Goal: Task Accomplishment & Management: Use online tool/utility

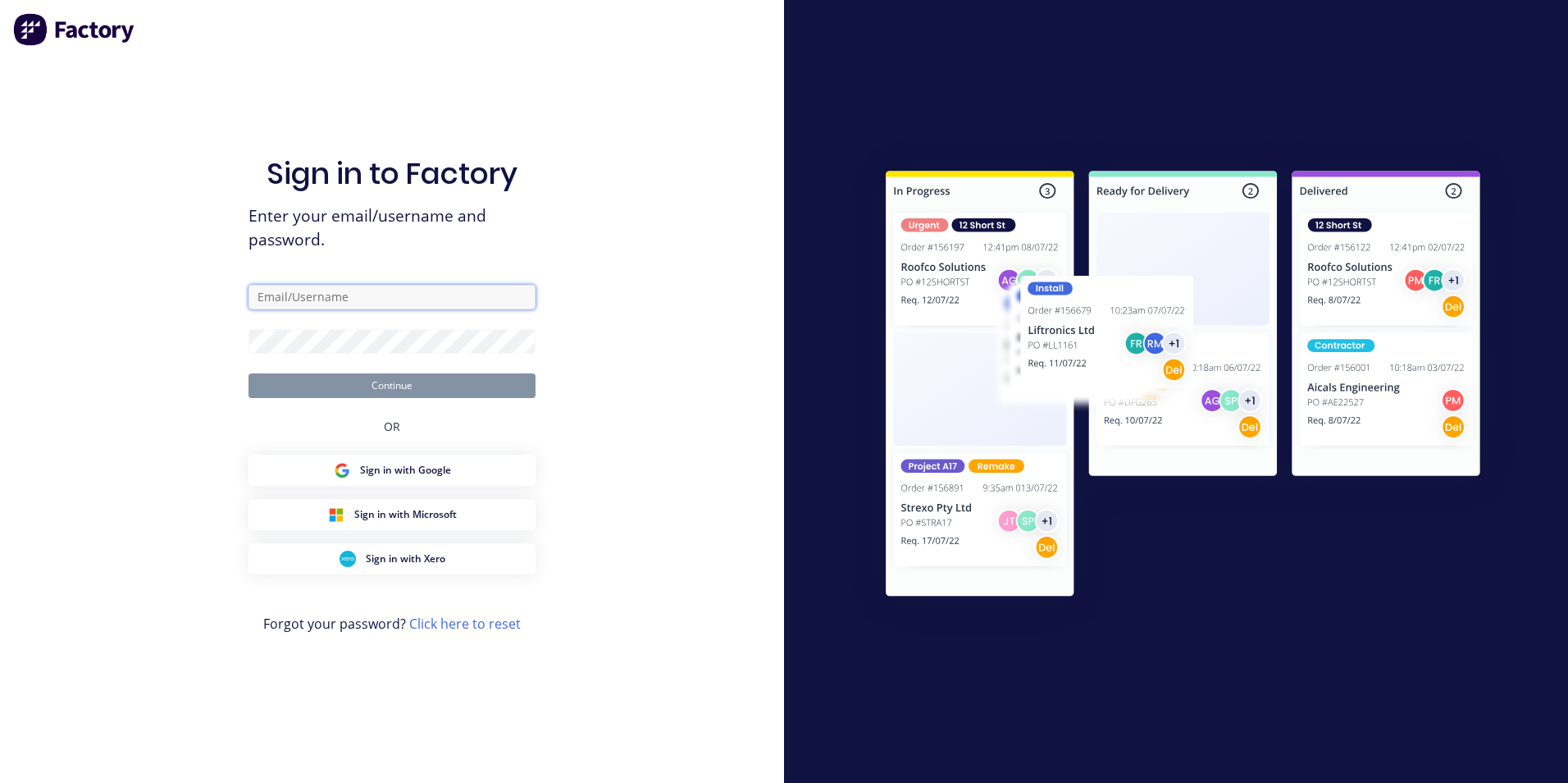
type input "[PERSON_NAME][EMAIL_ADDRESS][PERSON_NAME][DOMAIN_NAME]"
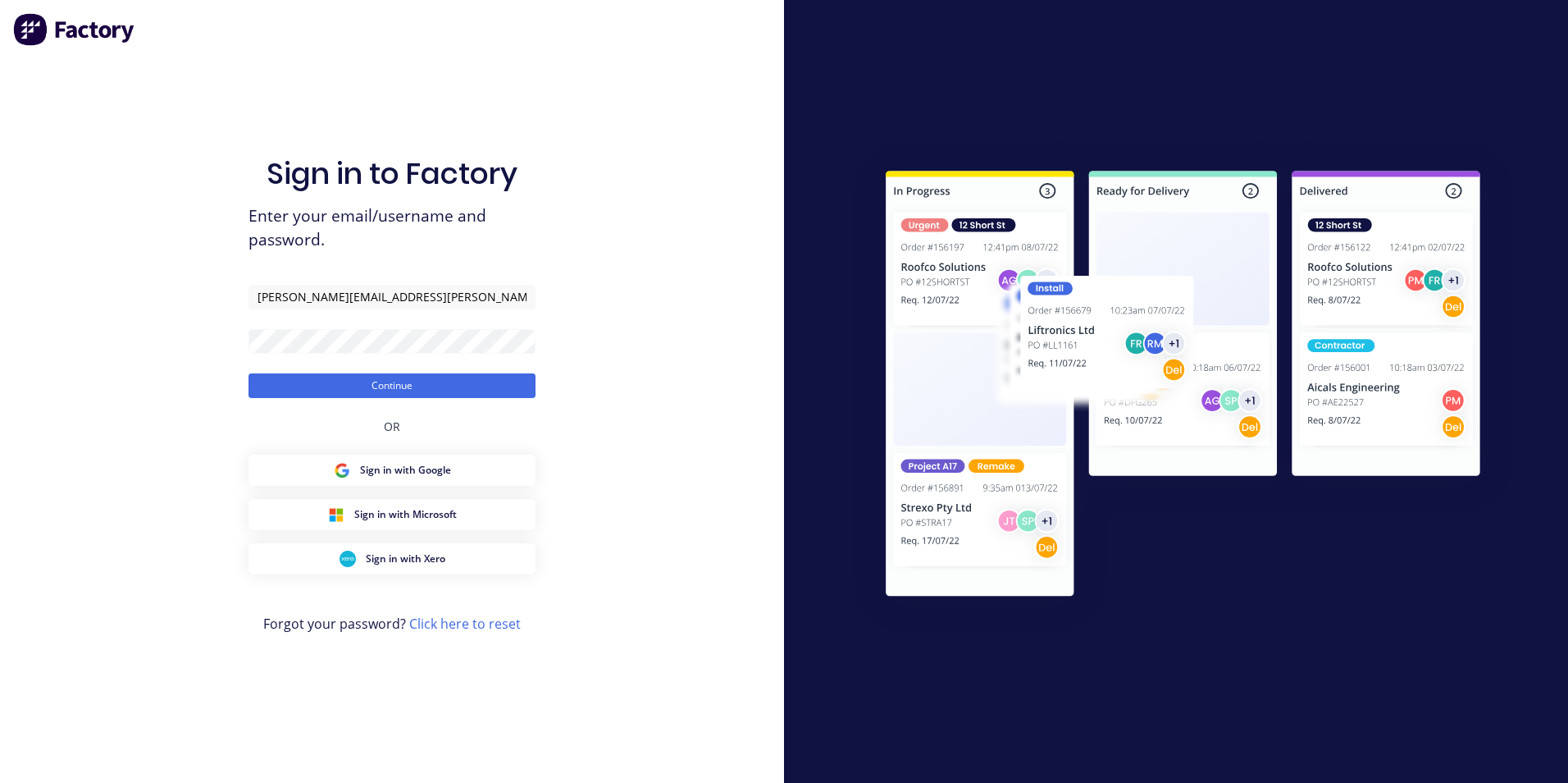
click at [154, 407] on div "Sign in to Factory Enter your email/username and password. [PERSON_NAME][EMAIL_…" at bounding box center [392, 391] width 784 height 783
click at [354, 371] on form "[PERSON_NAME][EMAIL_ADDRESS][PERSON_NAME][DOMAIN_NAME] Continue" at bounding box center [392, 341] width 287 height 113
drag, startPoint x: 347, startPoint y: 384, endPoint x: 336, endPoint y: 388, distance: 11.7
click at [347, 385] on button "Continue" at bounding box center [392, 385] width 287 height 24
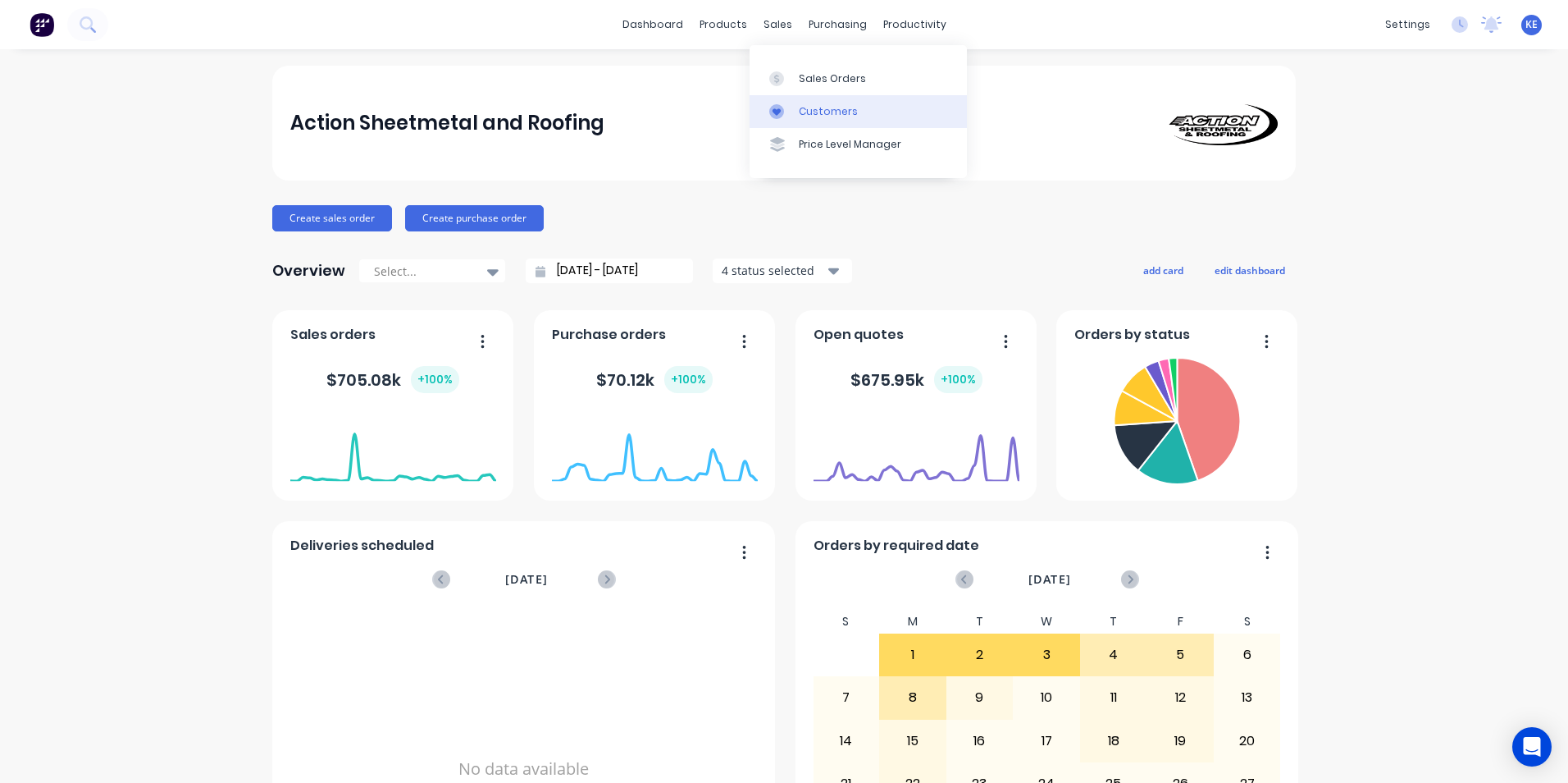
click at [802, 118] on div "Customers" at bounding box center [828, 112] width 59 height 15
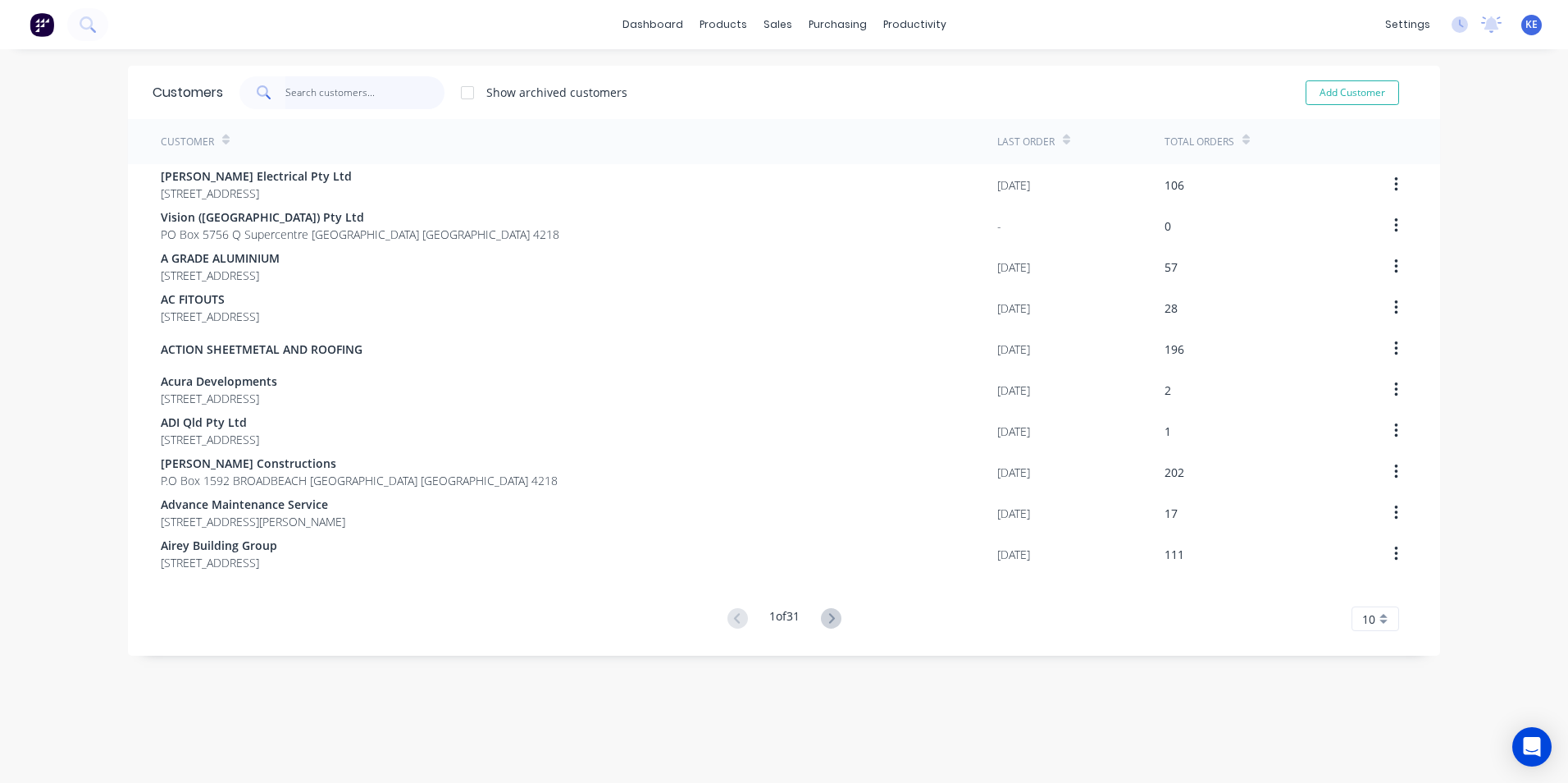
click at [287, 102] on input "text" at bounding box center [365, 93] width 160 height 33
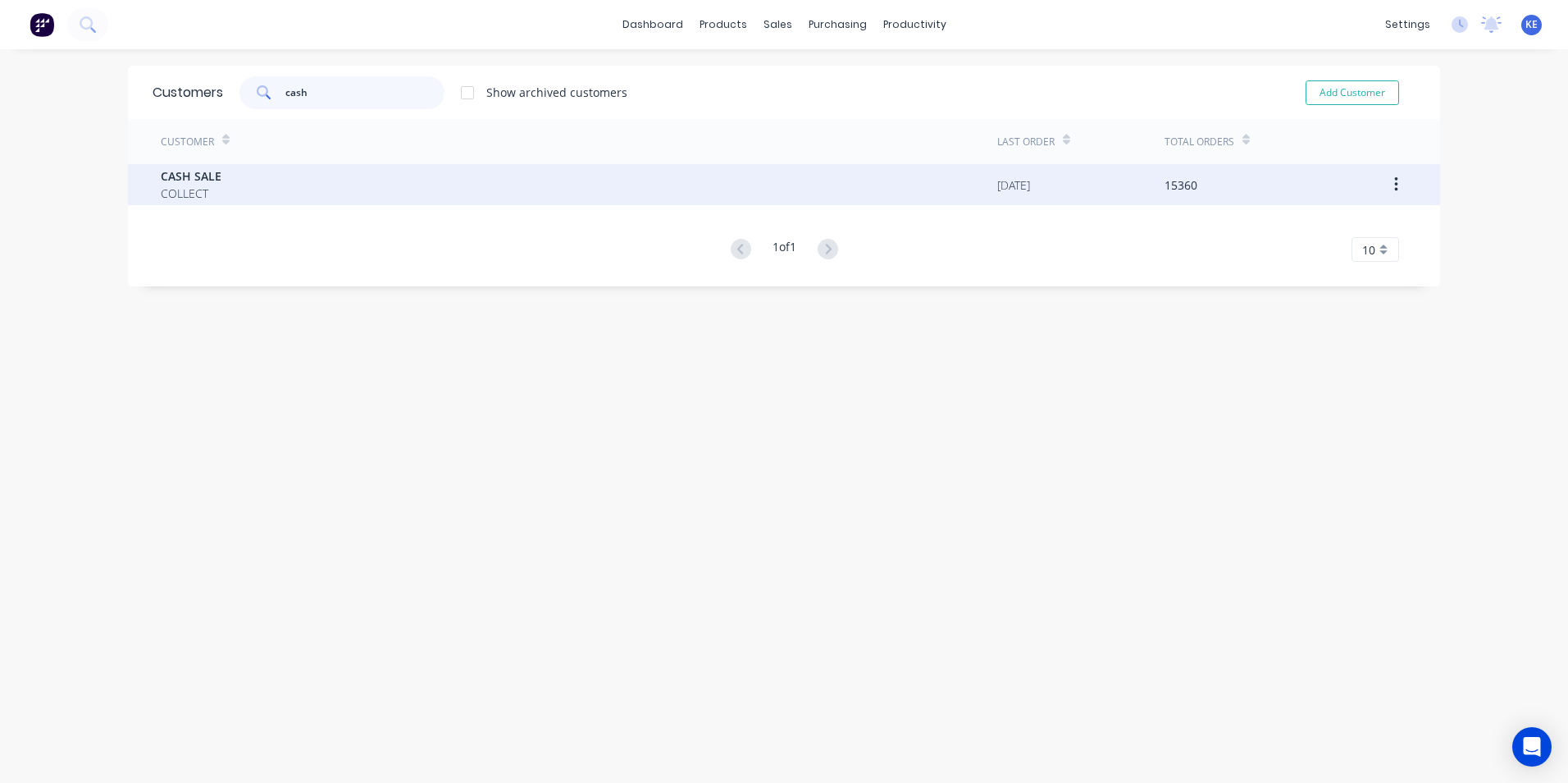
type input "cash"
click at [261, 178] on div "CASH SALE COLLECT" at bounding box center [579, 184] width 836 height 41
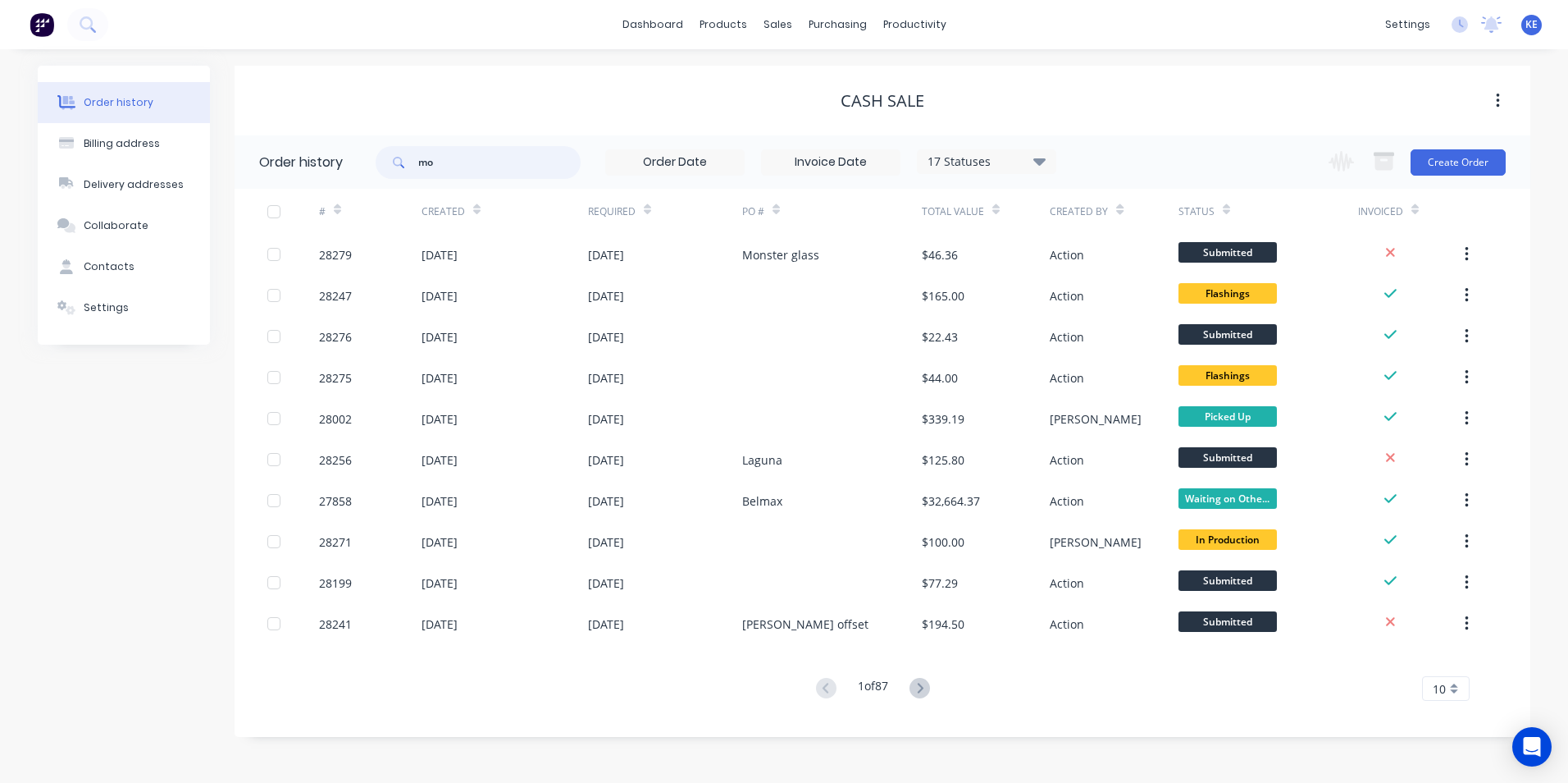
type input "m"
click at [457, 171] on input "text" at bounding box center [499, 162] width 162 height 33
type input "lamont"
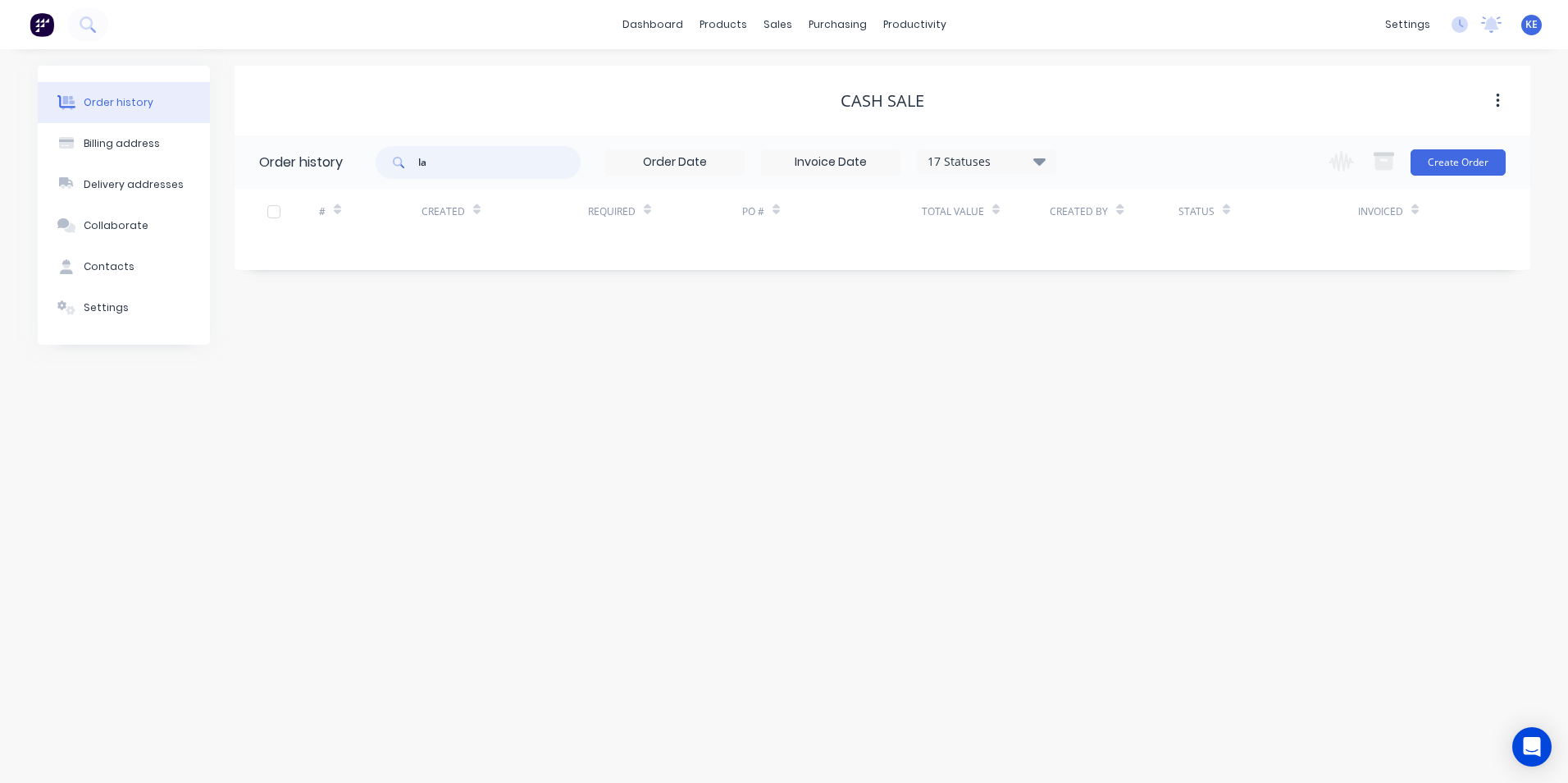
type input "l"
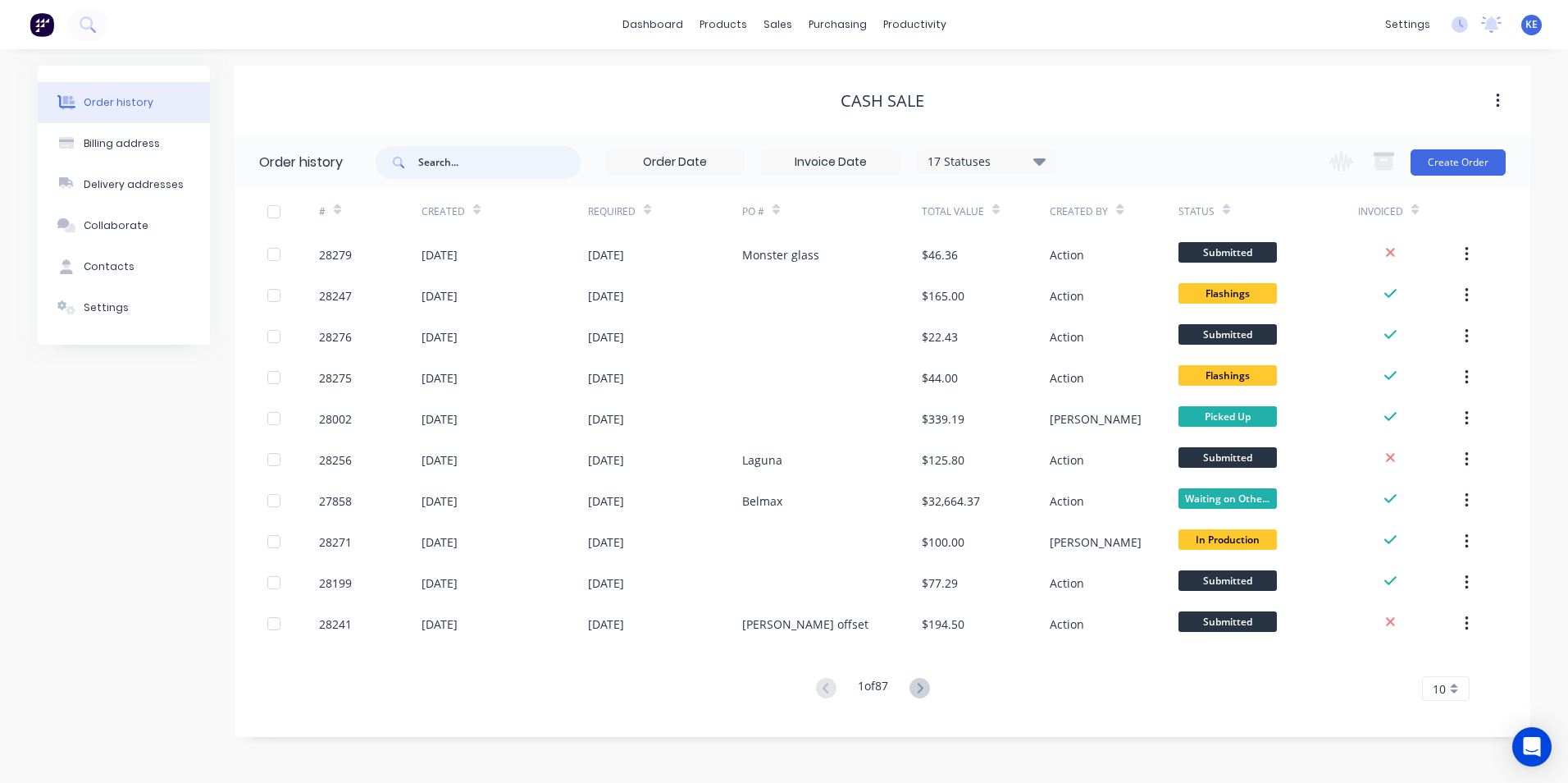
click at [468, 162] on input "text" at bounding box center [499, 162] width 162 height 33
type input "brad"
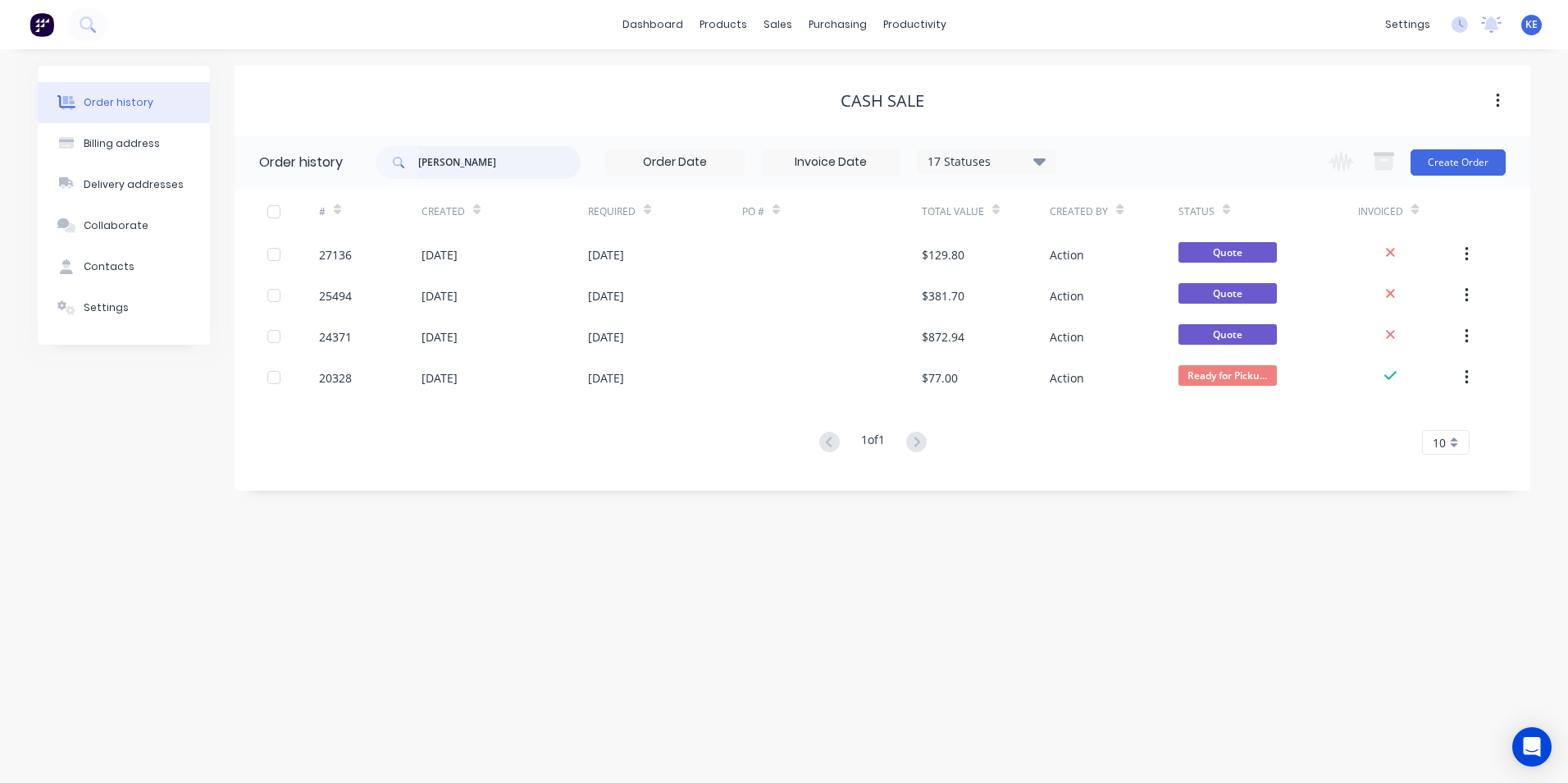
click at [468, 162] on input "brad" at bounding box center [499, 162] width 162 height 33
type input "b"
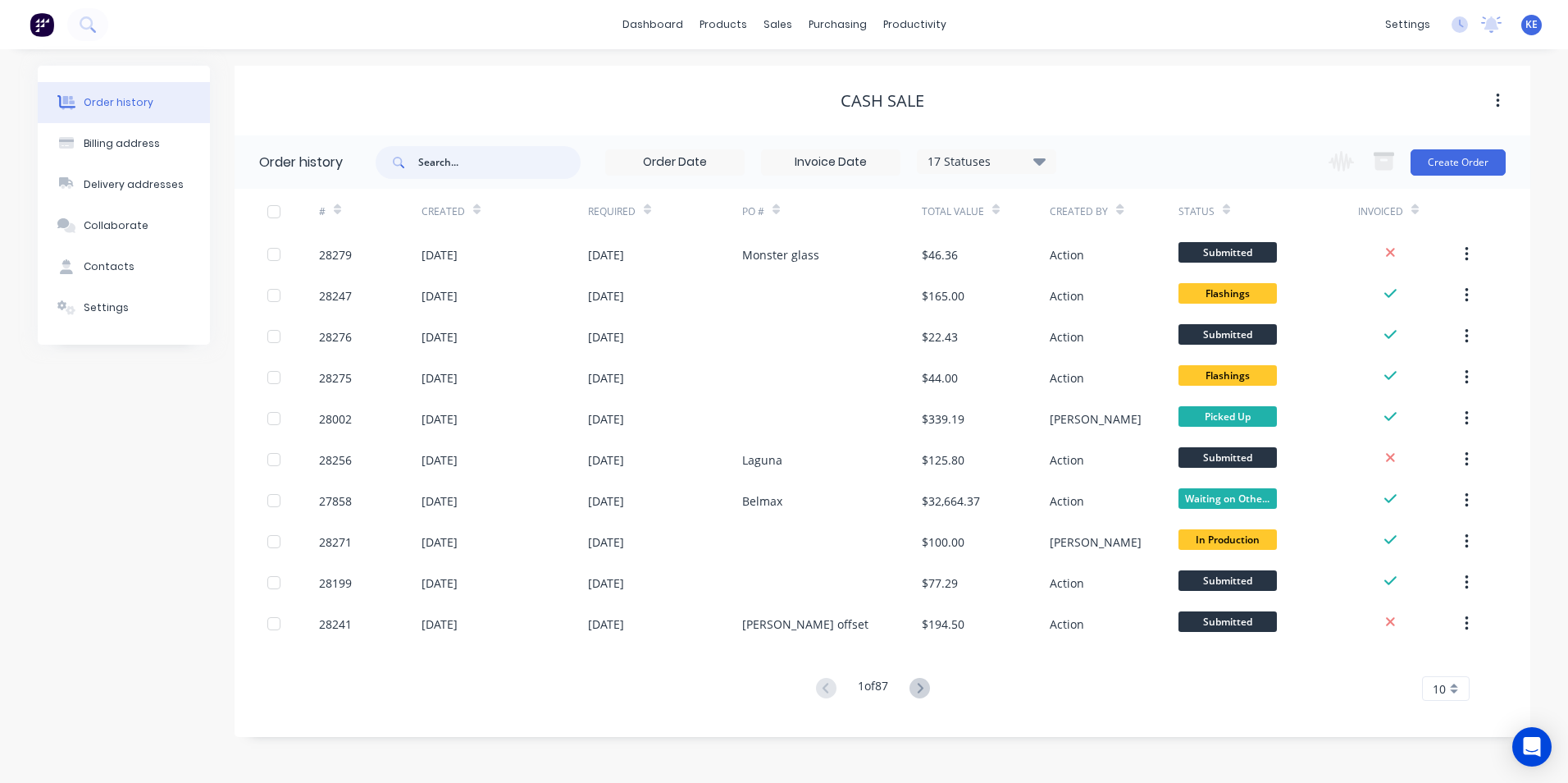
click at [462, 176] on input "text" at bounding box center [499, 162] width 162 height 33
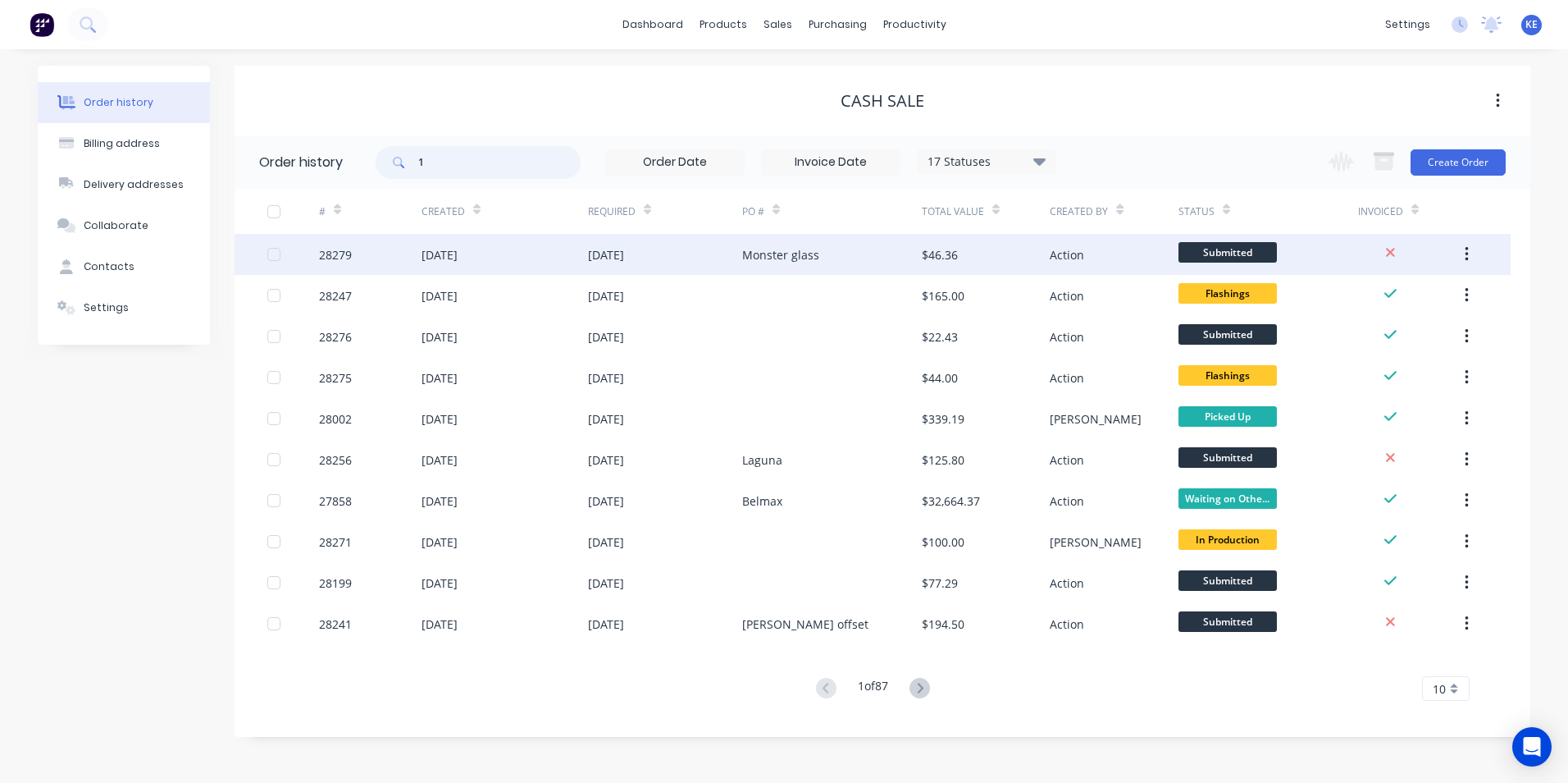
type input "10"
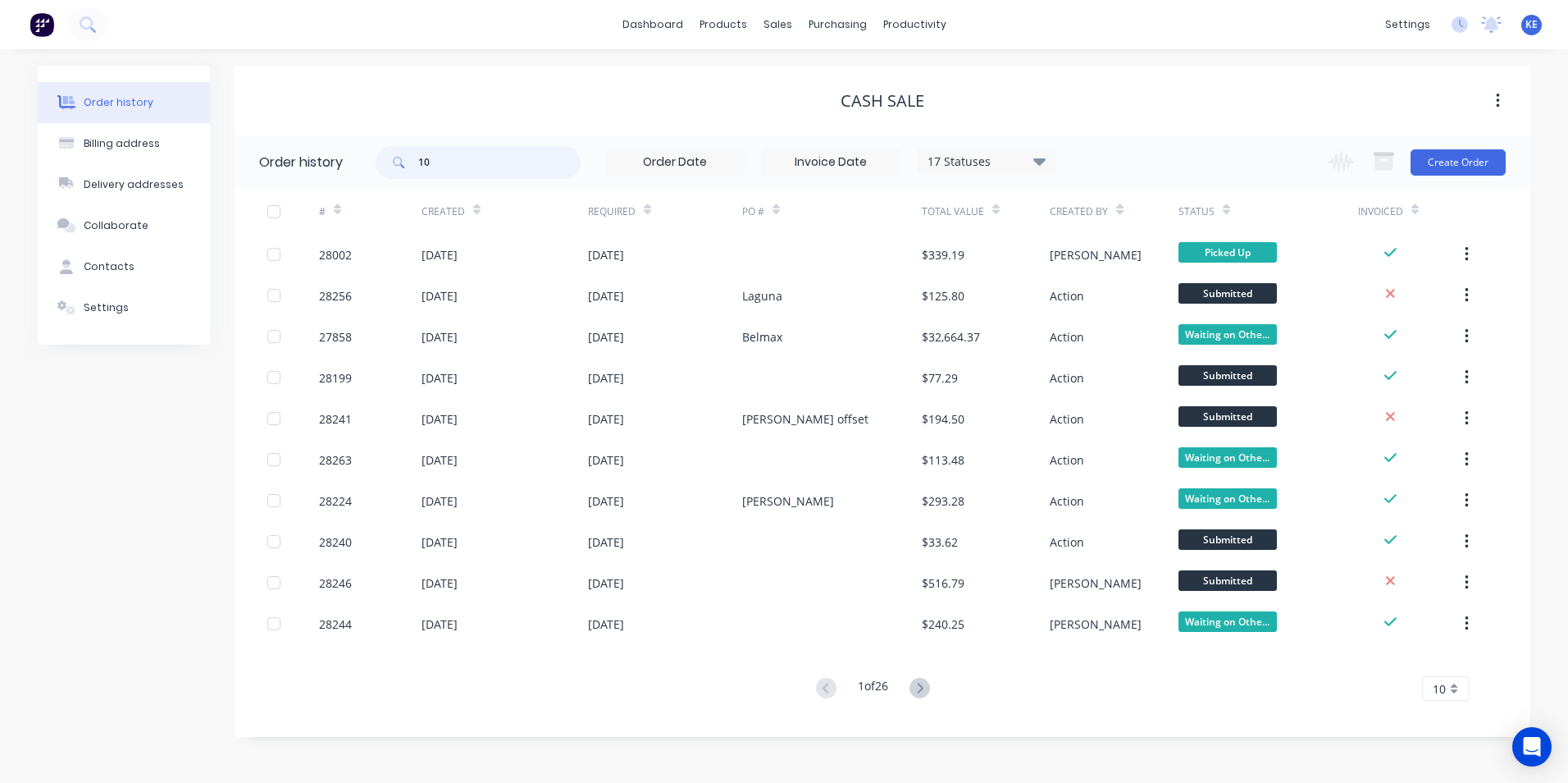
drag, startPoint x: 438, startPoint y: 171, endPoint x: 488, endPoint y: 160, distance: 51.2
click at [453, 161] on input "10" at bounding box center [499, 162] width 162 height 33
type input "10266"
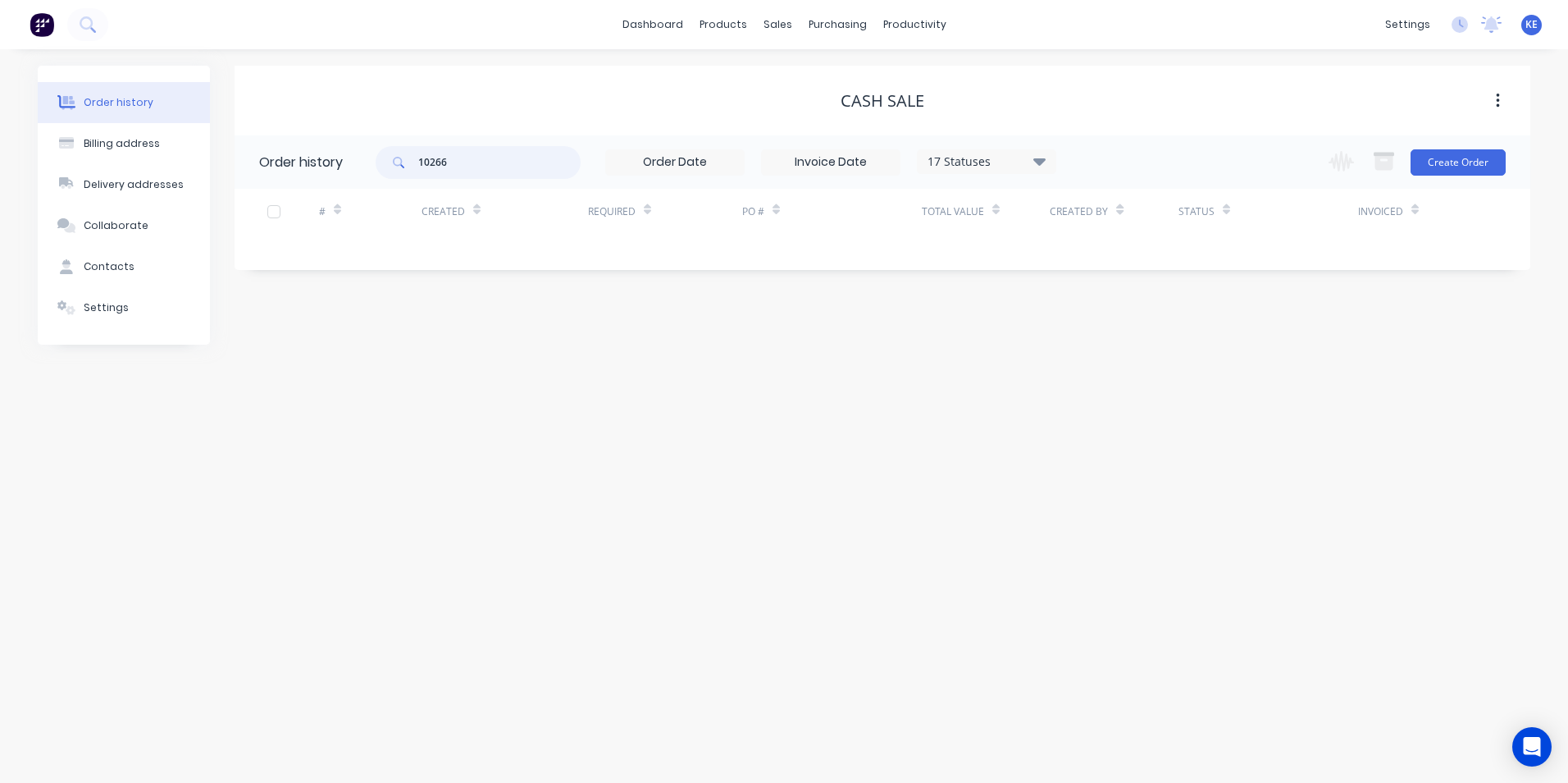
click at [480, 164] on input "10266" at bounding box center [499, 162] width 162 height 33
type input "1"
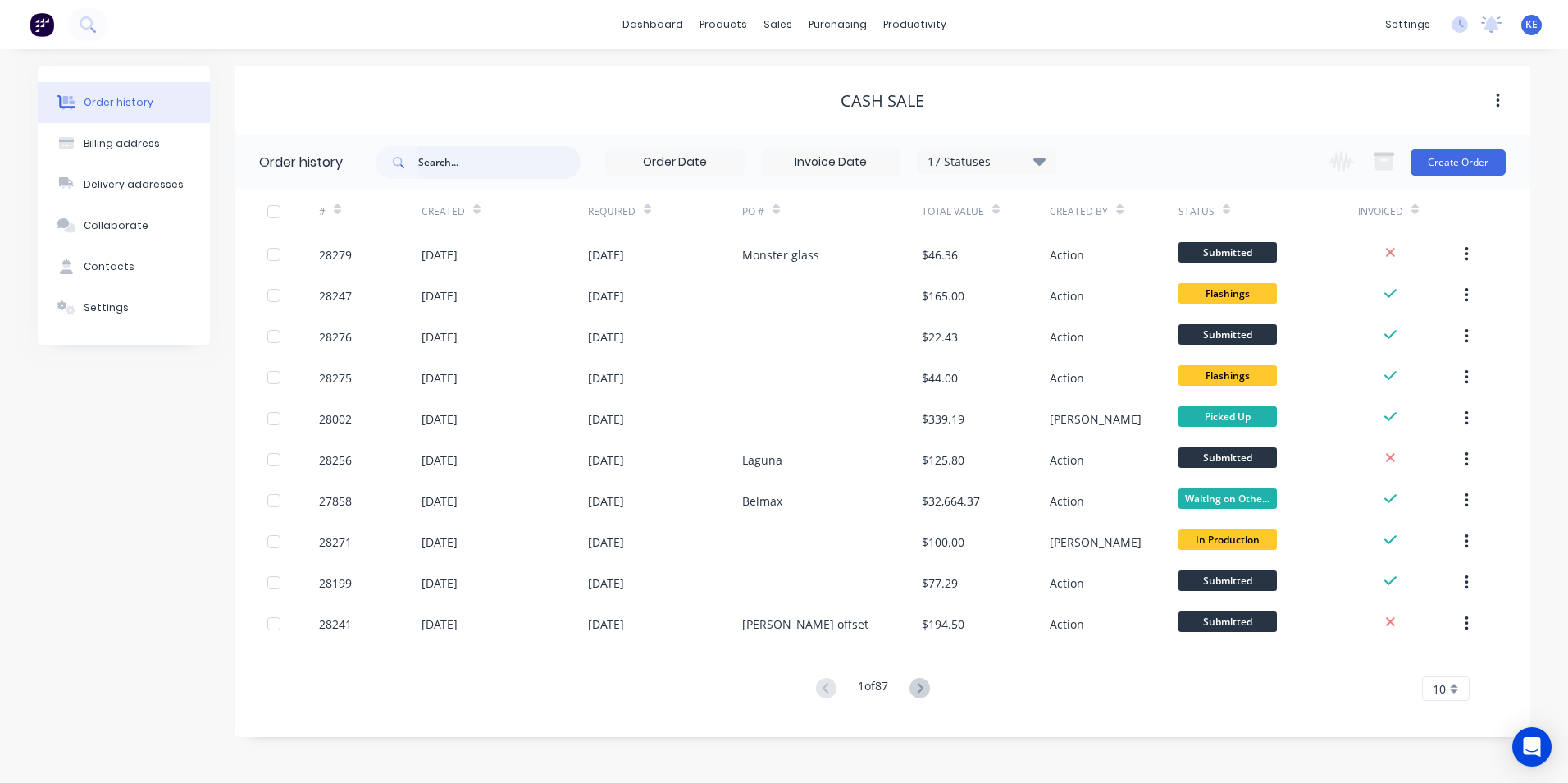
click at [466, 151] on input "text" at bounding box center [499, 162] width 162 height 33
type input "27"
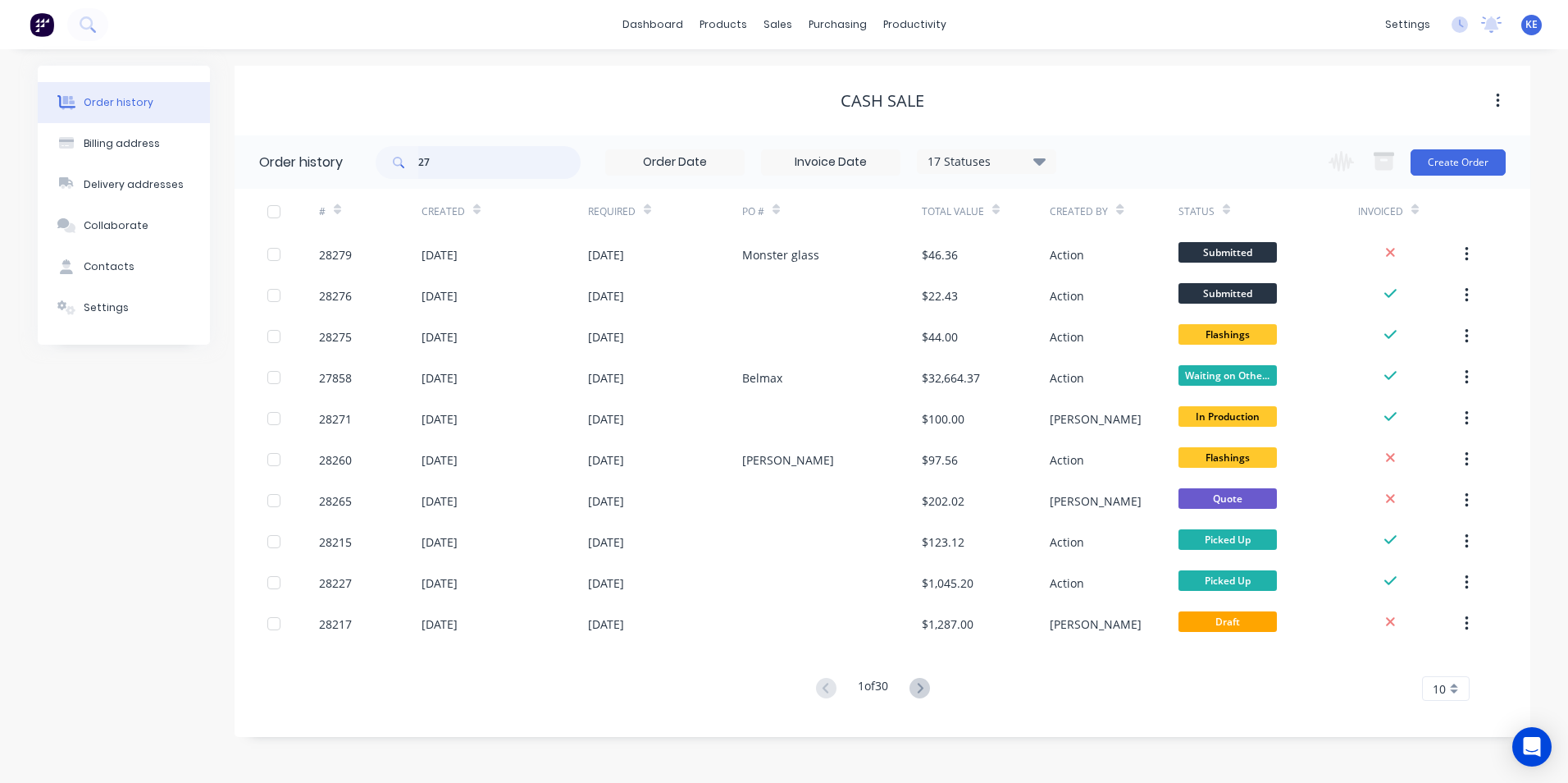
click at [476, 163] on input "27" at bounding box center [499, 162] width 162 height 33
type input "27927"
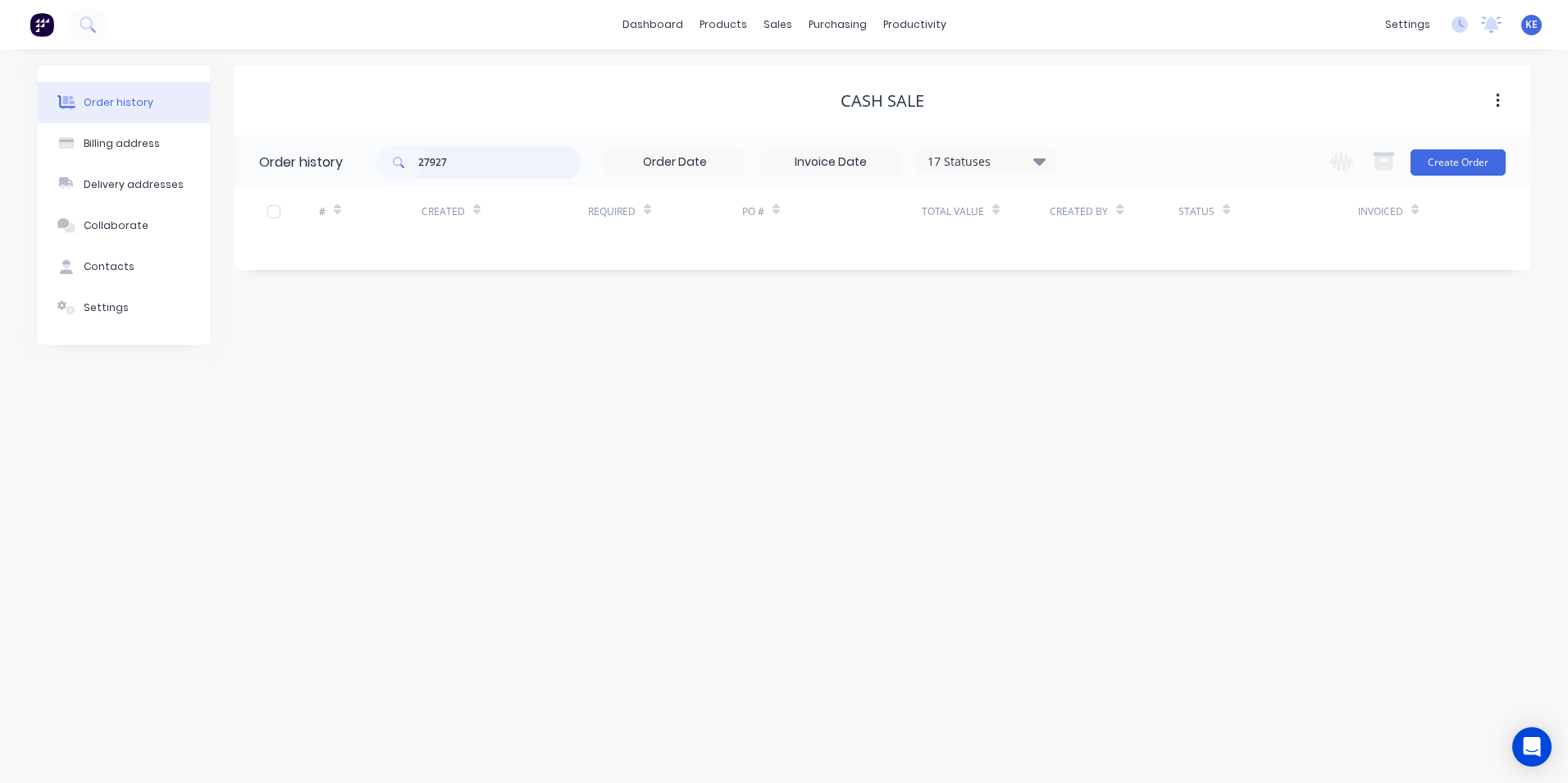
click at [481, 154] on input "27927" at bounding box center [499, 162] width 162 height 33
type input "2"
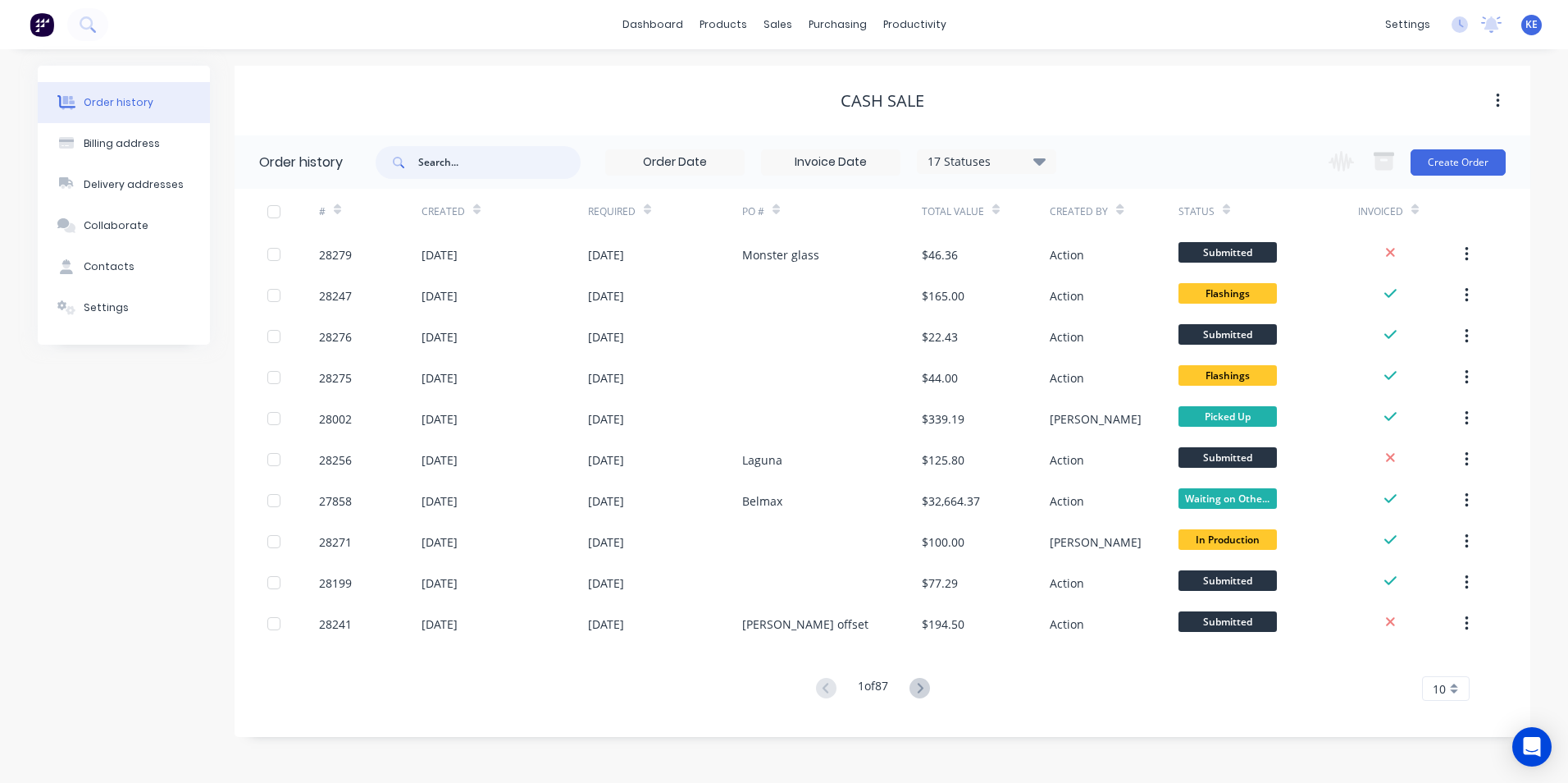
click at [481, 154] on input "text" at bounding box center [499, 162] width 162 height 33
type input "20000"
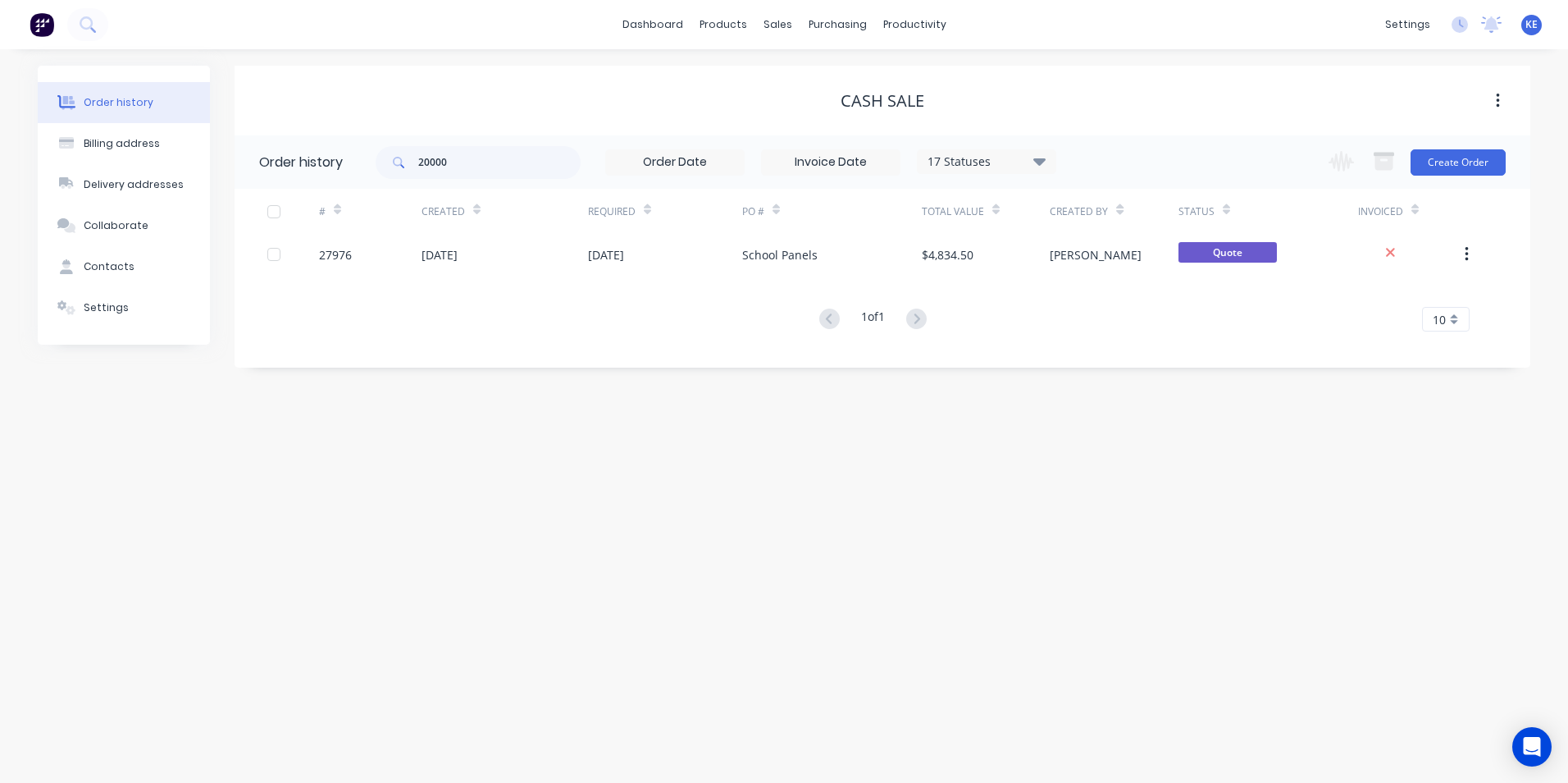
drag, startPoint x: 410, startPoint y: 155, endPoint x: 417, endPoint y: 142, distance: 14.8
click at [412, 154] on span at bounding box center [396, 162] width 43 height 33
drag, startPoint x: 481, startPoint y: 159, endPoint x: 323, endPoint y: 173, distance: 158.6
click at [306, 181] on header "Order history 20000 17 Statuses Invoice Status Invoiced Not Invoiced Partial Or…" at bounding box center [882, 161] width 1296 height 54
type input "21000"
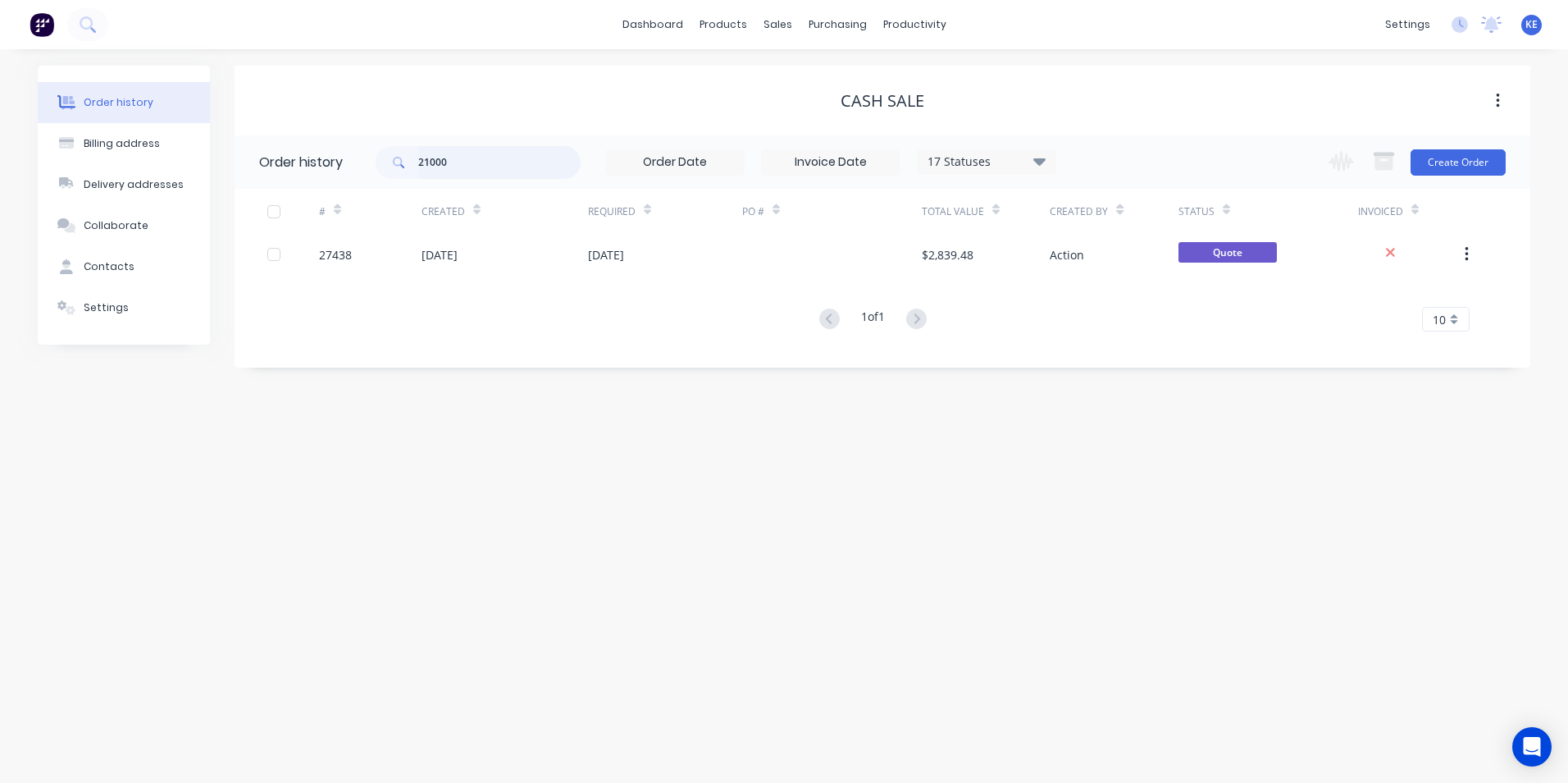
click at [481, 152] on input "21000" at bounding box center [499, 162] width 162 height 33
drag, startPoint x: 492, startPoint y: 163, endPoint x: 237, endPoint y: 199, distance: 257.5
click at [229, 208] on div "Order history Billing address Delivery addresses Collaborate Contacts Settings …" at bounding box center [784, 216] width 1493 height 302
type input "q"
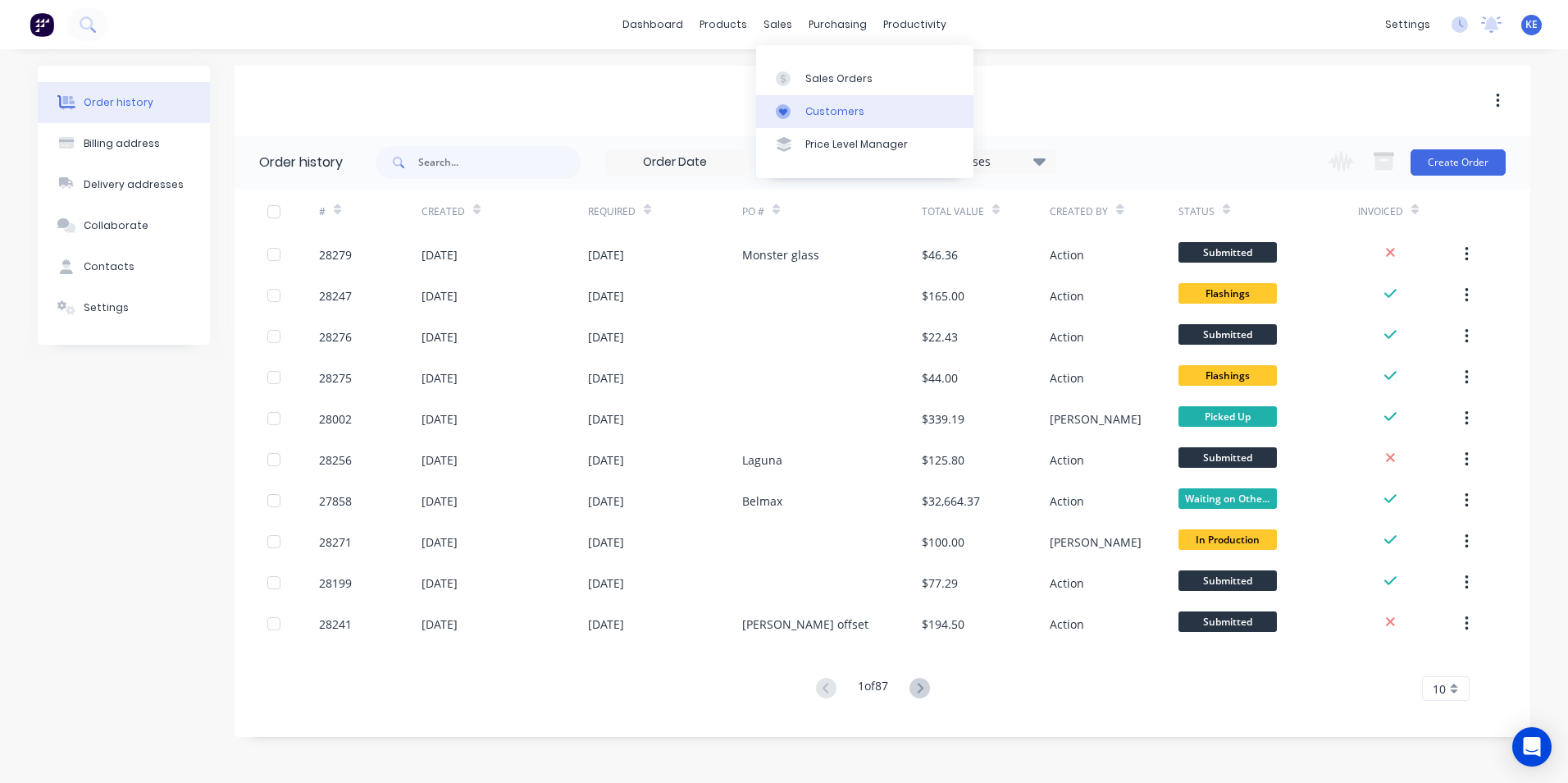
click at [811, 111] on div "Customers" at bounding box center [834, 112] width 59 height 15
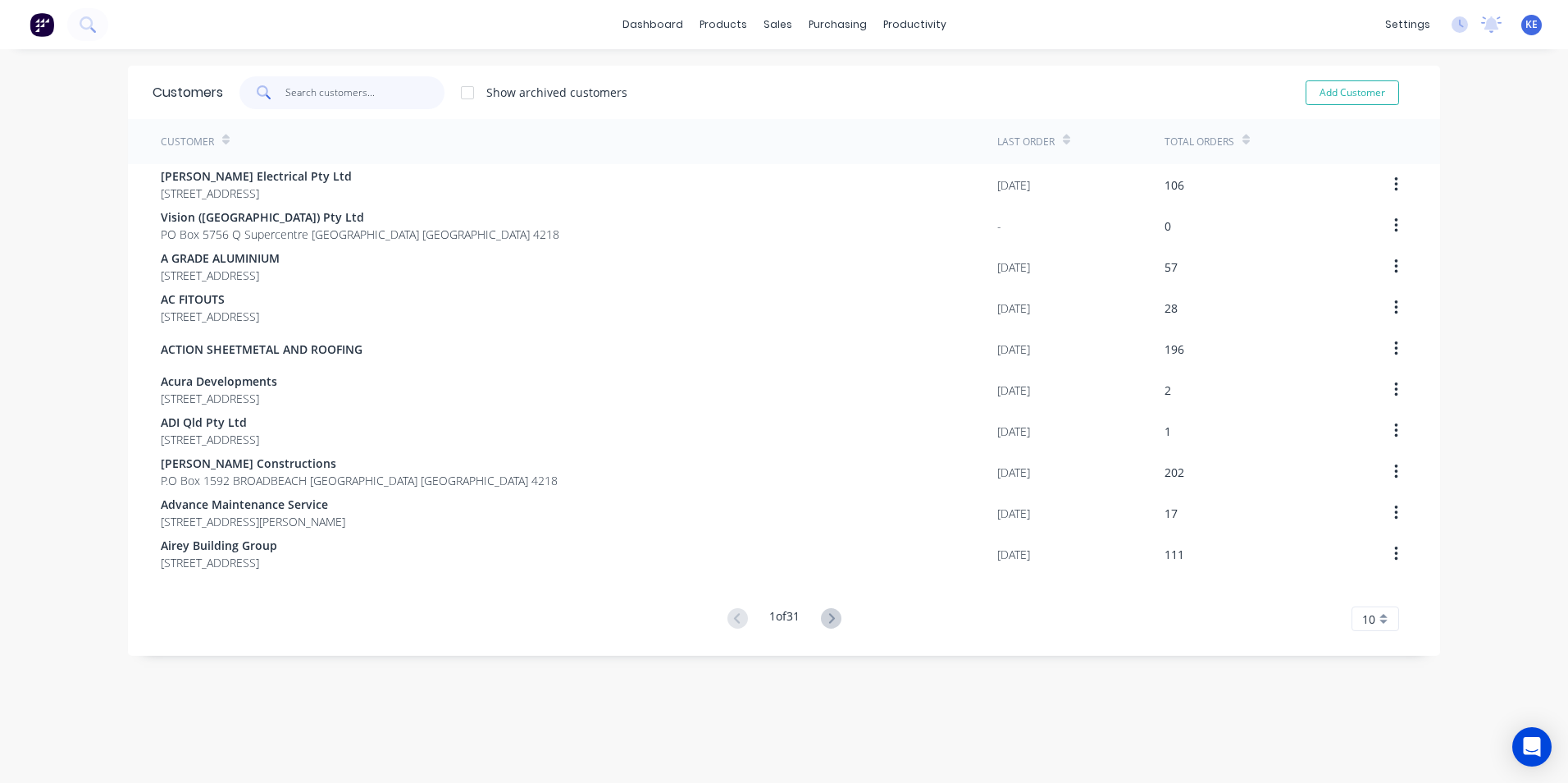
click at [313, 96] on input "text" at bounding box center [365, 93] width 160 height 33
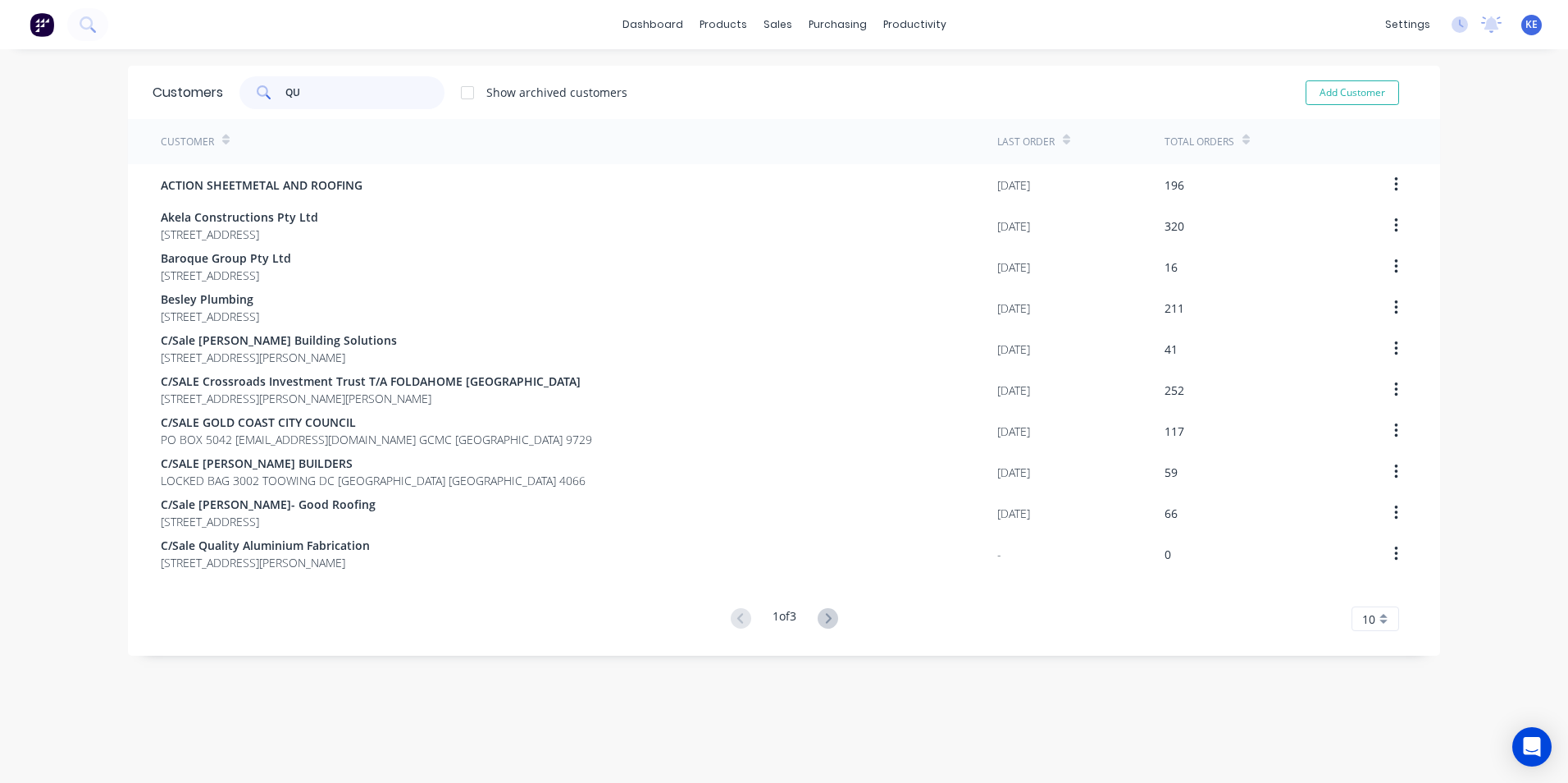
type input "Q"
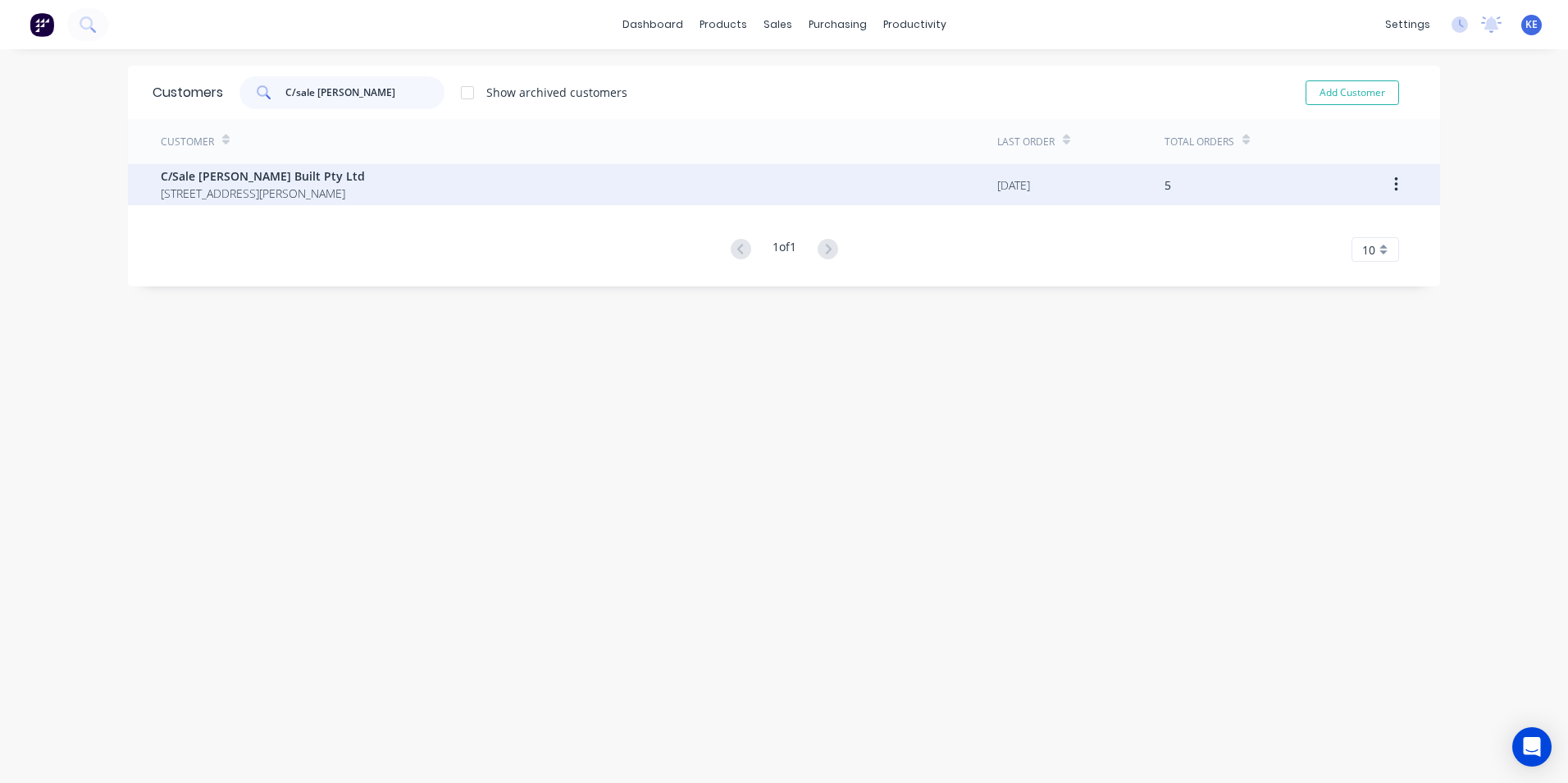
type input "C/sale lamon"
click at [296, 186] on span "18 Crenshaw Court Parkwood Queensland Australia 4214" at bounding box center [262, 192] width 204 height 17
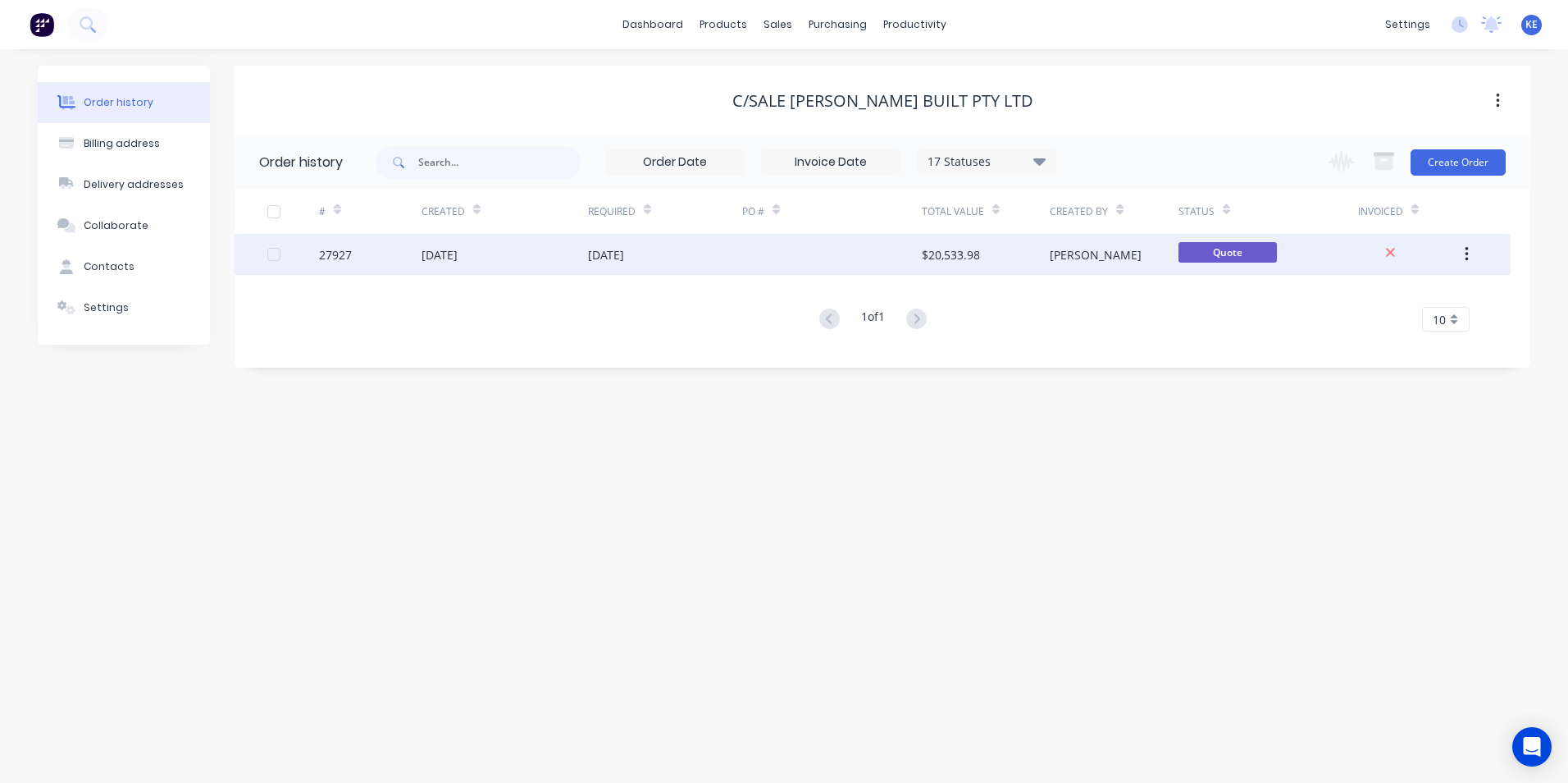
click at [373, 265] on div "27927" at bounding box center [370, 254] width 102 height 41
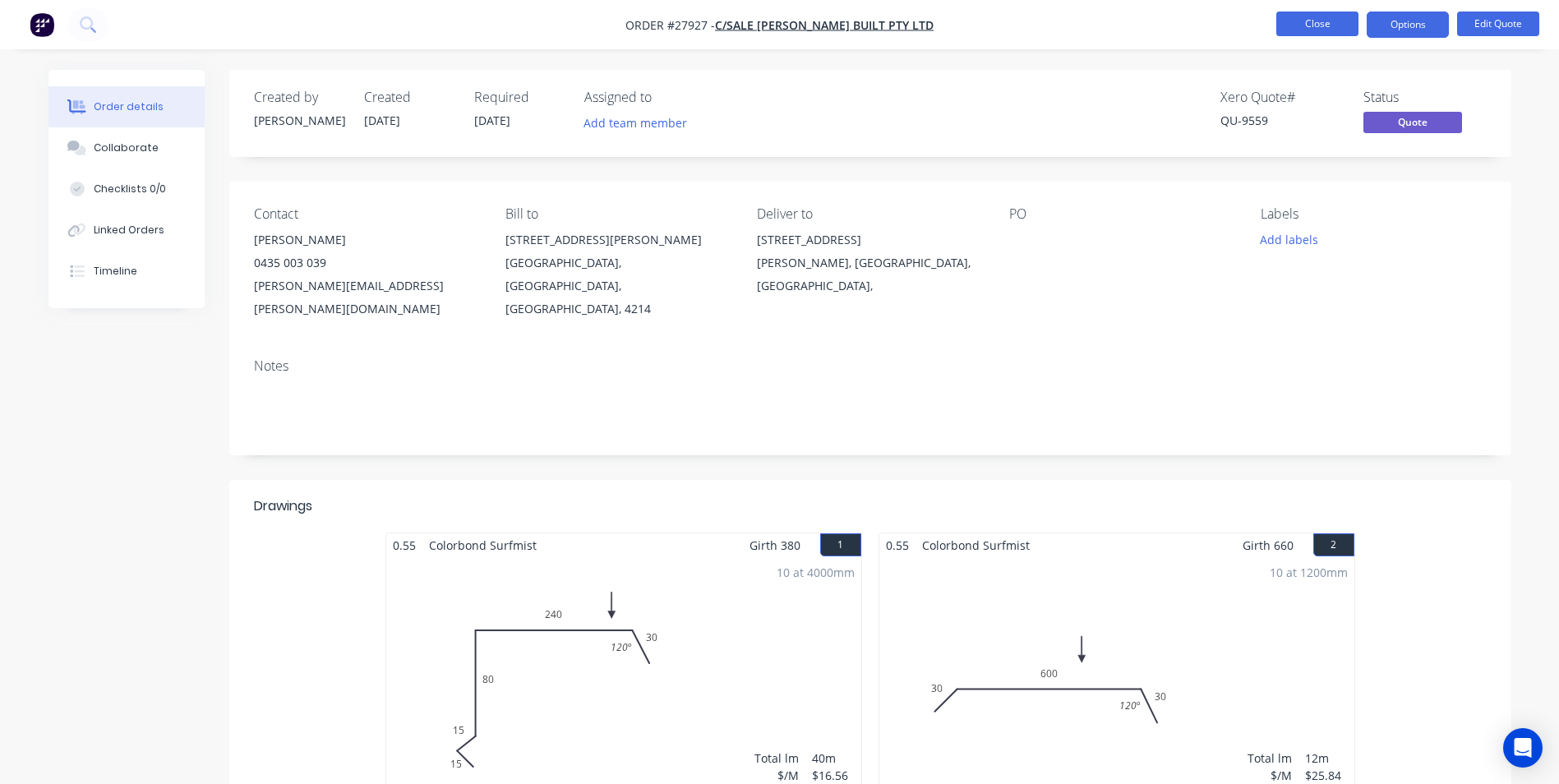
click at [1312, 23] on button "Close" at bounding box center [1317, 24] width 82 height 25
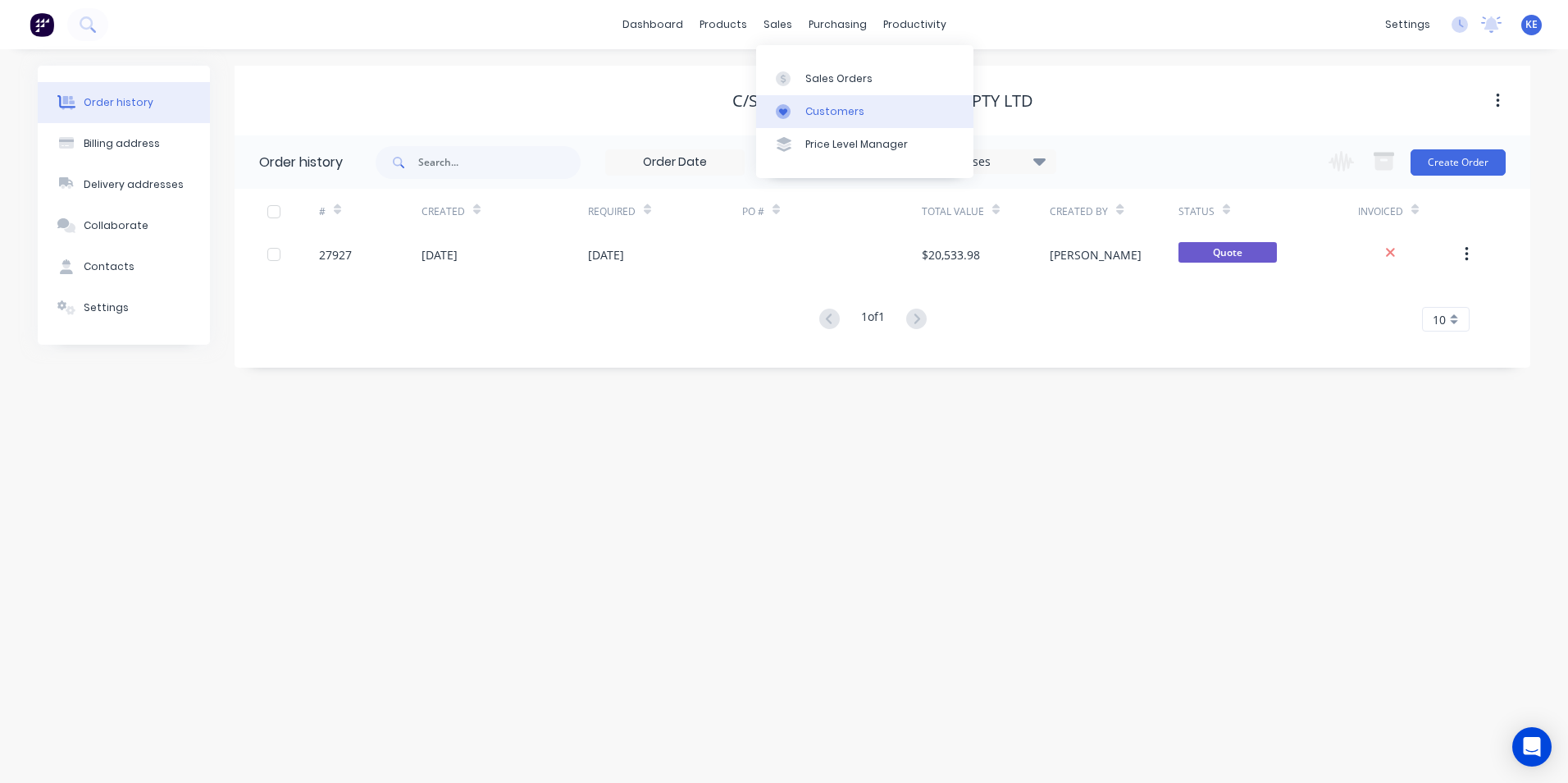
click at [820, 118] on div "Customers" at bounding box center [834, 112] width 59 height 15
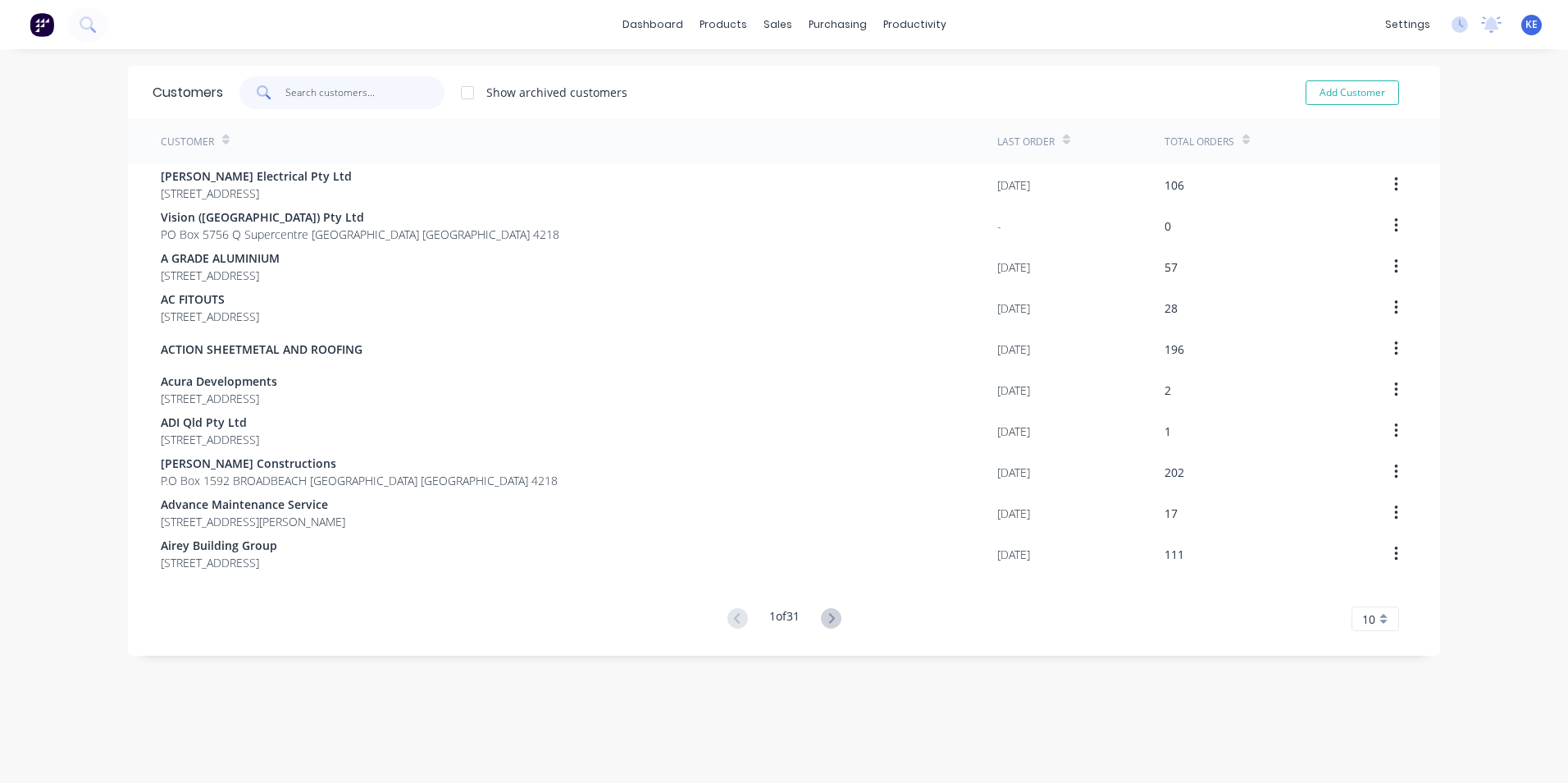
click at [310, 91] on input "text" at bounding box center [365, 93] width 160 height 33
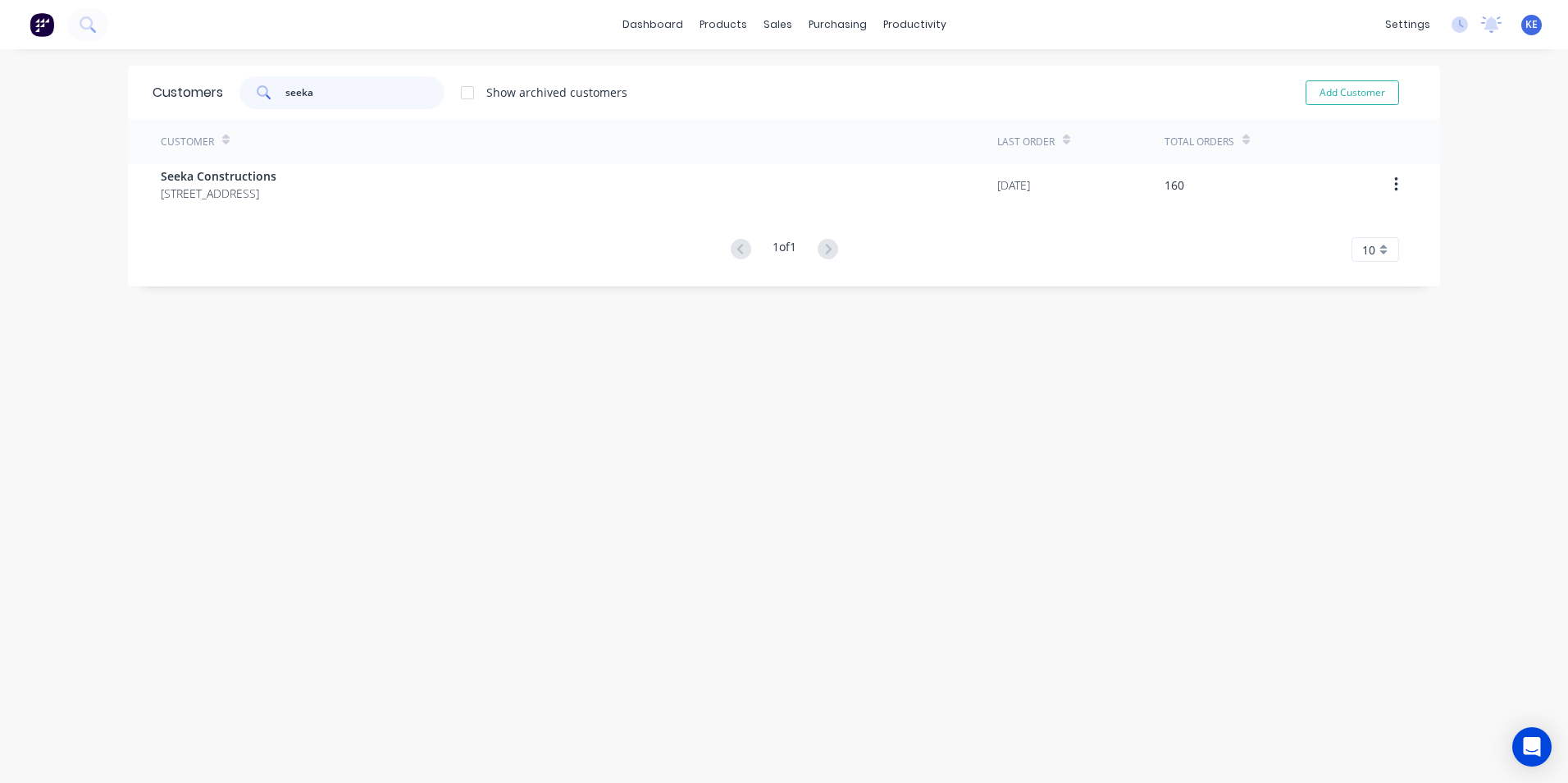
type input "seeka"
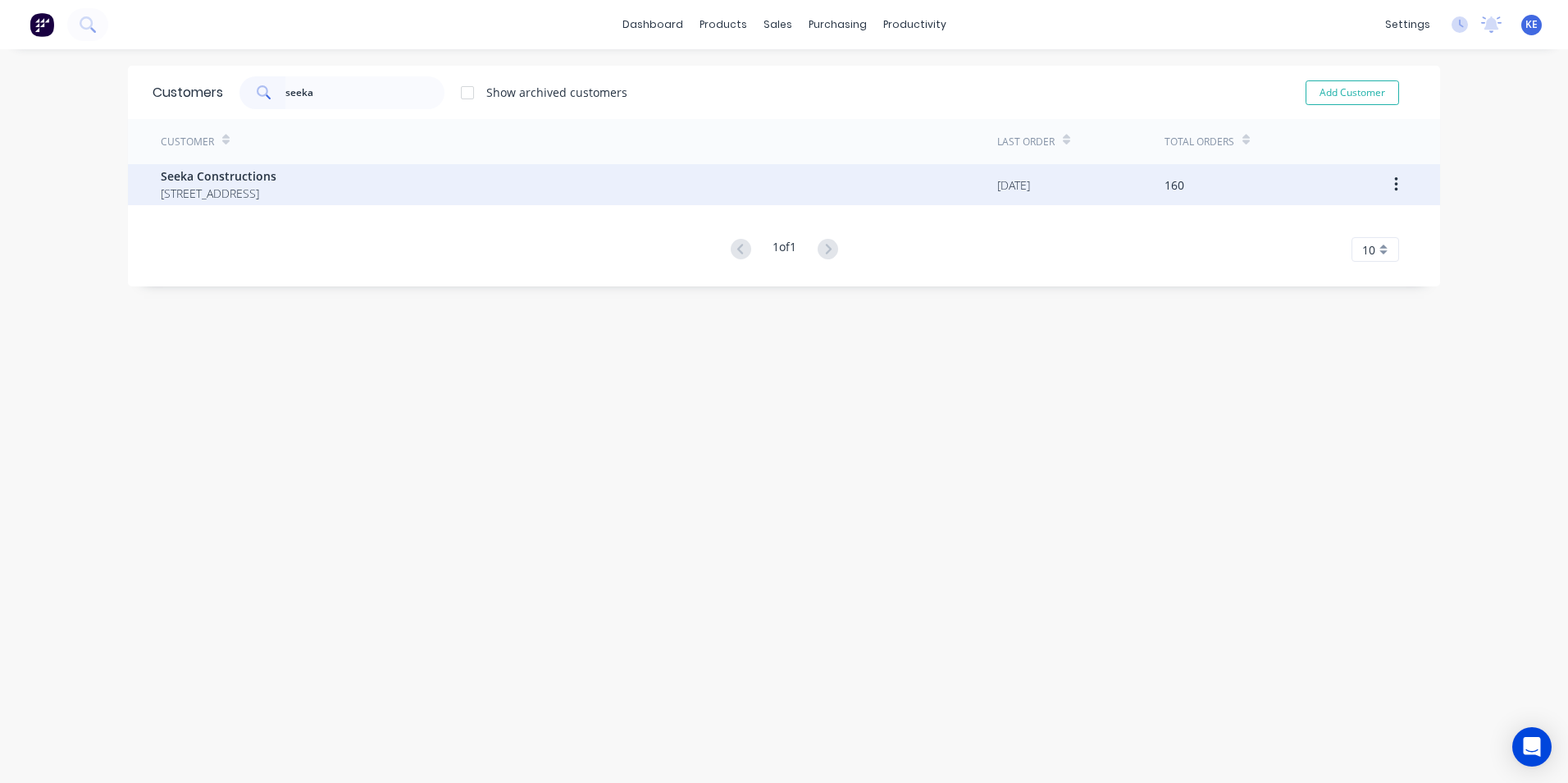
click at [511, 176] on div "Seeka Constructions P.O Box 982 RUNAWAY BAY Queensland Australia 4216" at bounding box center [579, 184] width 836 height 41
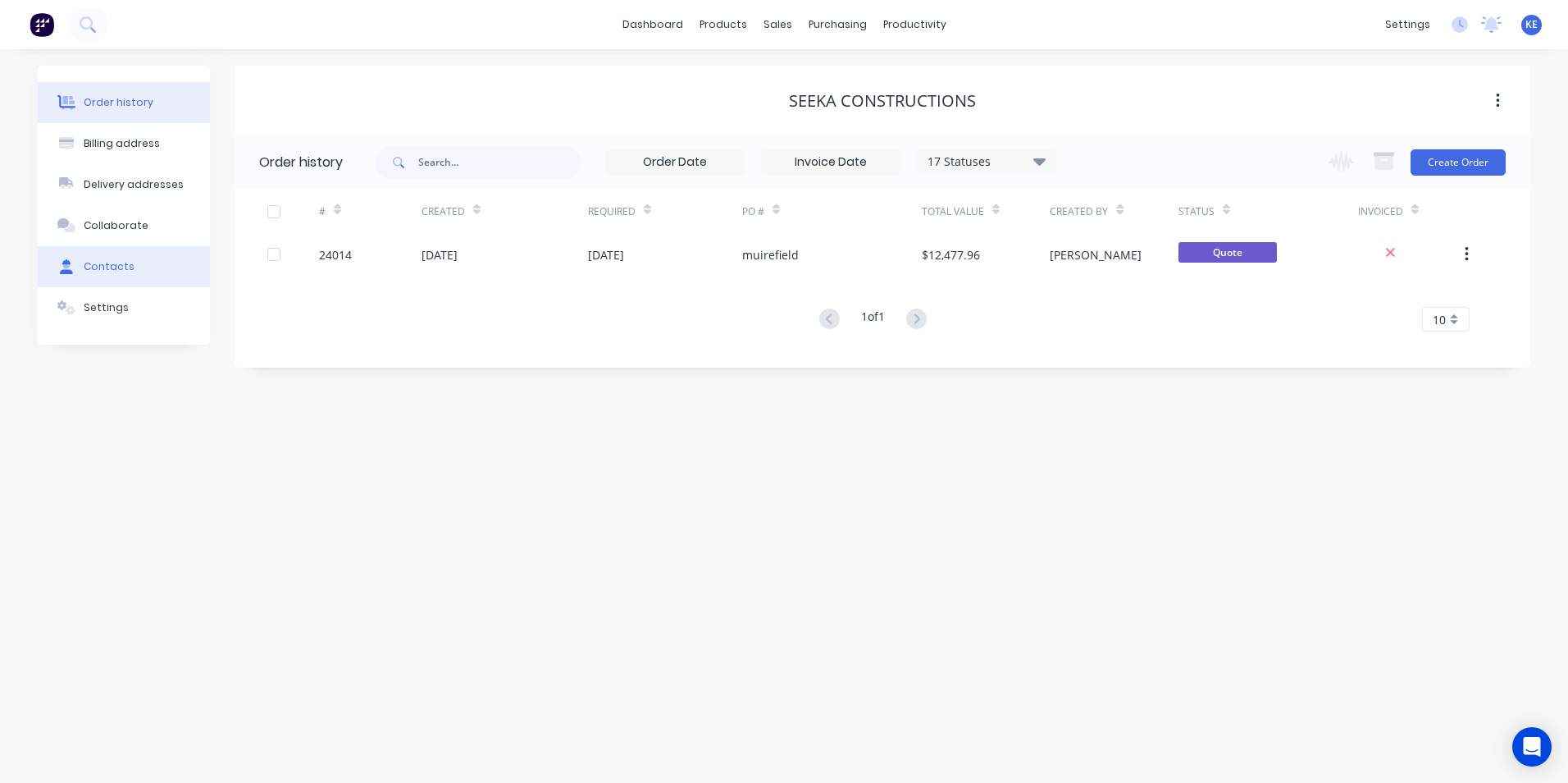
click at [98, 279] on button "Contacts" at bounding box center [124, 266] width 172 height 41
select select "AU"
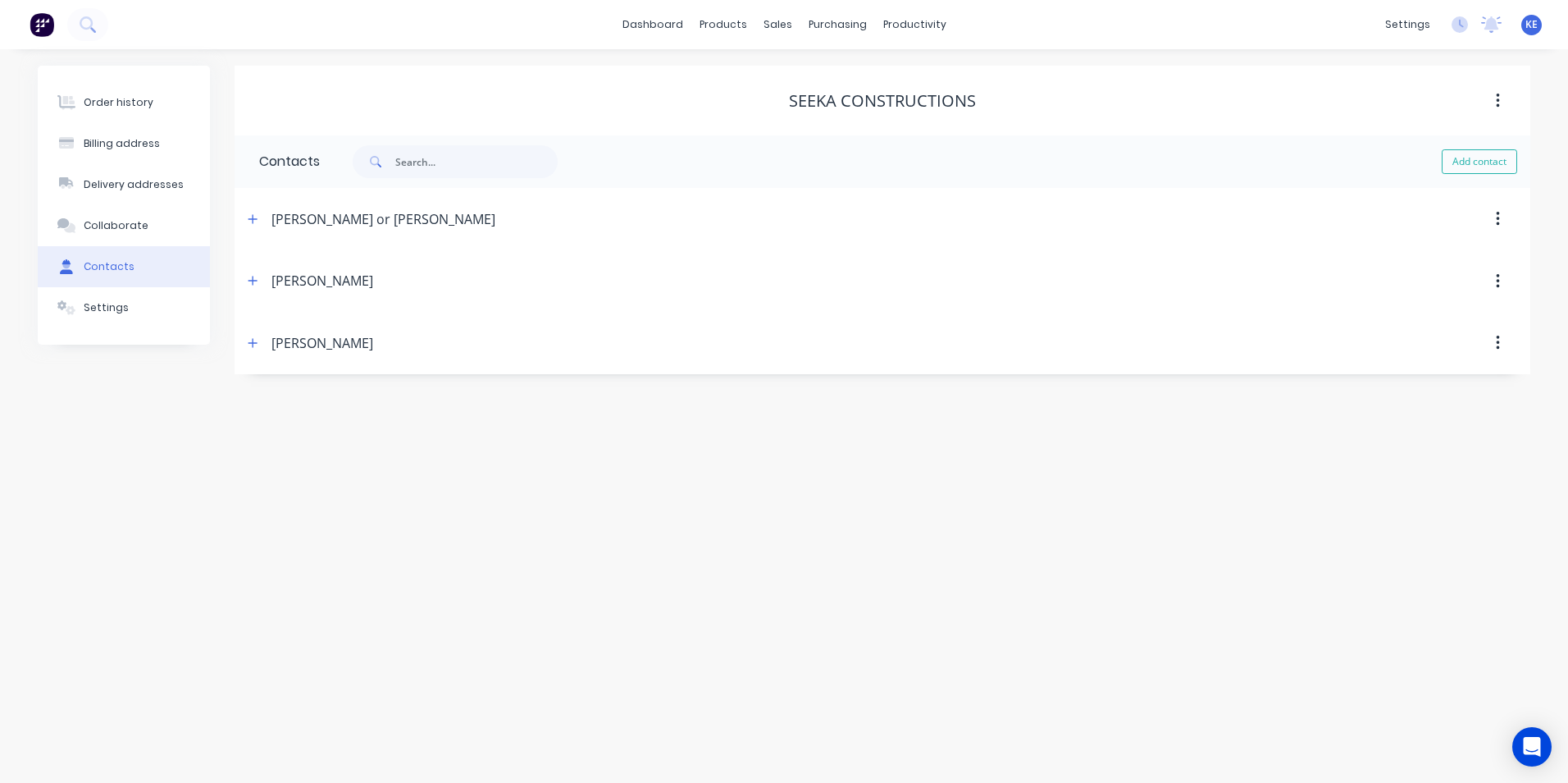
click at [425, 290] on div "Veronica Tatton" at bounding box center [726, 281] width 966 height 30
click at [245, 279] on button "button" at bounding box center [253, 280] width 21 height 21
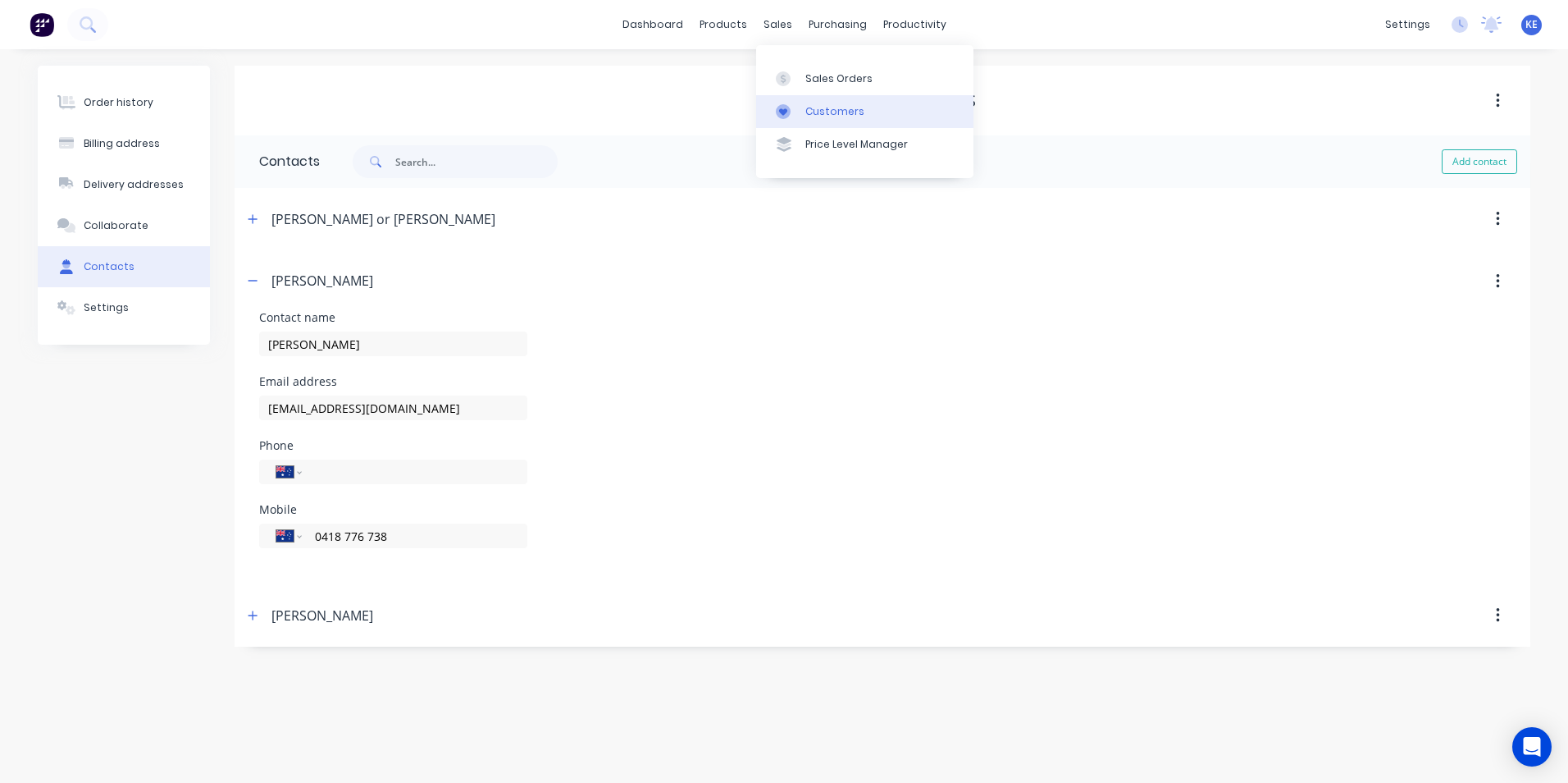
click at [817, 117] on div "Customers" at bounding box center [834, 112] width 59 height 15
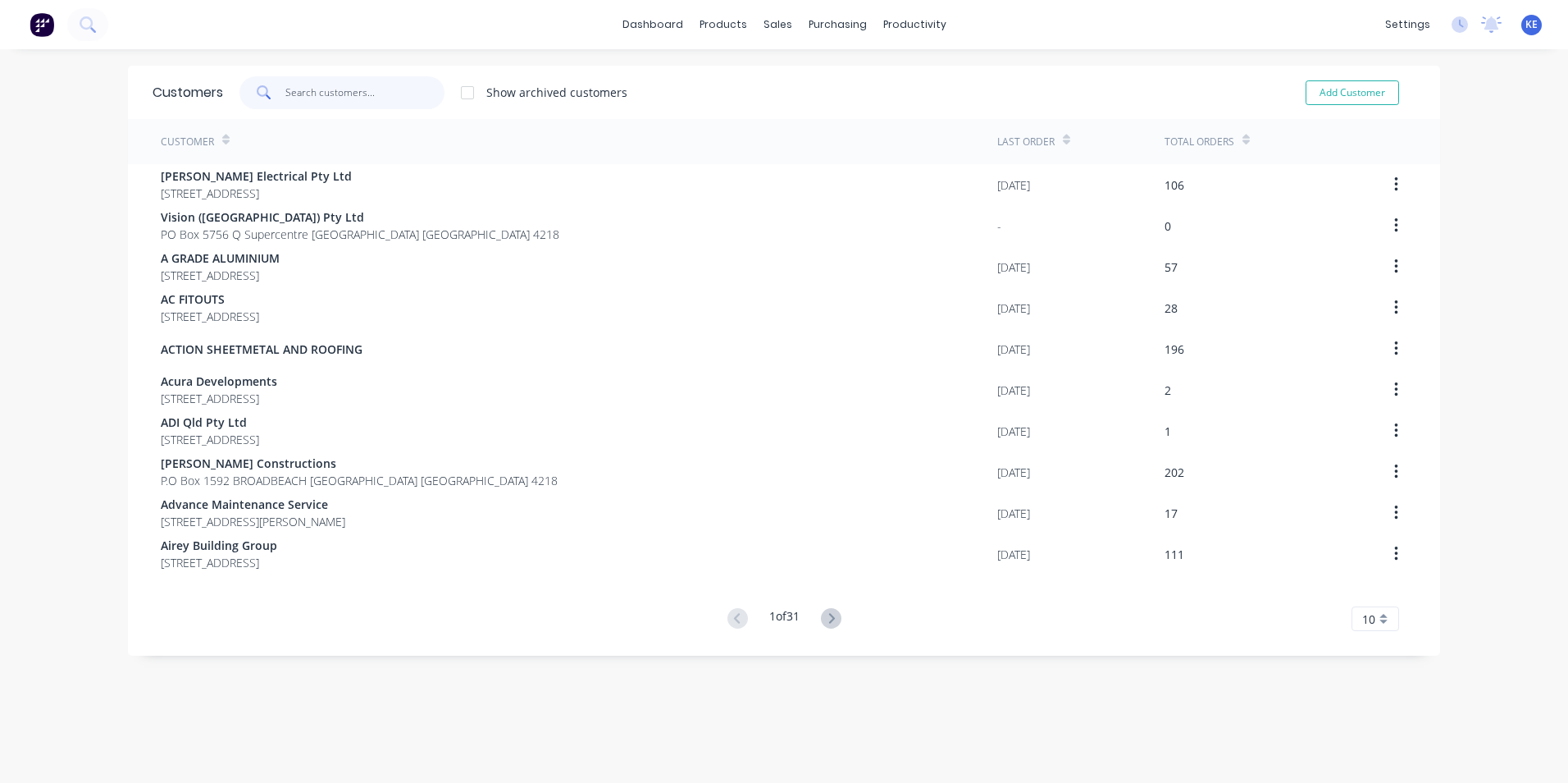
click at [329, 90] on input "text" at bounding box center [365, 93] width 160 height 33
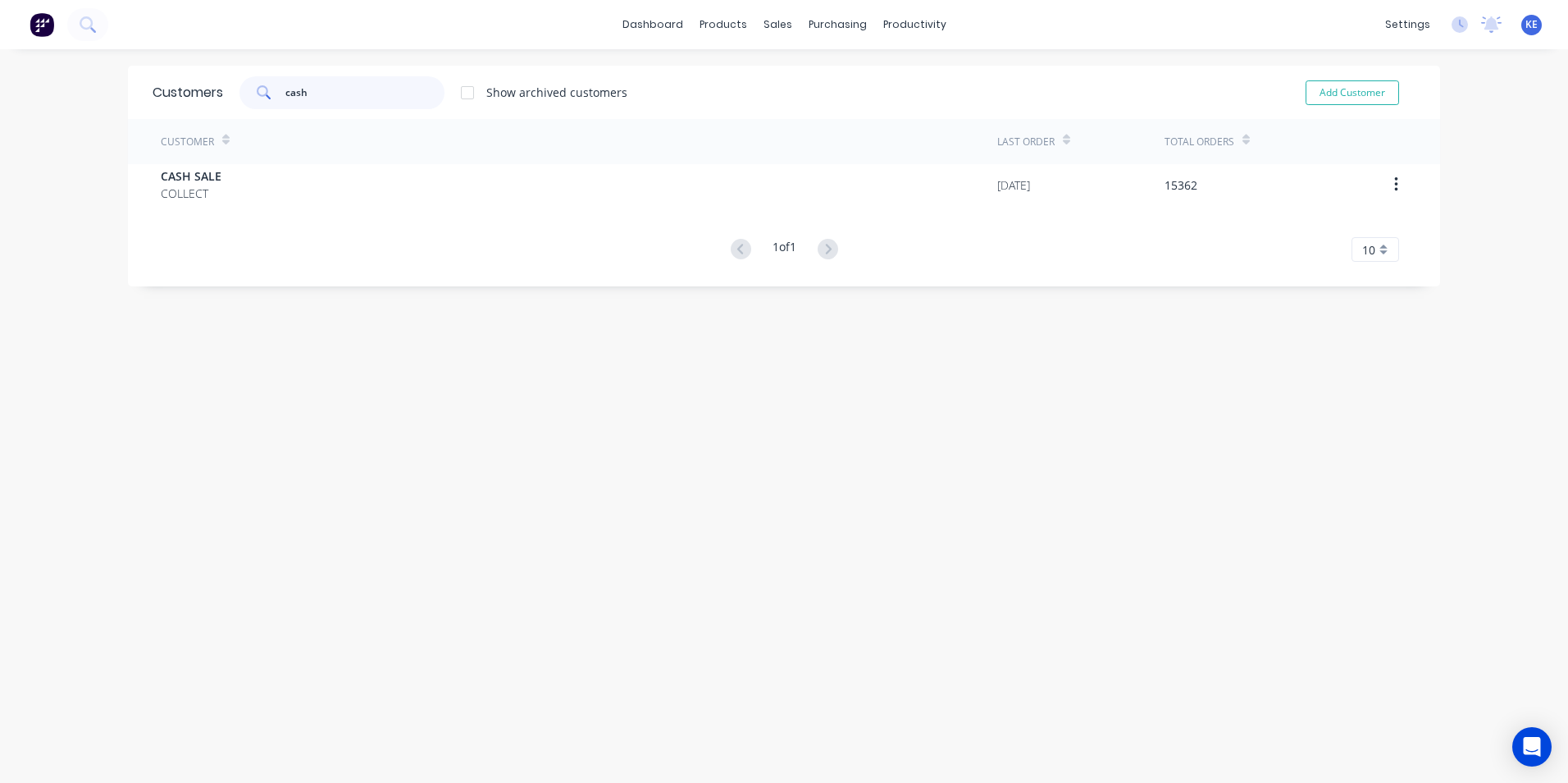
type input "cash"
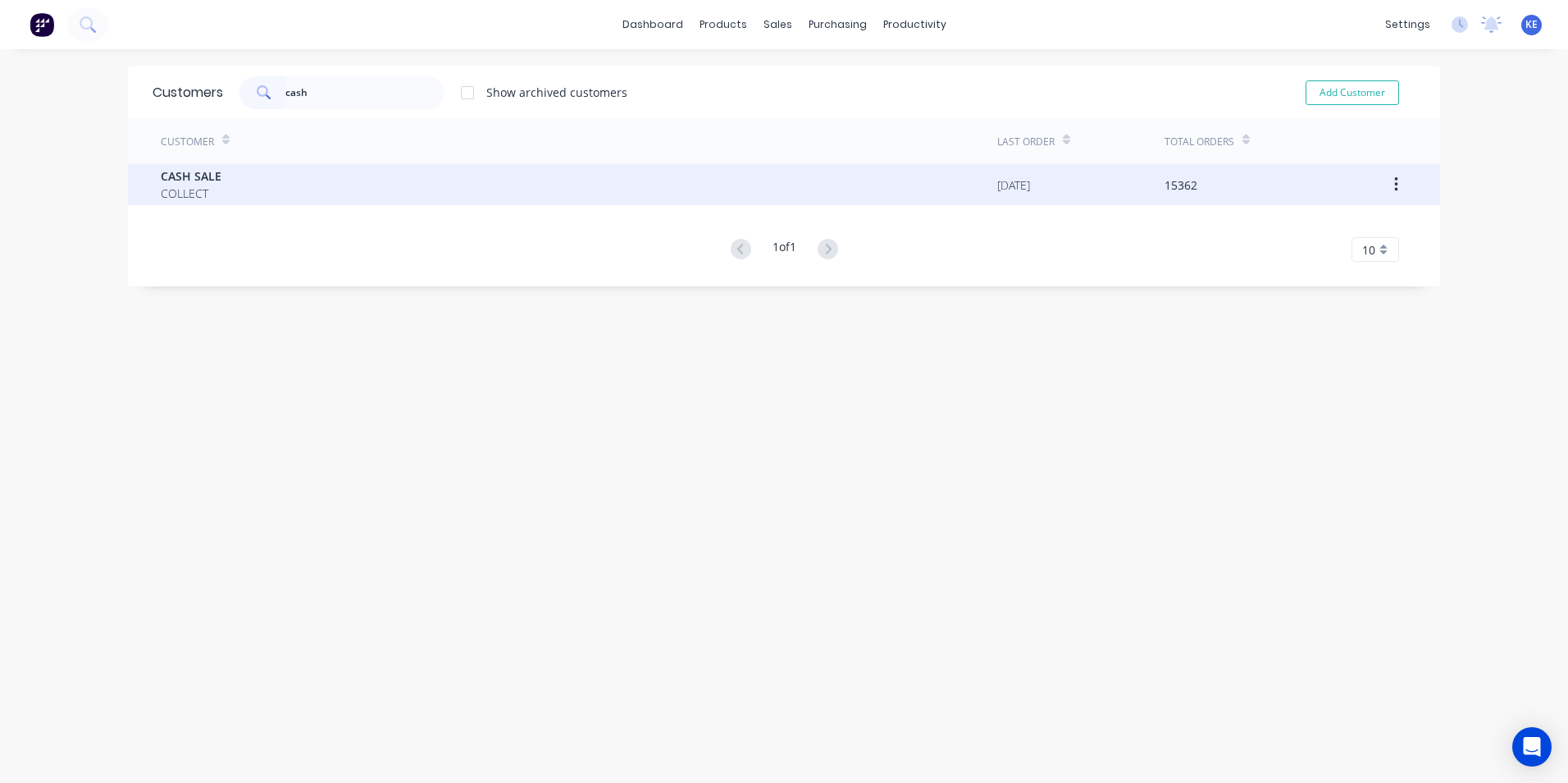
click at [287, 188] on div "CASH SALE COLLECT" at bounding box center [579, 184] width 836 height 41
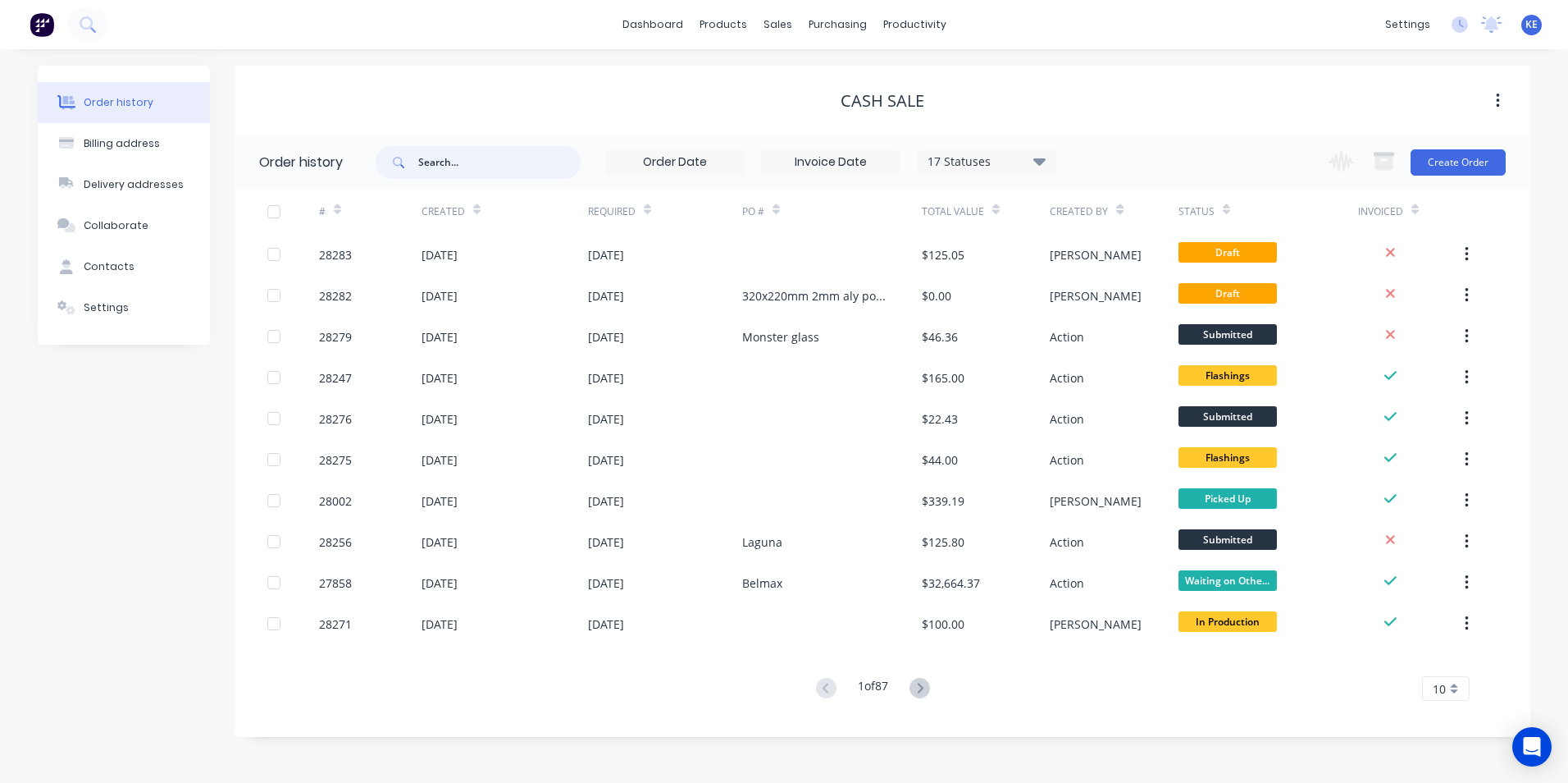
click at [452, 172] on input "text" at bounding box center [499, 162] width 162 height 33
type input "28241"
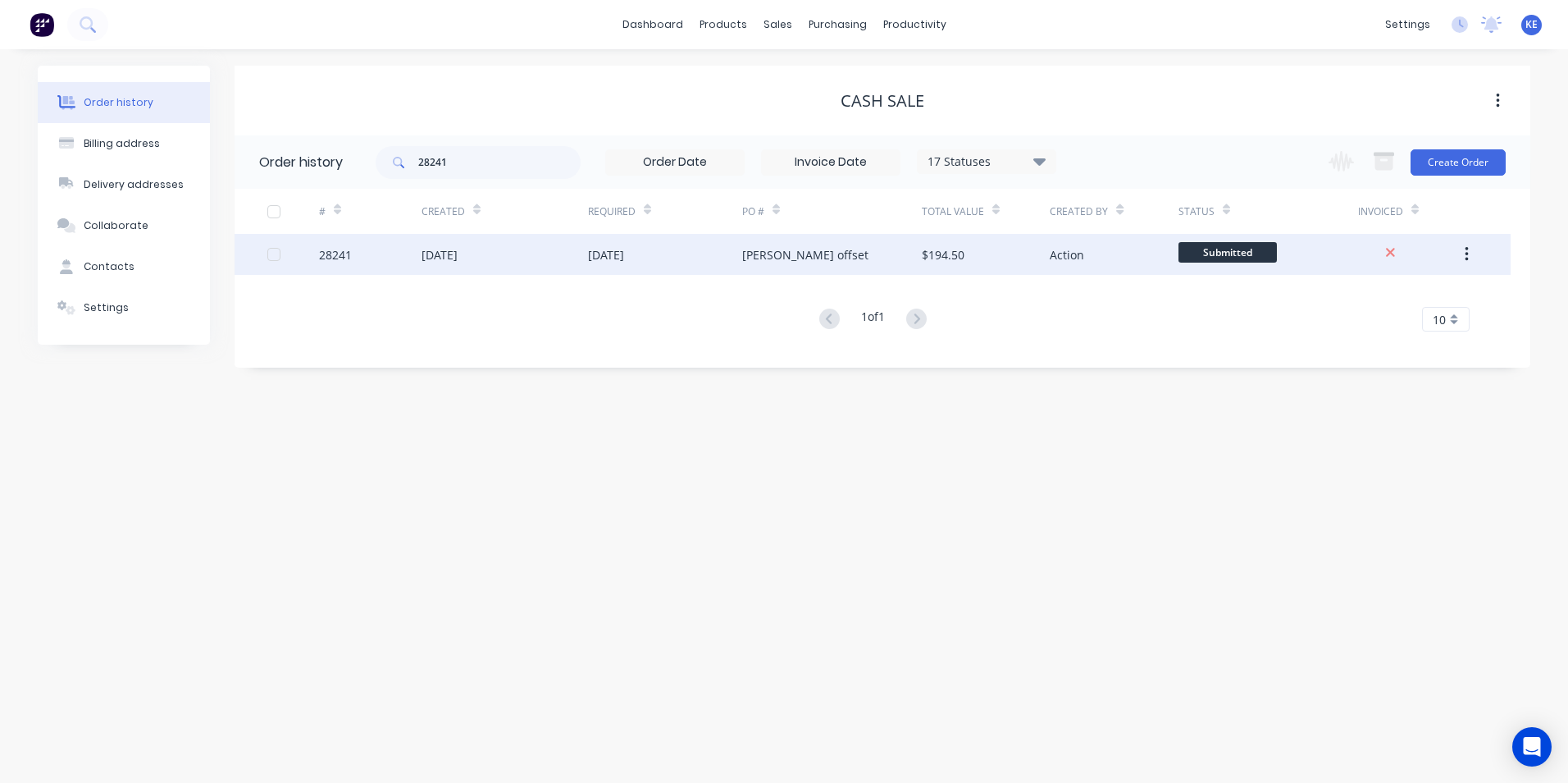
click at [358, 256] on div "28241" at bounding box center [370, 254] width 102 height 41
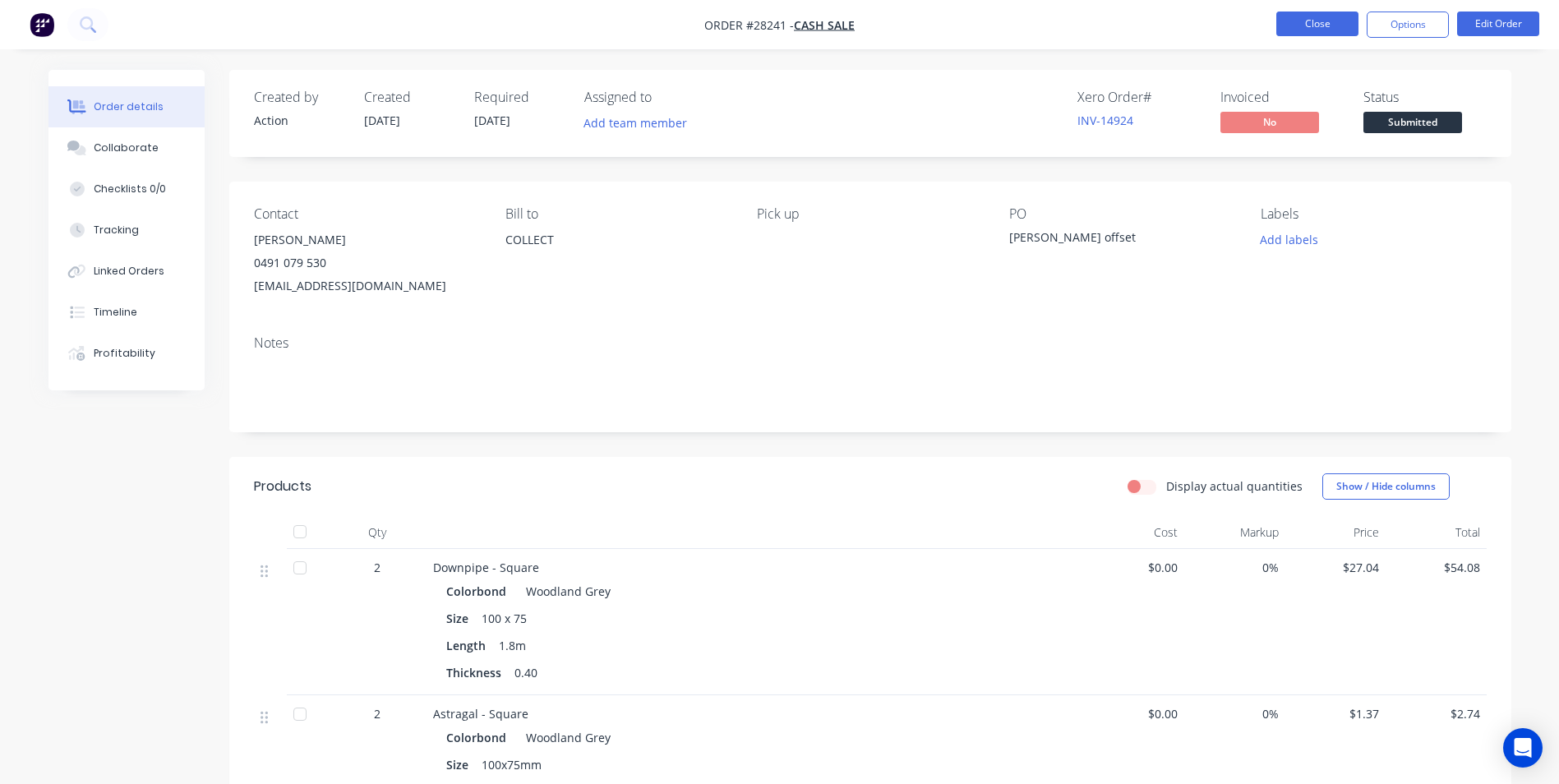
click at [1312, 22] on button "Close" at bounding box center [1317, 24] width 82 height 25
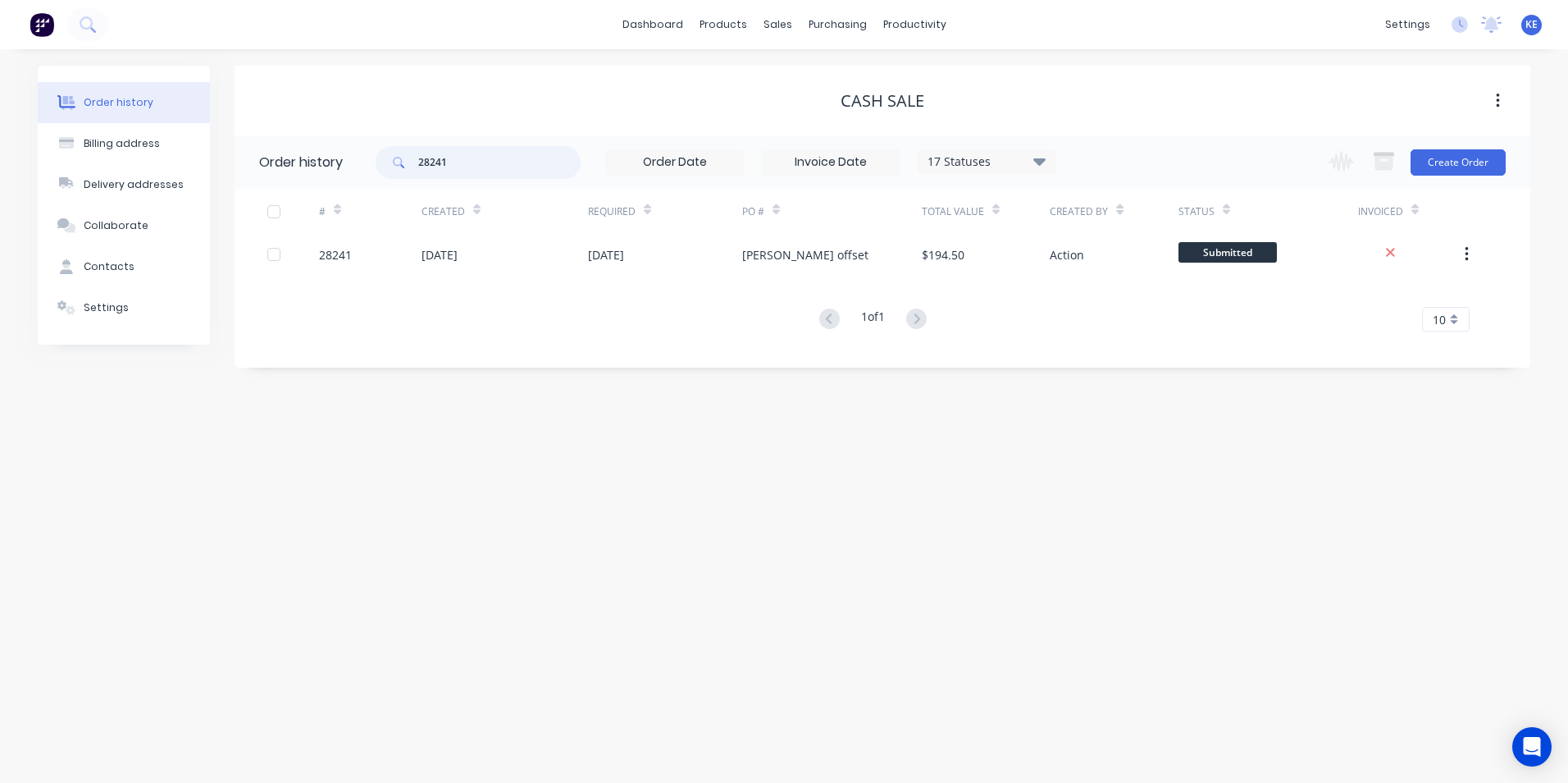
drag, startPoint x: 459, startPoint y: 170, endPoint x: 319, endPoint y: 171, distance: 140.0
click at [319, 171] on header "Order history 28241 17 Statuses Invoice Status Invoiced Not Invoiced Partial Or…" at bounding box center [882, 161] width 1296 height 54
paste input "J Botonjic"
type input "J Botonjic"
click at [418, 163] on span at bounding box center [396, 162] width 43 height 33
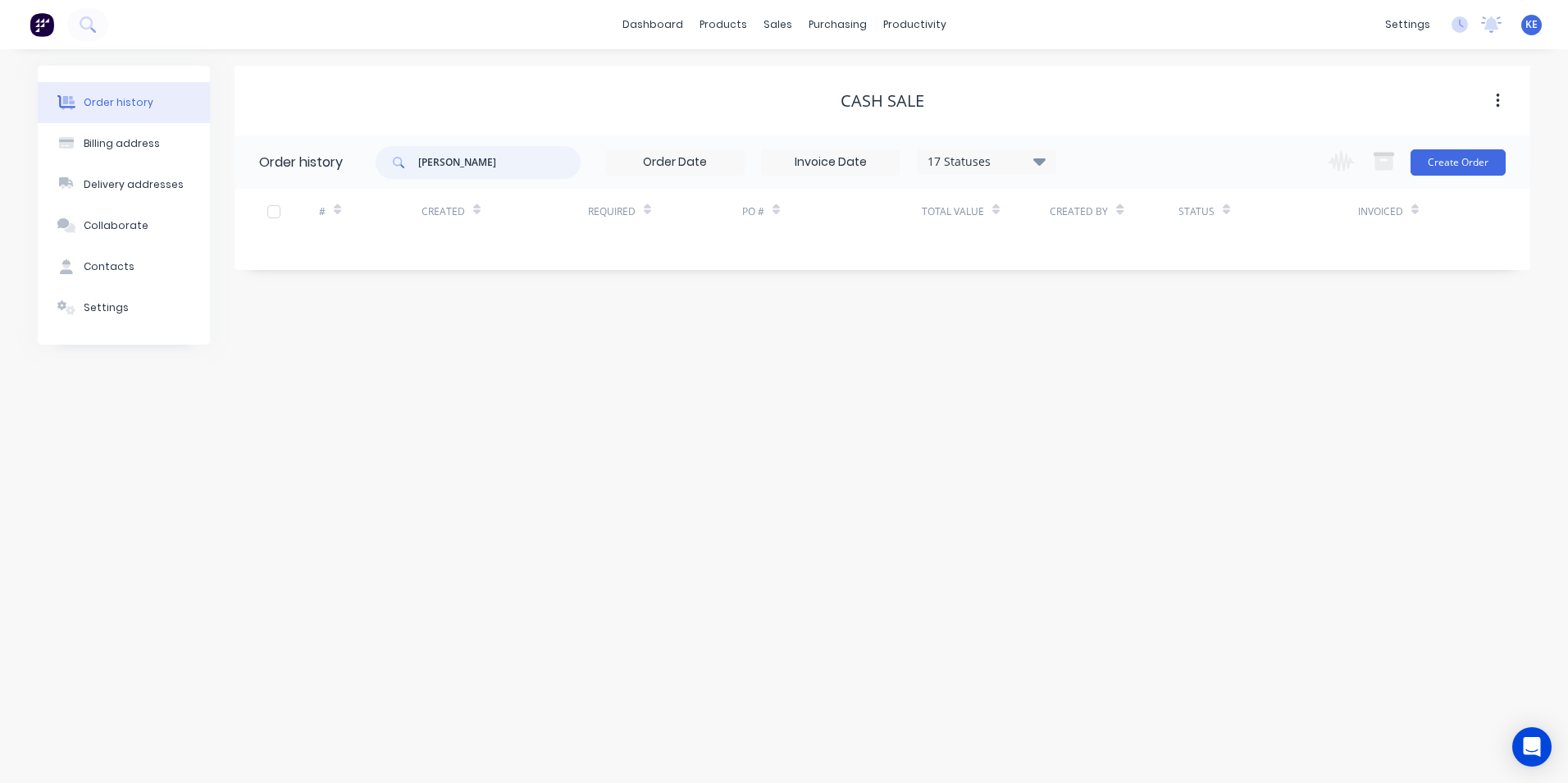
click at [424, 165] on input "J Botonjic" at bounding box center [499, 162] width 162 height 33
type input "Botonjic"
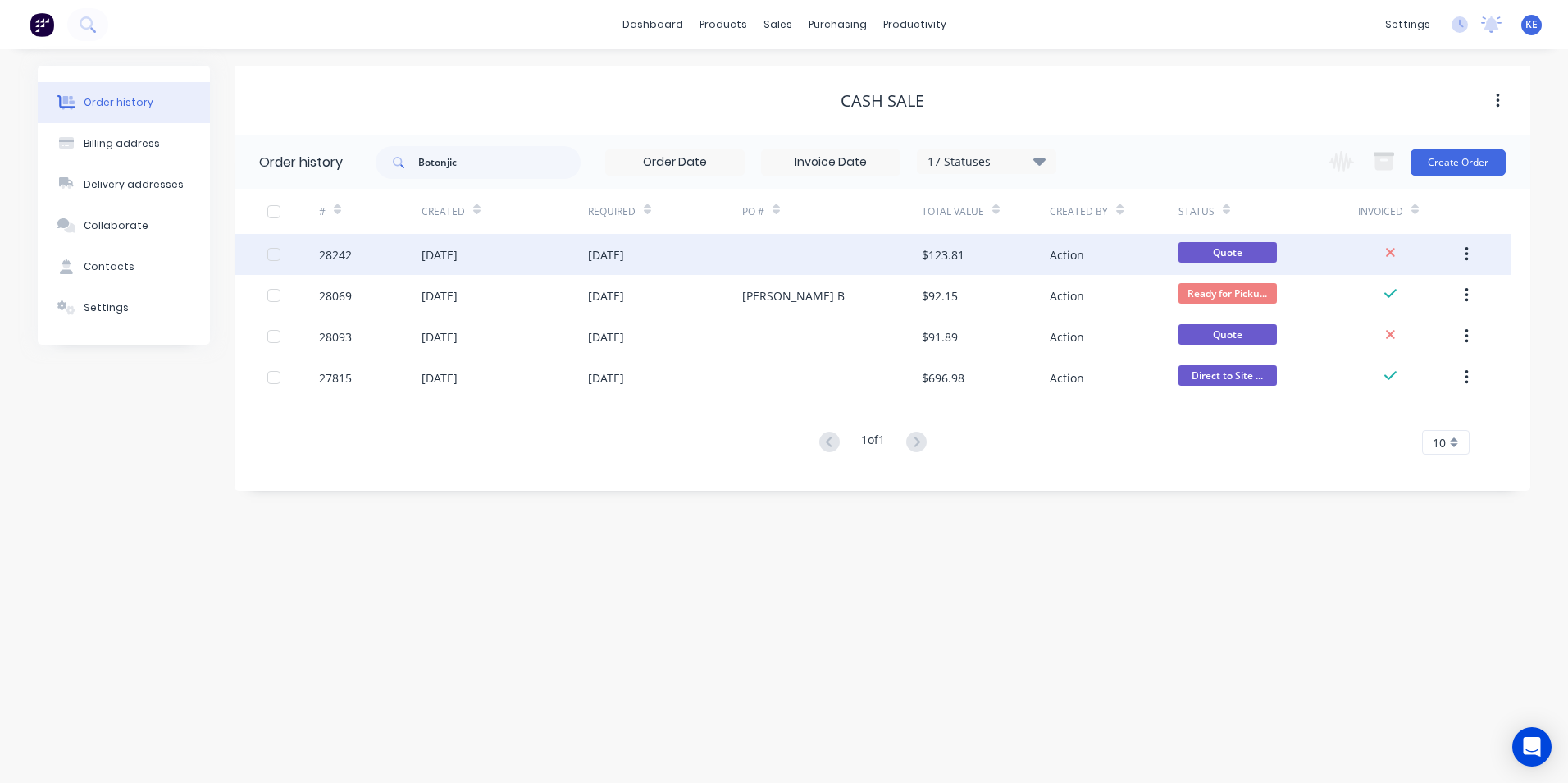
click at [374, 256] on div "28242" at bounding box center [370, 254] width 102 height 41
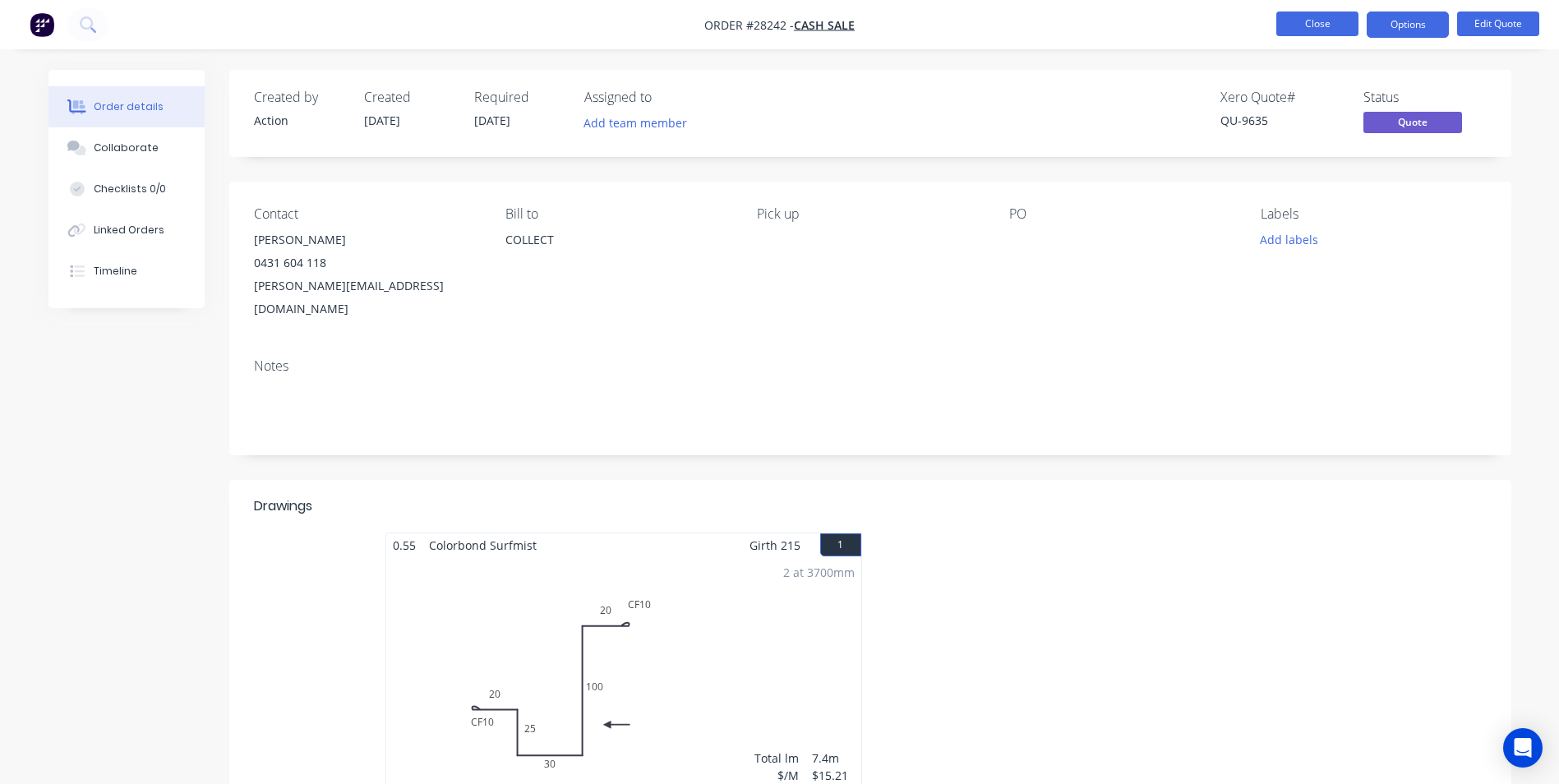
click at [1322, 23] on button "Close" at bounding box center [1317, 24] width 82 height 25
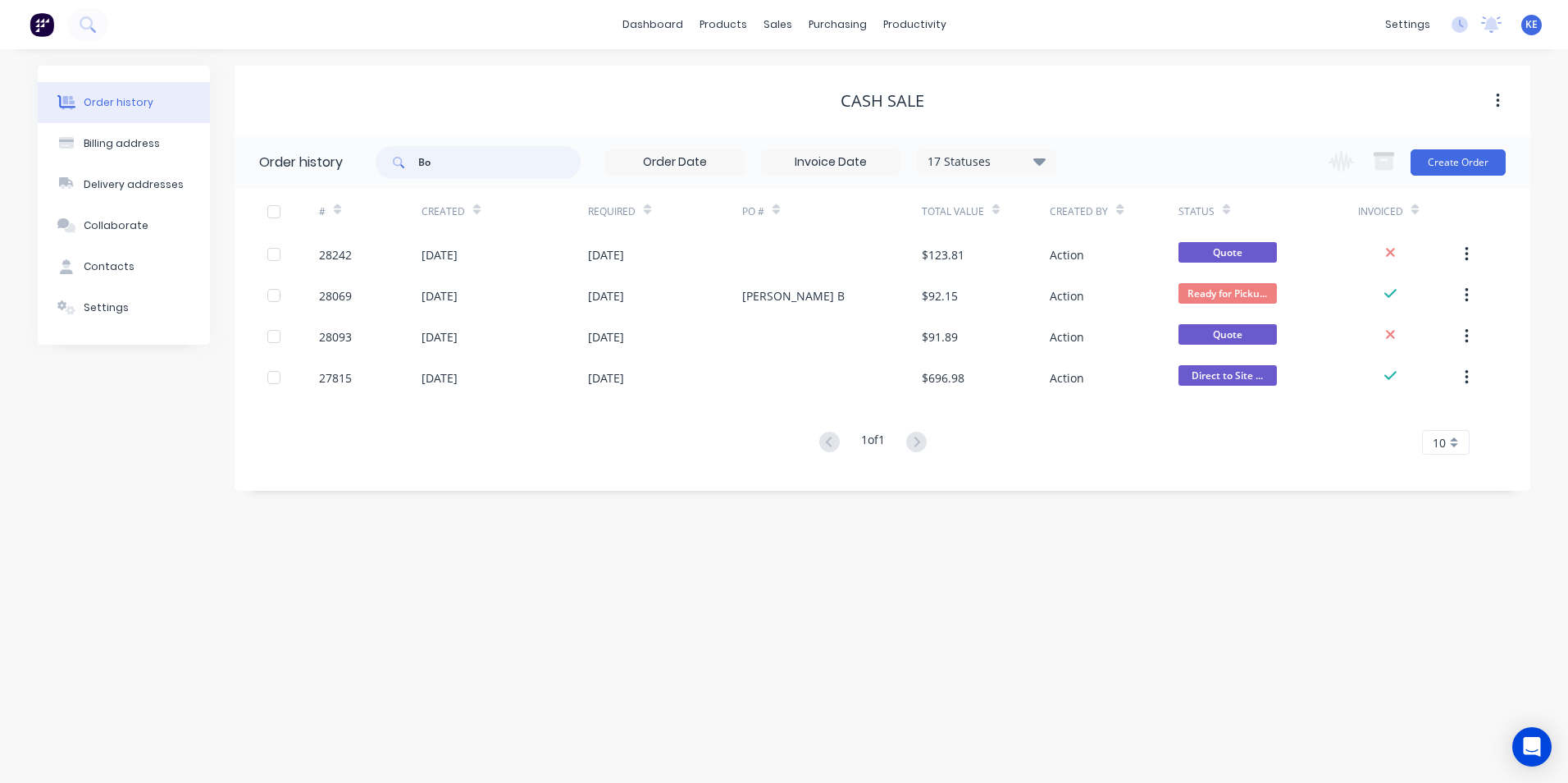
type input "B"
type input "28260"
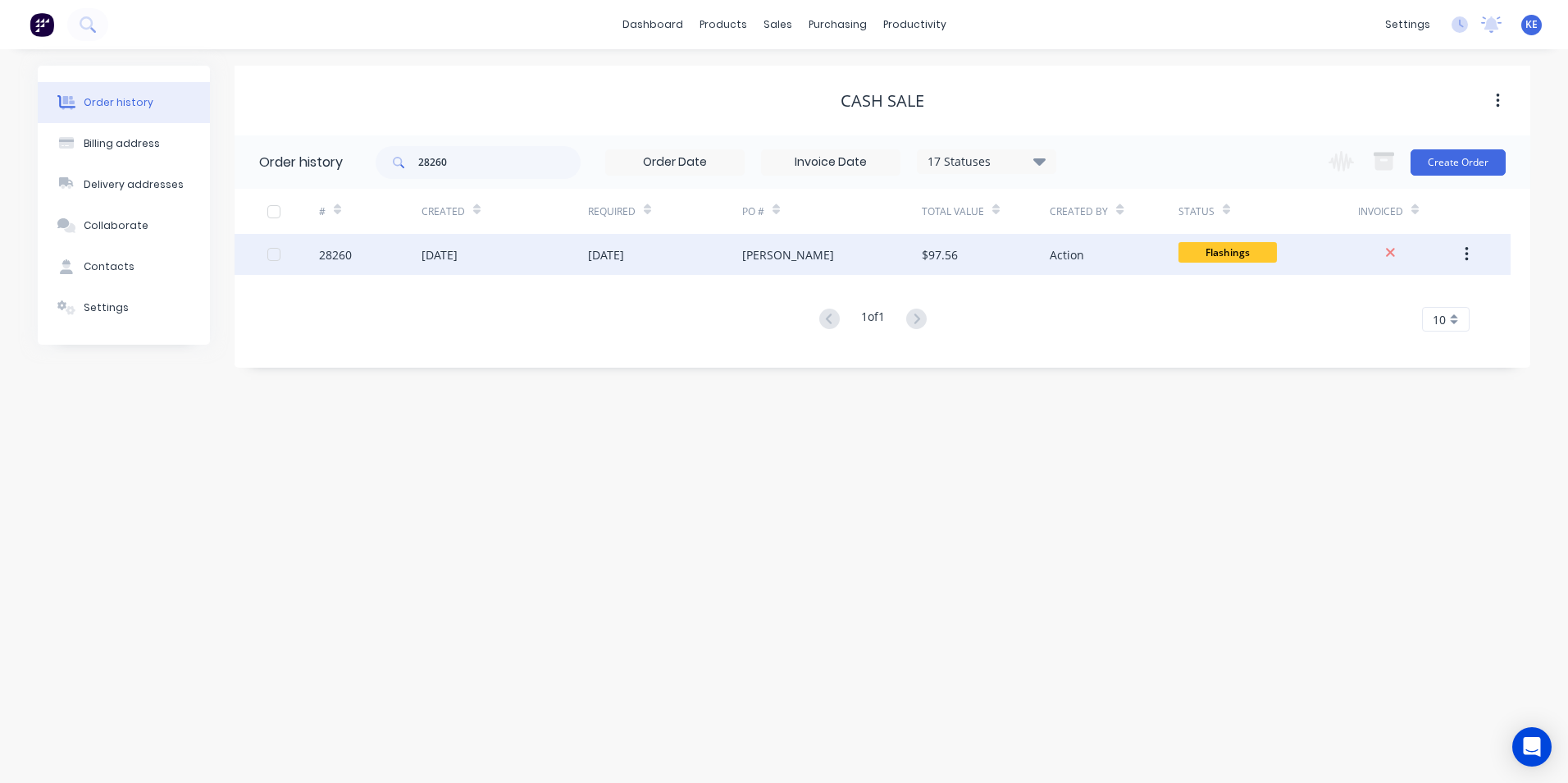
click at [373, 253] on div "28260" at bounding box center [370, 254] width 102 height 41
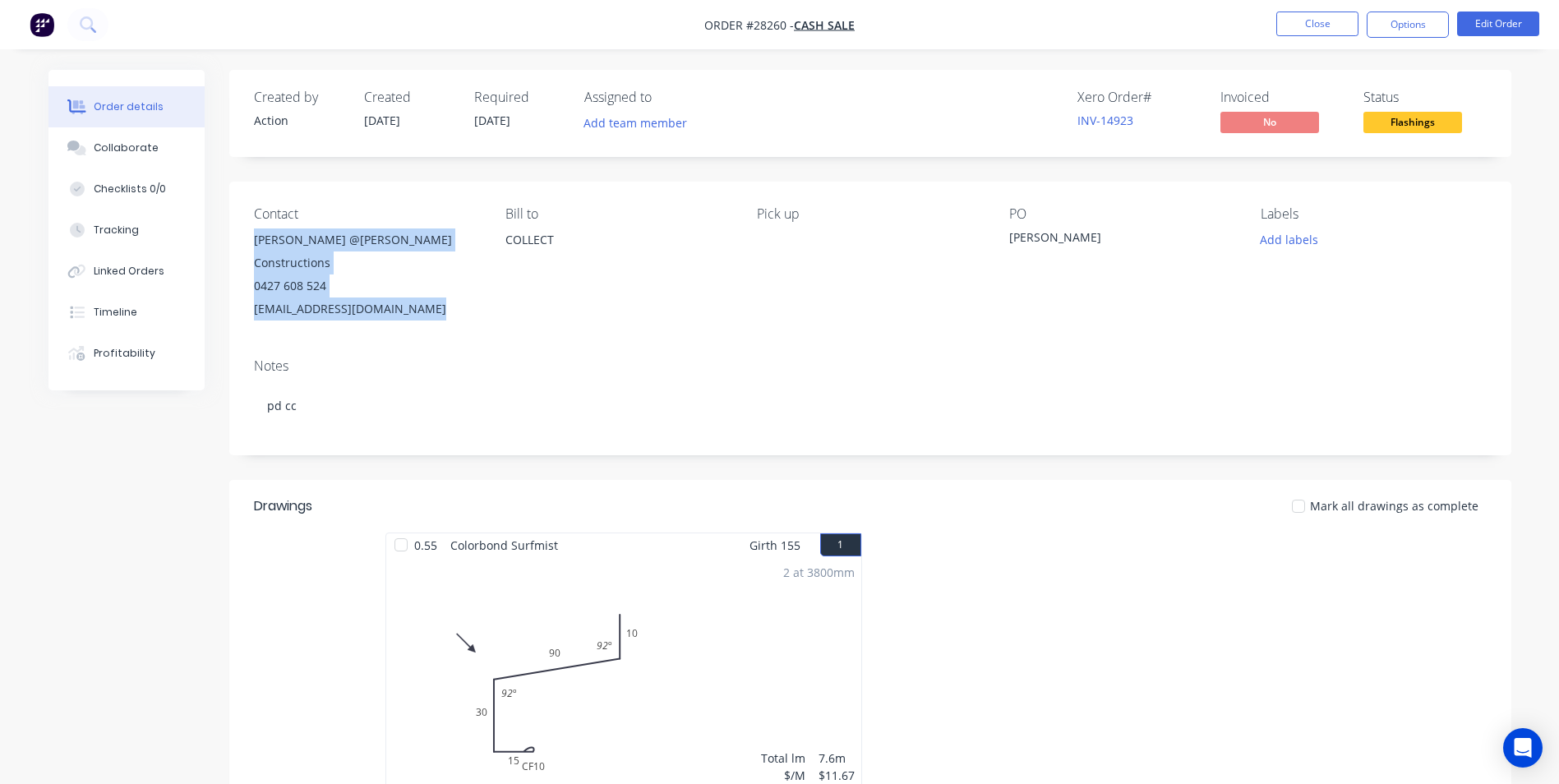
drag, startPoint x: 249, startPoint y: 238, endPoint x: 452, endPoint y: 291, distance: 209.8
click at [452, 291] on div "Contact Lindsay @Habel Constructions 0427 608 524 hello@habelconstructions.com …" at bounding box center [869, 263] width 1282 height 164
copy div "Lindsay @Habel Constructions 0427 608 524 hello@habelconstructions.com"
click at [1400, 23] on button "Options" at bounding box center [1407, 25] width 82 height 26
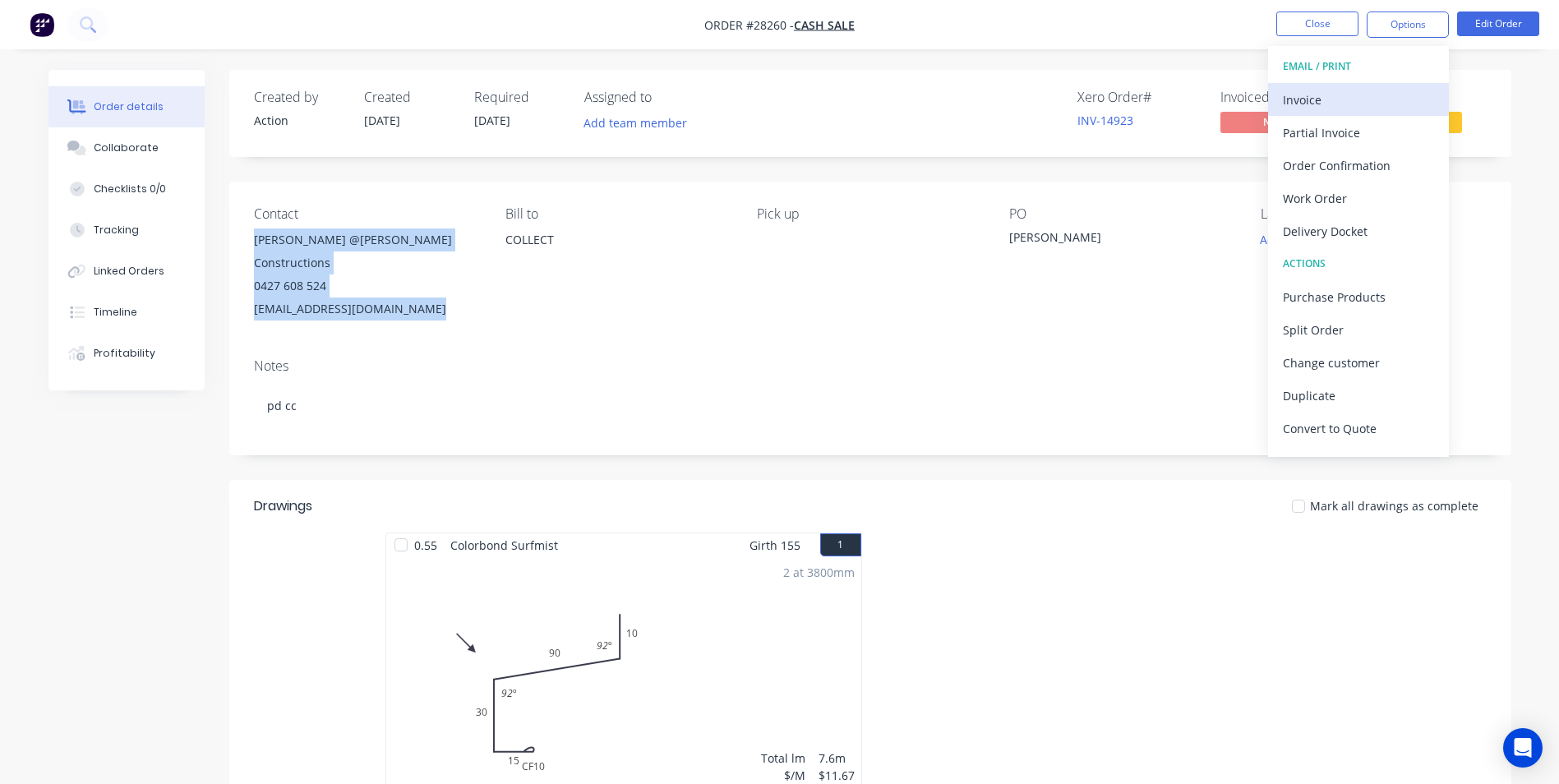
click at [1361, 99] on div "Invoice" at bounding box center [1358, 100] width 151 height 24
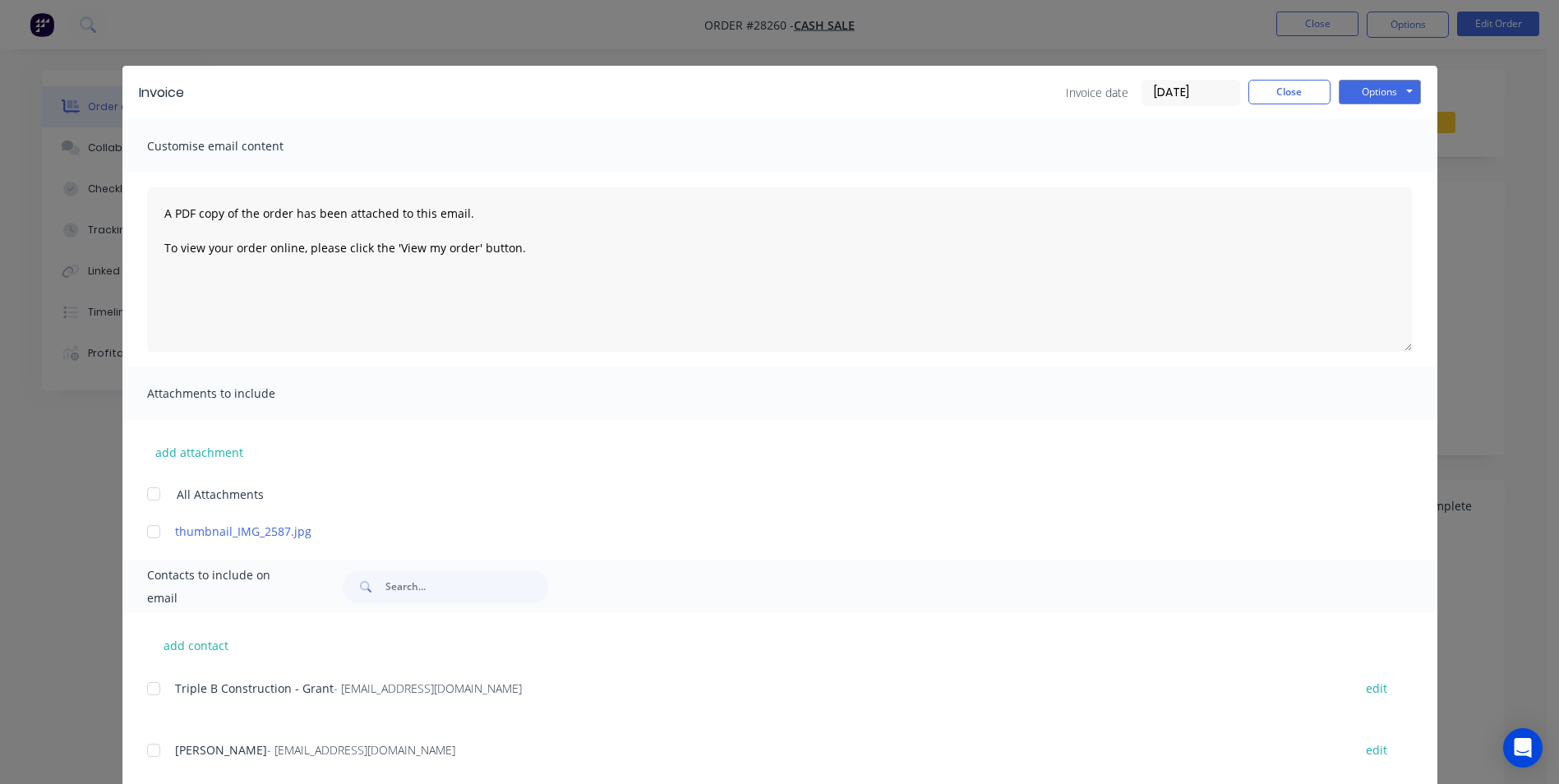
click at [1198, 87] on input "02/09/25" at bounding box center [1190, 93] width 97 height 25
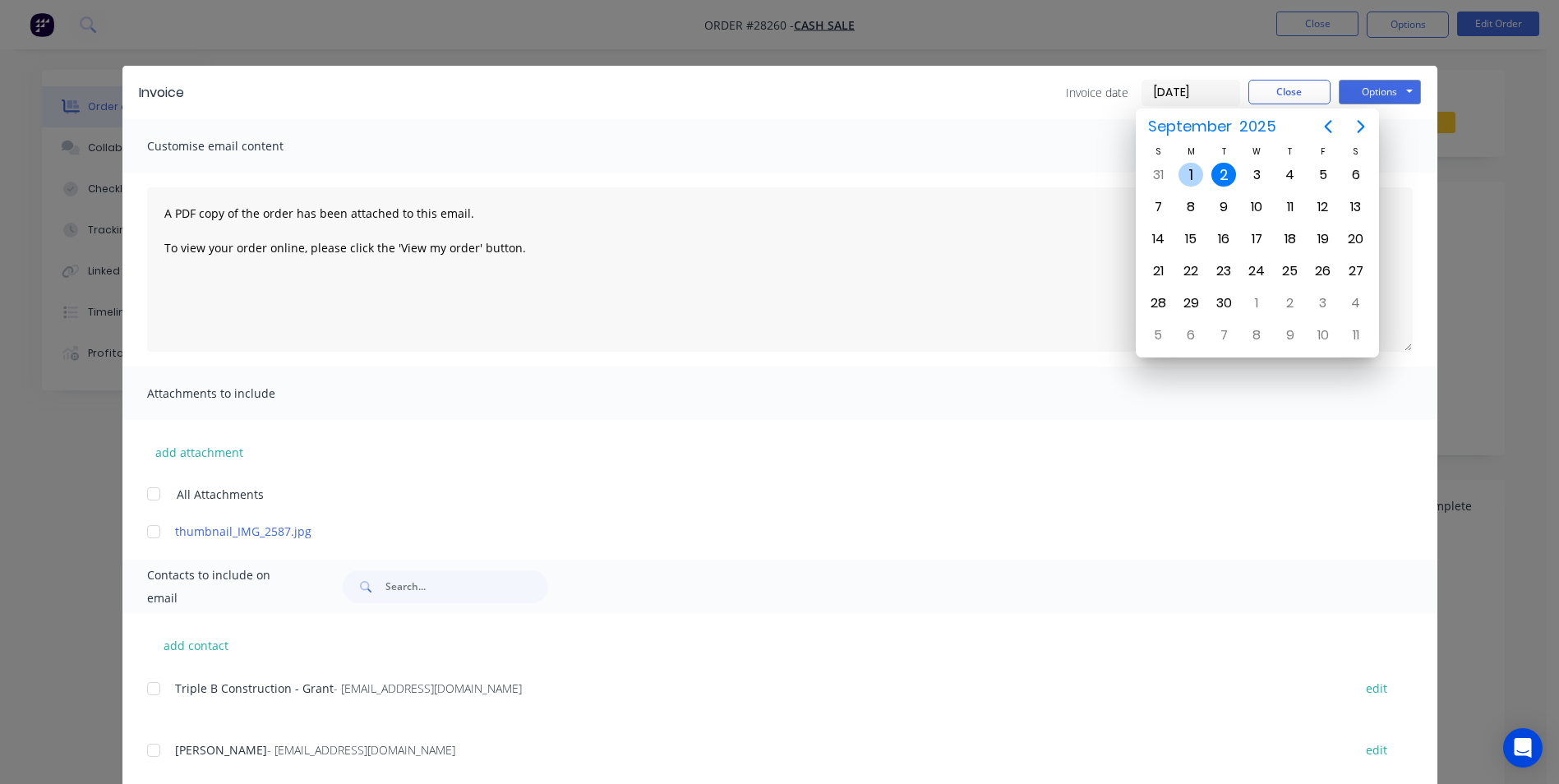
click at [1187, 180] on div "1" at bounding box center [1190, 174] width 25 height 25
type input "01/09/25"
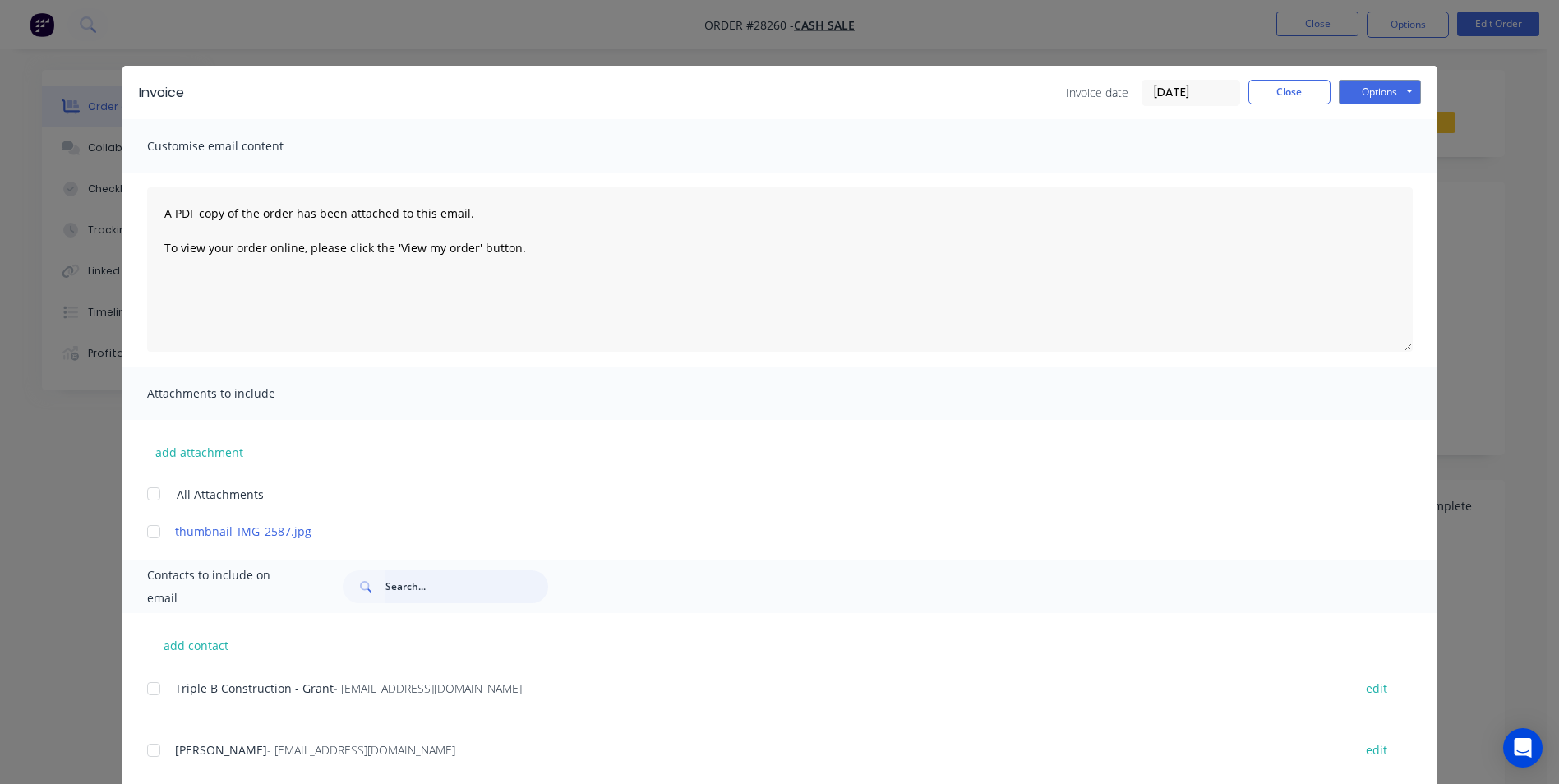
click at [412, 596] on input "text" at bounding box center [466, 587] width 163 height 33
paste input "Lindsay @Habel Constructions 0427 608 524 hello@habelconstructions.com"
type input "Lindsay @Habel Constructions 0427 608 524 hello@habelconstructions.com"
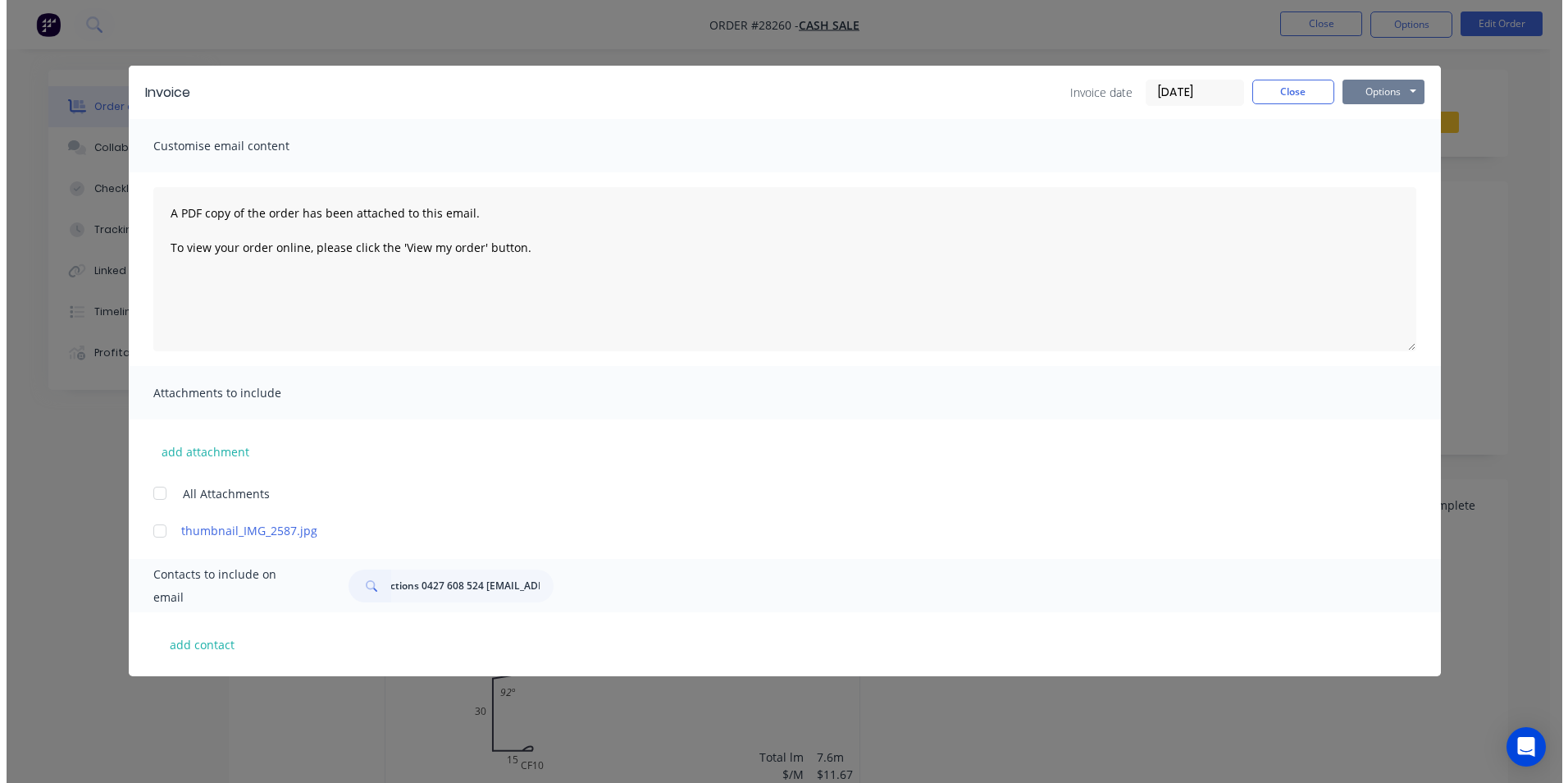
scroll to position [0, 0]
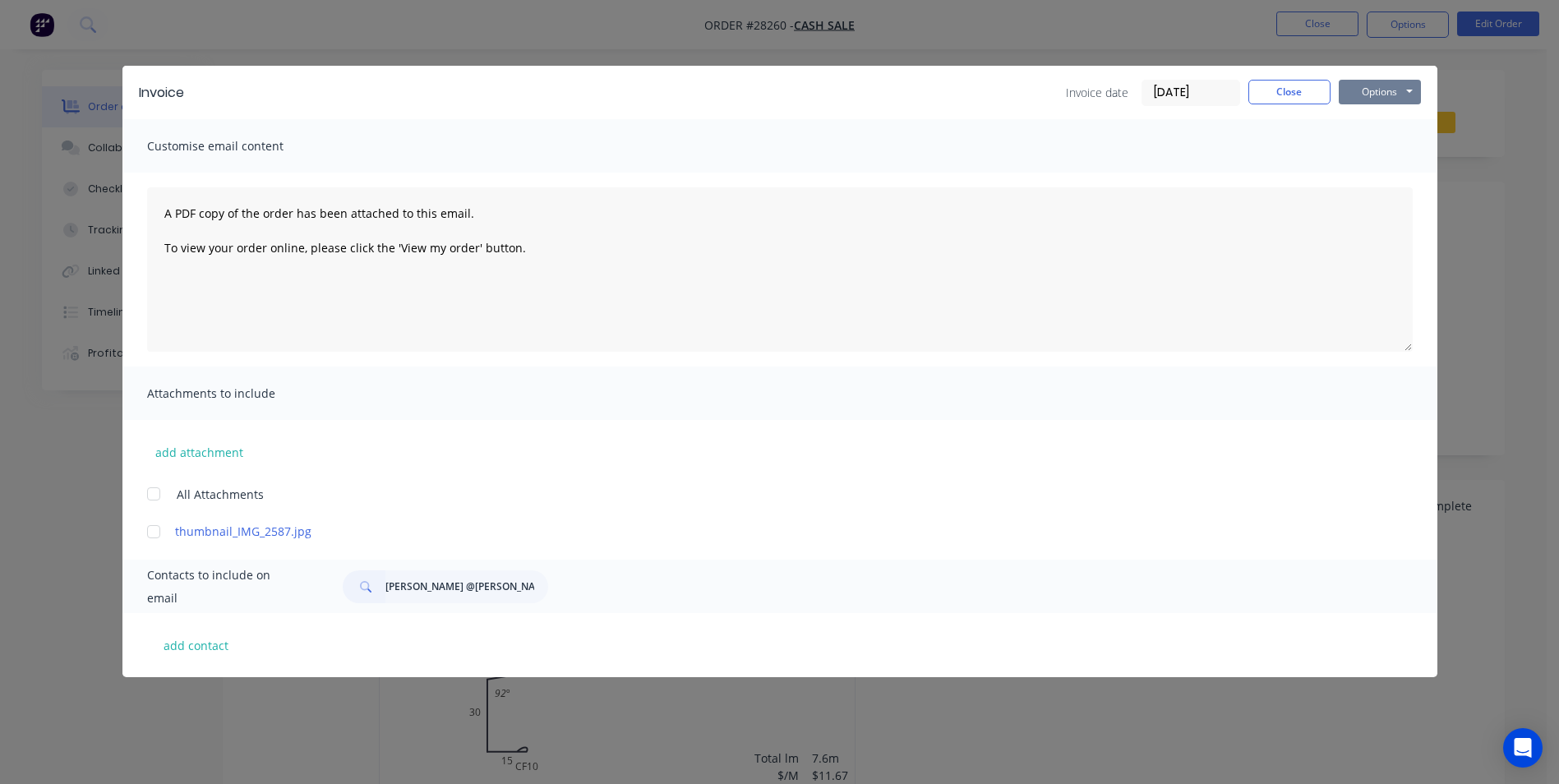
click at [1378, 92] on button "Options" at bounding box center [1379, 92] width 82 height 25
click at [1380, 150] on button "Print" at bounding box center [1391, 148] width 105 height 27
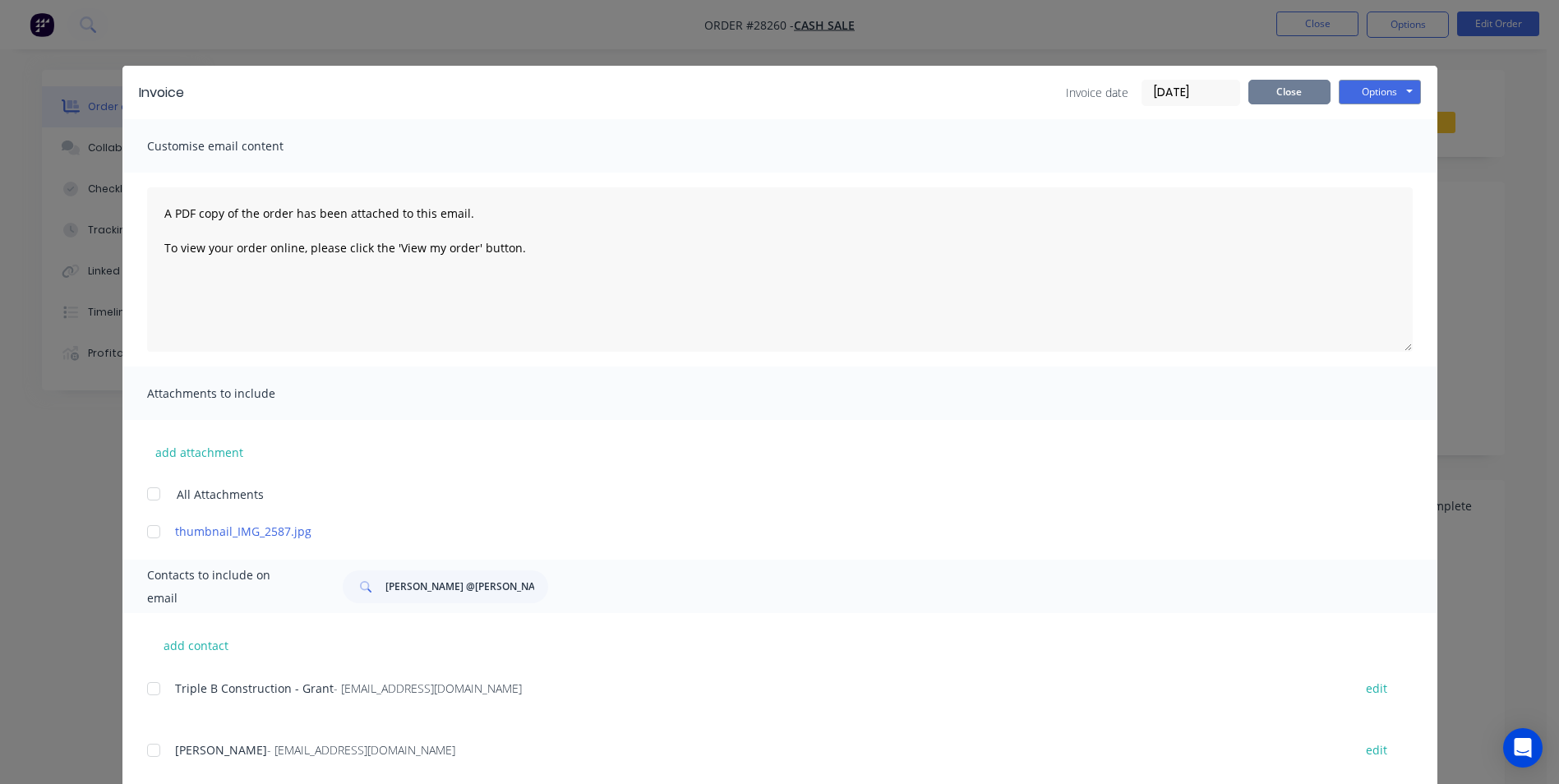
click at [1291, 88] on button "Close" at bounding box center [1289, 92] width 82 height 25
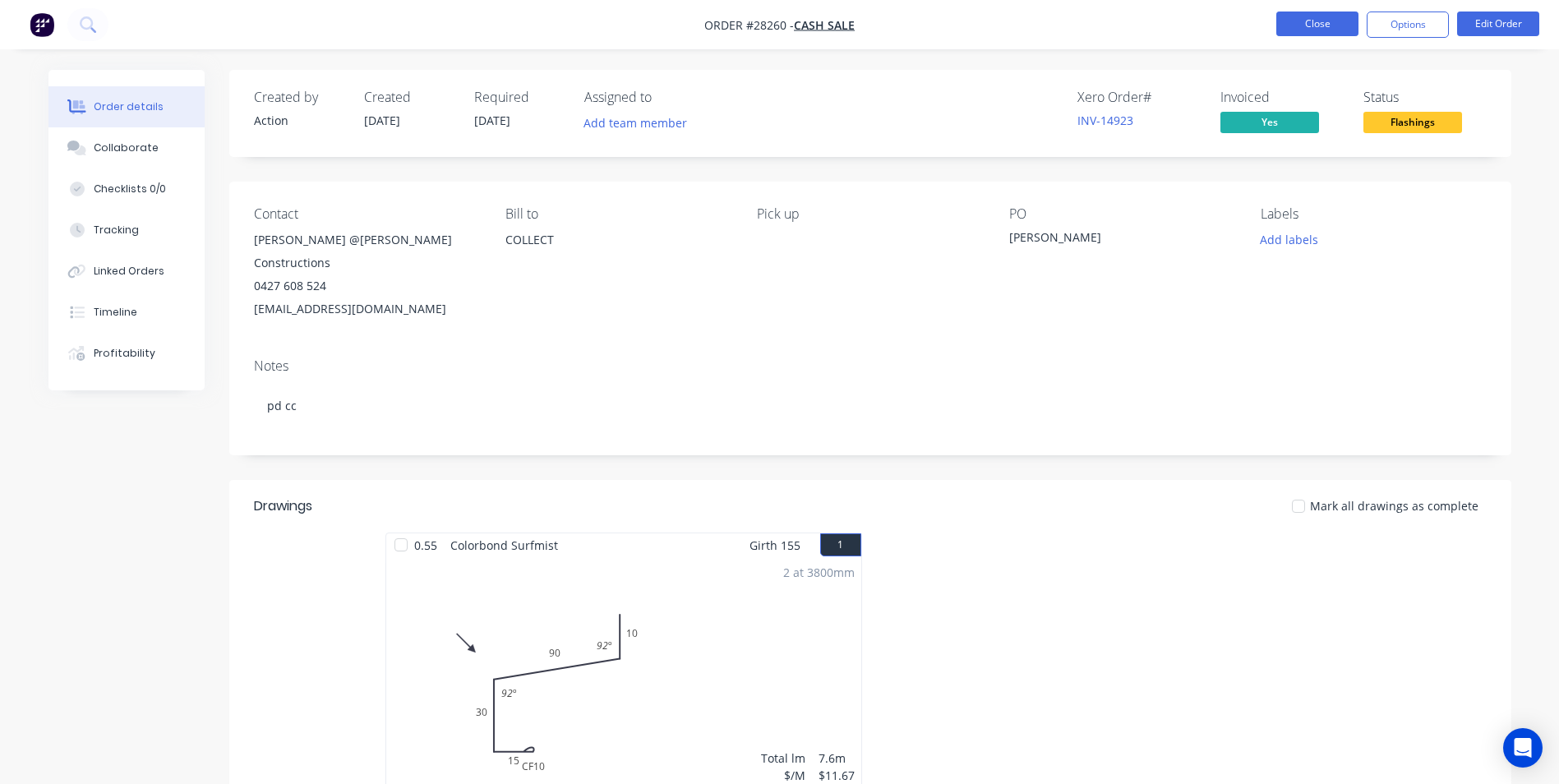
click at [1308, 25] on button "Close" at bounding box center [1317, 24] width 82 height 25
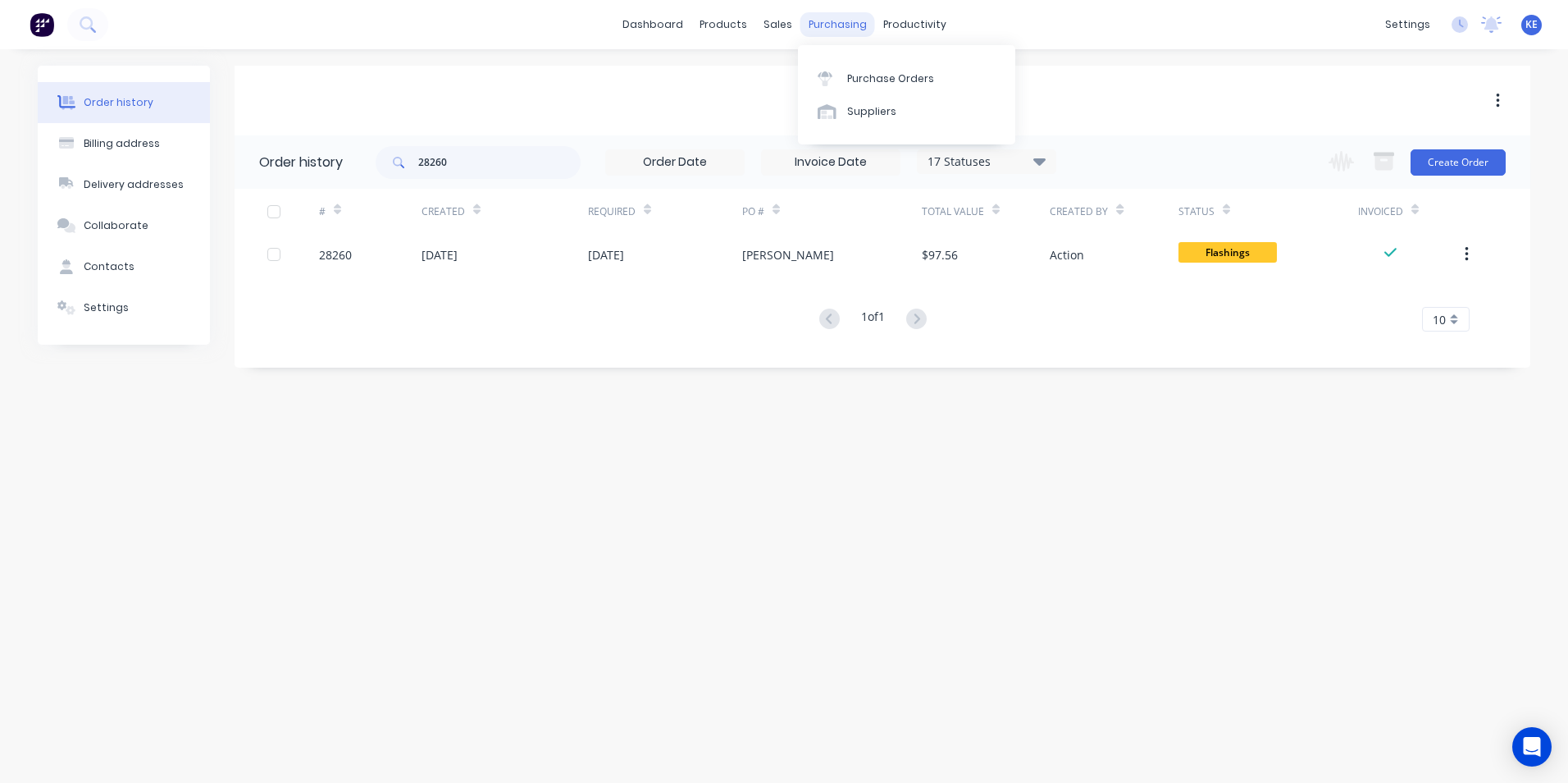
click at [833, 22] on div "purchasing" at bounding box center [838, 24] width 74 height 24
click at [897, 73] on div "Purchase Orders" at bounding box center [891, 79] width 87 height 15
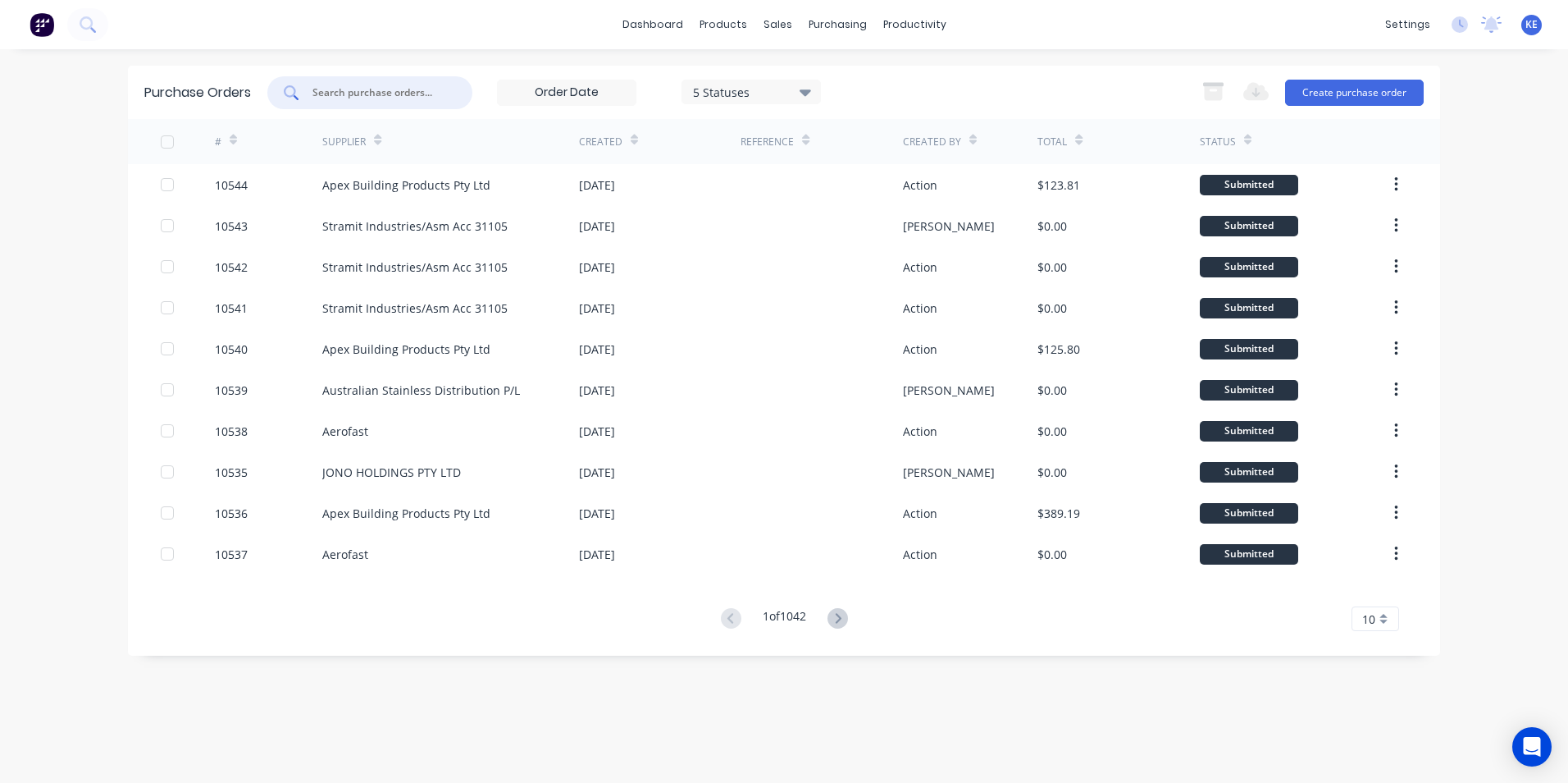
click at [334, 99] on input "text" at bounding box center [379, 93] width 136 height 16
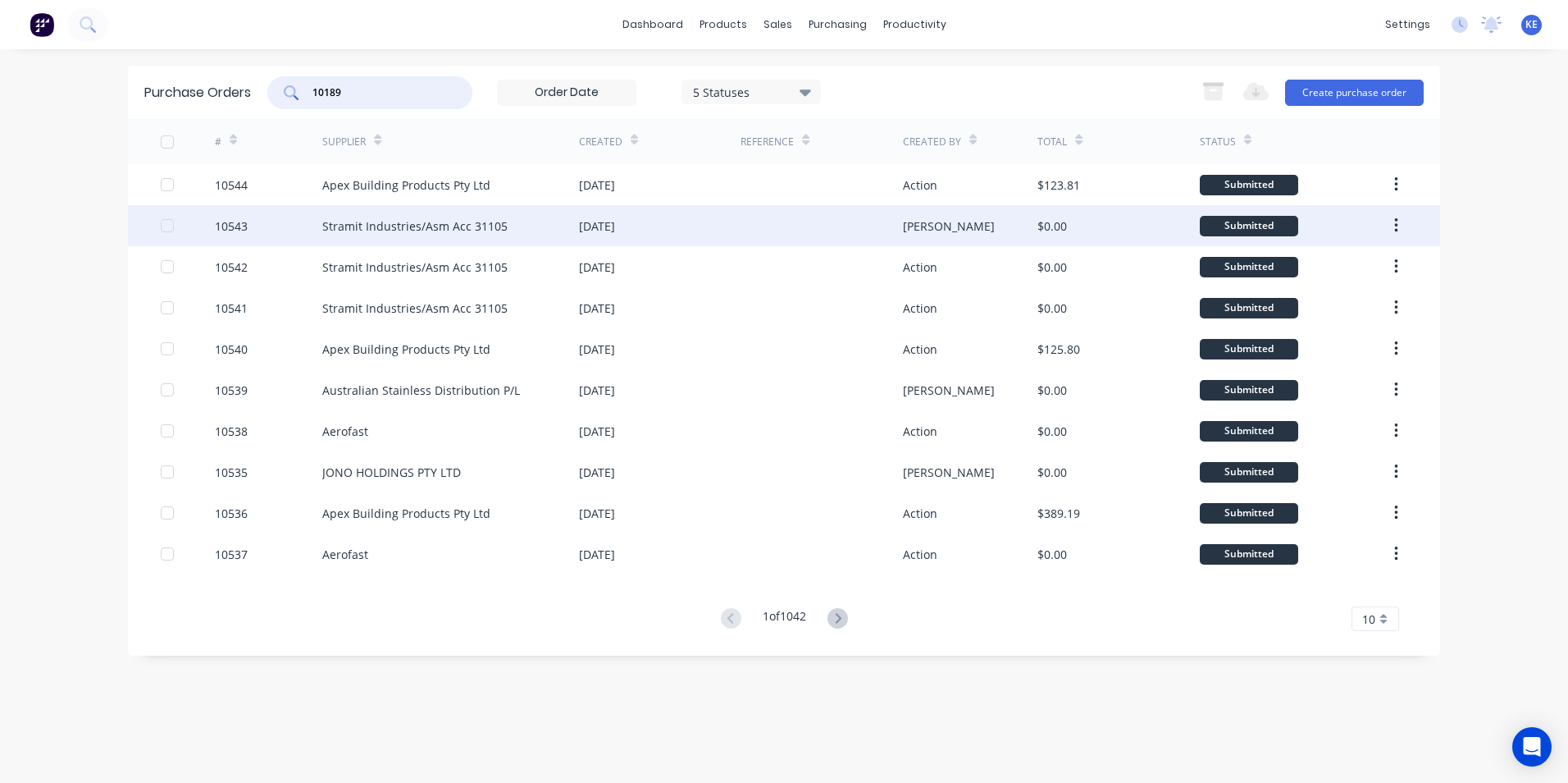
type input "10189"
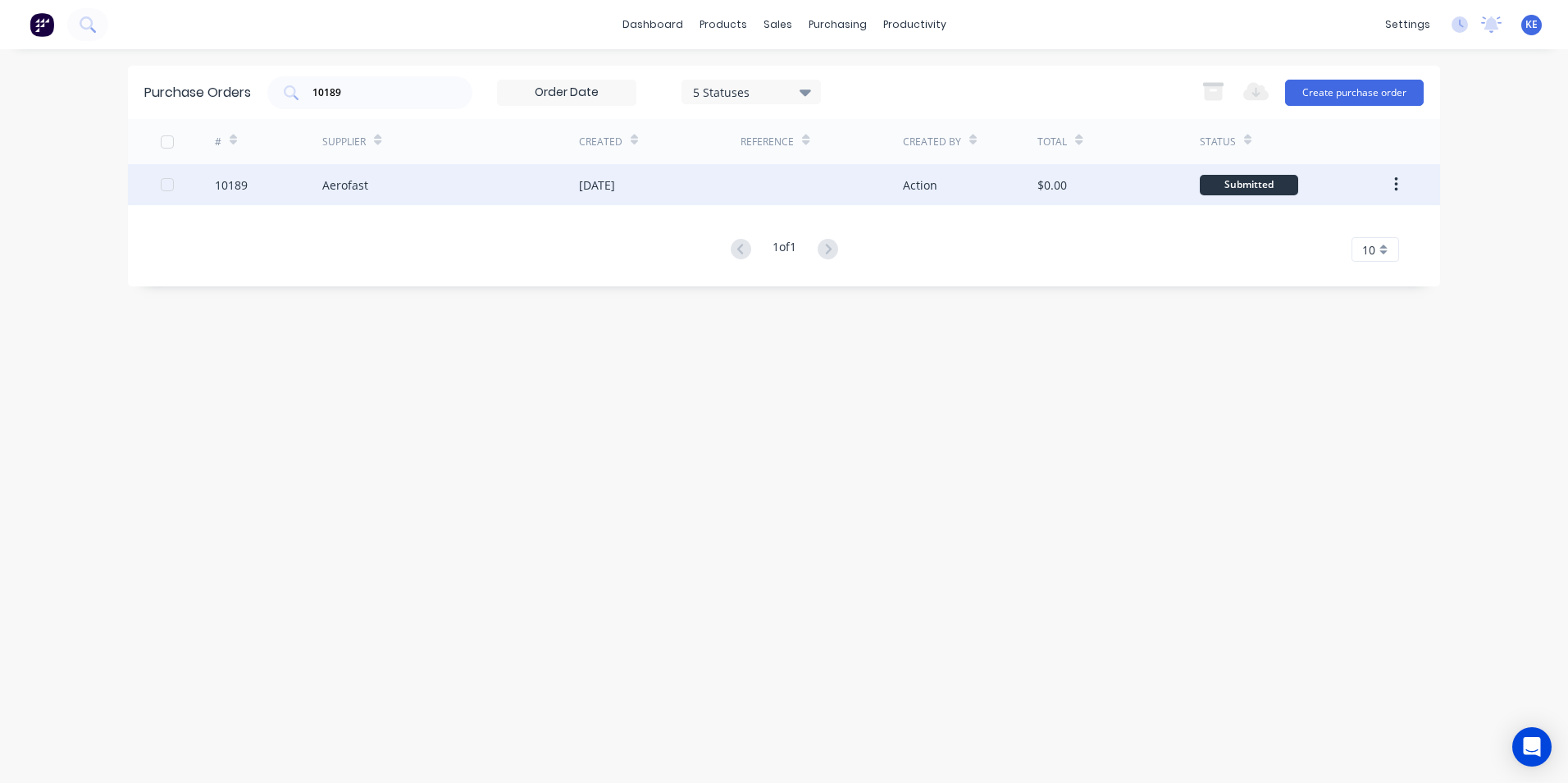
click at [281, 192] on div "10189" at bounding box center [268, 184] width 108 height 41
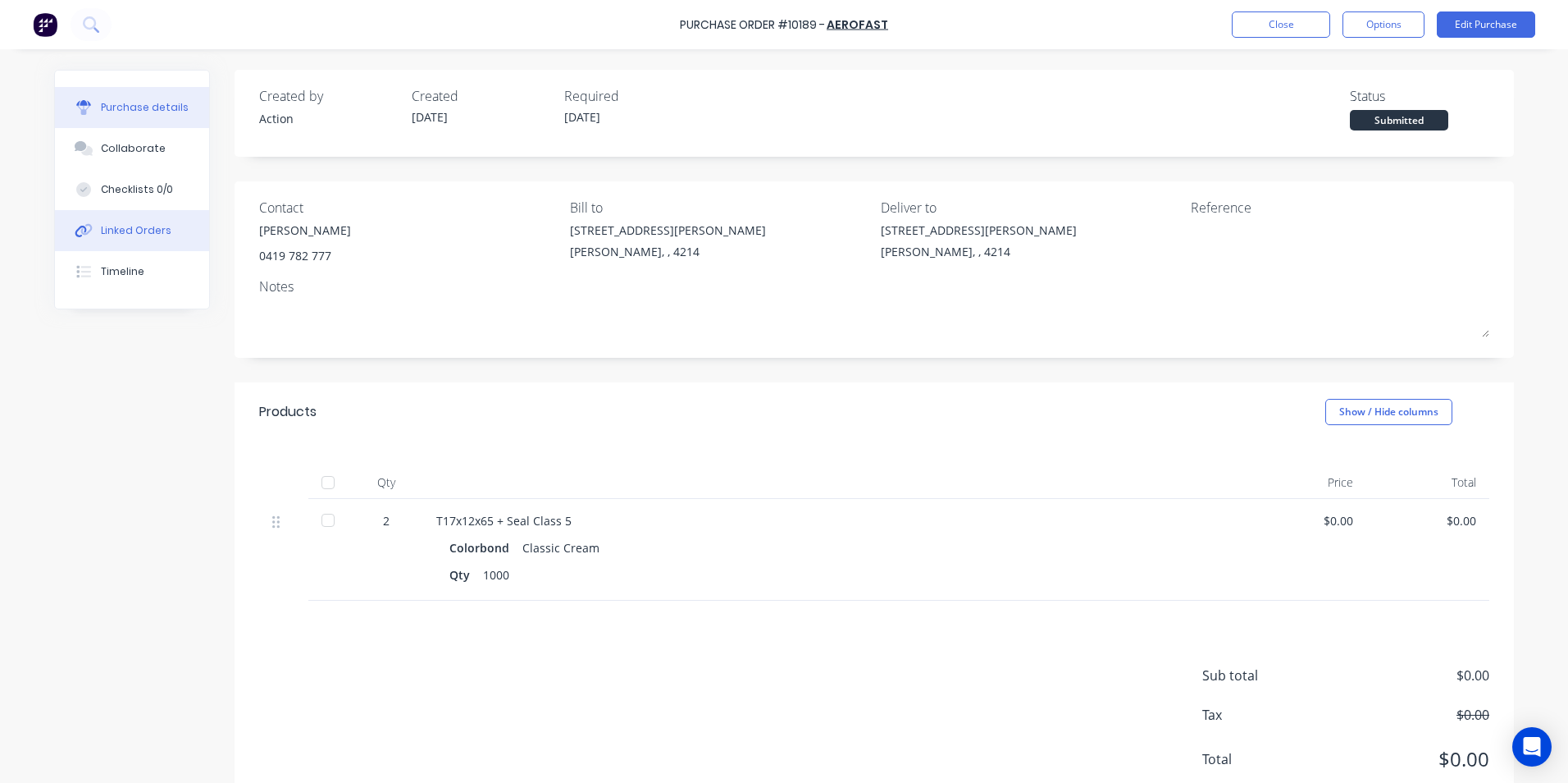
click at [116, 227] on div "Linked Orders" at bounding box center [136, 230] width 71 height 15
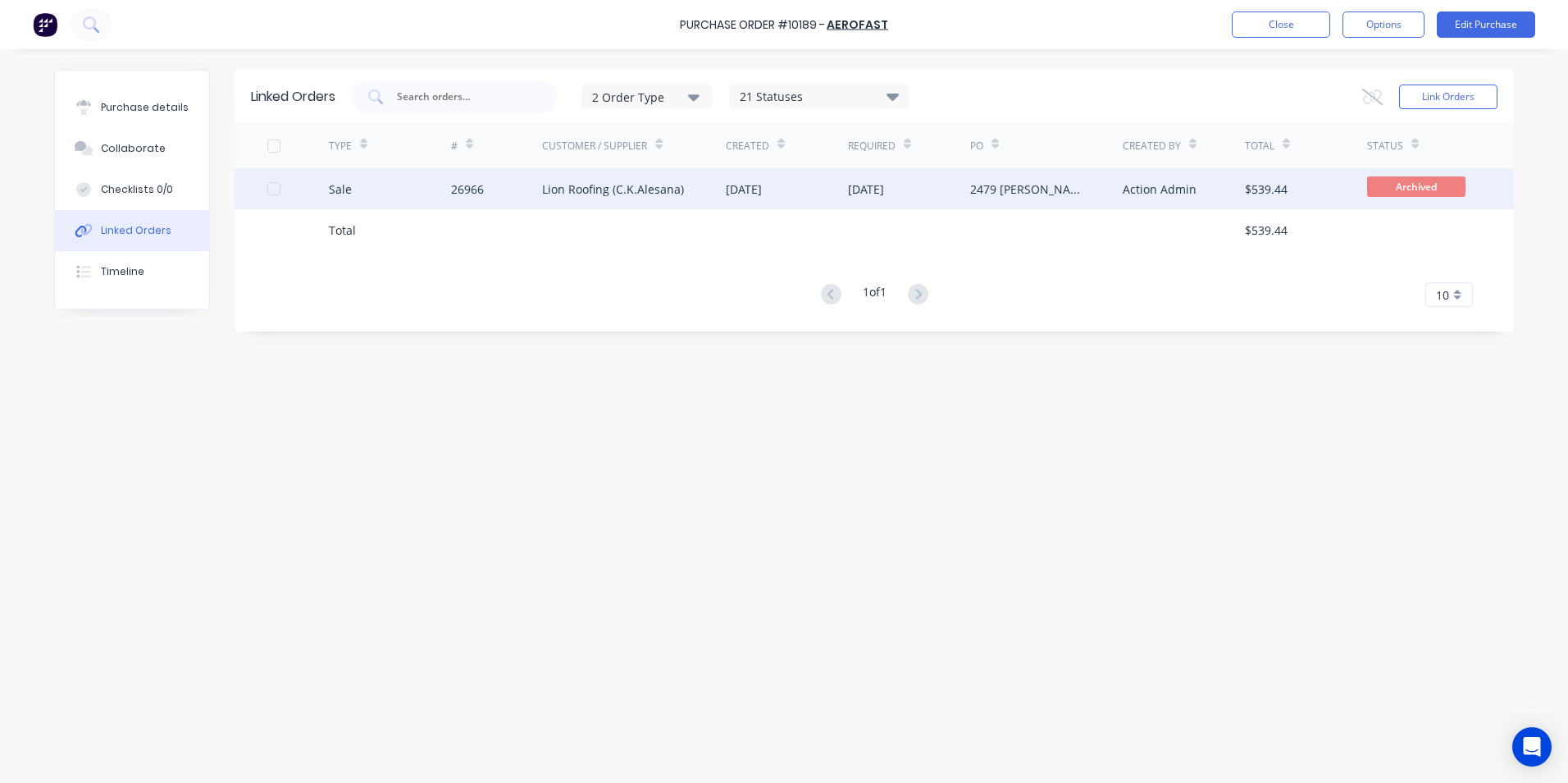
click at [399, 195] on div "Sale" at bounding box center [390, 188] width 122 height 41
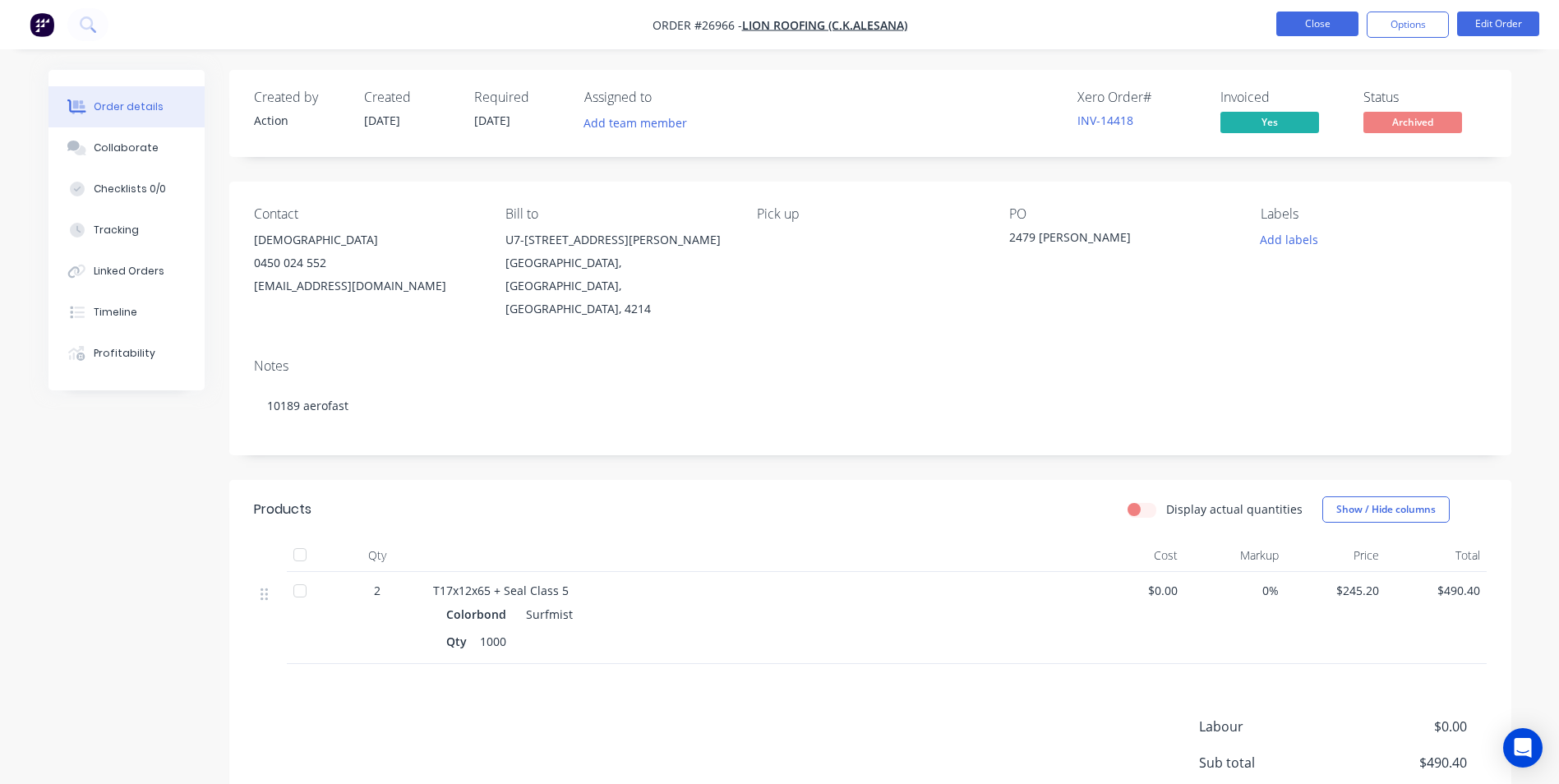
click at [1297, 20] on button "Close" at bounding box center [1317, 24] width 82 height 25
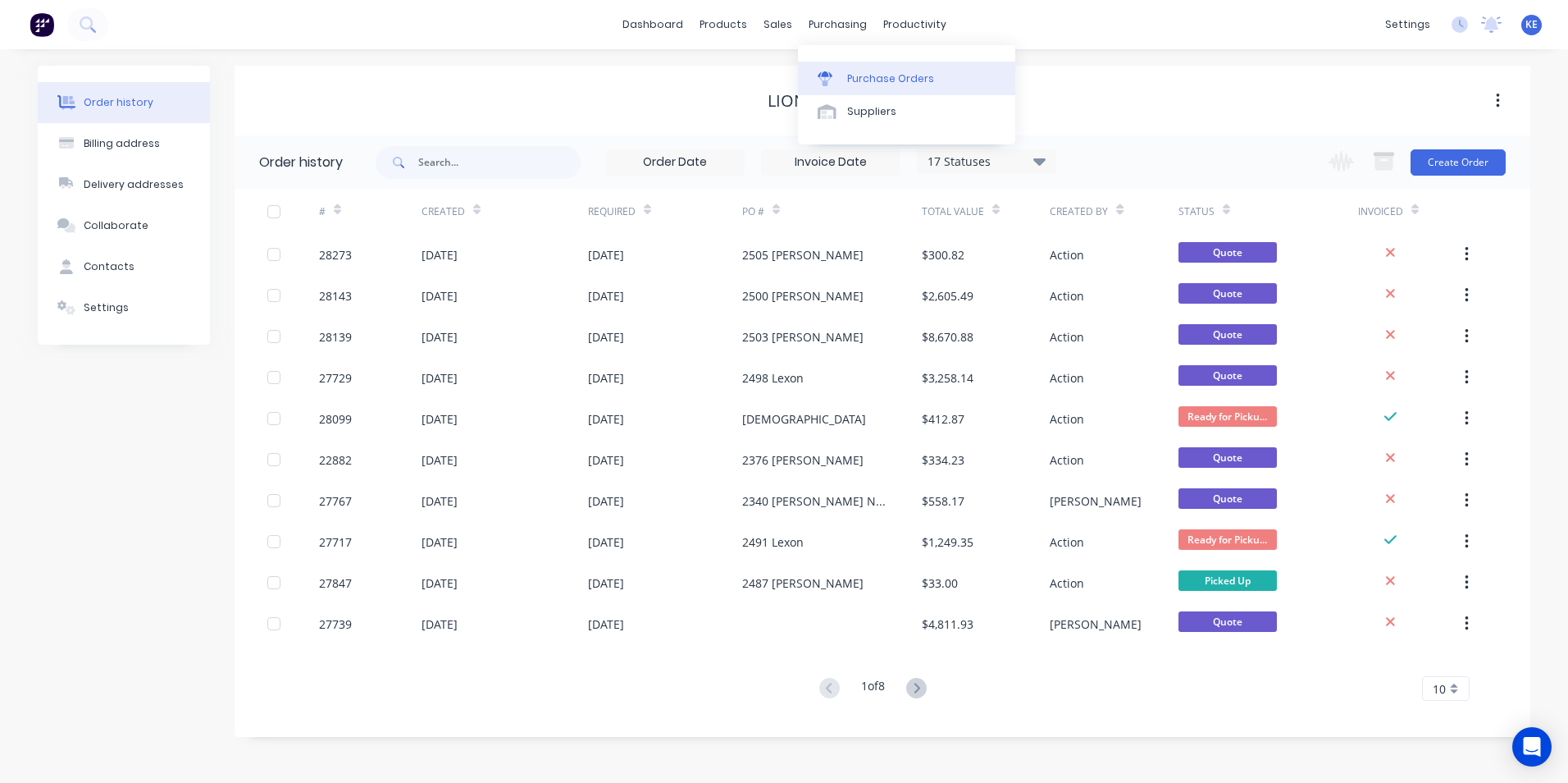
click at [853, 84] on div "Purchase Orders" at bounding box center [891, 79] width 87 height 15
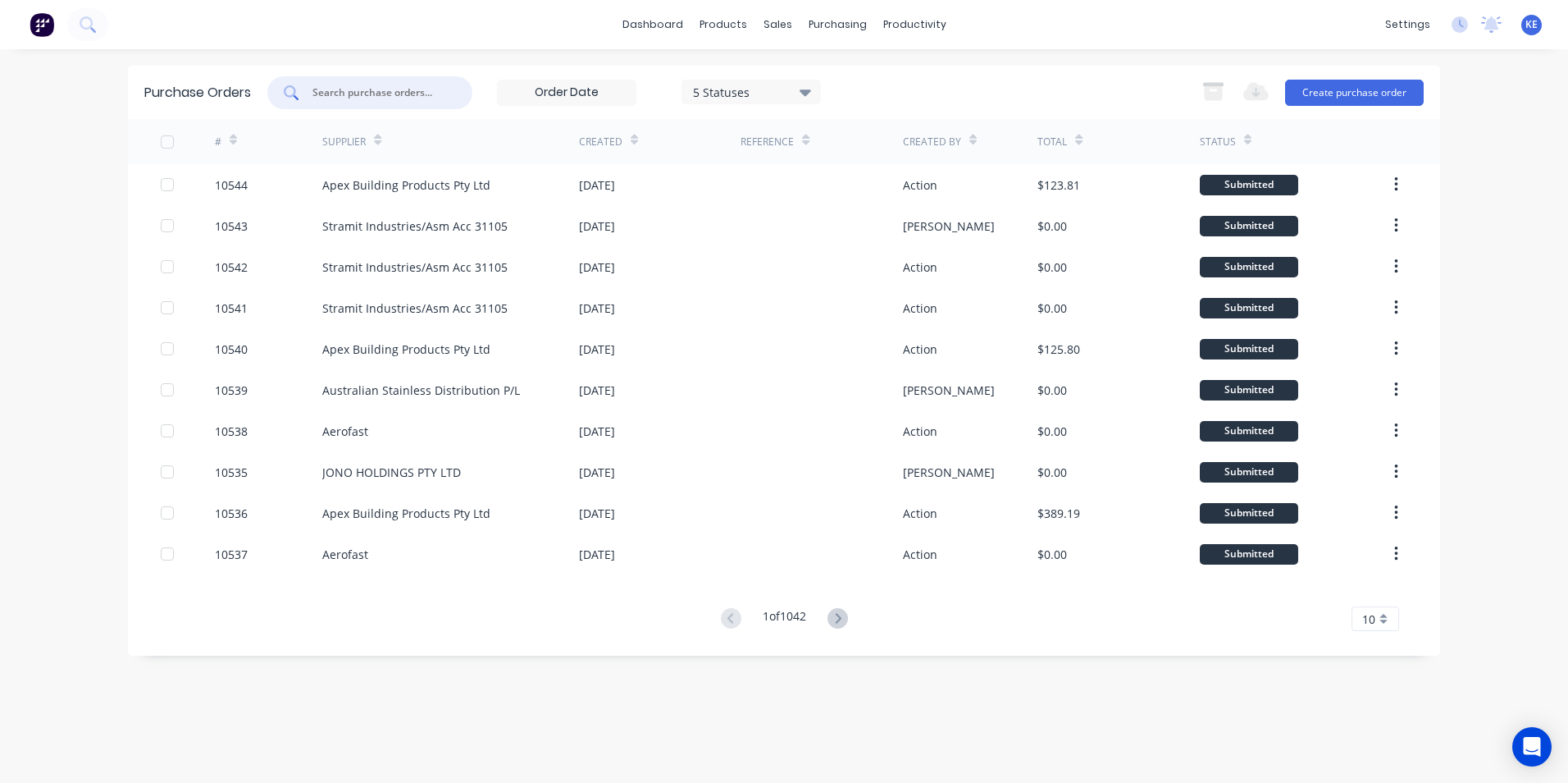
click at [376, 99] on input "text" at bounding box center [379, 93] width 136 height 16
type input "10411"
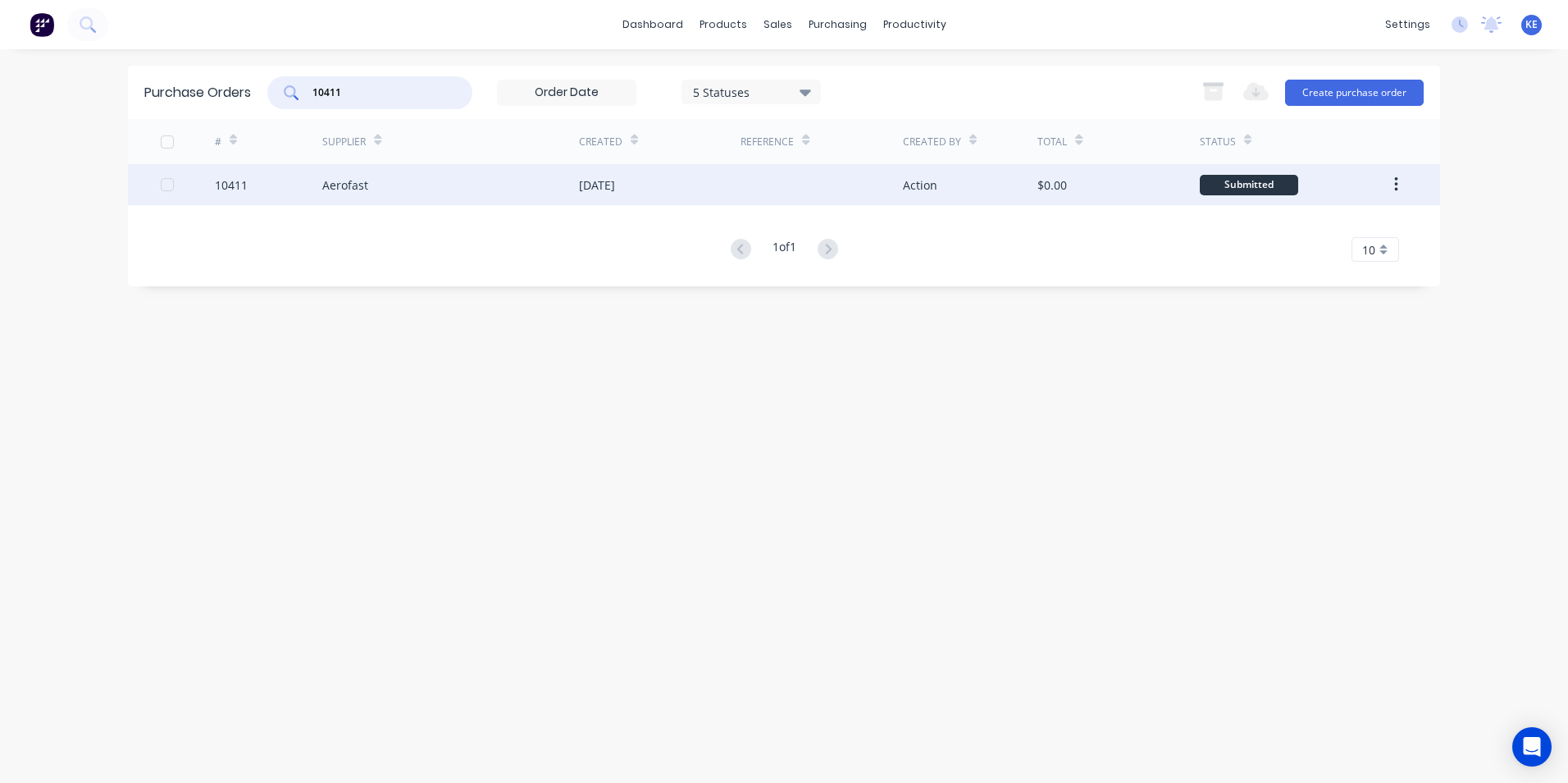
click at [273, 181] on div "10411" at bounding box center [268, 184] width 108 height 41
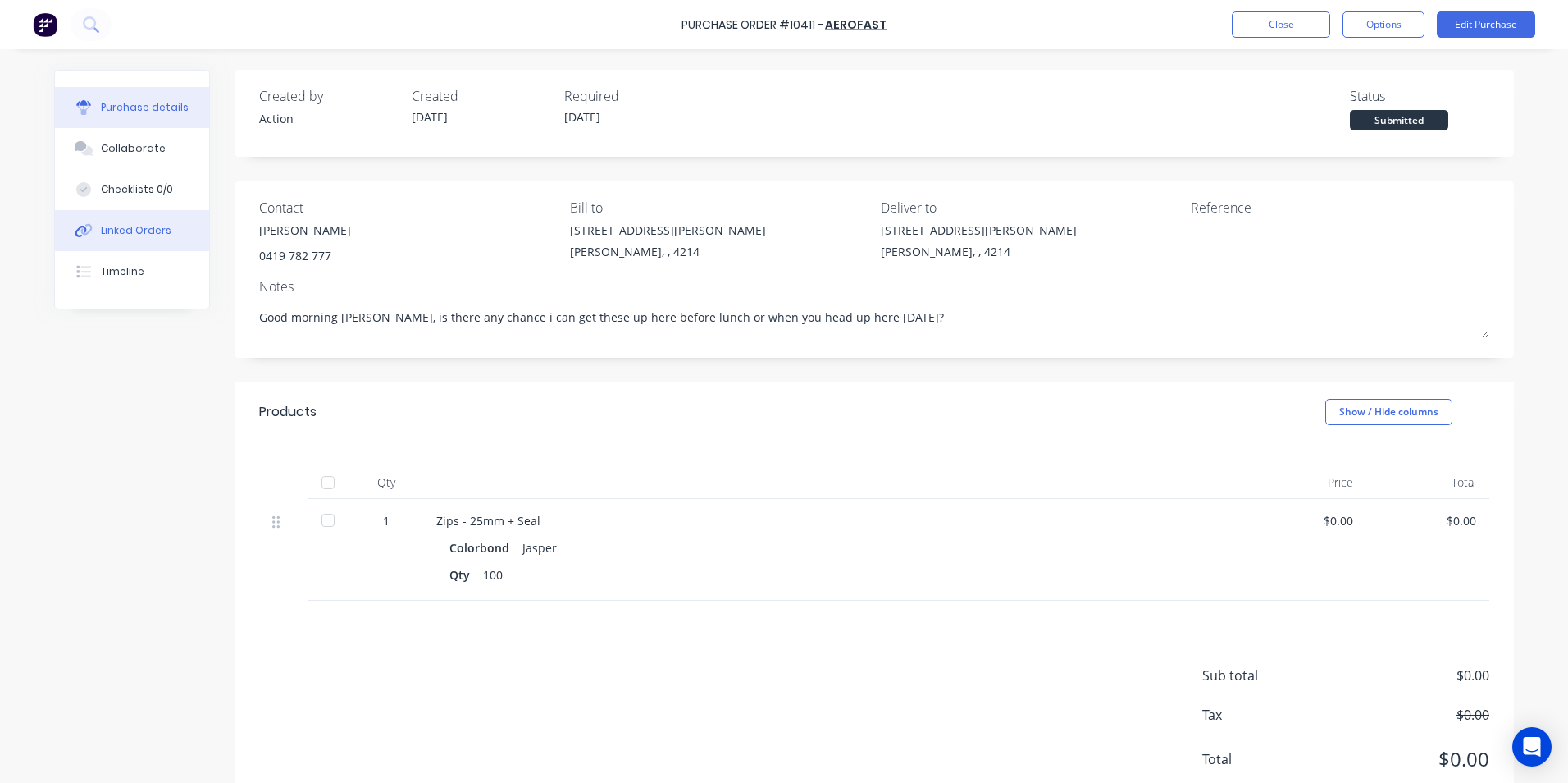
click at [108, 220] on button "Linked Orders" at bounding box center [132, 230] width 154 height 41
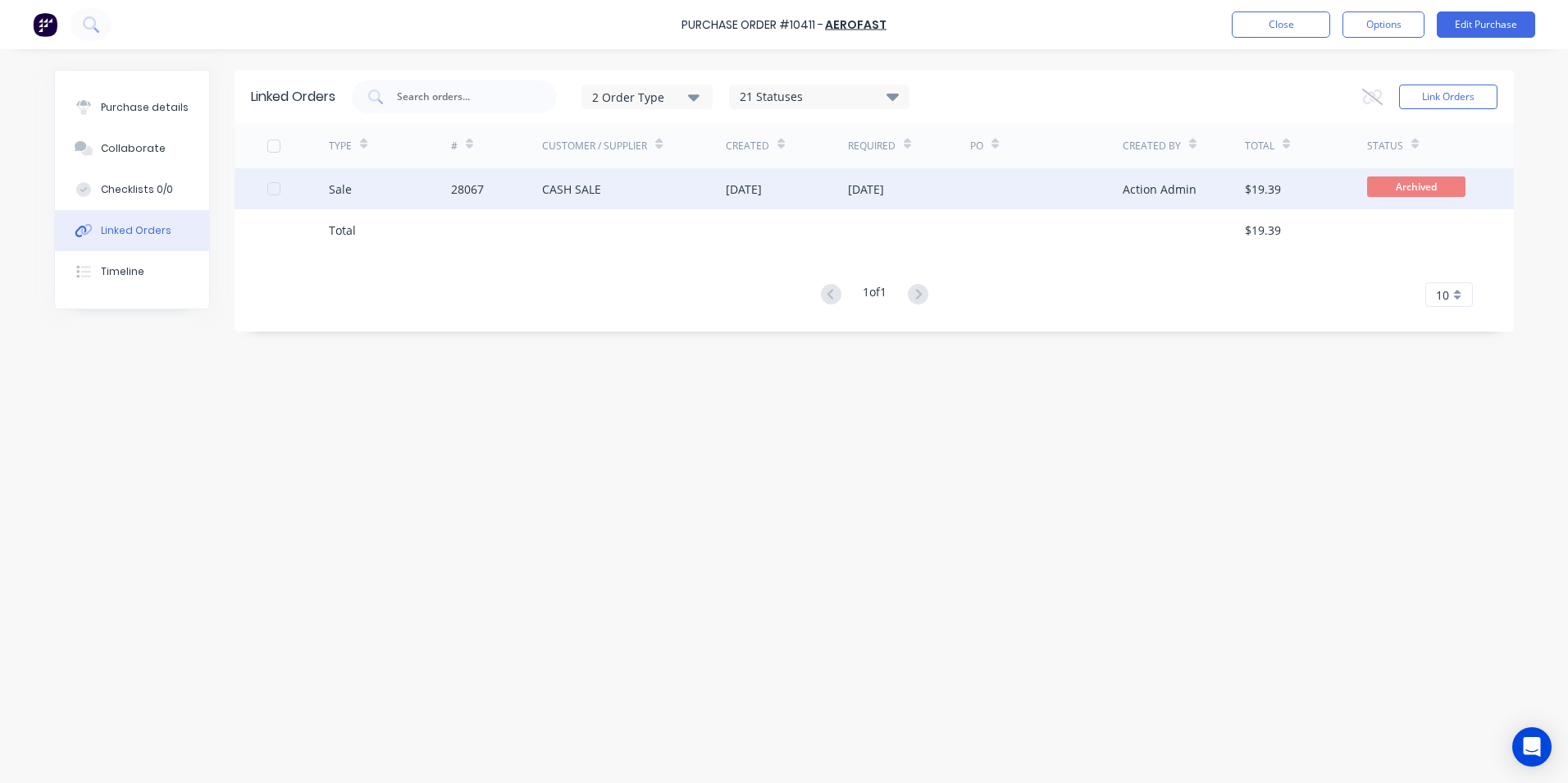
click at [399, 191] on div "Sale" at bounding box center [390, 188] width 122 height 41
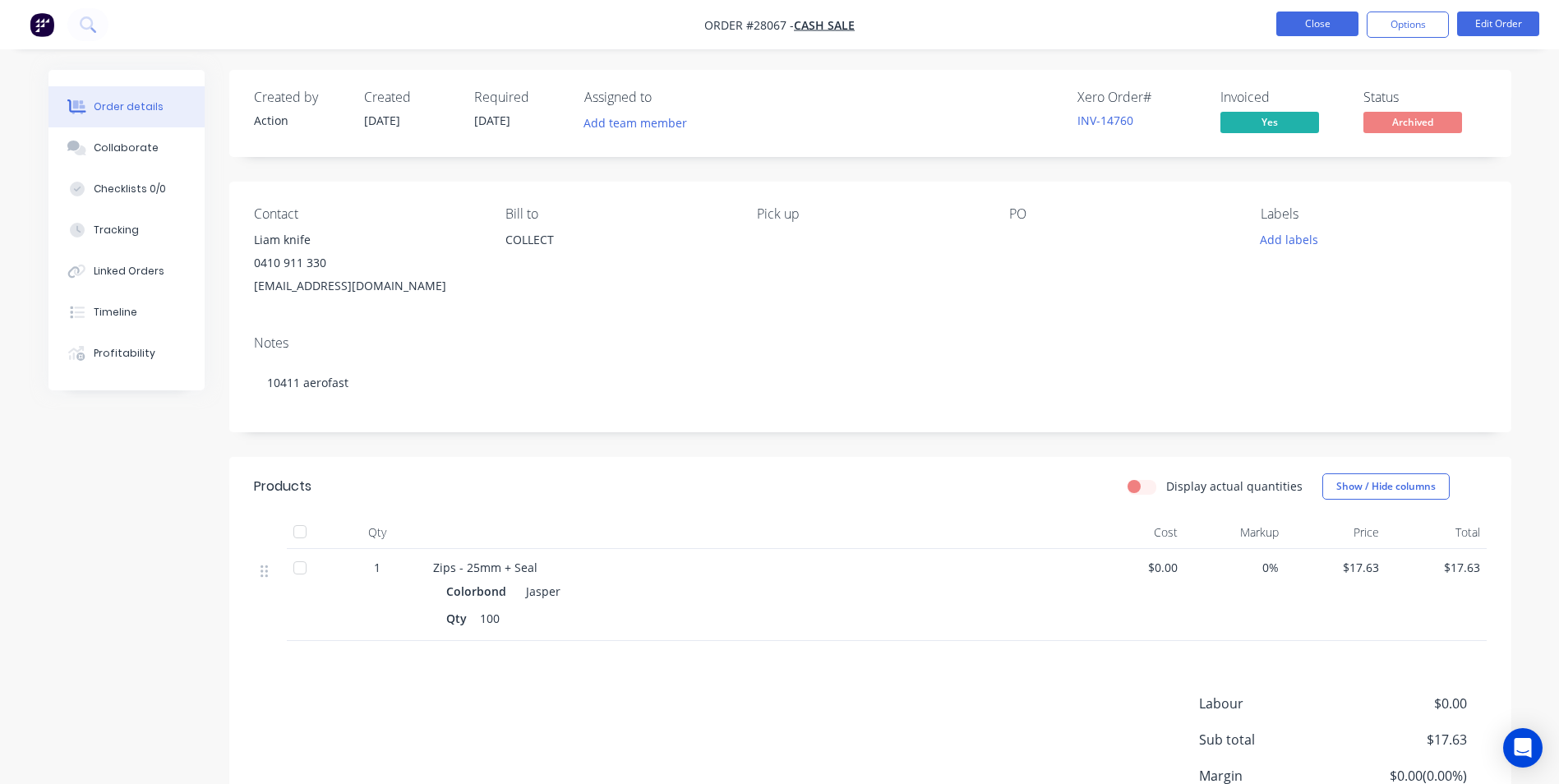
click at [1299, 22] on button "Close" at bounding box center [1317, 24] width 82 height 25
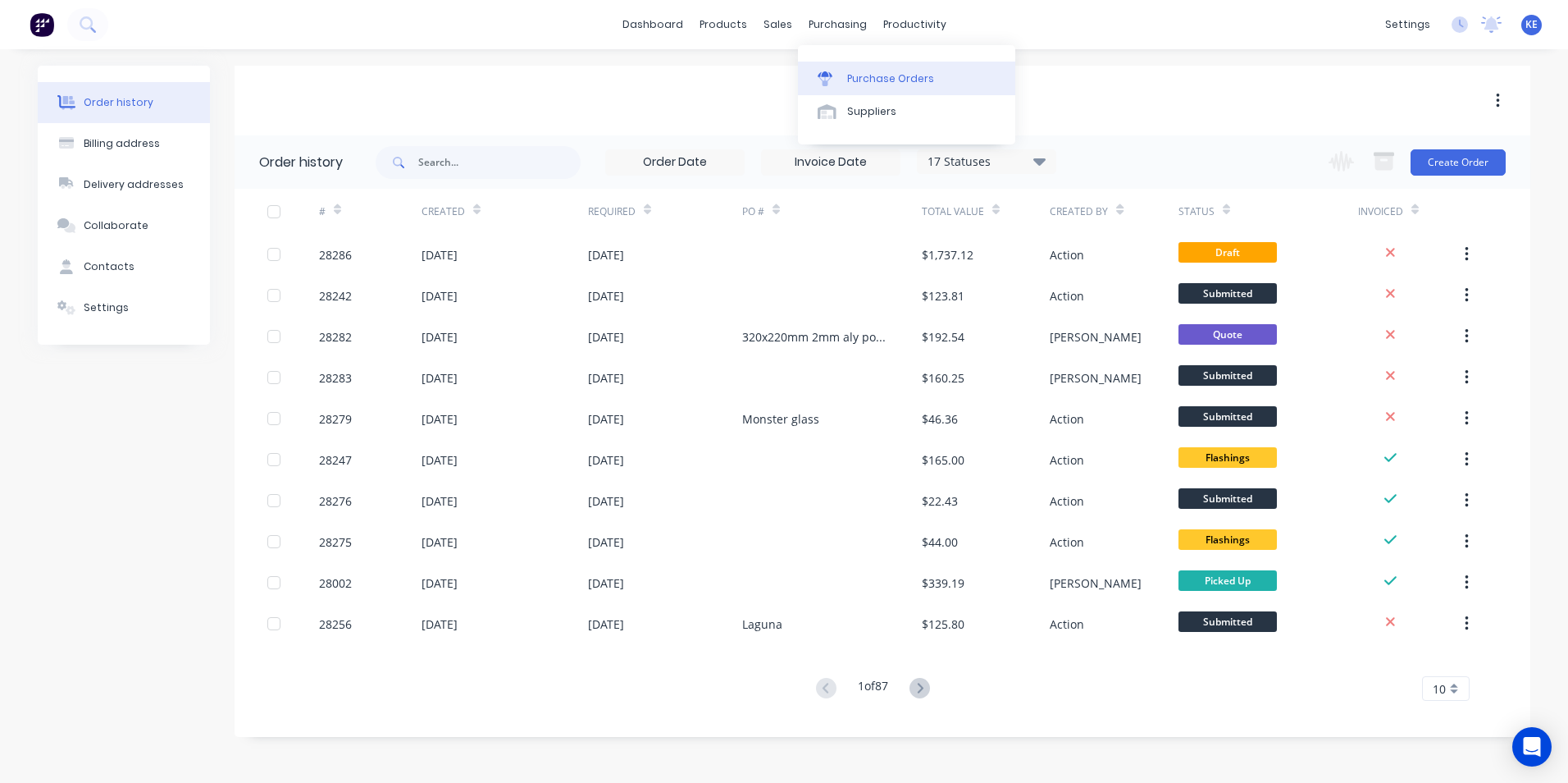
click at [878, 73] on div "Purchase Orders" at bounding box center [891, 79] width 87 height 15
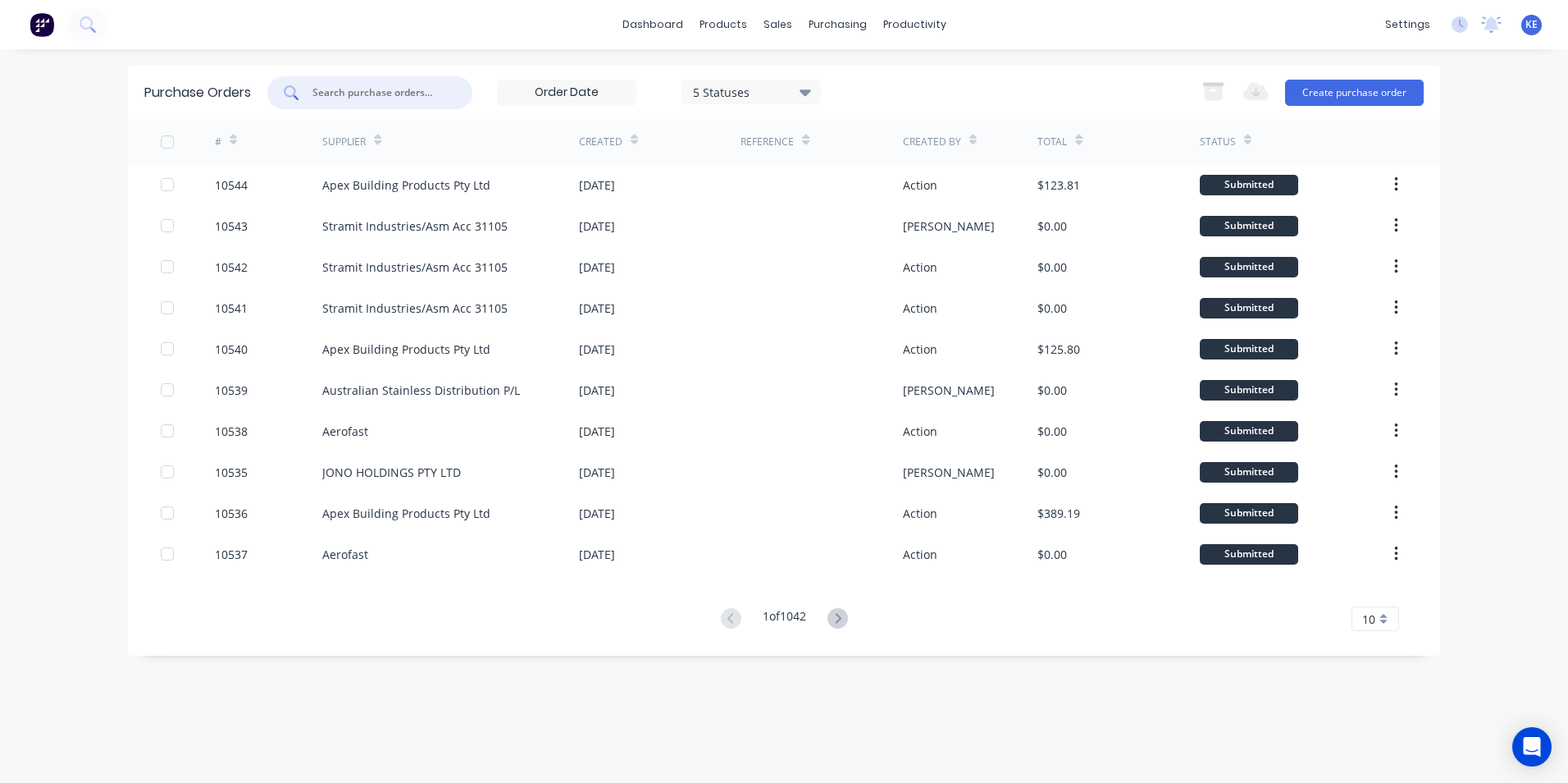
click at [355, 100] on input "text" at bounding box center [379, 93] width 136 height 16
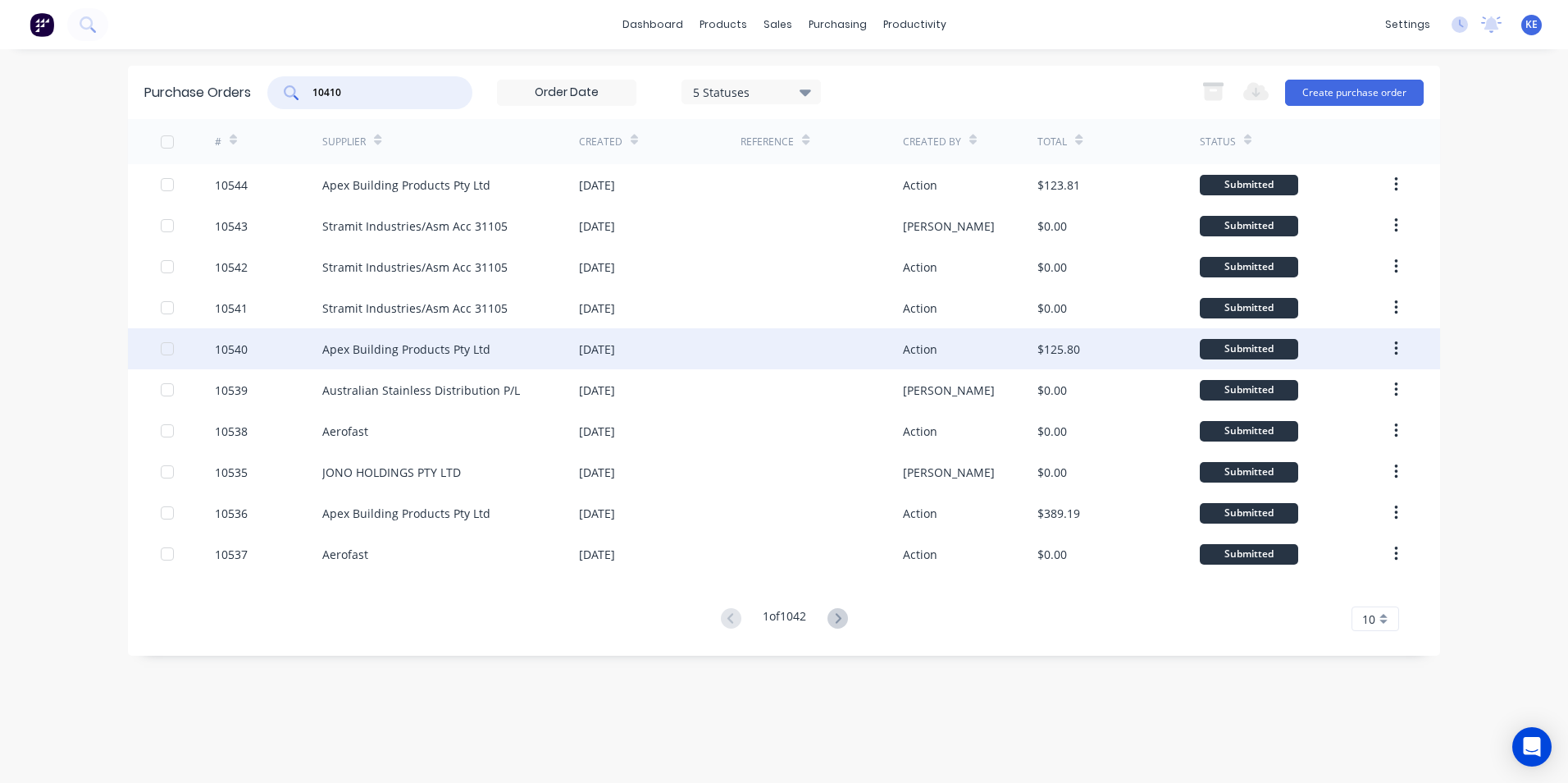
type input "10410"
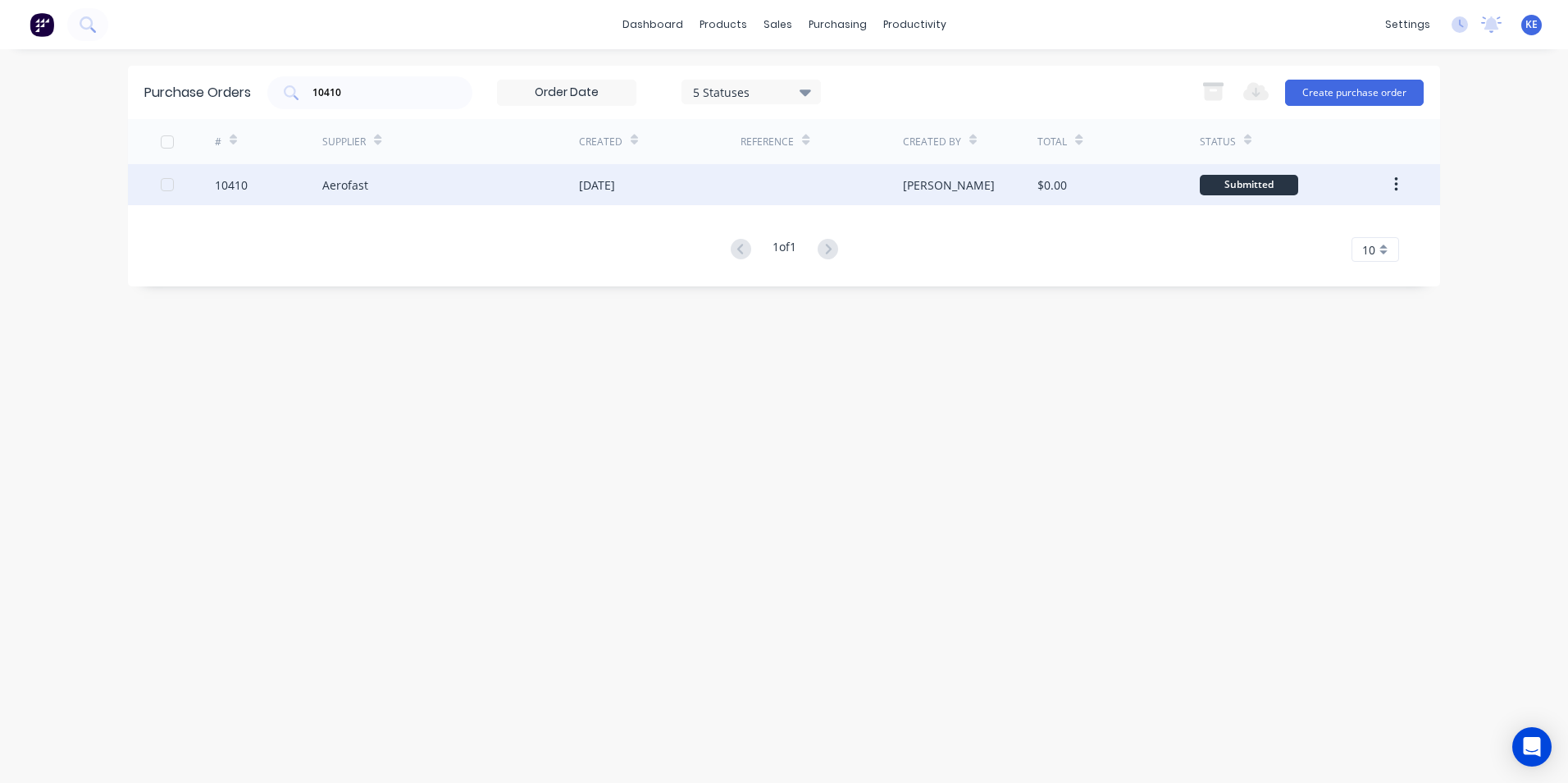
click at [272, 190] on div "10410" at bounding box center [268, 184] width 108 height 41
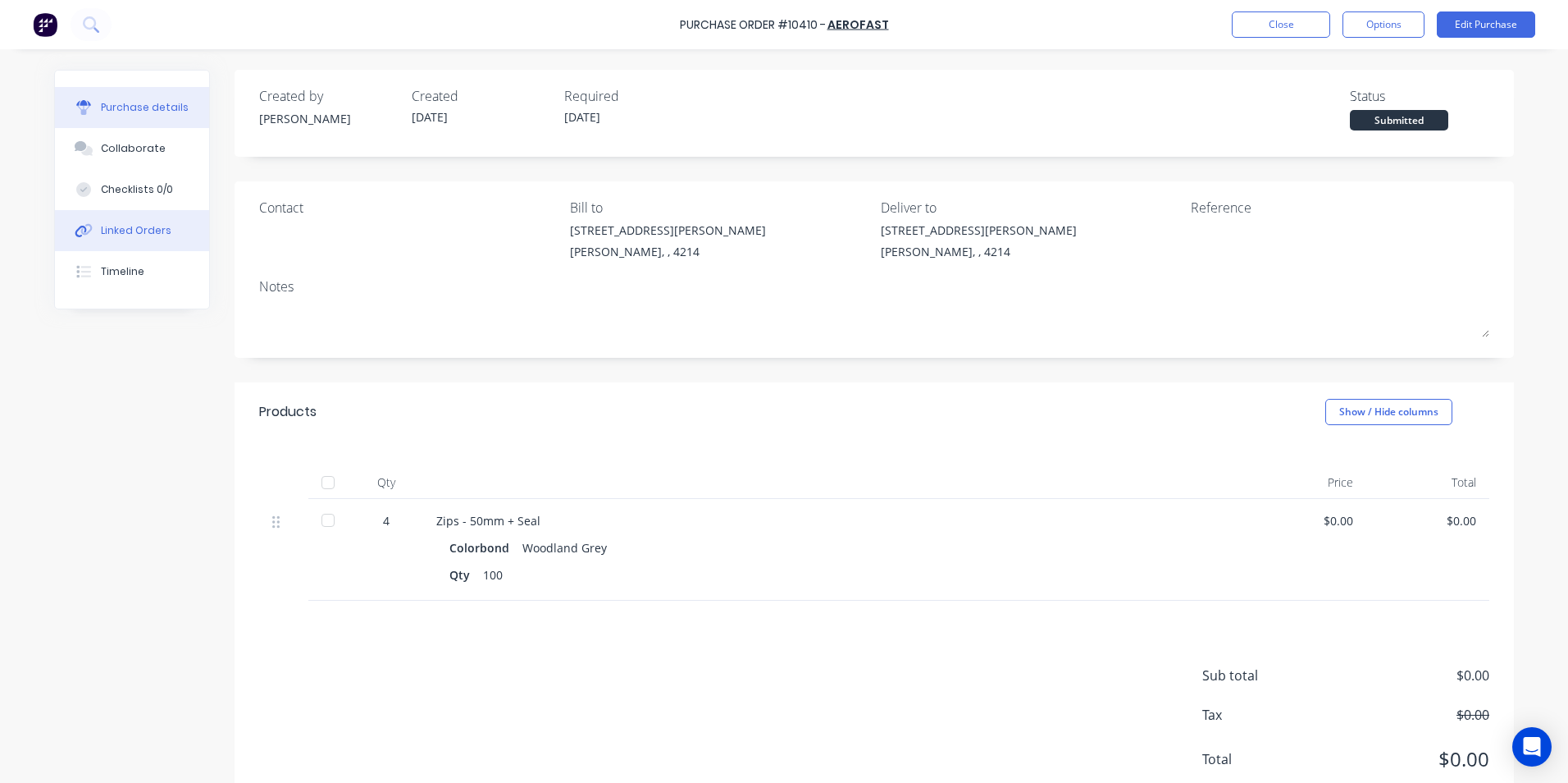
click at [144, 235] on div "Linked Orders" at bounding box center [136, 230] width 71 height 15
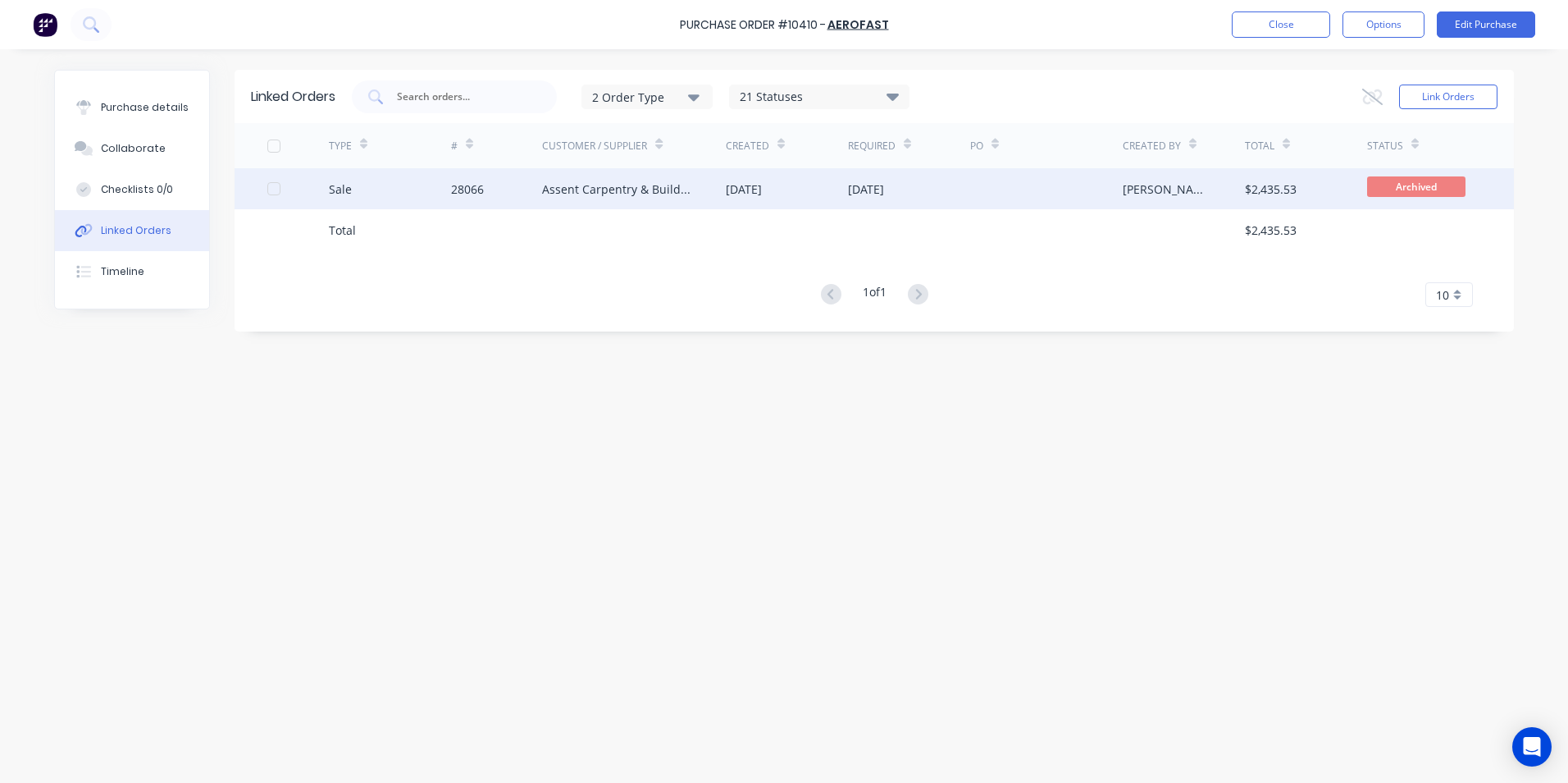
click at [407, 184] on div "Sale" at bounding box center [390, 188] width 122 height 41
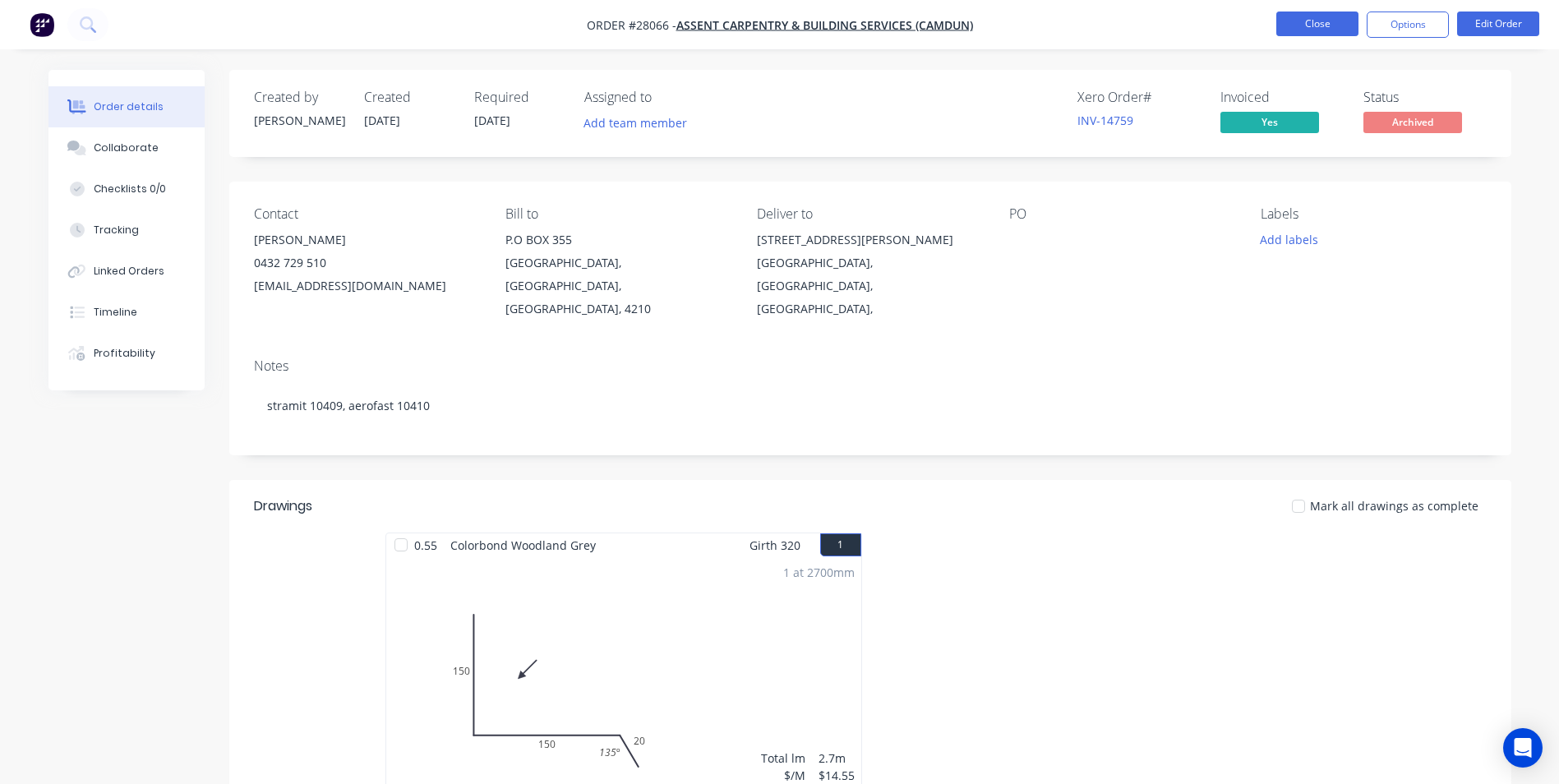
click at [1294, 18] on button "Close" at bounding box center [1317, 24] width 82 height 25
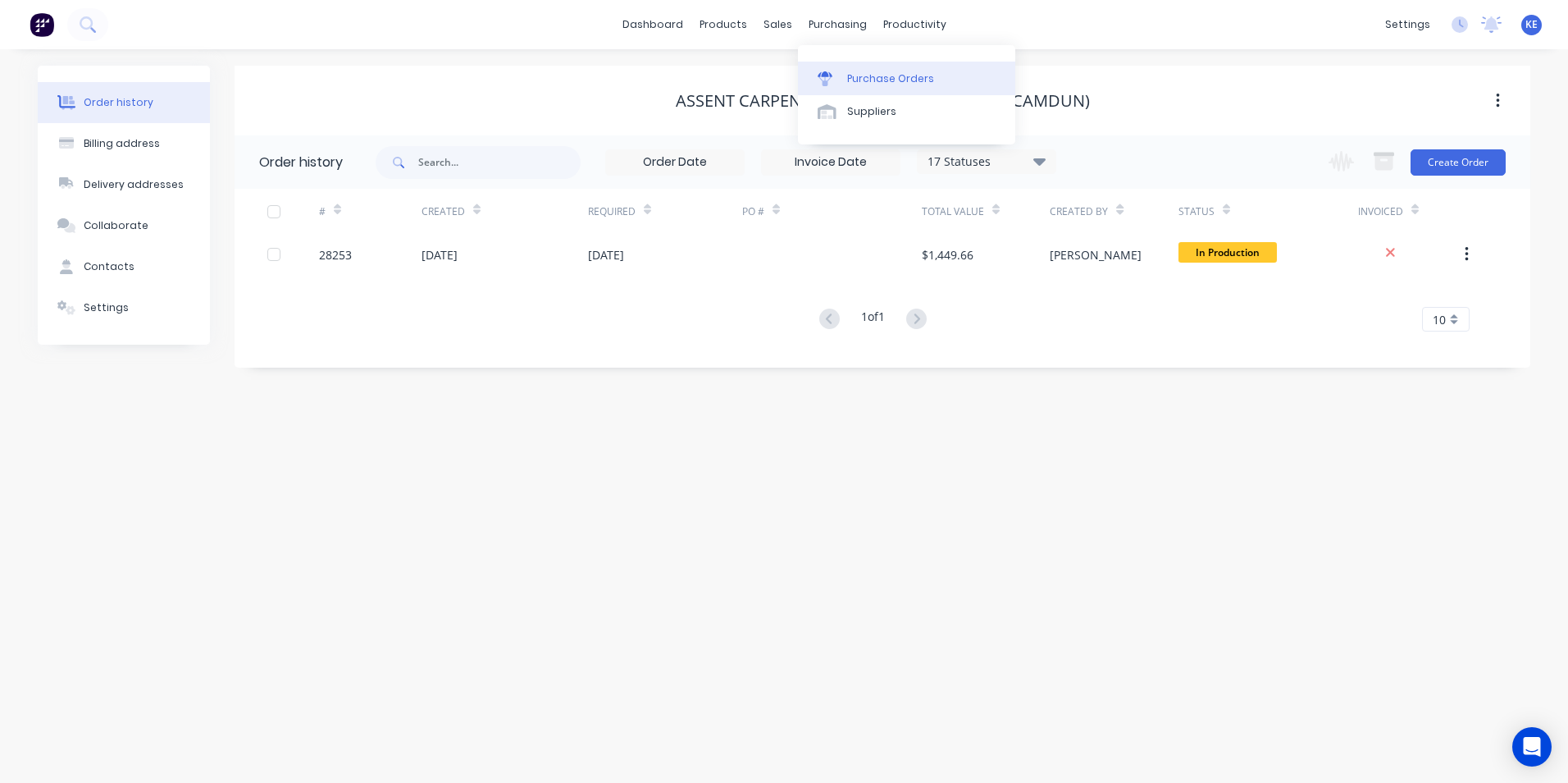
click at [895, 73] on div "Purchase Orders" at bounding box center [891, 79] width 87 height 15
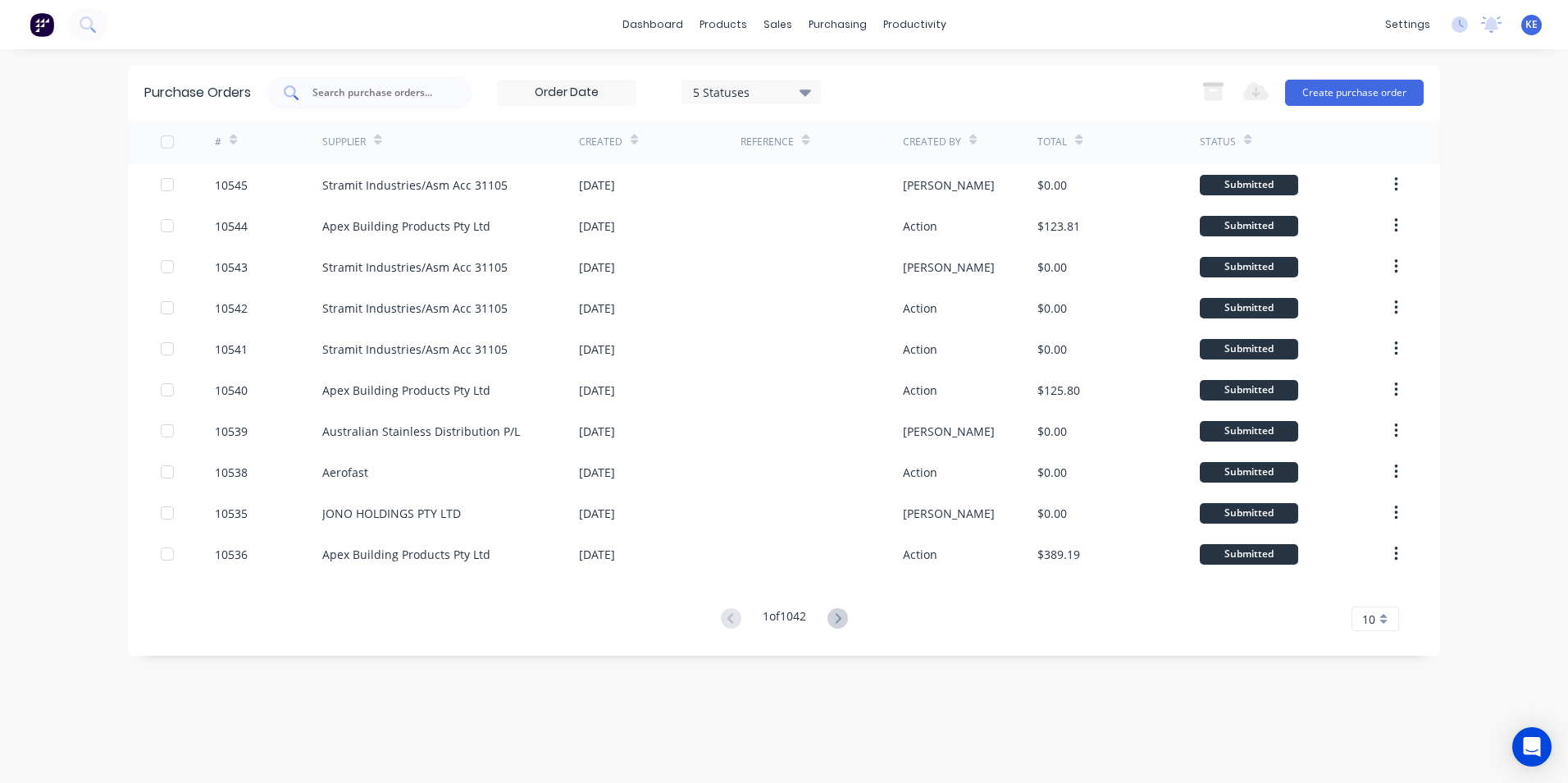
click at [360, 90] on input "text" at bounding box center [379, 93] width 136 height 16
type input "10405"
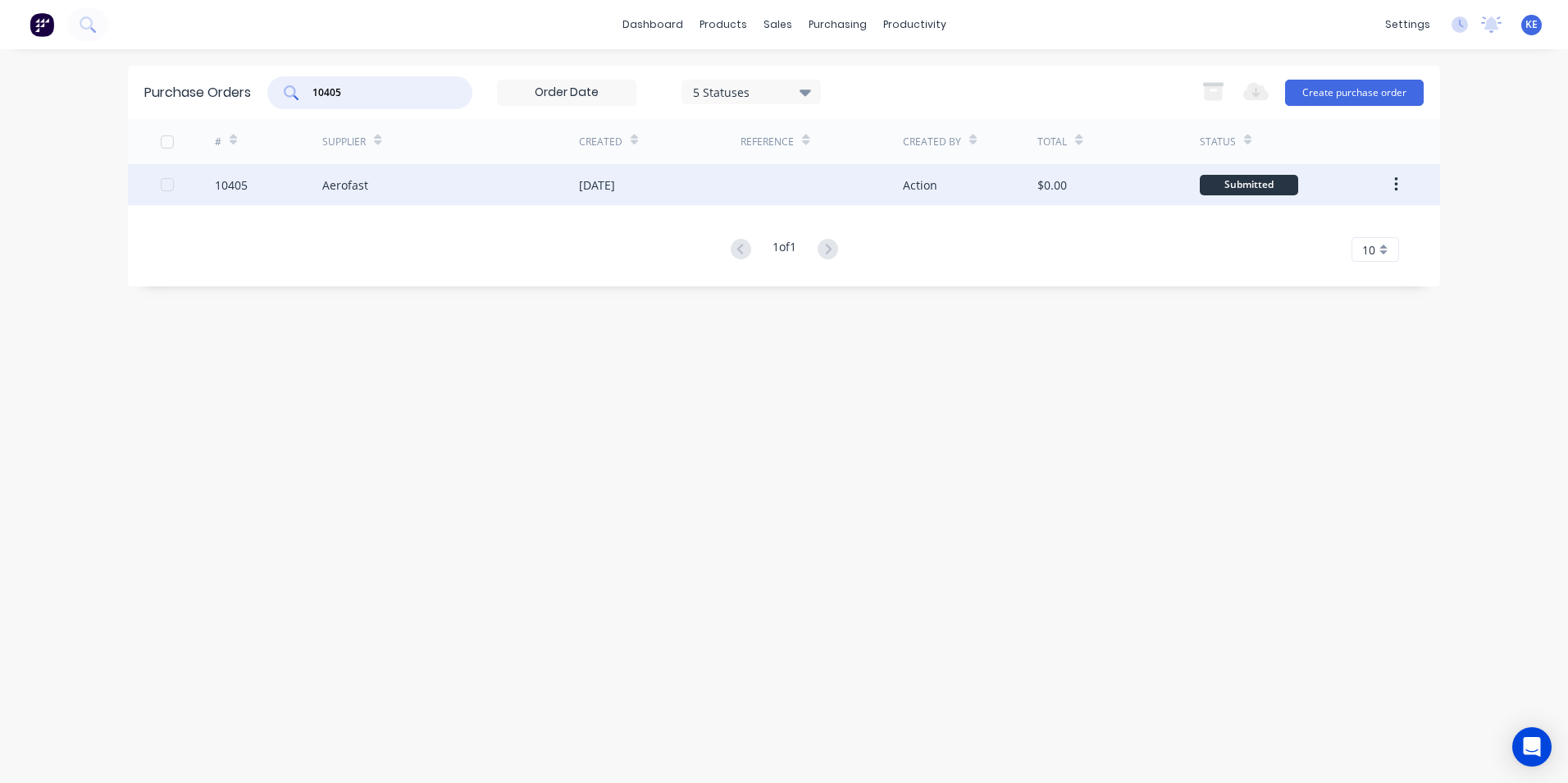
click at [273, 182] on div "10405" at bounding box center [268, 184] width 108 height 41
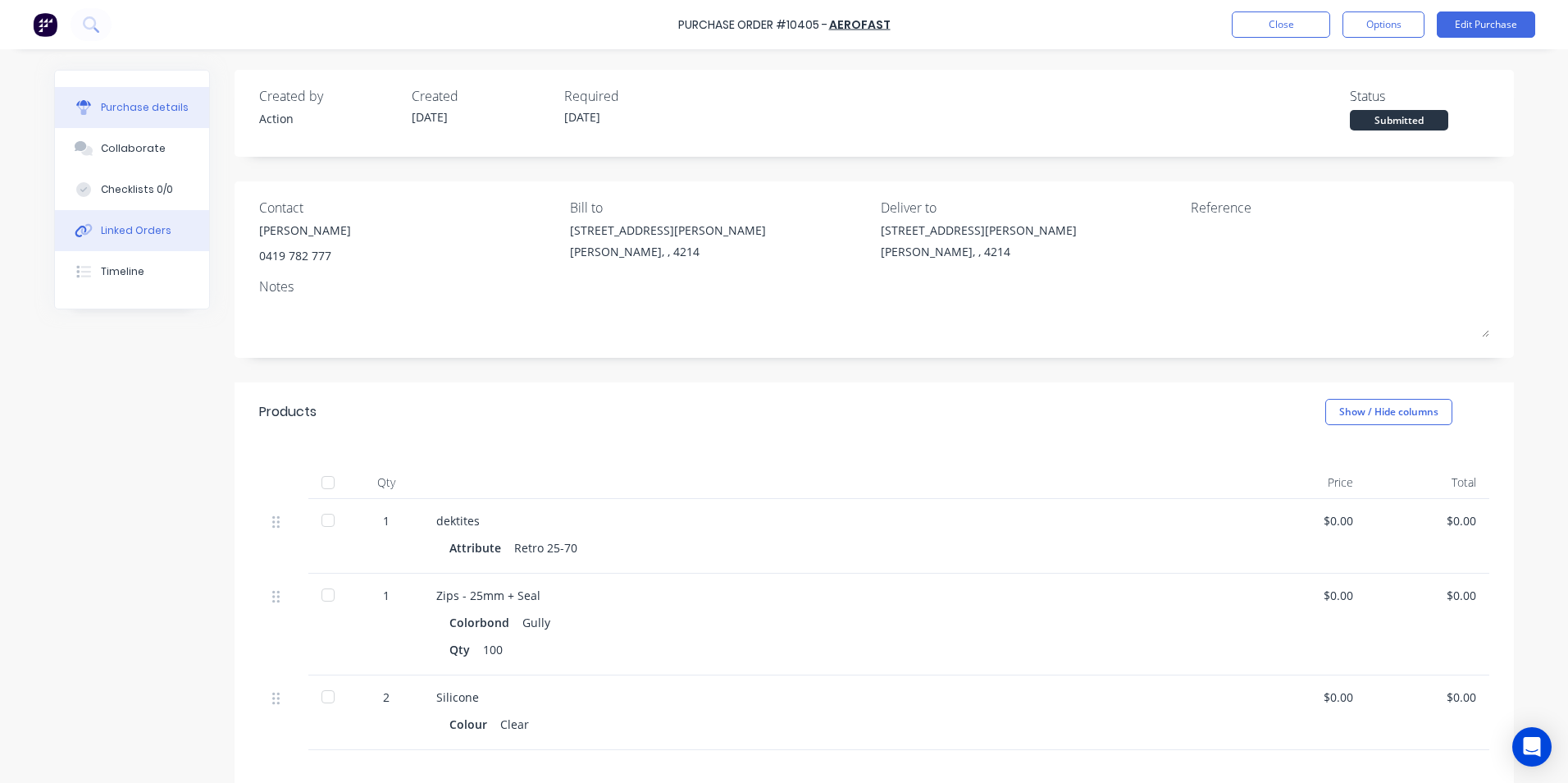
click at [125, 236] on div "Linked Orders" at bounding box center [136, 230] width 71 height 15
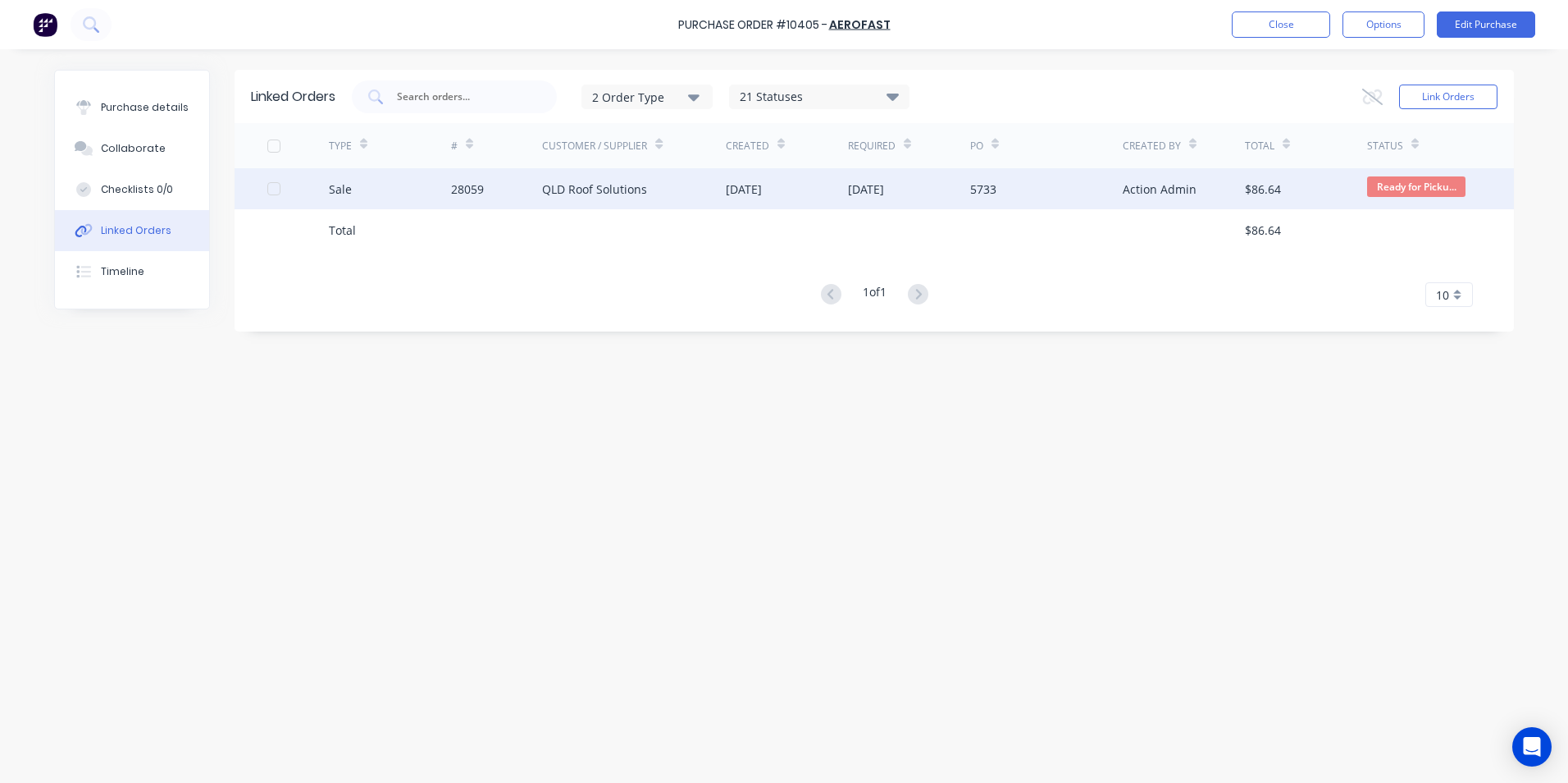
click at [383, 195] on div "Sale" at bounding box center [390, 188] width 122 height 41
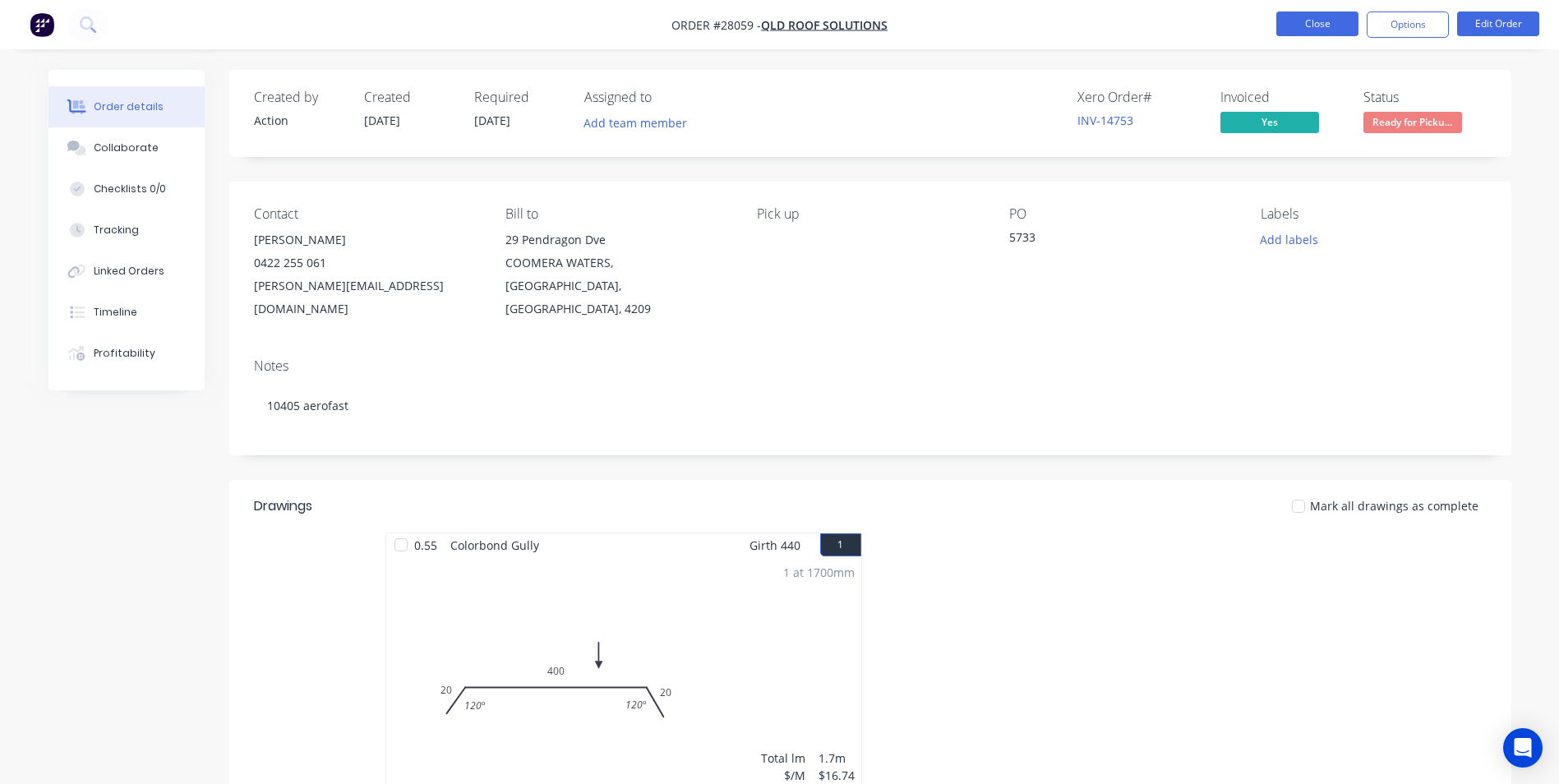
click at [1328, 24] on button "Close" at bounding box center [1317, 24] width 82 height 25
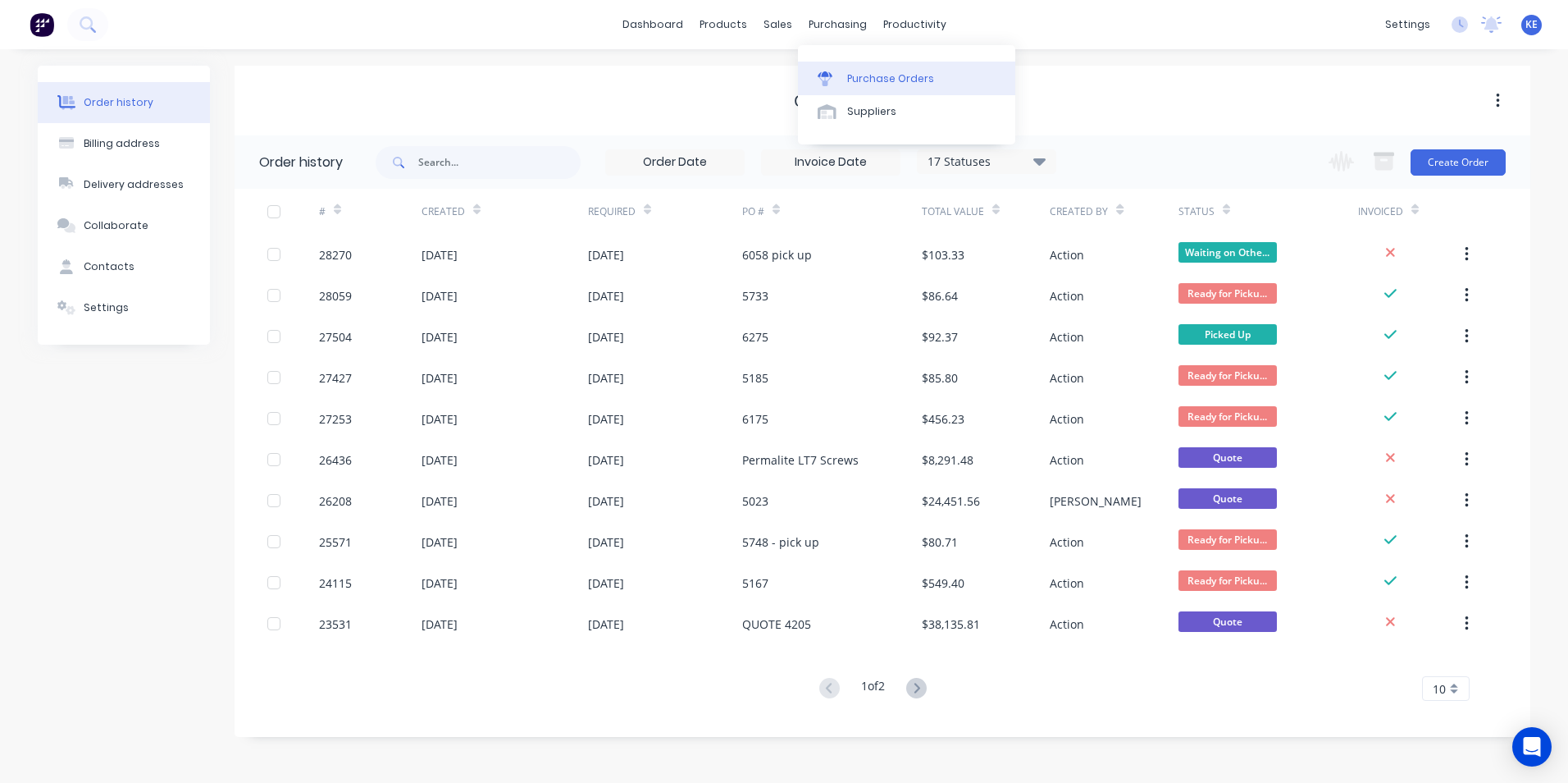
click at [874, 87] on link "Purchase Orders" at bounding box center [907, 78] width 218 height 33
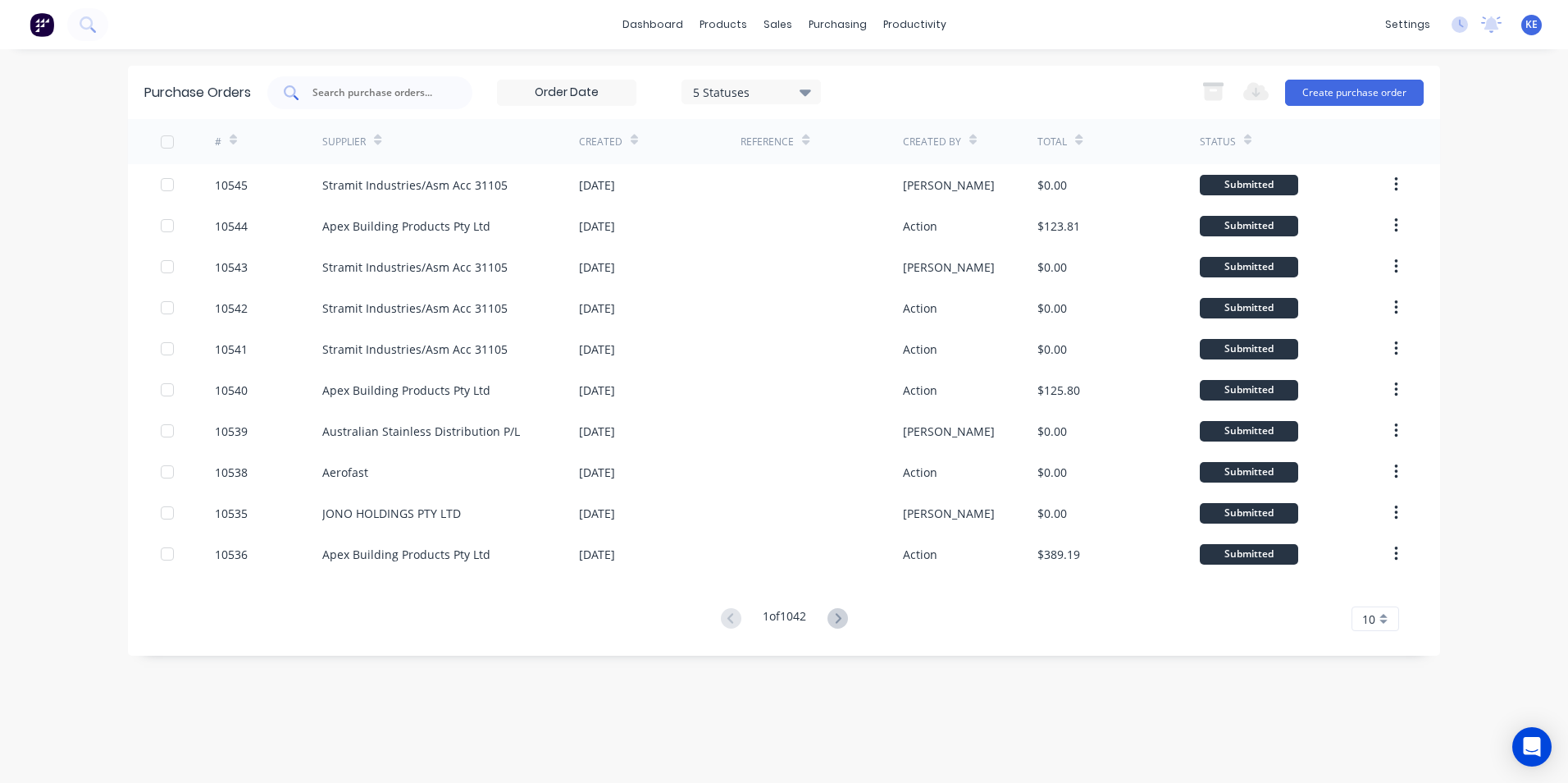
click at [355, 93] on input "text" at bounding box center [379, 93] width 136 height 16
type input "10417"
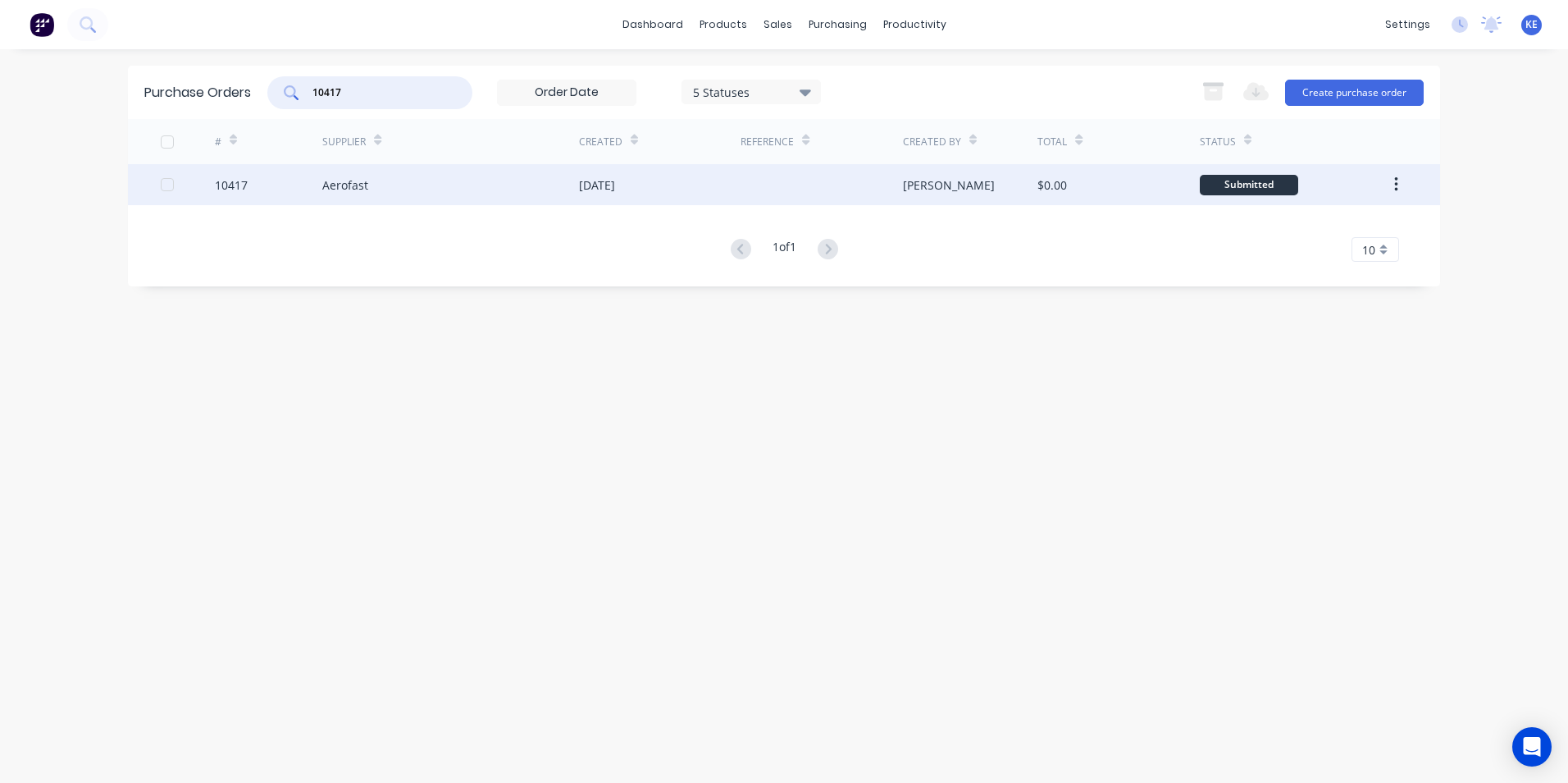
click at [271, 184] on div "10417" at bounding box center [268, 184] width 108 height 41
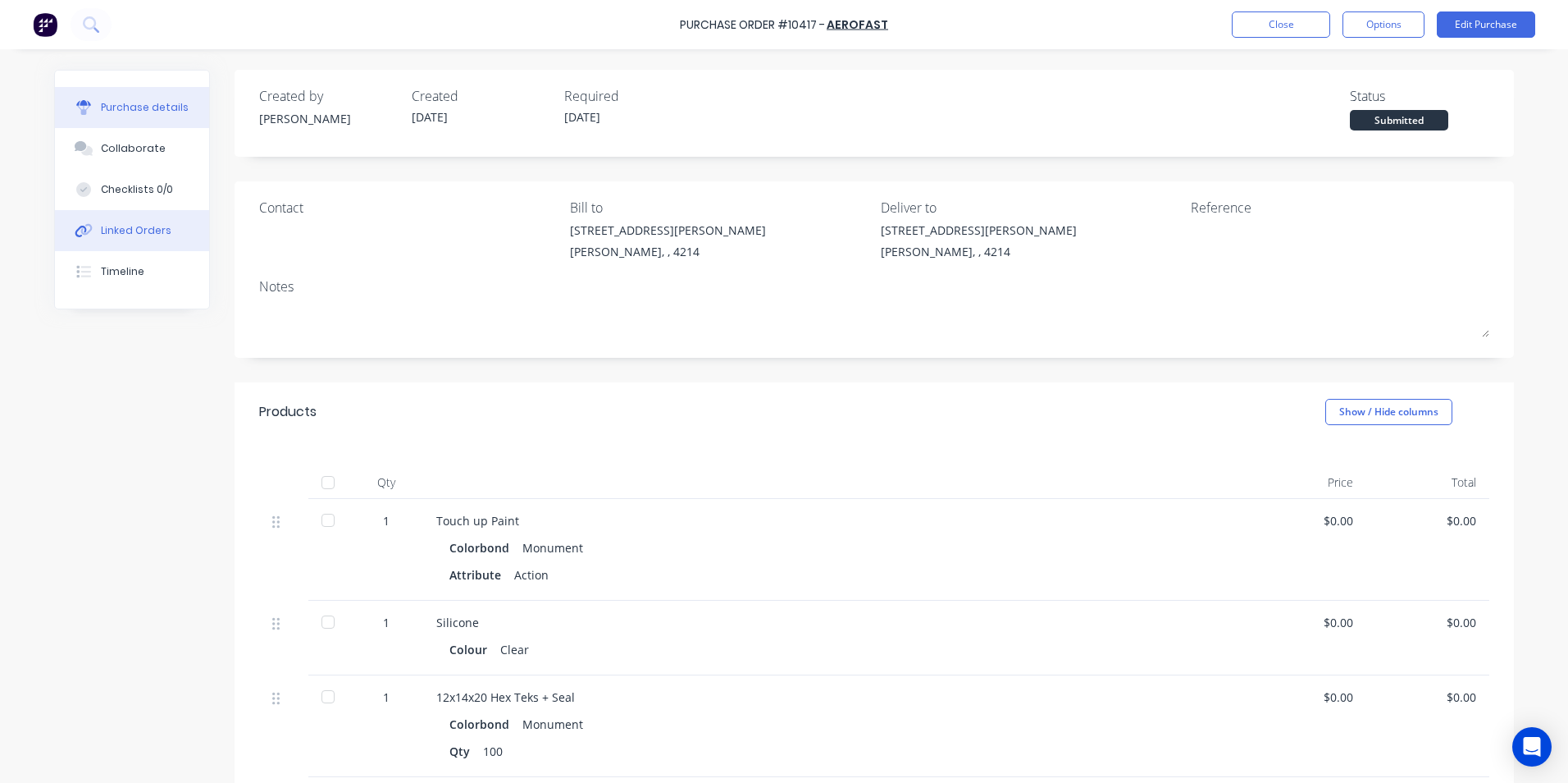
click at [101, 231] on div "Linked Orders" at bounding box center [136, 230] width 71 height 15
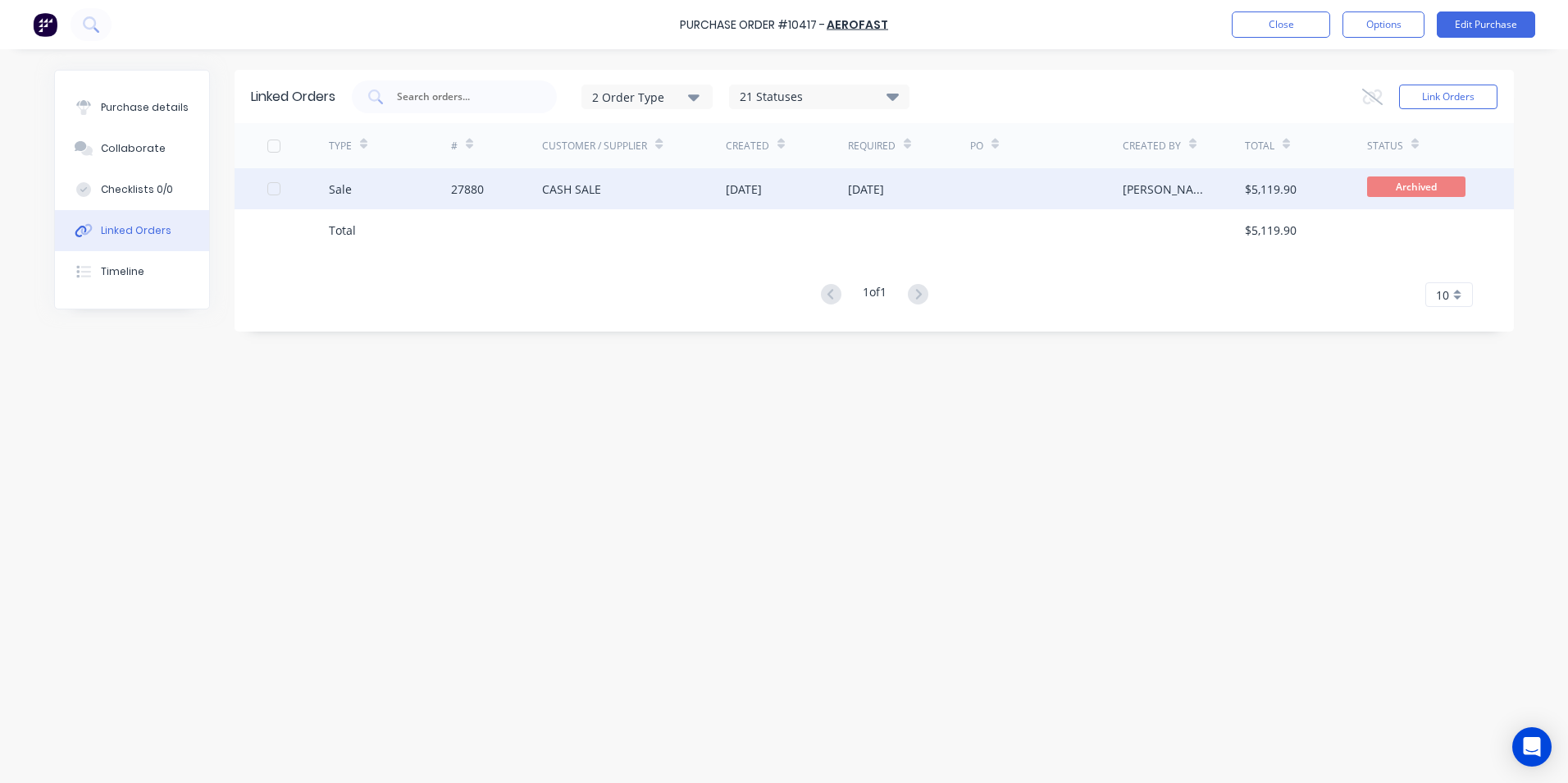
click at [388, 199] on div "Sale" at bounding box center [390, 188] width 122 height 41
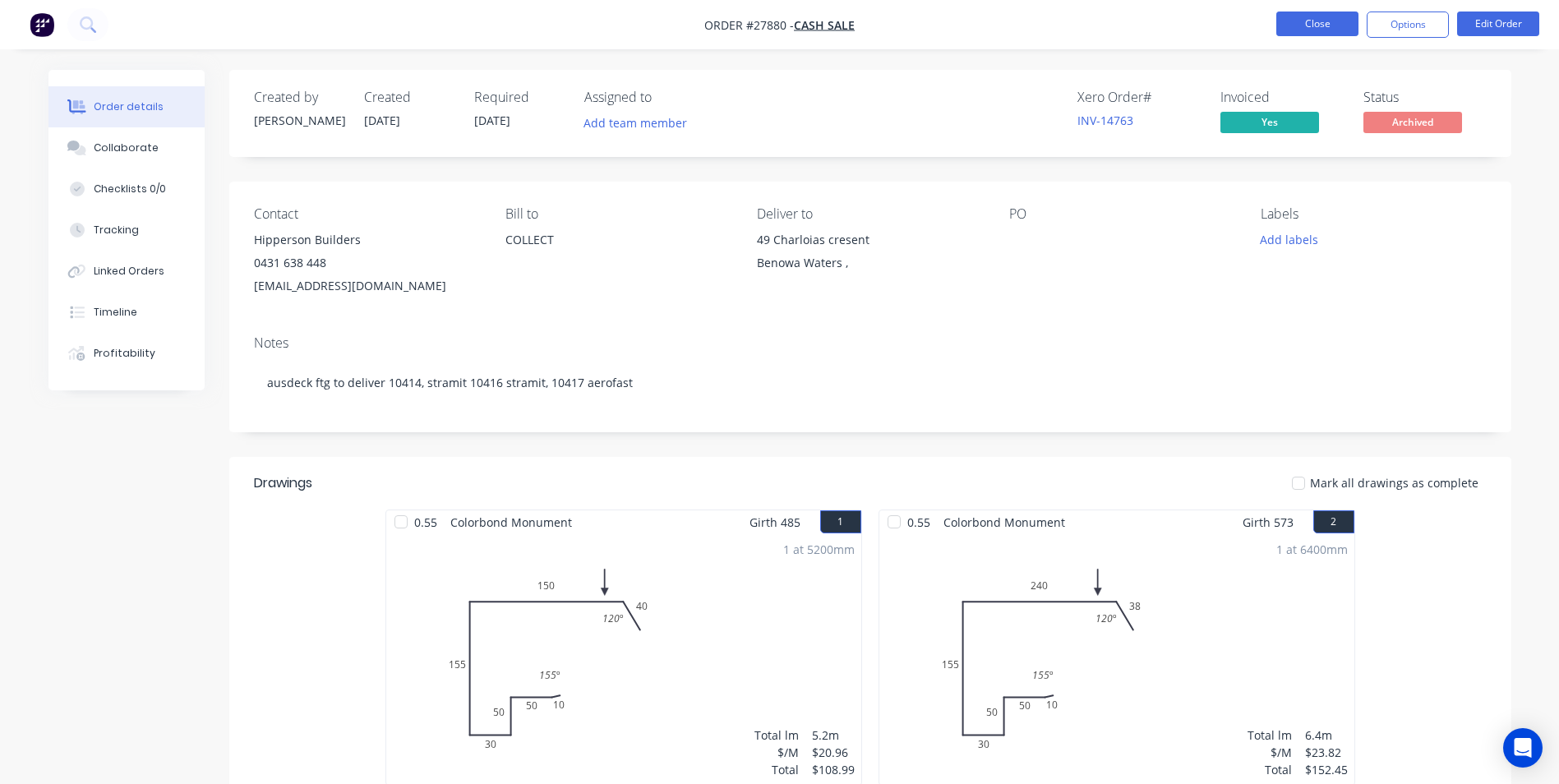
click at [1313, 27] on button "Close" at bounding box center [1317, 24] width 82 height 25
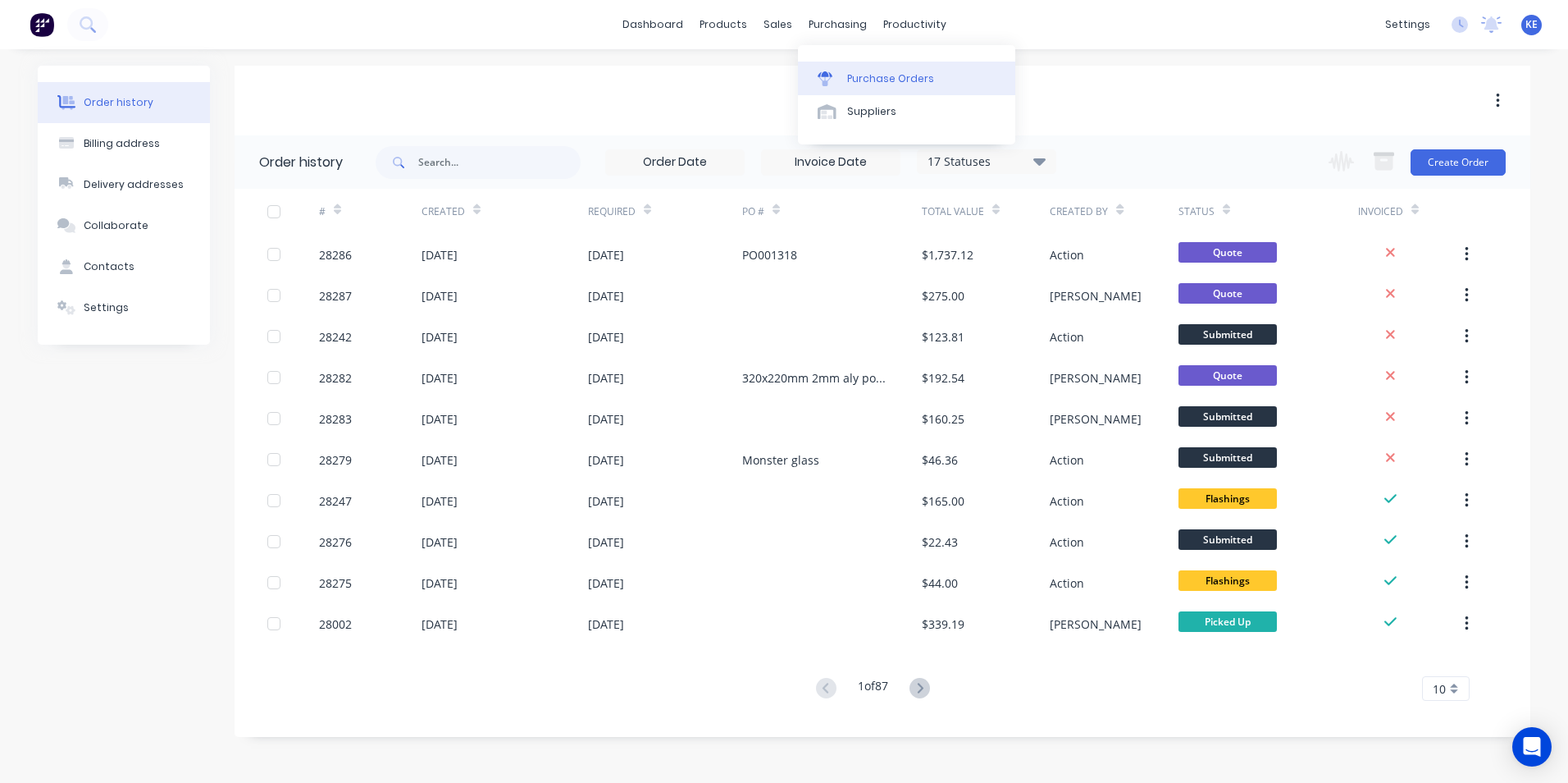
click at [866, 83] on div "Purchase Orders" at bounding box center [891, 79] width 87 height 15
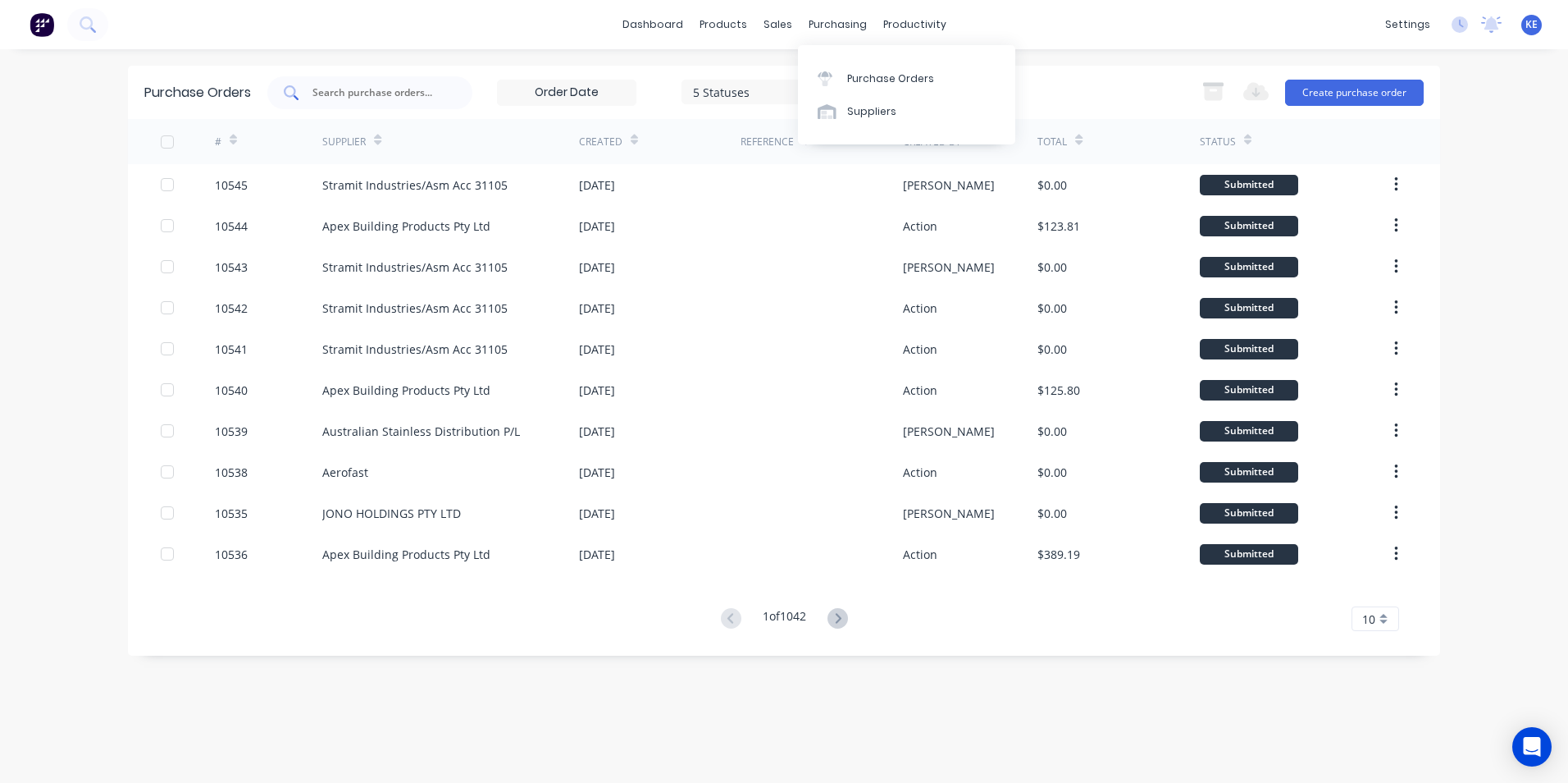
click at [359, 90] on input "text" at bounding box center [379, 93] width 136 height 16
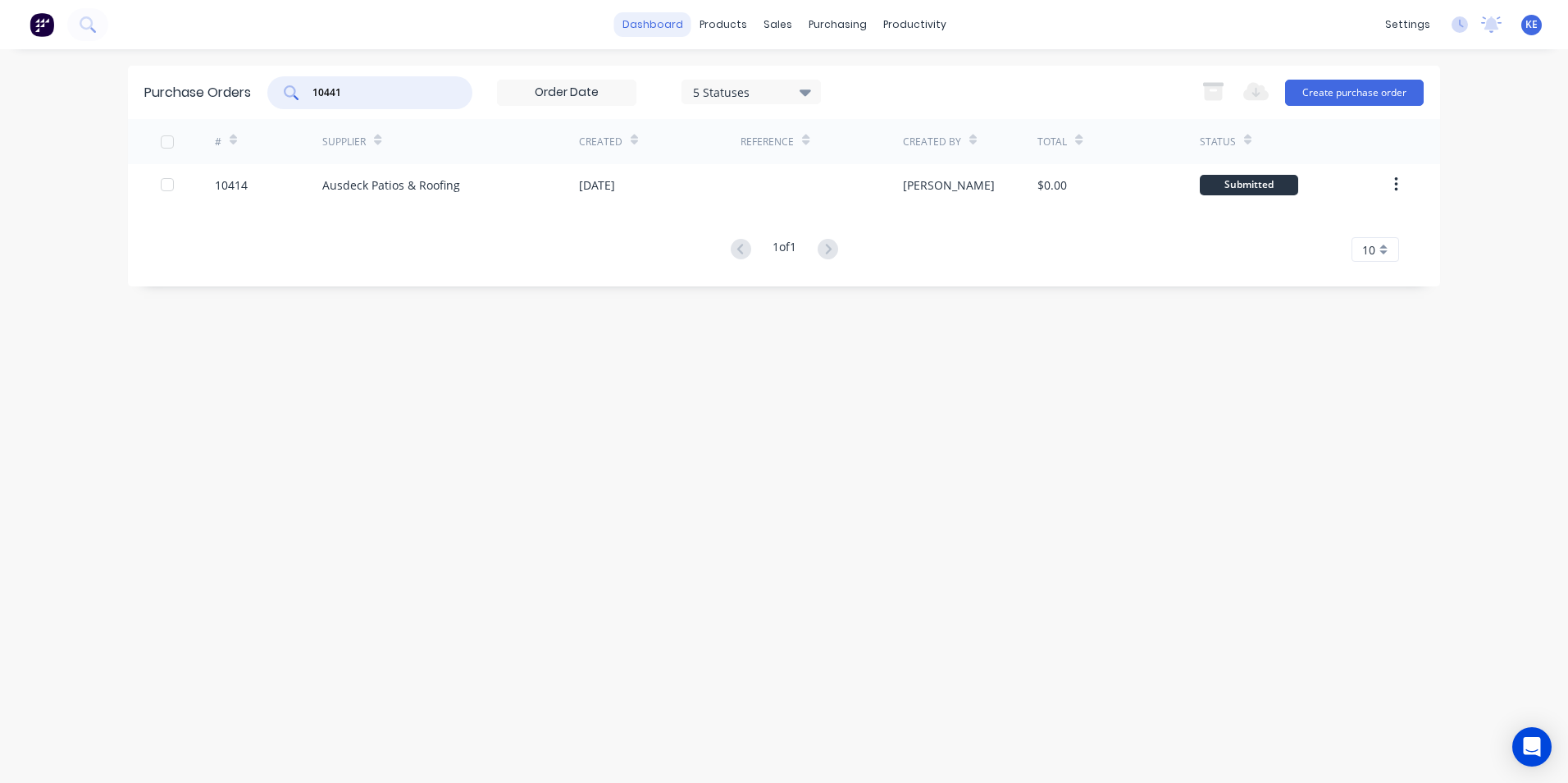
type input "10441"
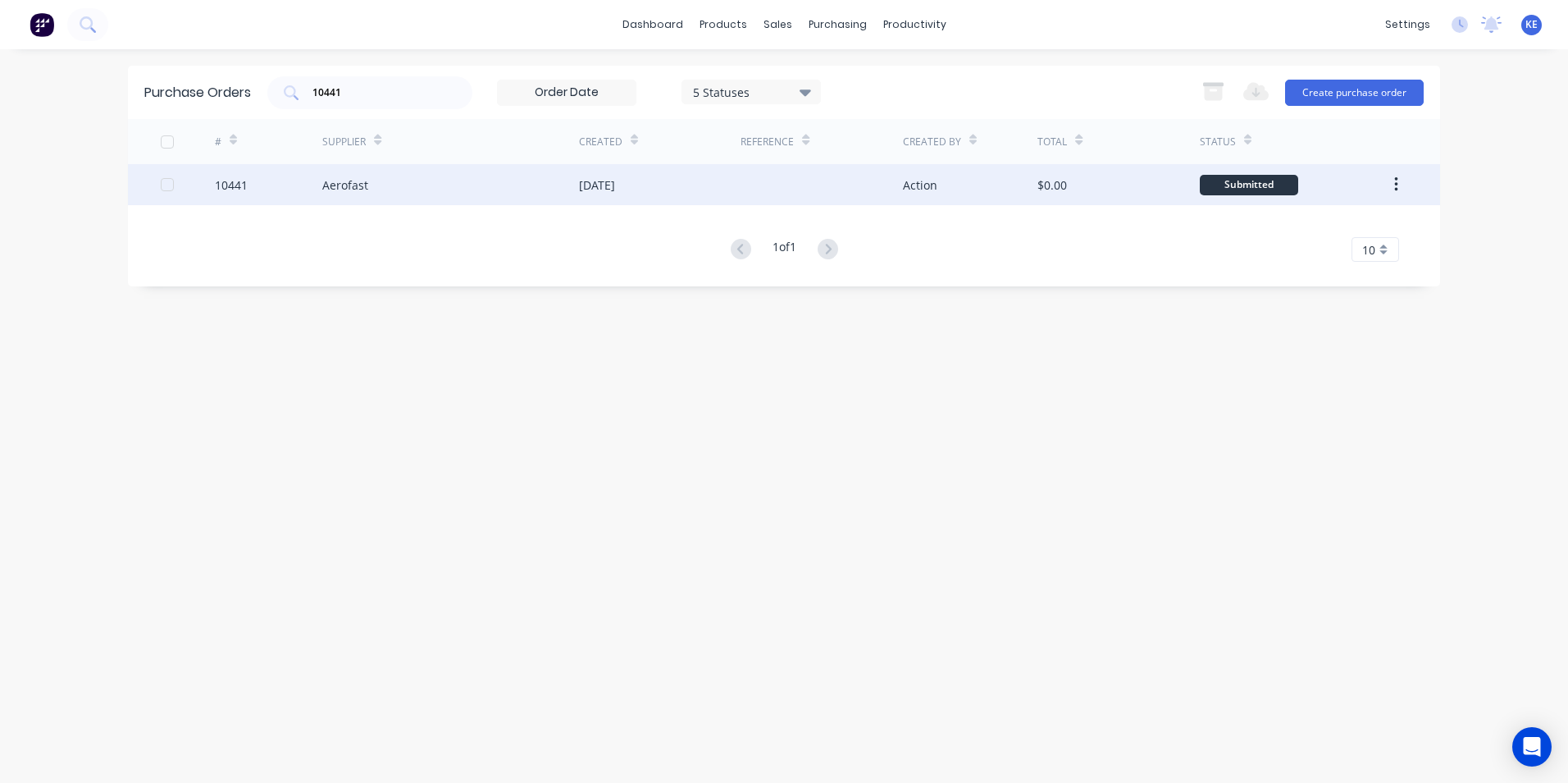
click at [287, 192] on div "10441" at bounding box center [268, 184] width 108 height 41
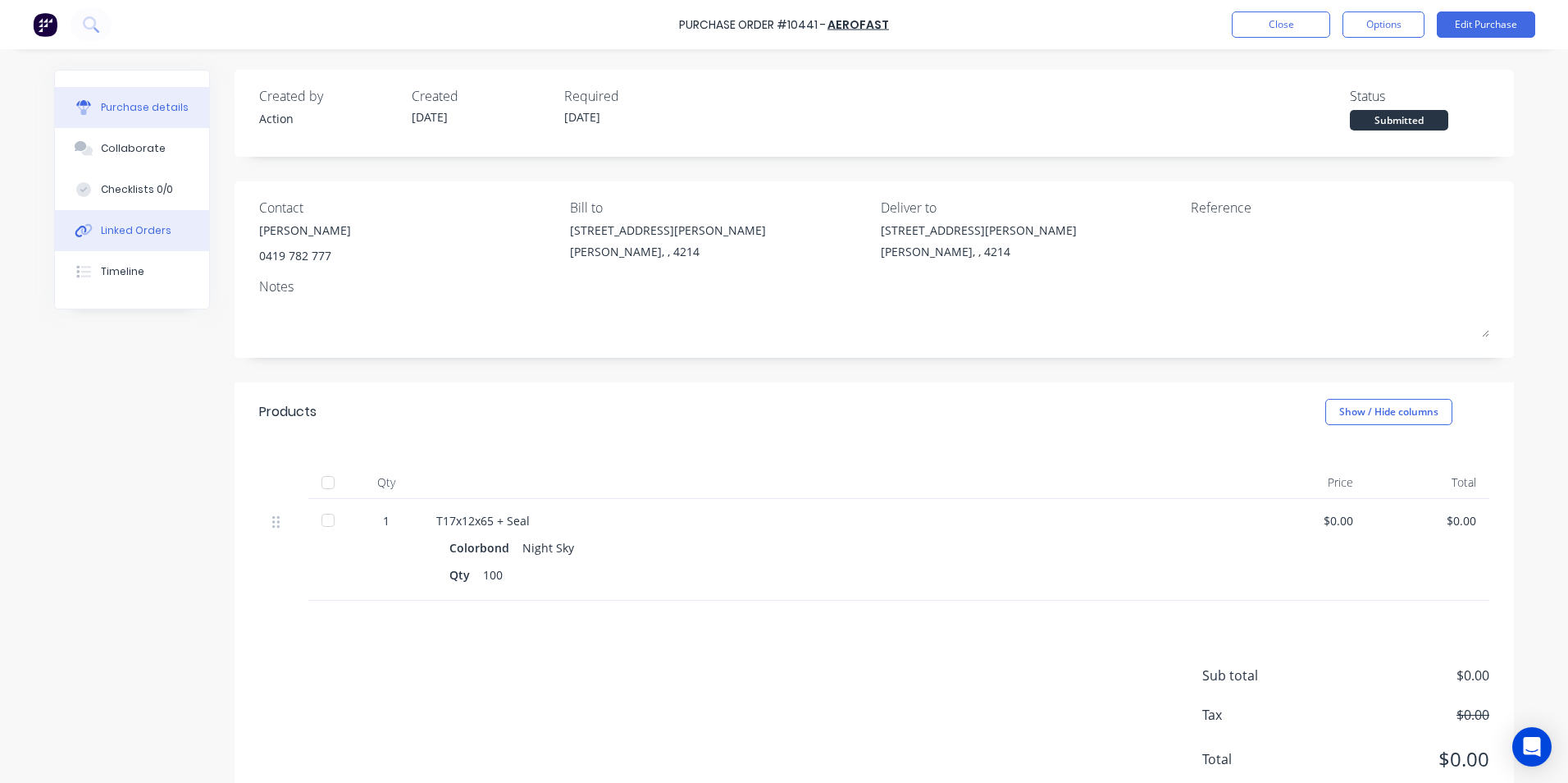
click at [131, 235] on div "Linked Orders" at bounding box center [136, 230] width 71 height 15
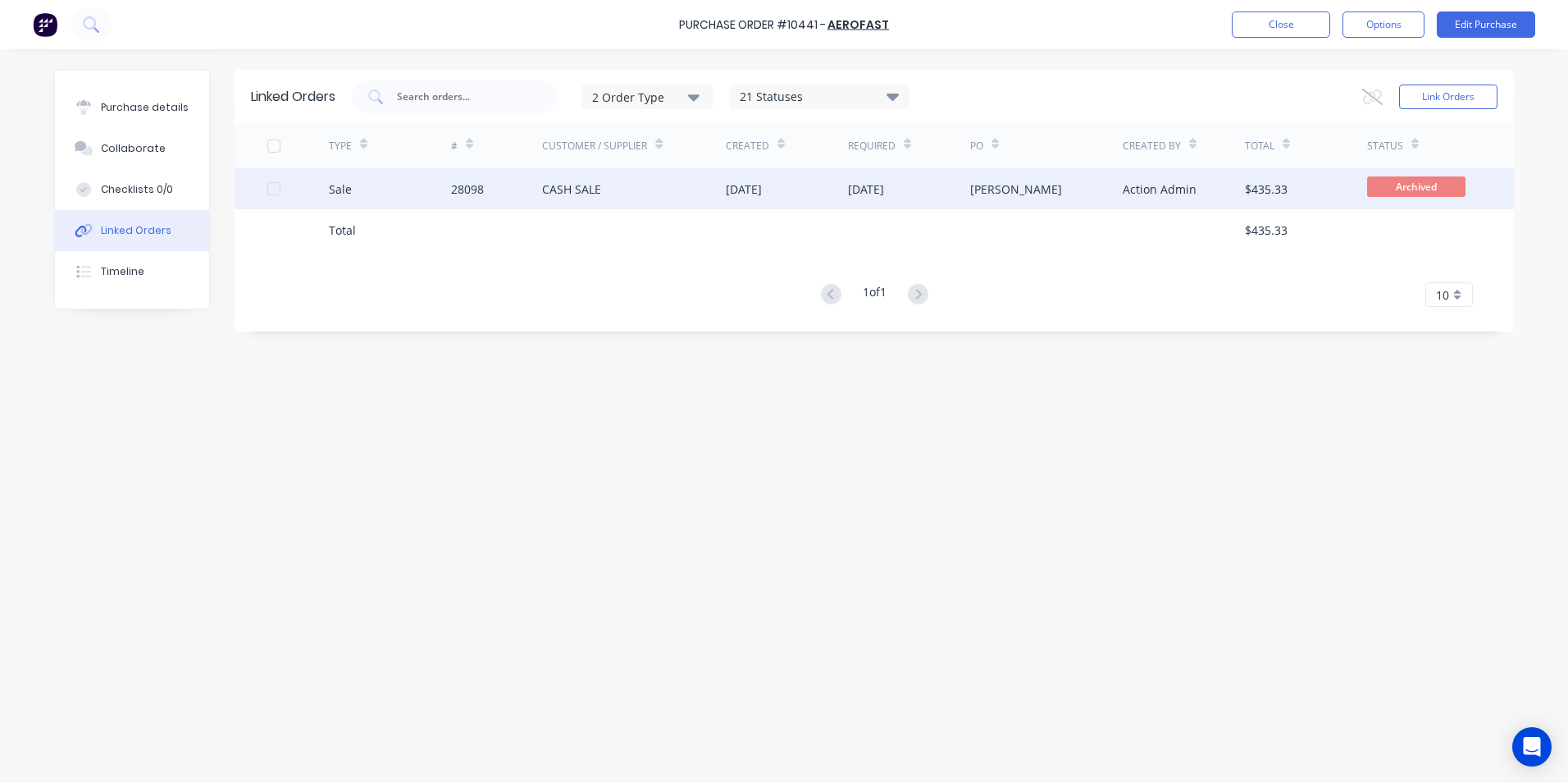
click at [401, 181] on div "Sale" at bounding box center [390, 188] width 122 height 41
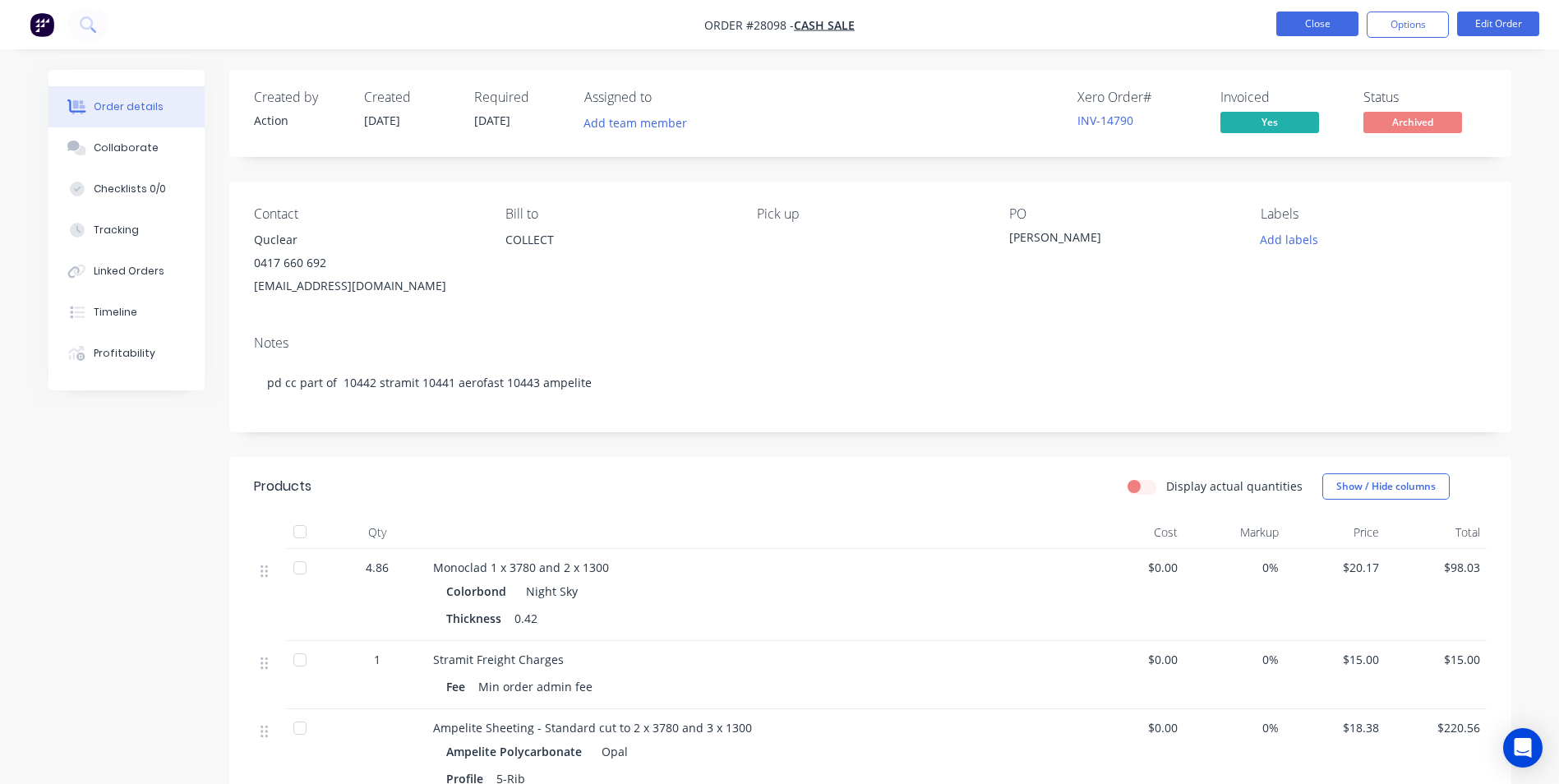
click at [1306, 27] on button "Close" at bounding box center [1317, 24] width 82 height 25
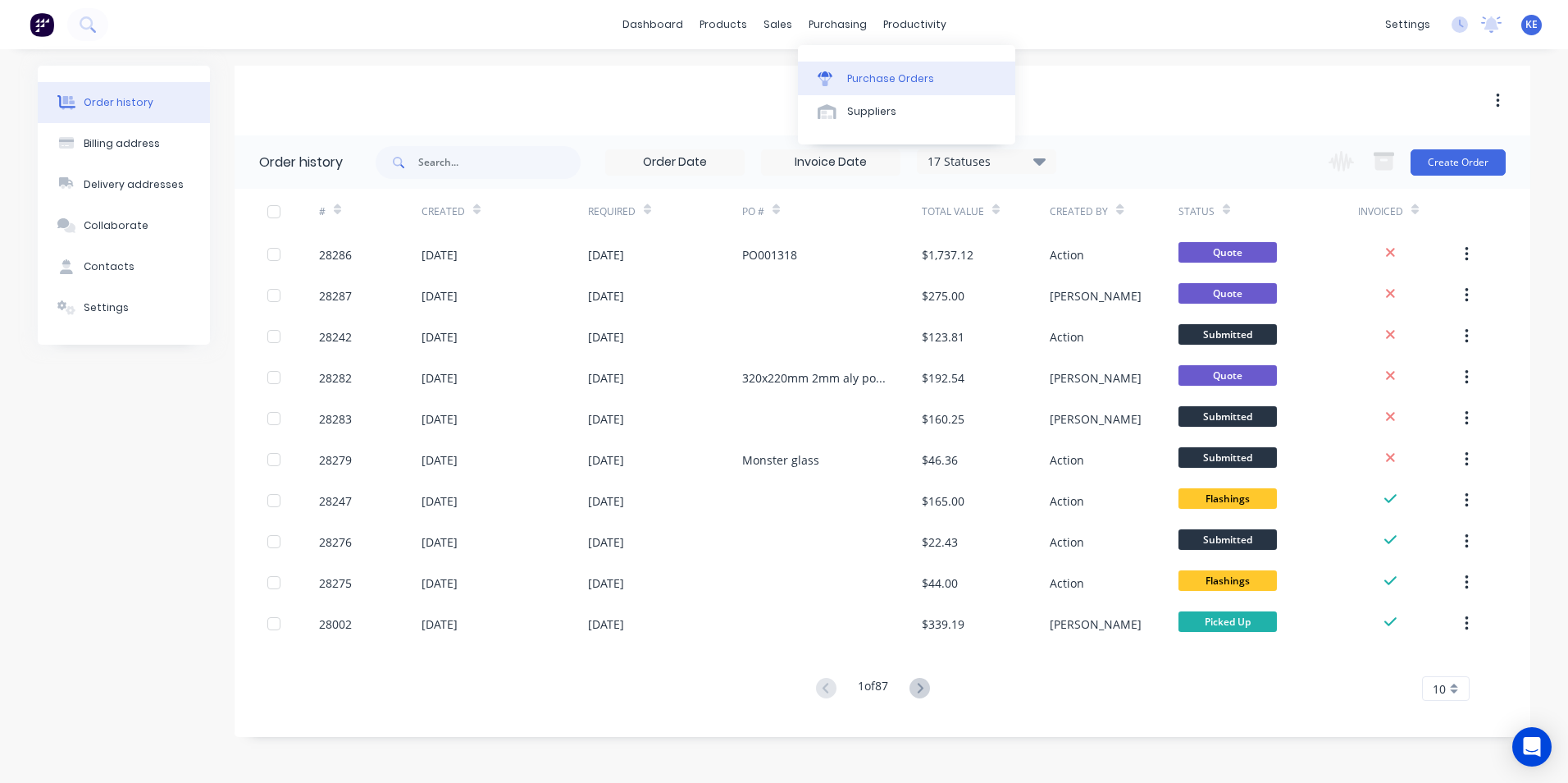
click at [862, 73] on div "Purchase Orders" at bounding box center [891, 79] width 87 height 15
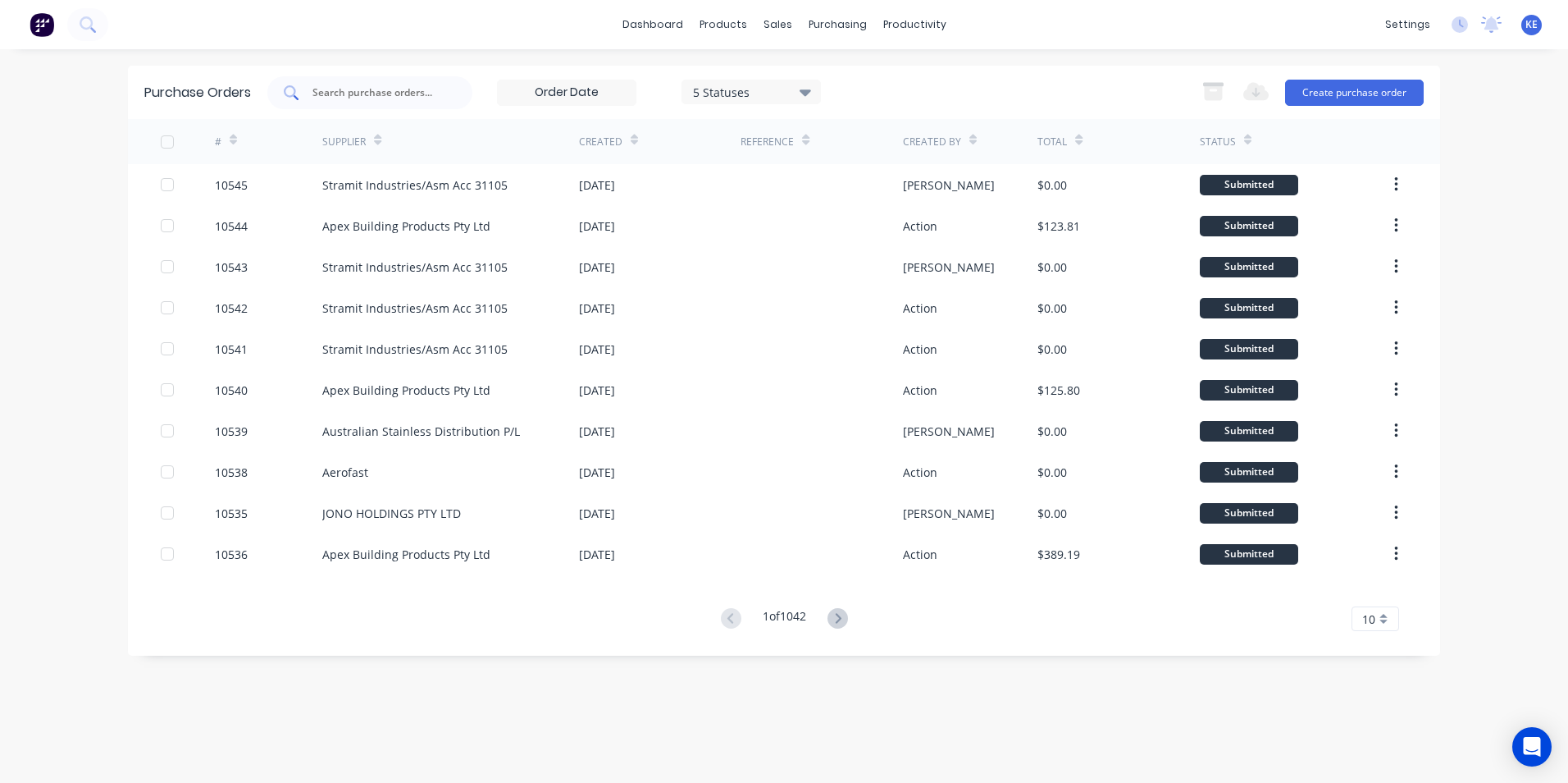
click at [347, 89] on input "text" at bounding box center [379, 93] width 136 height 16
type input "10437"
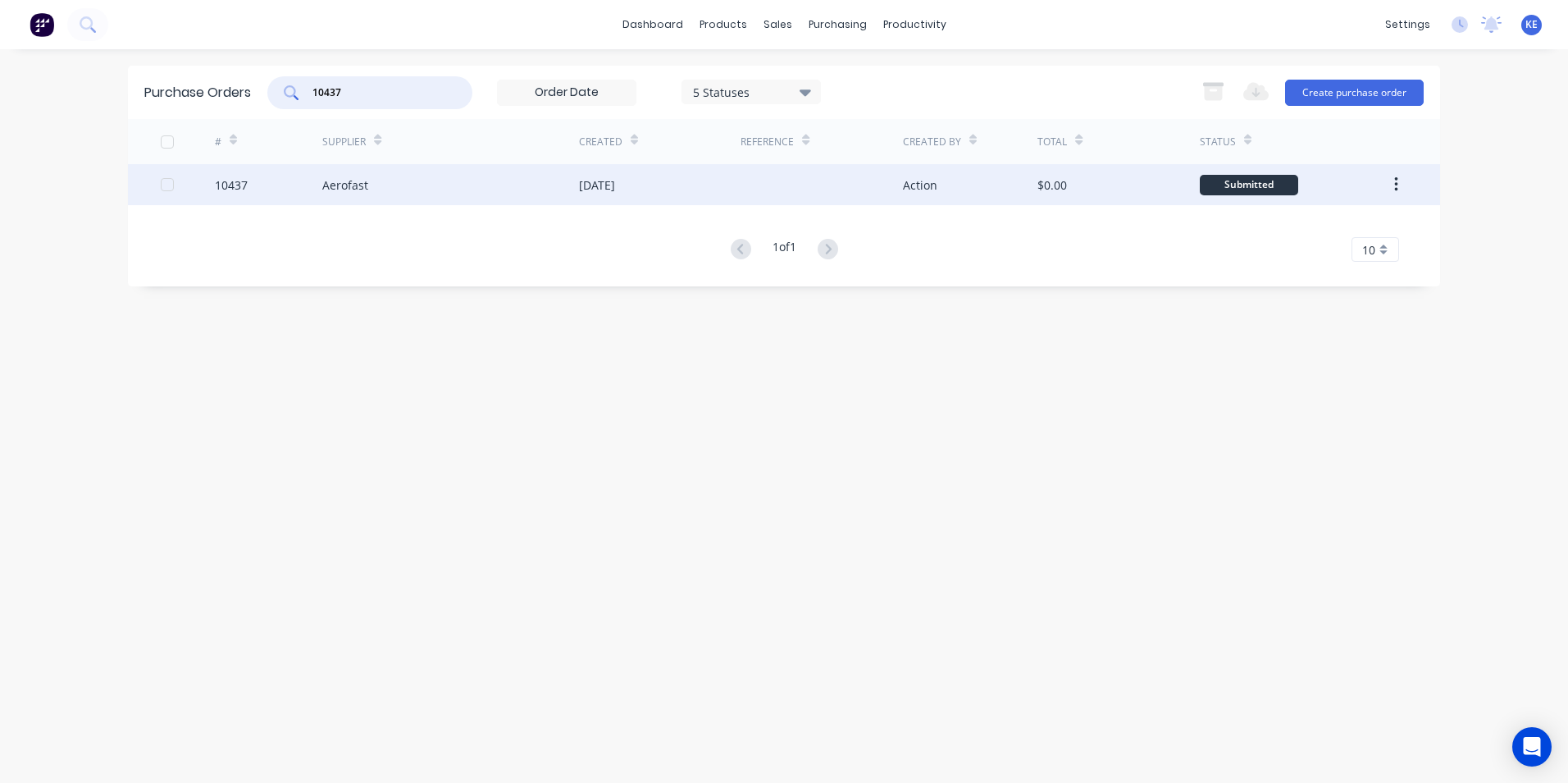
click at [305, 187] on div "10437" at bounding box center [268, 184] width 108 height 41
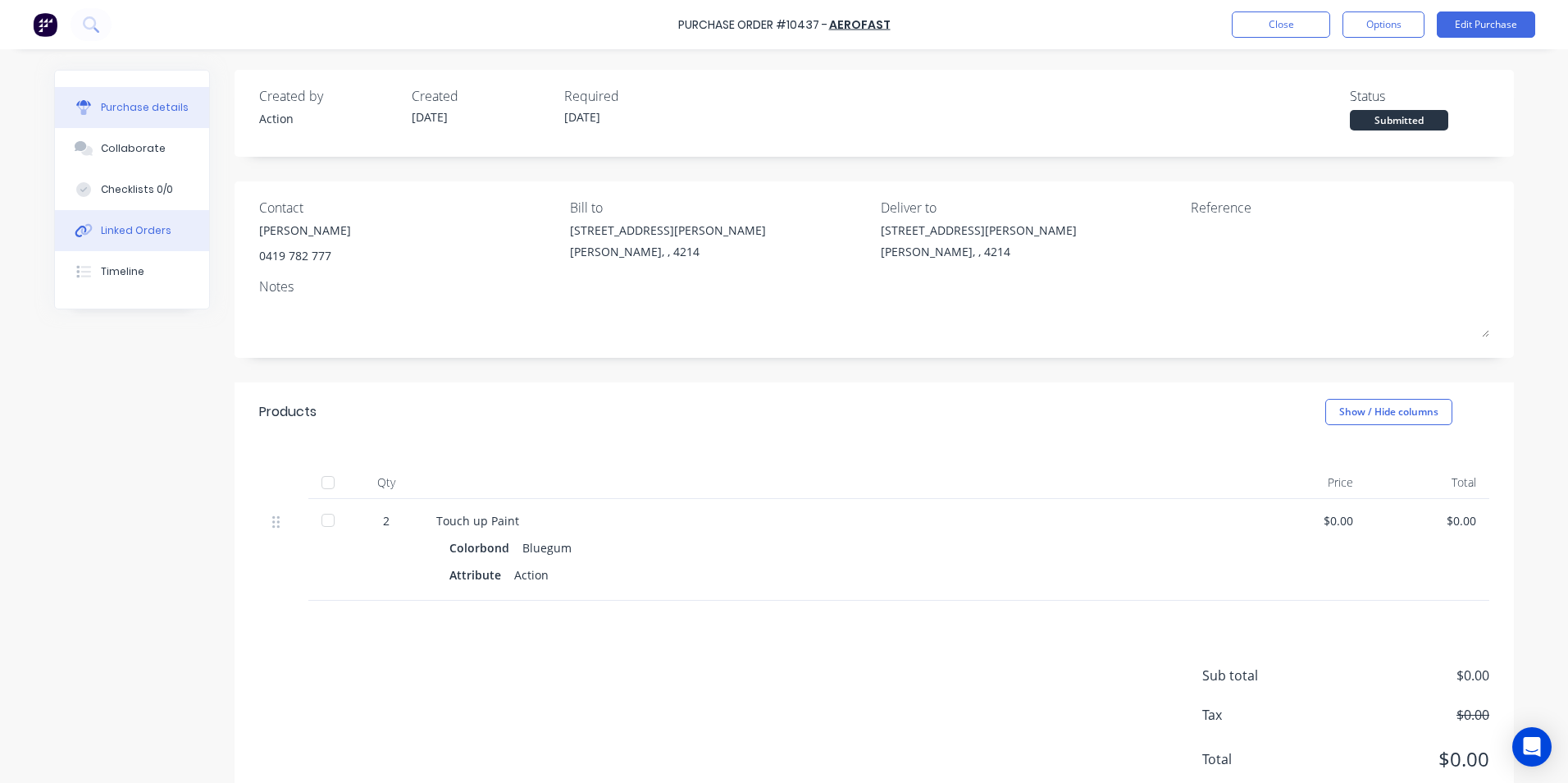
click at [101, 230] on div "Linked Orders" at bounding box center [136, 230] width 71 height 15
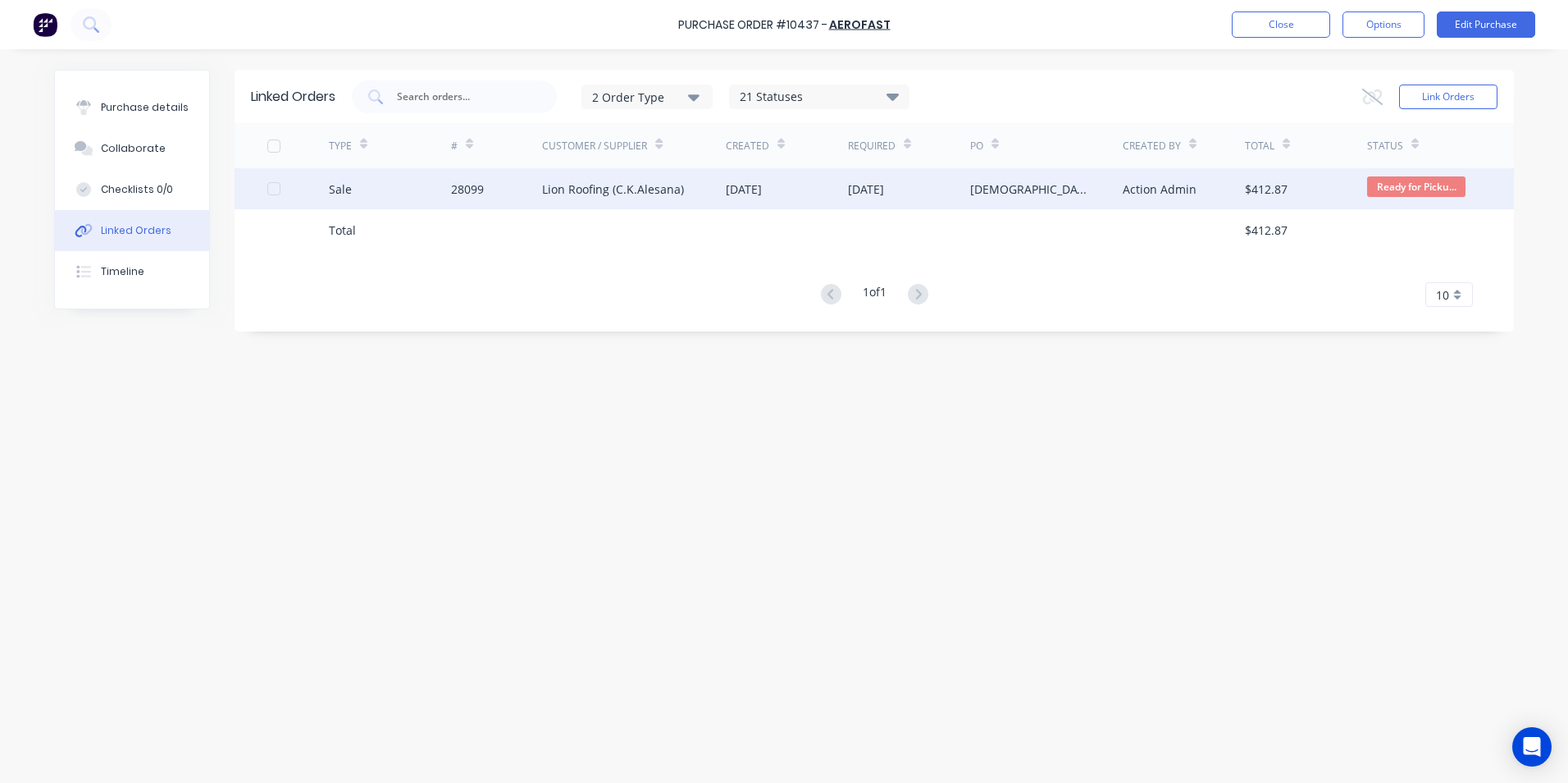
click at [392, 187] on div "Sale" at bounding box center [390, 188] width 122 height 41
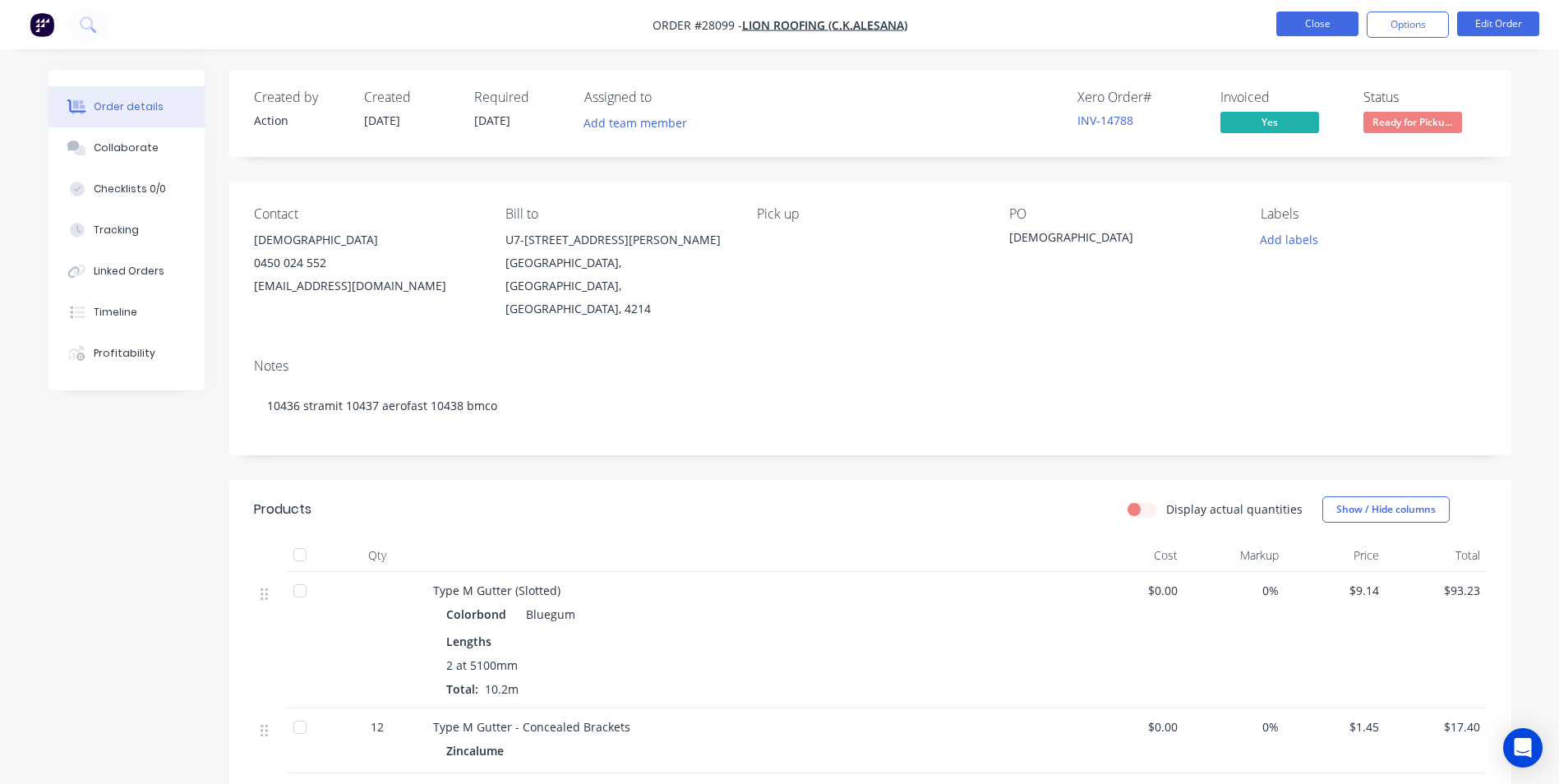
click at [1294, 19] on button "Close" at bounding box center [1317, 24] width 82 height 25
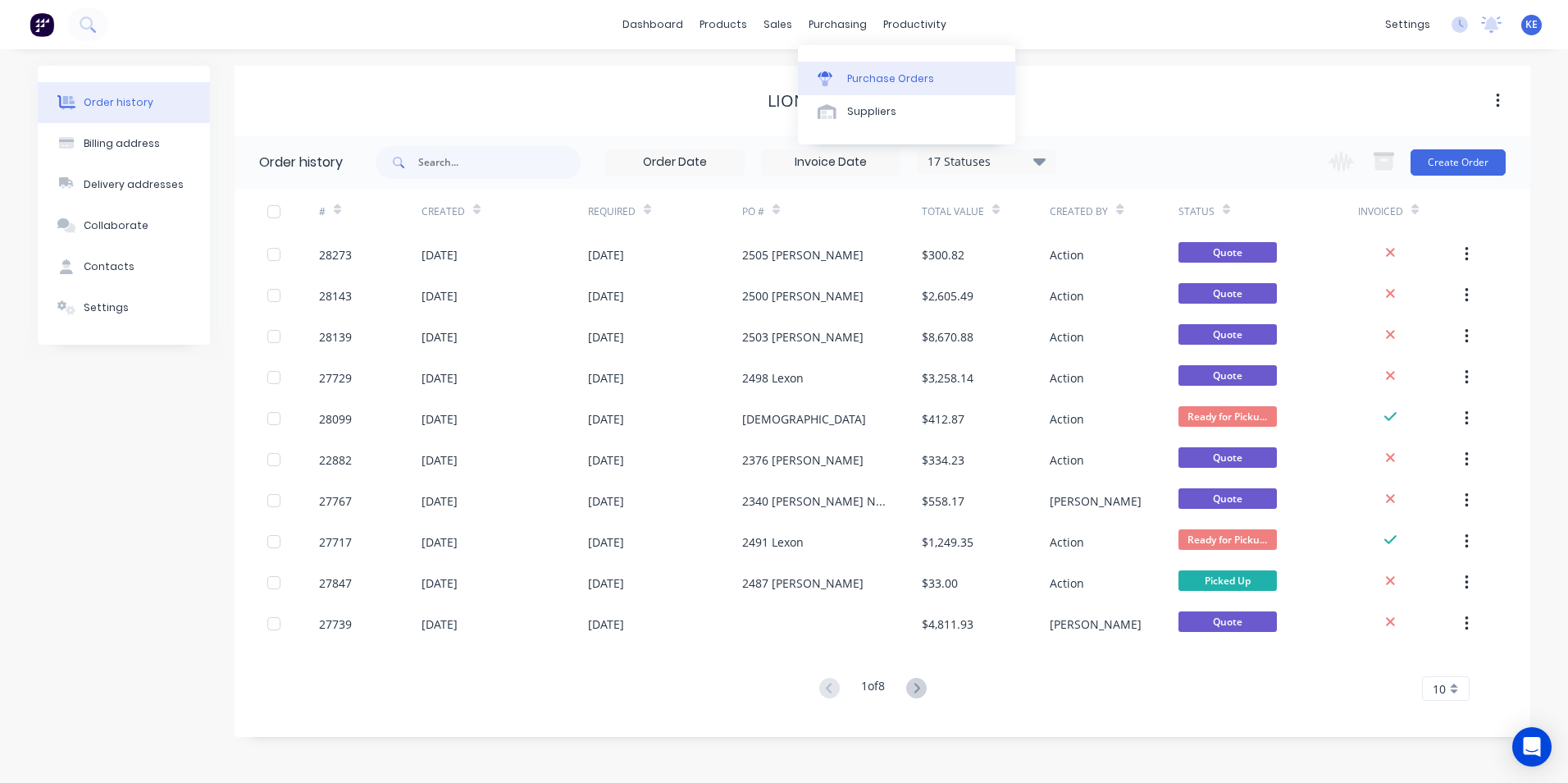
click at [875, 75] on div "Purchase Orders" at bounding box center [891, 79] width 87 height 15
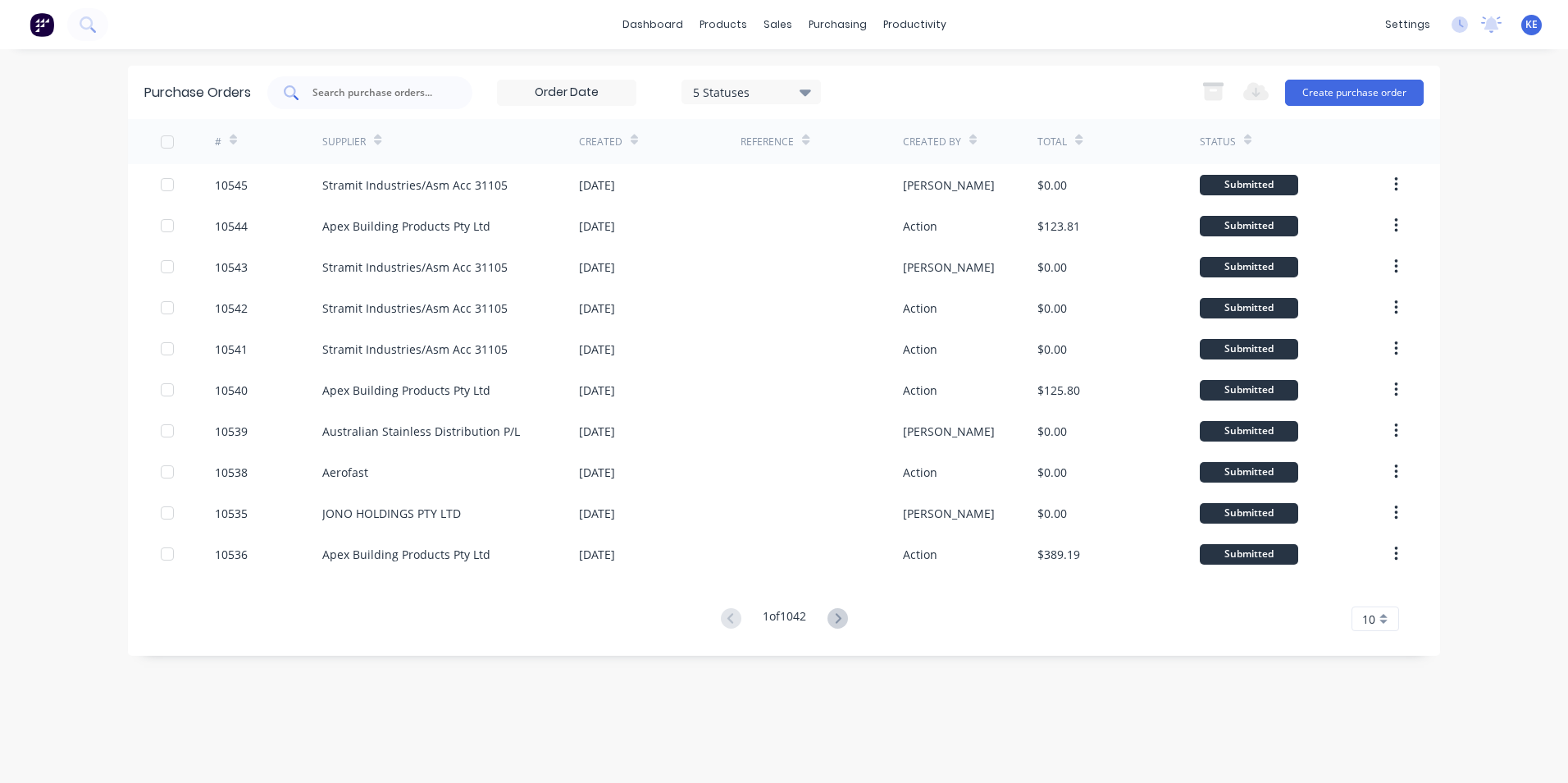
click at [363, 90] on input "text" at bounding box center [379, 93] width 136 height 16
type input "10440"
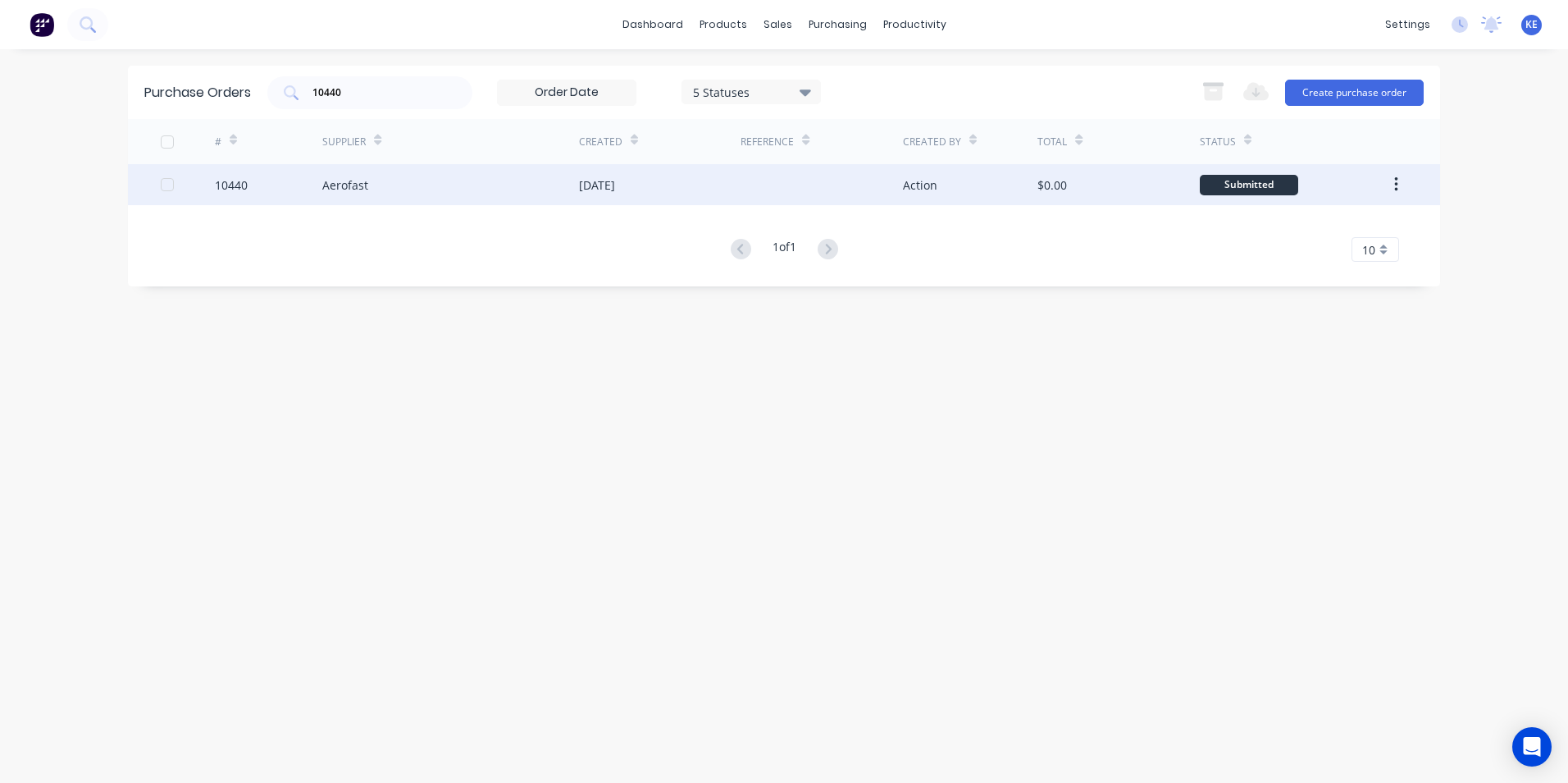
click at [294, 186] on div "10440" at bounding box center [268, 184] width 108 height 41
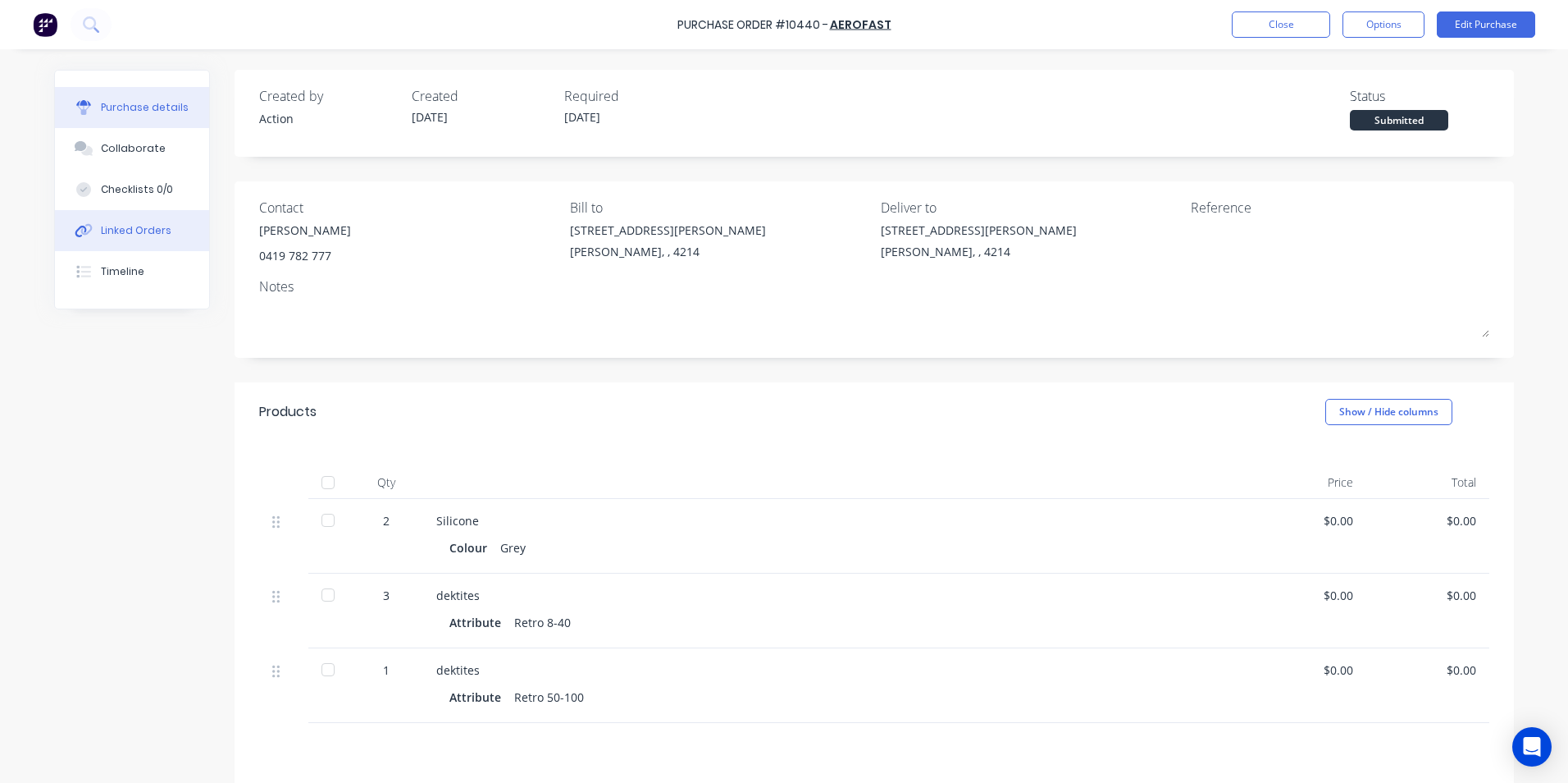
click at [134, 234] on div "Linked Orders" at bounding box center [136, 230] width 71 height 15
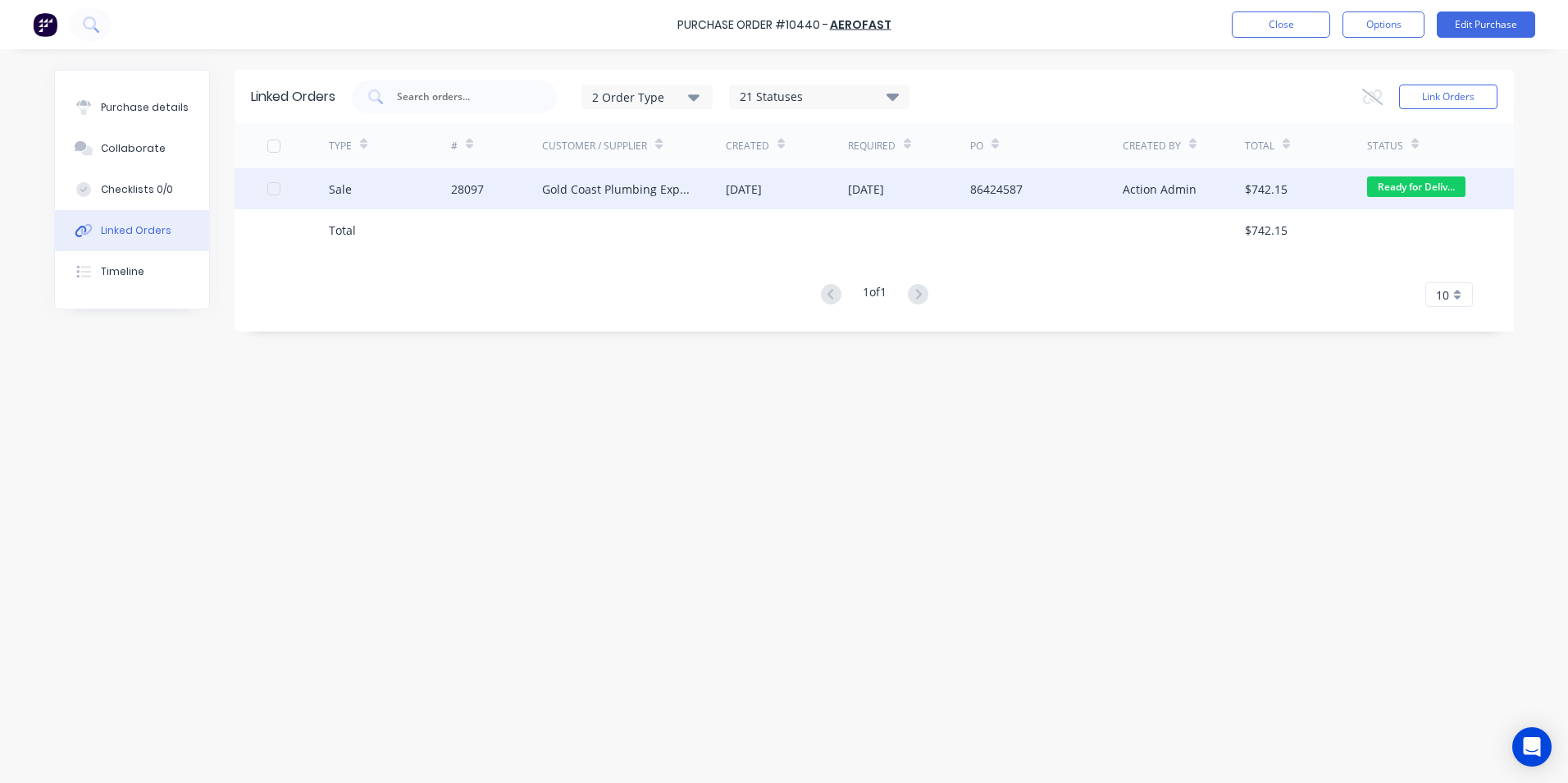
click at [402, 185] on div "Sale" at bounding box center [390, 188] width 122 height 41
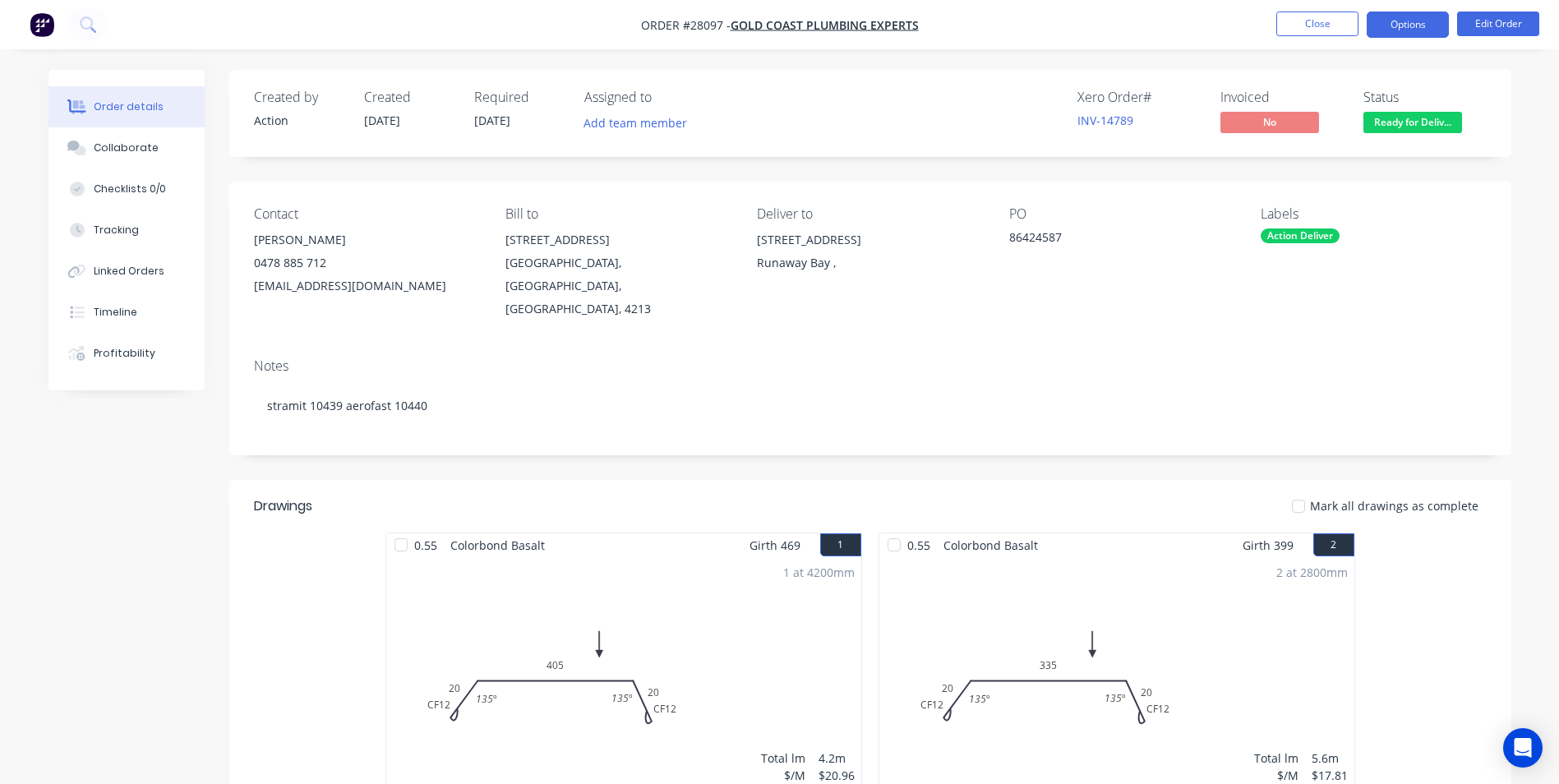
click at [1408, 18] on button "Options" at bounding box center [1407, 25] width 82 height 26
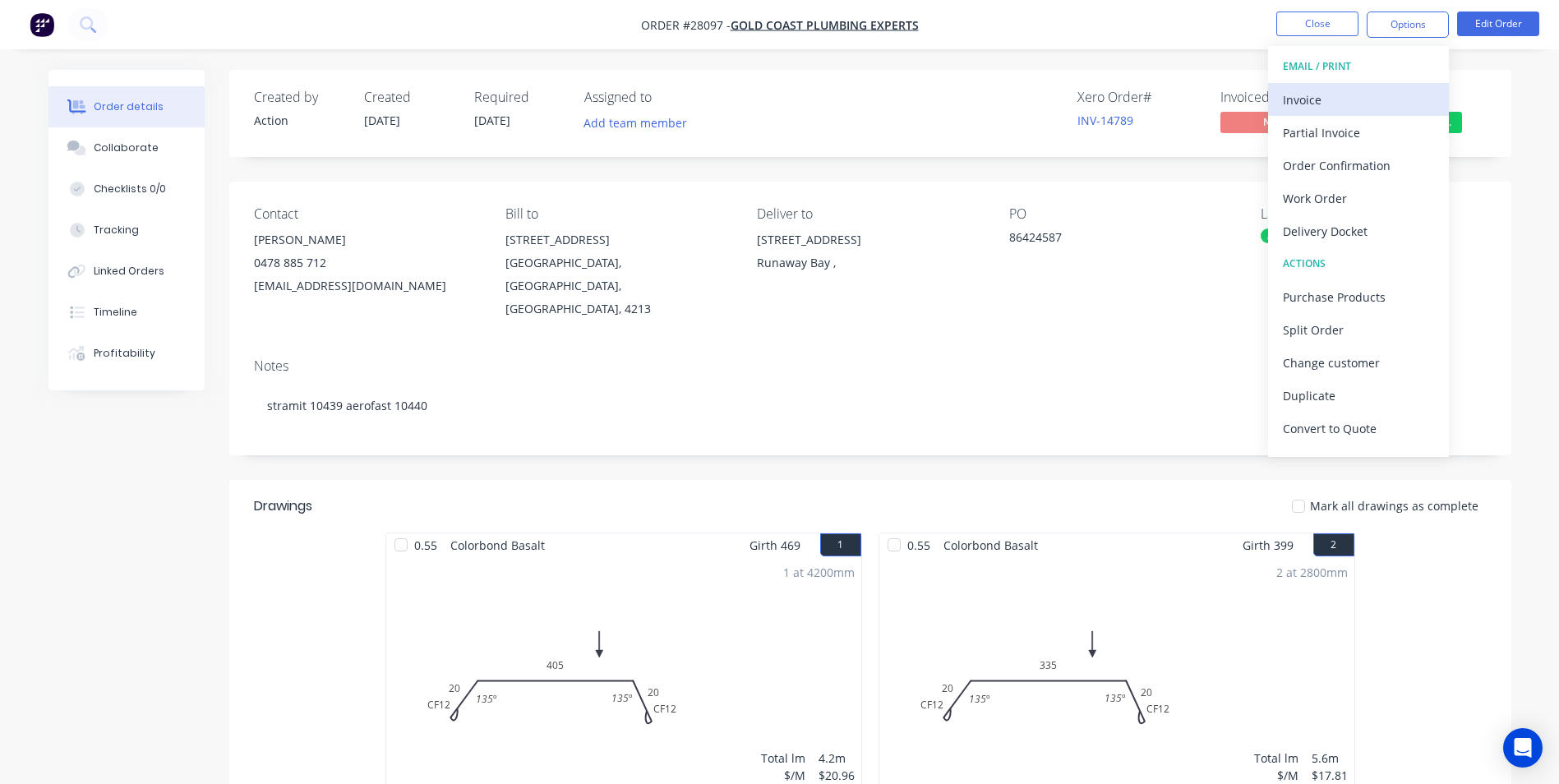
click at [1351, 90] on div "Invoice" at bounding box center [1358, 100] width 151 height 24
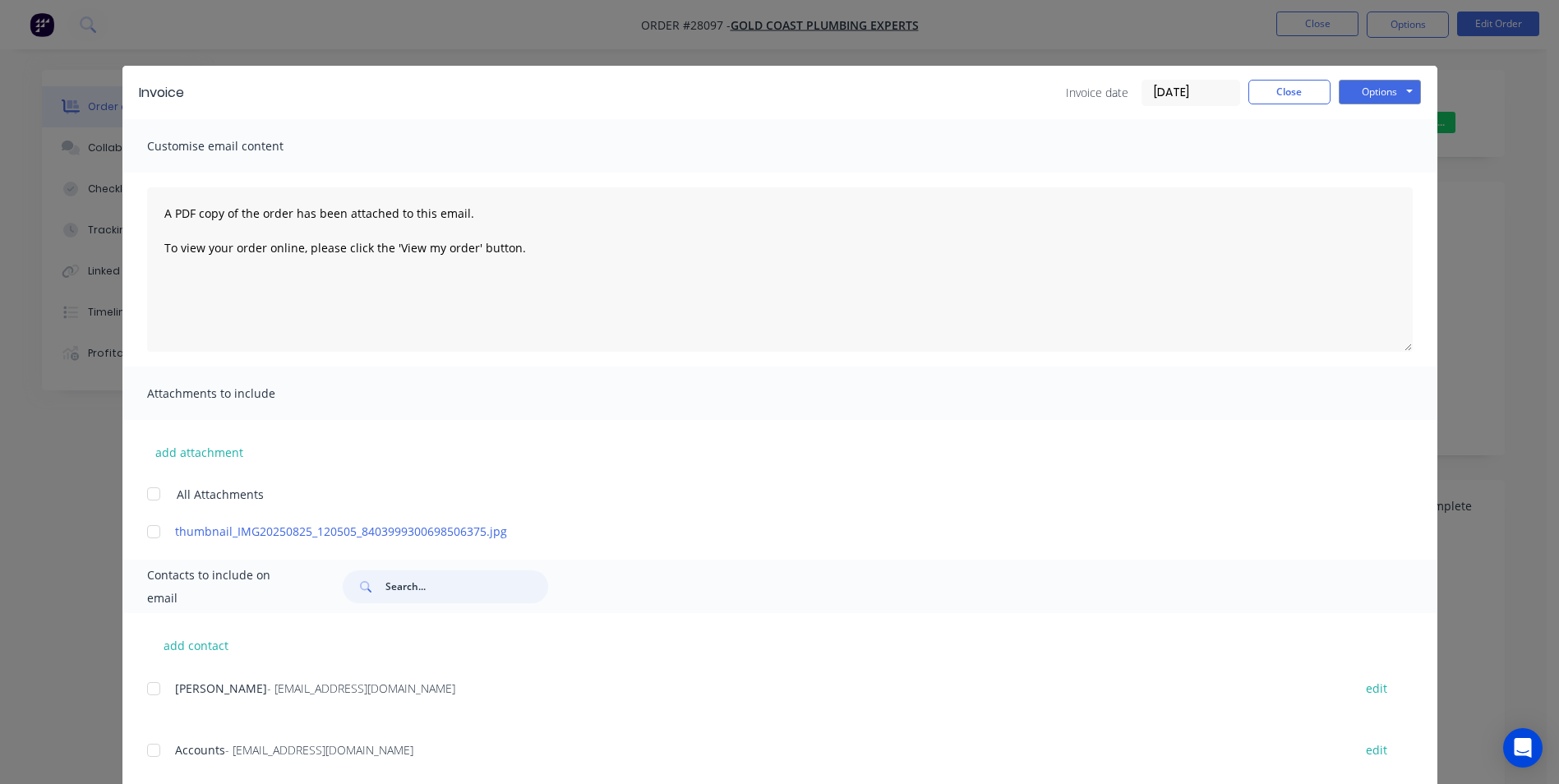
click at [406, 589] on input "text" at bounding box center [466, 587] width 163 height 33
click at [1365, 90] on button "Options" at bounding box center [1379, 92] width 82 height 25
click at [1391, 154] on button "Print" at bounding box center [1391, 148] width 105 height 27
click at [1301, 89] on button "Close" at bounding box center [1289, 92] width 82 height 25
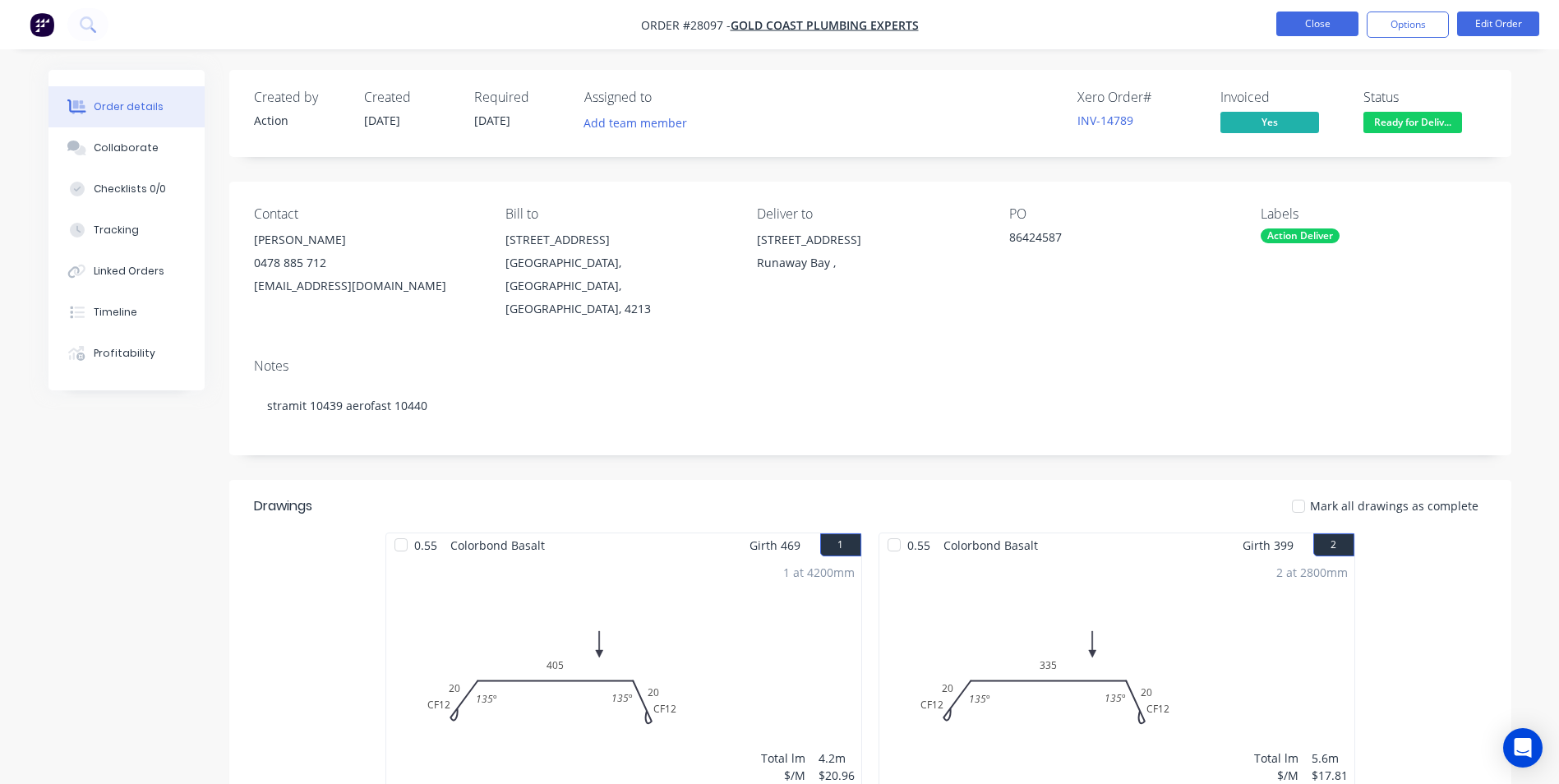
click at [1306, 26] on button "Close" at bounding box center [1317, 24] width 82 height 25
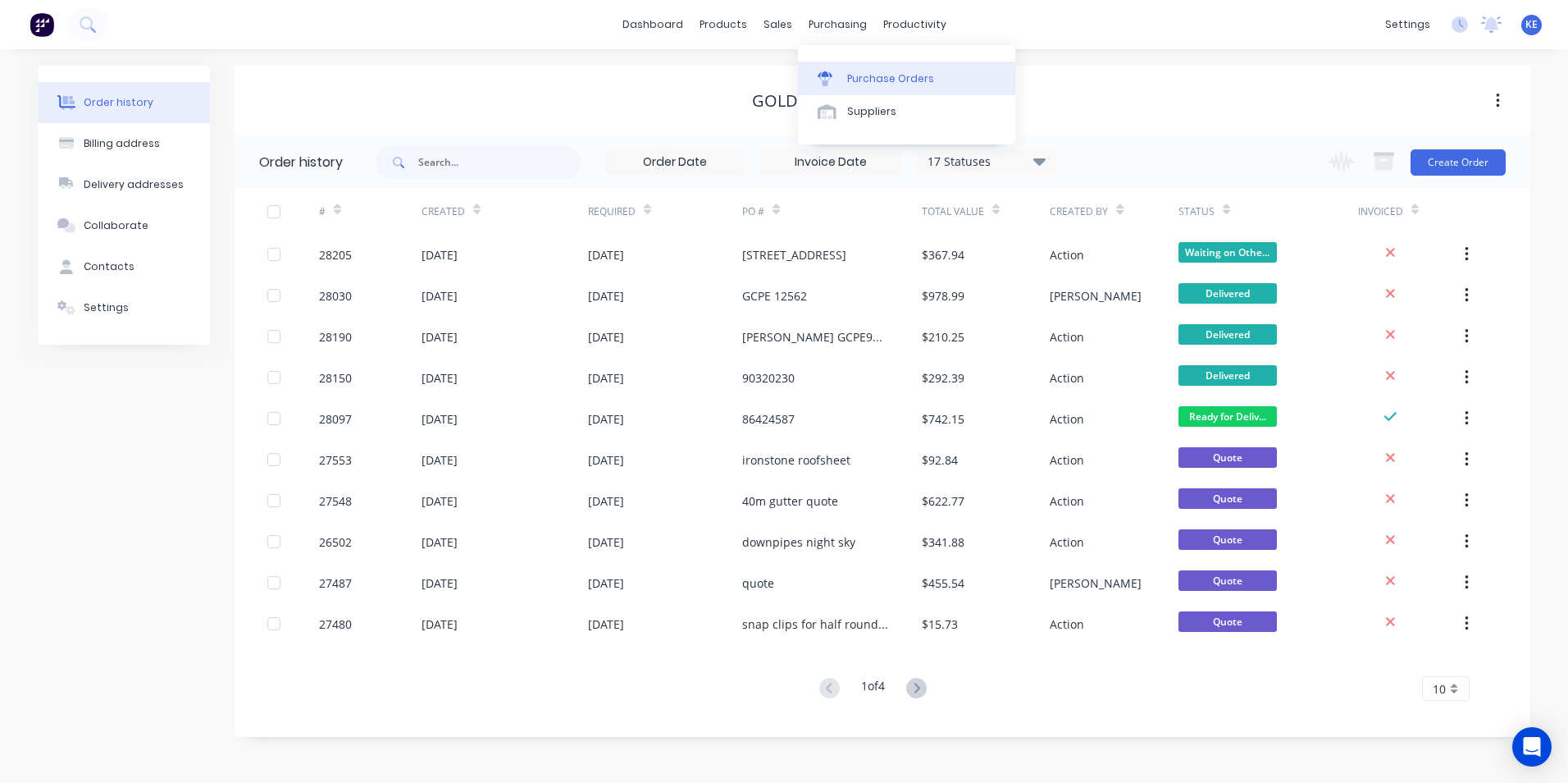
click at [884, 86] on link "Purchase Orders" at bounding box center [907, 78] width 218 height 33
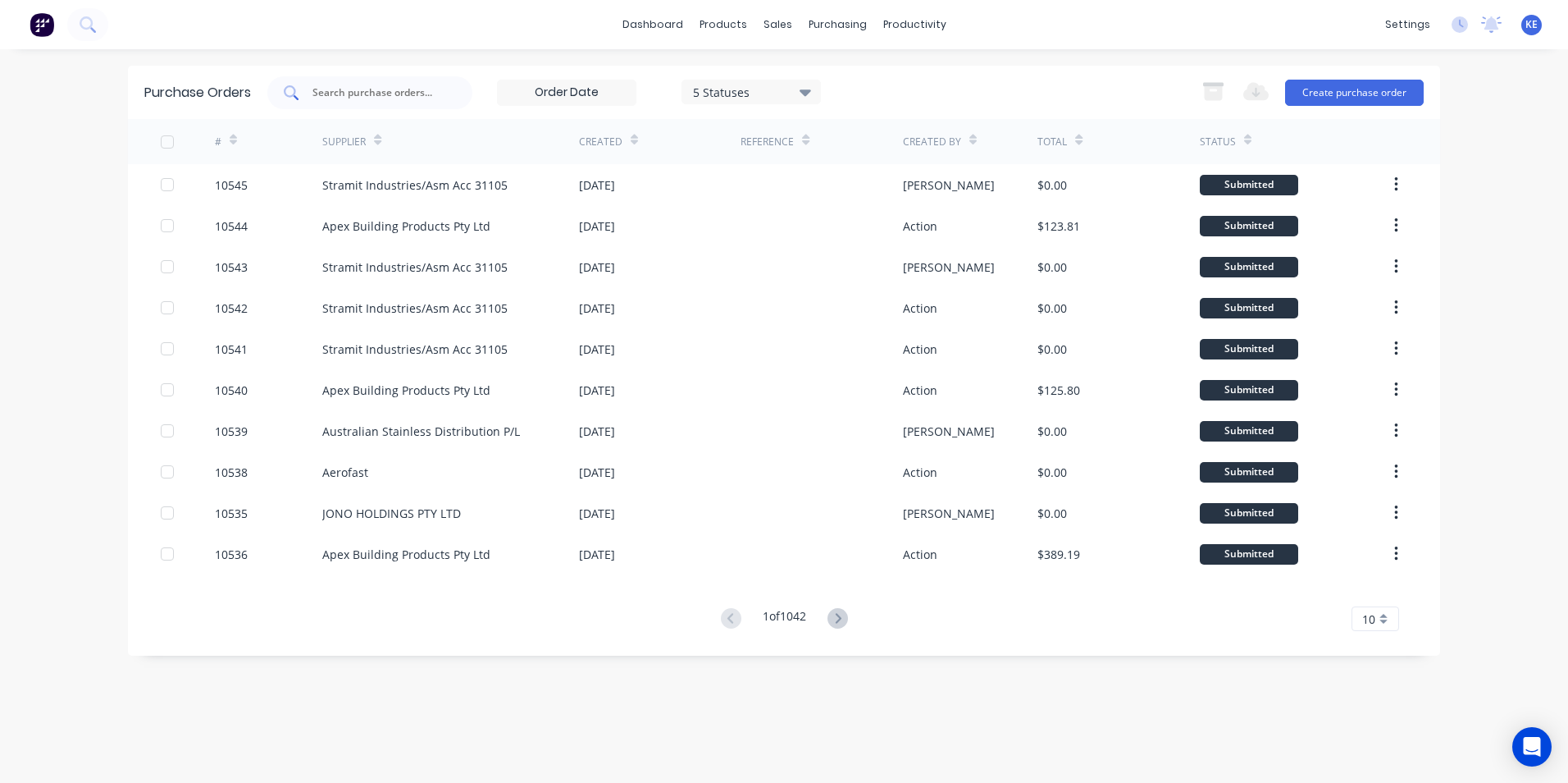
click at [357, 103] on div at bounding box center [370, 93] width 205 height 33
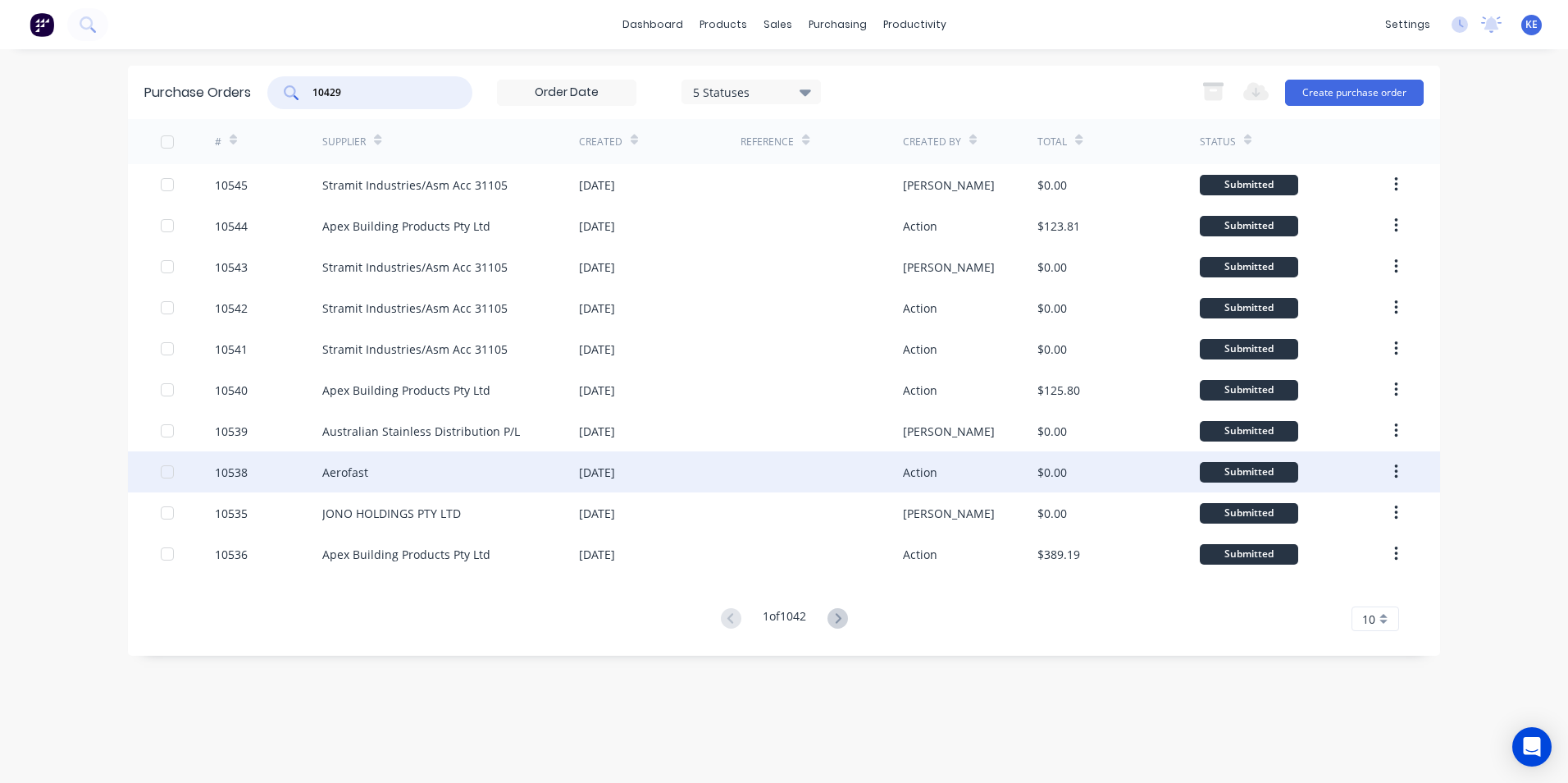
type input "10429"
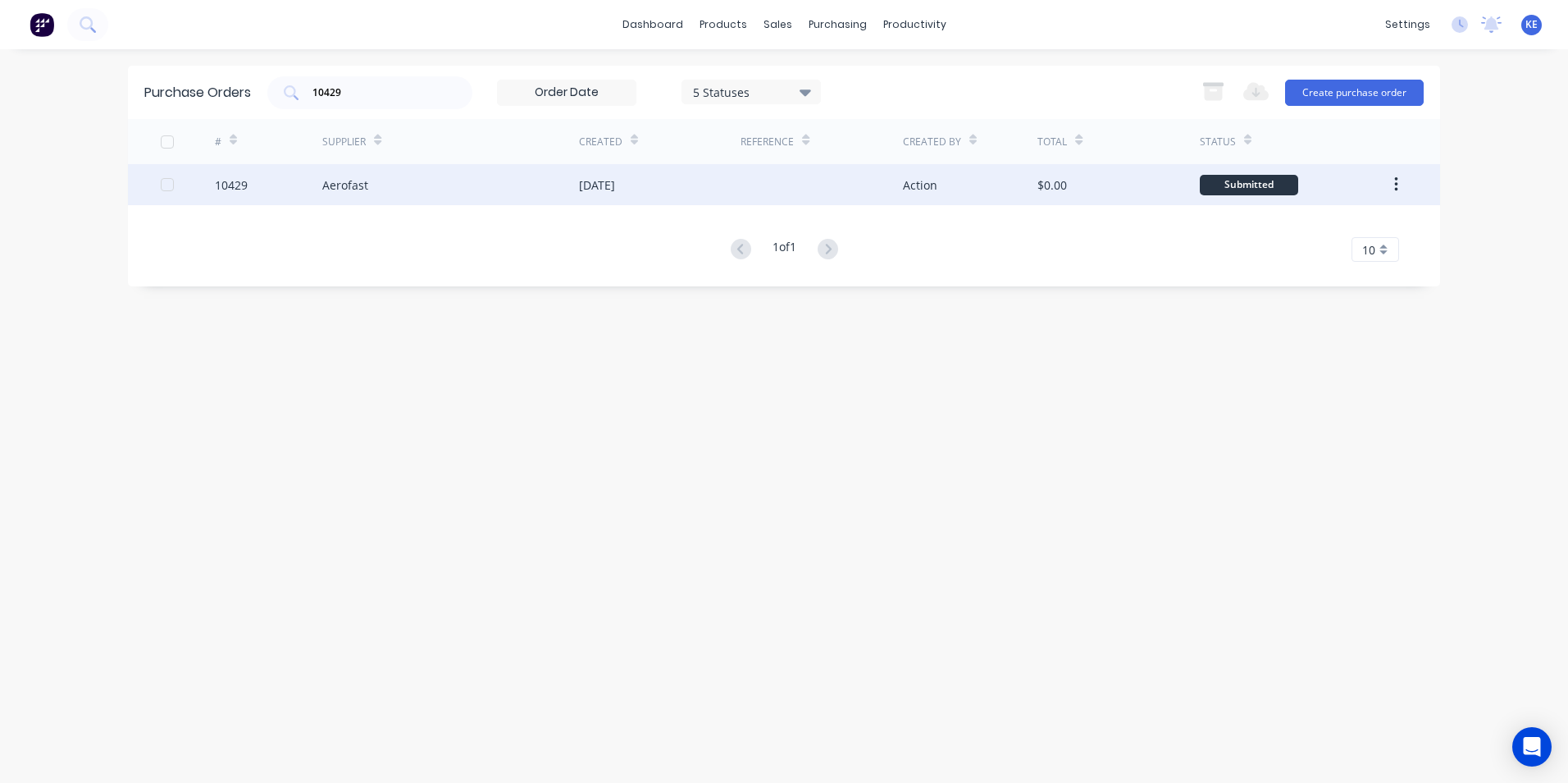
click at [274, 181] on div "10429" at bounding box center [268, 184] width 108 height 41
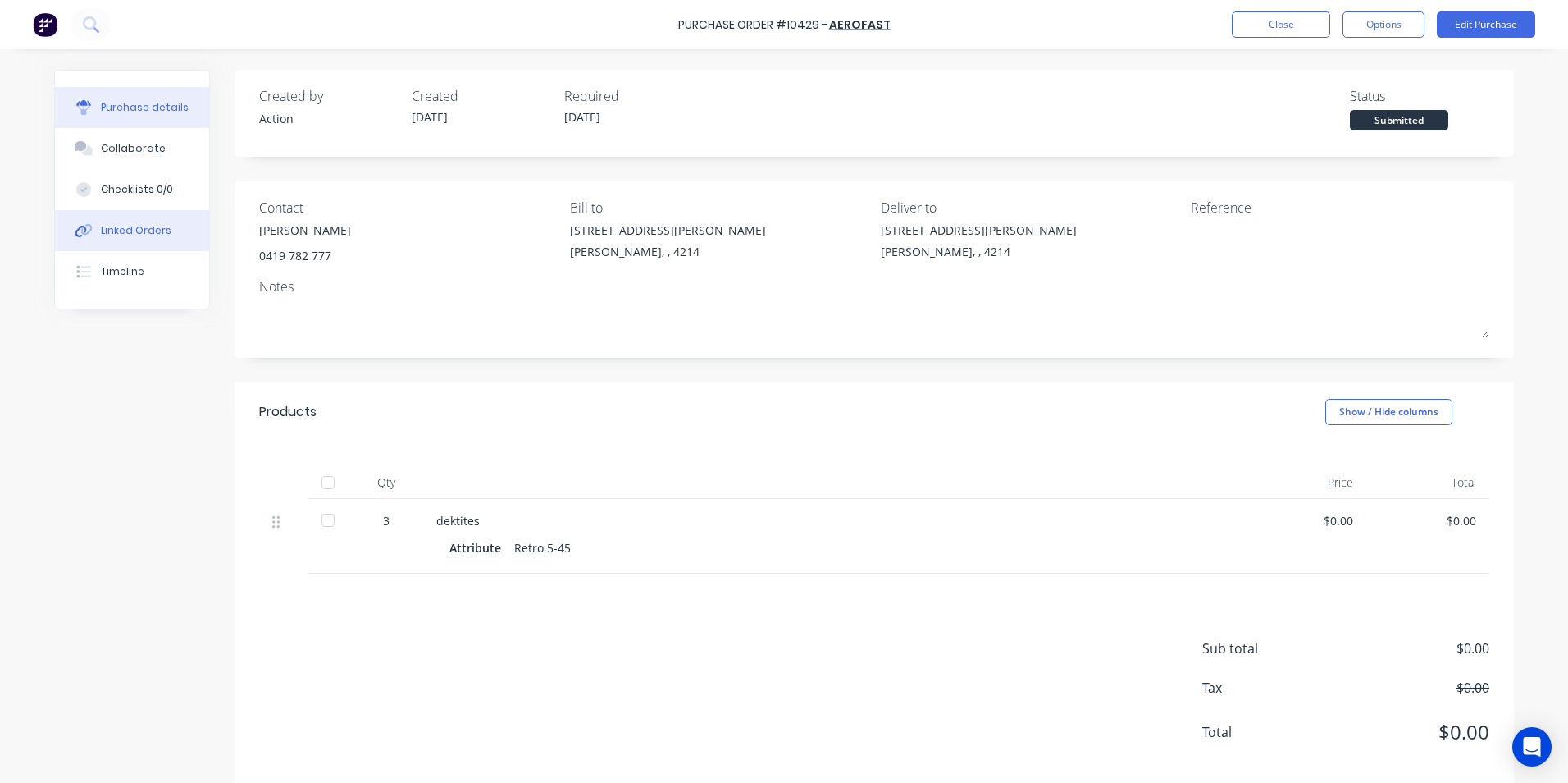
click at [106, 221] on button "Linked Orders" at bounding box center [132, 230] width 154 height 41
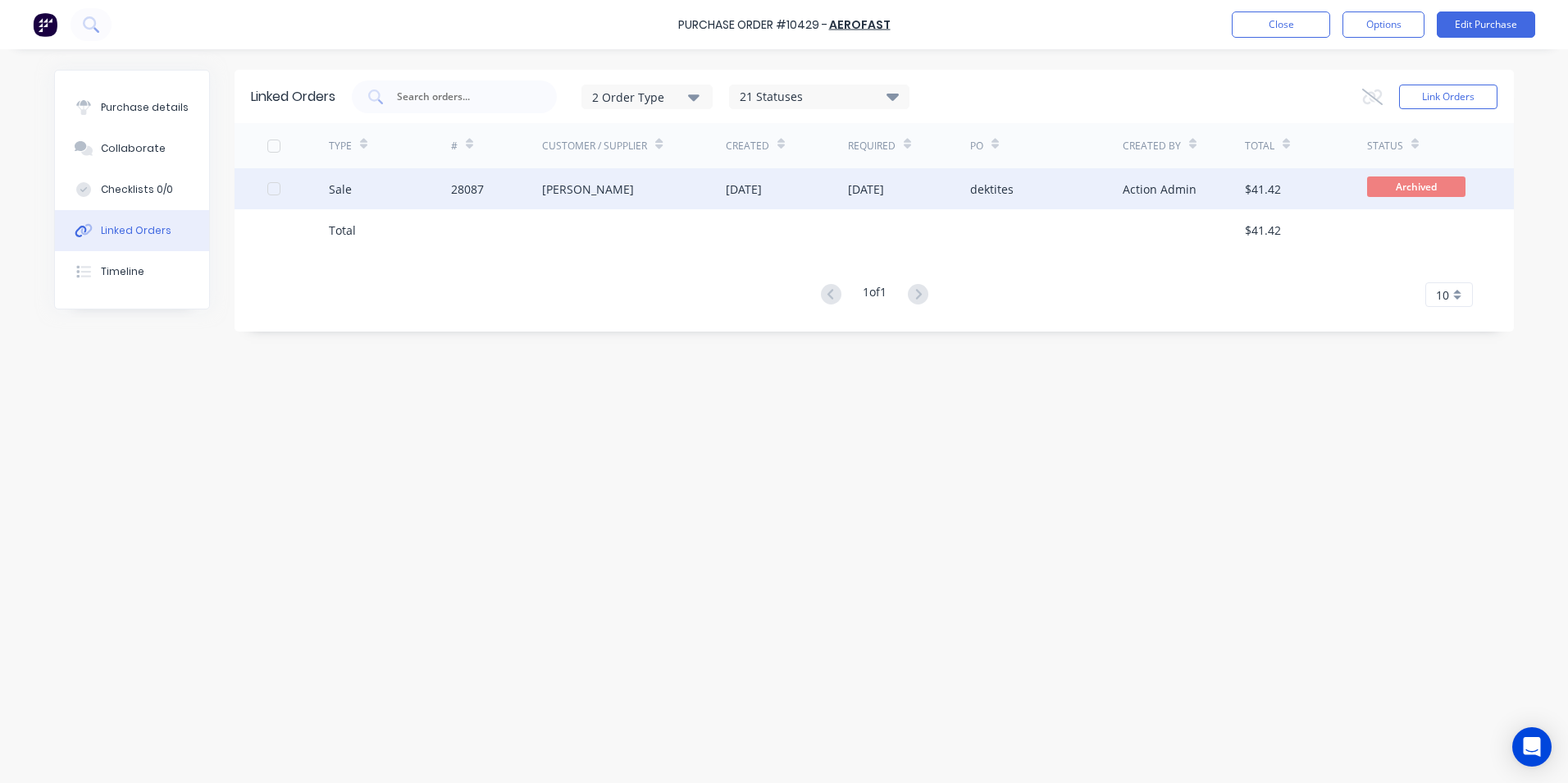
click at [404, 182] on div "Sale" at bounding box center [390, 188] width 122 height 41
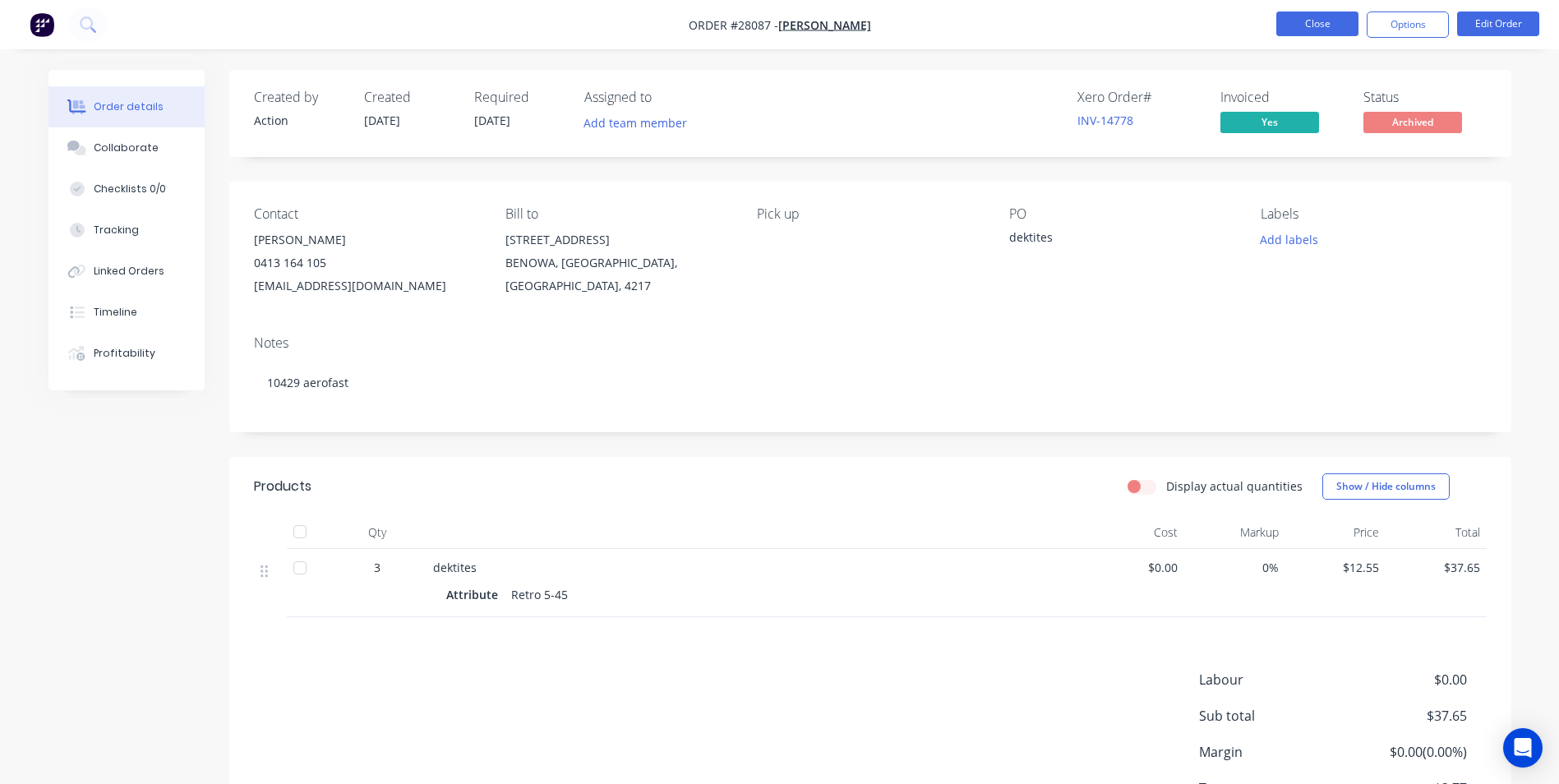
click at [1317, 15] on button "Close" at bounding box center [1317, 24] width 82 height 25
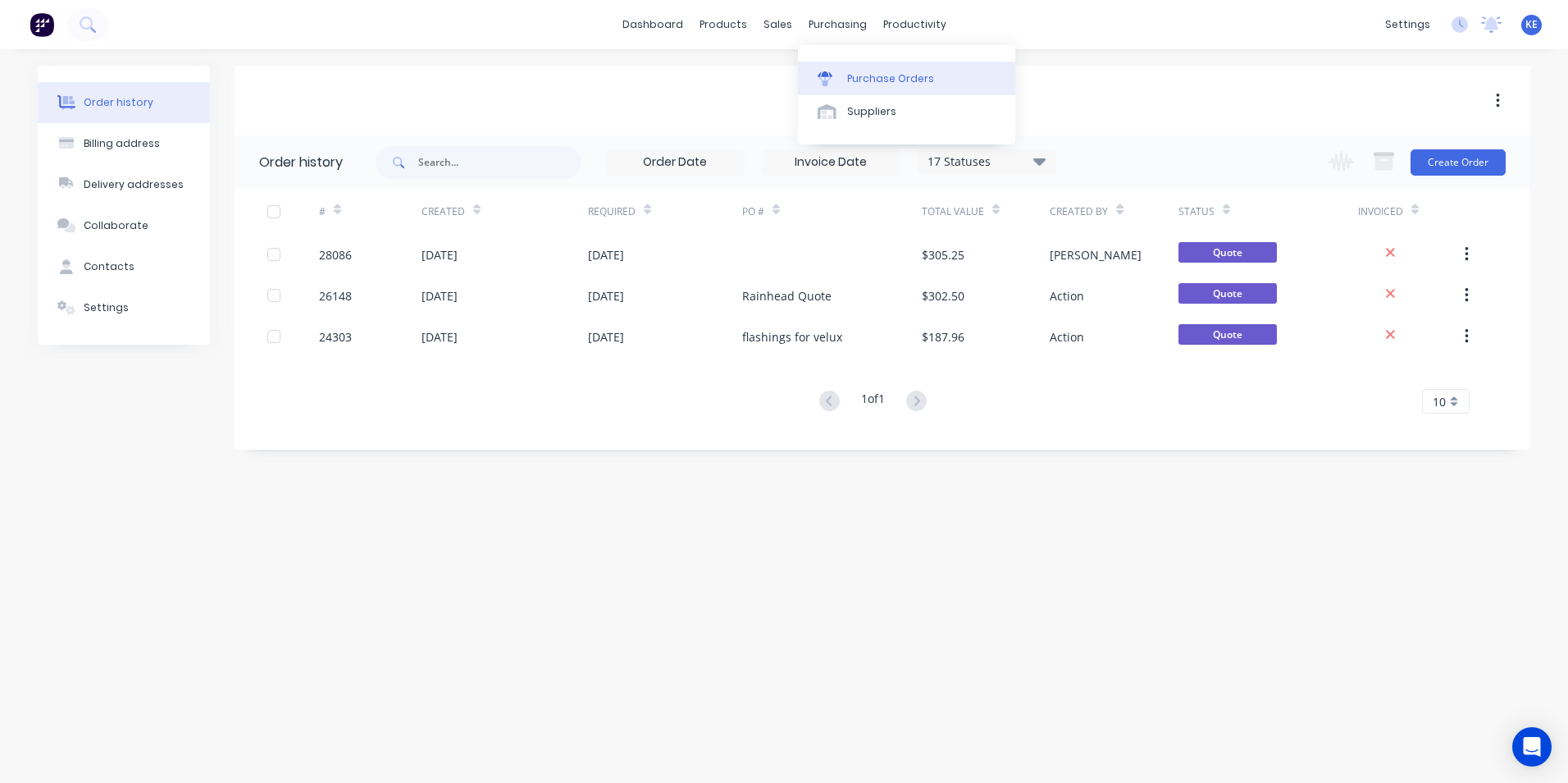
click at [873, 75] on div "Purchase Orders" at bounding box center [891, 79] width 87 height 15
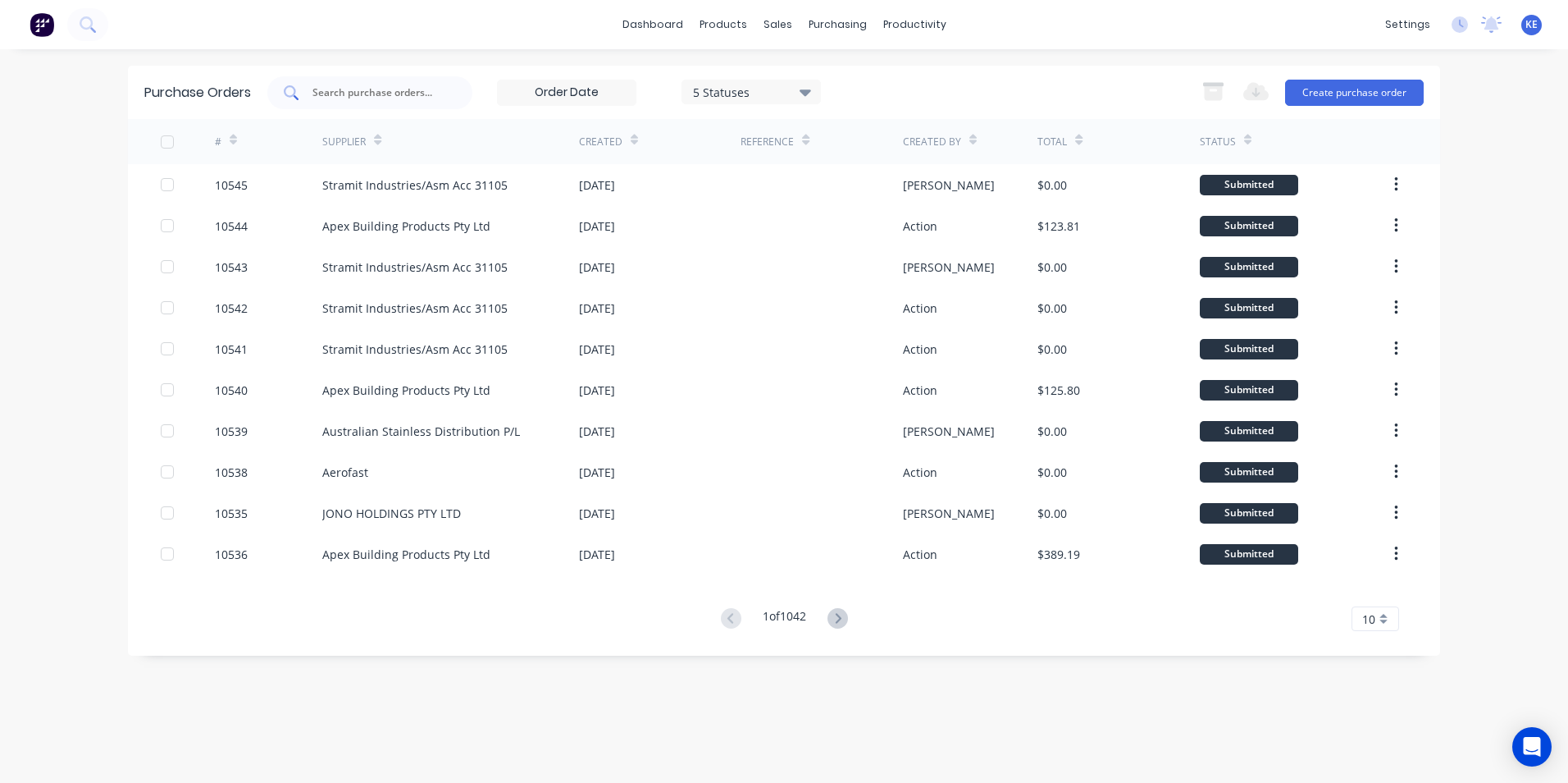
click at [365, 82] on div at bounding box center [370, 93] width 205 height 33
type input "10427"
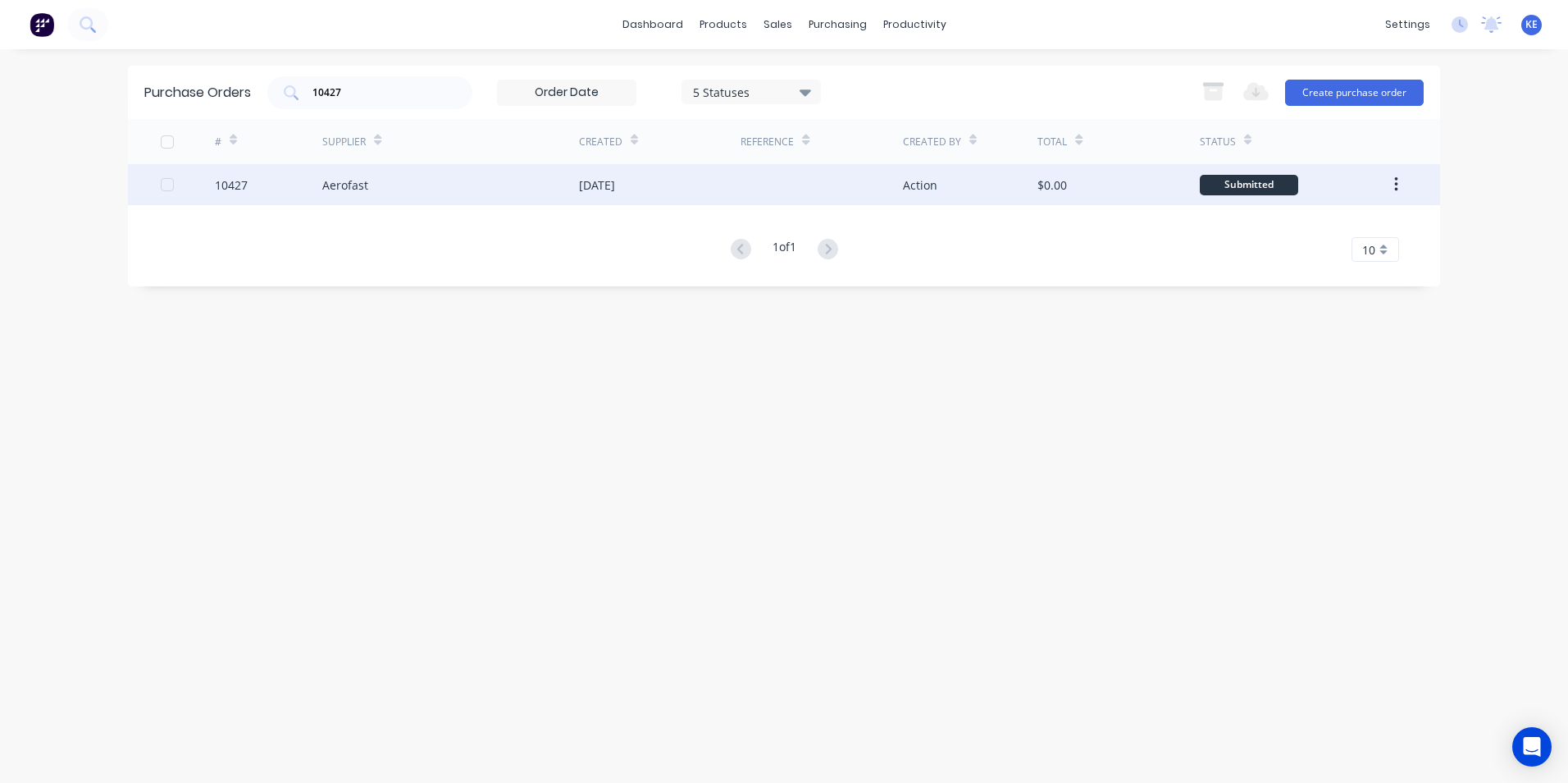
click at [280, 184] on div "10427" at bounding box center [268, 184] width 108 height 41
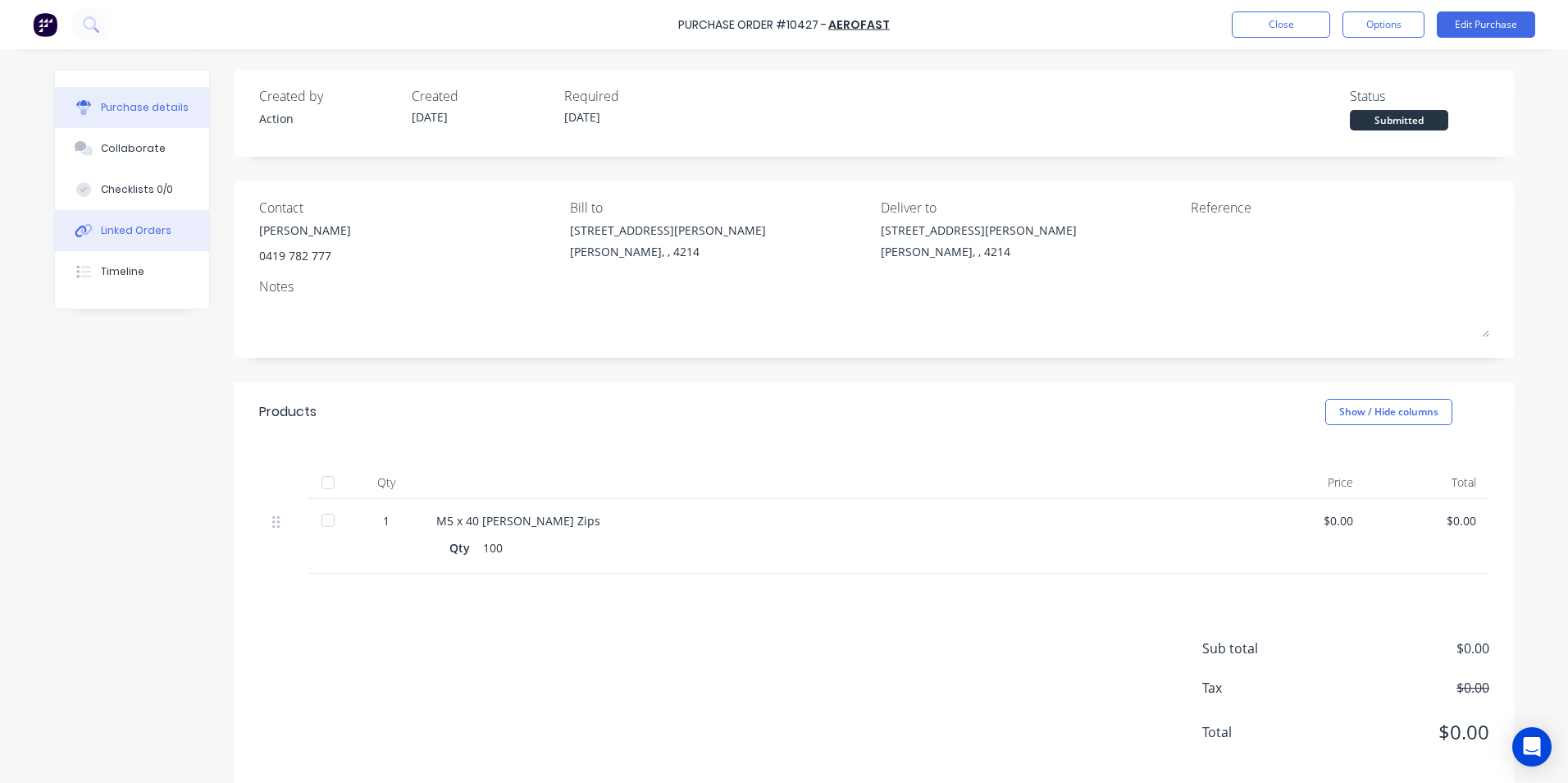
click at [113, 220] on button "Linked Orders" at bounding box center [132, 230] width 154 height 41
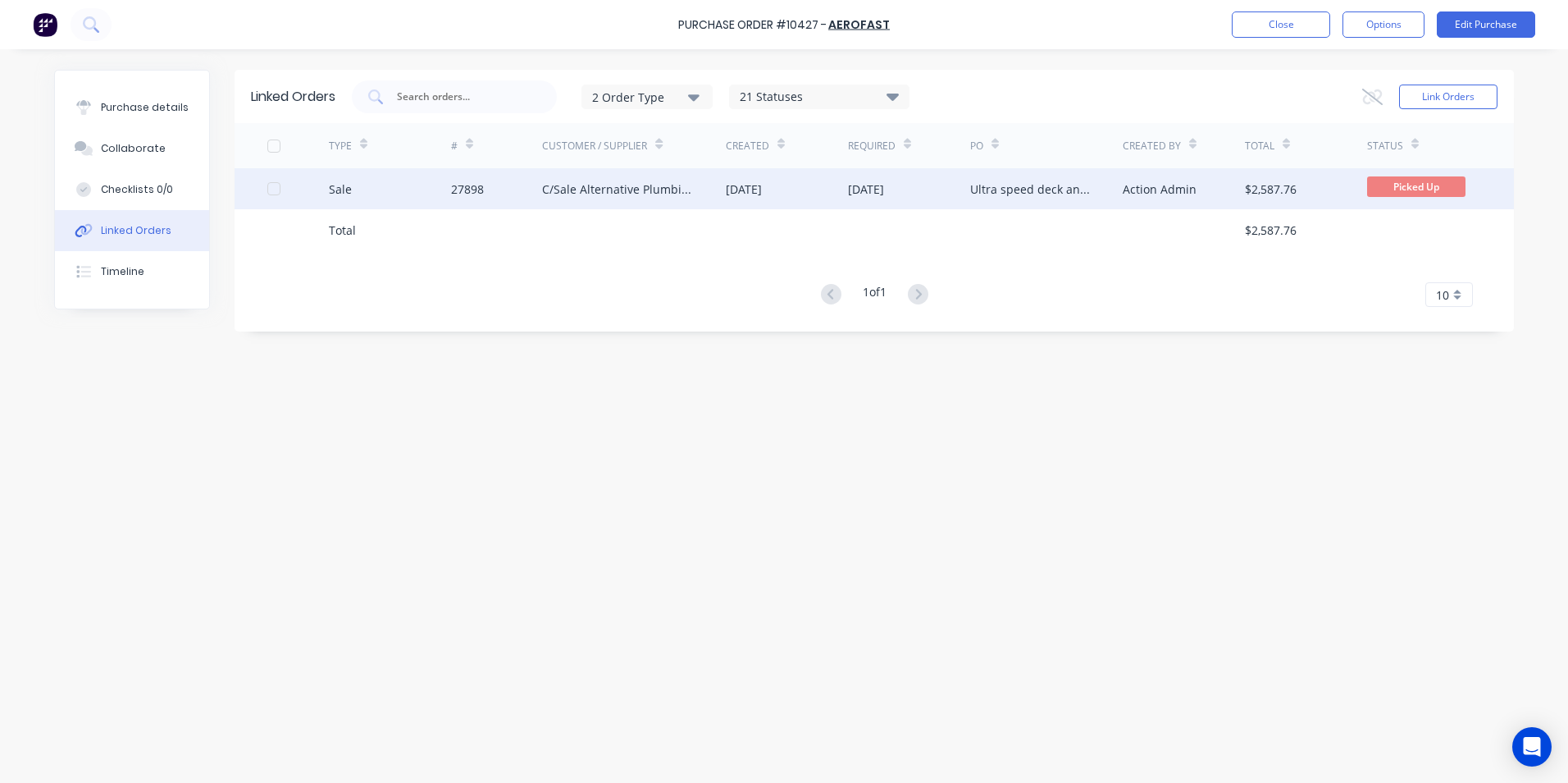
click at [378, 185] on div "Sale" at bounding box center [390, 188] width 122 height 41
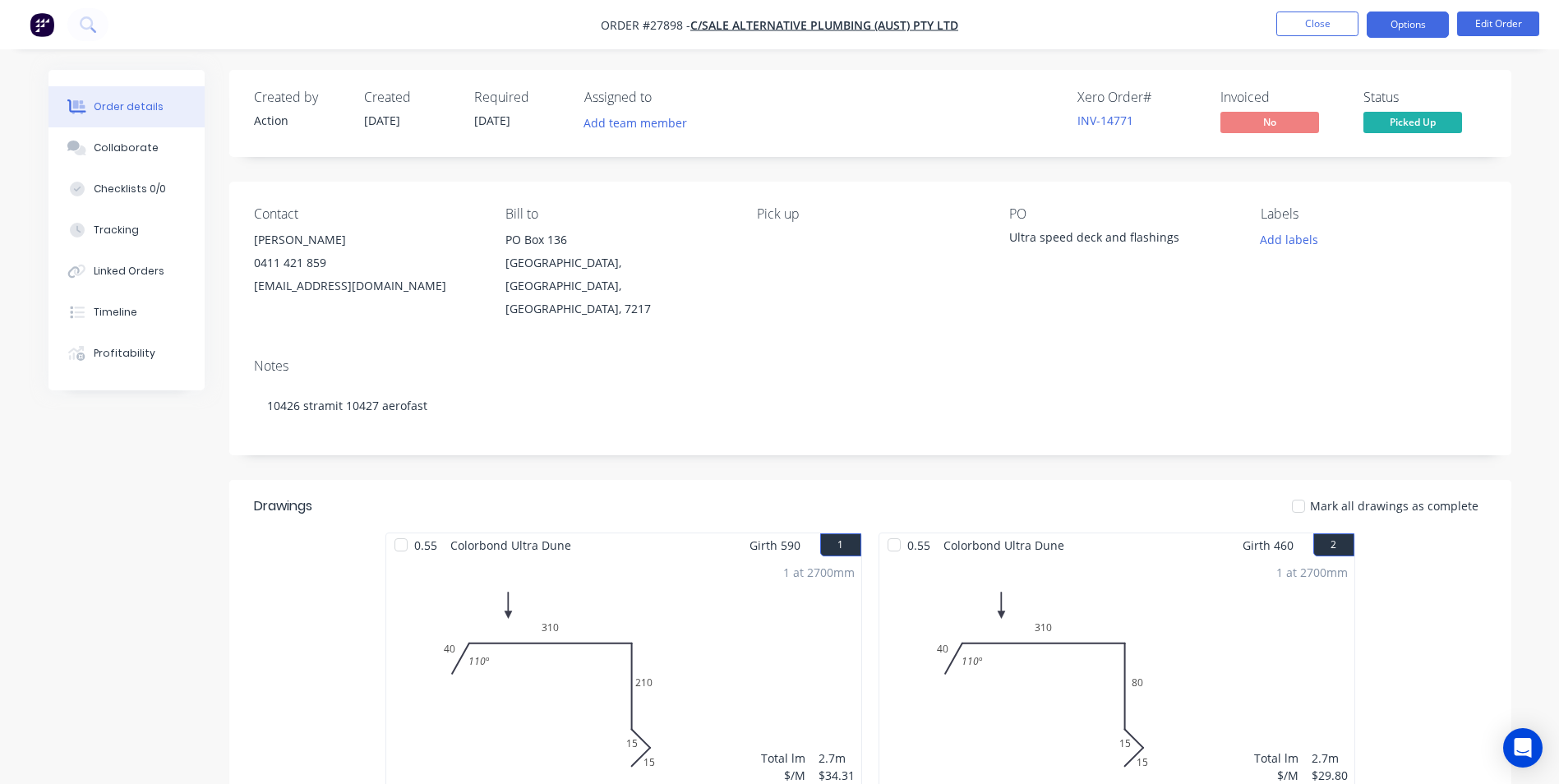
click at [1414, 30] on button "Options" at bounding box center [1407, 25] width 82 height 26
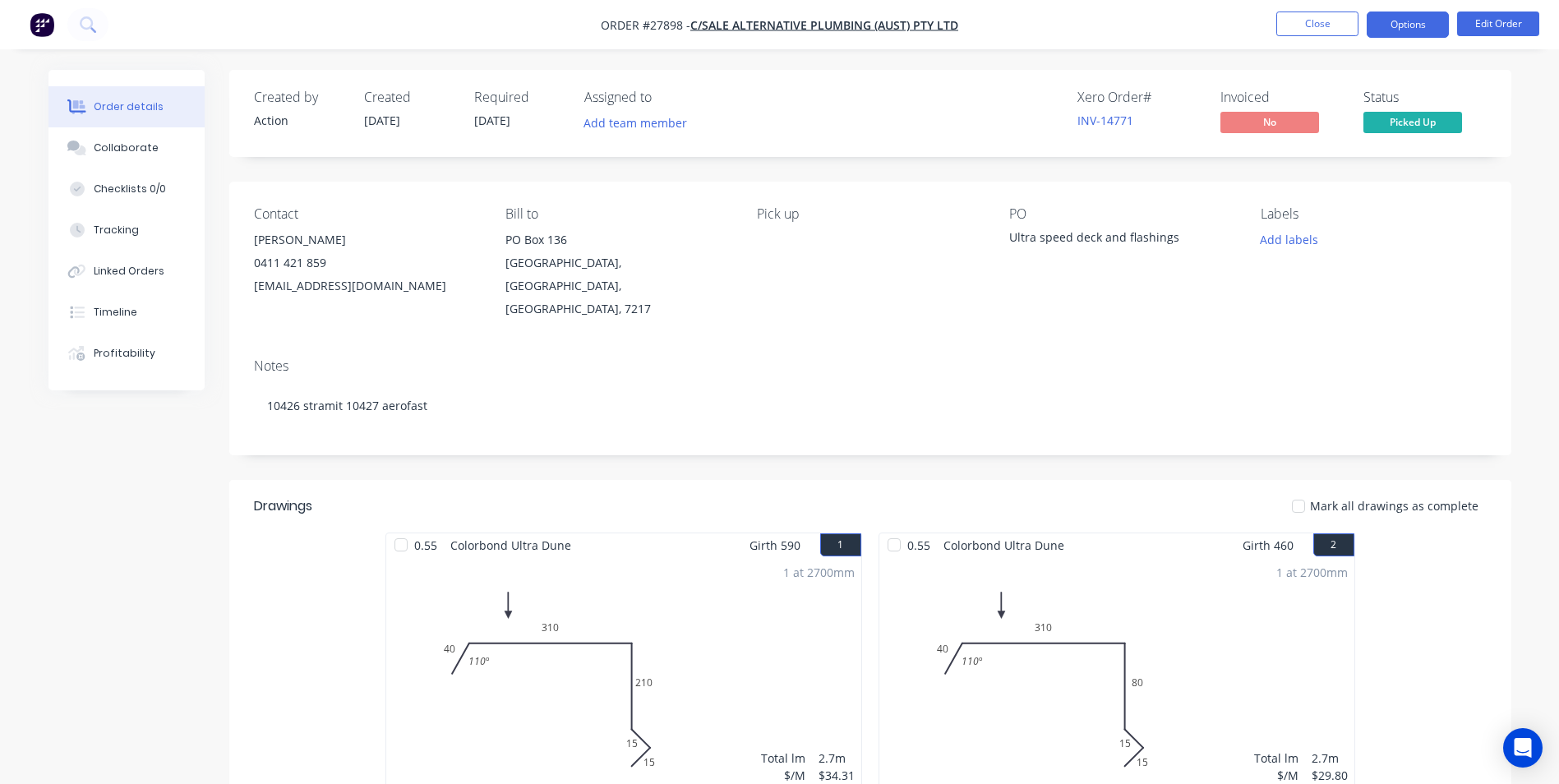
click at [1415, 31] on button "Options" at bounding box center [1407, 25] width 82 height 26
click at [1503, 248] on div "Contact Michael Misurala 0411 421 859 altplumbing@bigpond.com Bill to PO Box 13…" at bounding box center [869, 263] width 1282 height 164
click at [1276, 124] on span "No" at bounding box center [1269, 122] width 99 height 21
click at [1392, 19] on button "Options" at bounding box center [1407, 25] width 82 height 26
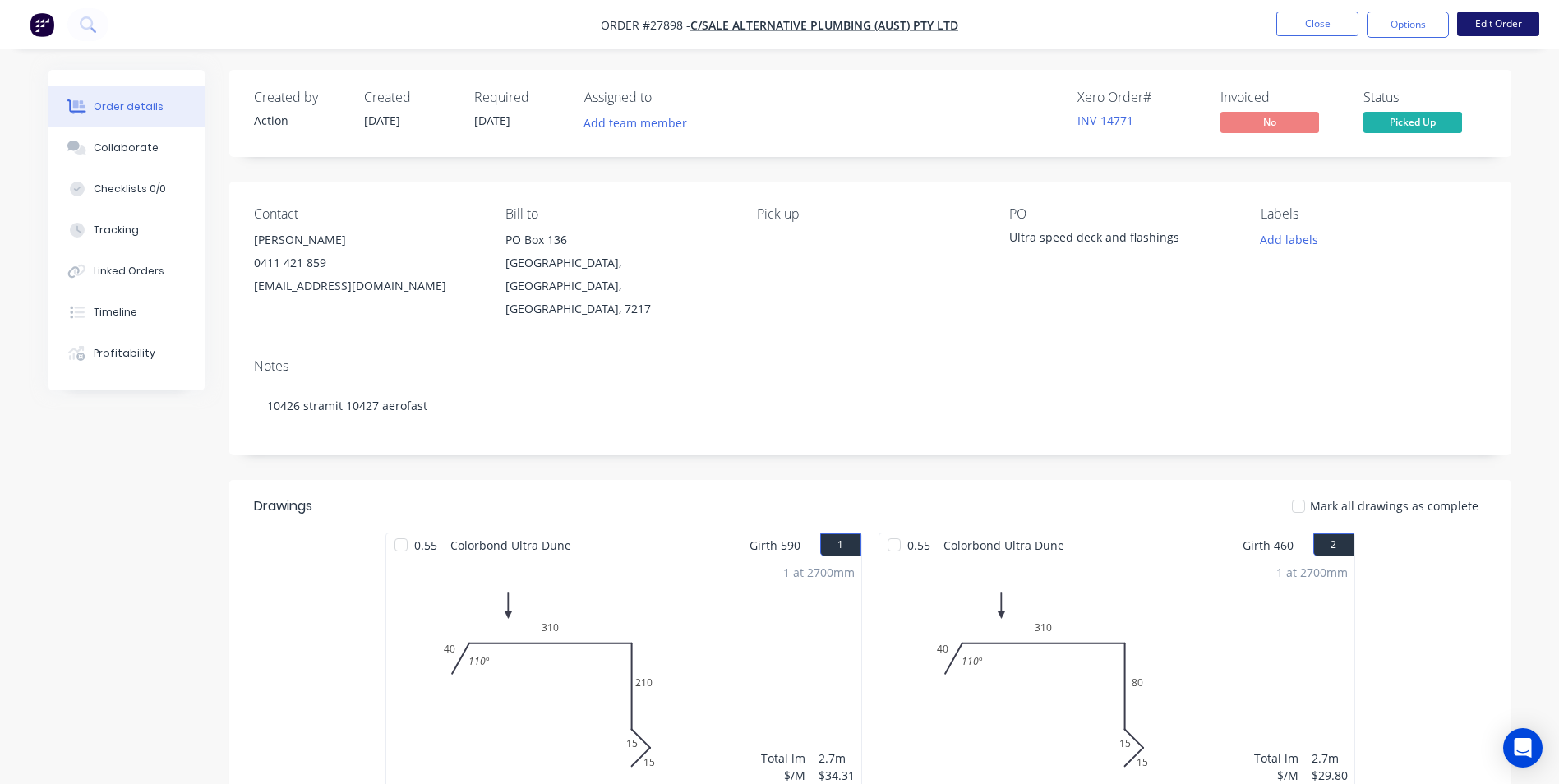
click at [1508, 25] on button "Edit Order" at bounding box center [1497, 24] width 82 height 25
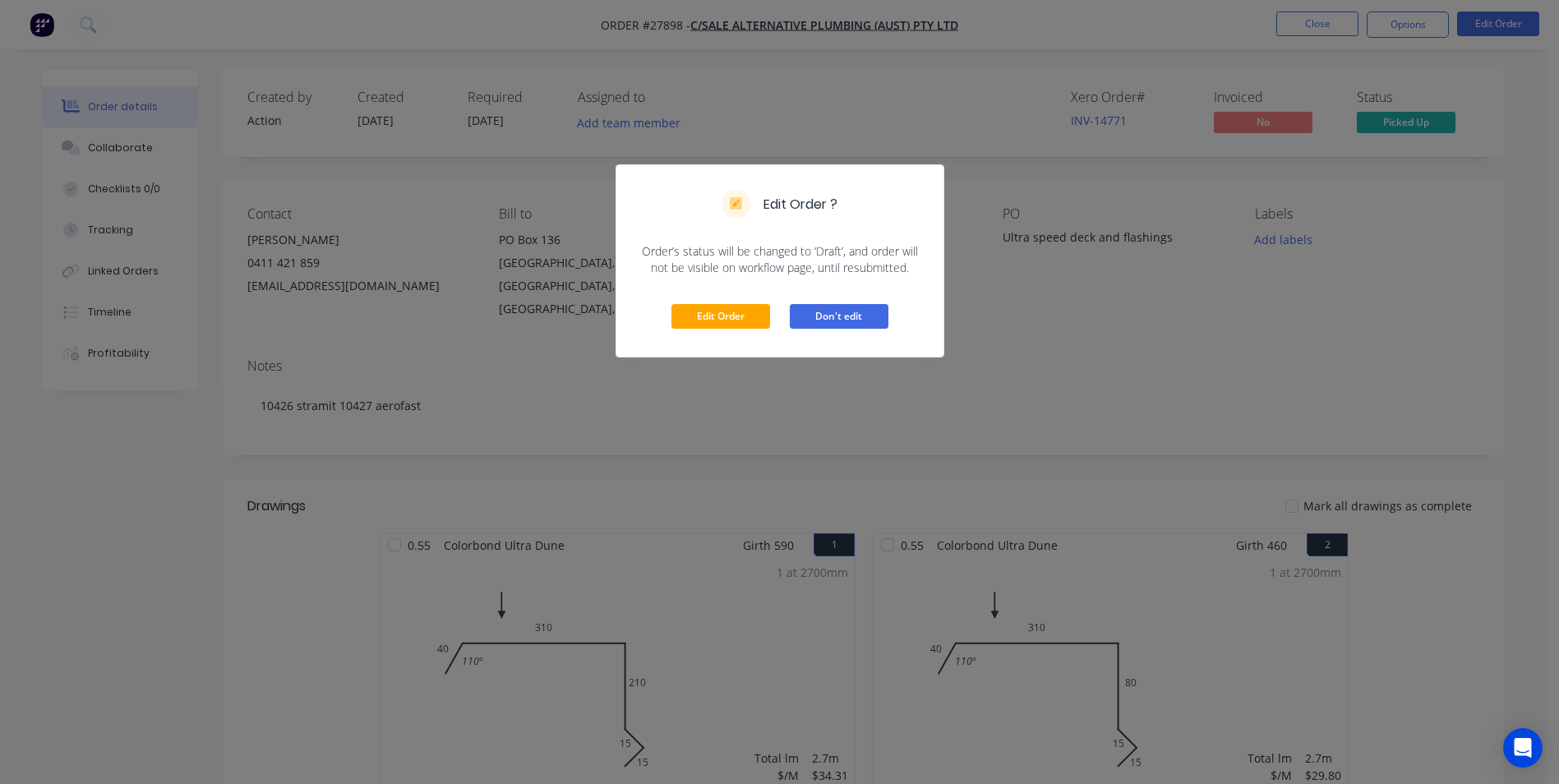
click at [844, 321] on button "Don't edit" at bounding box center [839, 316] width 99 height 25
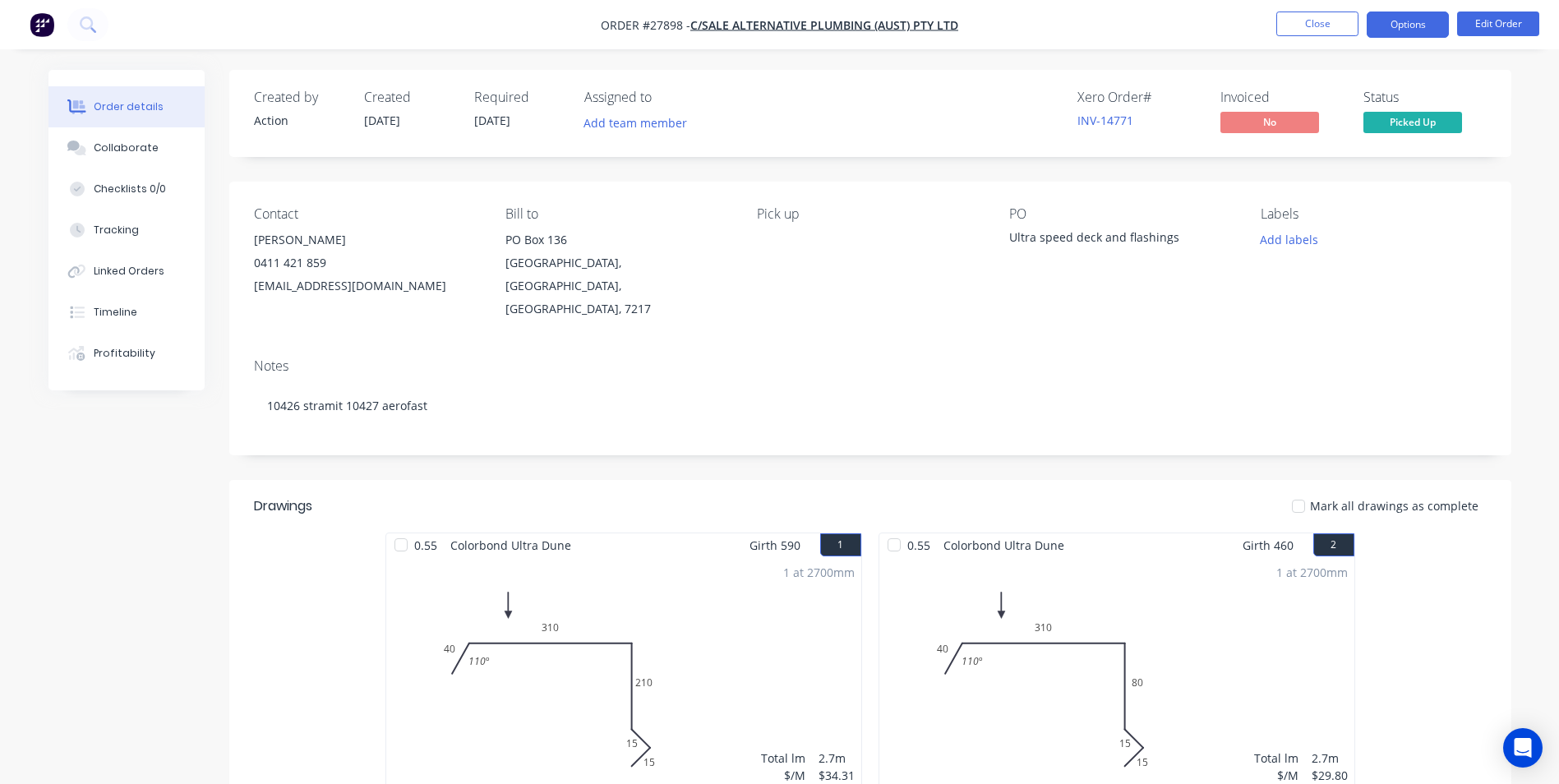
click at [1388, 30] on button "Options" at bounding box center [1407, 25] width 82 height 26
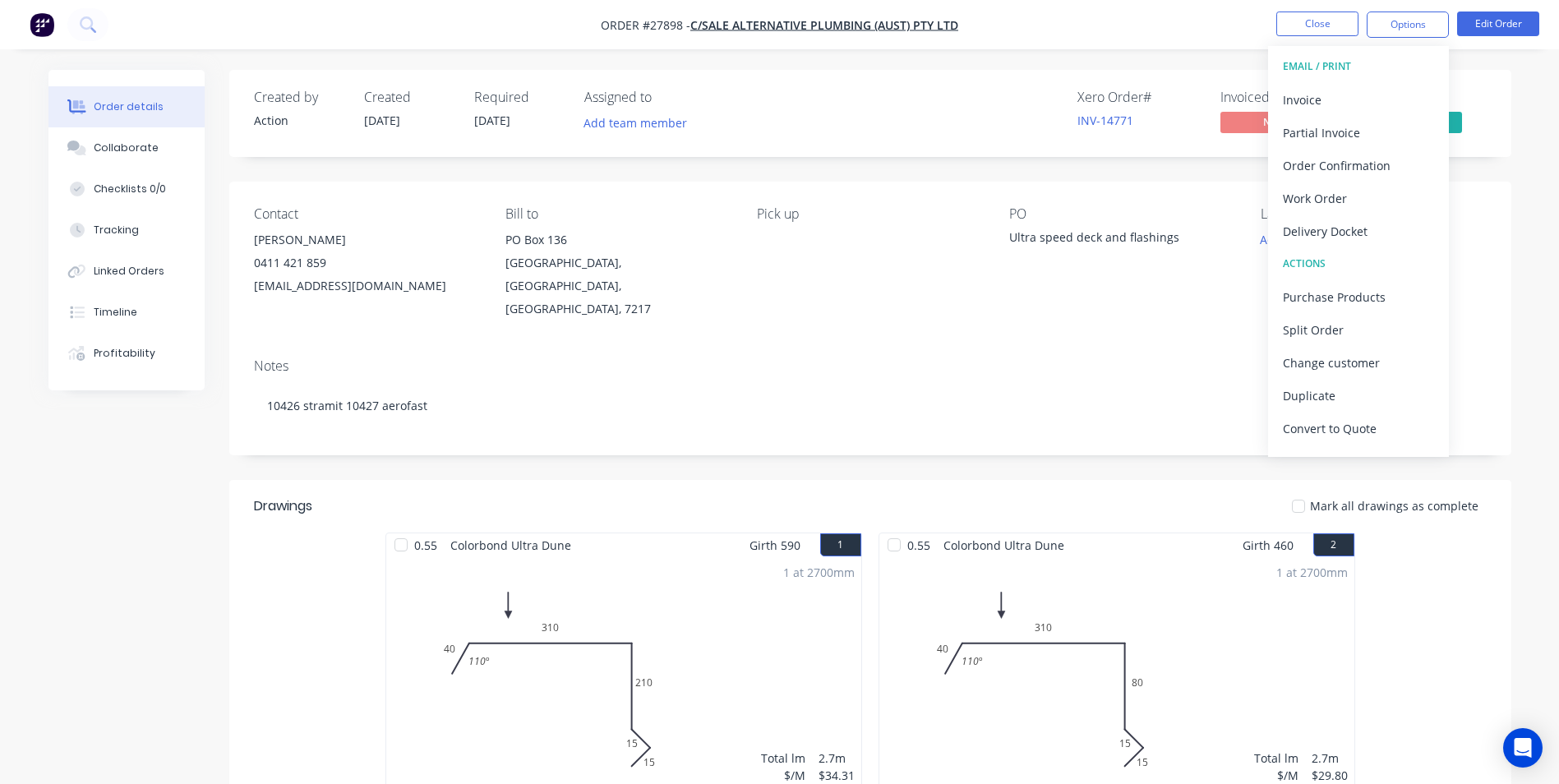
click at [1328, 69] on div "EMAIL / PRINT" at bounding box center [1358, 66] width 151 height 22
click at [1306, 94] on div "Invoice" at bounding box center [1358, 100] width 151 height 24
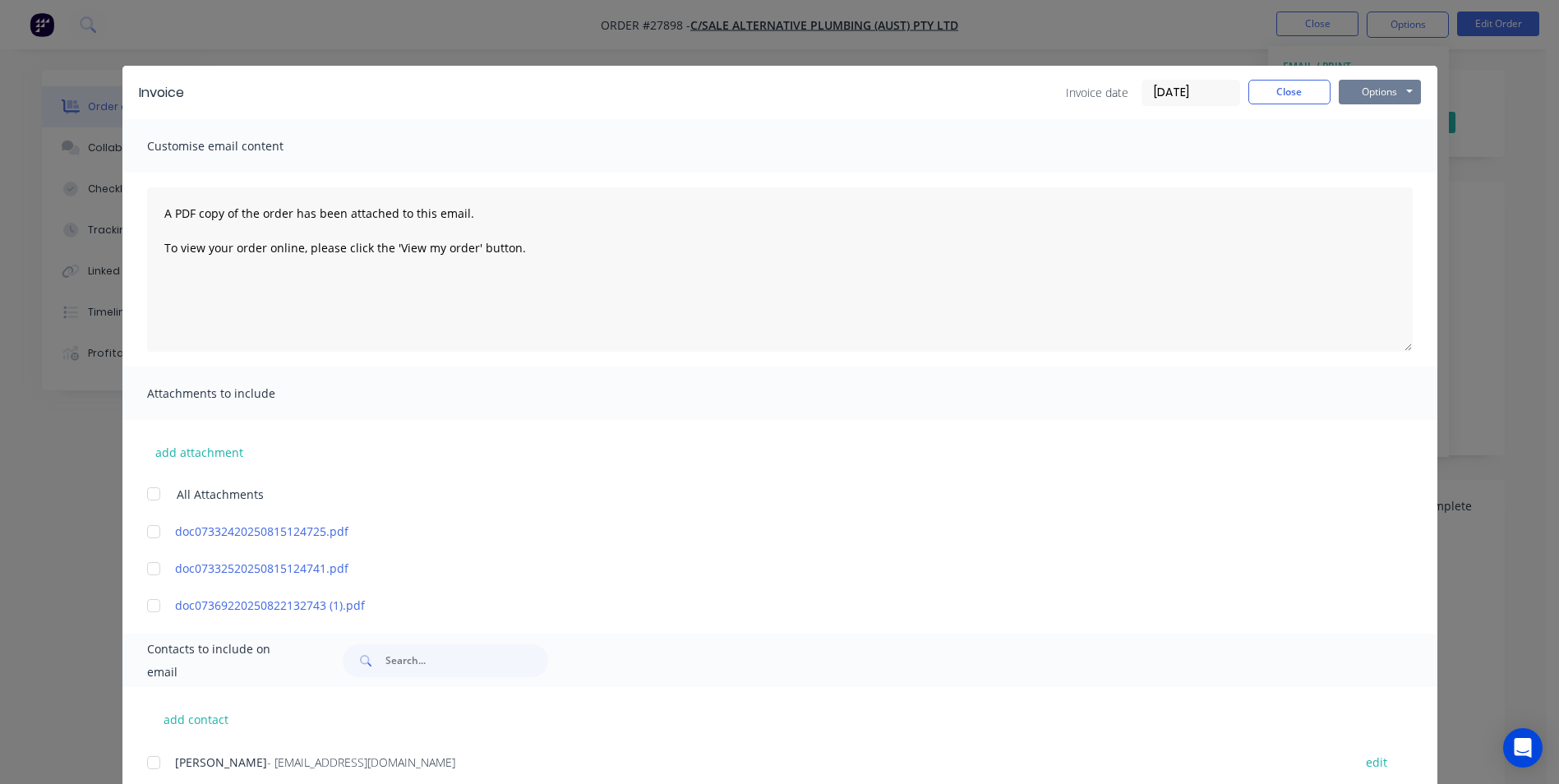
click at [1388, 97] on button "Options" at bounding box center [1379, 92] width 82 height 25
click at [1380, 157] on button "Print" at bounding box center [1391, 148] width 105 height 27
click at [1287, 96] on button "Close" at bounding box center [1289, 92] width 82 height 25
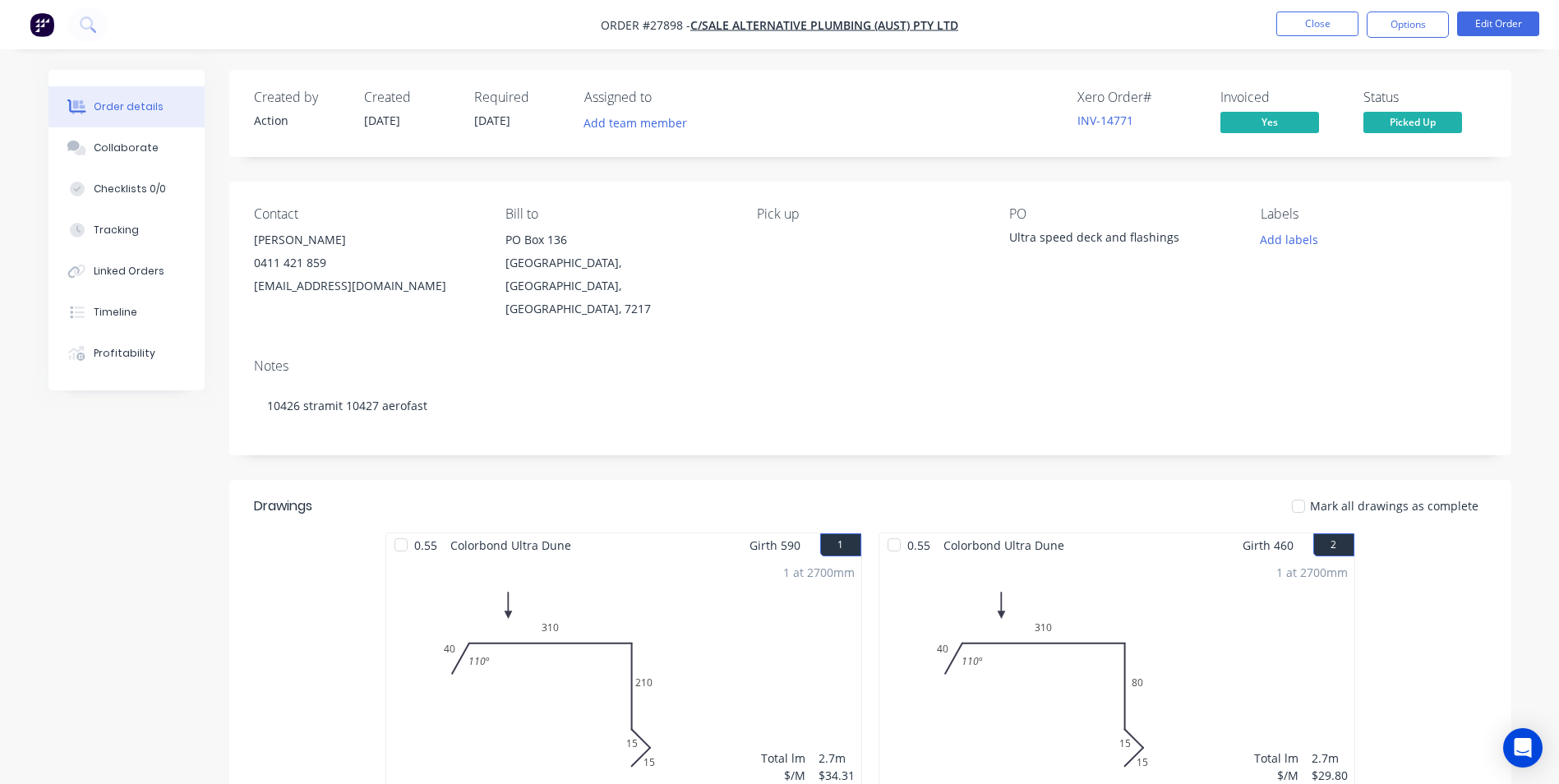
click at [987, 358] on div "Notes" at bounding box center [869, 365] width 1233 height 15
click at [1306, 19] on button "Close" at bounding box center [1317, 24] width 82 height 25
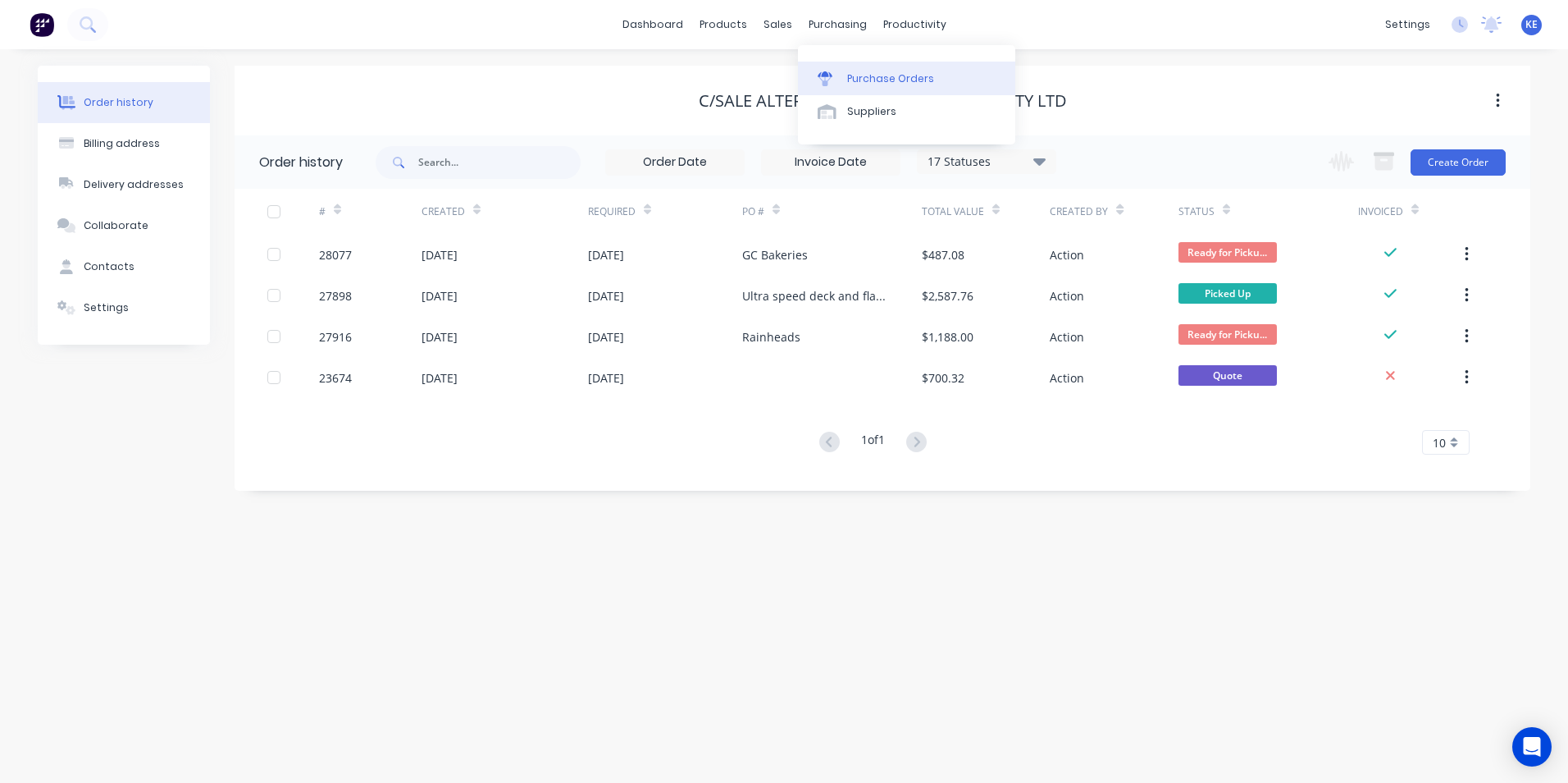
click at [889, 84] on div "Purchase Orders" at bounding box center [891, 79] width 87 height 15
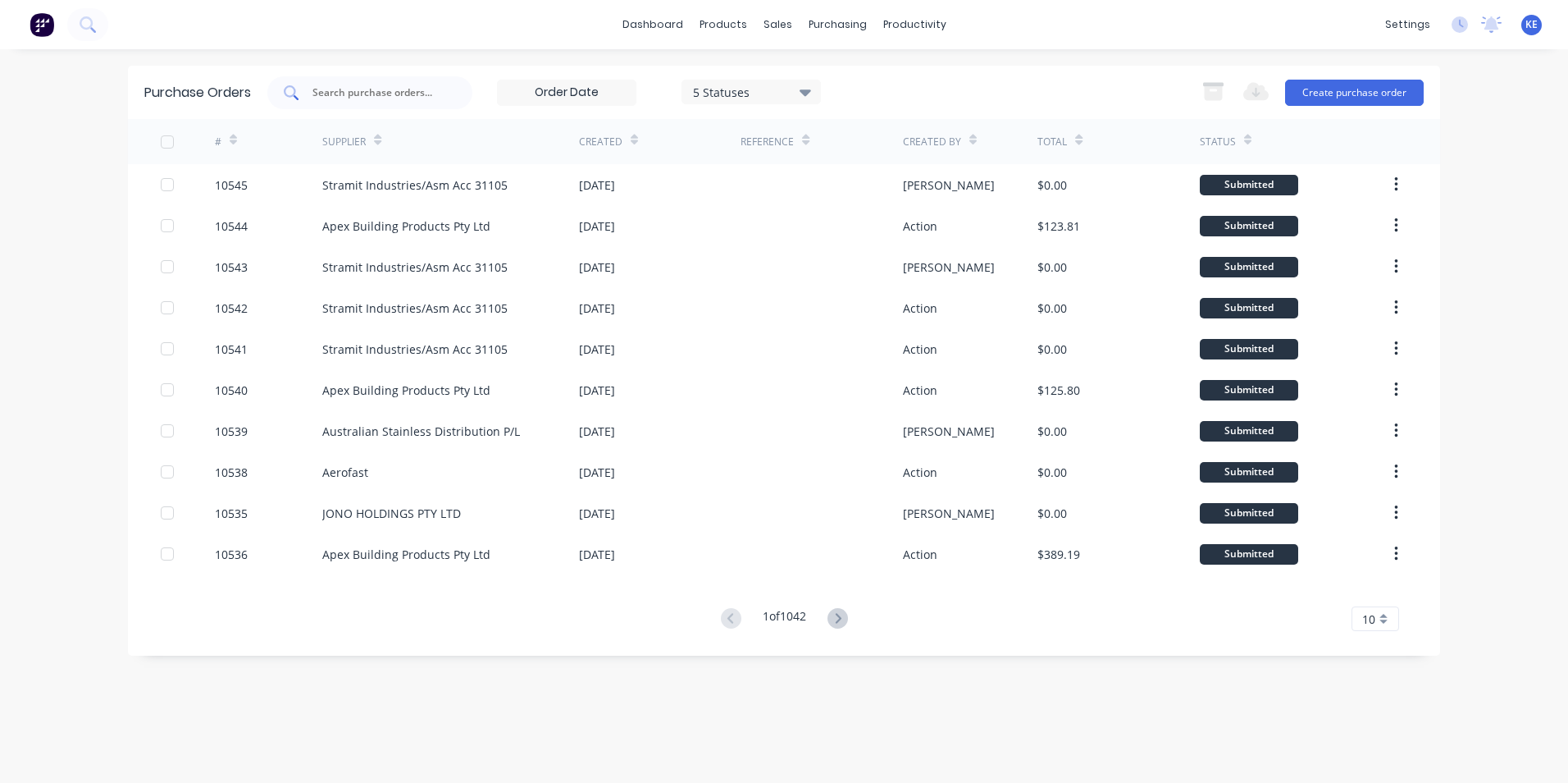
click at [340, 94] on input "text" at bounding box center [379, 93] width 136 height 16
type input "10420"
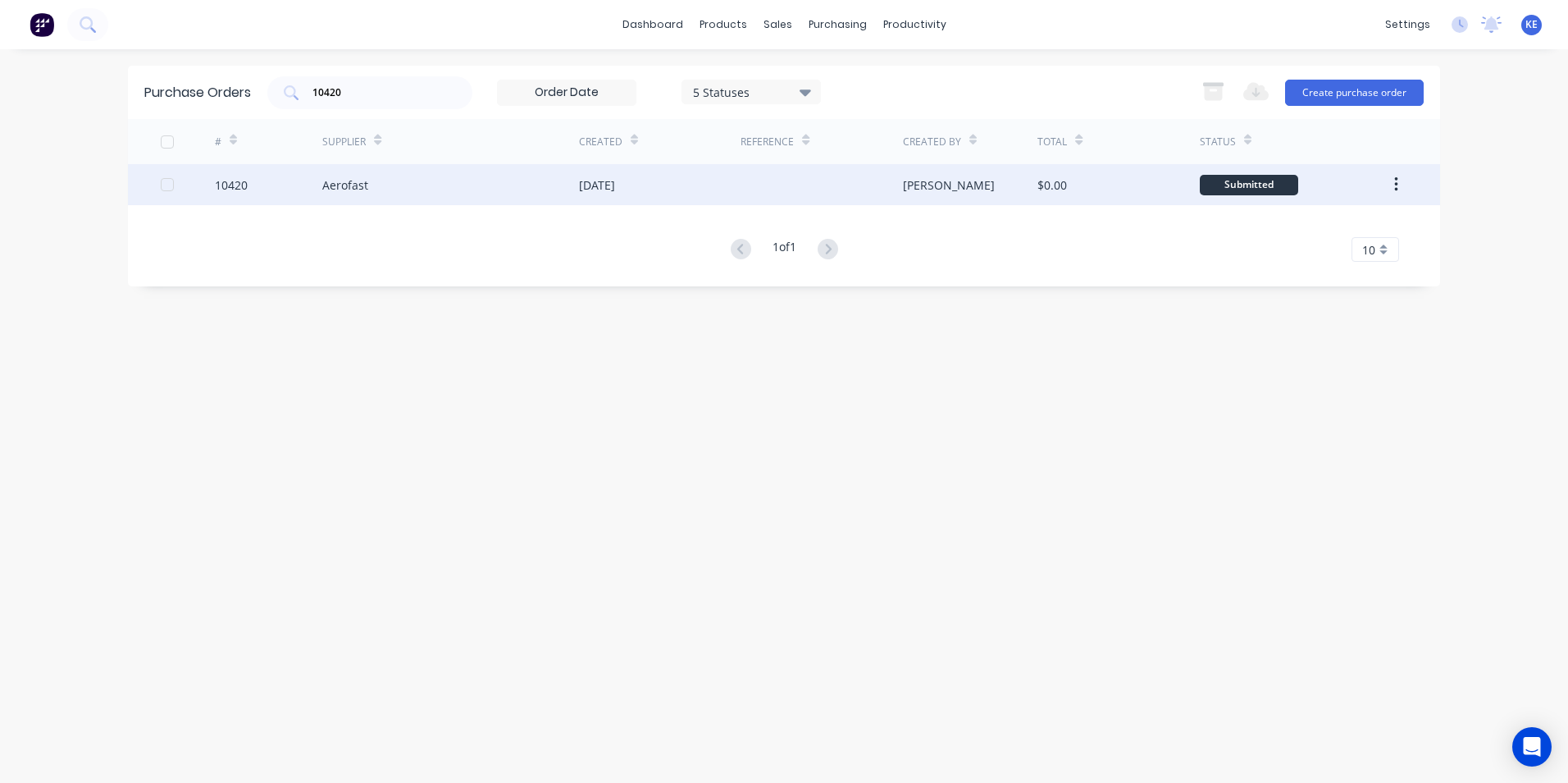
click at [258, 190] on div "10420" at bounding box center [268, 184] width 108 height 41
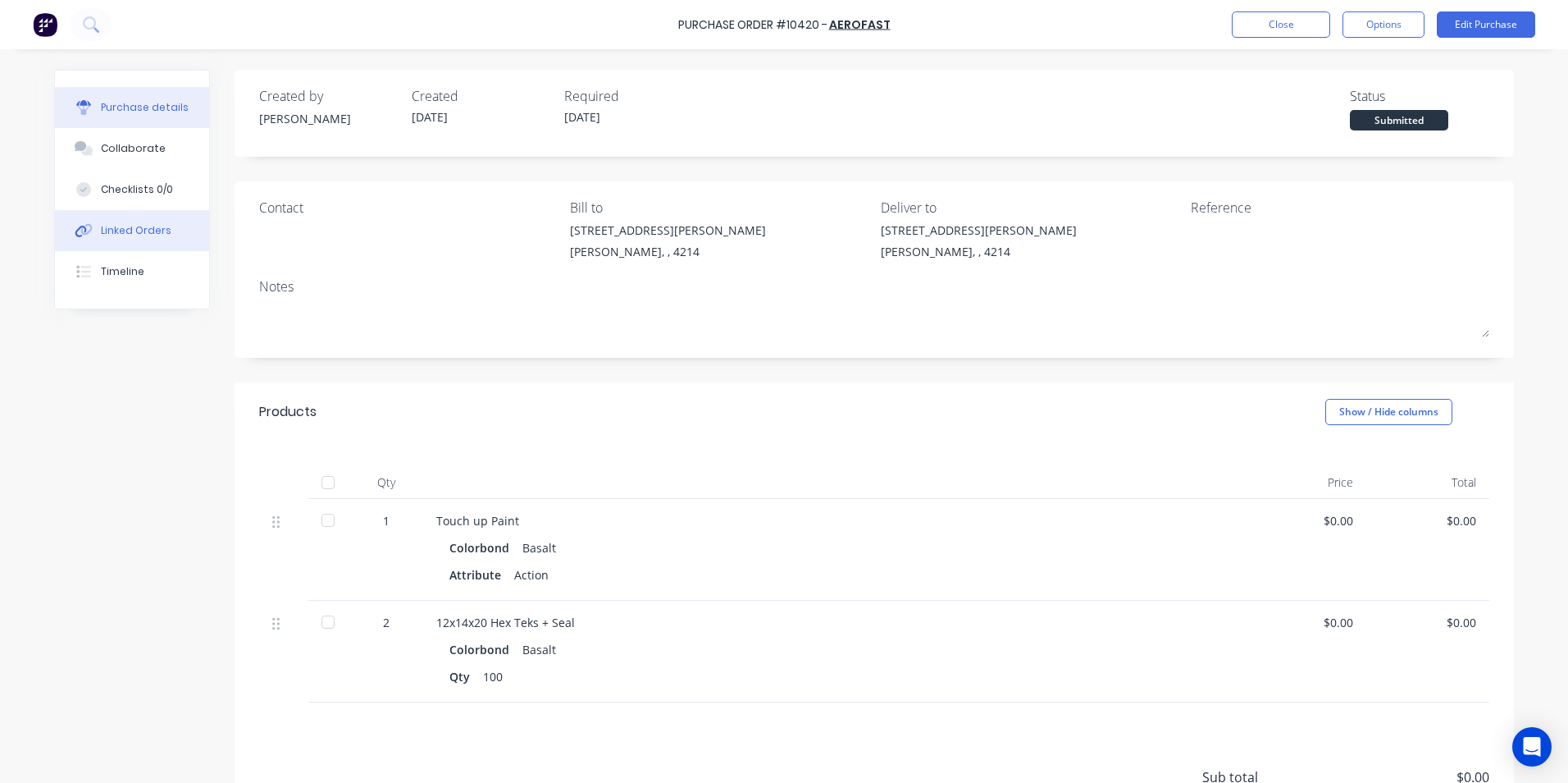
click at [134, 232] on div "Linked Orders" at bounding box center [136, 230] width 71 height 15
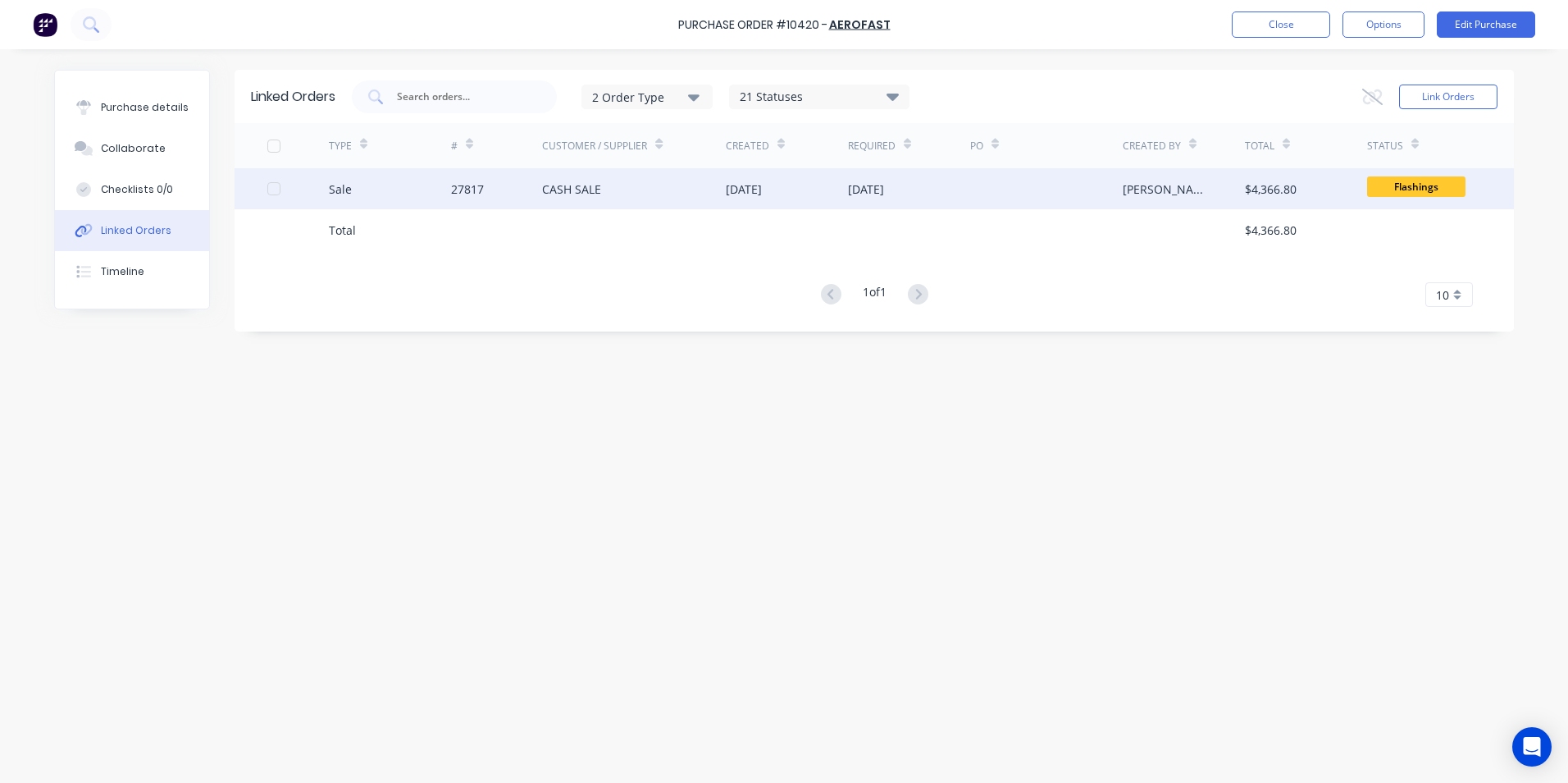
click at [385, 187] on div "Sale" at bounding box center [390, 188] width 122 height 41
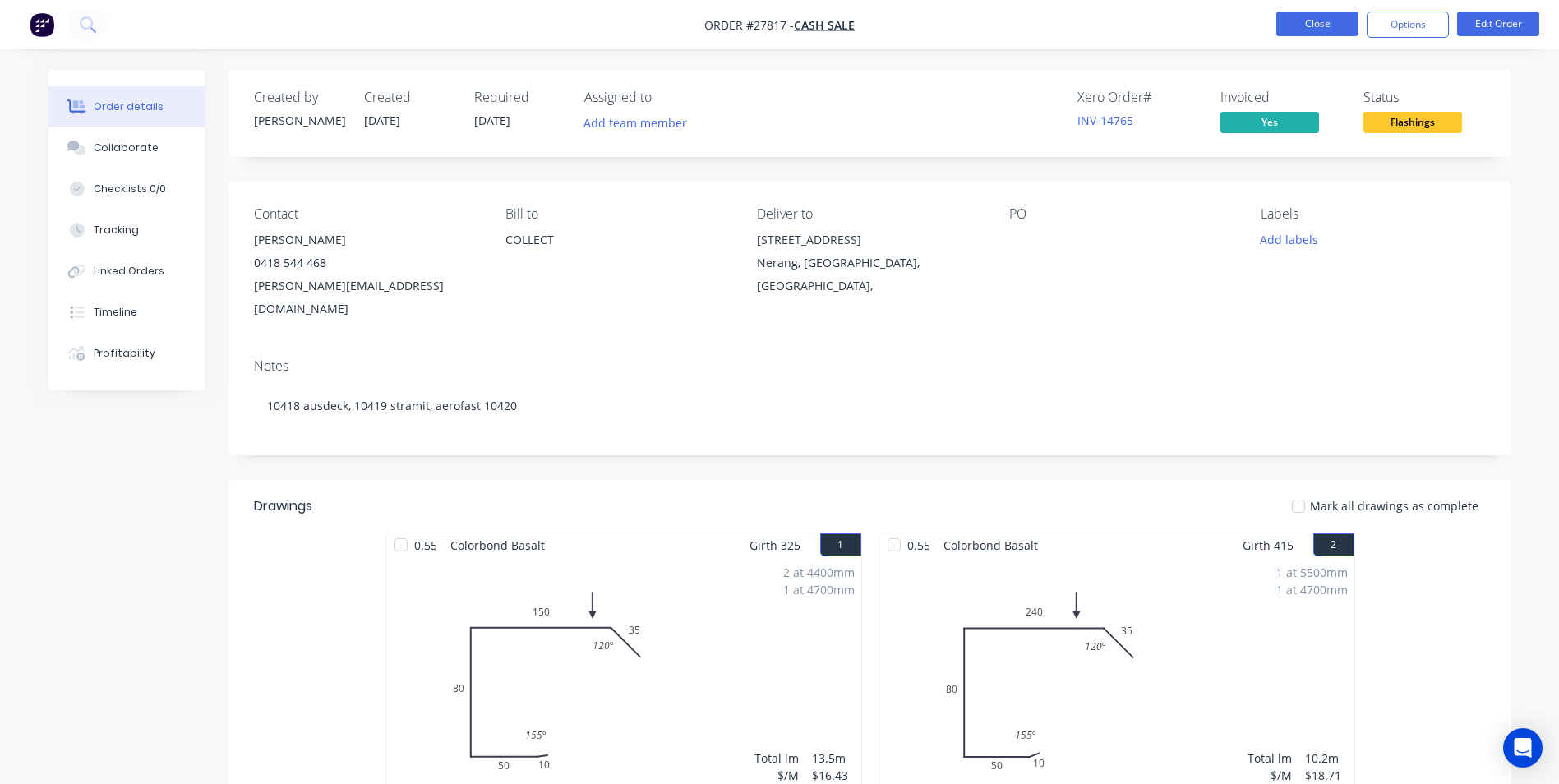
click at [1304, 23] on button "Close" at bounding box center [1317, 24] width 82 height 25
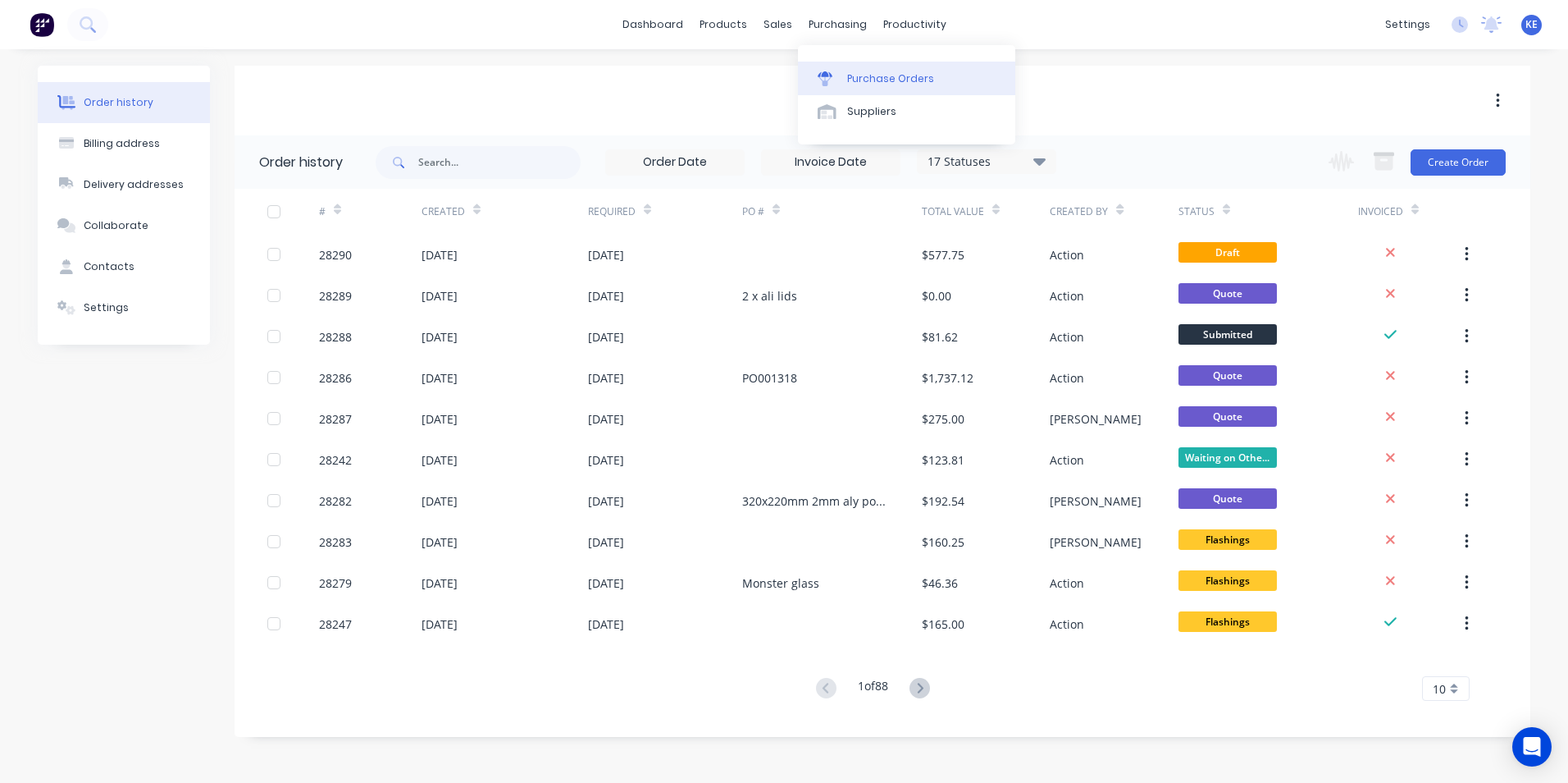
click at [881, 82] on div "Purchase Orders" at bounding box center [891, 79] width 87 height 15
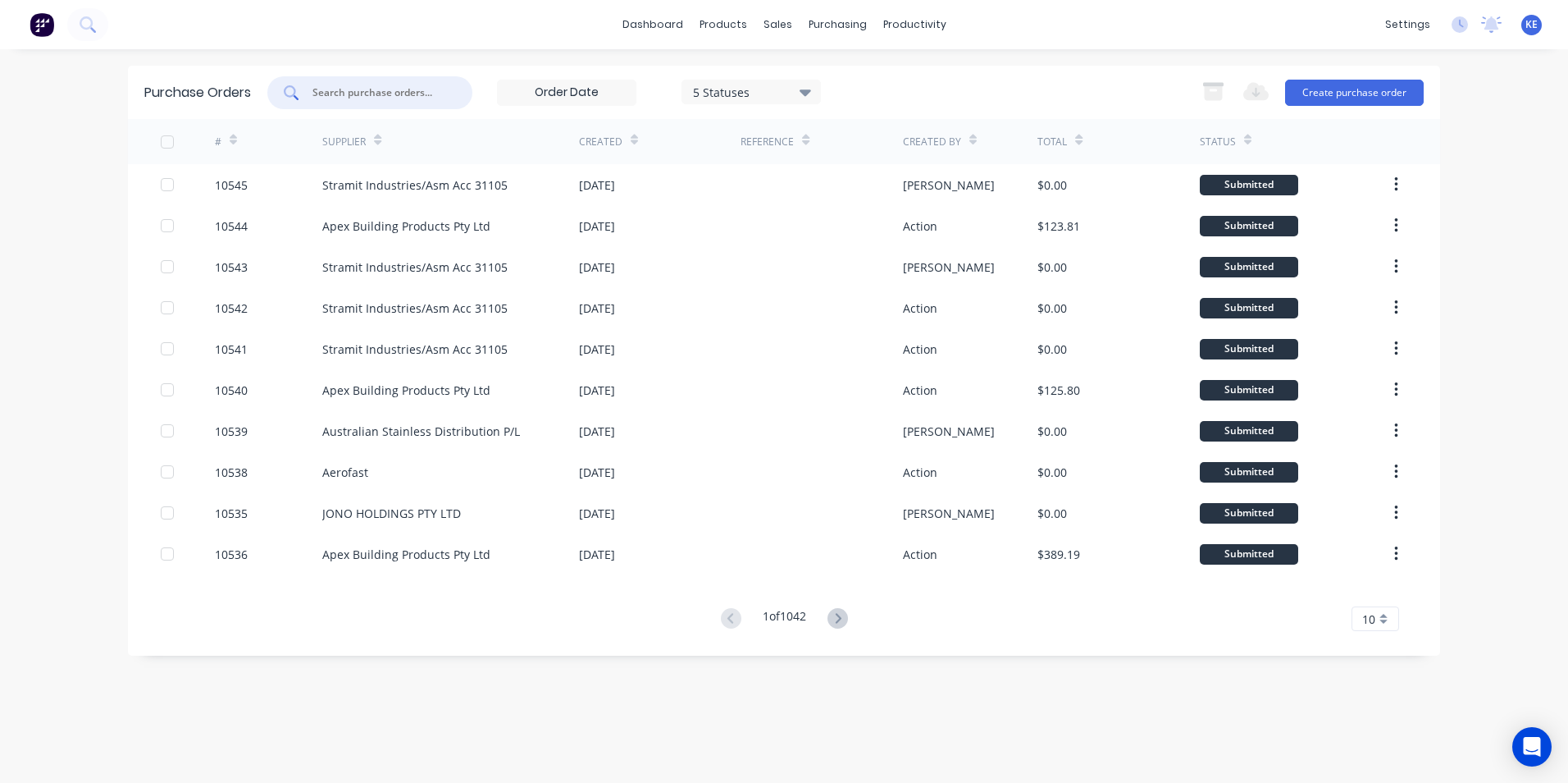
click at [367, 90] on input "text" at bounding box center [379, 93] width 136 height 16
type input "10246"
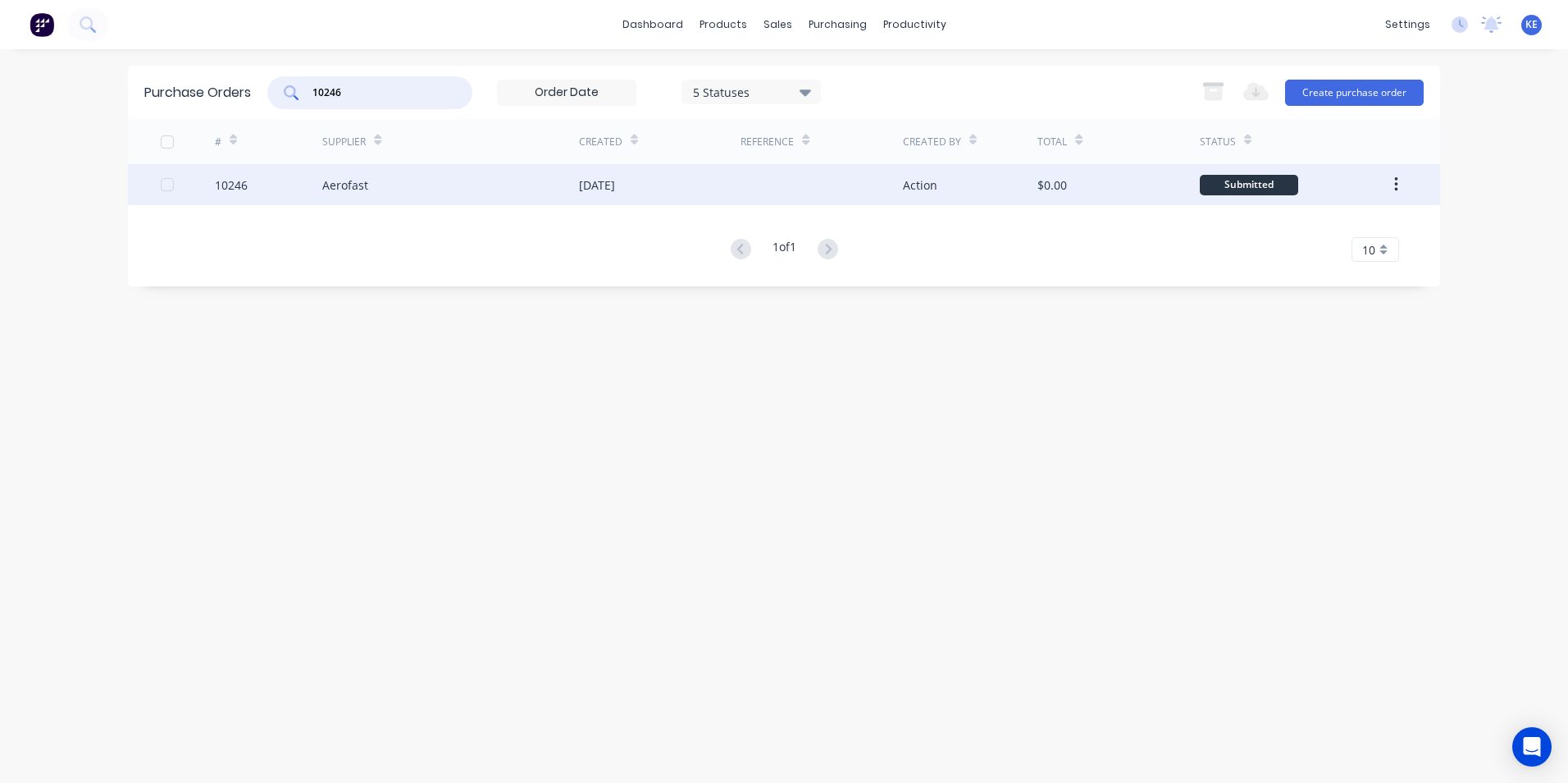
click at [291, 187] on div "10246" at bounding box center [268, 184] width 108 height 41
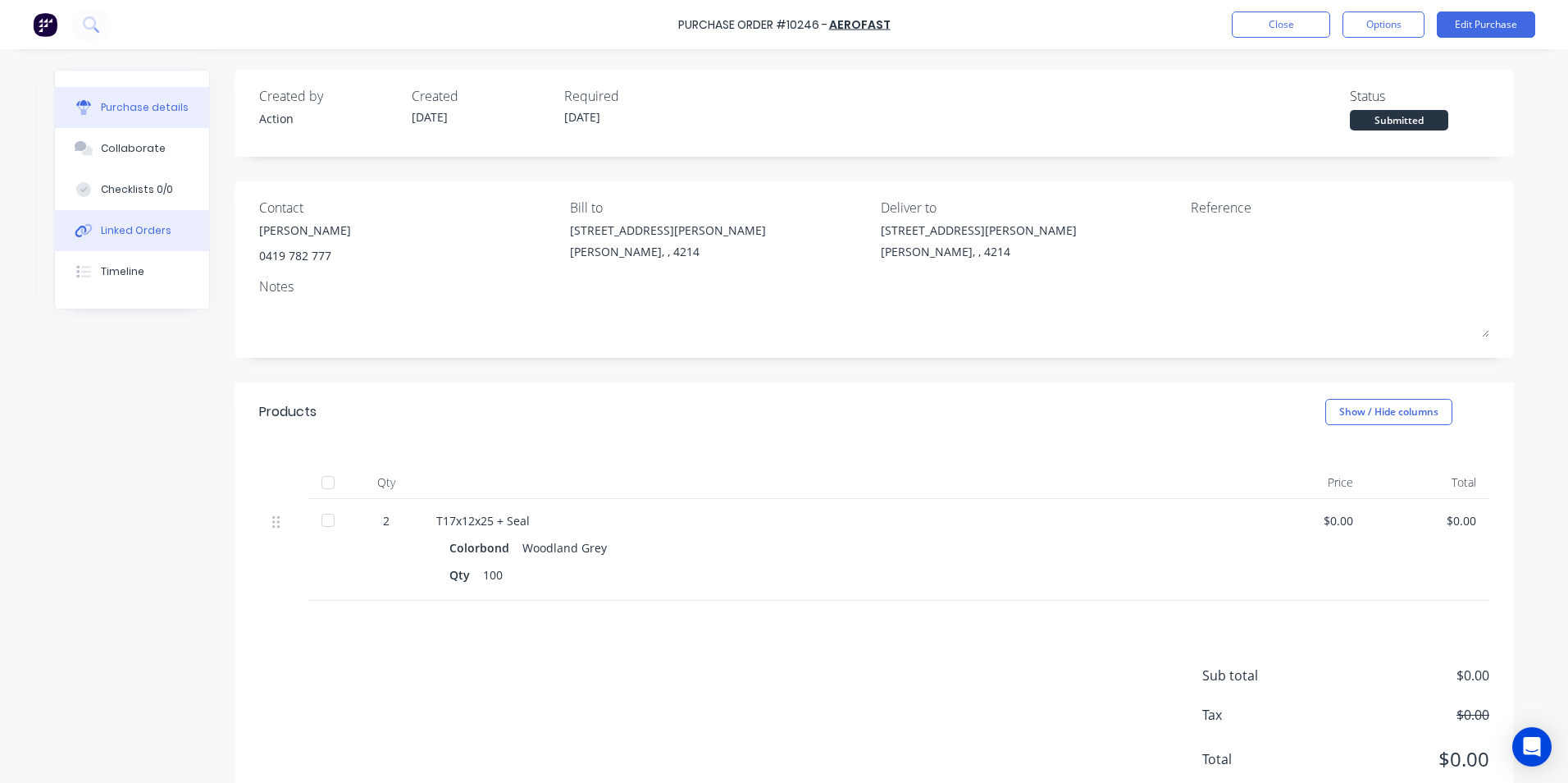
click at [122, 228] on div "Linked Orders" at bounding box center [136, 230] width 71 height 15
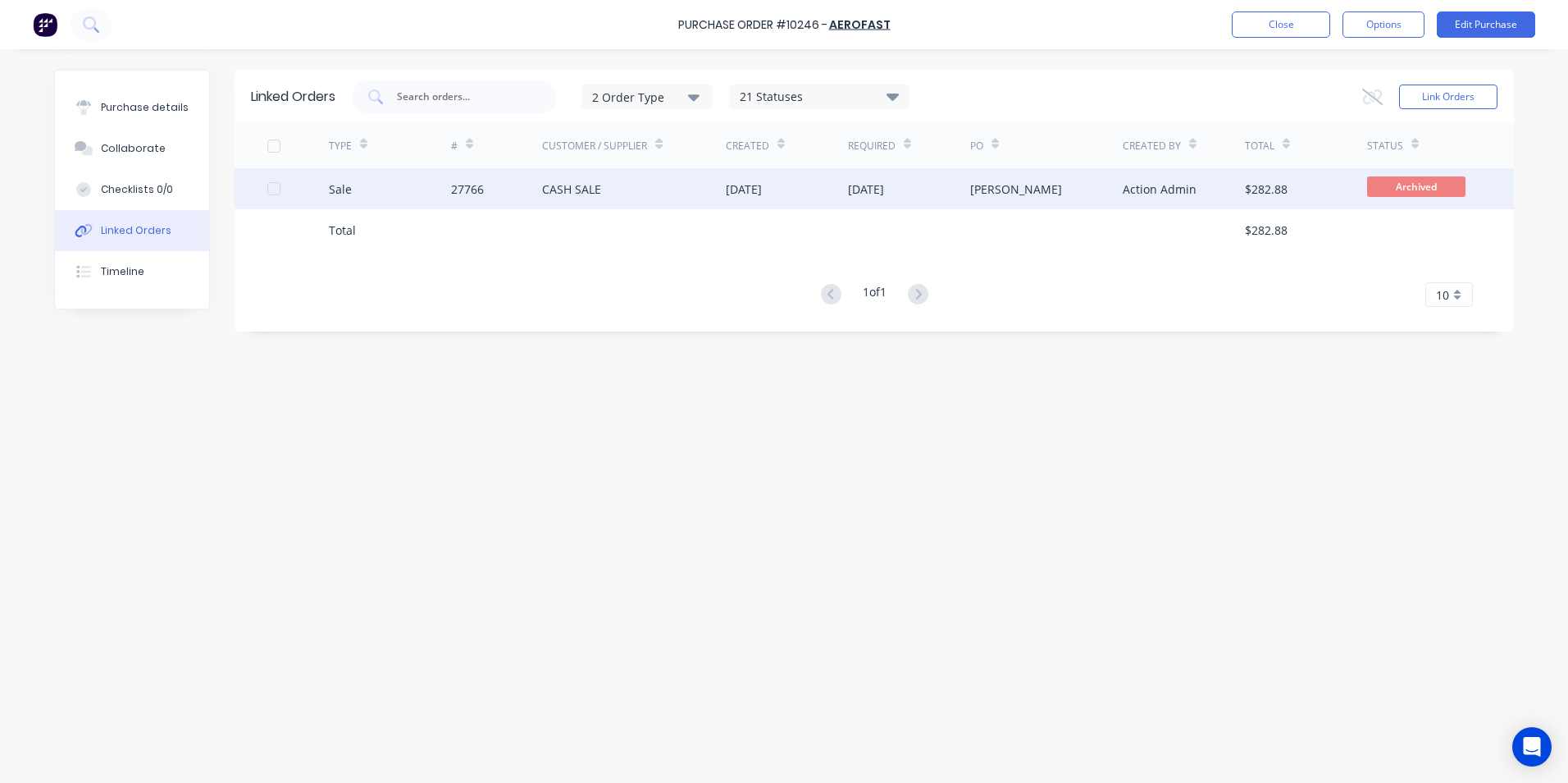
click at [384, 196] on div "Sale" at bounding box center [390, 188] width 122 height 41
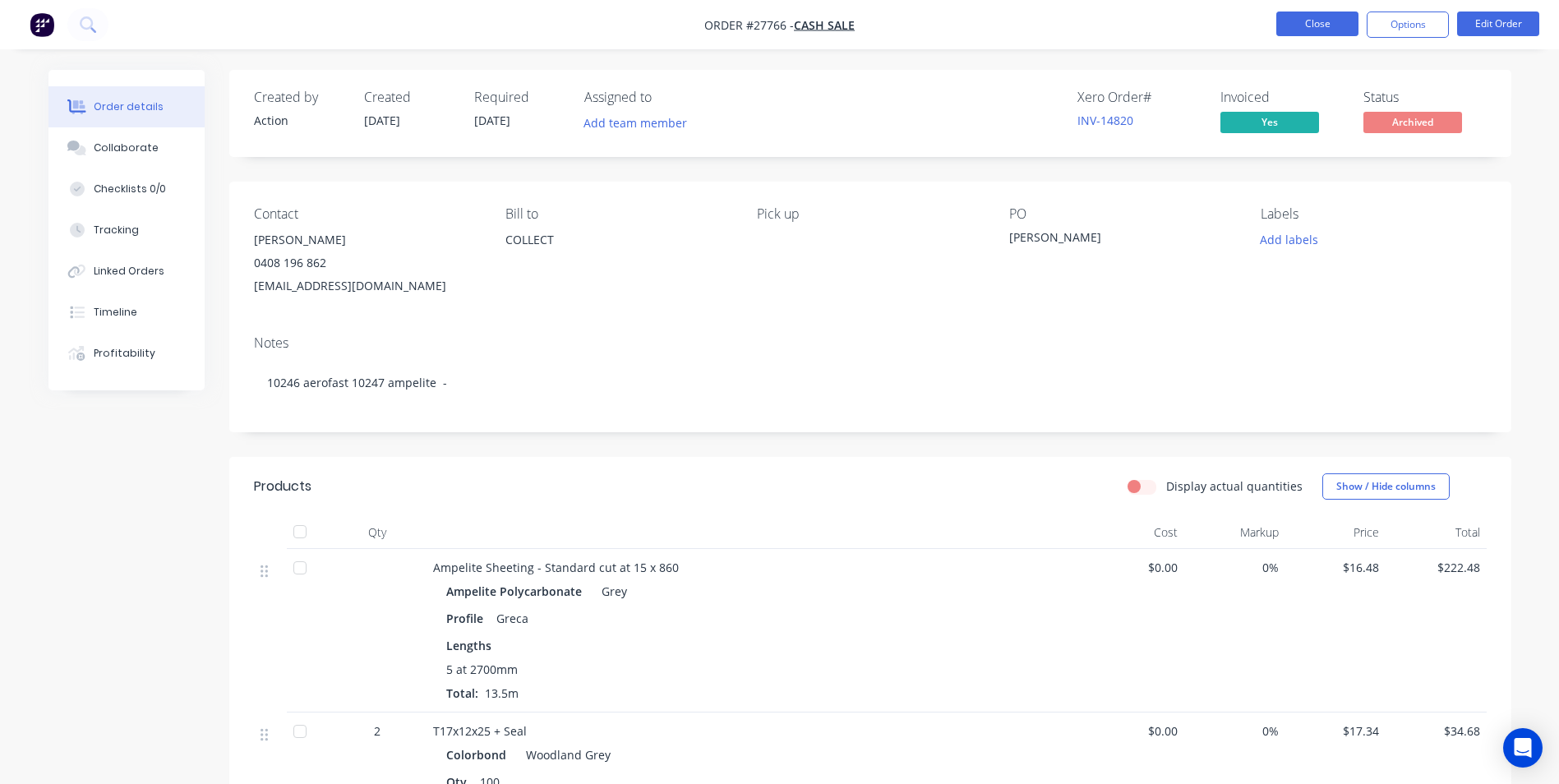
click at [1310, 30] on button "Close" at bounding box center [1317, 24] width 82 height 25
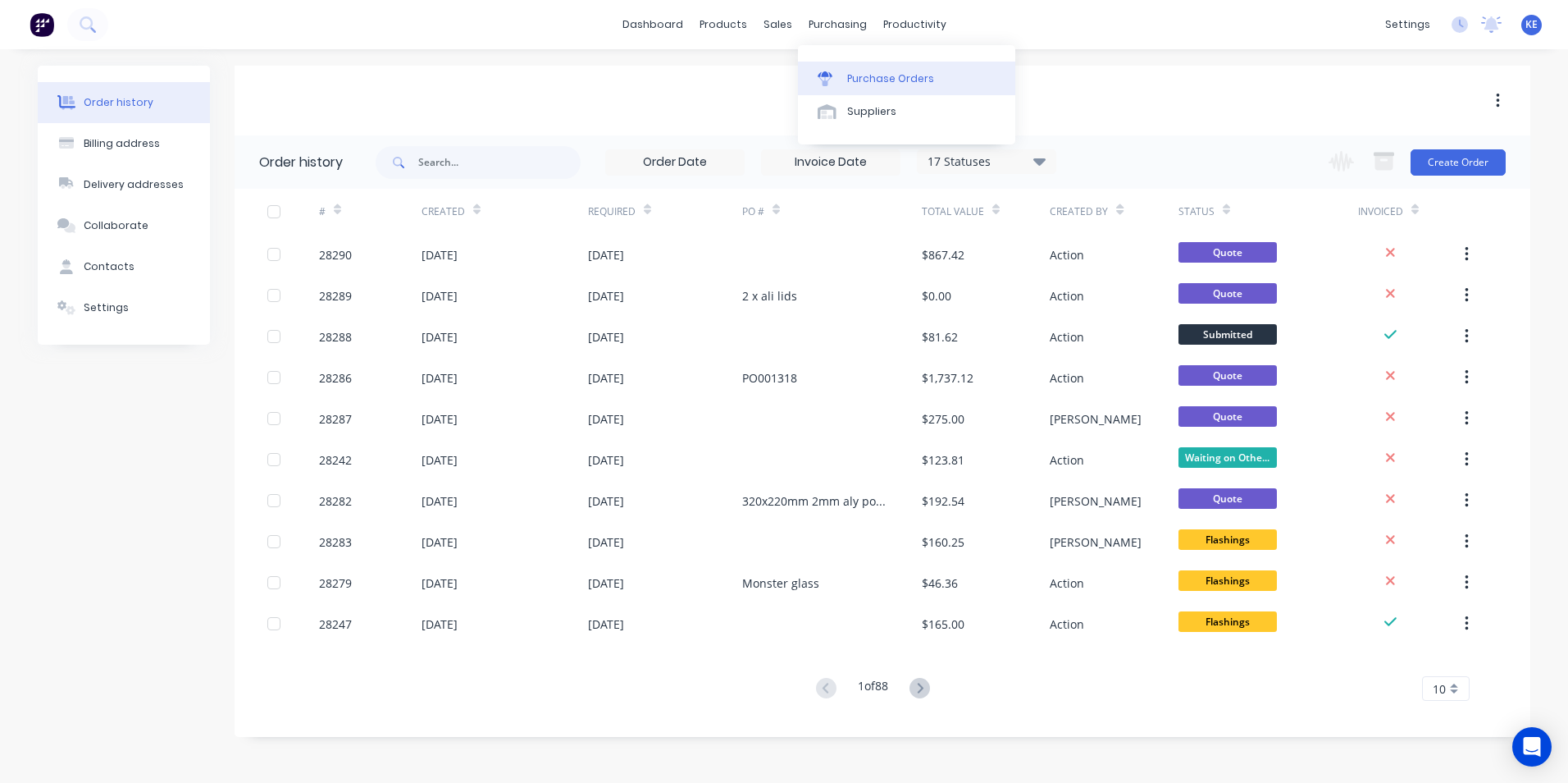
click at [861, 79] on div "Purchase Orders" at bounding box center [891, 79] width 87 height 15
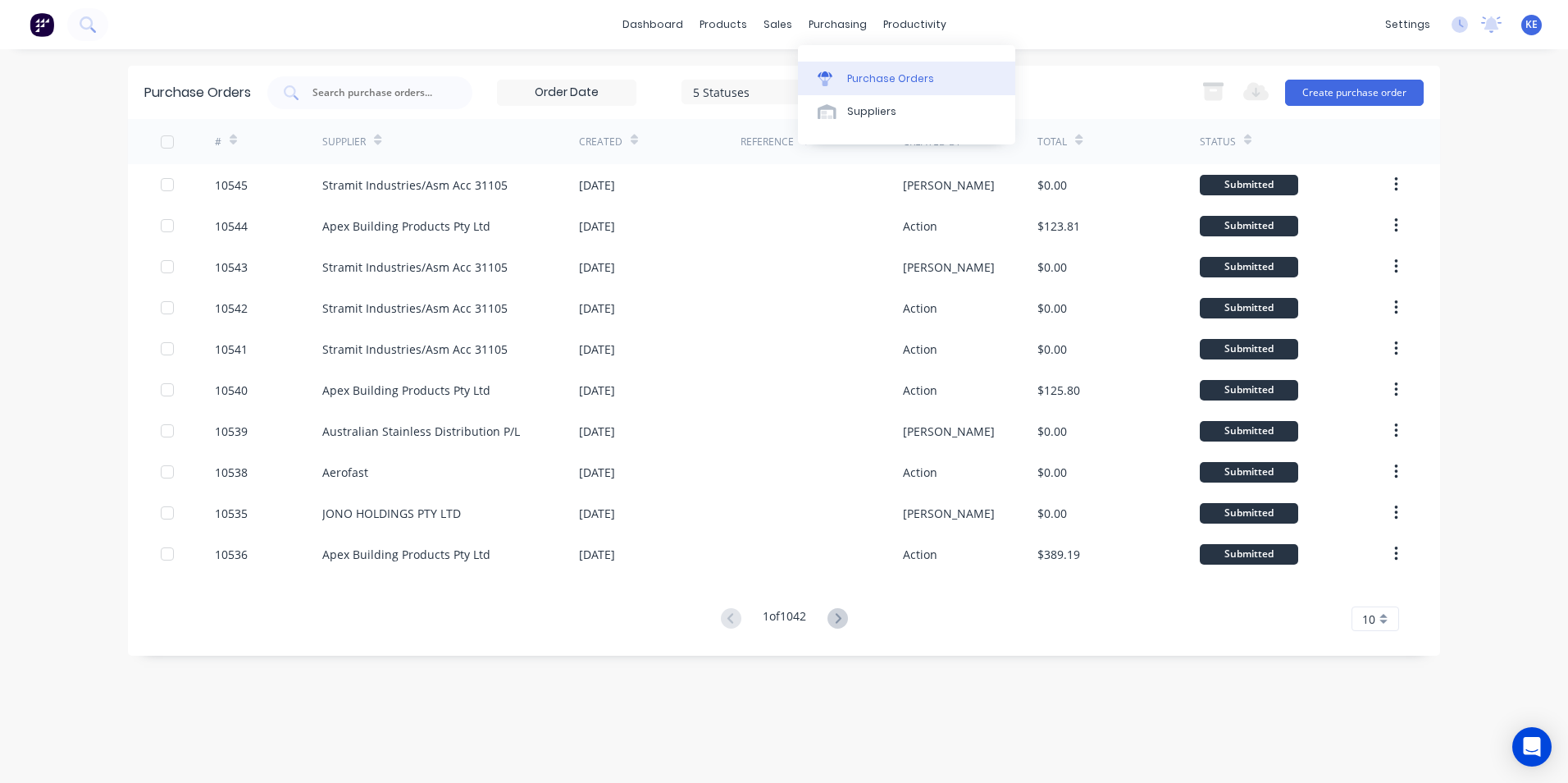
click at [854, 79] on div "Purchase Orders" at bounding box center [891, 79] width 87 height 15
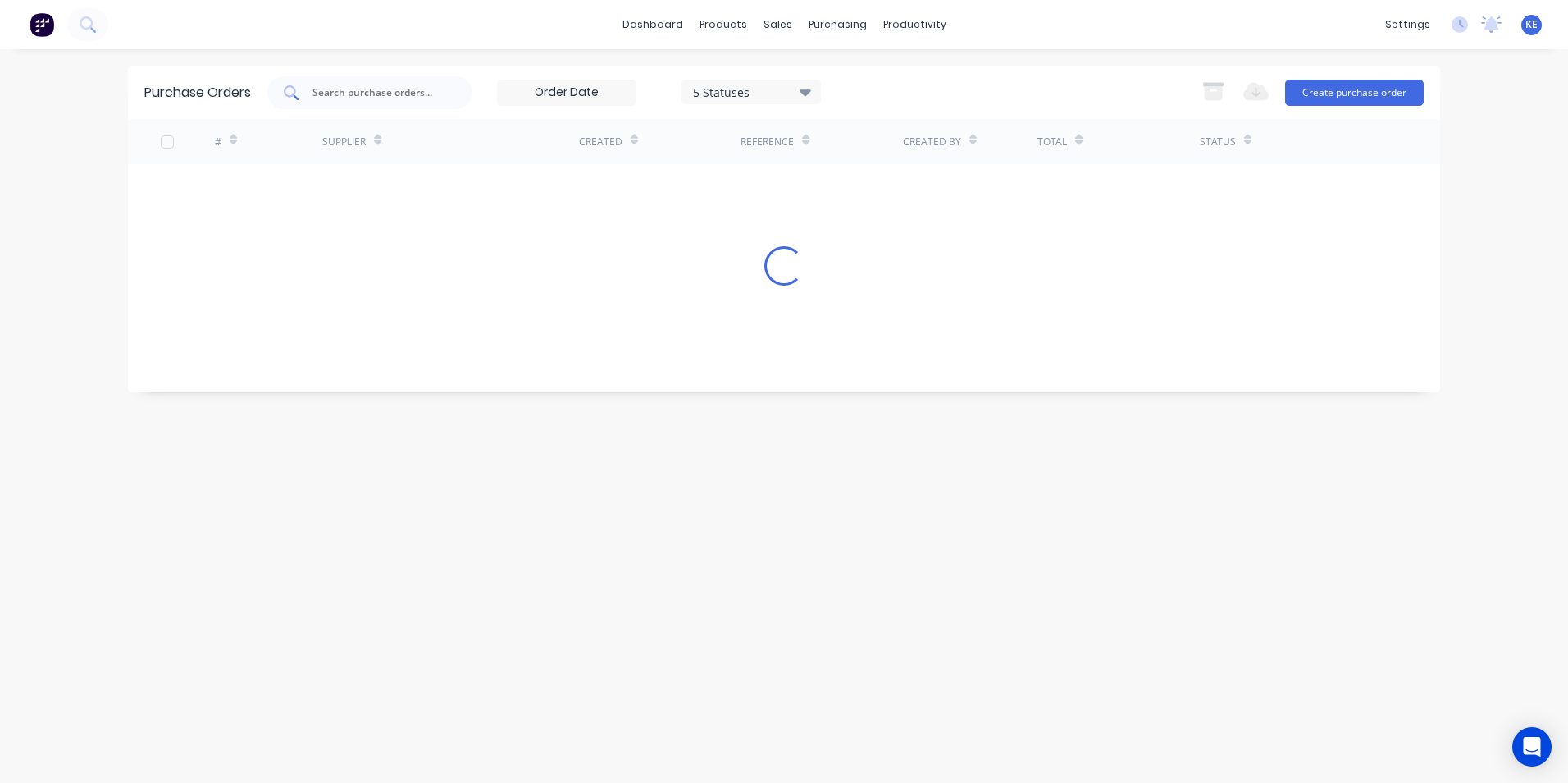
click at [355, 96] on input "text" at bounding box center [379, 93] width 136 height 16
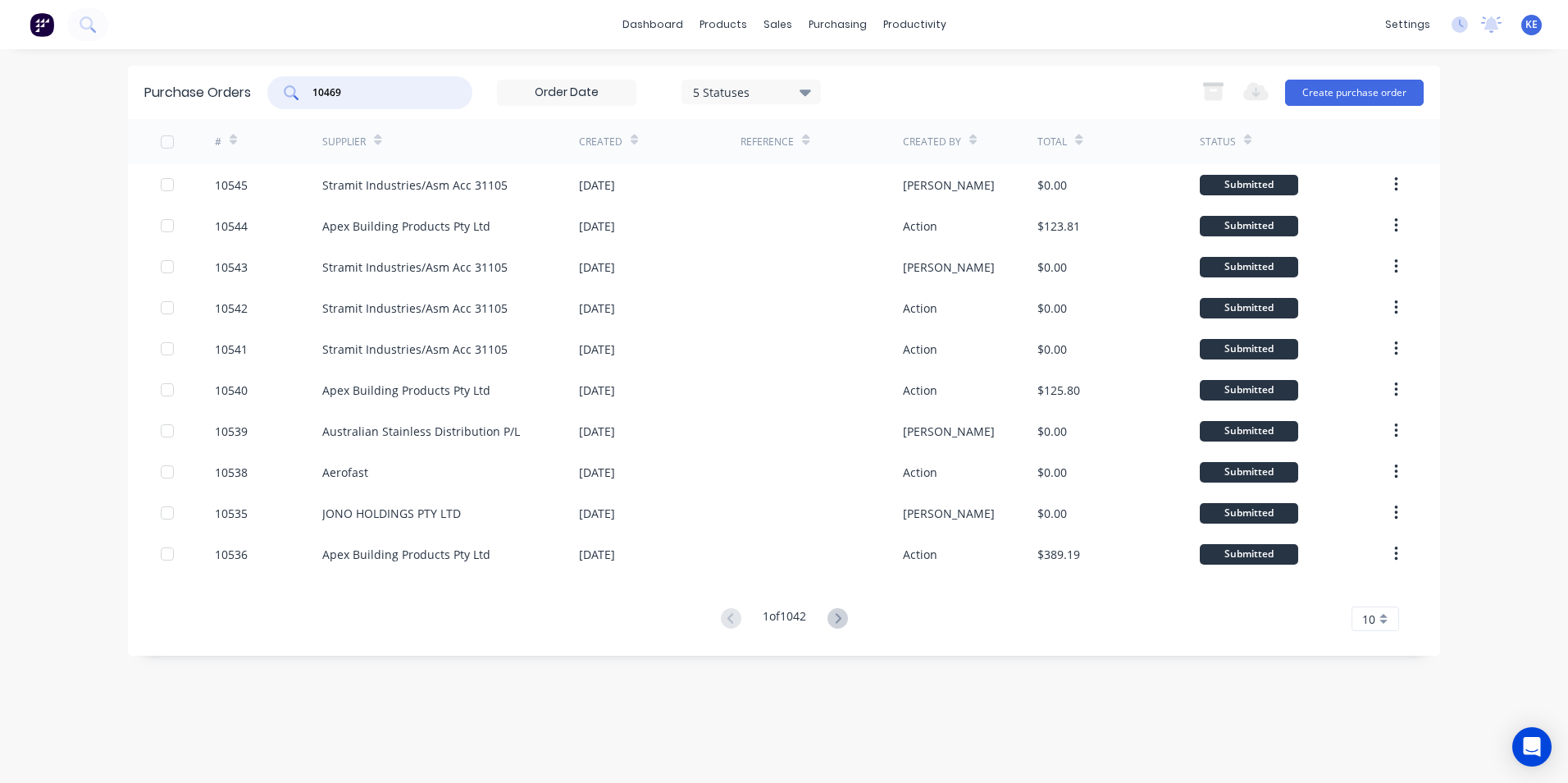
type input "10469"
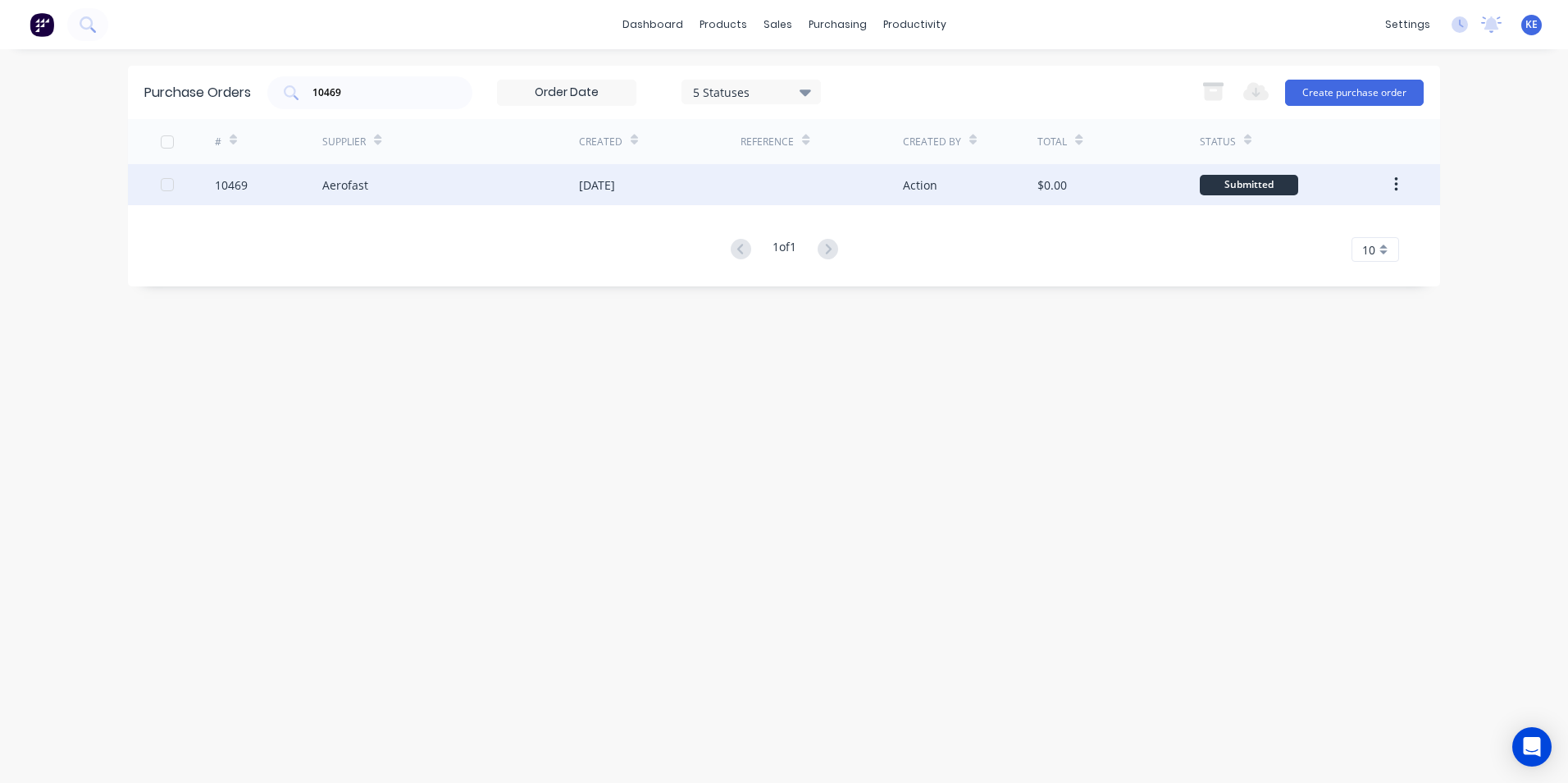
click at [283, 182] on div "10469" at bounding box center [268, 184] width 108 height 41
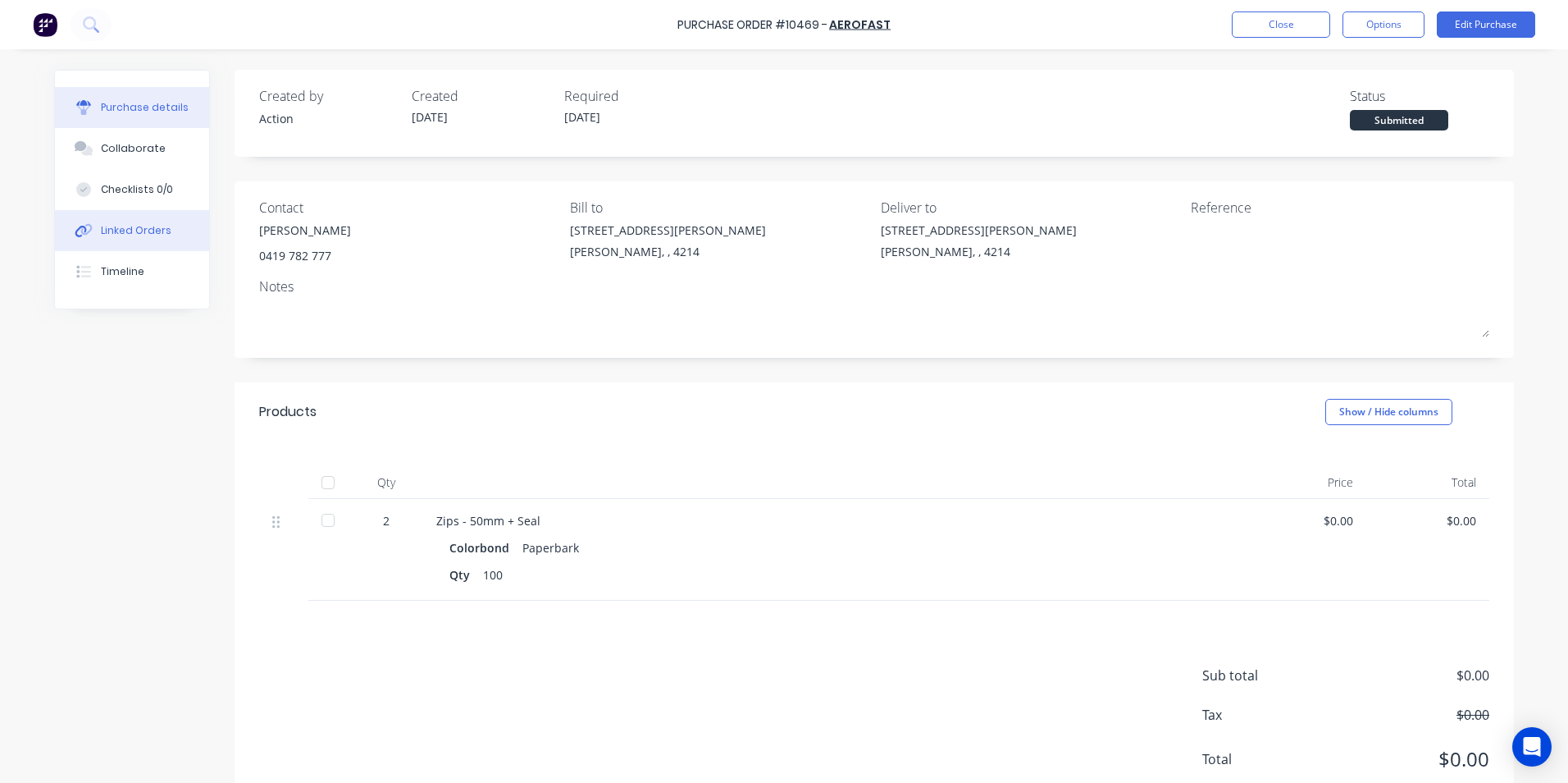
click at [112, 227] on div "Linked Orders" at bounding box center [136, 230] width 71 height 15
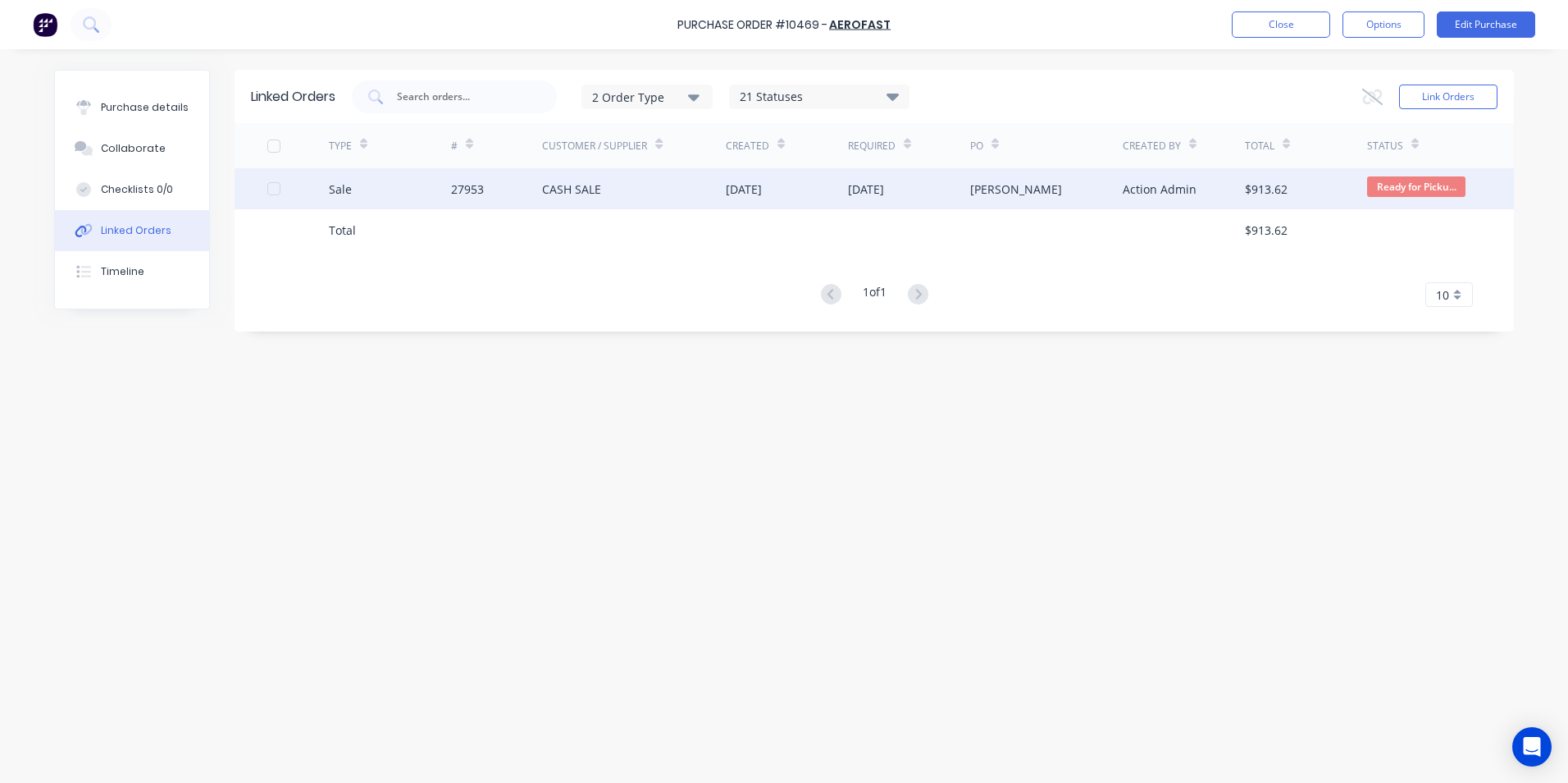
click at [389, 203] on div "Sale" at bounding box center [390, 188] width 122 height 41
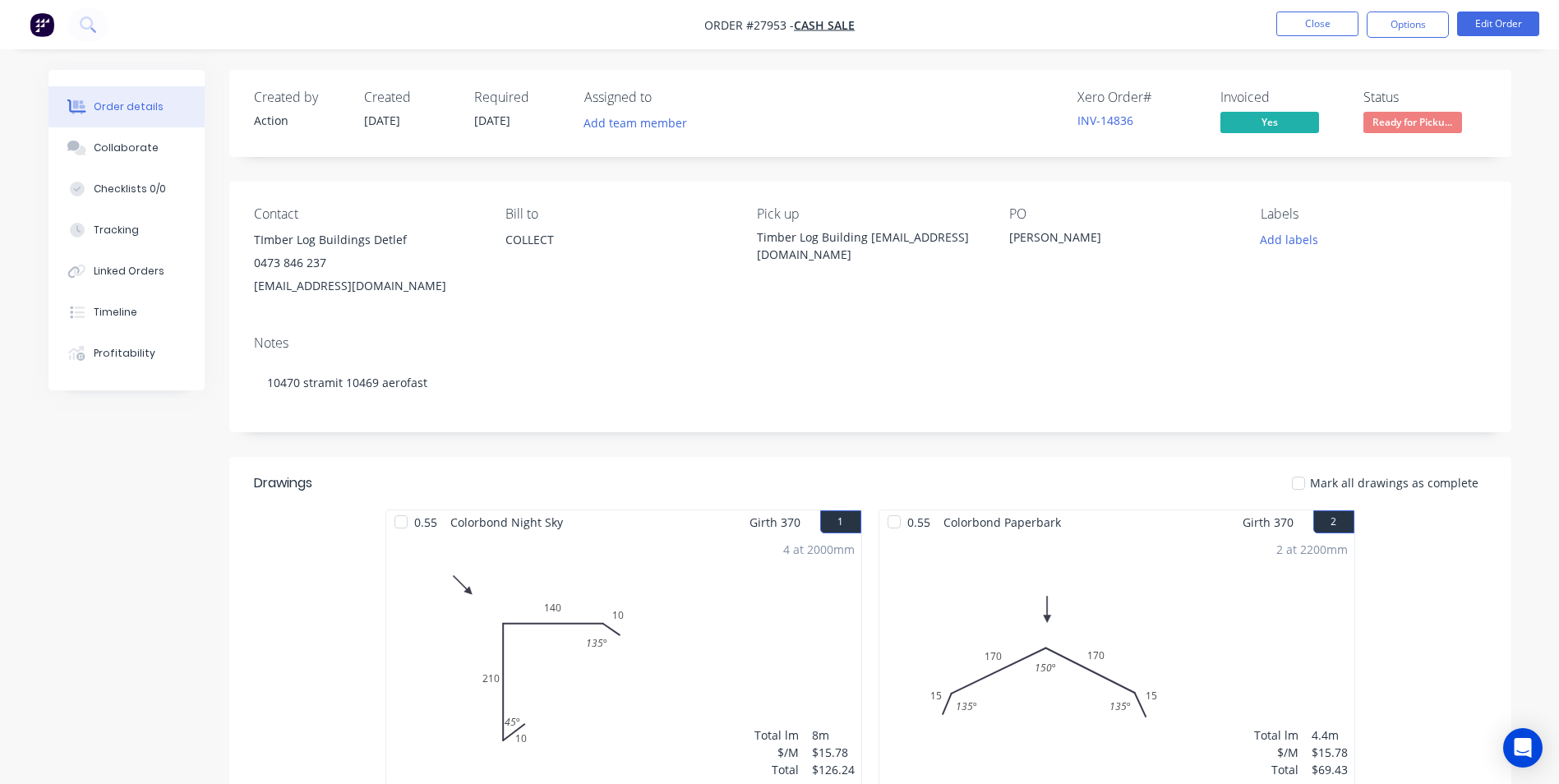
click at [280, 619] on div "0.55 Colorbond Night Sky Girth 370 1 0 10 210 140 10 45 º 135 º 0 10 210 140 10…" at bounding box center [869, 656] width 1282 height 293
click at [1309, 16] on button "Close" at bounding box center [1317, 24] width 82 height 25
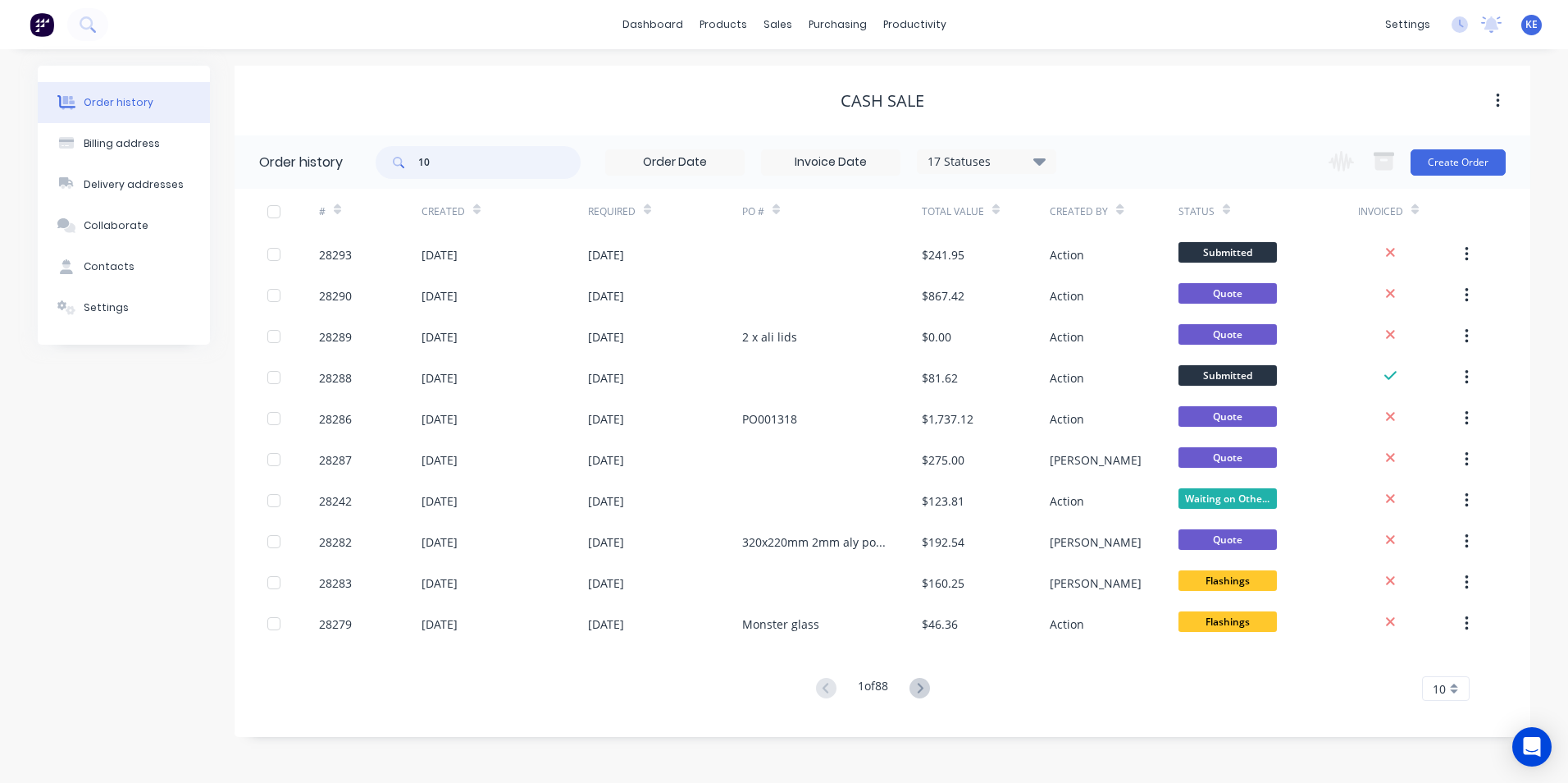
type input "104"
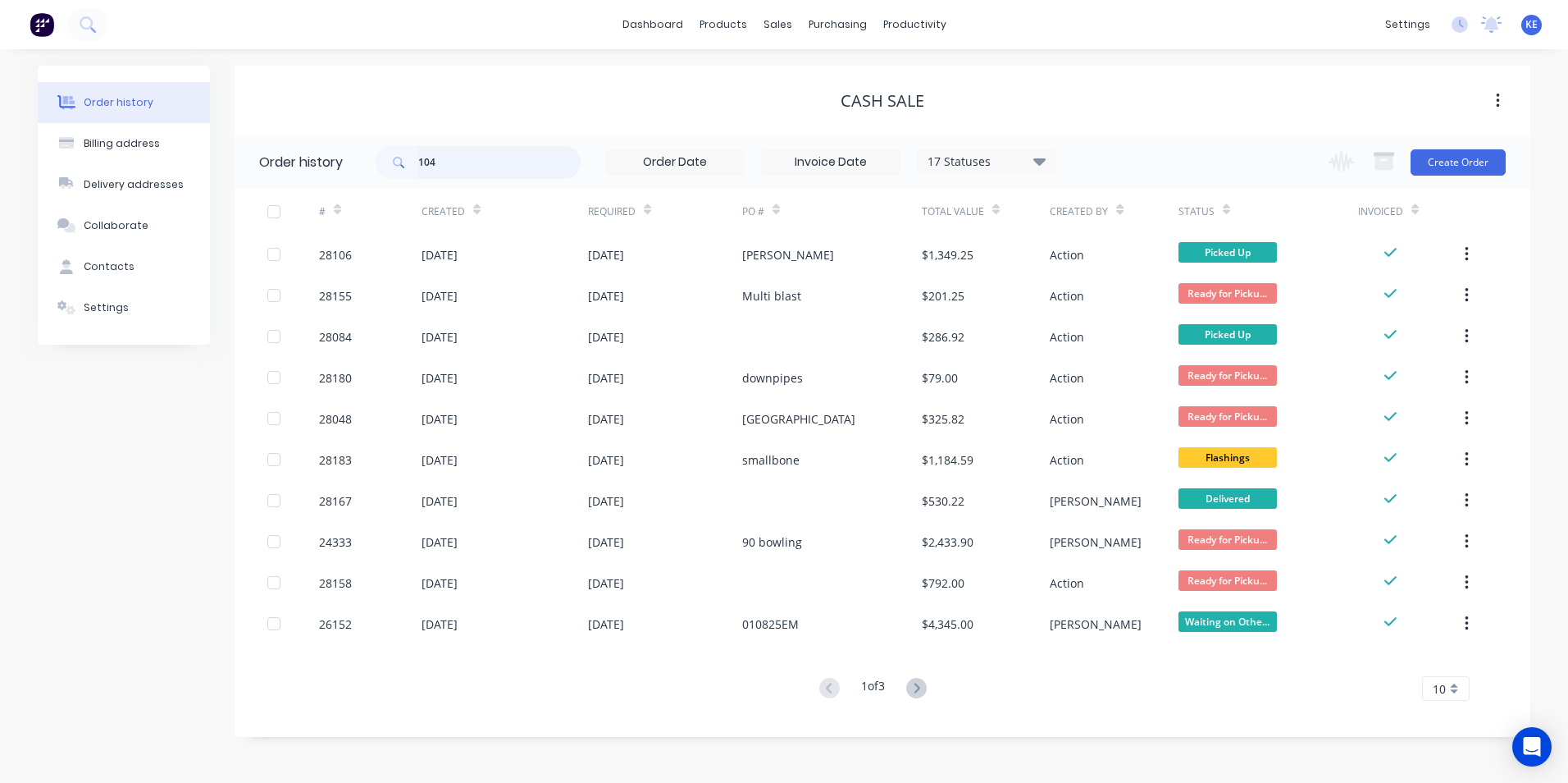
click at [482, 170] on input "104" at bounding box center [499, 162] width 162 height 33
type input "10469"
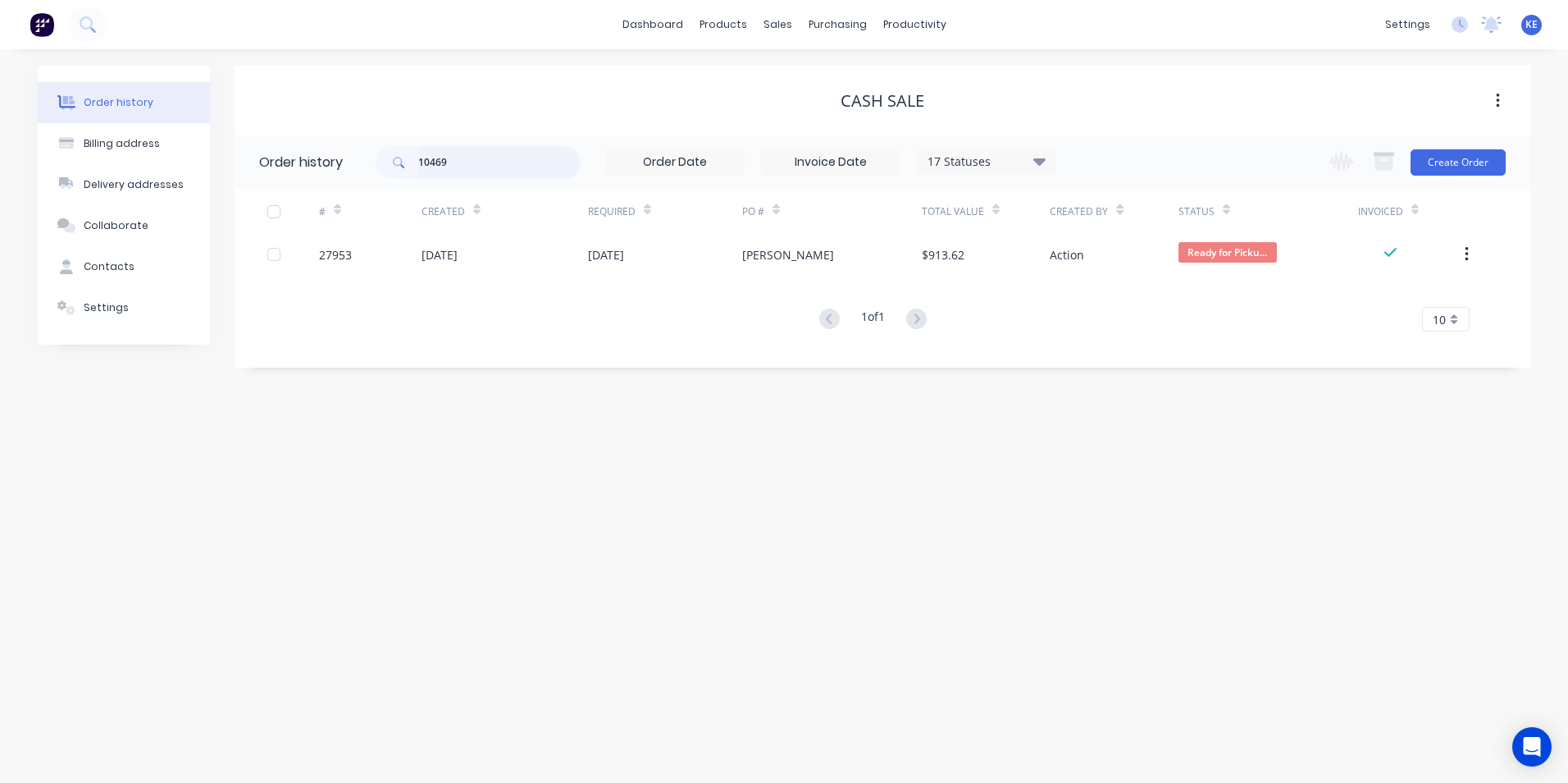
click at [482, 165] on input "10469" at bounding box center [499, 162] width 162 height 33
drag, startPoint x: 482, startPoint y: 165, endPoint x: 381, endPoint y: 169, distance: 101.1
click at [381, 169] on div "10469" at bounding box center [478, 162] width 205 height 33
type input "10468"
click at [828, 39] on div "dashboard products sales purchasing productivity dashboard products Product Cat…" at bounding box center [784, 24] width 1568 height 49
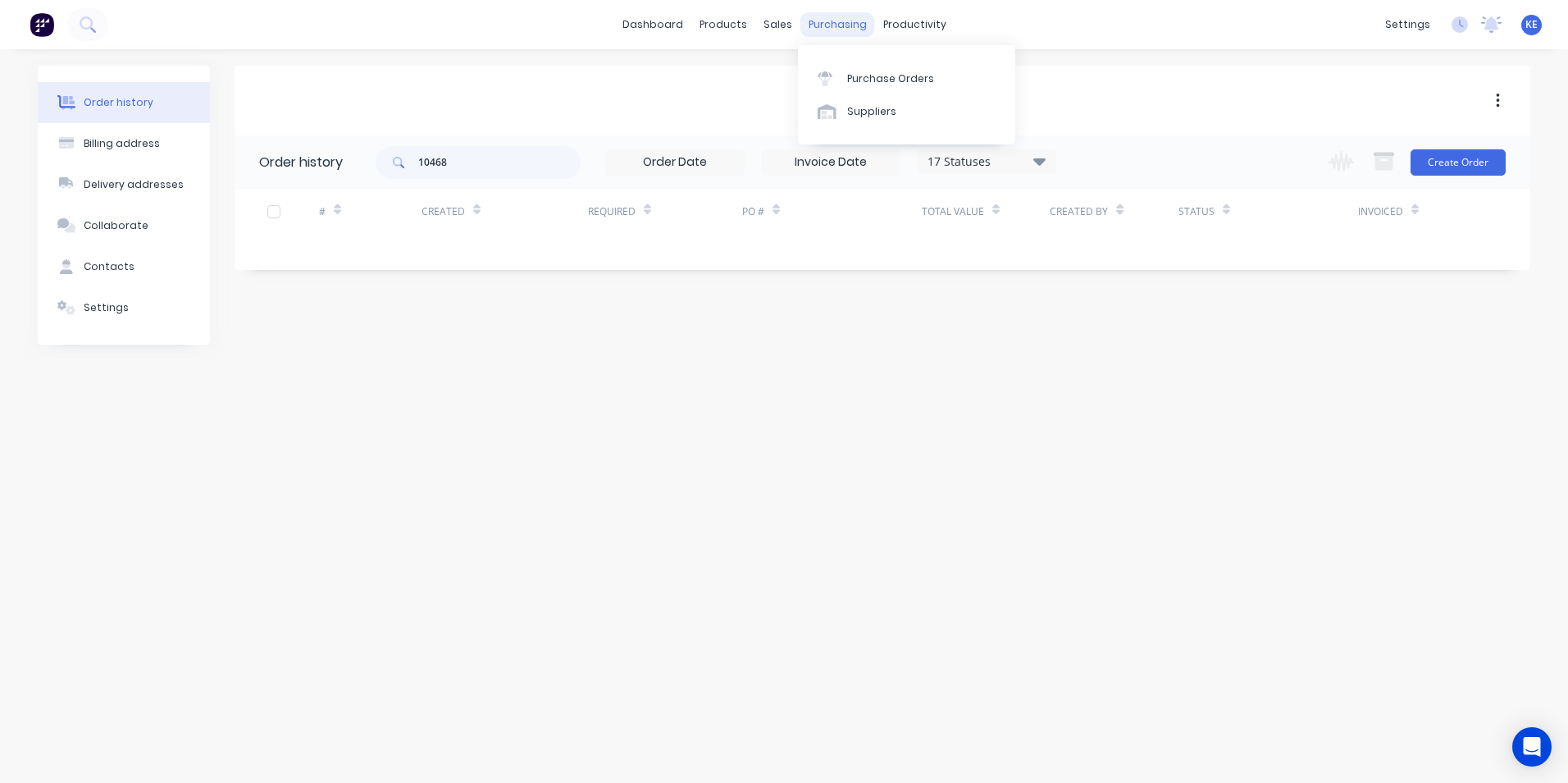
click at [836, 20] on div "purchasing" at bounding box center [838, 24] width 74 height 24
click at [855, 85] on div "Purchase Orders" at bounding box center [891, 79] width 87 height 15
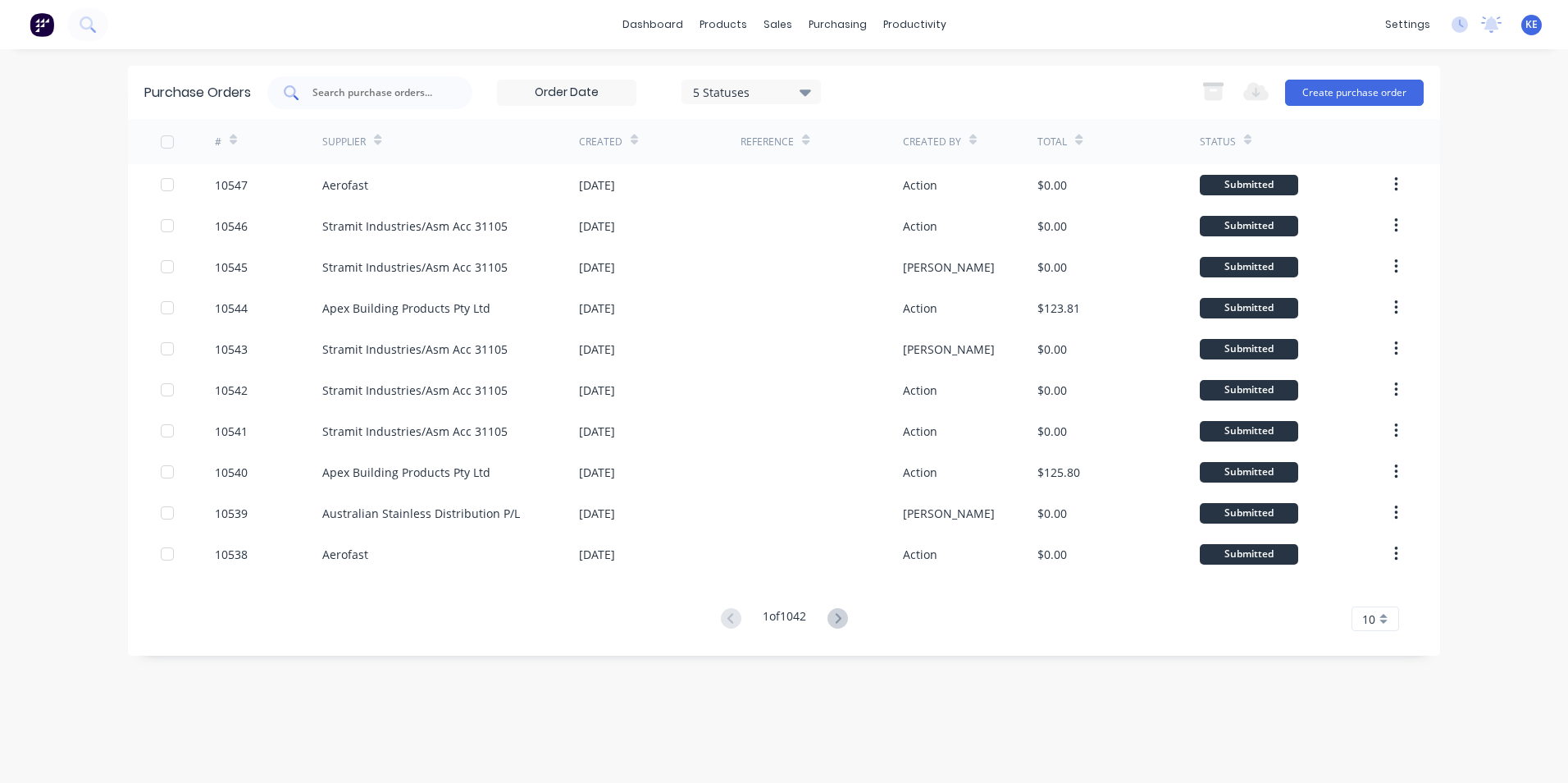
click at [373, 94] on input "text" at bounding box center [379, 93] width 136 height 16
type input "10468"
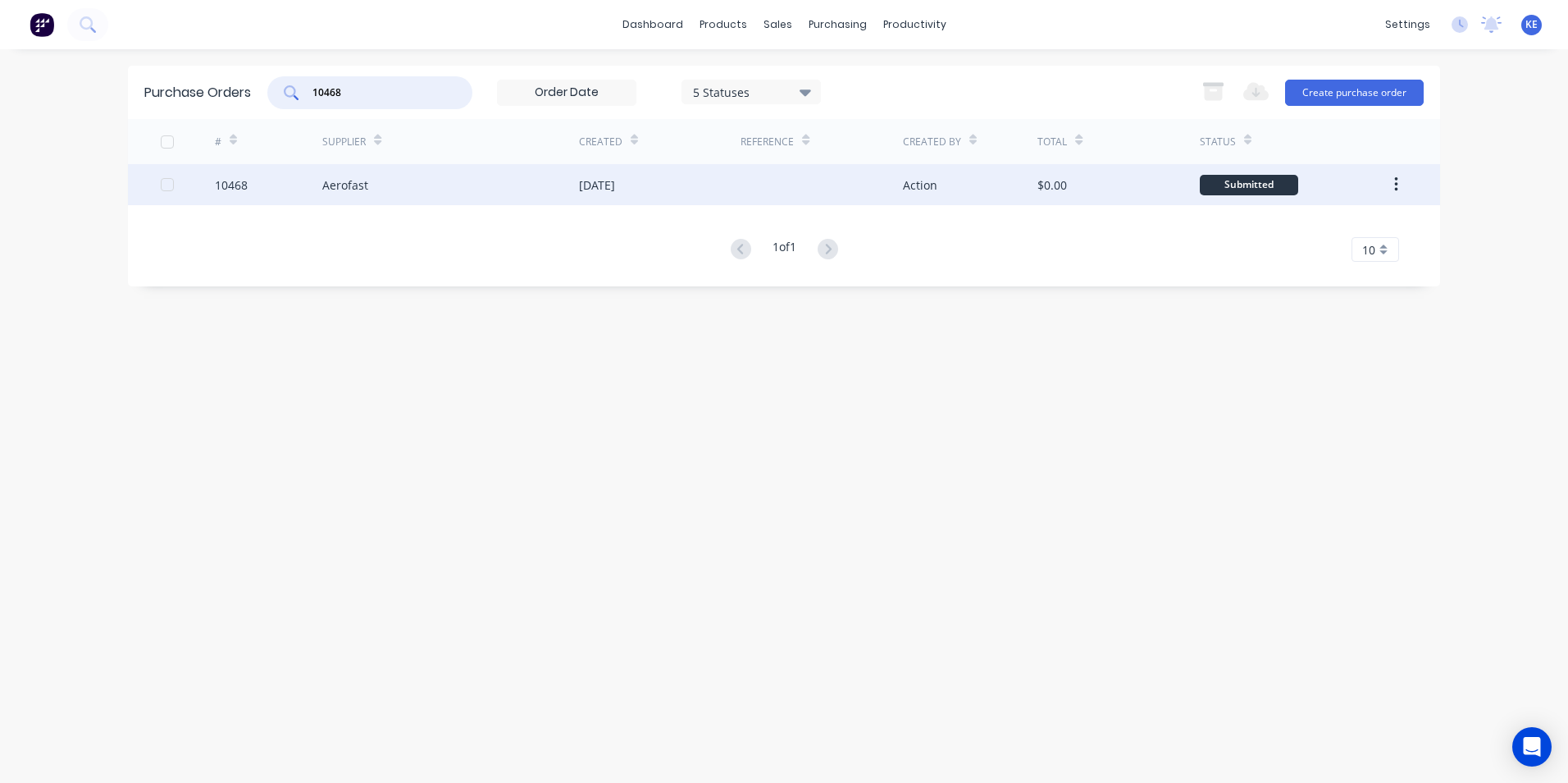
click at [261, 194] on div "10468" at bounding box center [268, 184] width 108 height 41
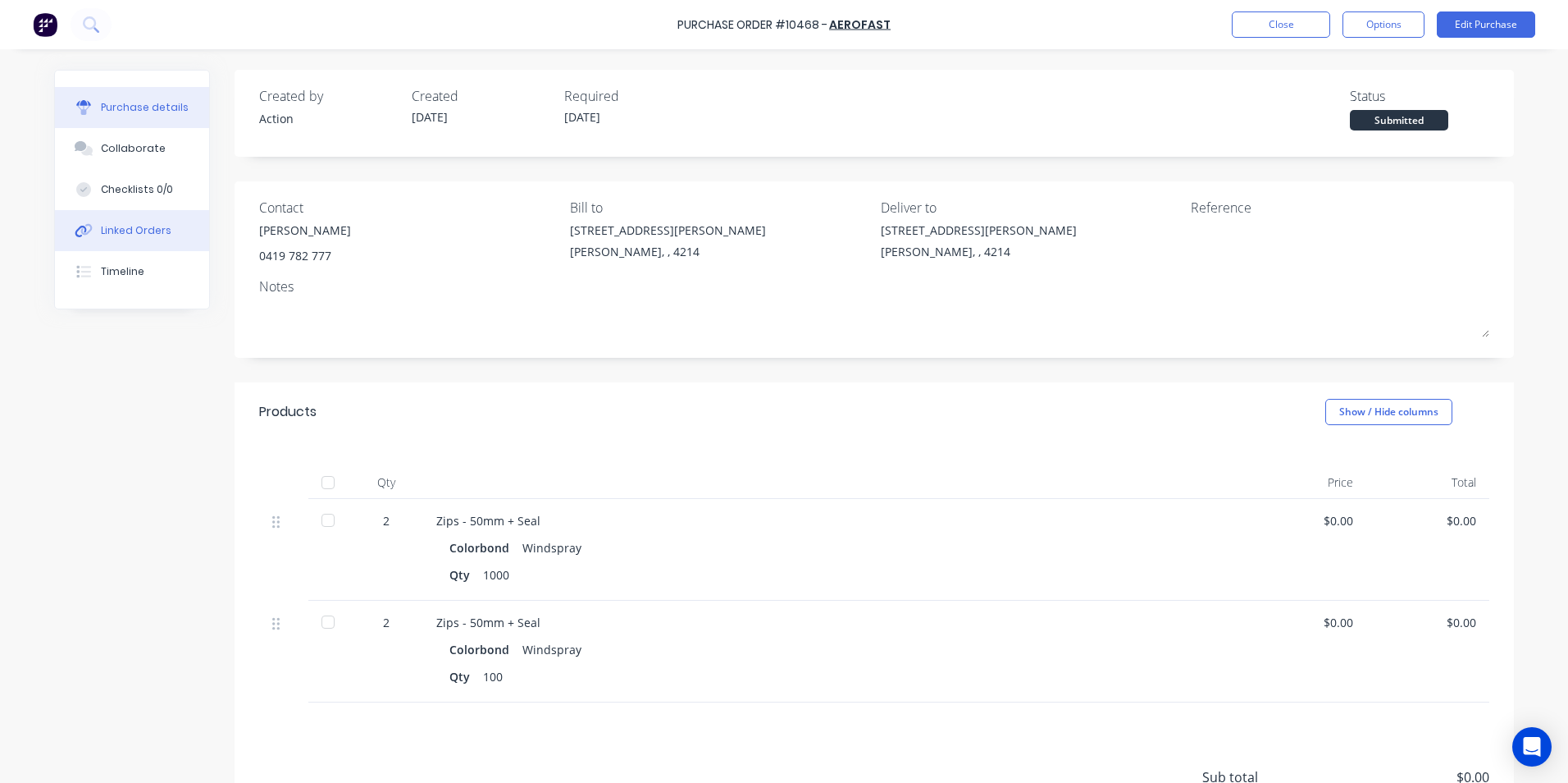
click at [161, 234] on button "Linked Orders" at bounding box center [132, 230] width 154 height 41
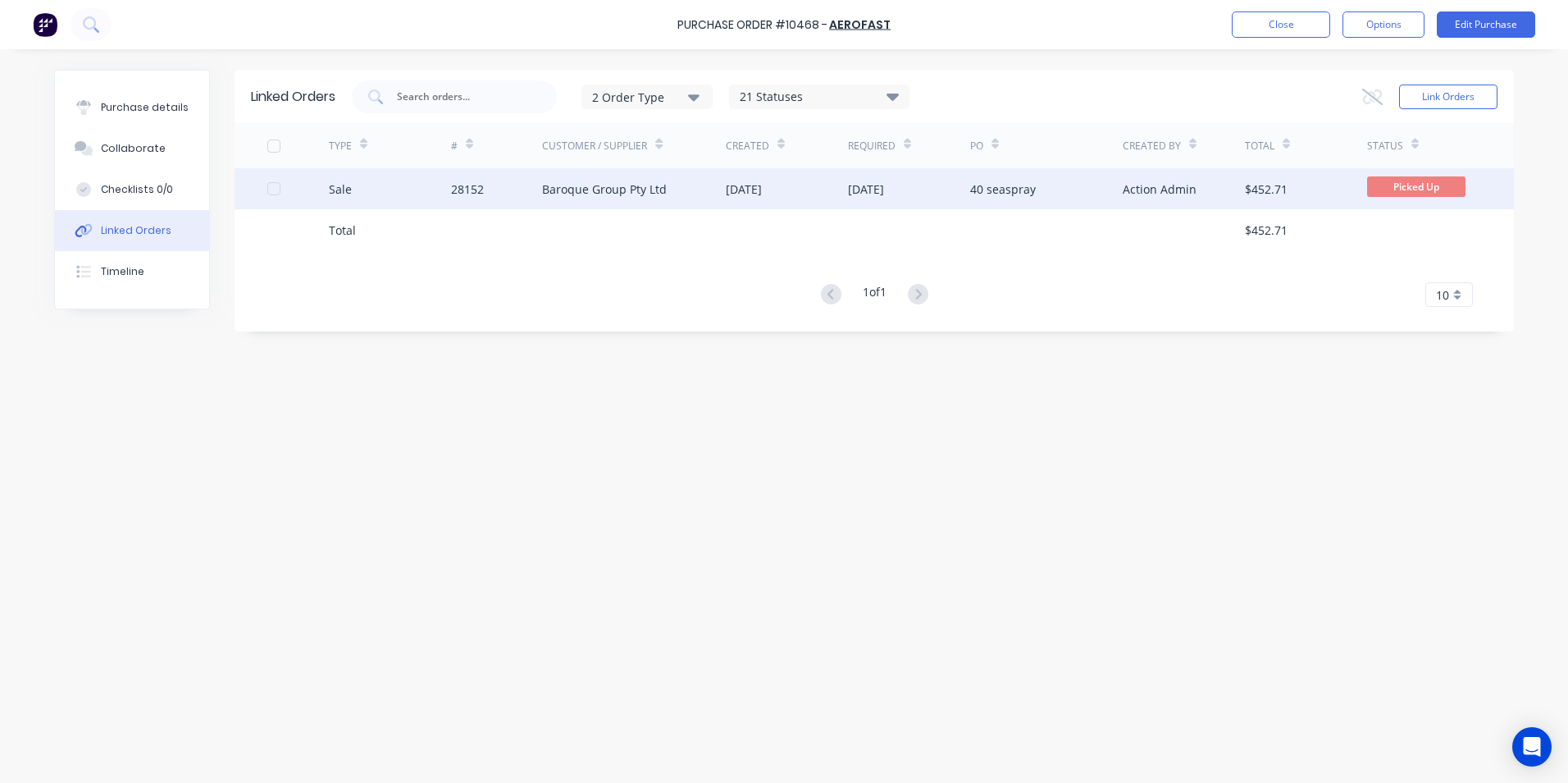
click at [414, 193] on div "Sale" at bounding box center [390, 188] width 122 height 41
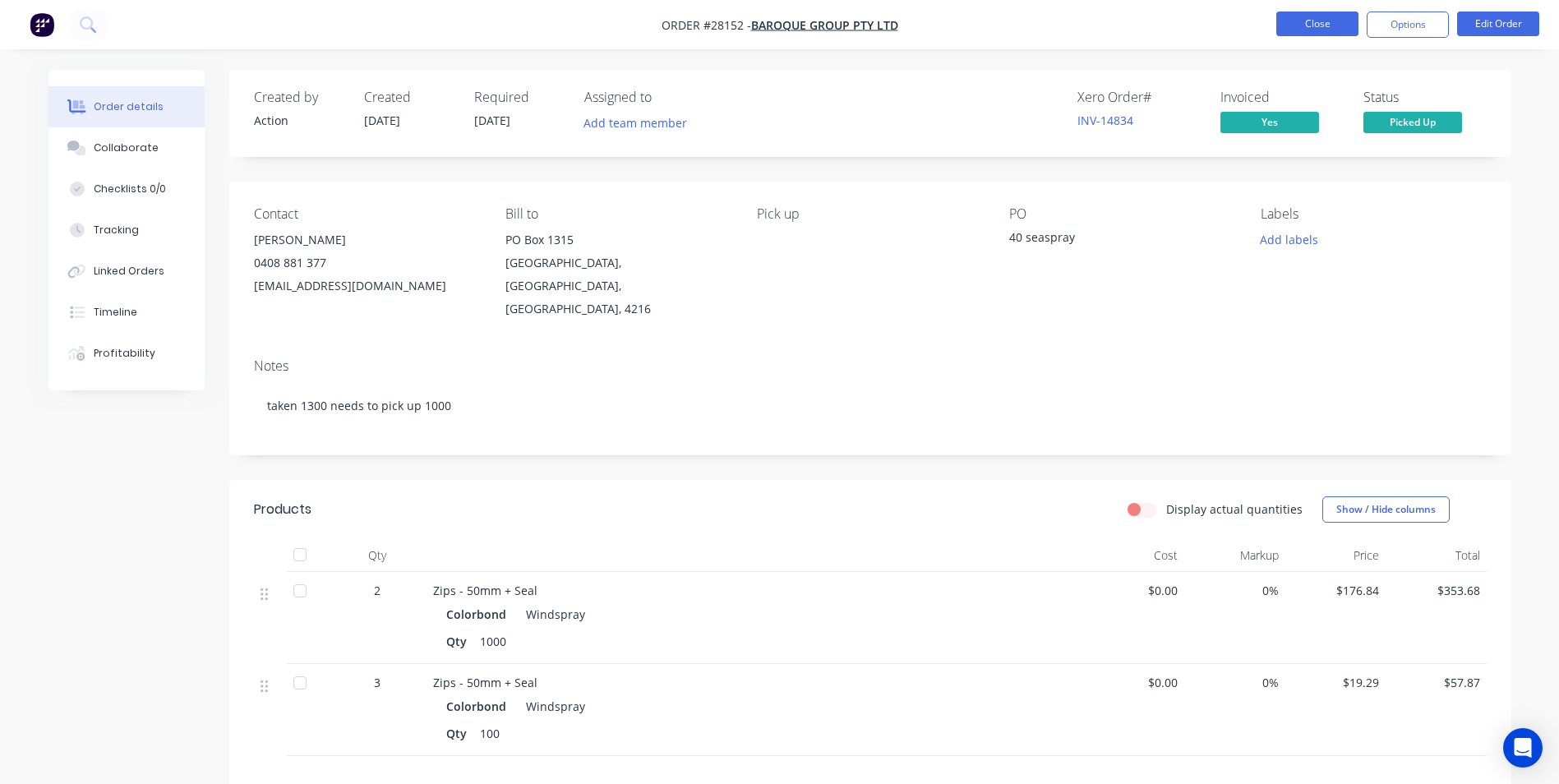
click at [1324, 16] on button "Close" at bounding box center [1317, 24] width 82 height 25
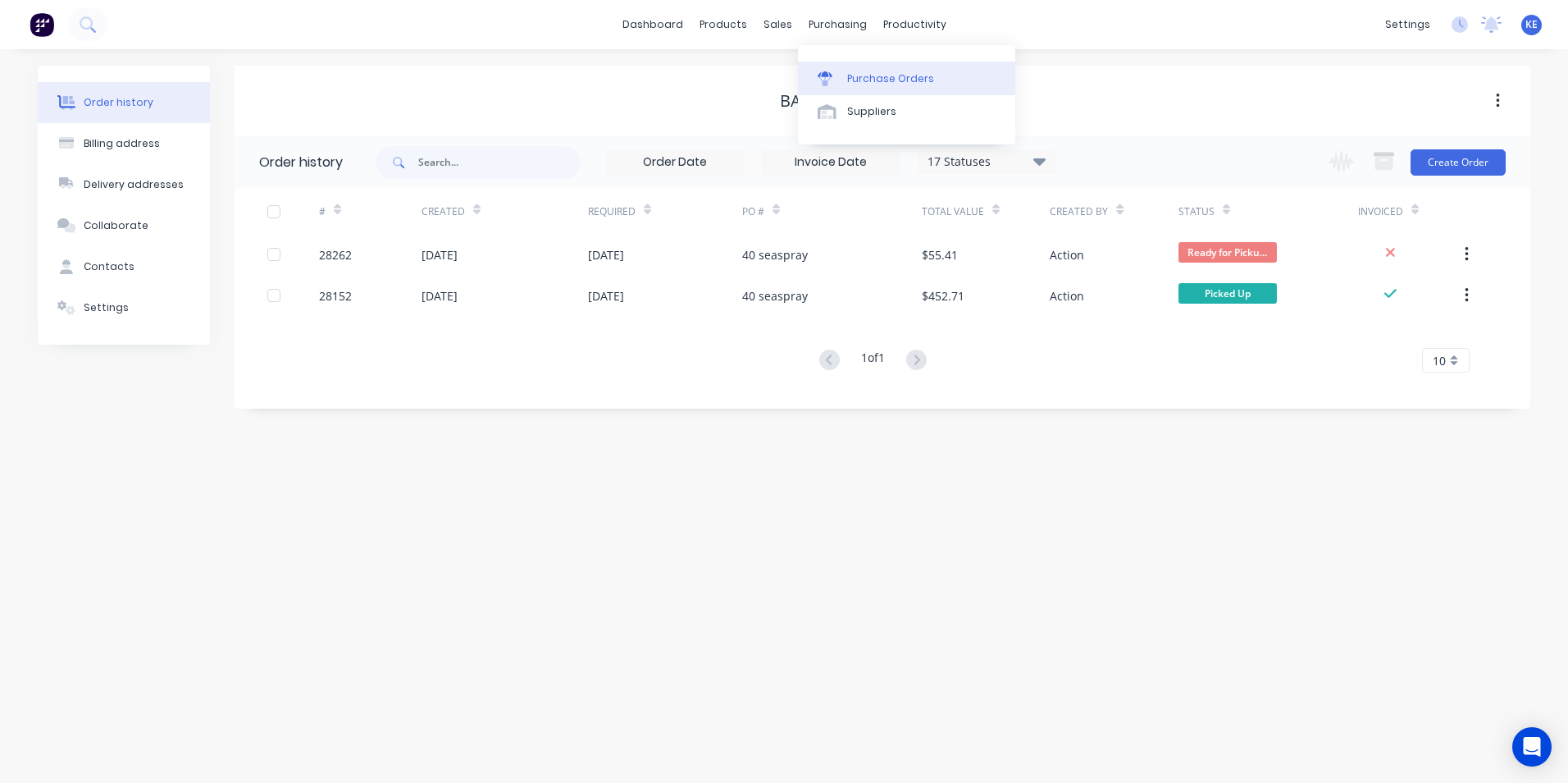
click at [896, 77] on div "Purchase Orders" at bounding box center [891, 79] width 87 height 15
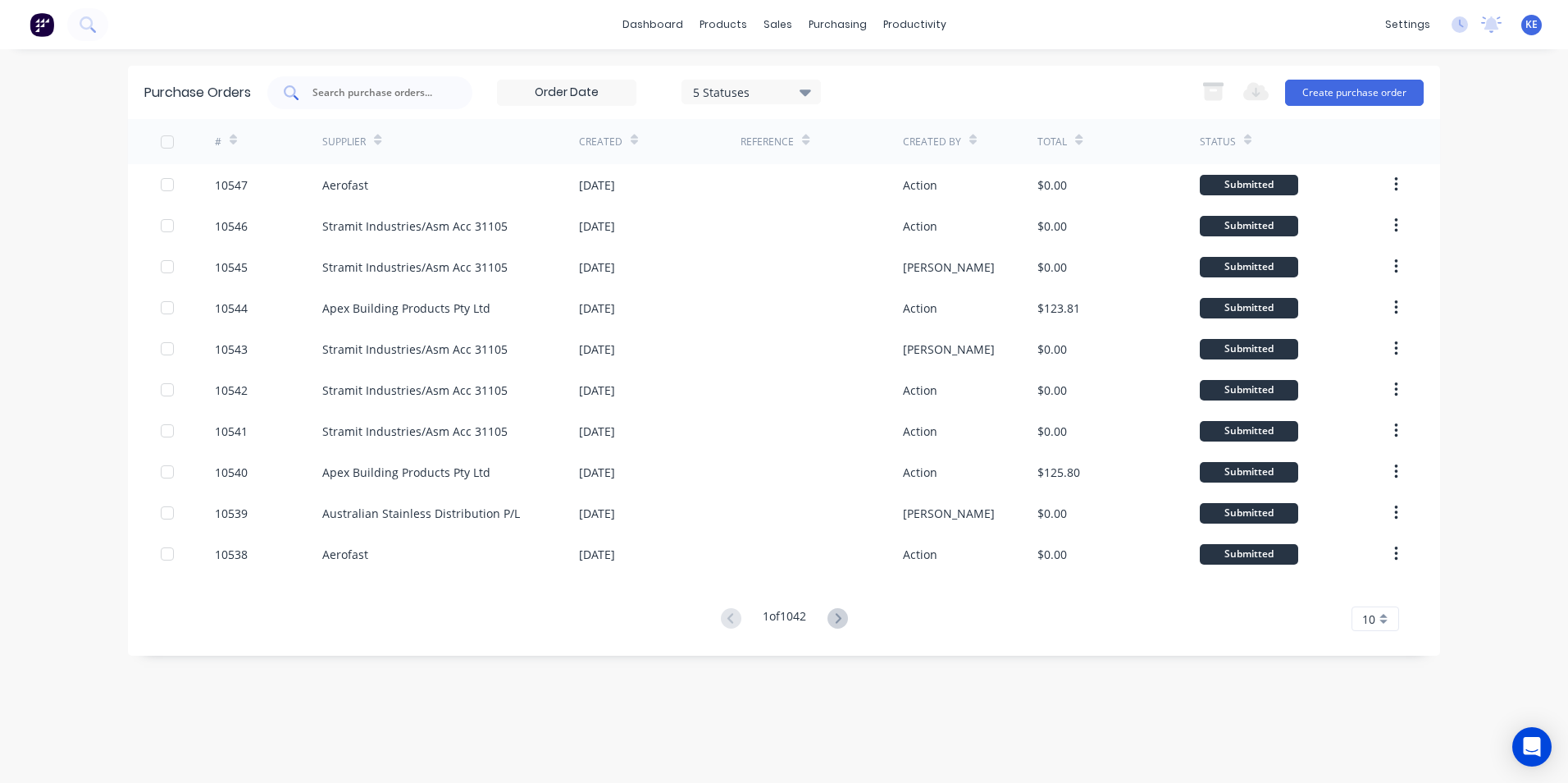
click at [388, 103] on div at bounding box center [370, 93] width 205 height 33
type input "10493"
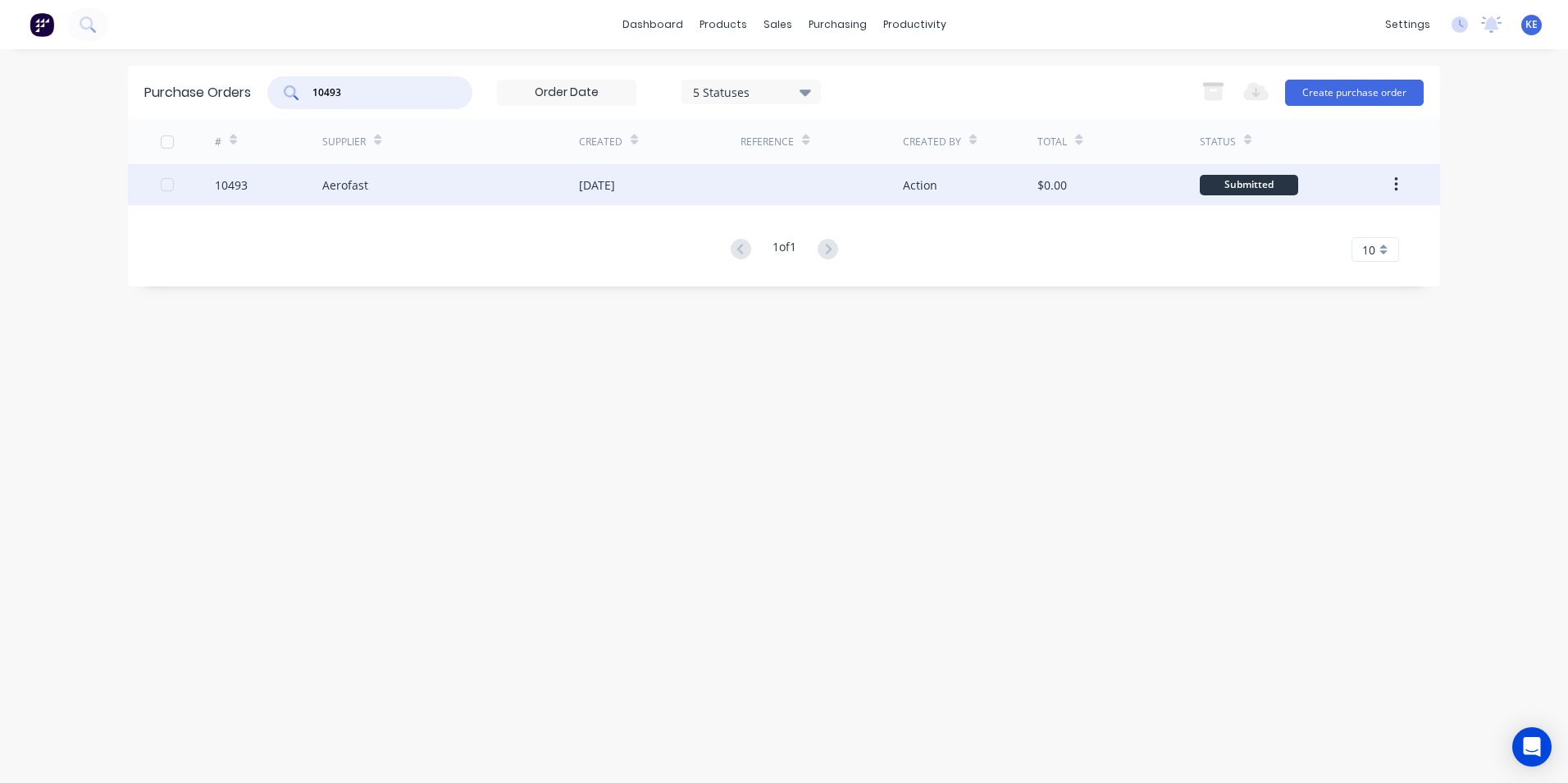
click at [271, 186] on div "10493" at bounding box center [268, 184] width 108 height 41
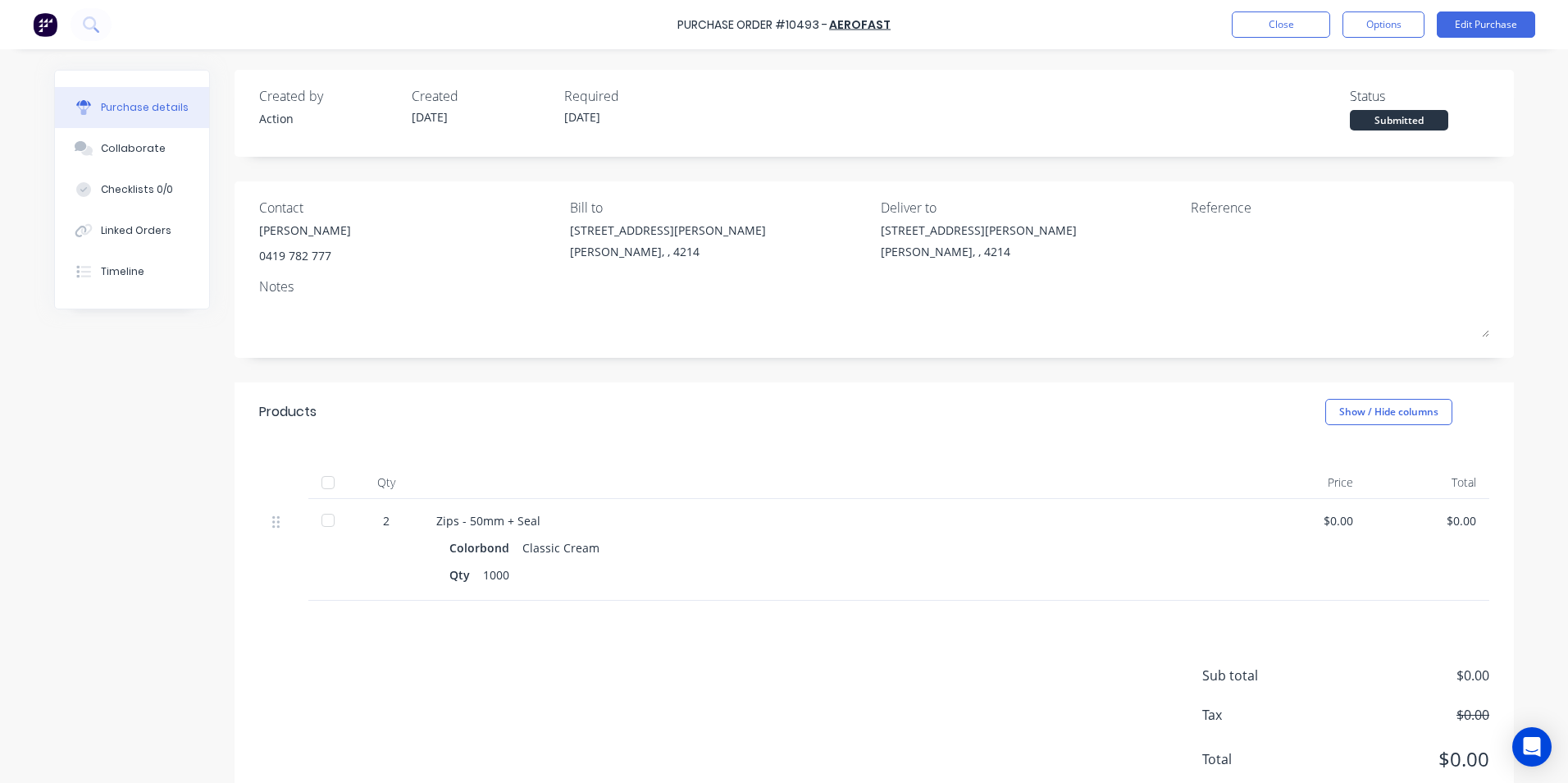
drag, startPoint x: 146, startPoint y: 228, endPoint x: 227, endPoint y: 232, distance: 81.1
click at [147, 228] on div "Linked Orders" at bounding box center [136, 230] width 71 height 15
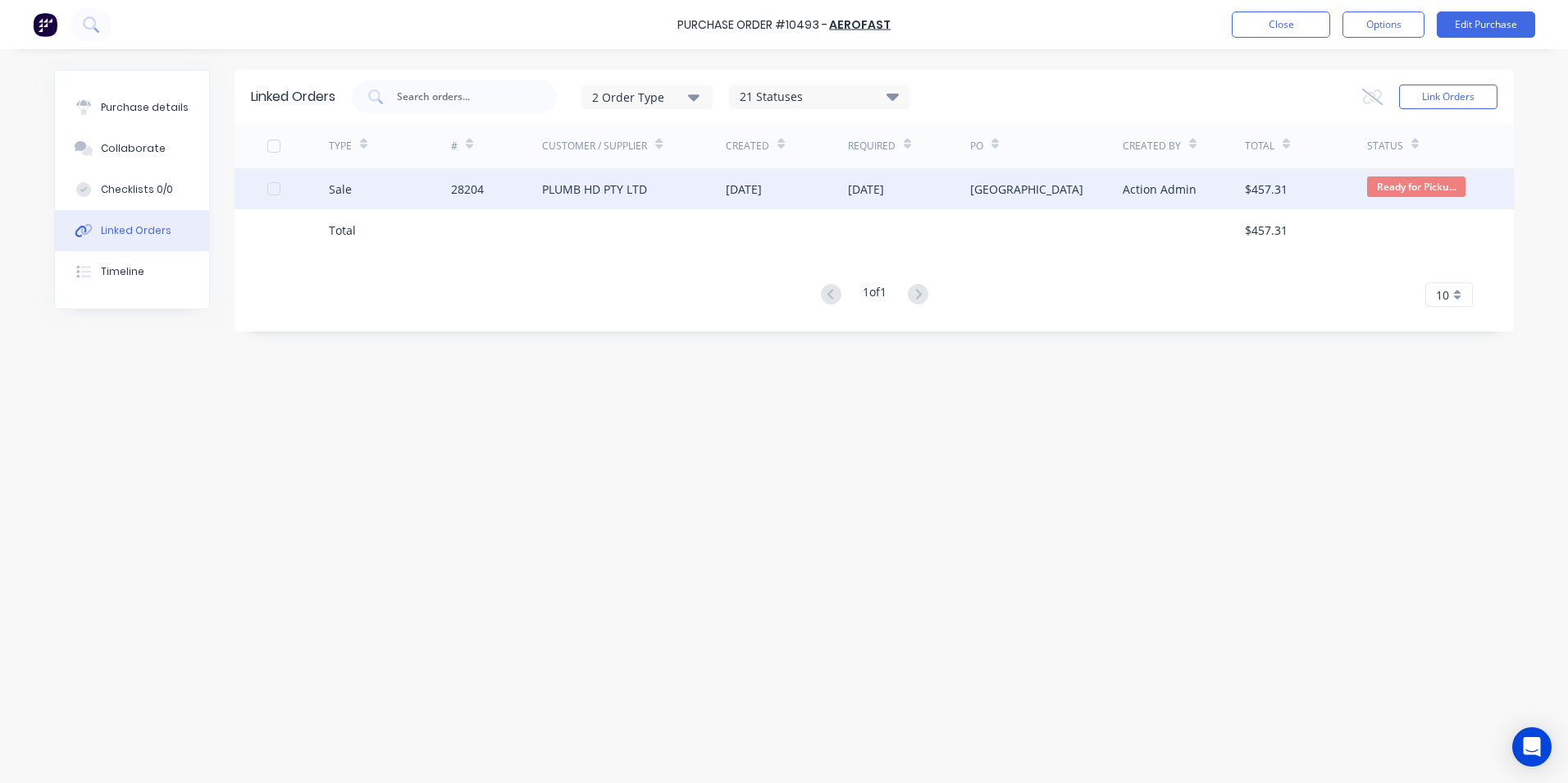
click at [385, 191] on div "Sale" at bounding box center [390, 188] width 122 height 41
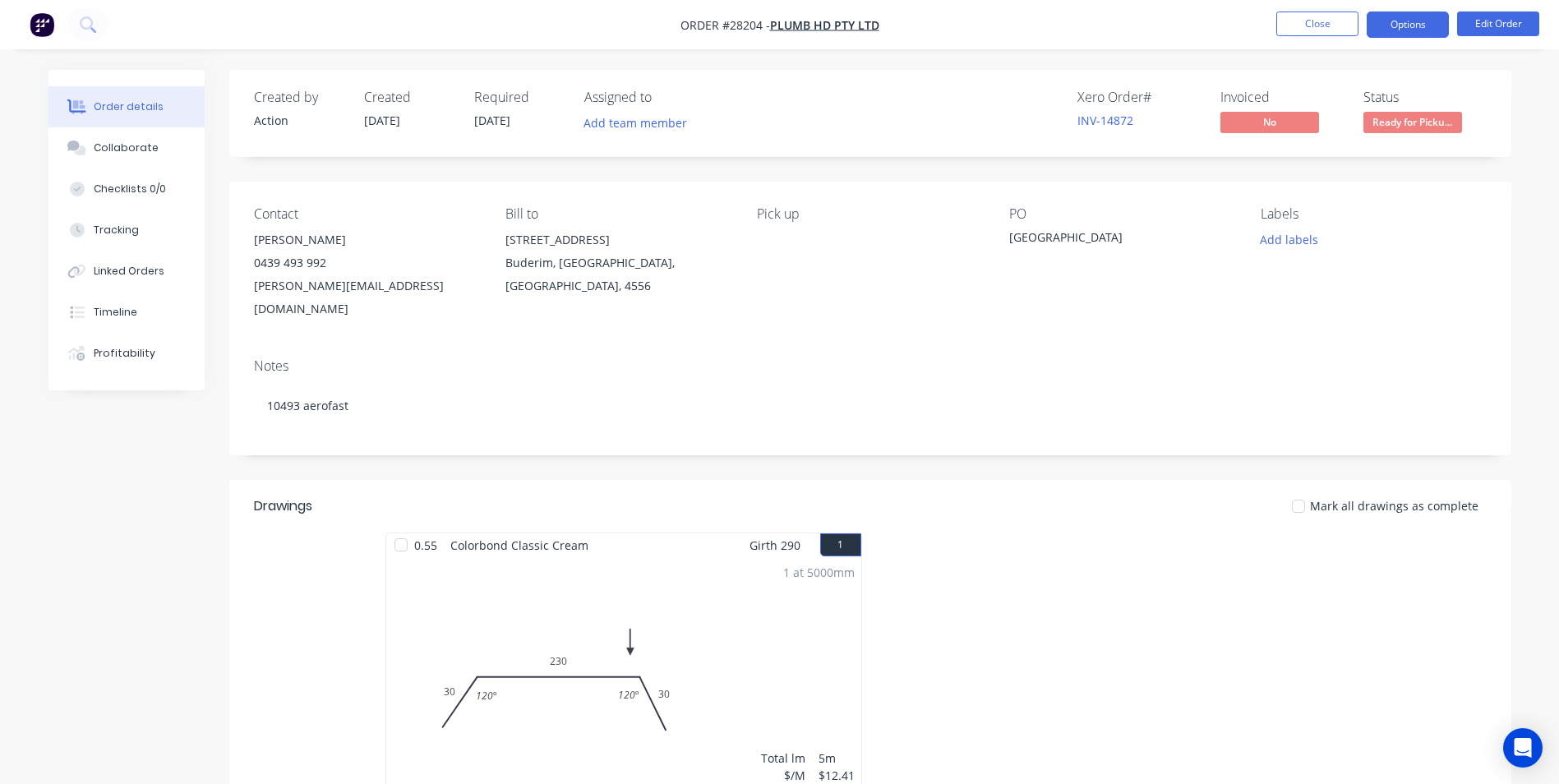
click at [1399, 20] on button "Options" at bounding box center [1407, 25] width 82 height 26
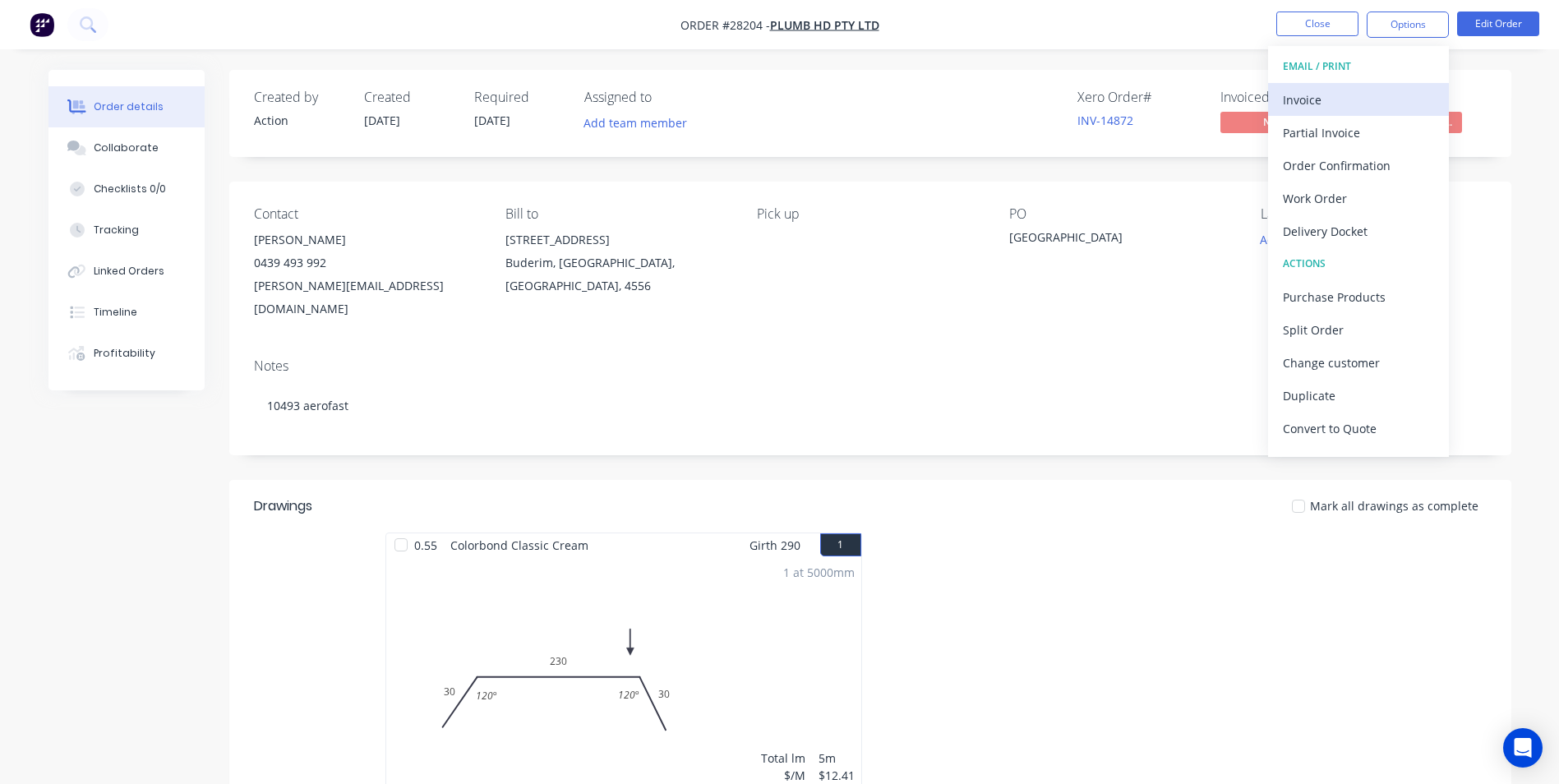
click at [1329, 88] on div "Invoice" at bounding box center [1358, 100] width 151 height 24
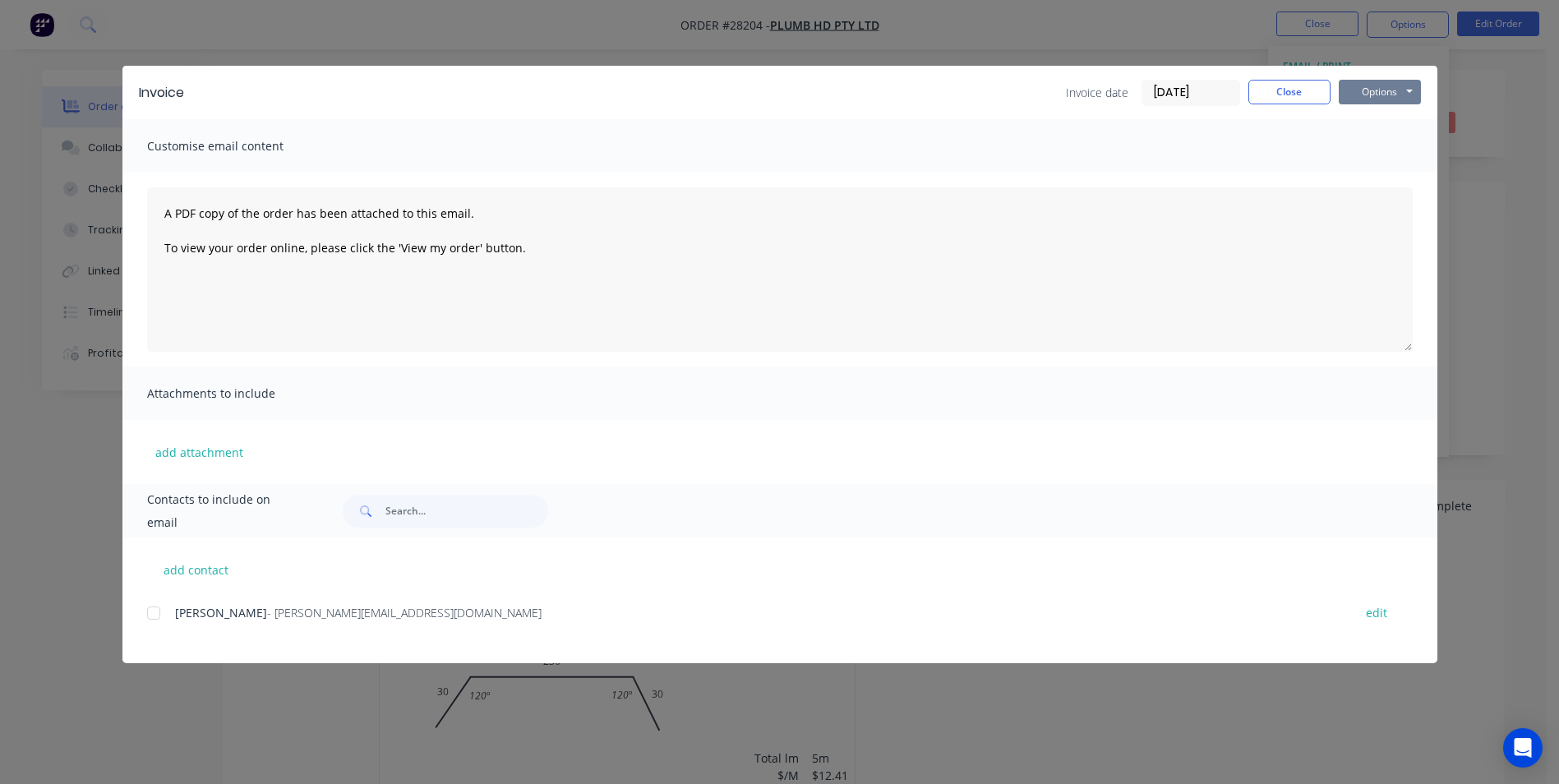
click at [1373, 89] on button "Options" at bounding box center [1379, 92] width 82 height 25
click at [1385, 156] on button "Print" at bounding box center [1391, 148] width 105 height 27
click at [1286, 98] on button "Close" at bounding box center [1289, 92] width 82 height 25
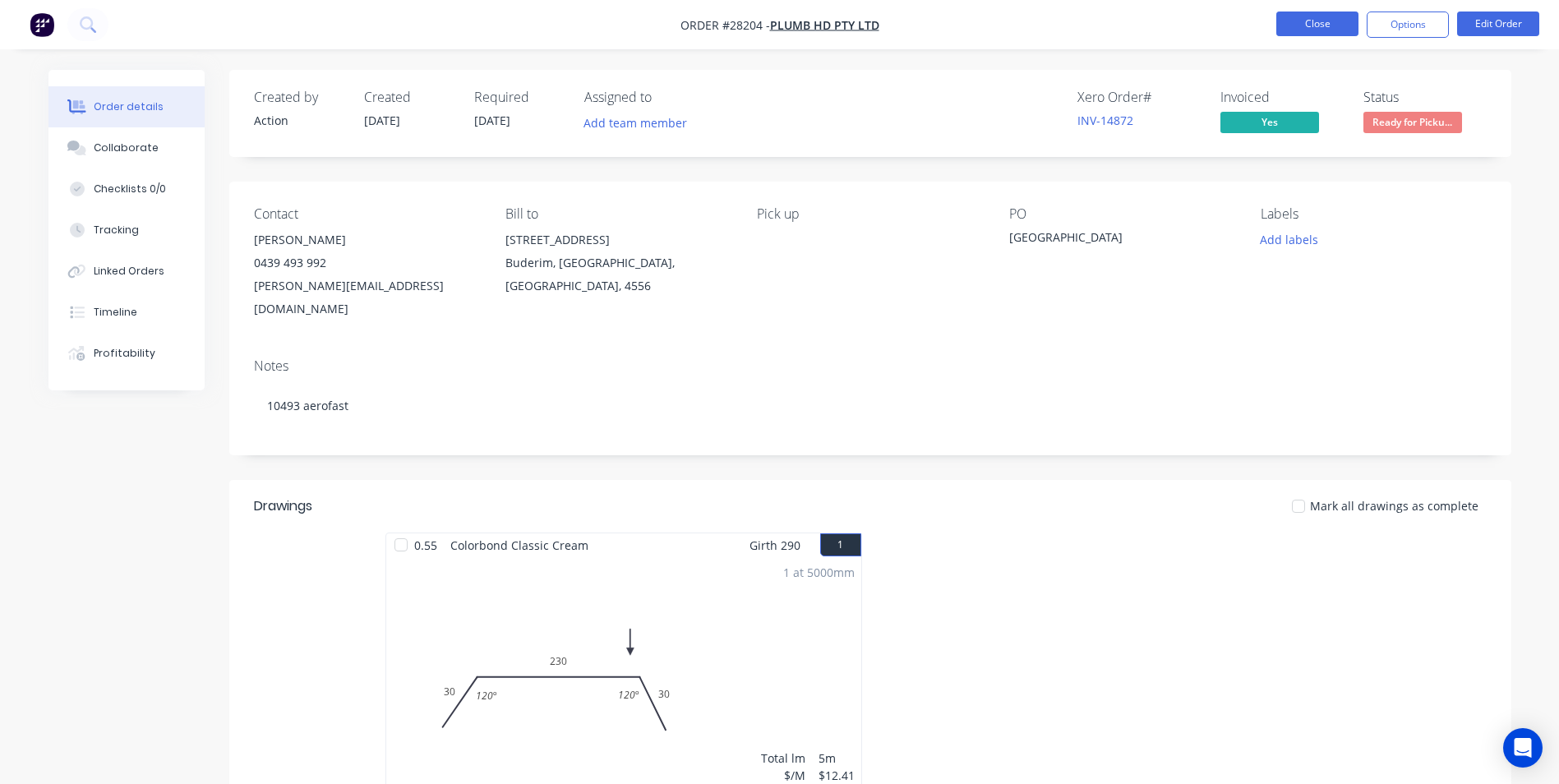
click at [1317, 30] on button "Close" at bounding box center [1317, 24] width 82 height 25
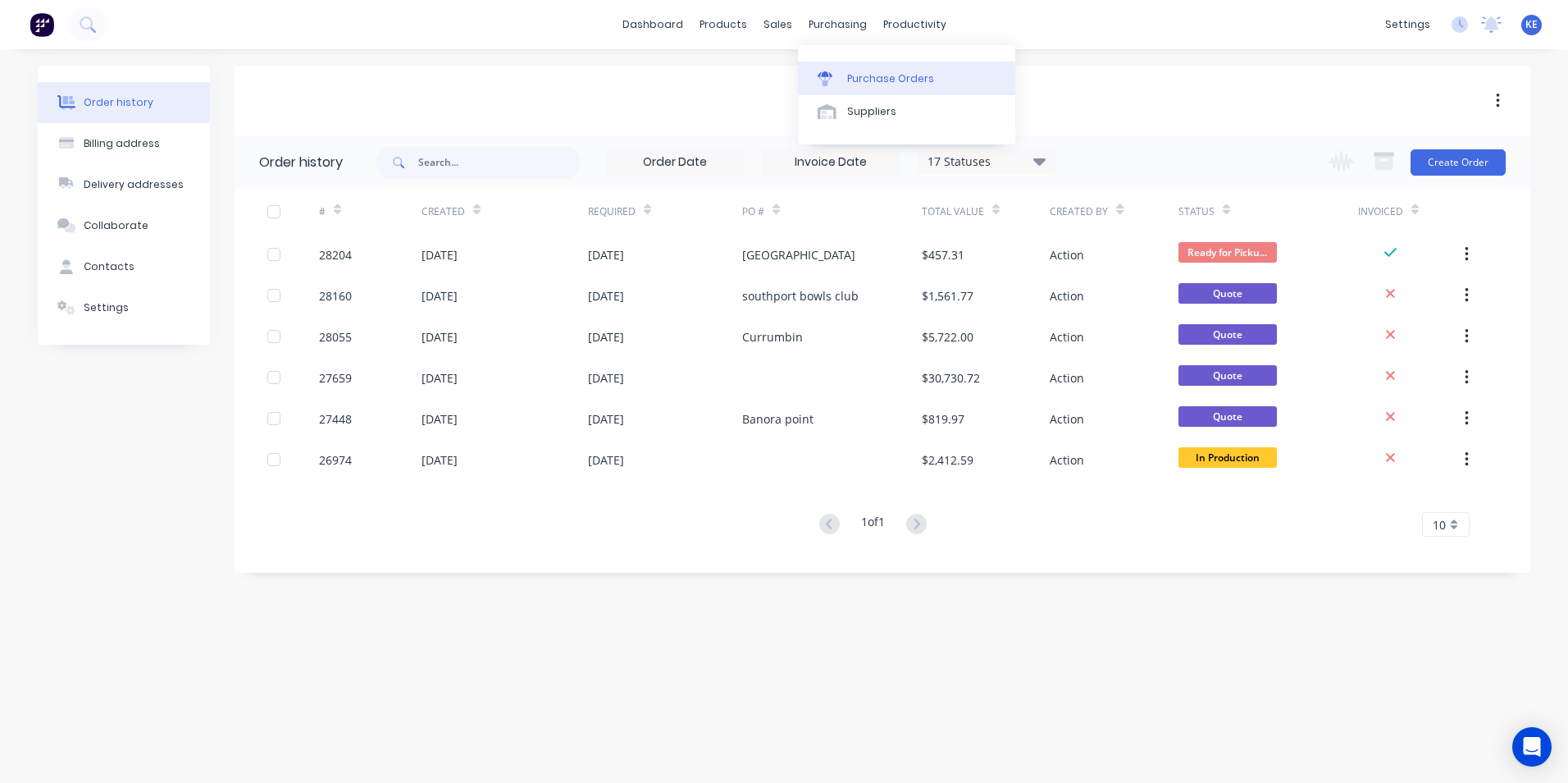
click at [889, 68] on link "Purchase Orders" at bounding box center [907, 78] width 218 height 33
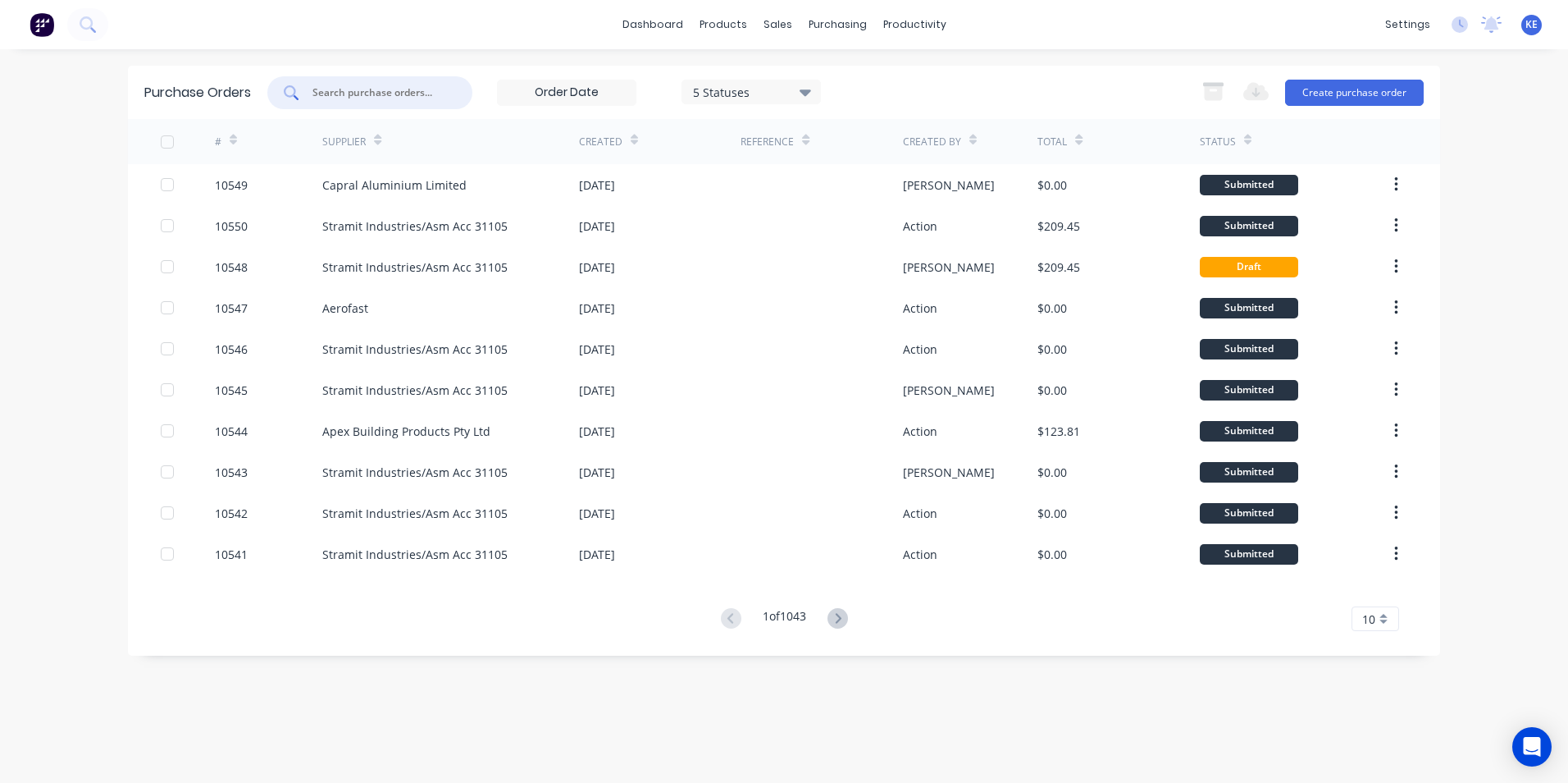
click at [356, 87] on input "text" at bounding box center [379, 93] width 136 height 16
type input "10490"
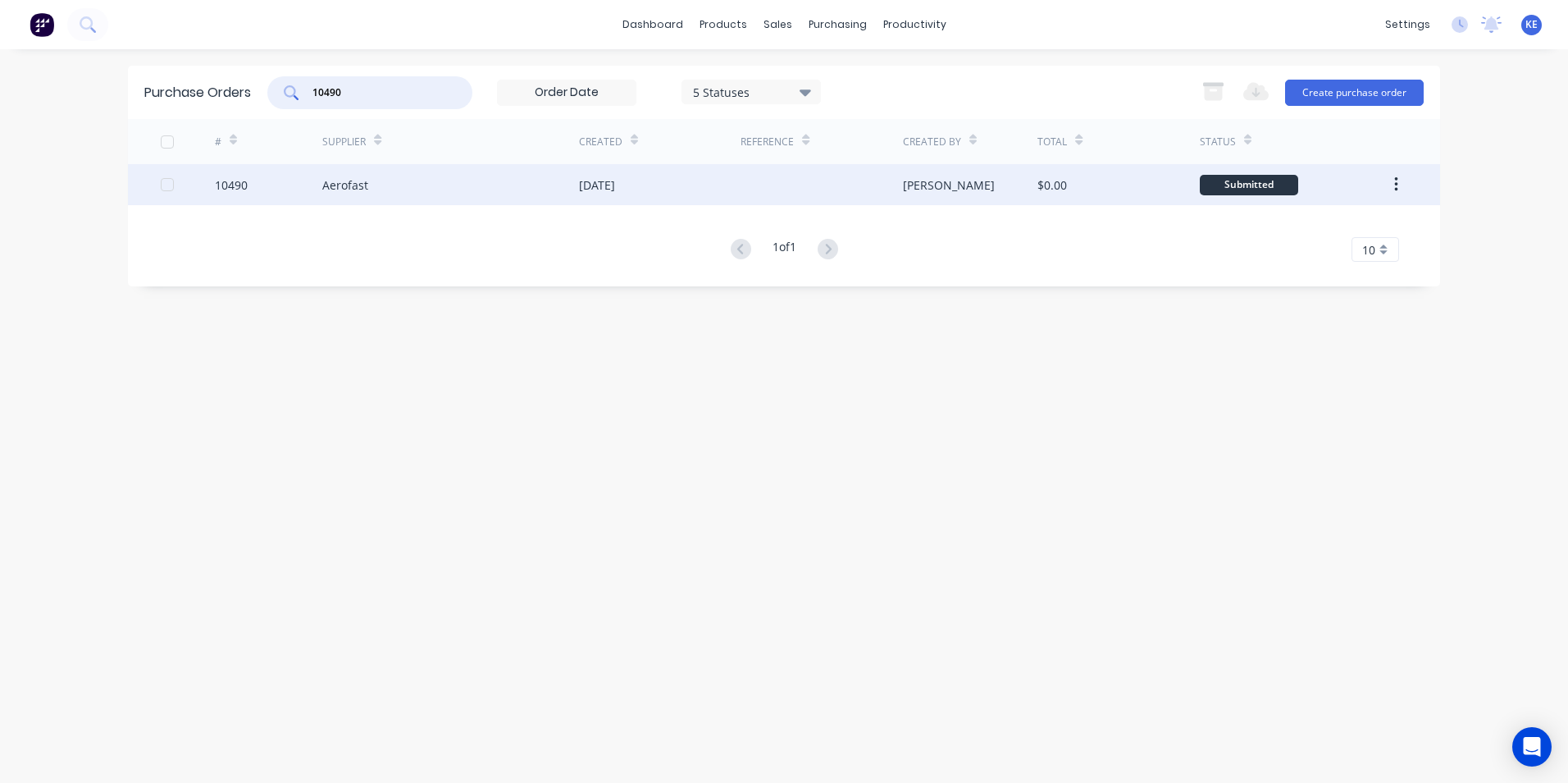
click at [267, 192] on div "10490" at bounding box center [268, 184] width 108 height 41
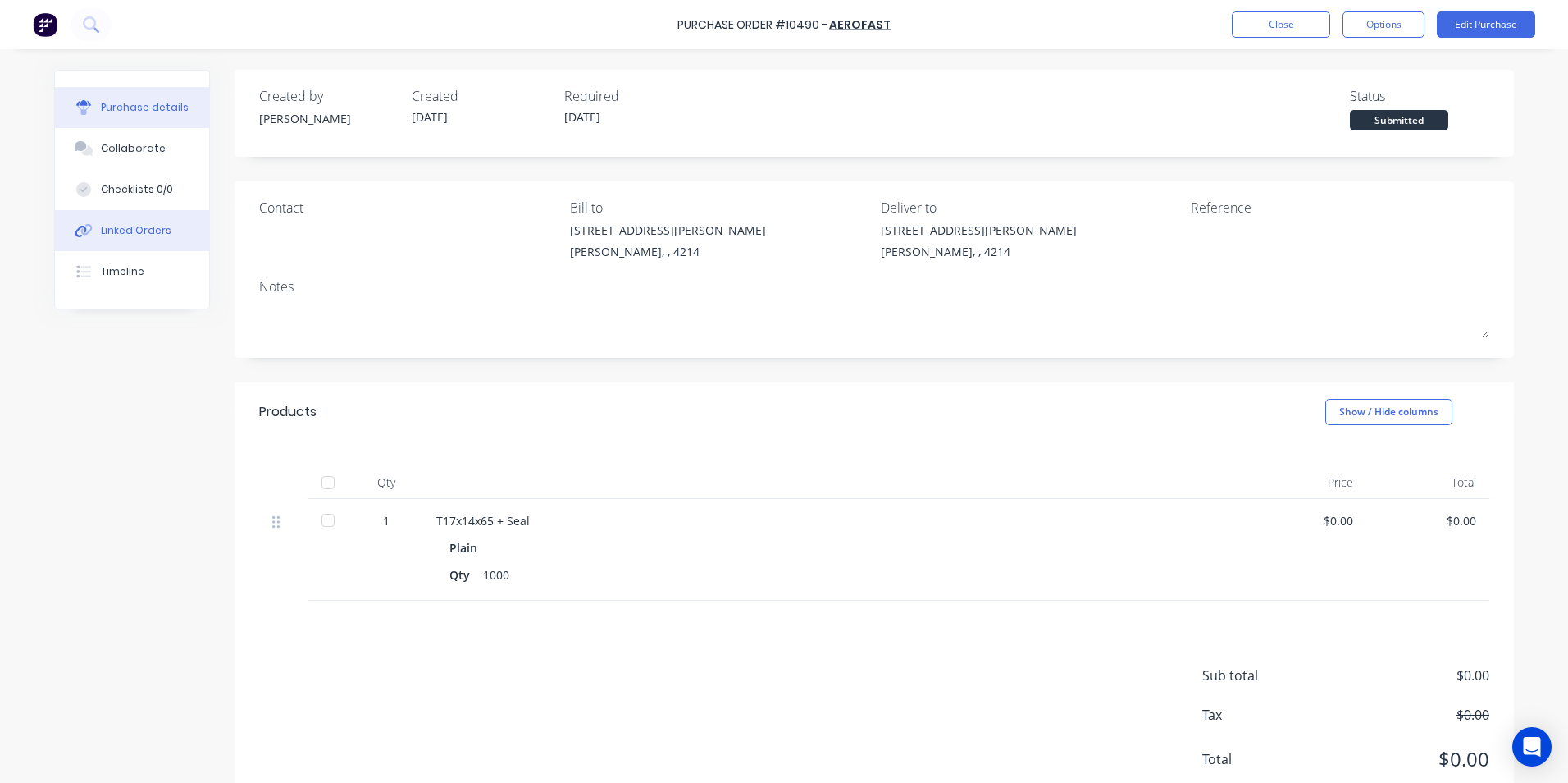
drag, startPoint x: 107, startPoint y: 224, endPoint x: 176, endPoint y: 211, distance: 70.2
click at [120, 219] on button "Linked Orders" at bounding box center [132, 230] width 154 height 41
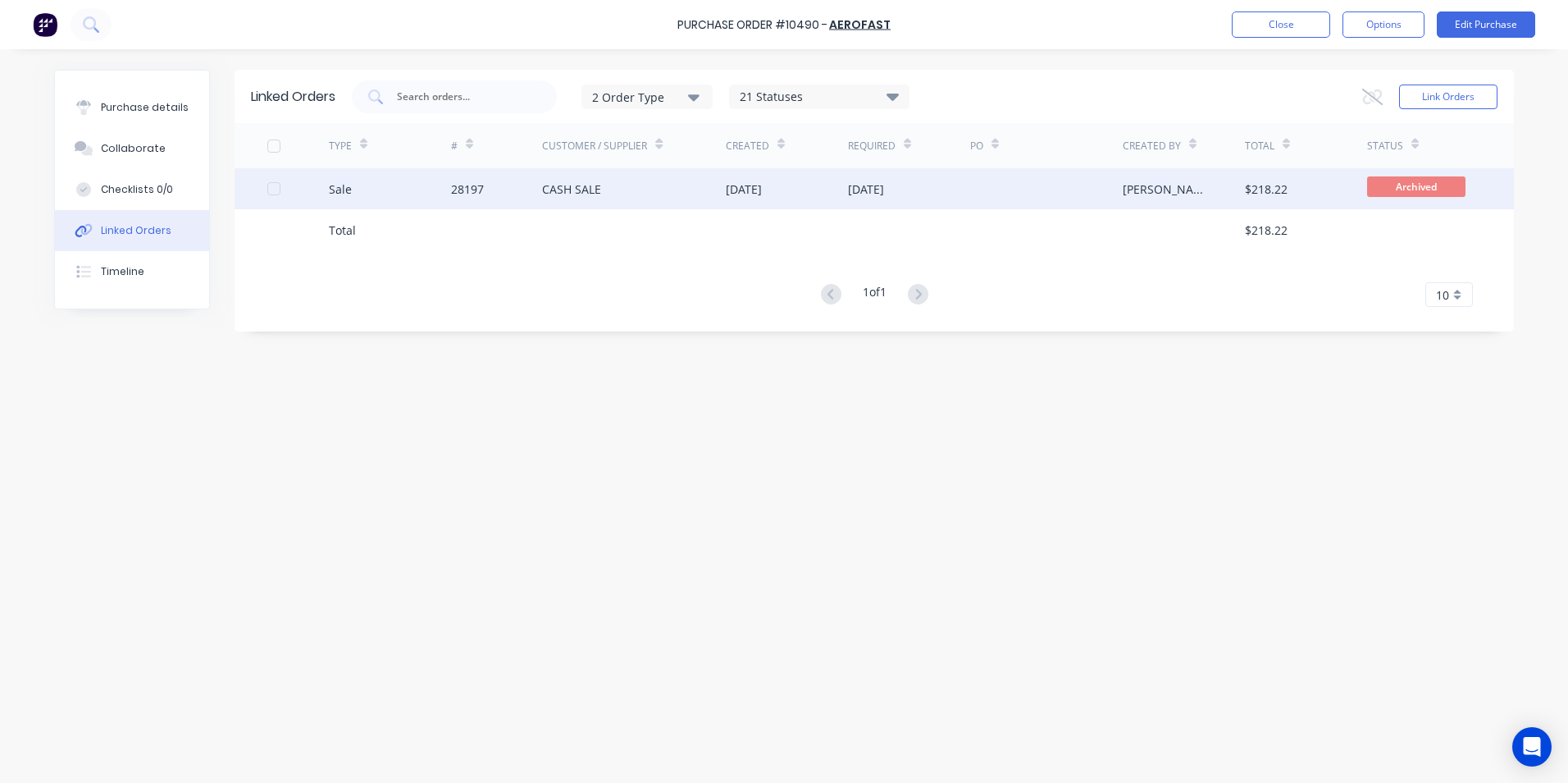
click at [385, 204] on div "Sale" at bounding box center [390, 188] width 122 height 41
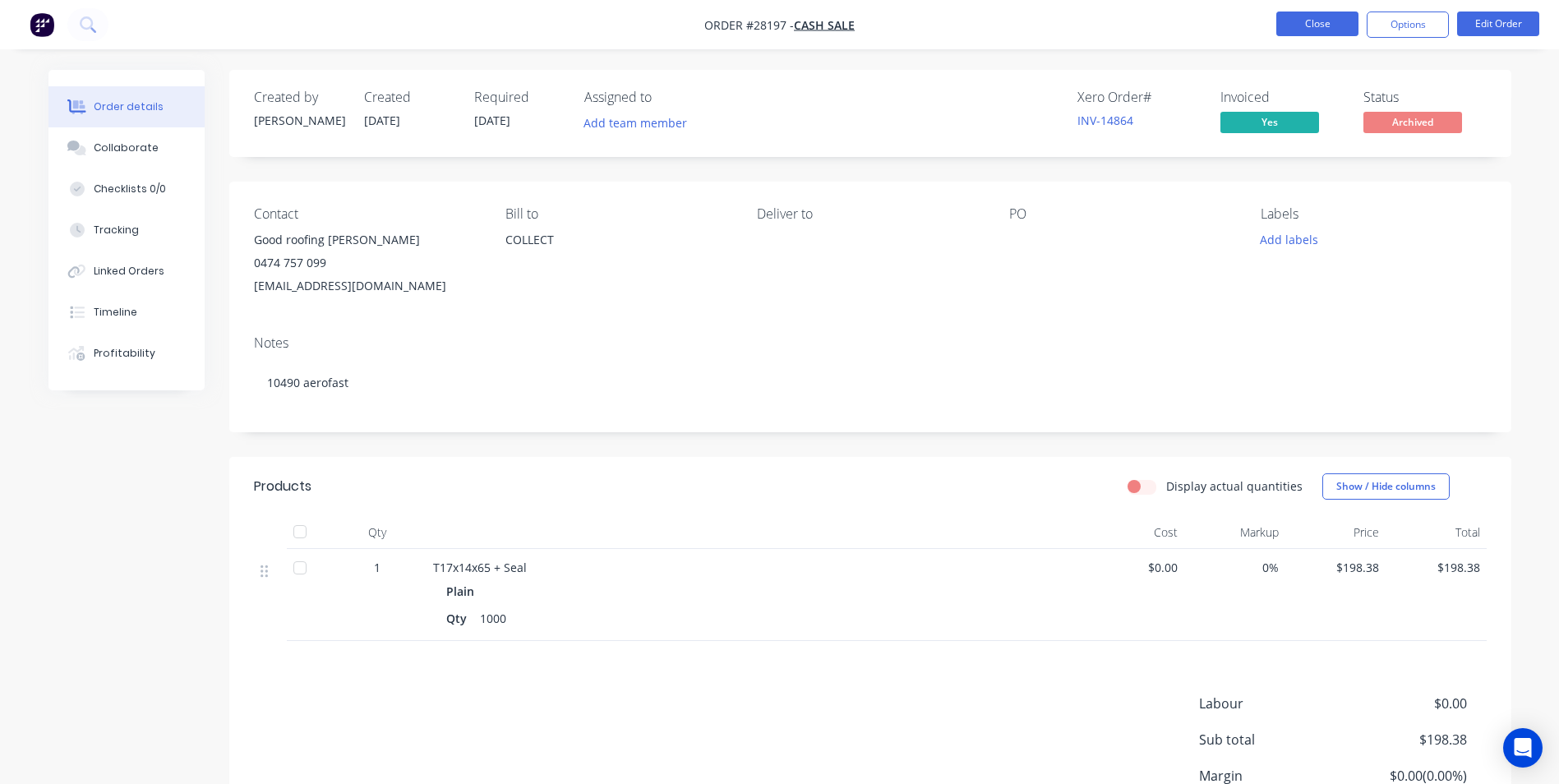
click at [1304, 25] on button "Close" at bounding box center [1317, 24] width 82 height 25
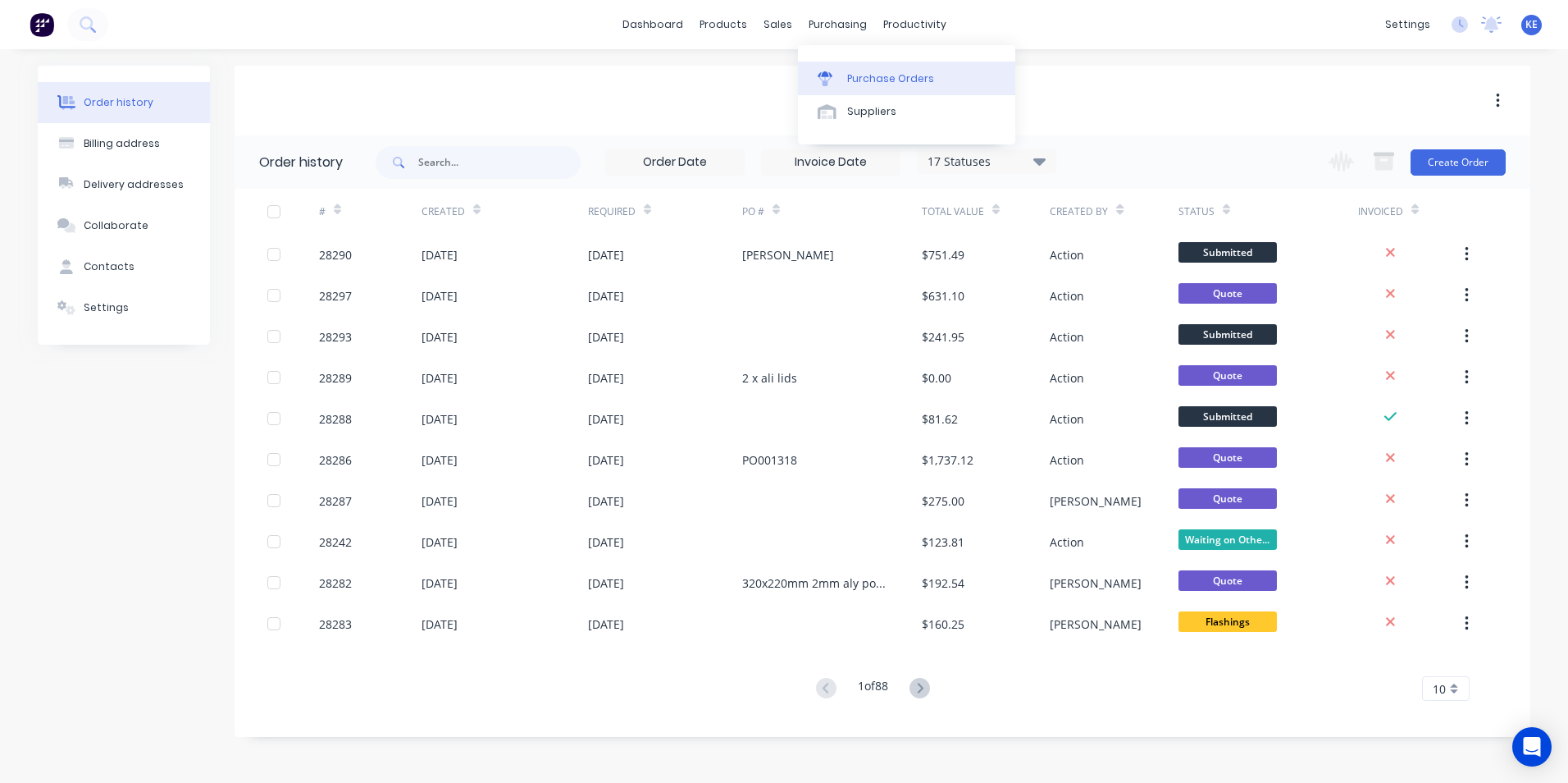
click at [852, 87] on link "Purchase Orders" at bounding box center [907, 78] width 218 height 33
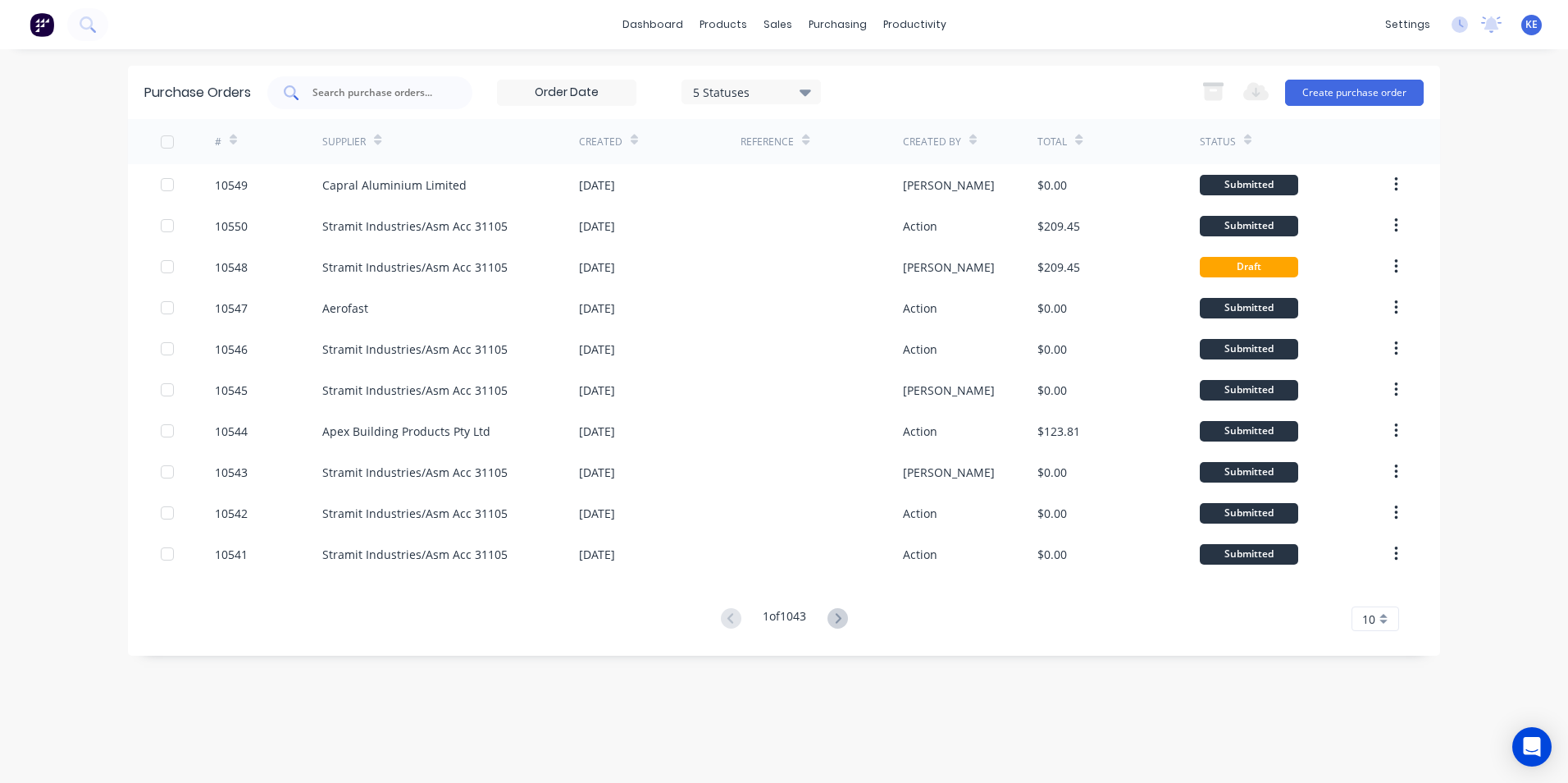
click at [355, 106] on div at bounding box center [370, 93] width 205 height 33
type input "10481"
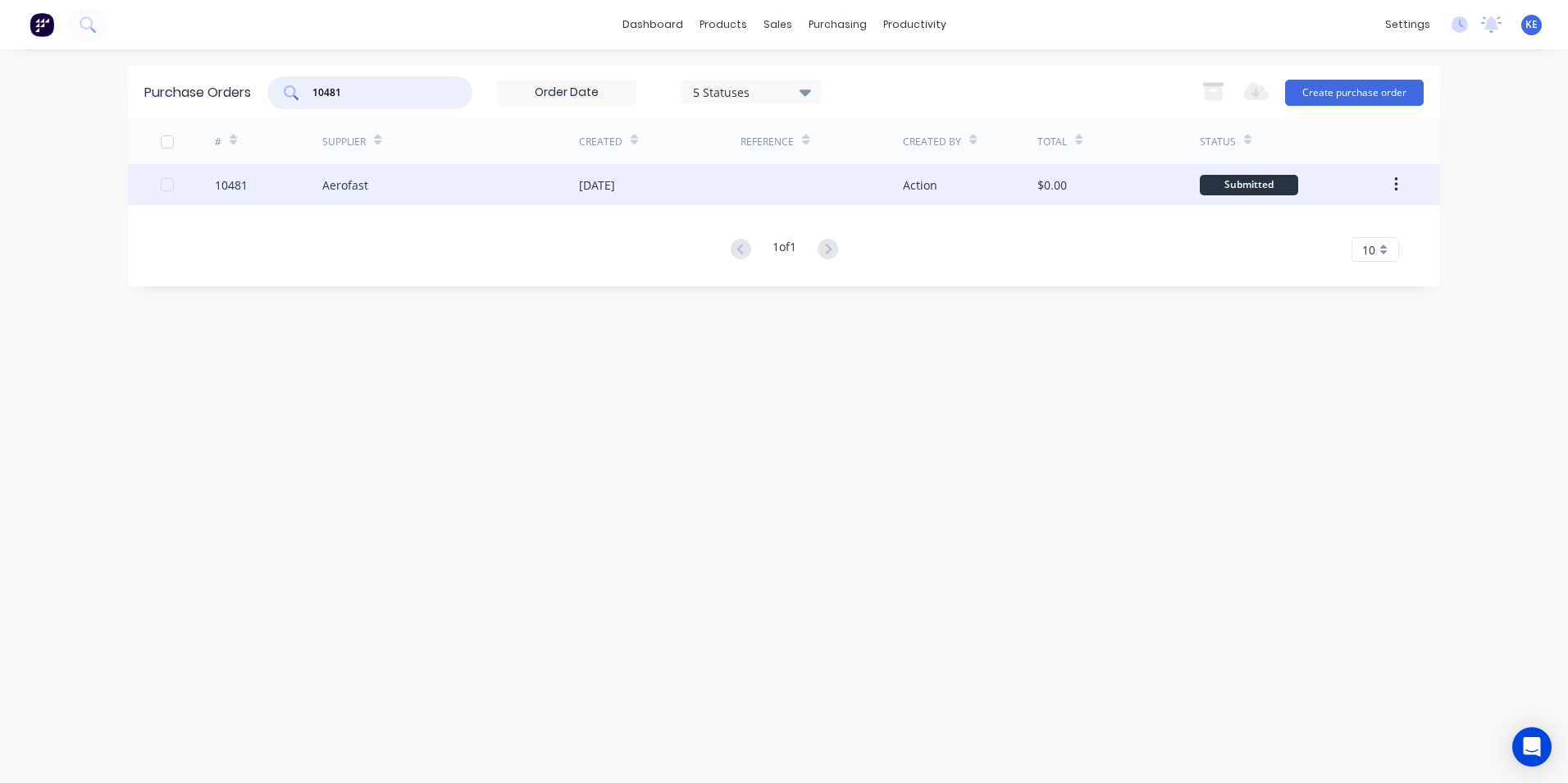
click at [264, 182] on div "10481" at bounding box center [268, 184] width 108 height 41
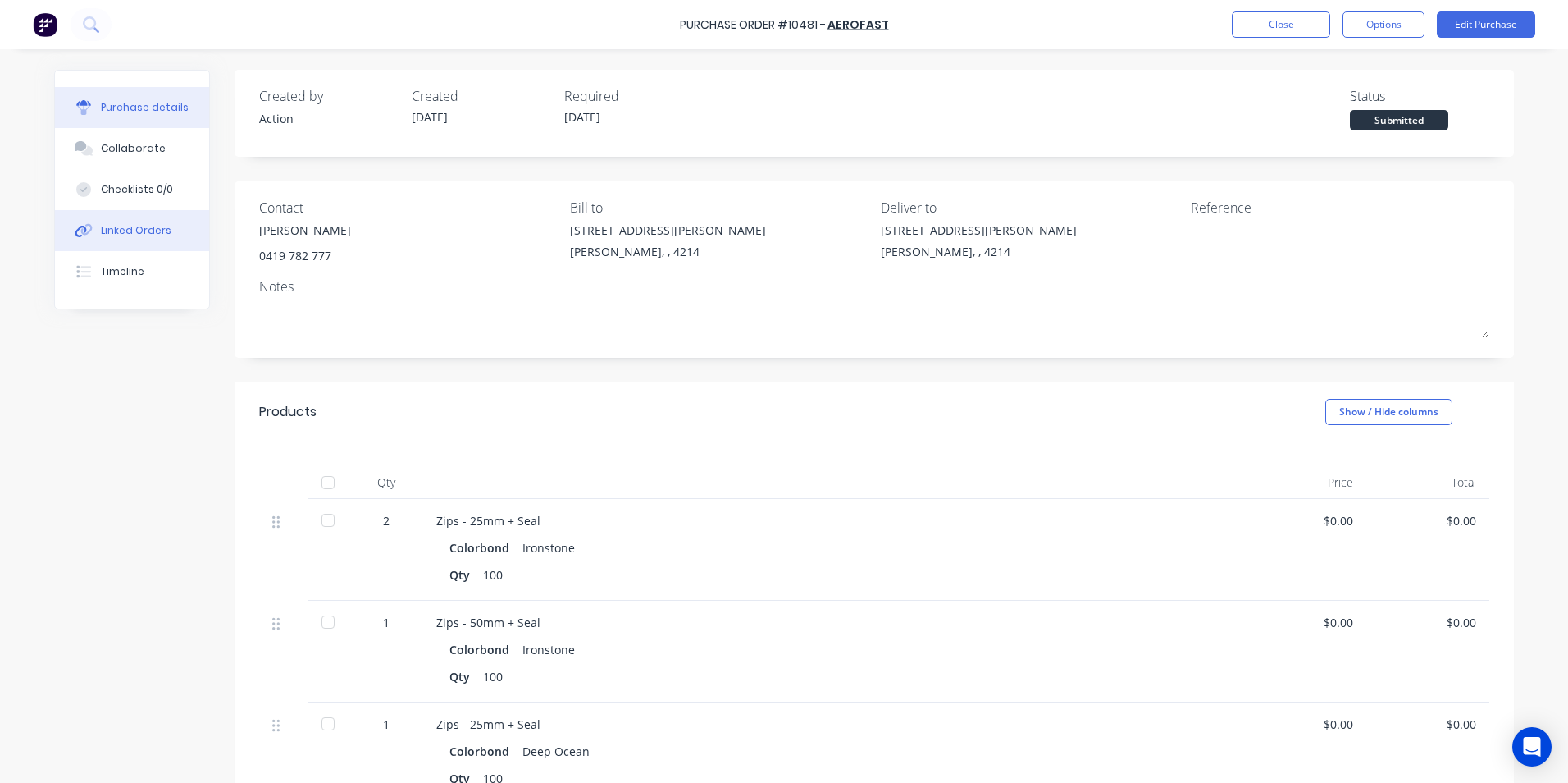
click at [129, 224] on div "Linked Orders" at bounding box center [136, 230] width 71 height 15
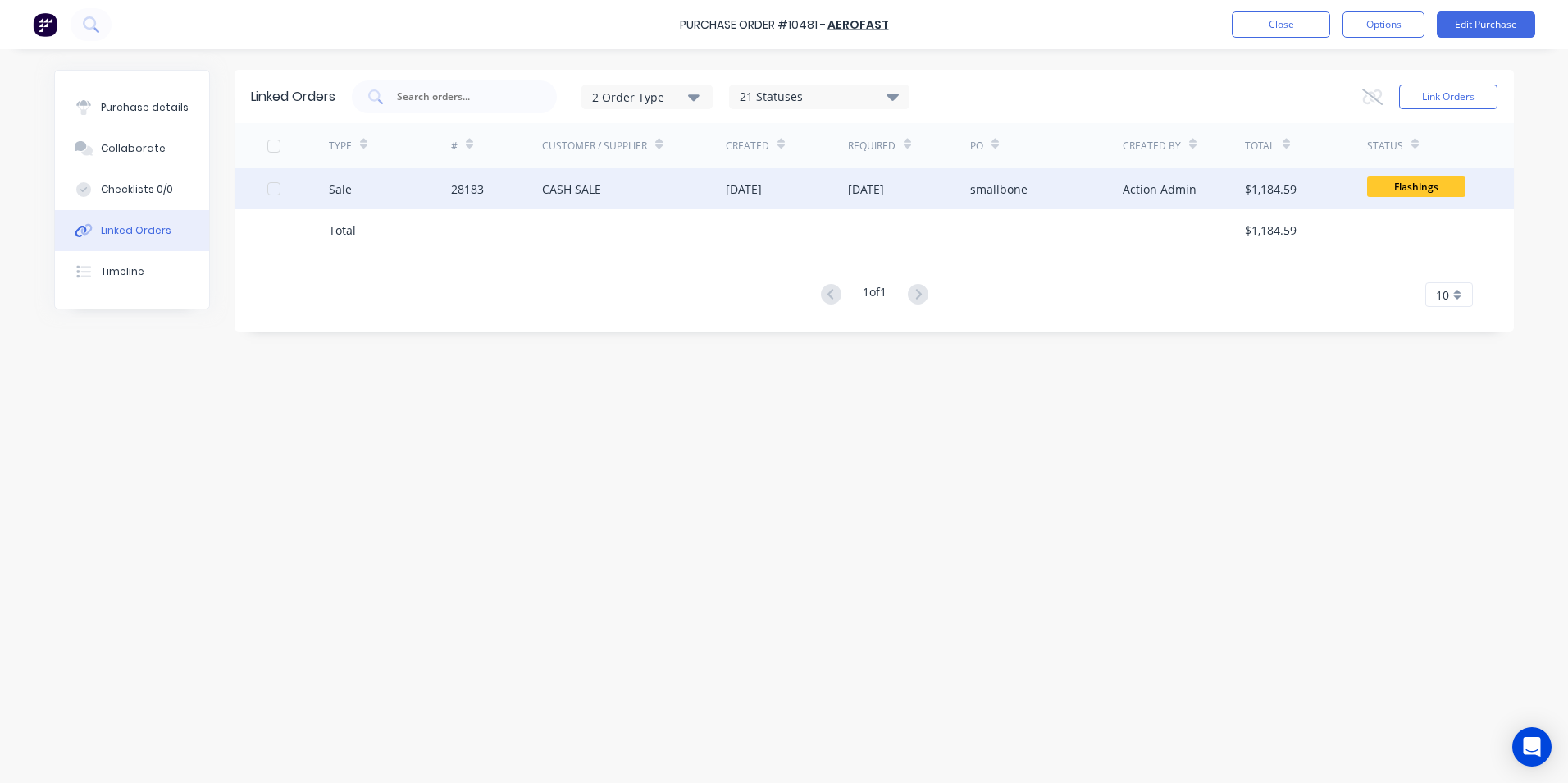
click at [400, 198] on div "Sale" at bounding box center [390, 188] width 122 height 41
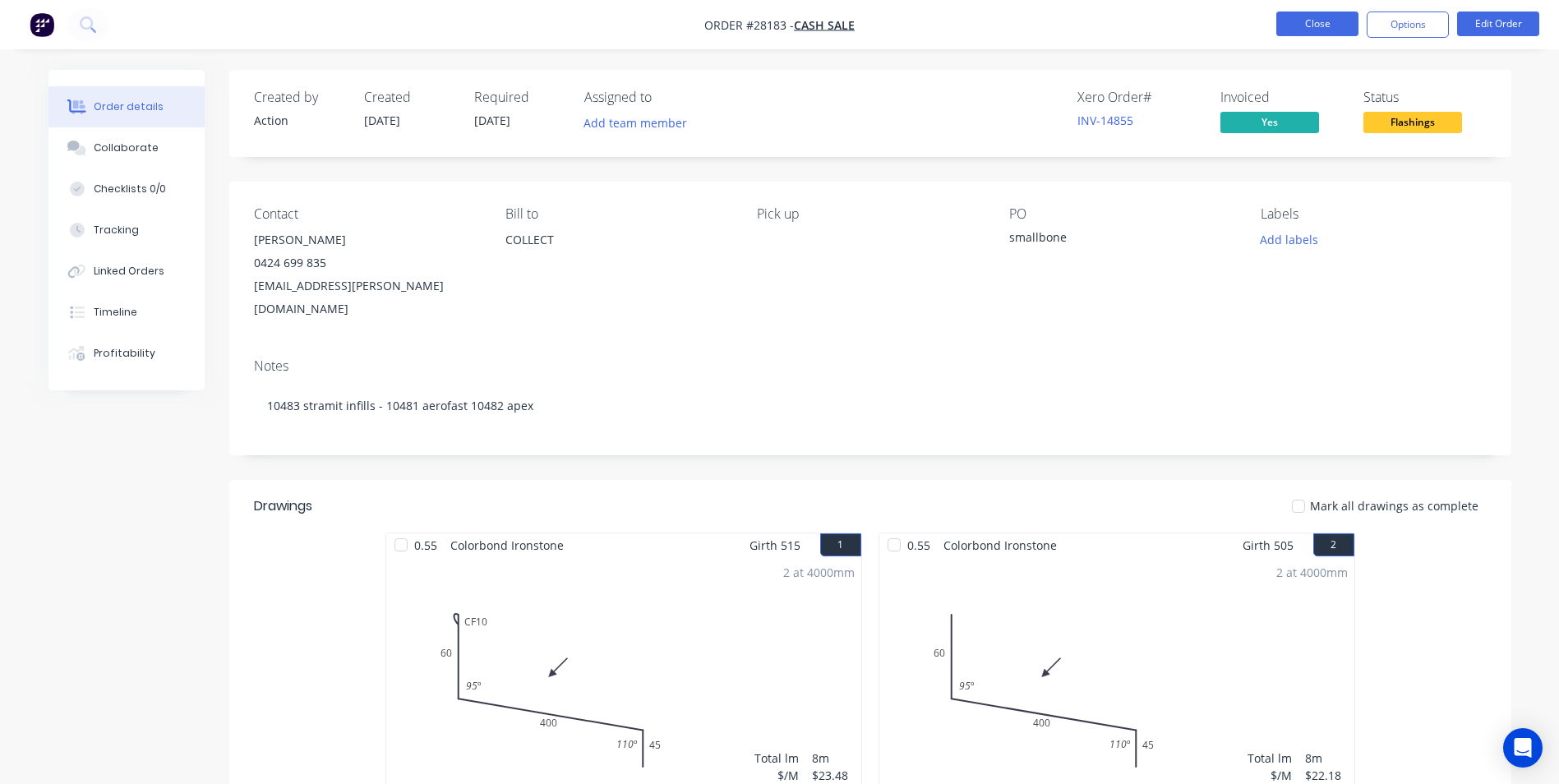
click at [1303, 29] on button "Close" at bounding box center [1317, 24] width 82 height 25
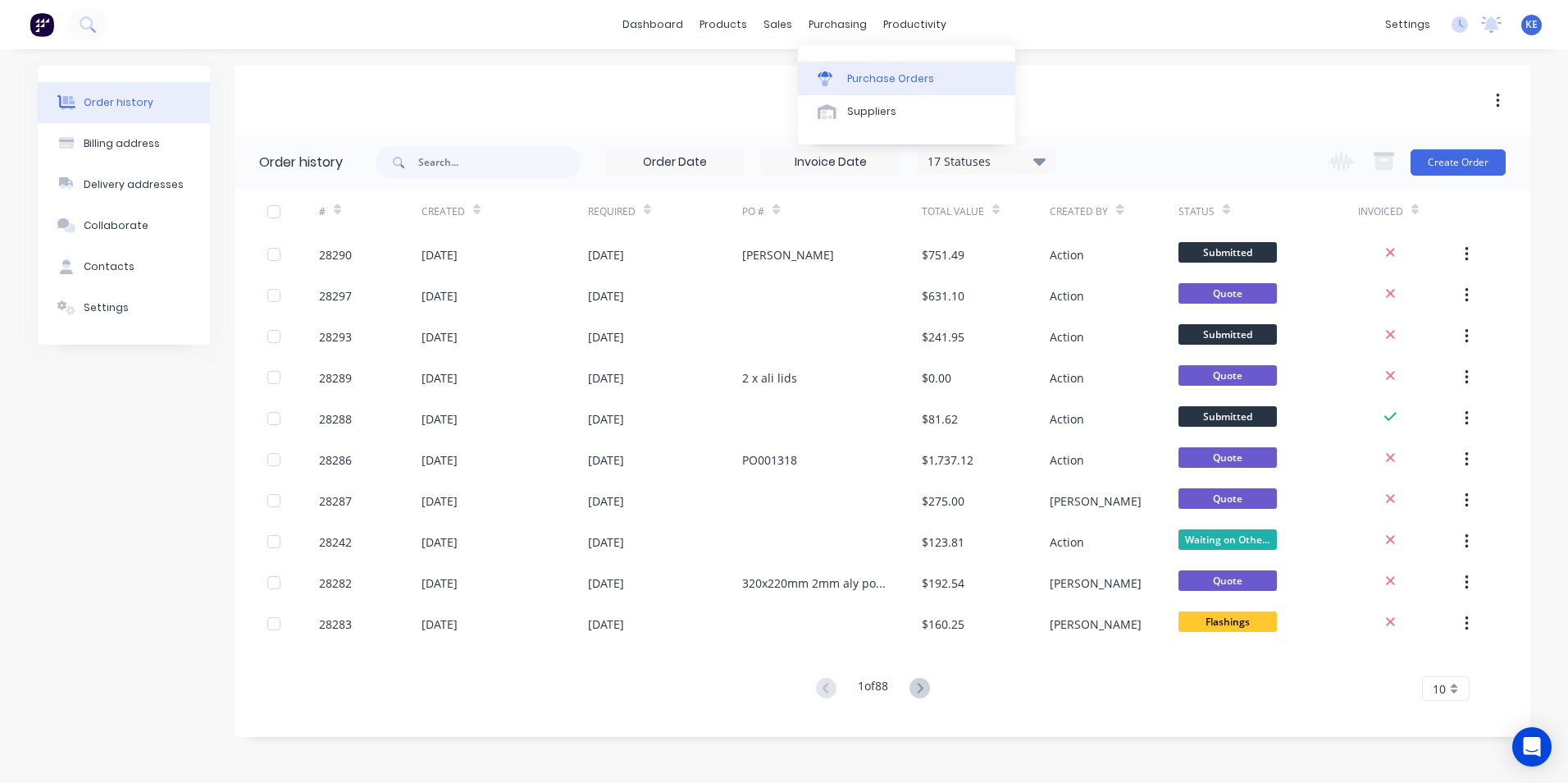
click at [845, 86] on link "Purchase Orders" at bounding box center [907, 78] width 218 height 33
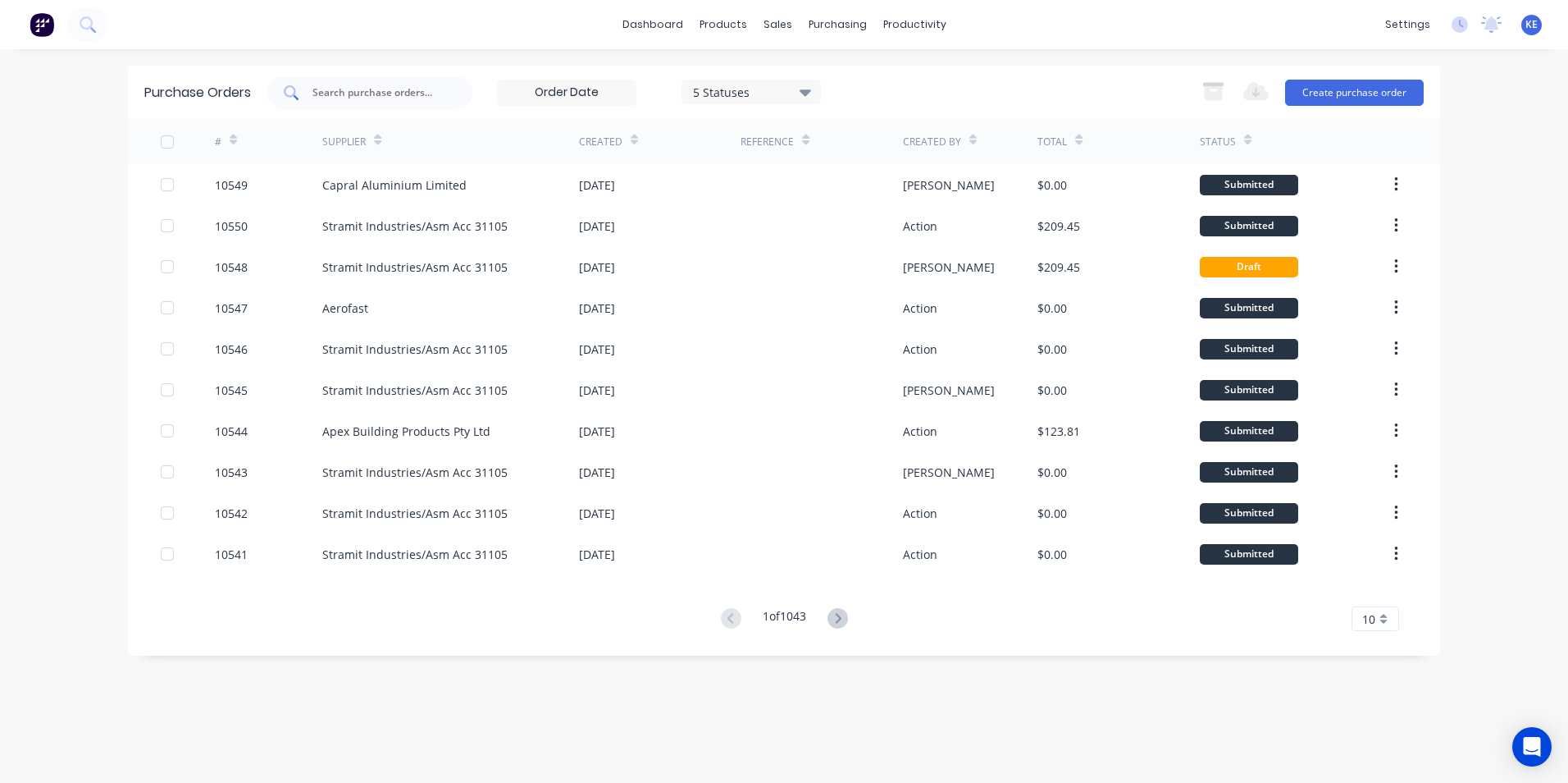
click at [339, 85] on input "text" at bounding box center [379, 93] width 136 height 16
type input "10475"
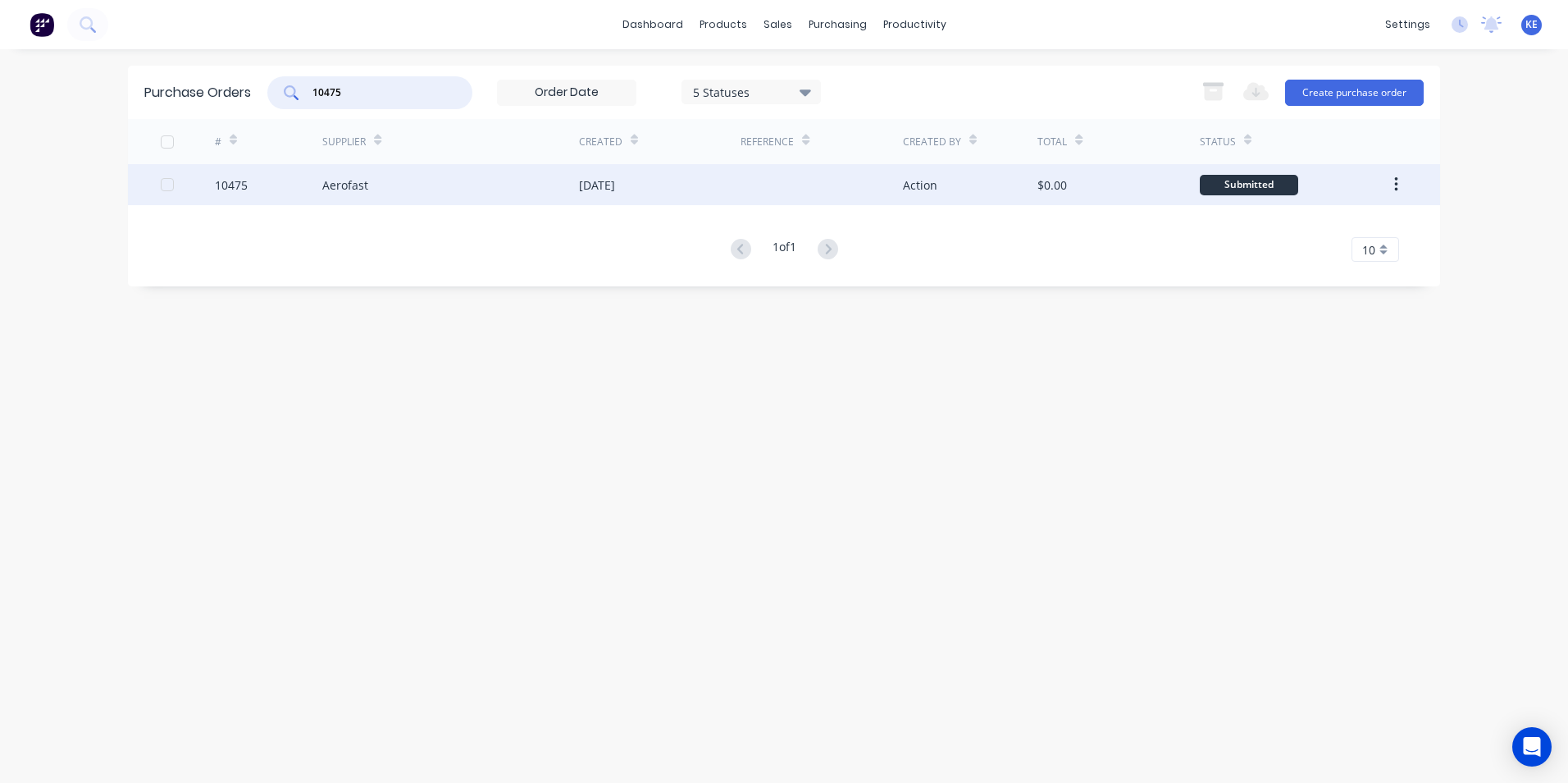
click at [280, 184] on div "10475" at bounding box center [268, 184] width 108 height 41
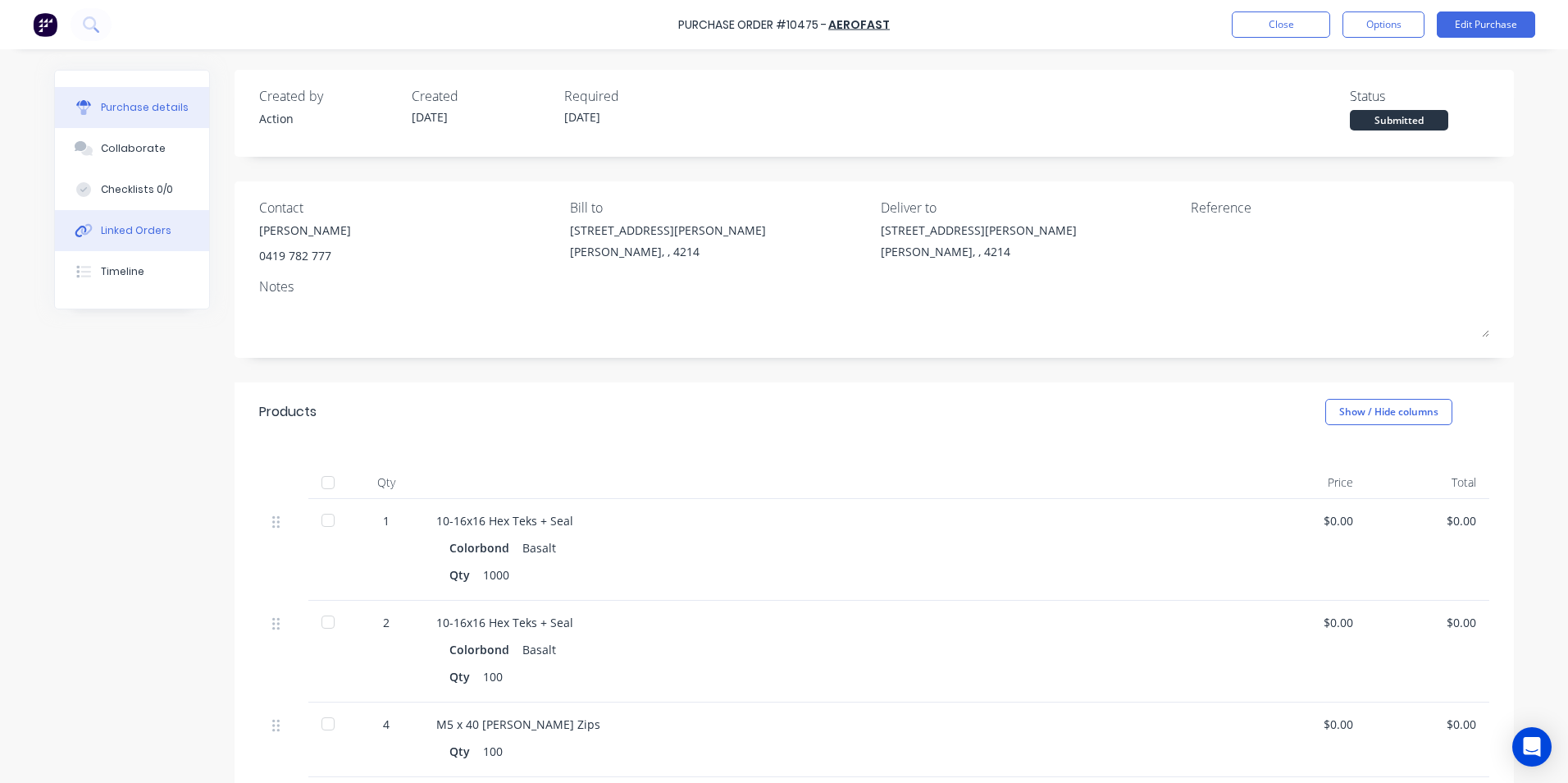
click at [116, 240] on button "Linked Orders" at bounding box center [132, 230] width 154 height 41
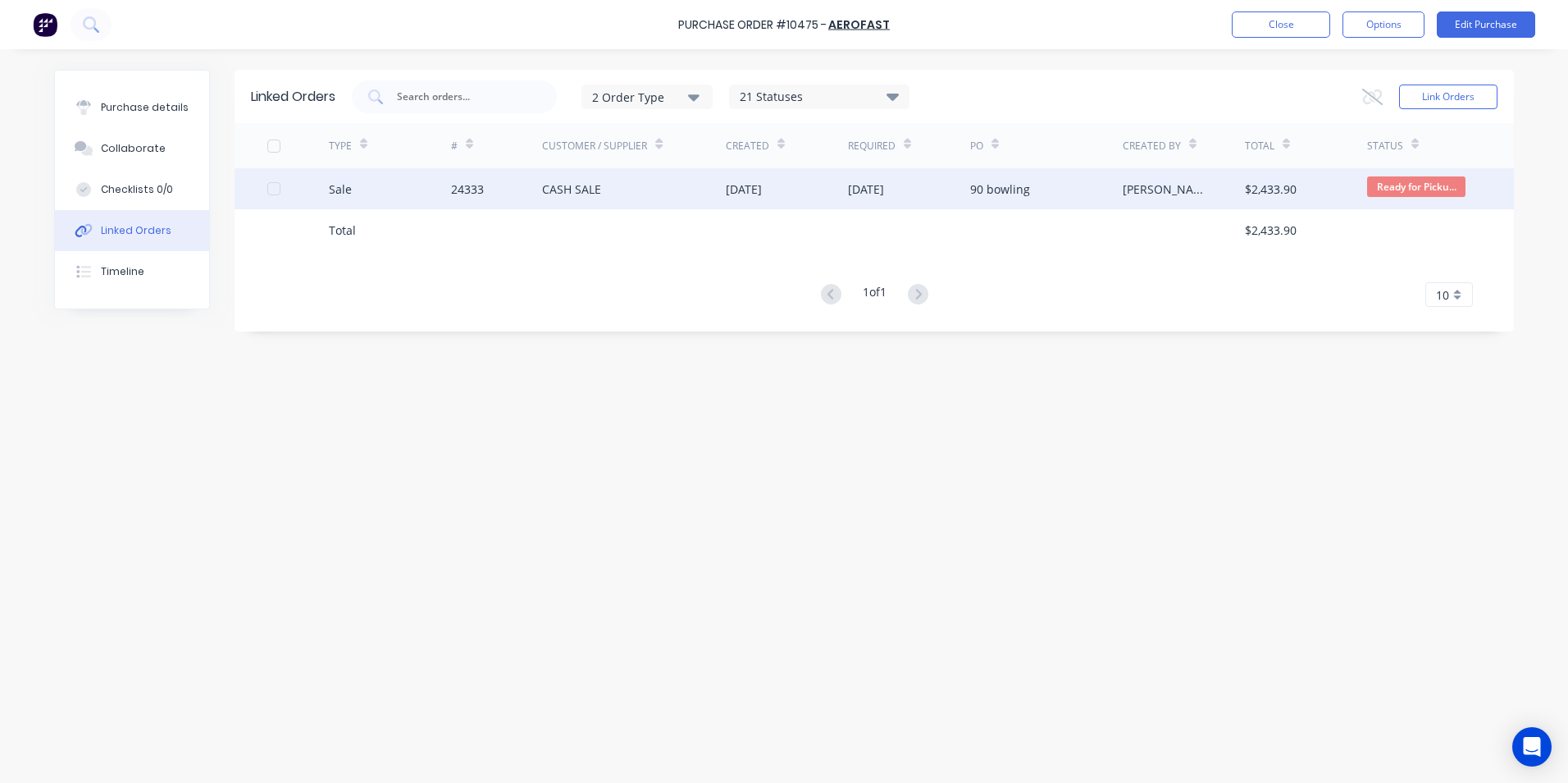
click at [402, 182] on div "Sale" at bounding box center [390, 188] width 122 height 41
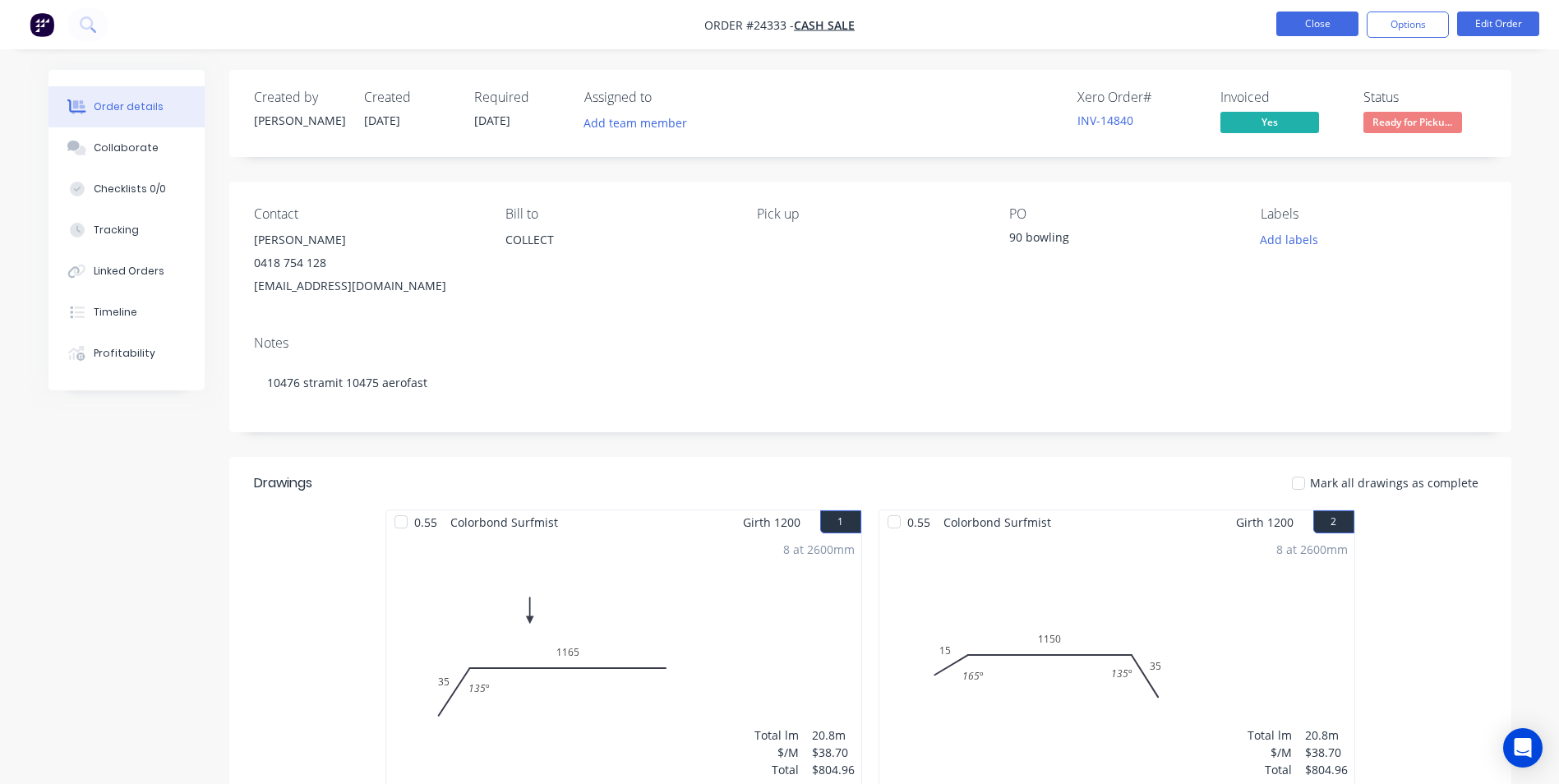
click at [1316, 26] on button "Close" at bounding box center [1317, 24] width 82 height 25
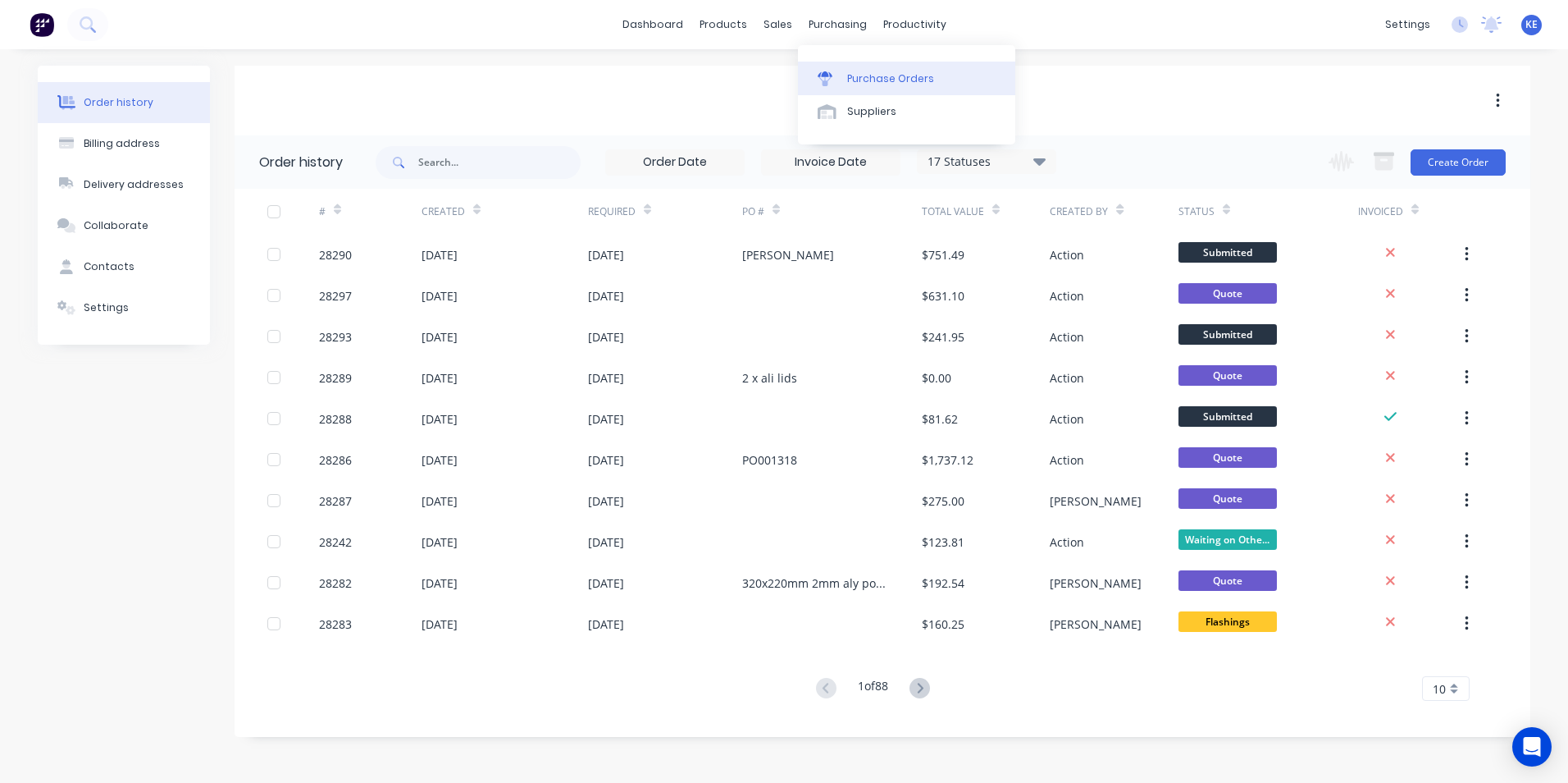
click at [862, 84] on div "Purchase Orders" at bounding box center [891, 79] width 87 height 15
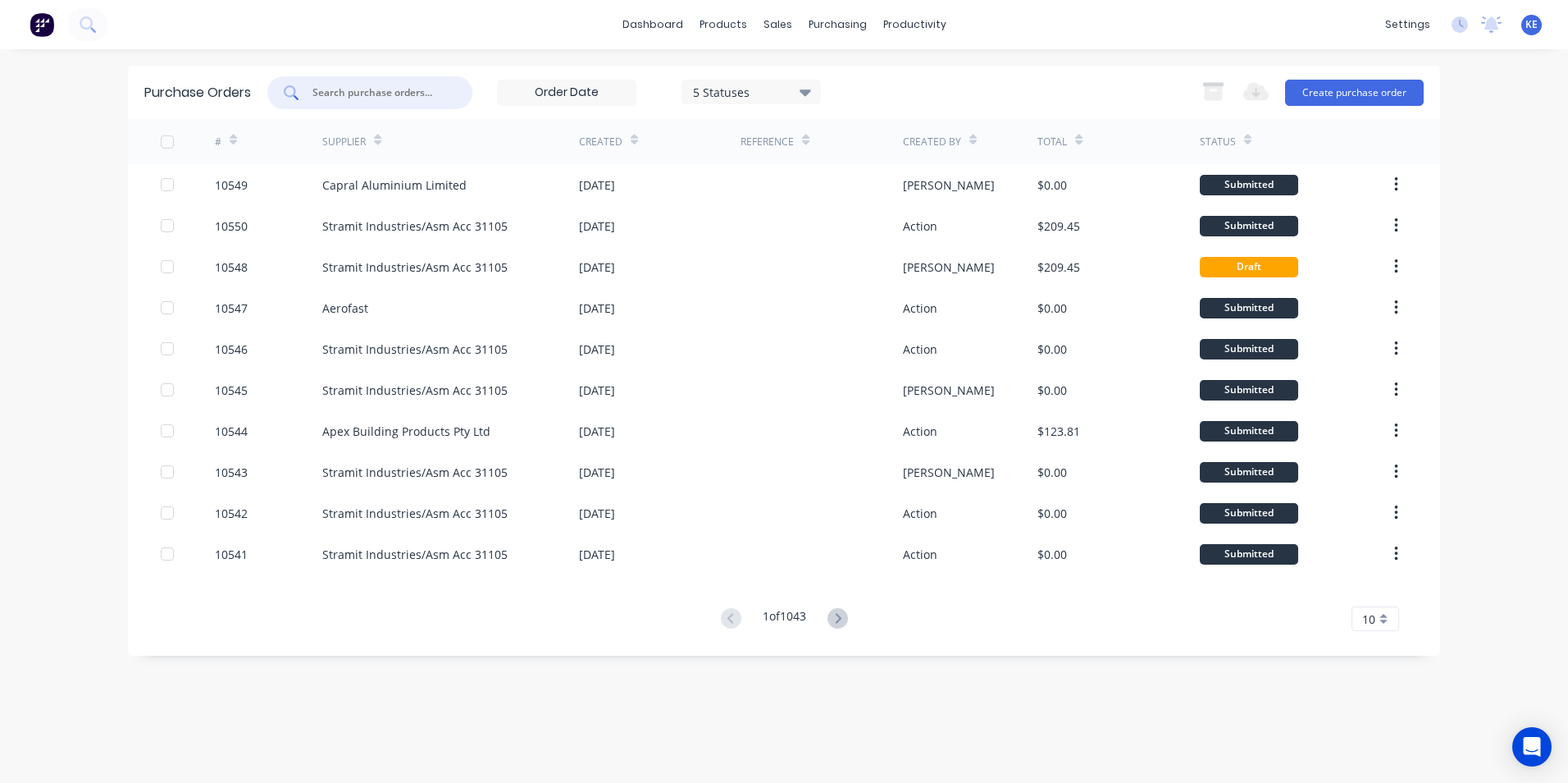
click at [349, 90] on input "text" at bounding box center [379, 93] width 136 height 16
type input "stock"
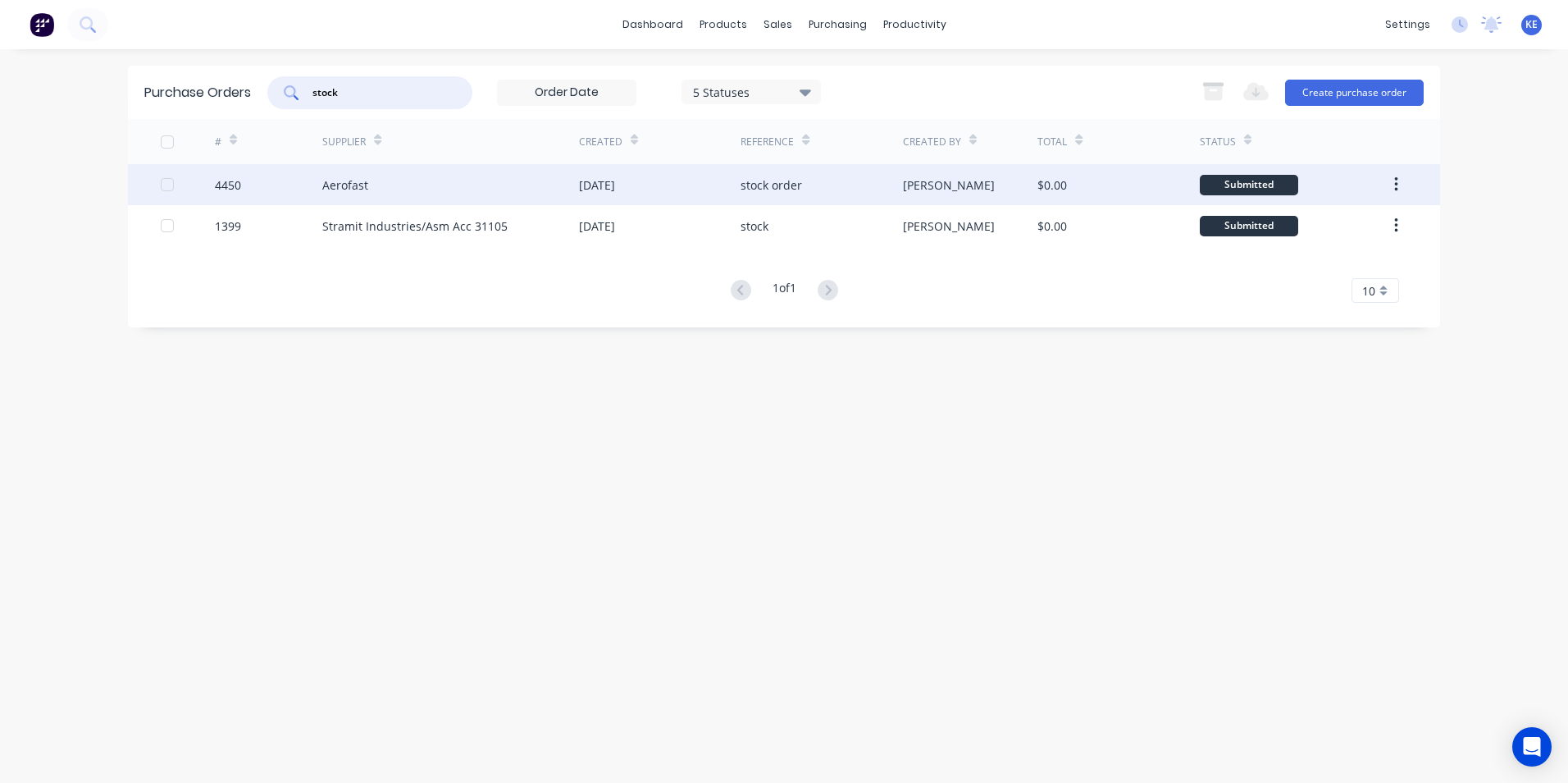
click at [278, 181] on div "4450" at bounding box center [268, 184] width 108 height 41
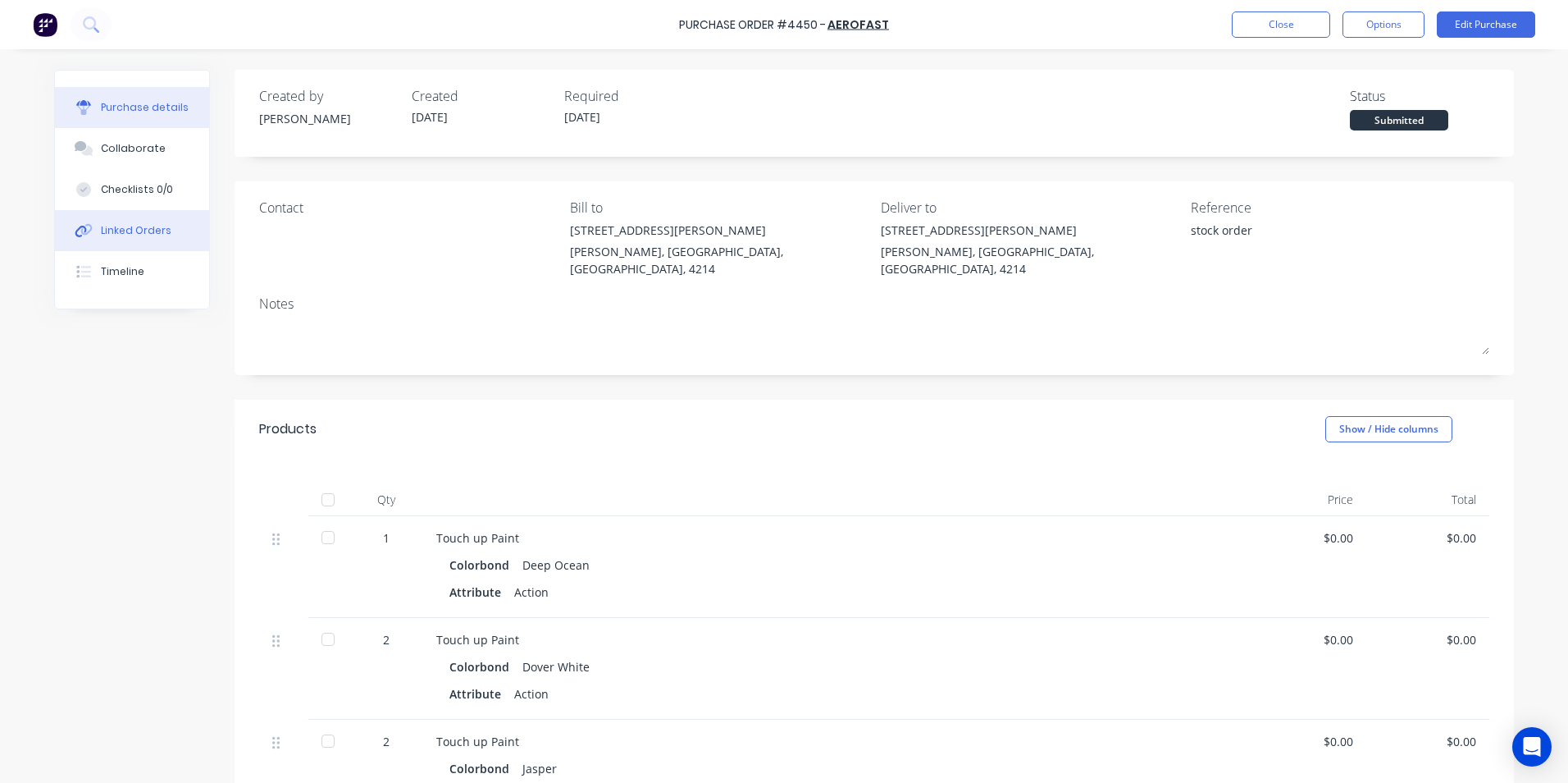
click at [103, 225] on div "Linked Orders" at bounding box center [136, 230] width 71 height 15
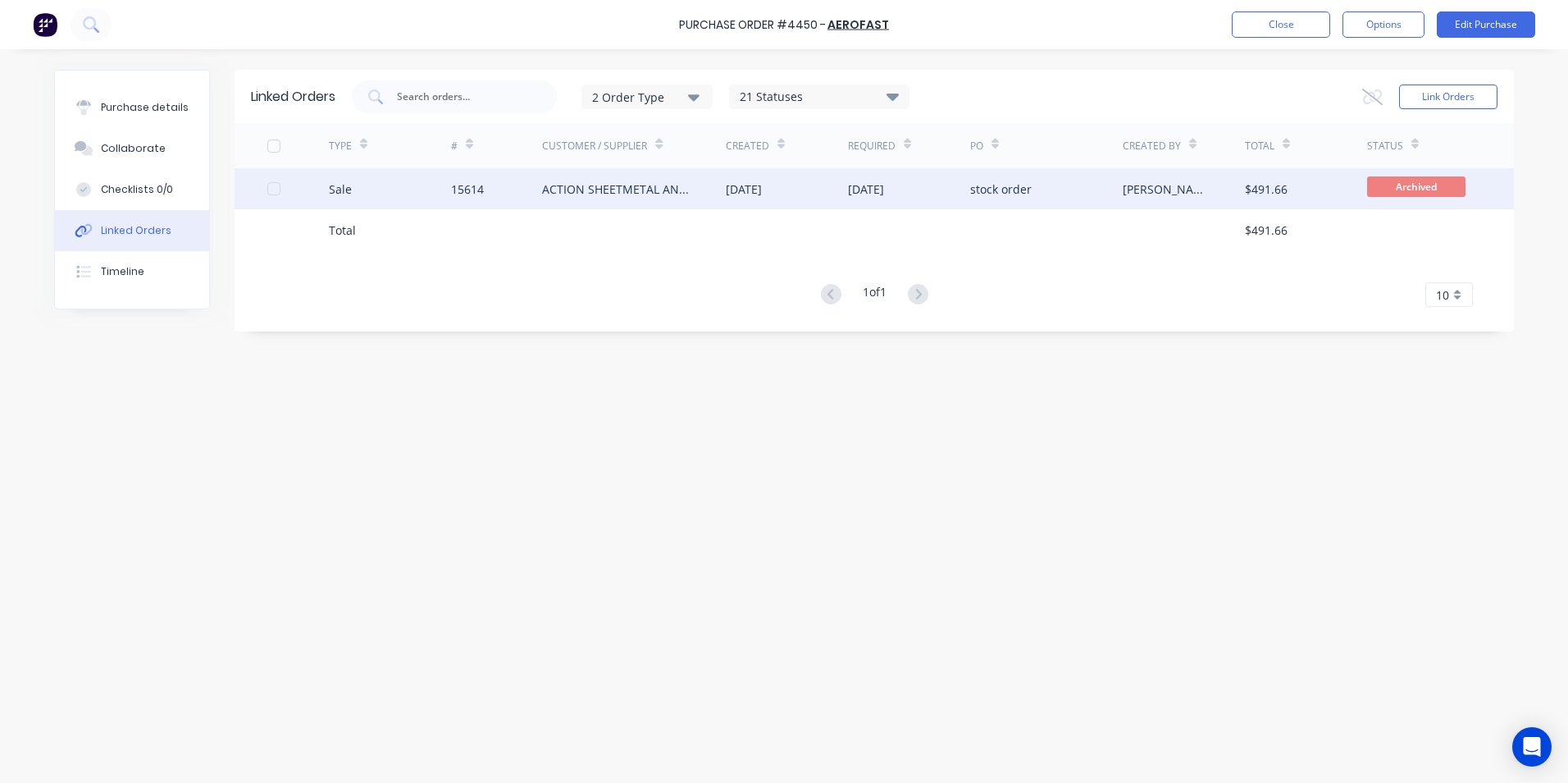
click at [406, 193] on div "Sale" at bounding box center [390, 188] width 122 height 41
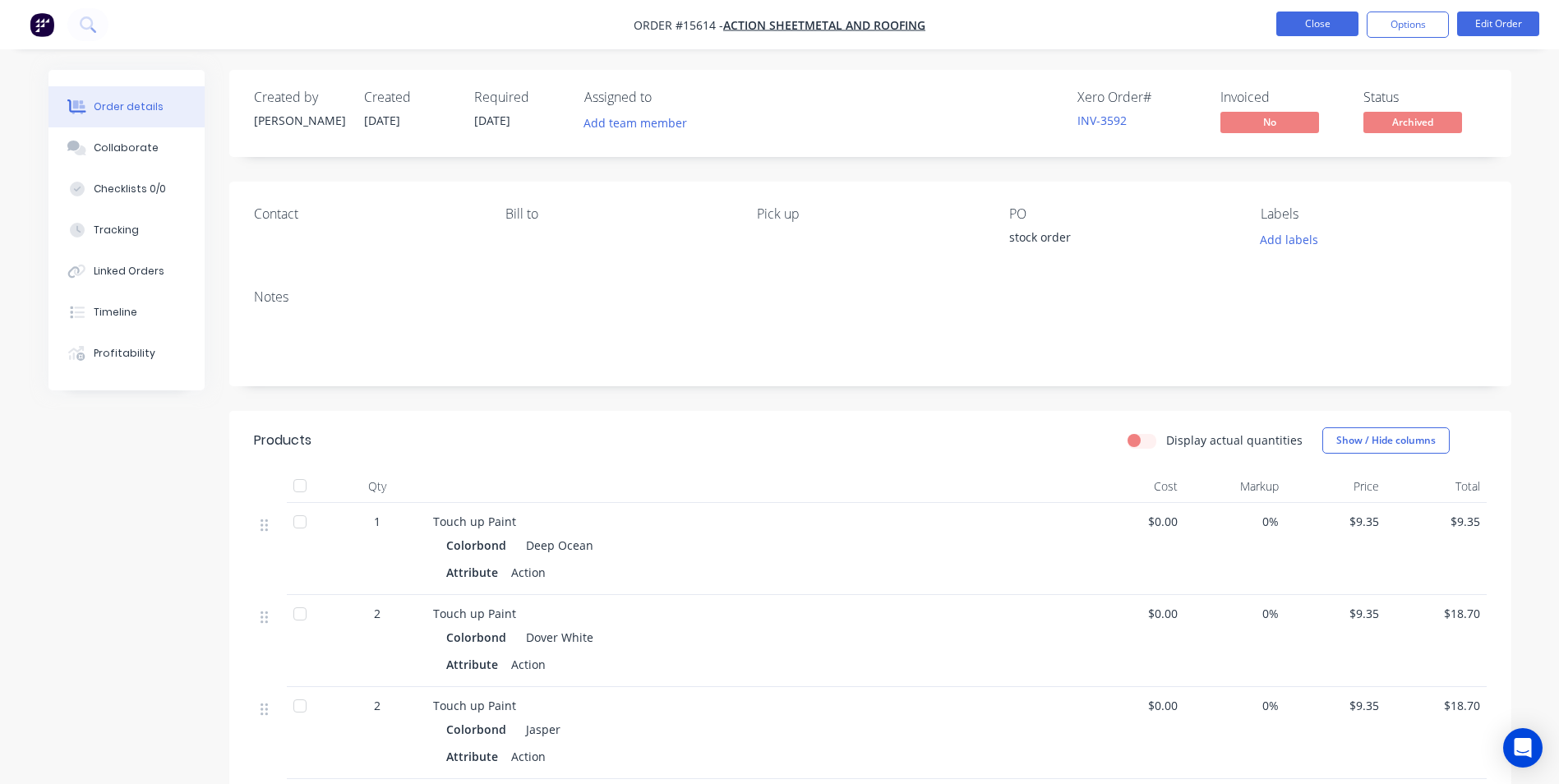
click at [1311, 34] on button "Close" at bounding box center [1317, 24] width 82 height 25
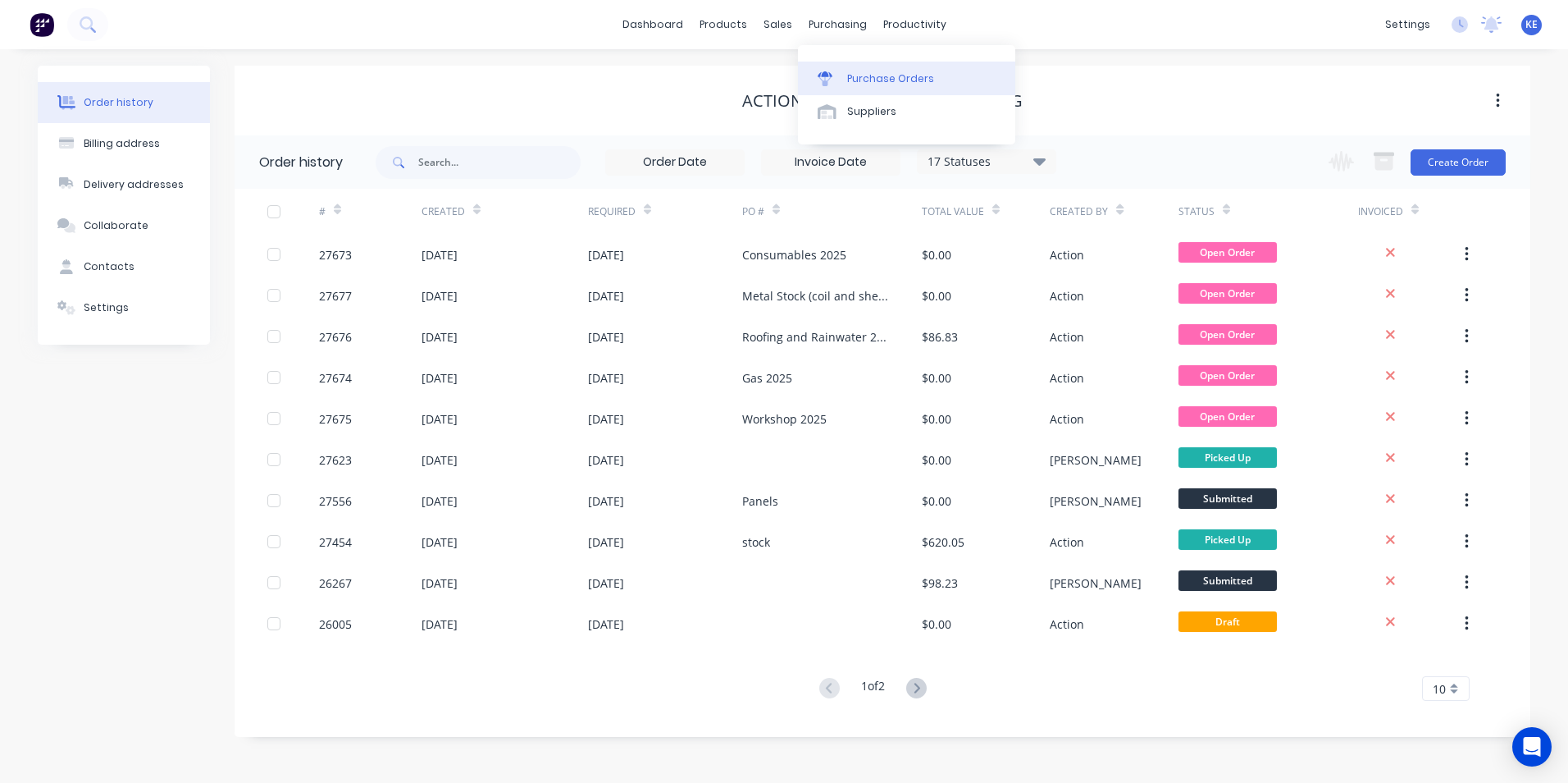
click at [862, 84] on div "Purchase Orders" at bounding box center [891, 79] width 87 height 15
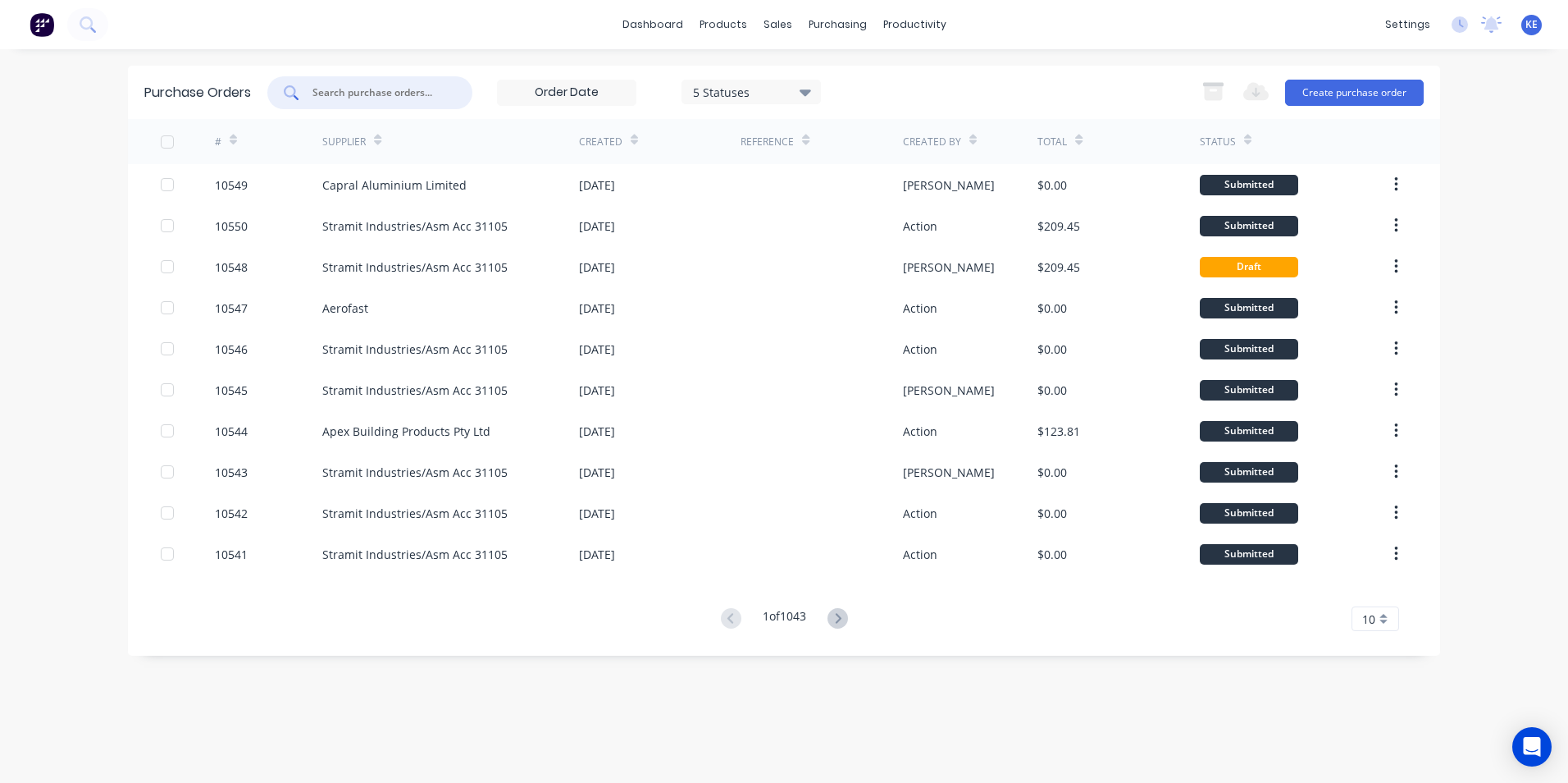
click at [348, 87] on input "text" at bounding box center [379, 93] width 136 height 16
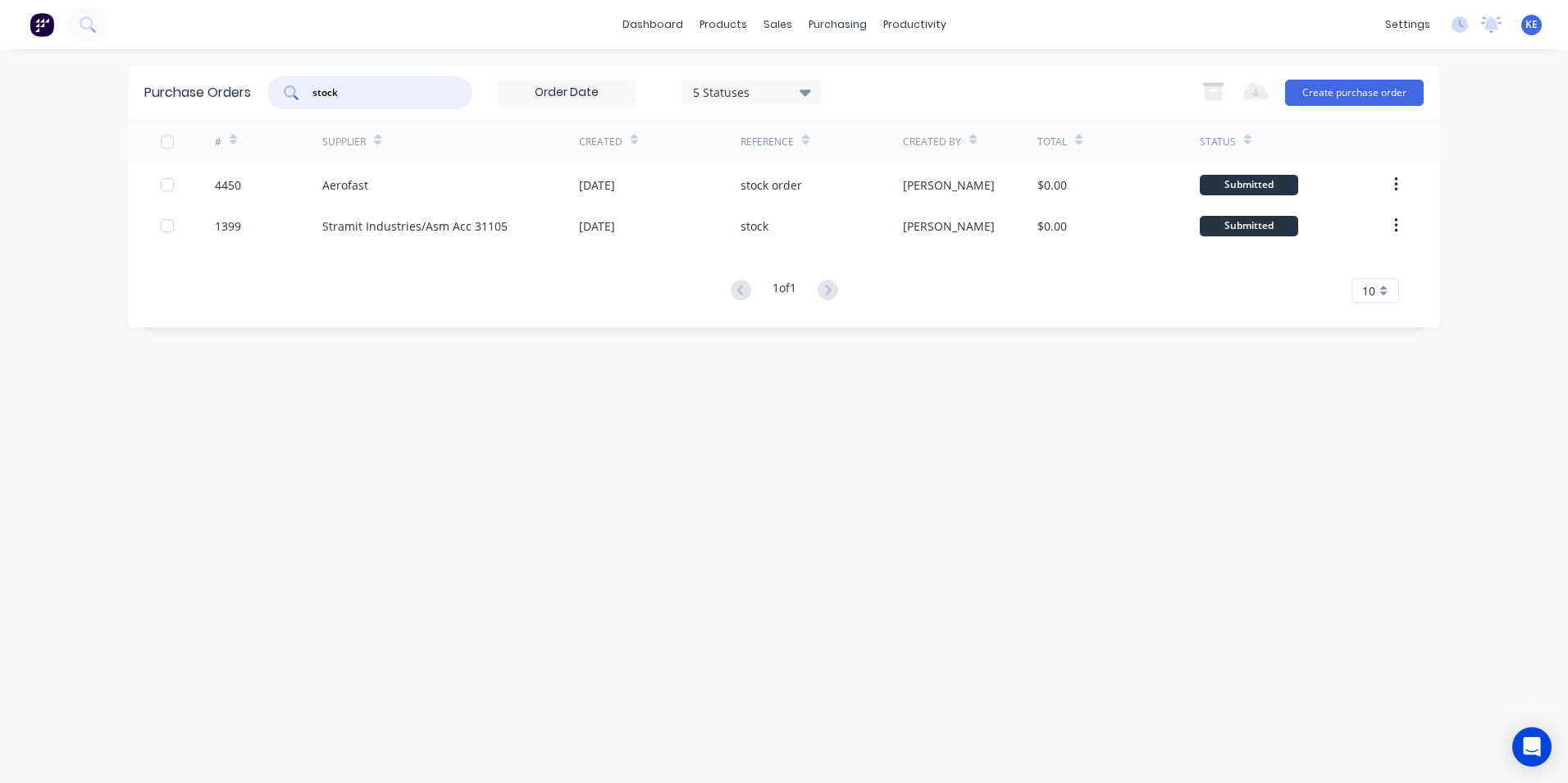
drag, startPoint x: 359, startPoint y: 86, endPoint x: 219, endPoint y: 107, distance: 141.6
click at [219, 107] on div "Purchase Orders stock 5 Statuses 5 Statuses Export to Excel (XLSX) Create purch…" at bounding box center [784, 92] width 1312 height 54
type input "[PERSON_NAME]"
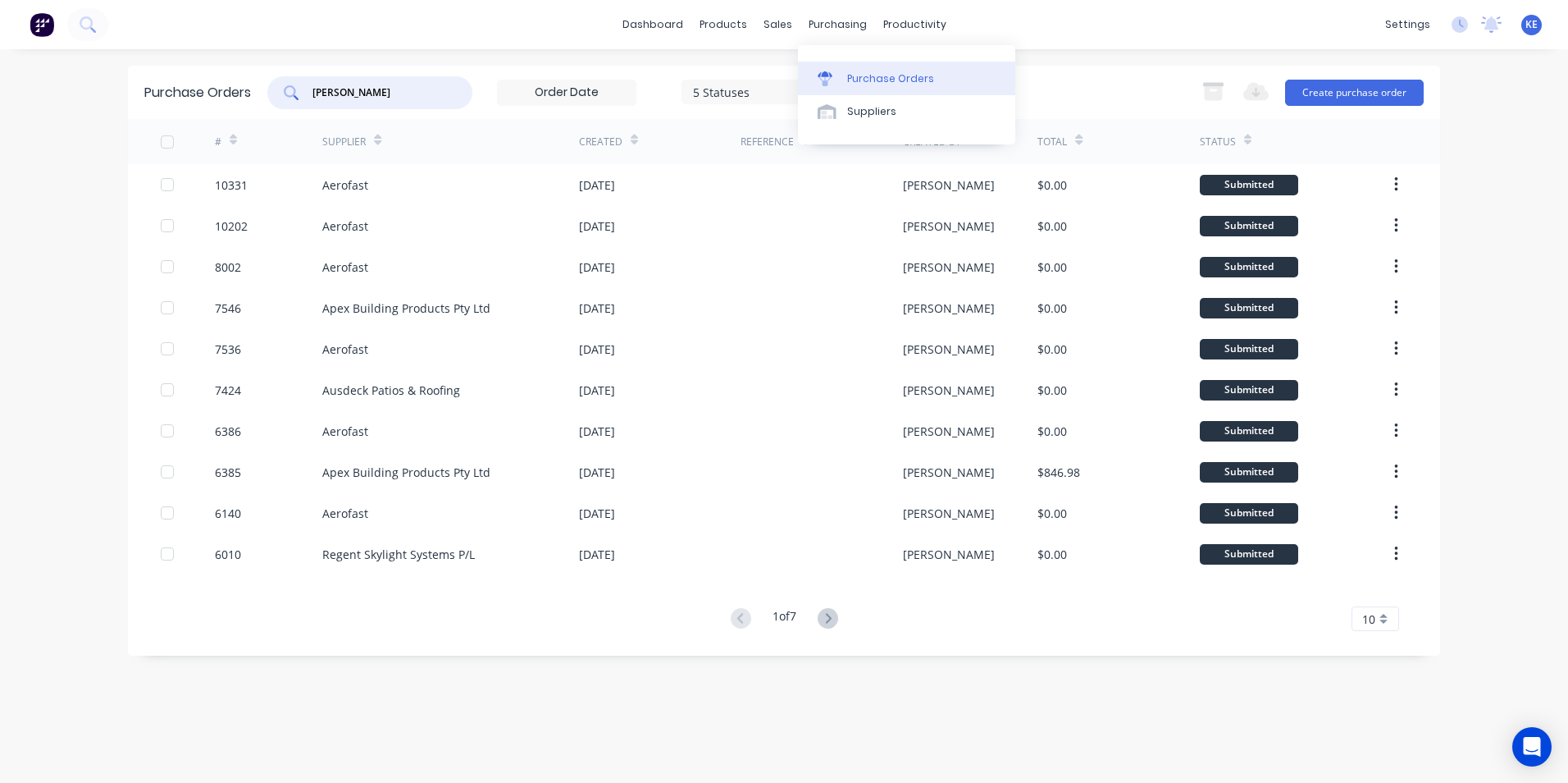
click at [910, 73] on div "Purchase Orders" at bounding box center [891, 79] width 87 height 15
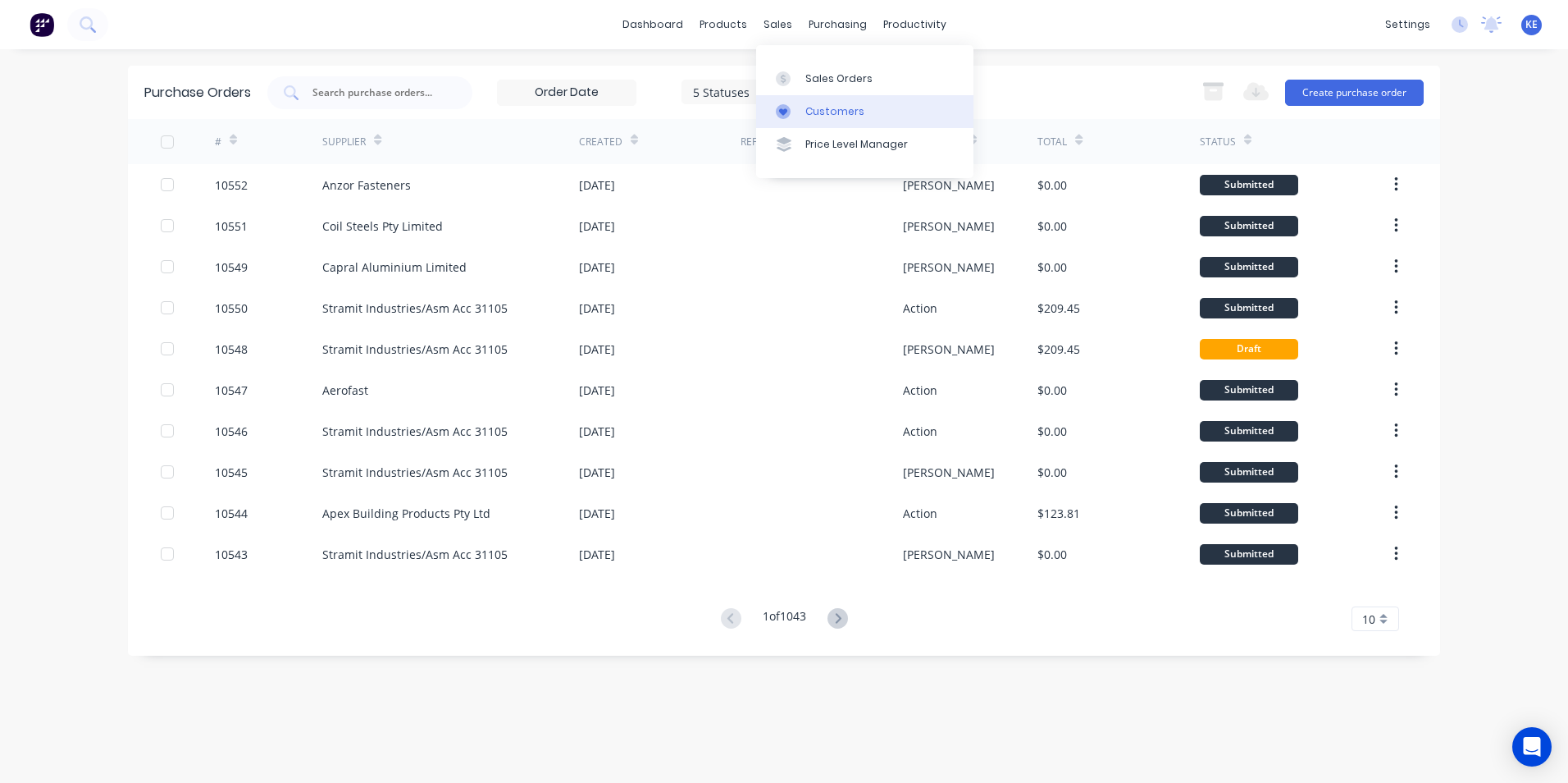
click at [846, 122] on link "Customers" at bounding box center [865, 112] width 218 height 33
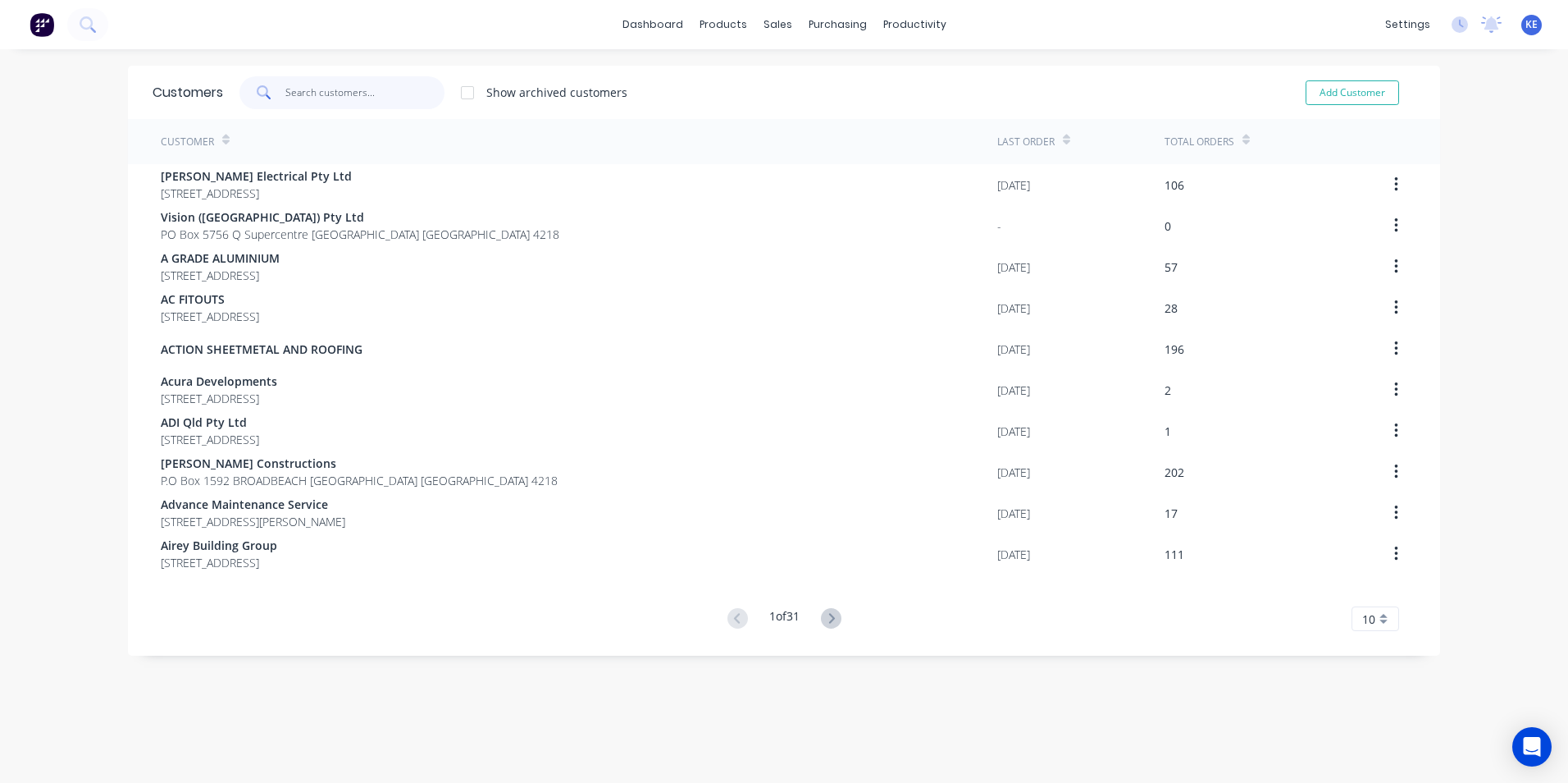
click at [337, 89] on input "text" at bounding box center [365, 93] width 160 height 33
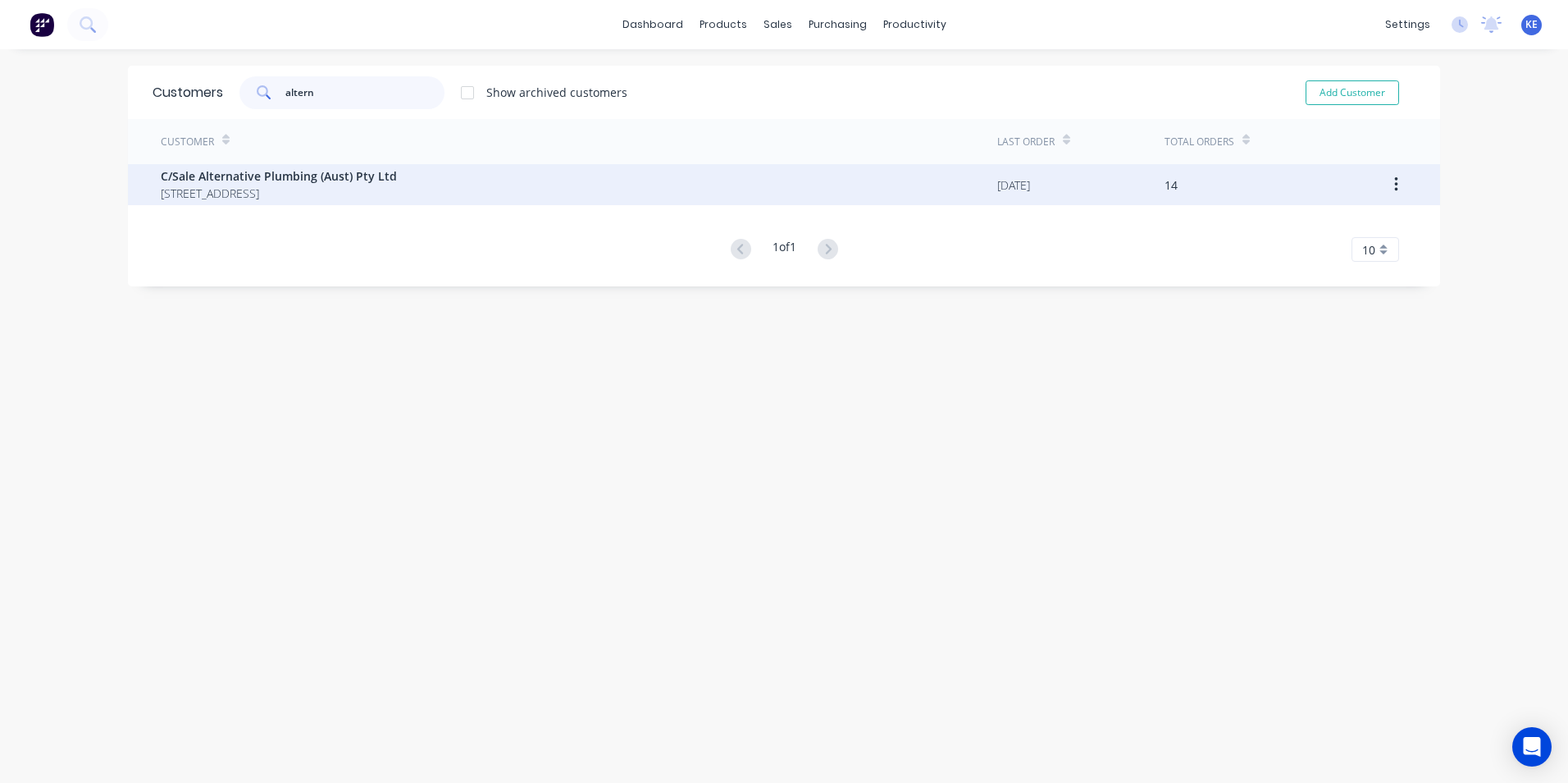
type input "altern"
click at [465, 201] on div "C/Sale Alternative Plumbing (Aust) Pty Ltd PO Box 136 Isle of Capri Queensland …" at bounding box center [579, 184] width 836 height 41
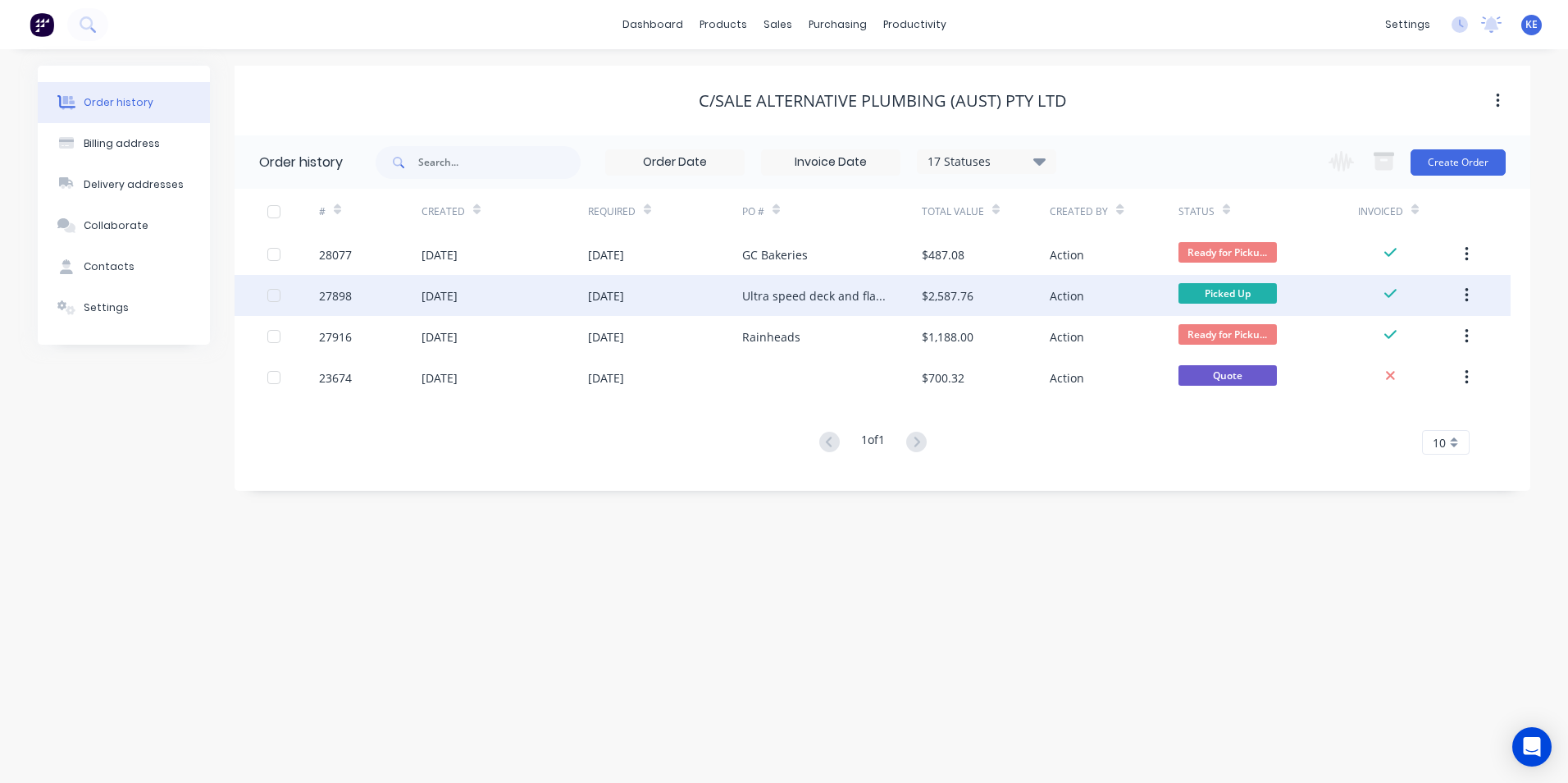
click at [367, 306] on div "27898" at bounding box center [370, 295] width 102 height 41
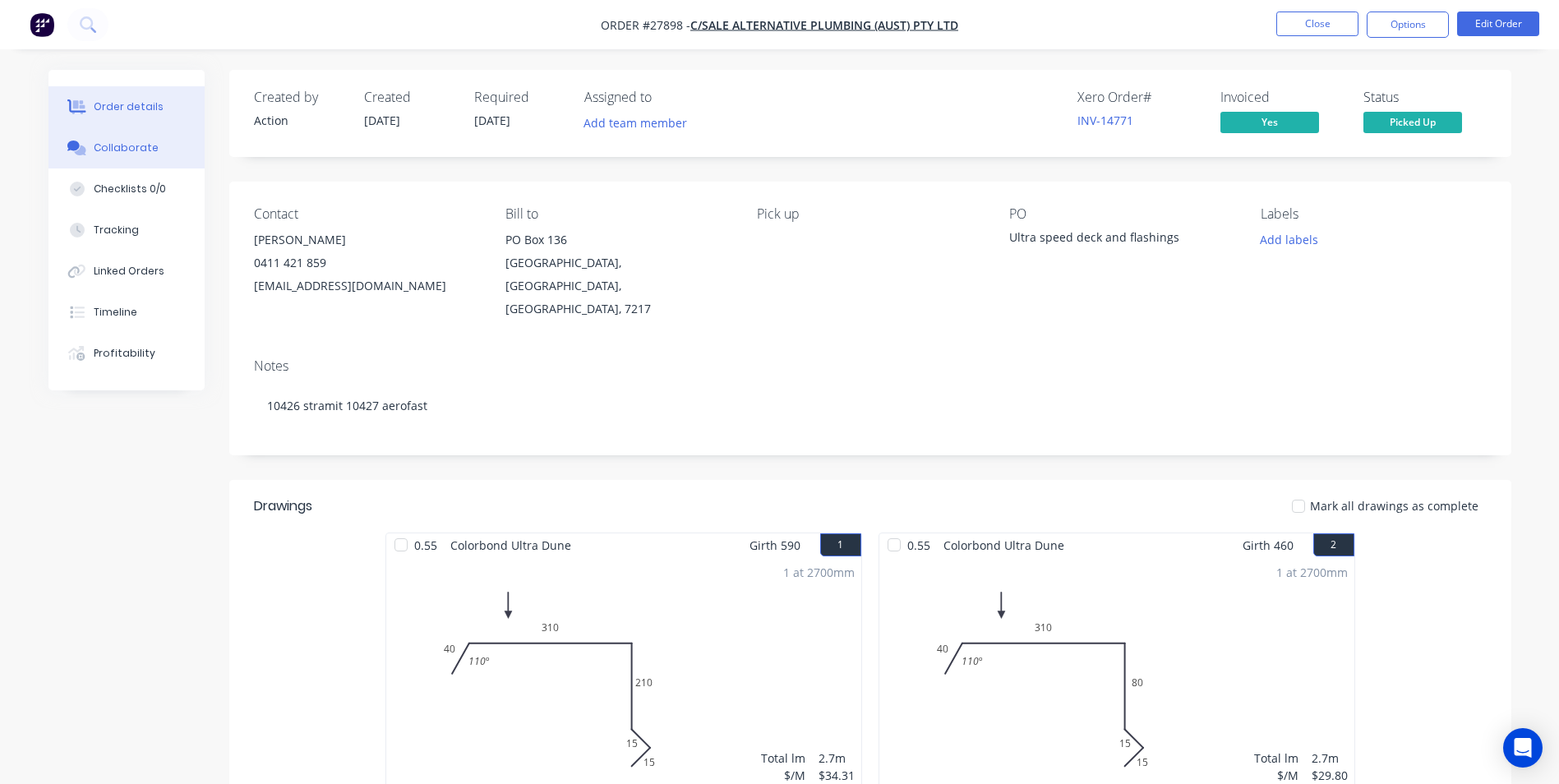
click at [145, 159] on button "Collaborate" at bounding box center [126, 147] width 156 height 41
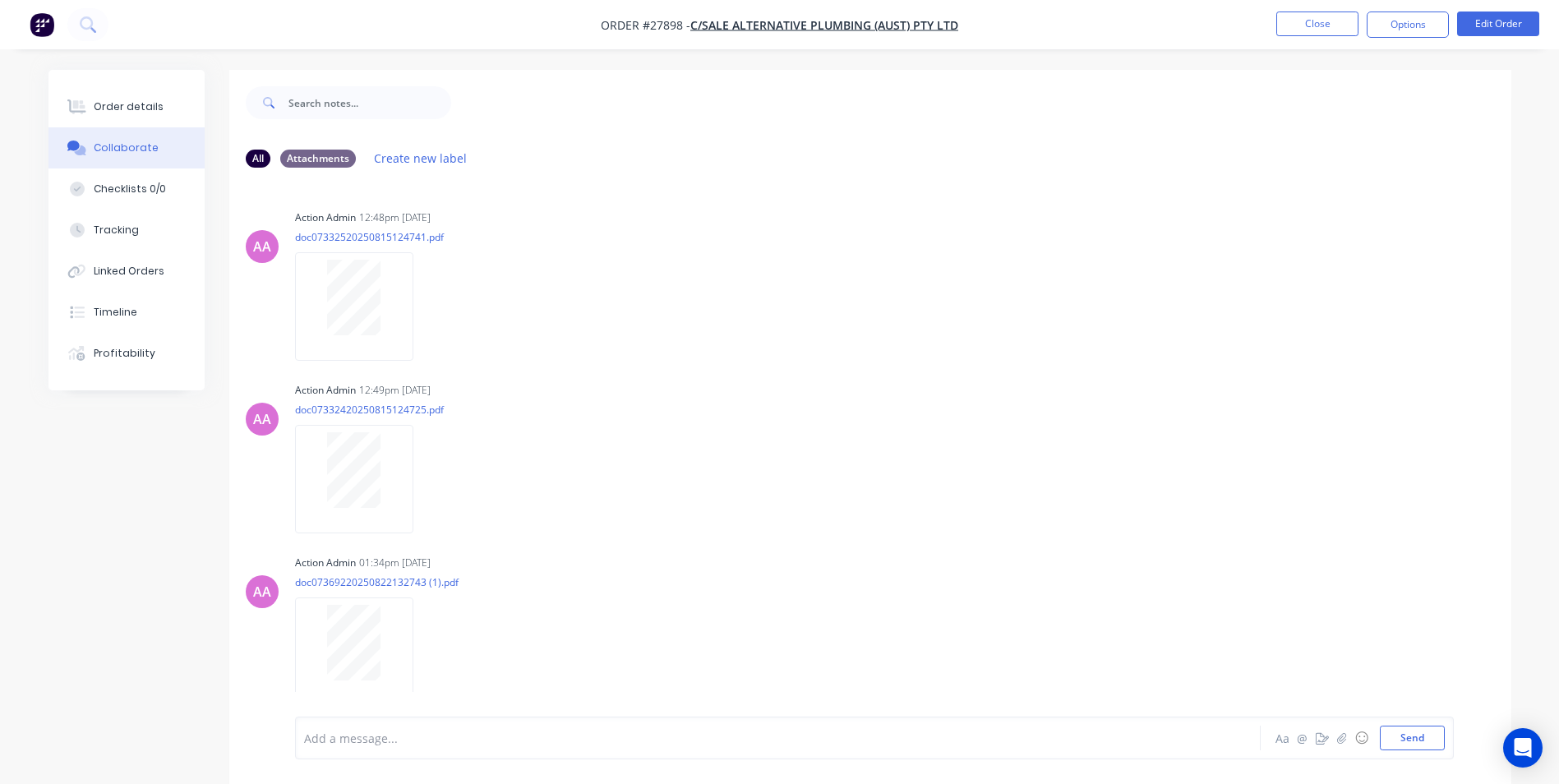
click at [425, 742] on div at bounding box center [732, 738] width 855 height 17
click at [1406, 744] on button "Send" at bounding box center [1411, 738] width 65 height 25
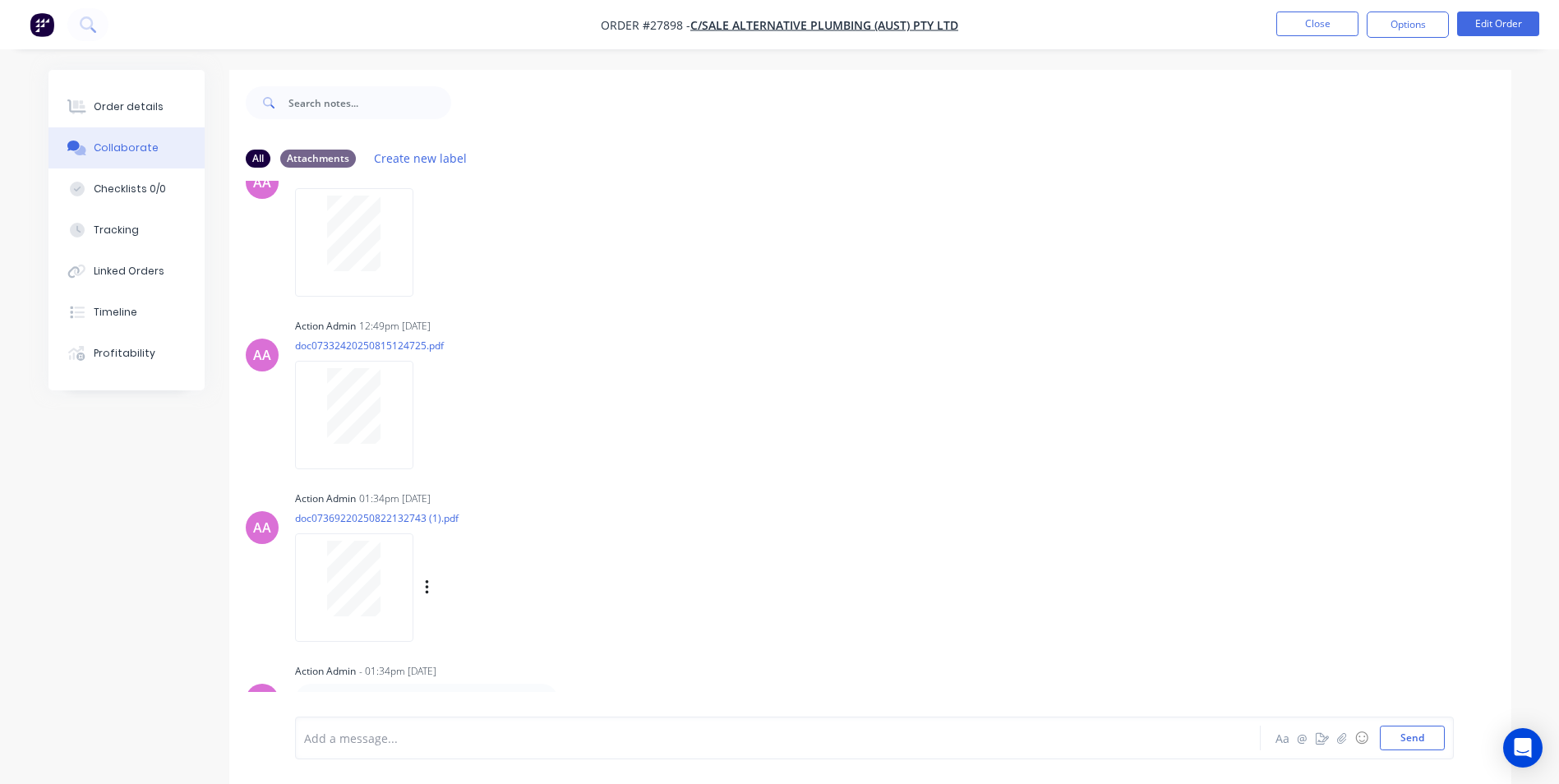
scroll to position [25, 0]
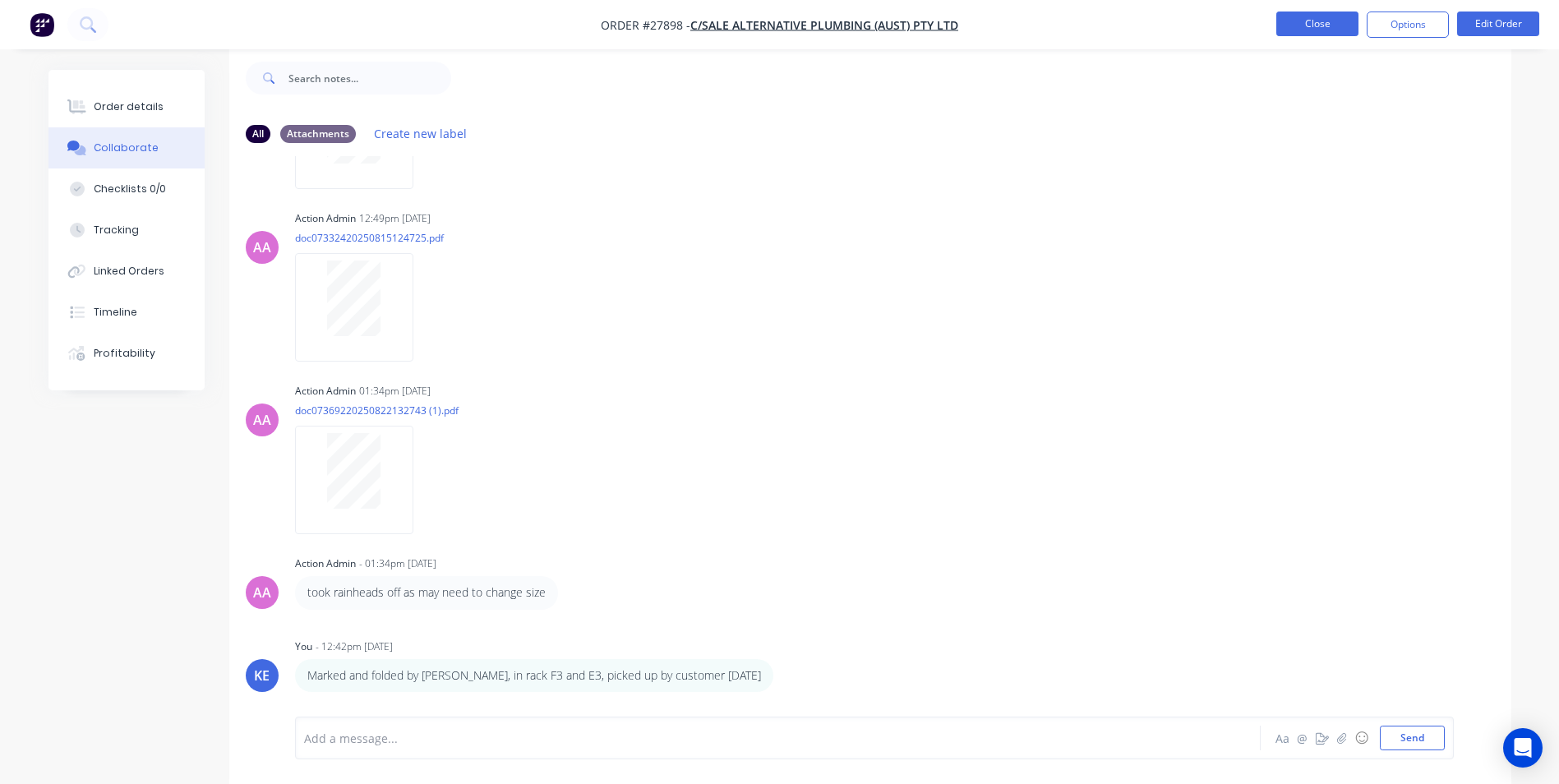
click at [1311, 21] on button "Close" at bounding box center [1317, 24] width 82 height 25
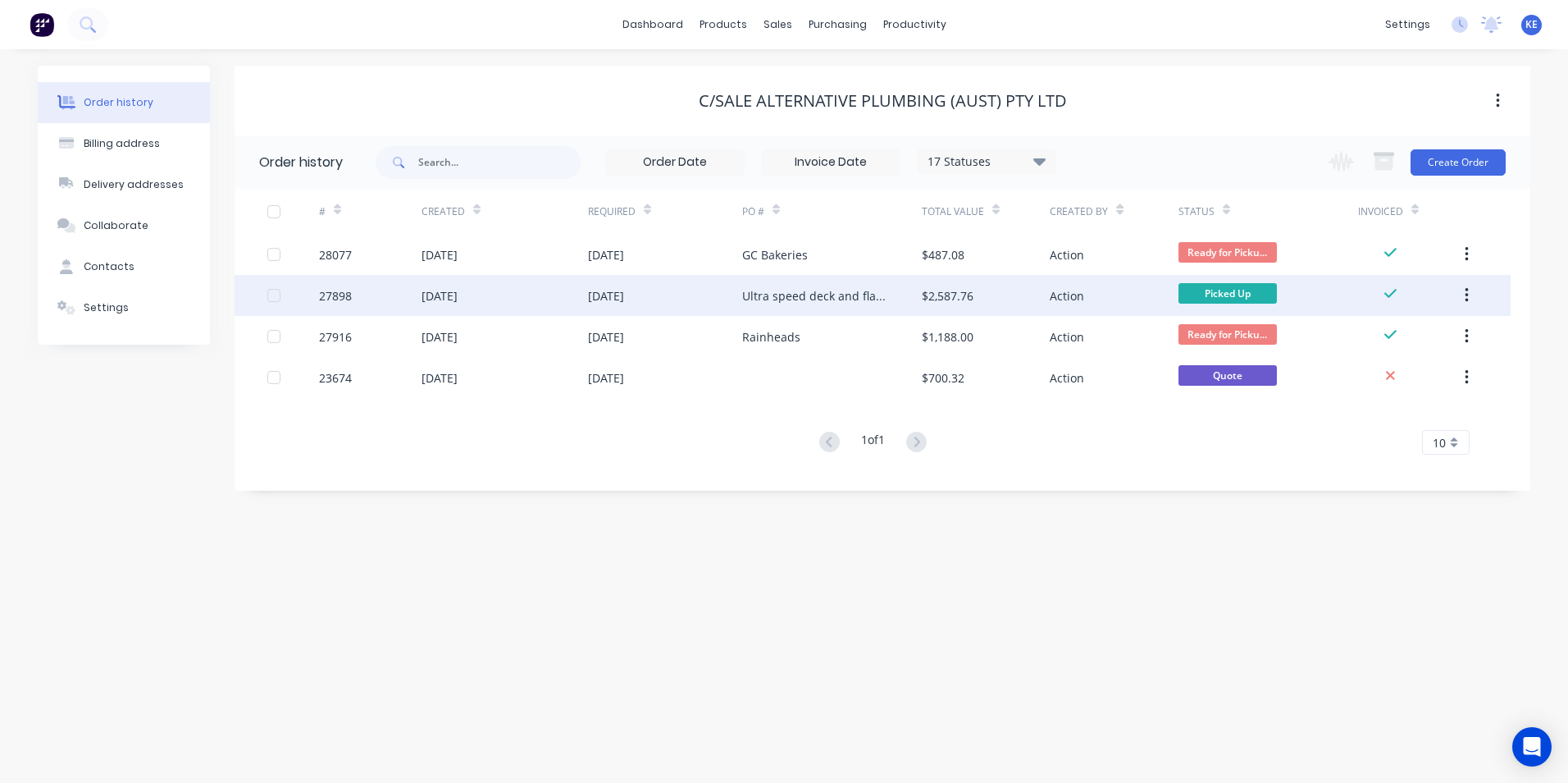
click at [1469, 292] on button "button" at bounding box center [1466, 295] width 39 height 30
click at [1377, 334] on div "Archive" at bounding box center [1407, 338] width 126 height 24
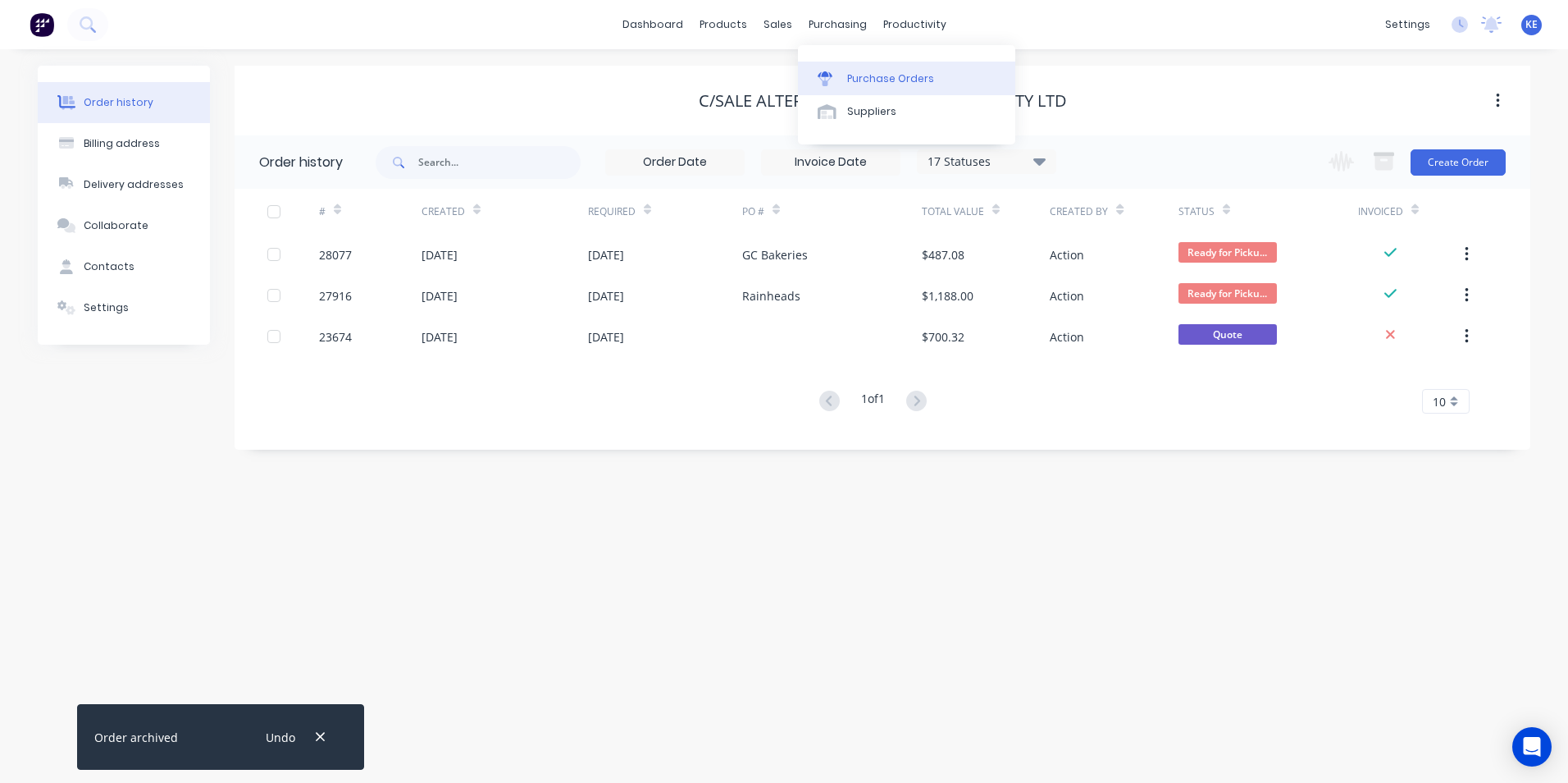
click at [868, 90] on link "Purchase Orders" at bounding box center [907, 78] width 218 height 33
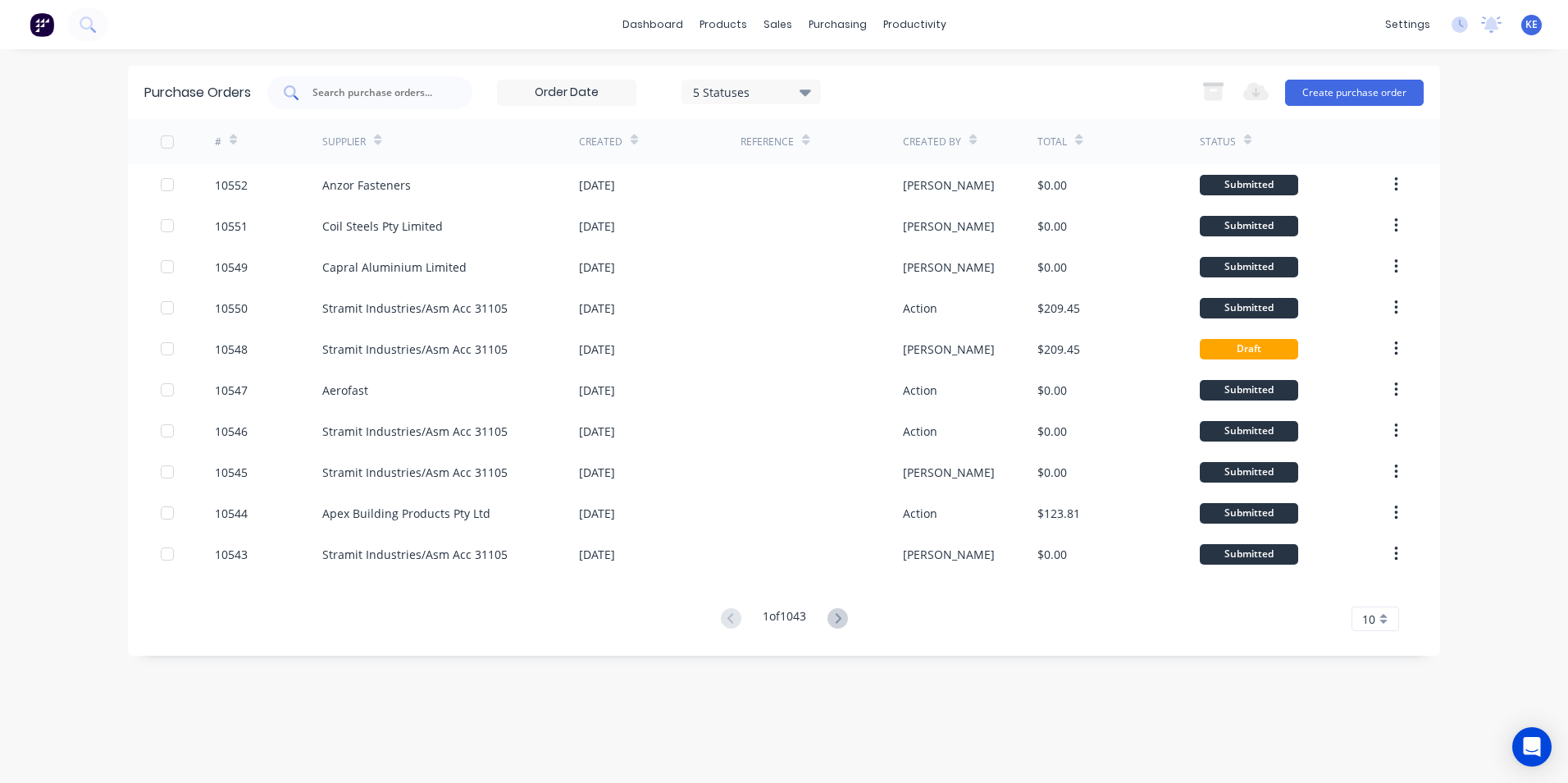
click at [314, 103] on div at bounding box center [370, 93] width 205 height 33
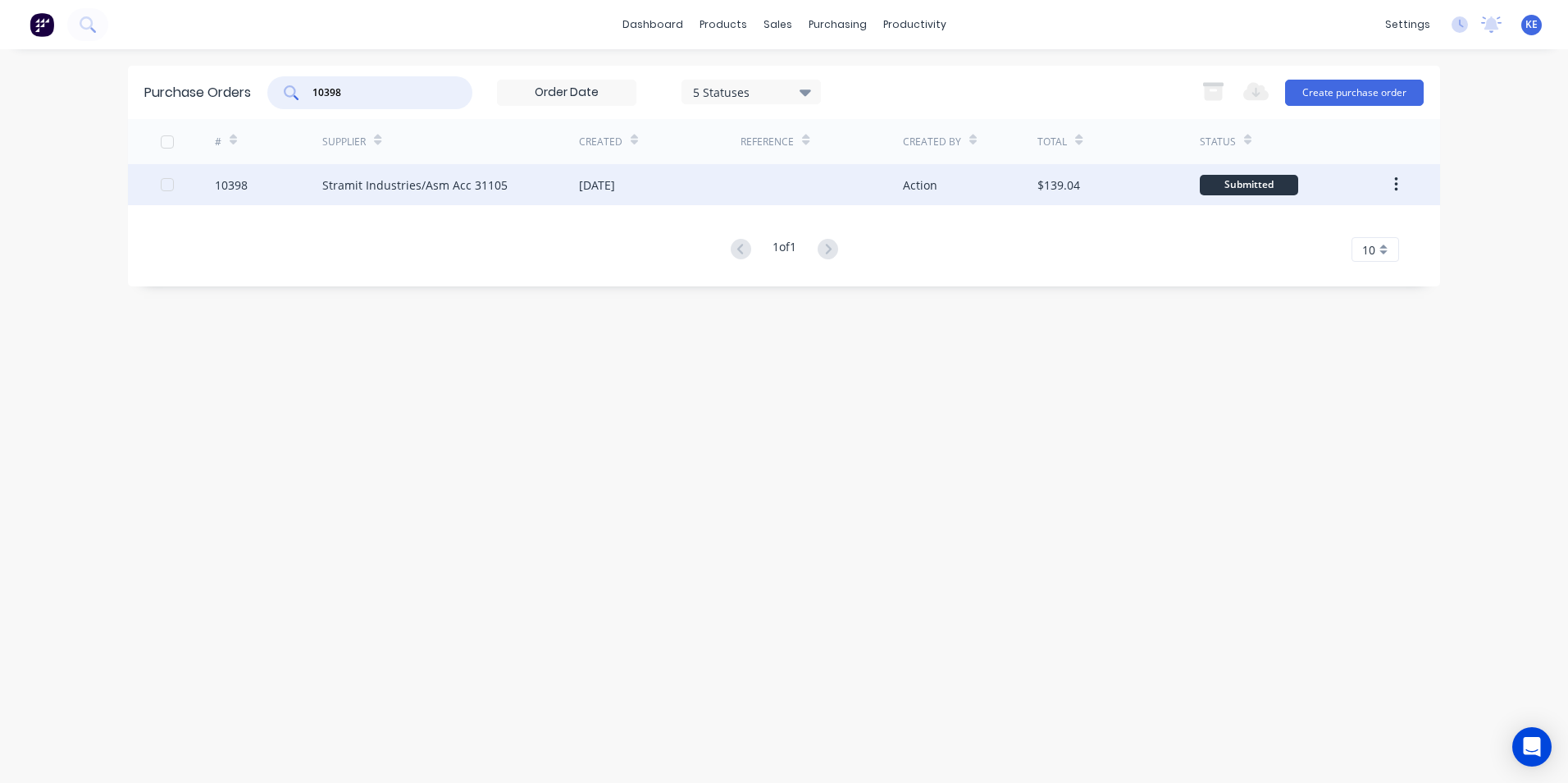
type input "10398"
click at [290, 187] on div "10398" at bounding box center [268, 184] width 108 height 41
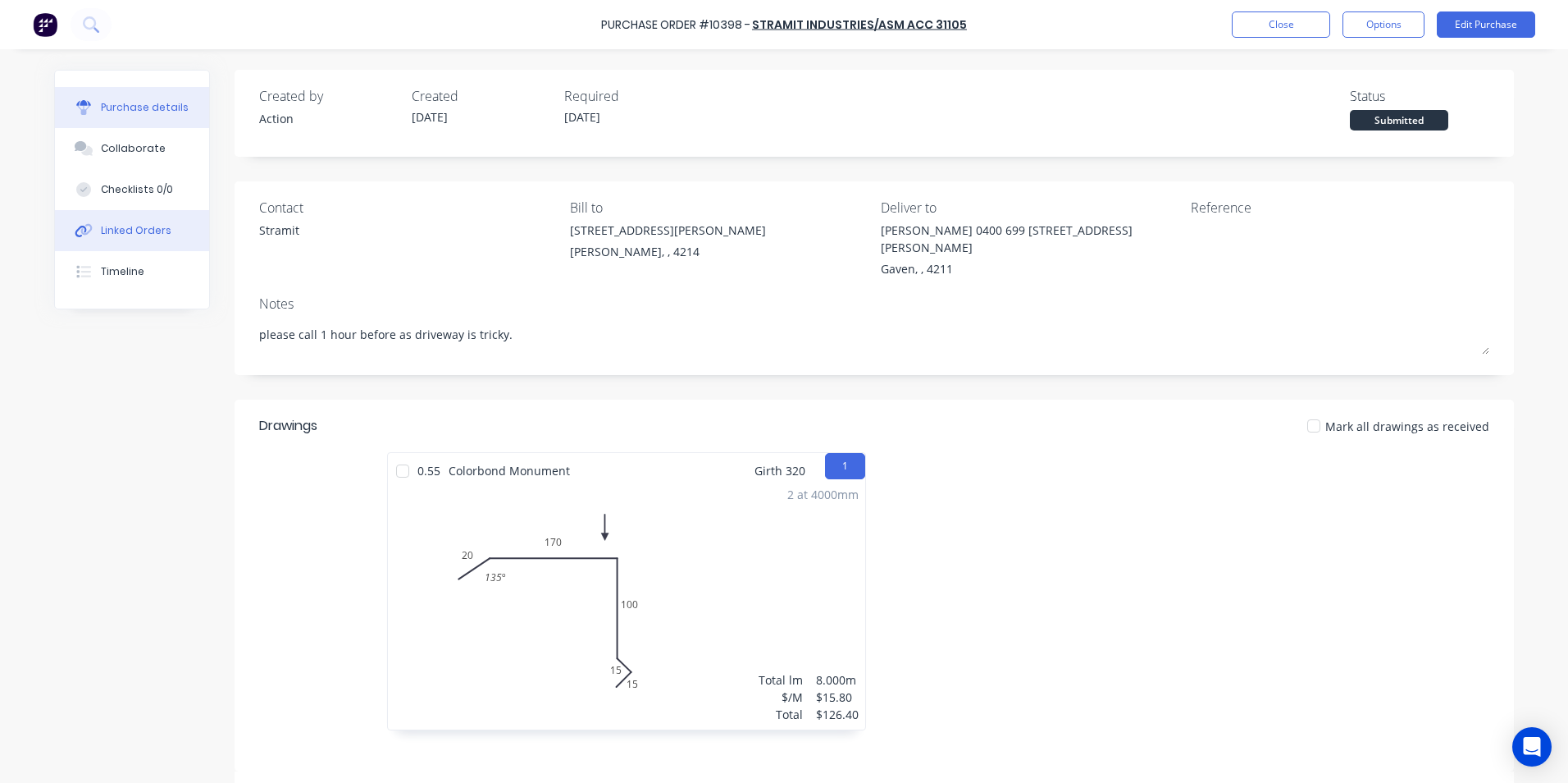
click at [117, 240] on button "Linked Orders" at bounding box center [132, 230] width 154 height 41
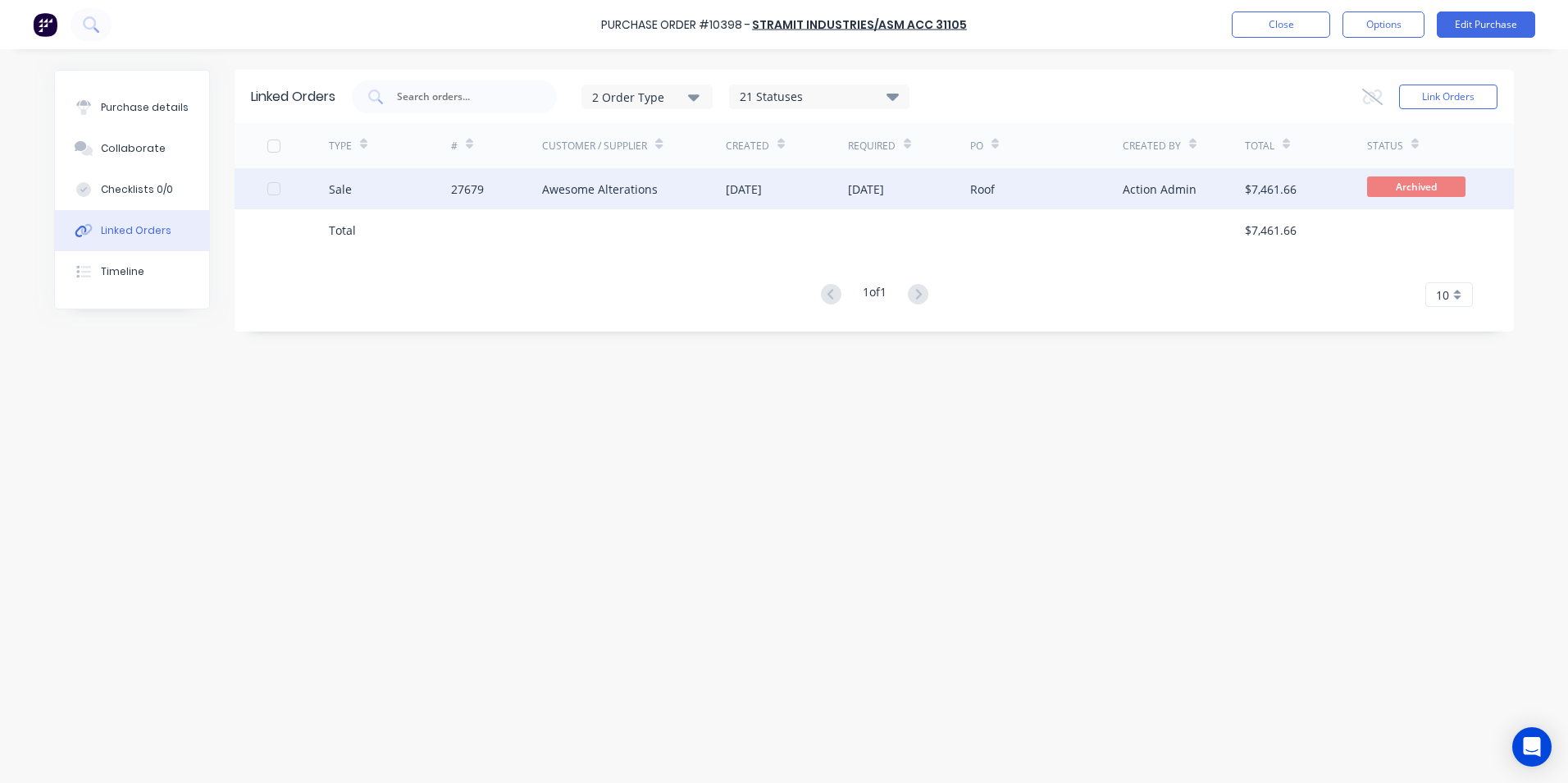
click at [399, 191] on div "Sale" at bounding box center [390, 188] width 122 height 41
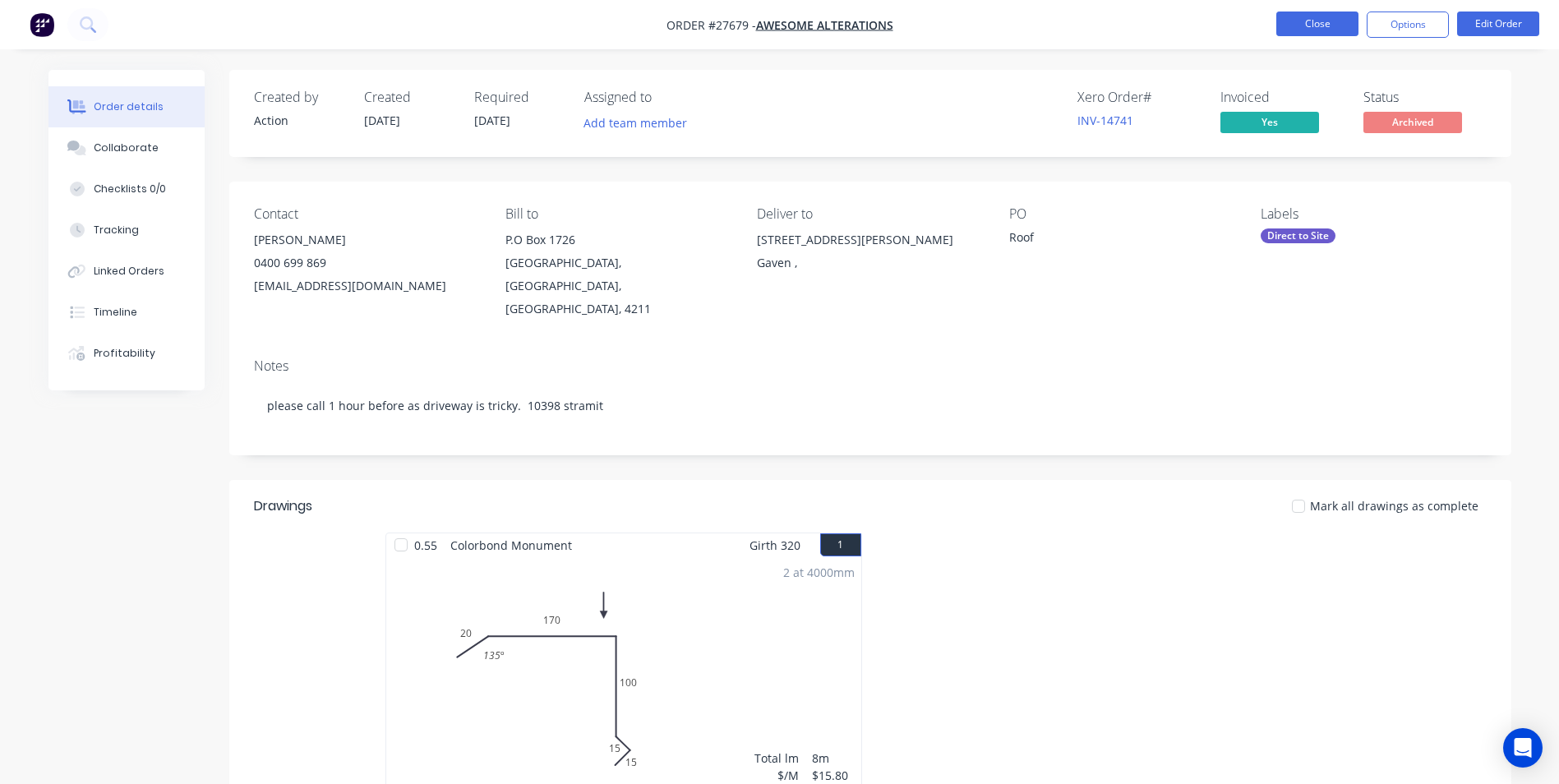
click at [1306, 25] on button "Close" at bounding box center [1317, 24] width 82 height 25
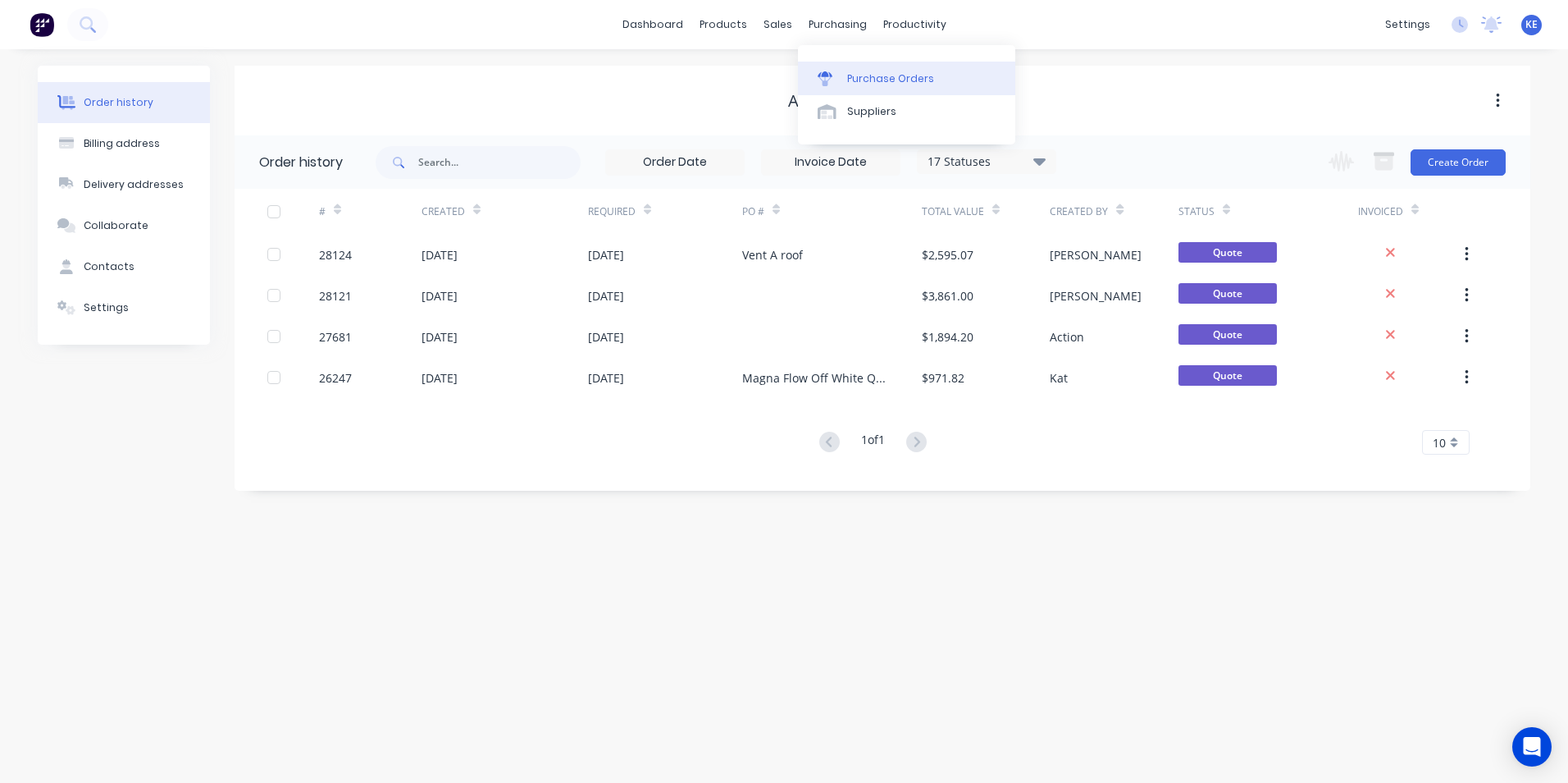
click at [841, 73] on div at bounding box center [830, 79] width 24 height 15
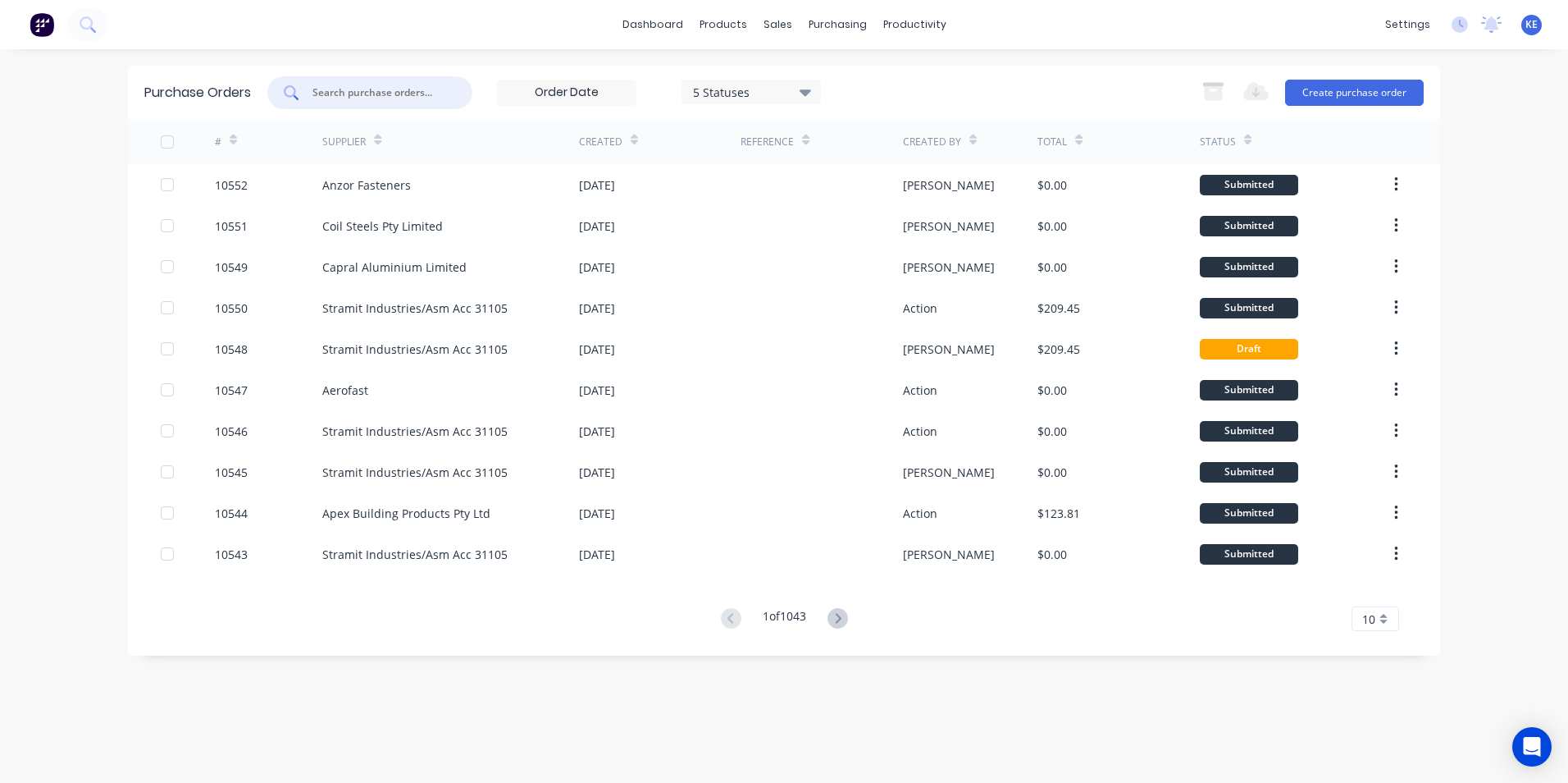
click at [347, 90] on input "text" at bounding box center [379, 93] width 136 height 16
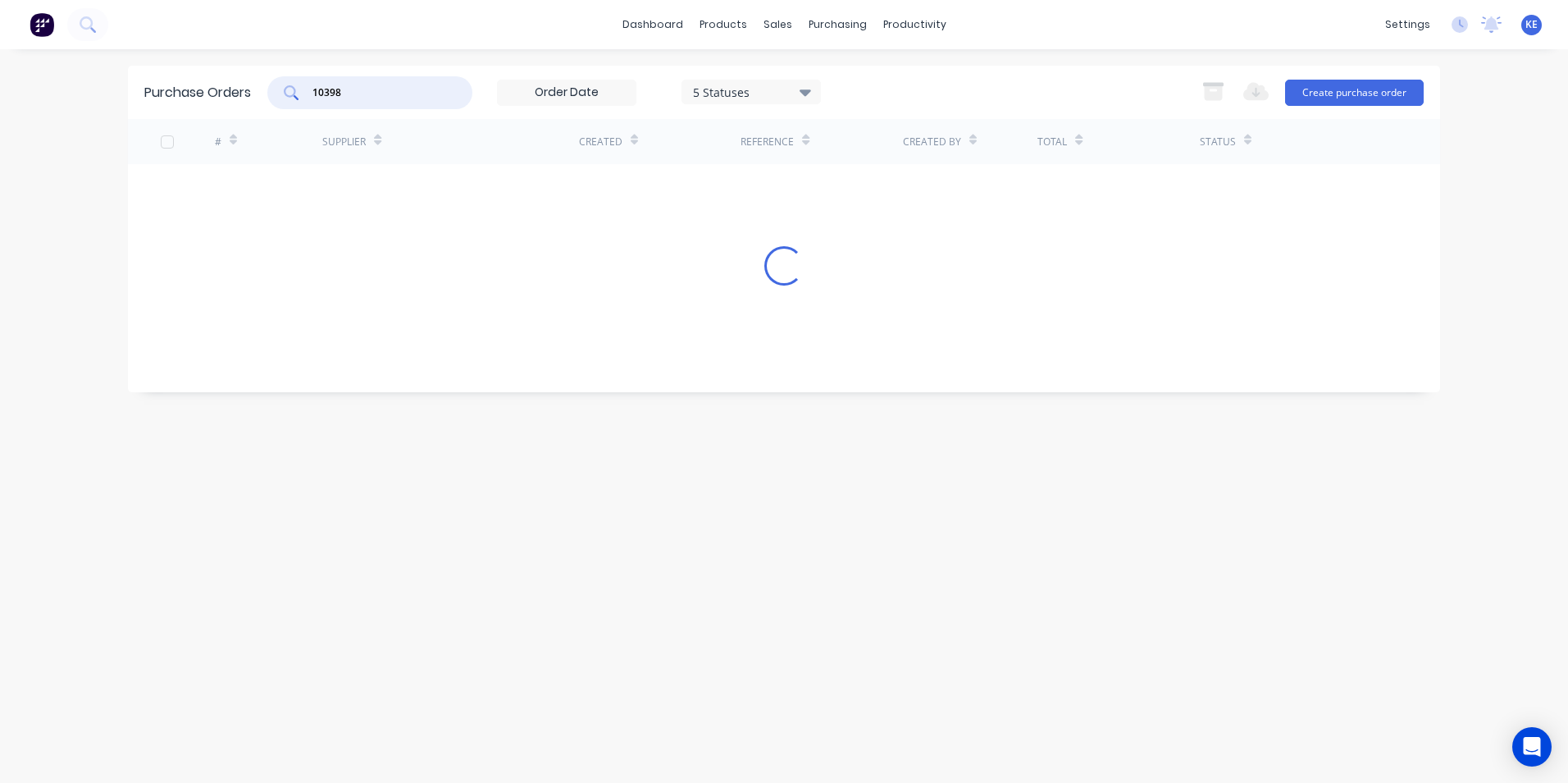
type input "10398"
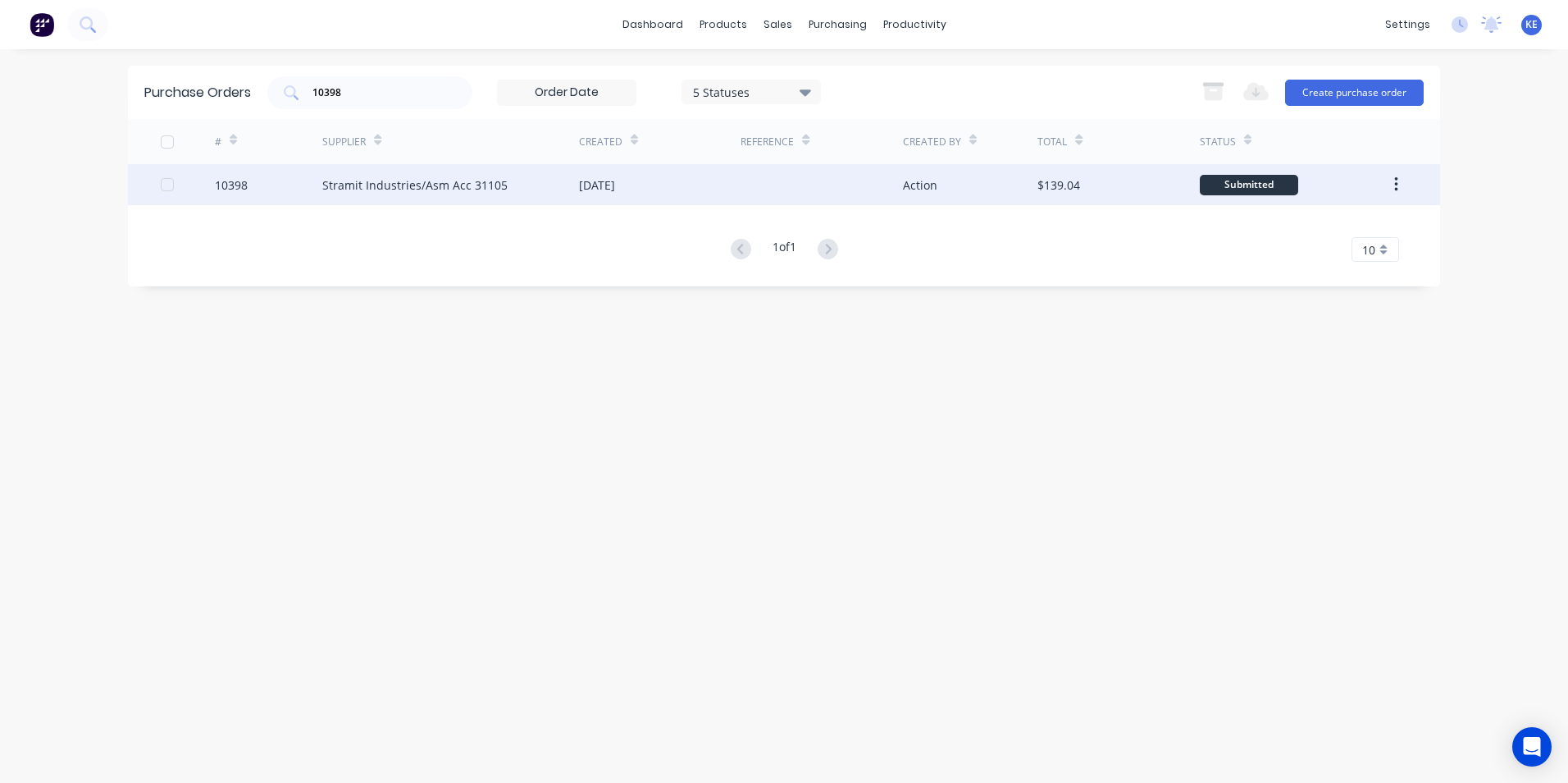
click at [292, 189] on div "10398" at bounding box center [268, 184] width 108 height 41
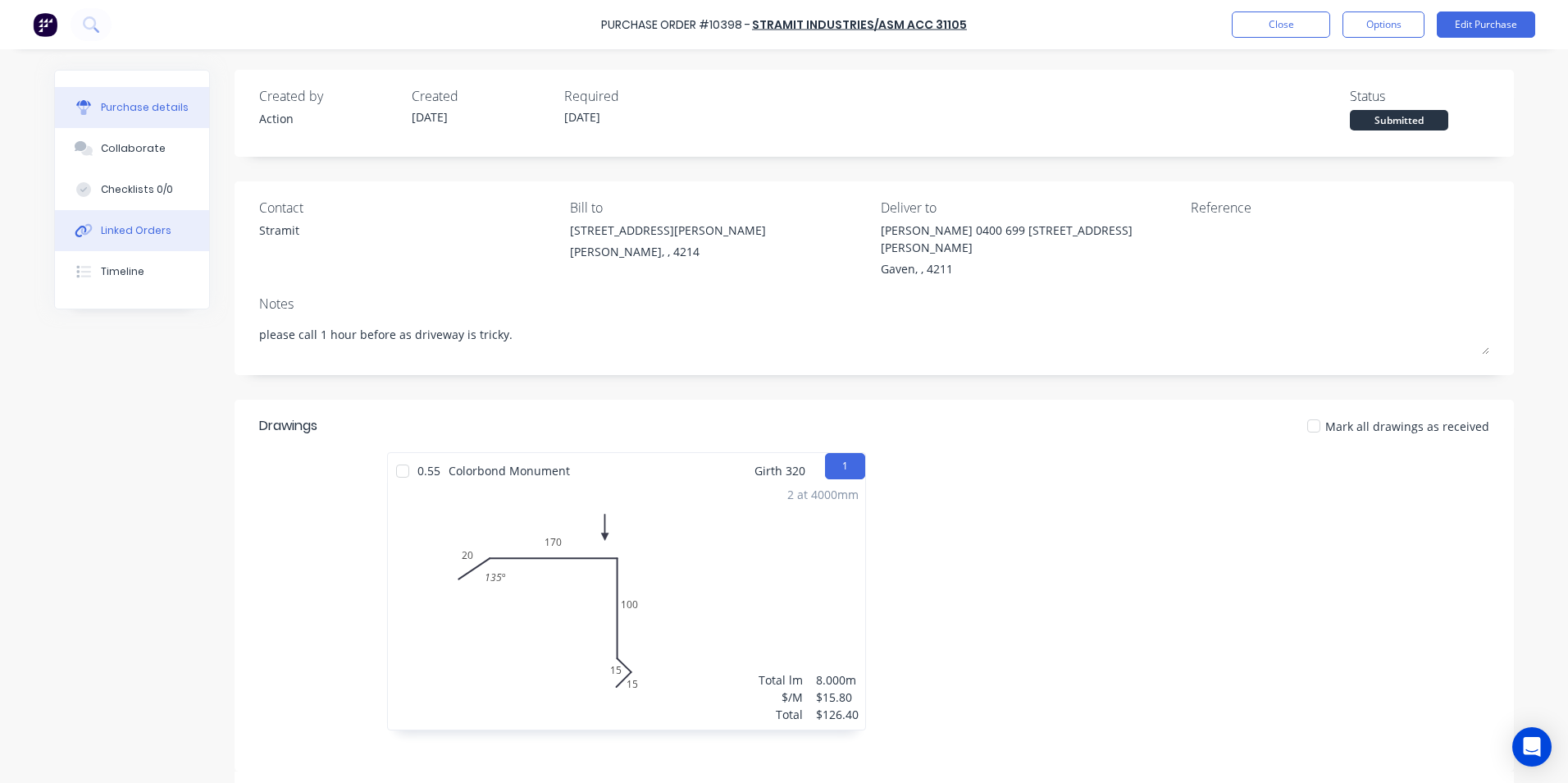
click at [131, 225] on div "Linked Orders" at bounding box center [136, 230] width 71 height 15
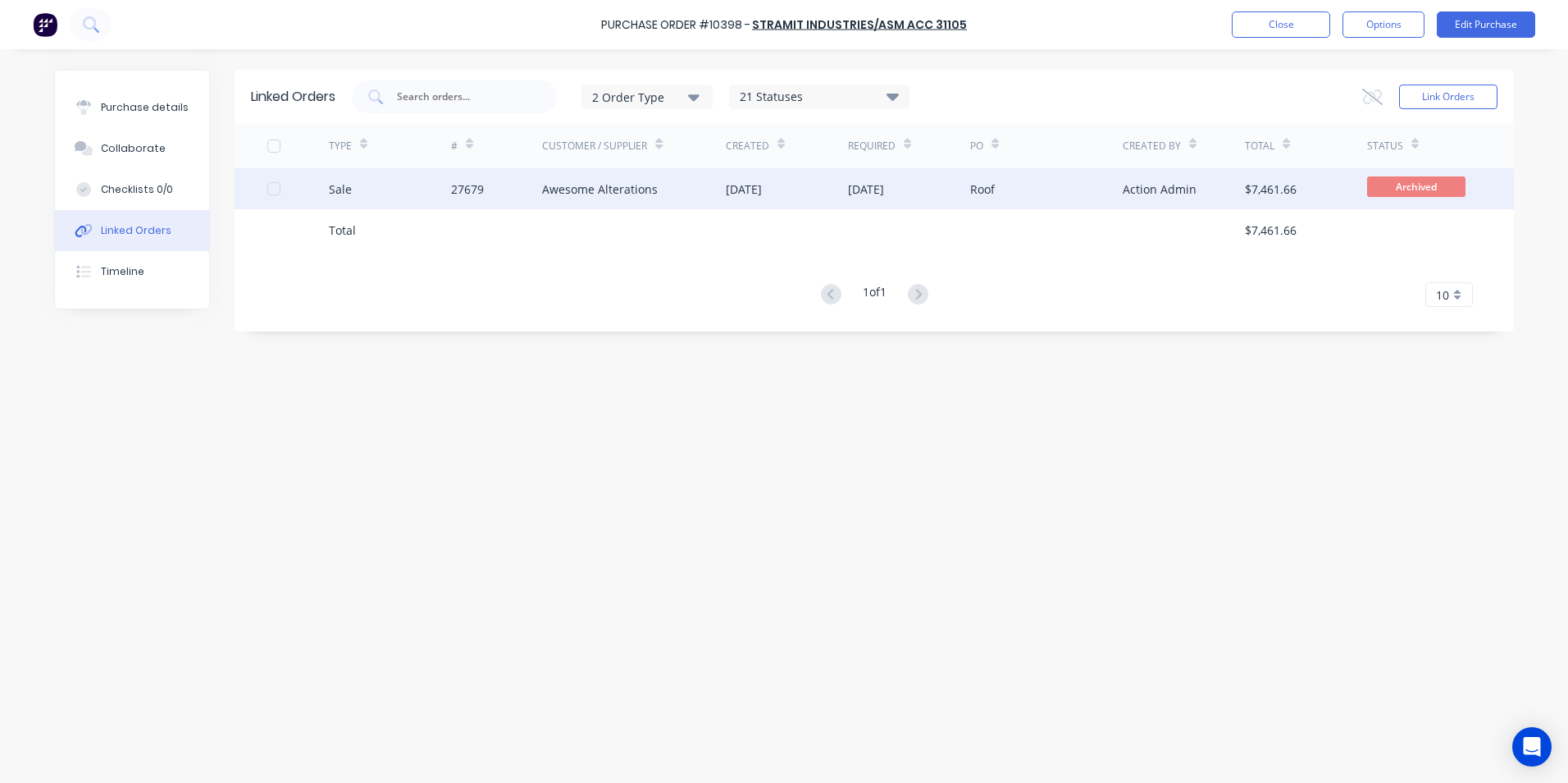
click at [388, 191] on div "Sale" at bounding box center [390, 188] width 122 height 41
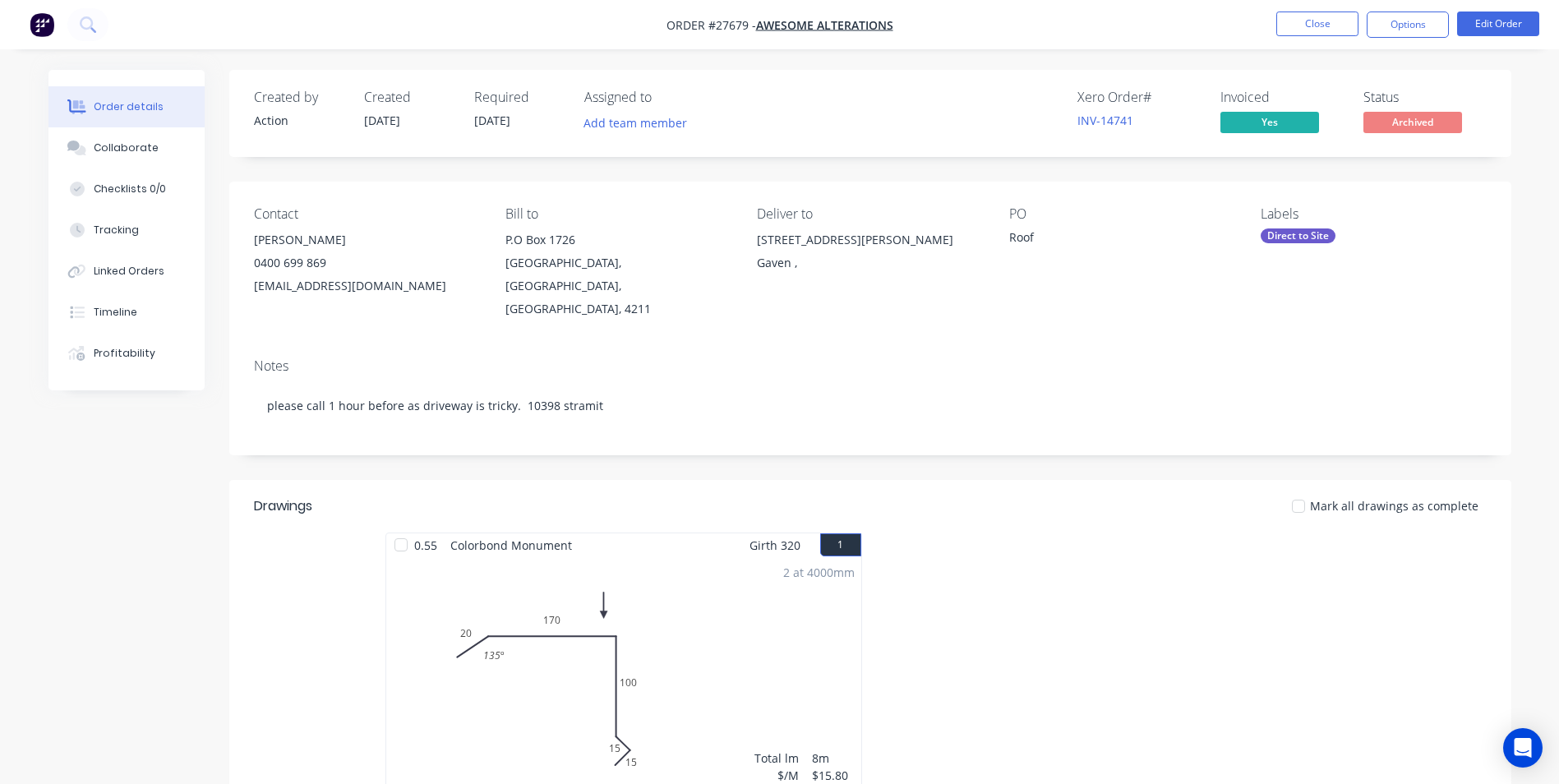
click at [1318, 37] on li "Close" at bounding box center [1317, 25] width 82 height 26
click at [1317, 31] on button "Close" at bounding box center [1317, 24] width 82 height 25
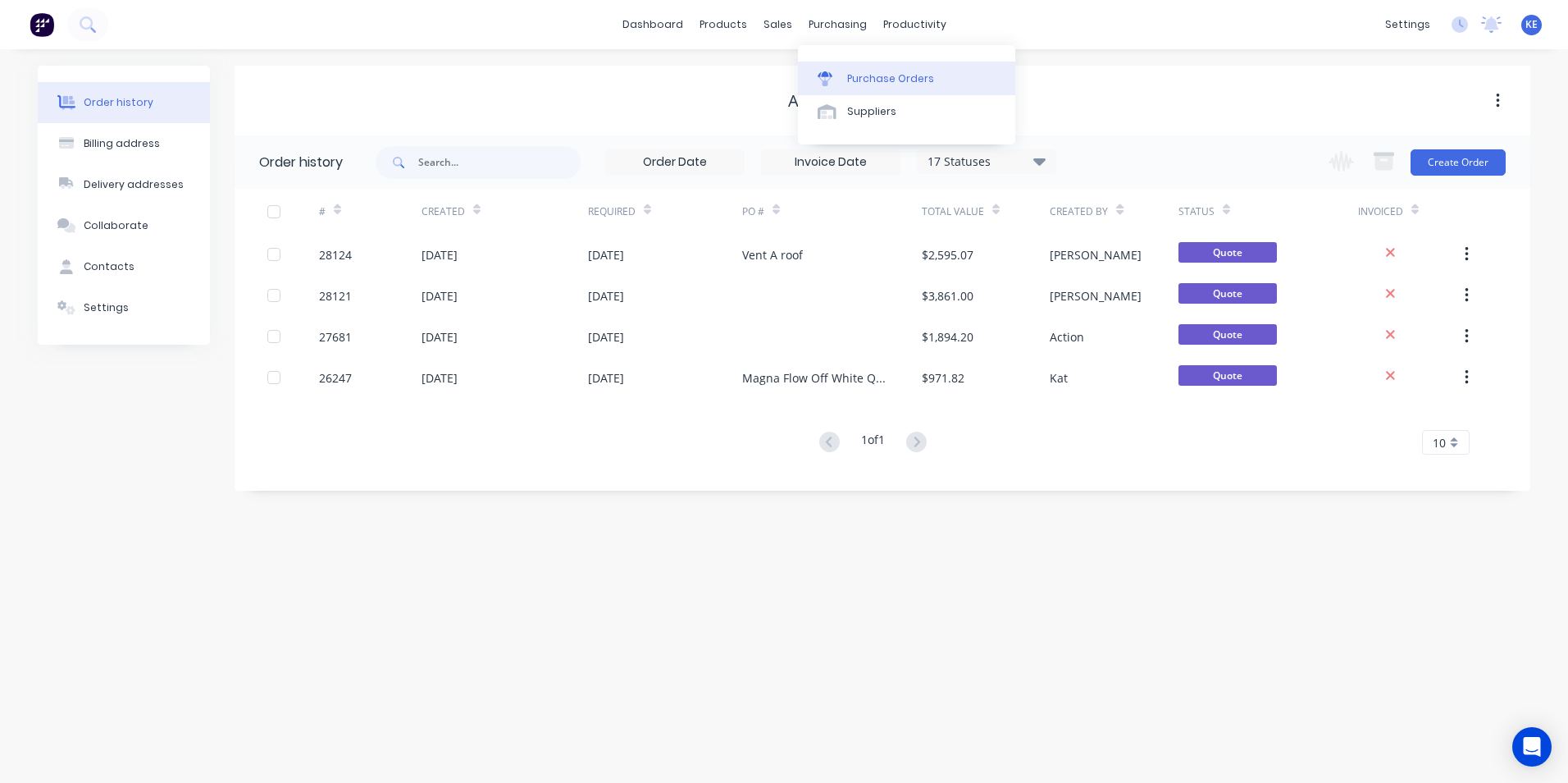
click at [844, 73] on link "Purchase Orders" at bounding box center [907, 78] width 218 height 33
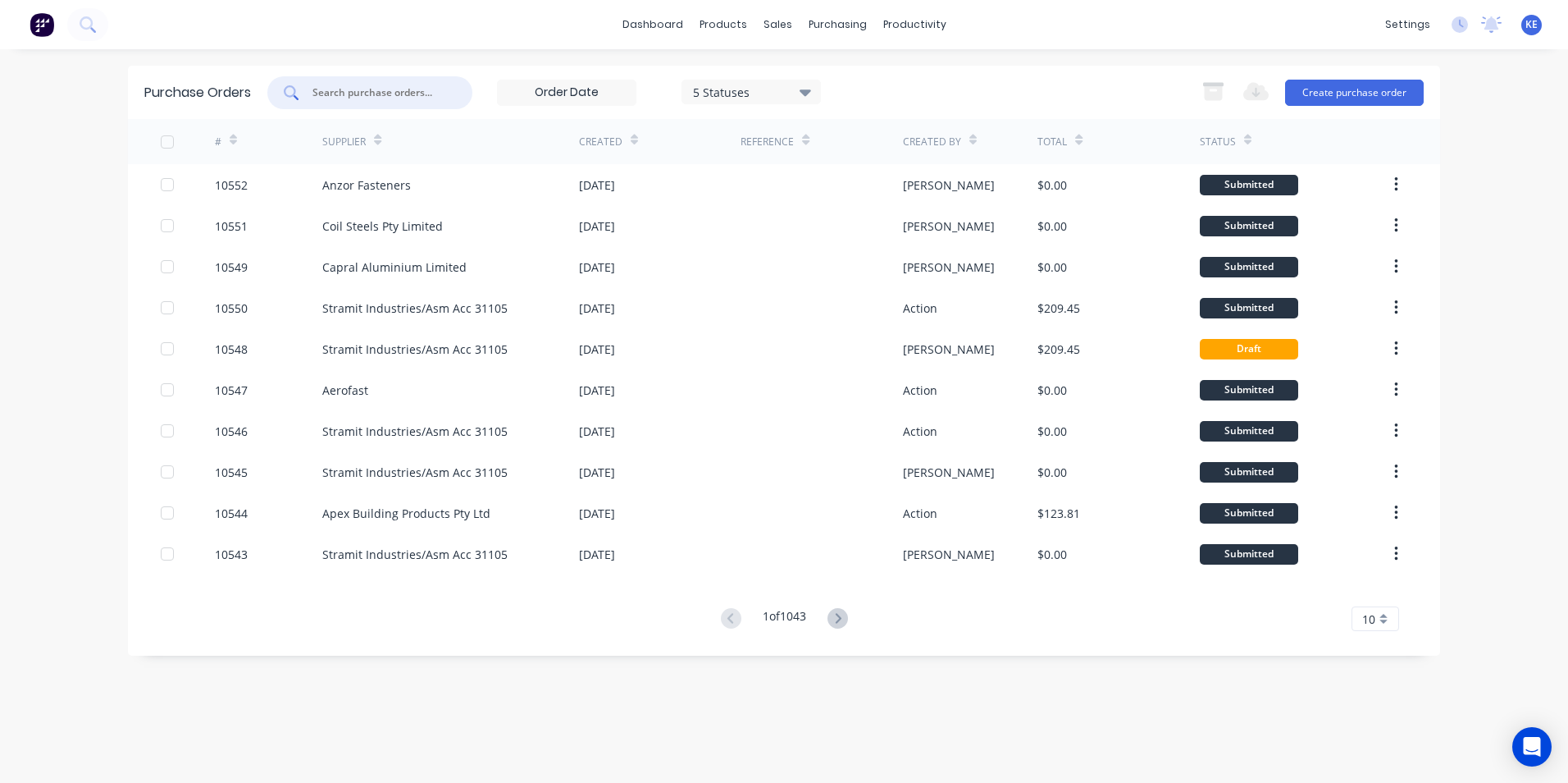
click at [363, 93] on input "text" at bounding box center [379, 93] width 136 height 16
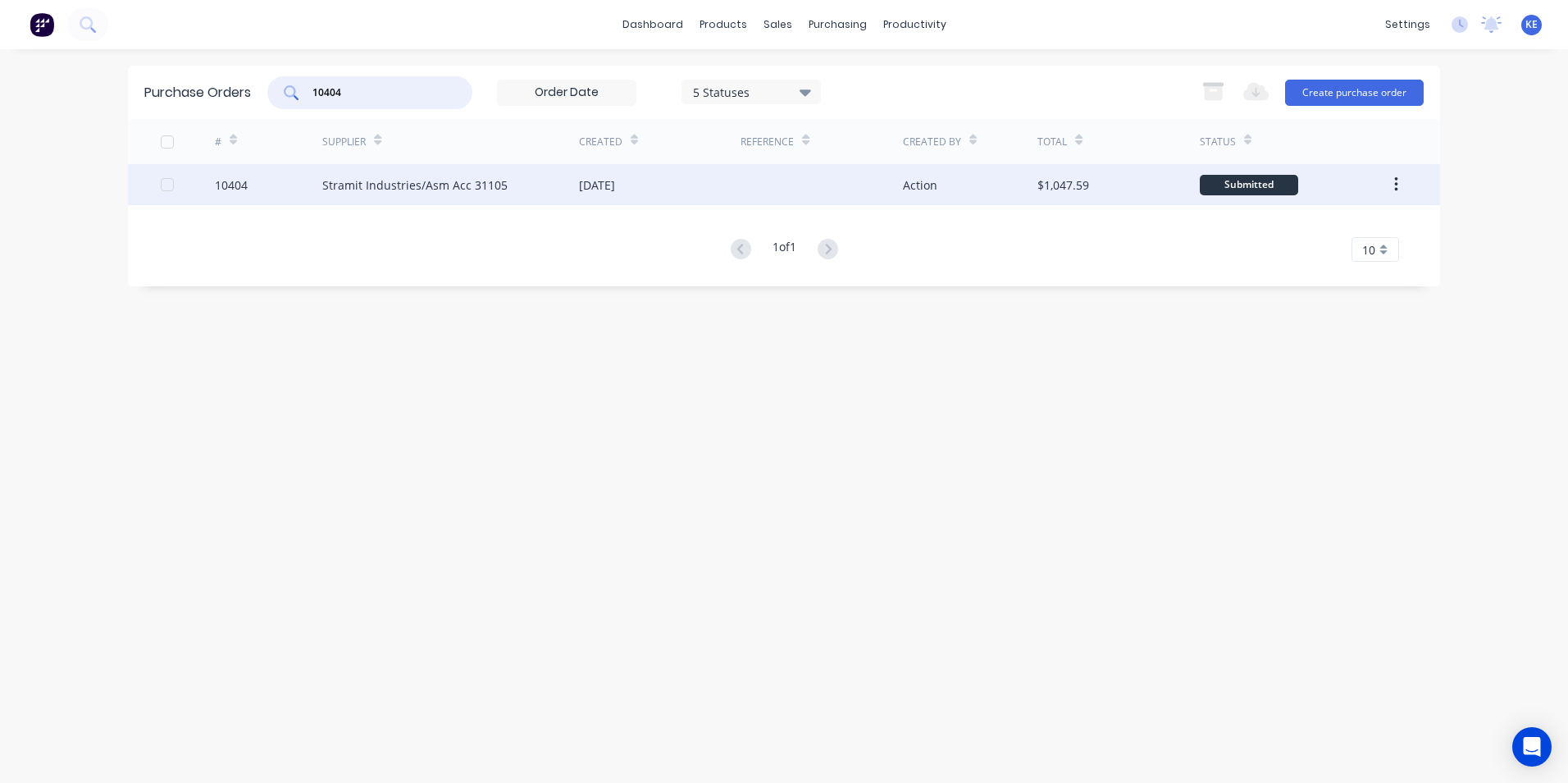
type input "10404"
click at [294, 188] on div "10404" at bounding box center [268, 184] width 108 height 41
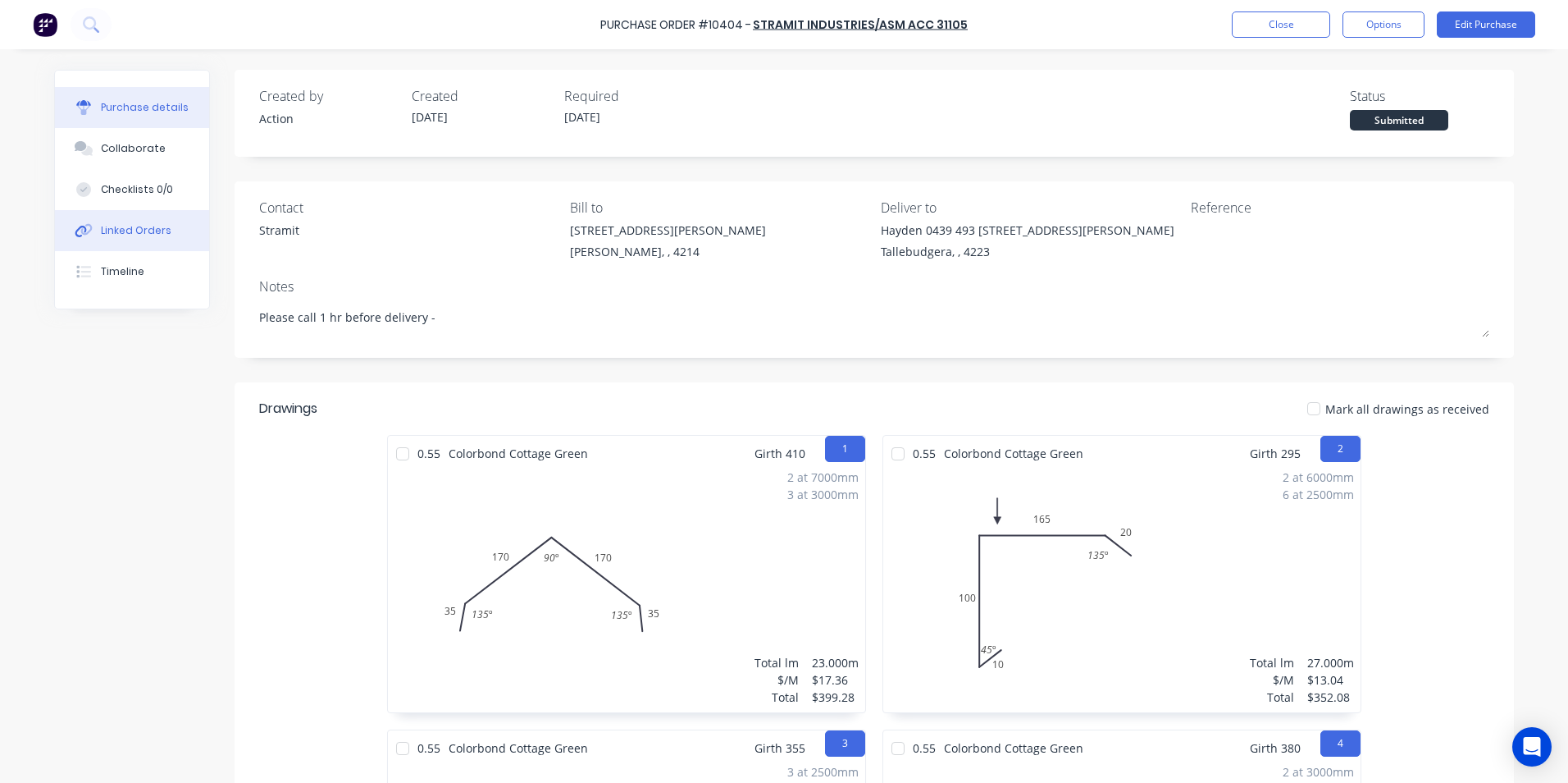
click at [116, 239] on button "Linked Orders" at bounding box center [132, 230] width 154 height 41
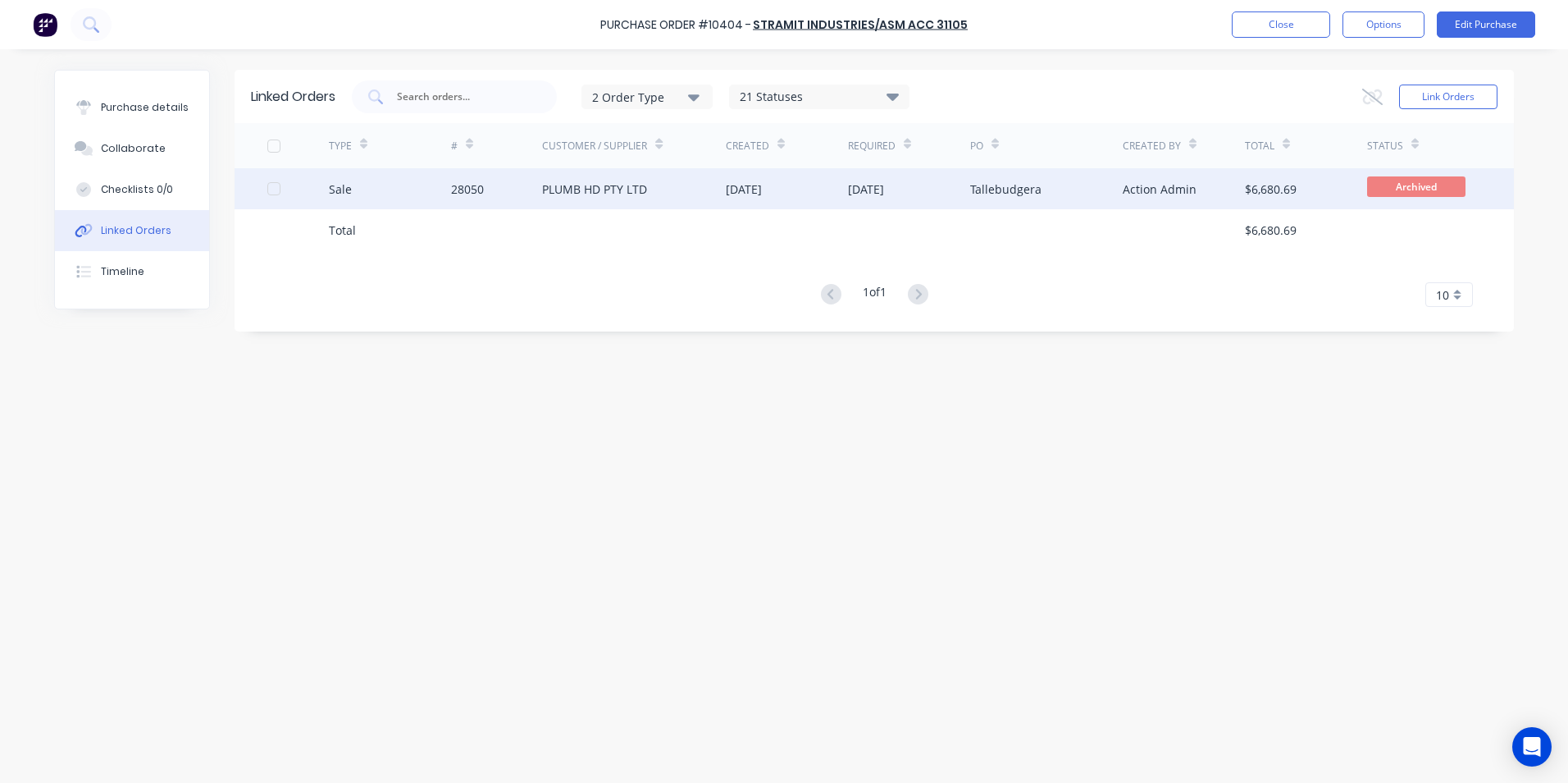
click at [386, 183] on div "Sale" at bounding box center [390, 188] width 122 height 41
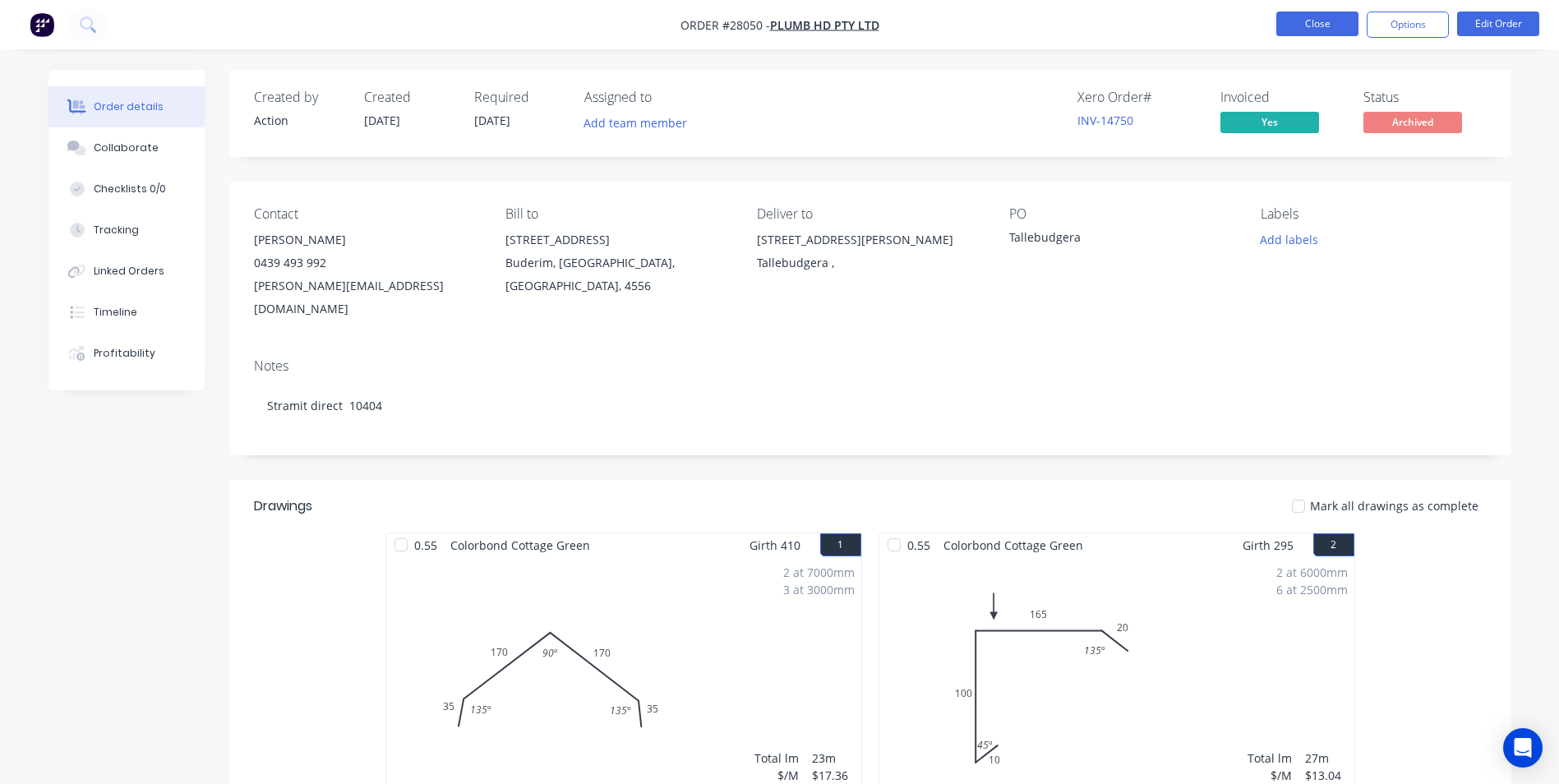
click at [1315, 19] on button "Close" at bounding box center [1317, 24] width 82 height 25
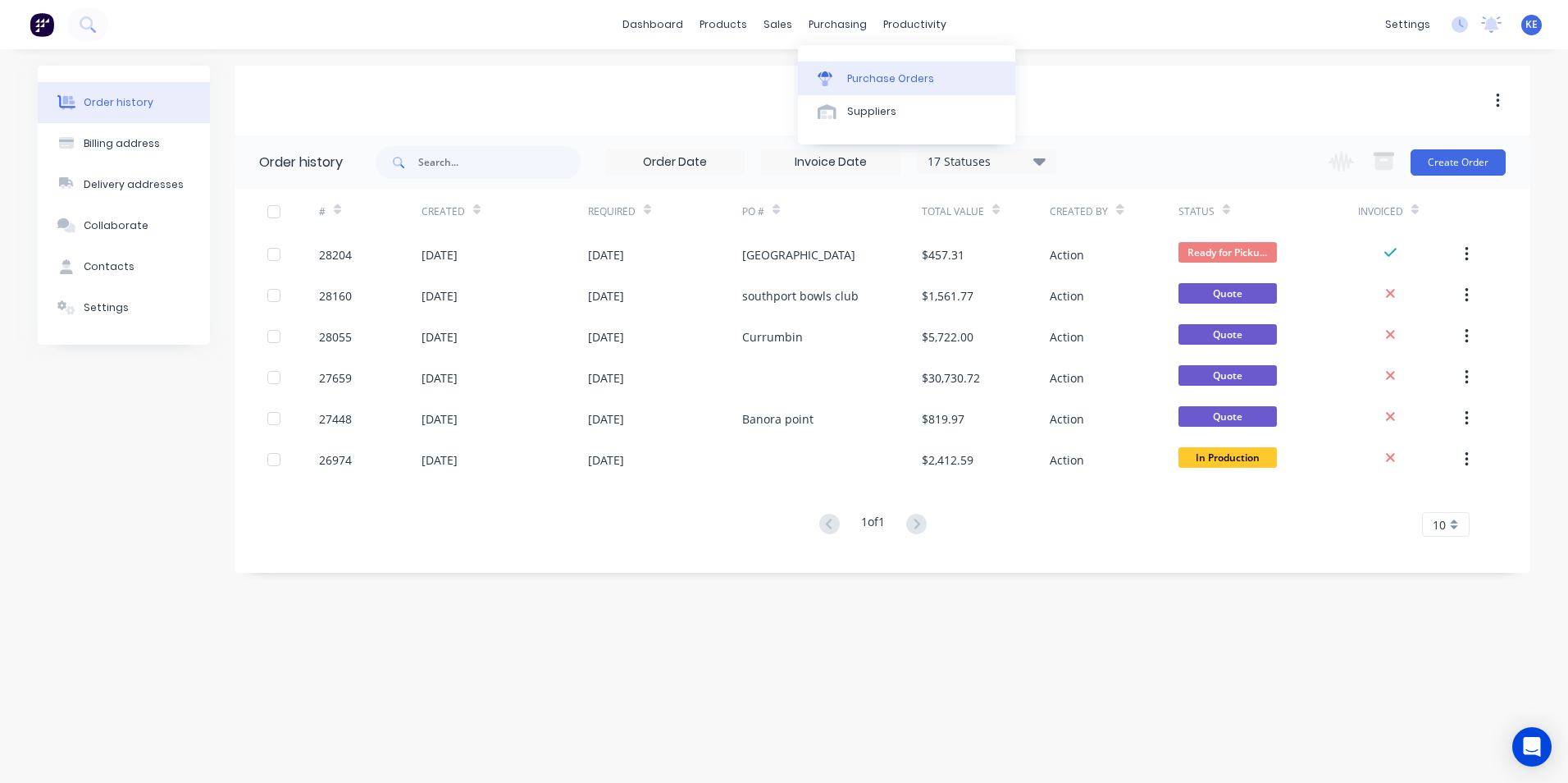
click at [860, 83] on div "Purchase Orders" at bounding box center [891, 79] width 87 height 15
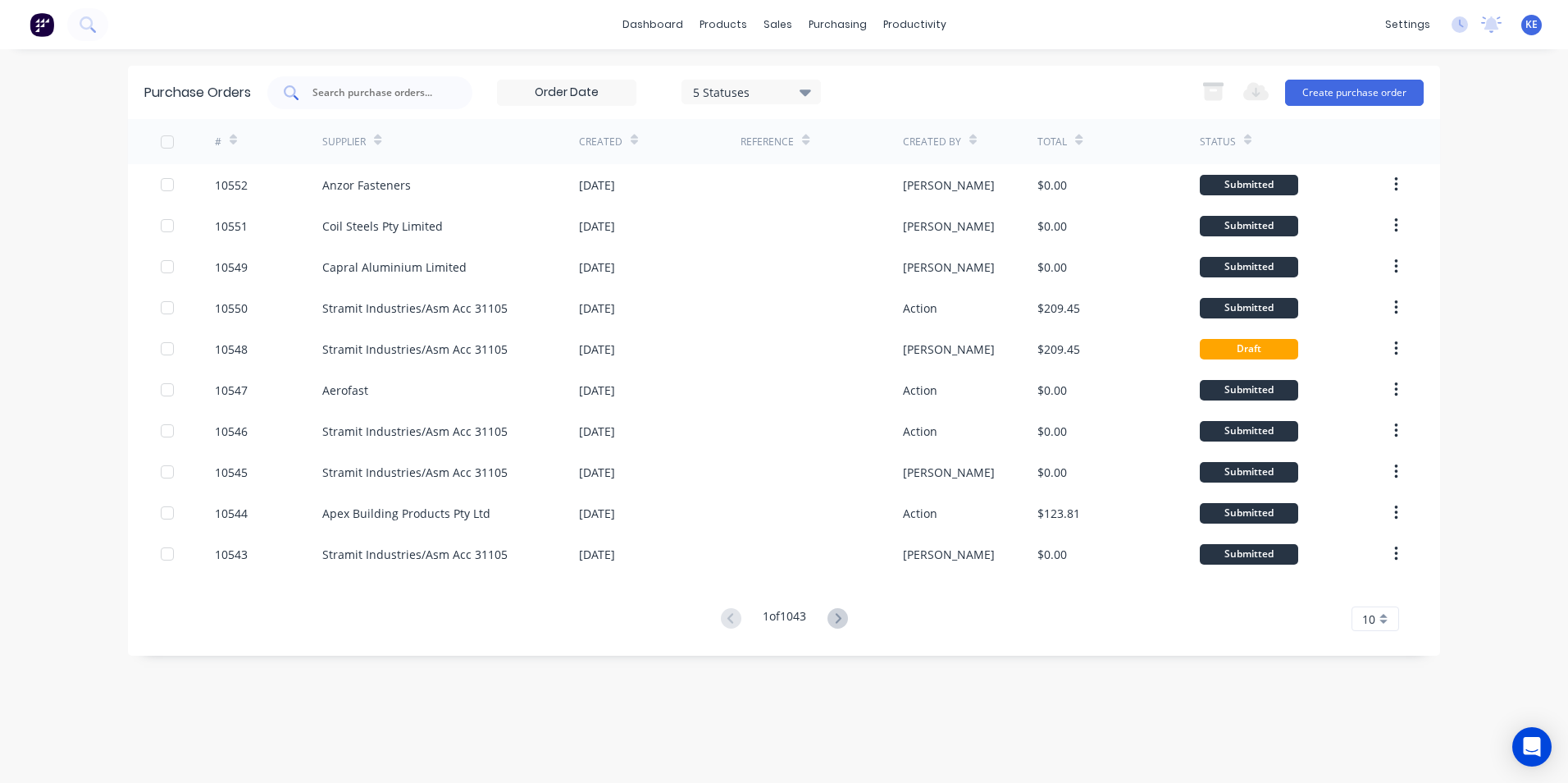
click at [391, 92] on input "text" at bounding box center [379, 93] width 136 height 16
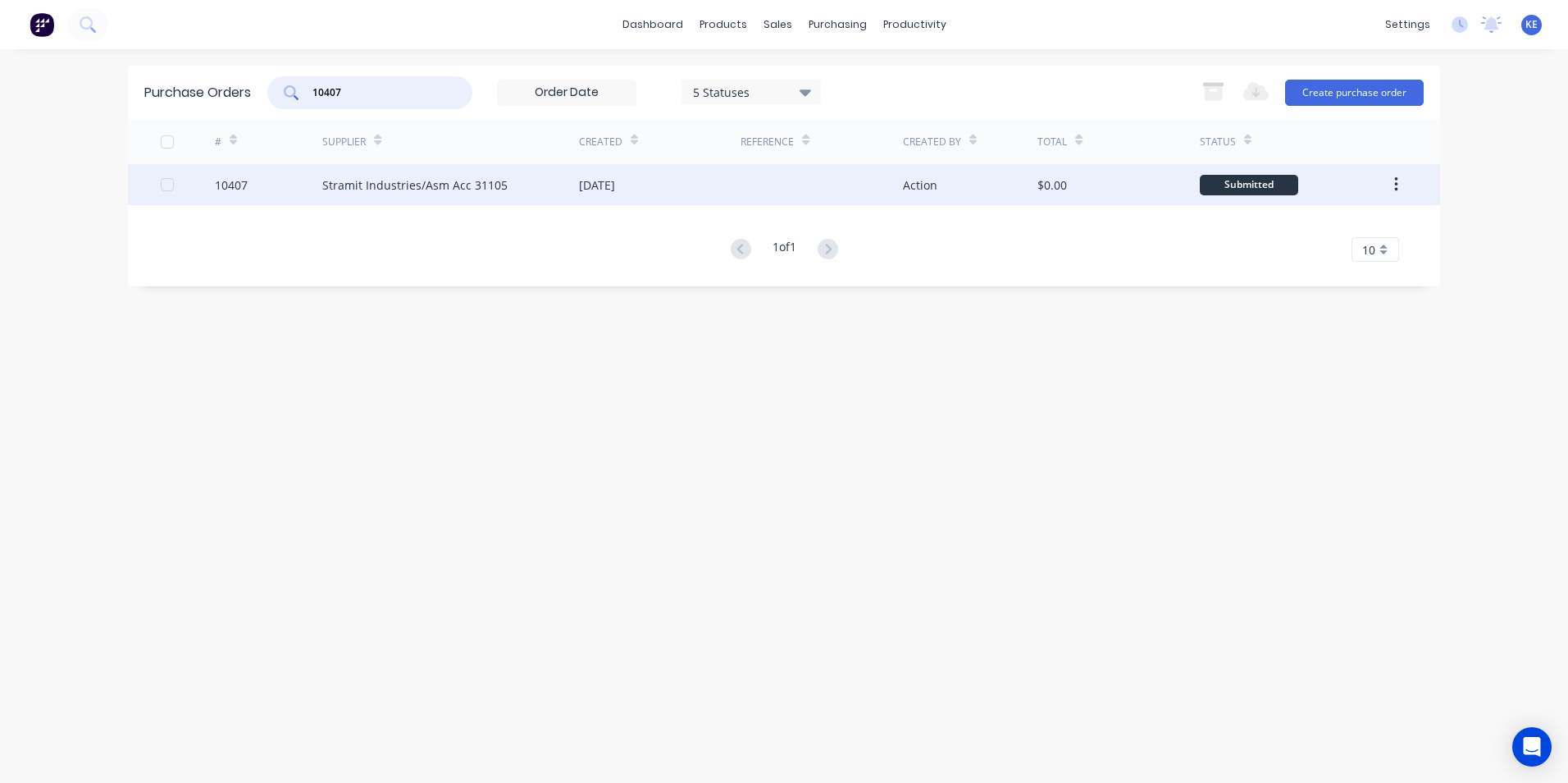
type input "10407"
click at [288, 184] on div "10407" at bounding box center [268, 184] width 108 height 41
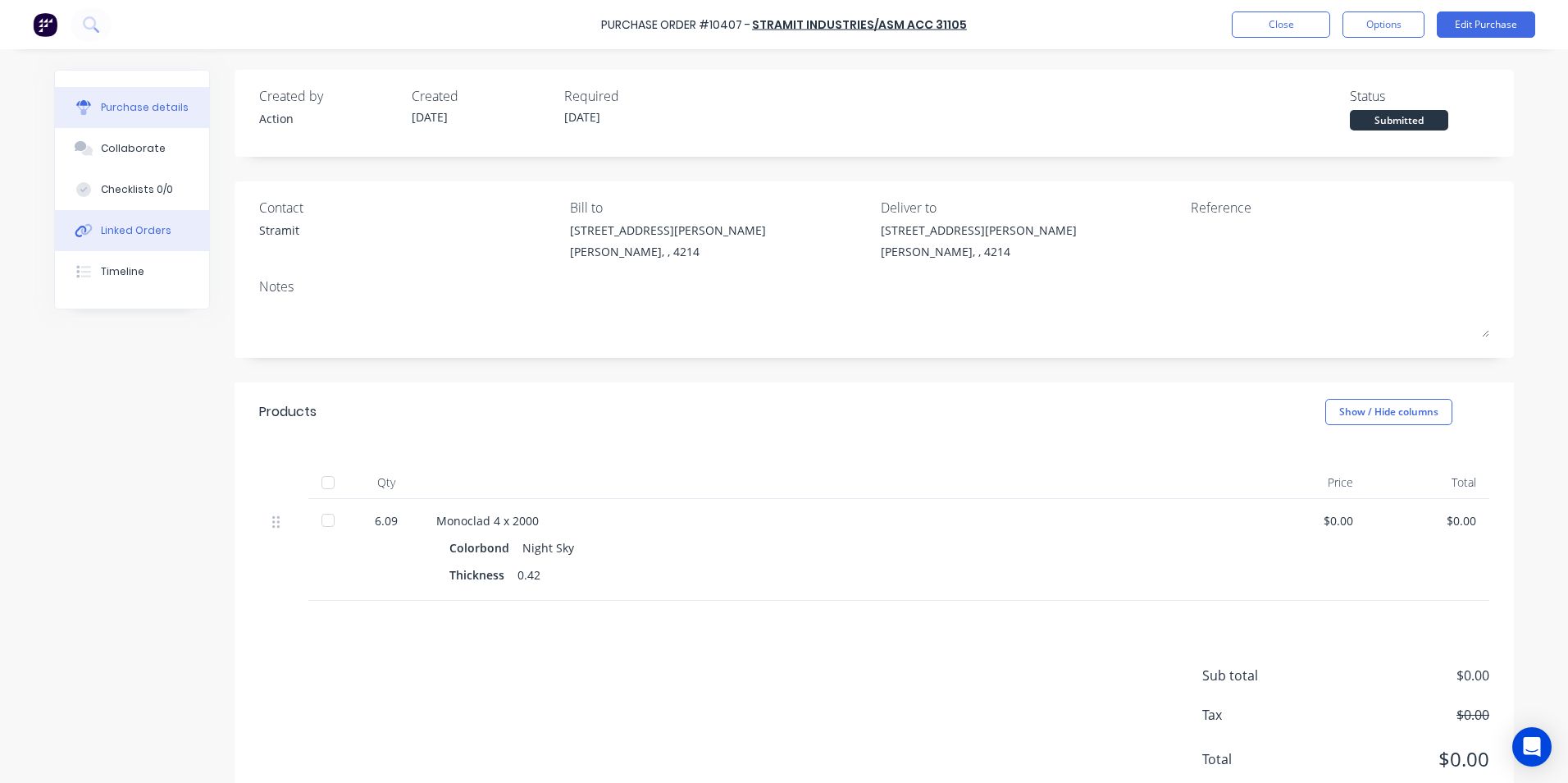
click at [93, 238] on button "Linked Orders" at bounding box center [132, 230] width 154 height 41
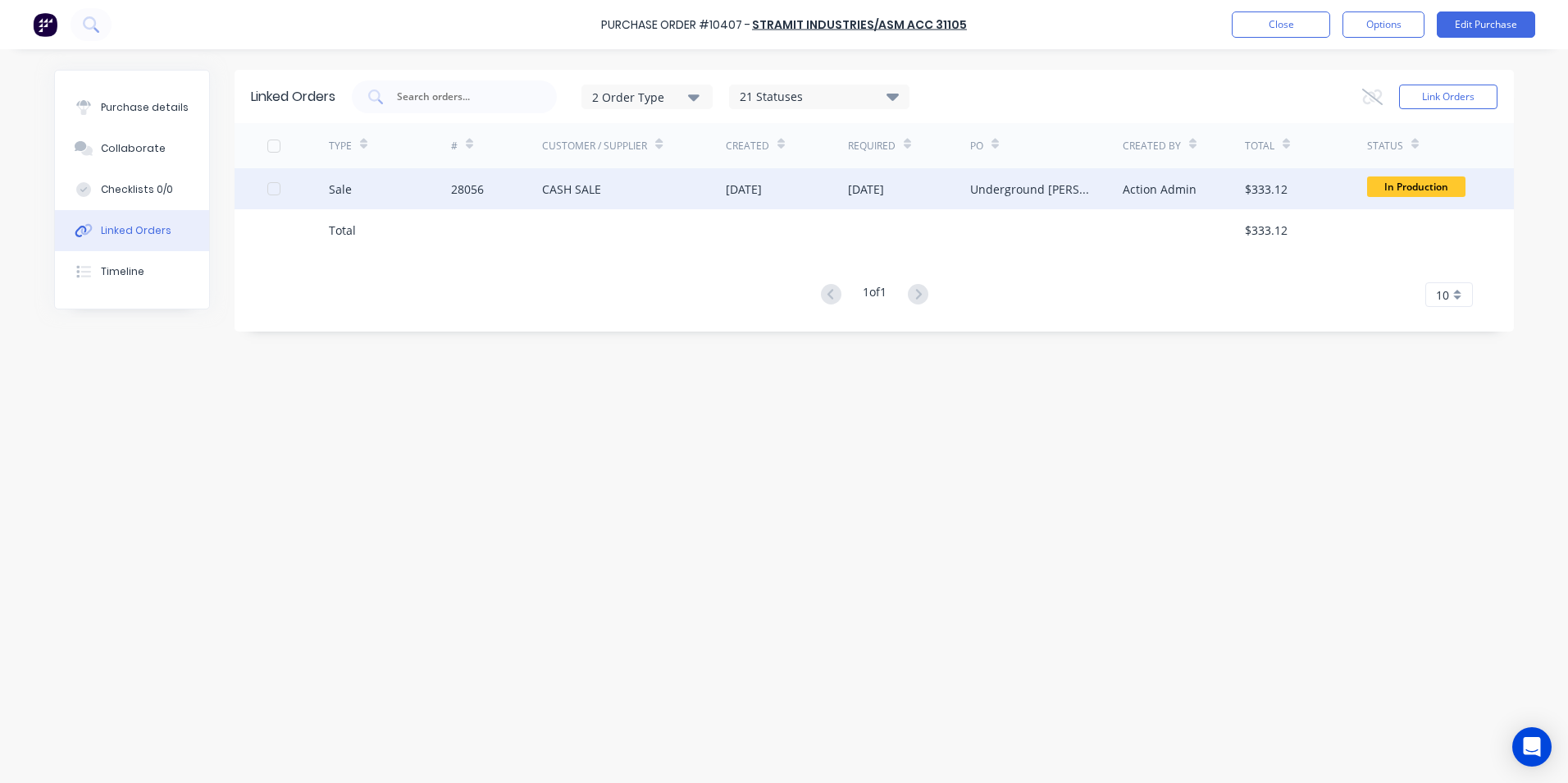
click at [375, 185] on div "Sale" at bounding box center [390, 188] width 122 height 41
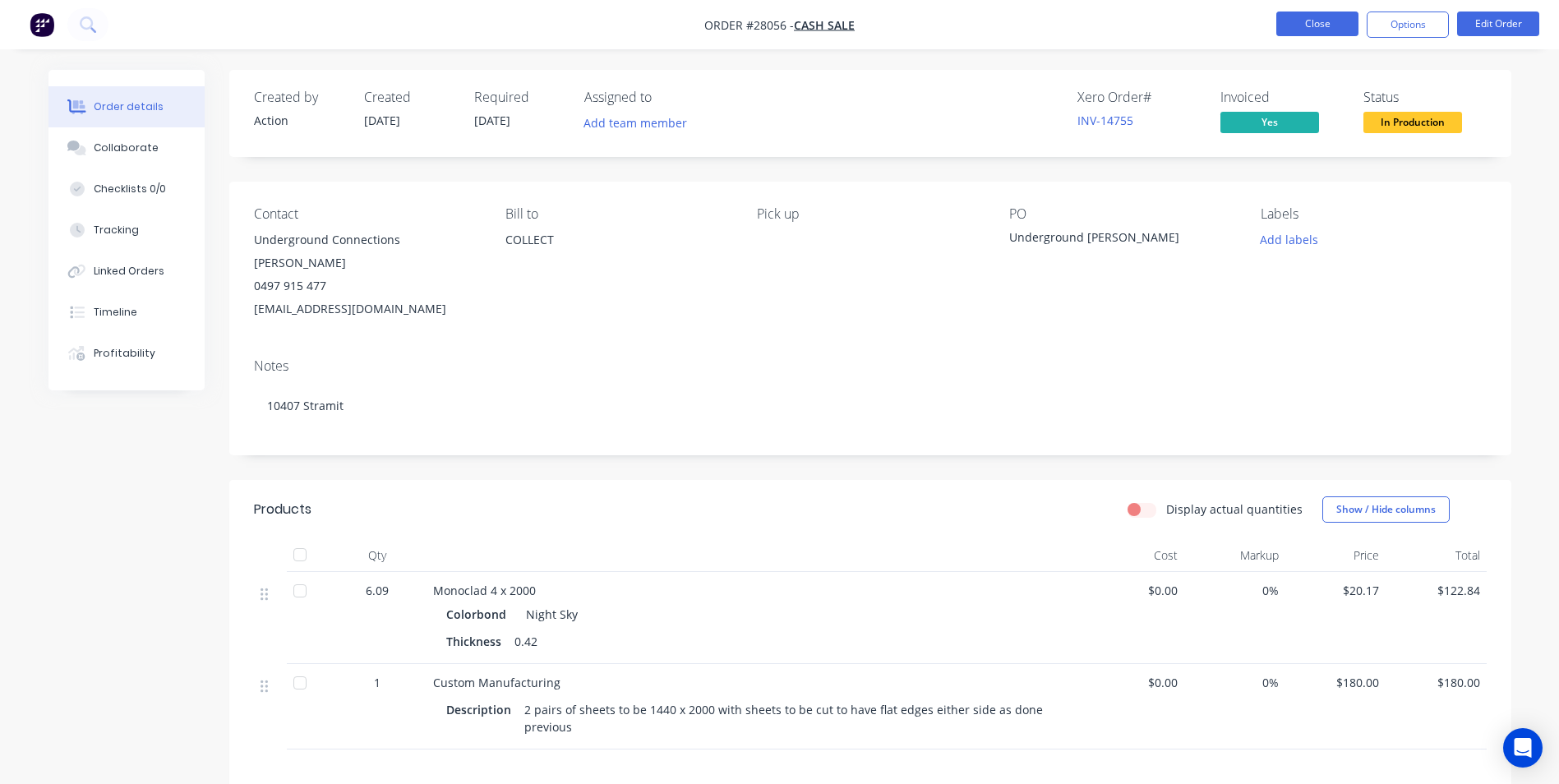
click at [1303, 22] on button "Close" at bounding box center [1317, 24] width 82 height 25
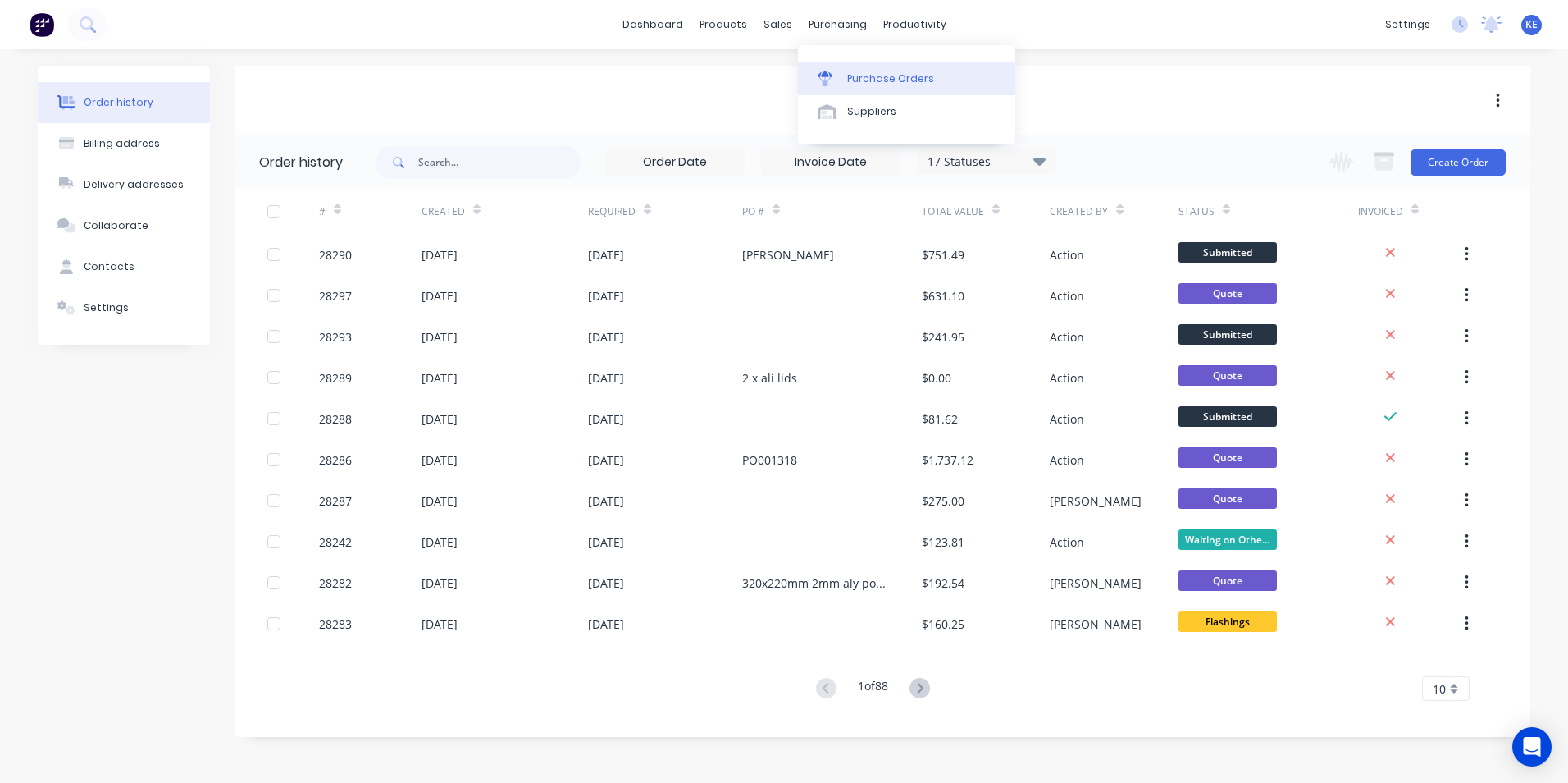
click at [864, 76] on div "Purchase Orders" at bounding box center [891, 79] width 87 height 15
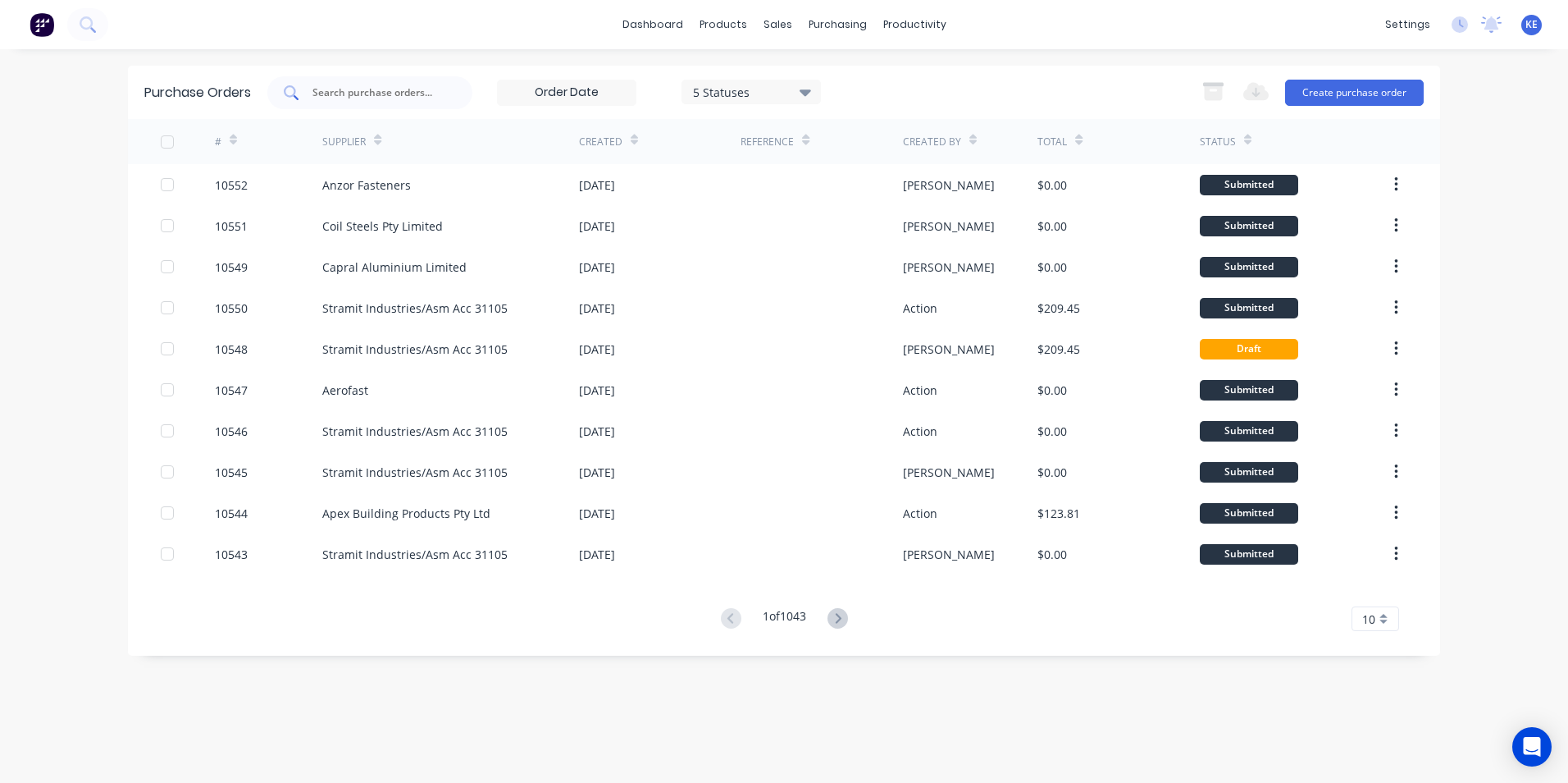
click at [346, 85] on input "text" at bounding box center [379, 93] width 136 height 16
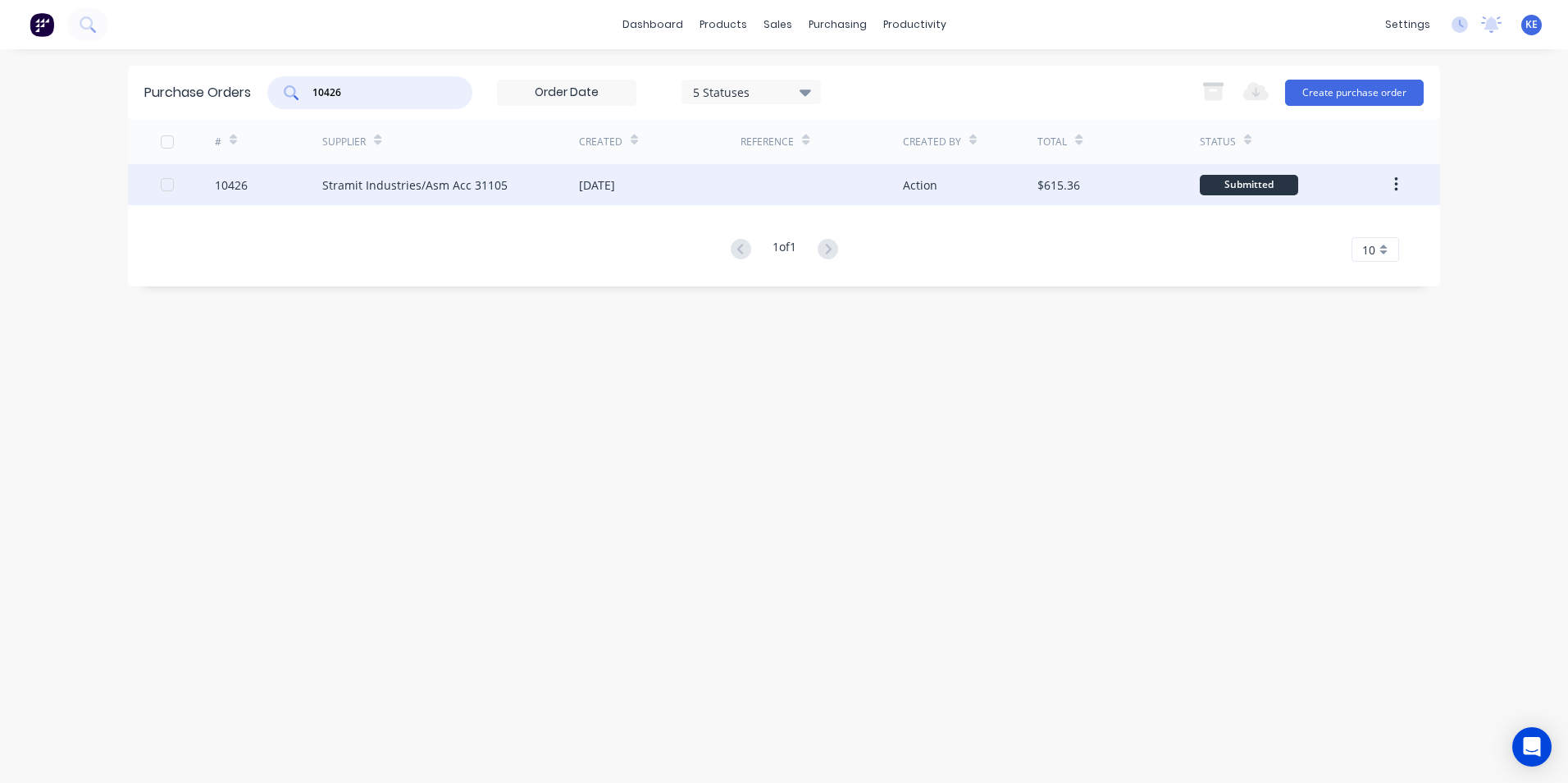
type input "10426"
click at [278, 183] on div "10426" at bounding box center [268, 184] width 108 height 41
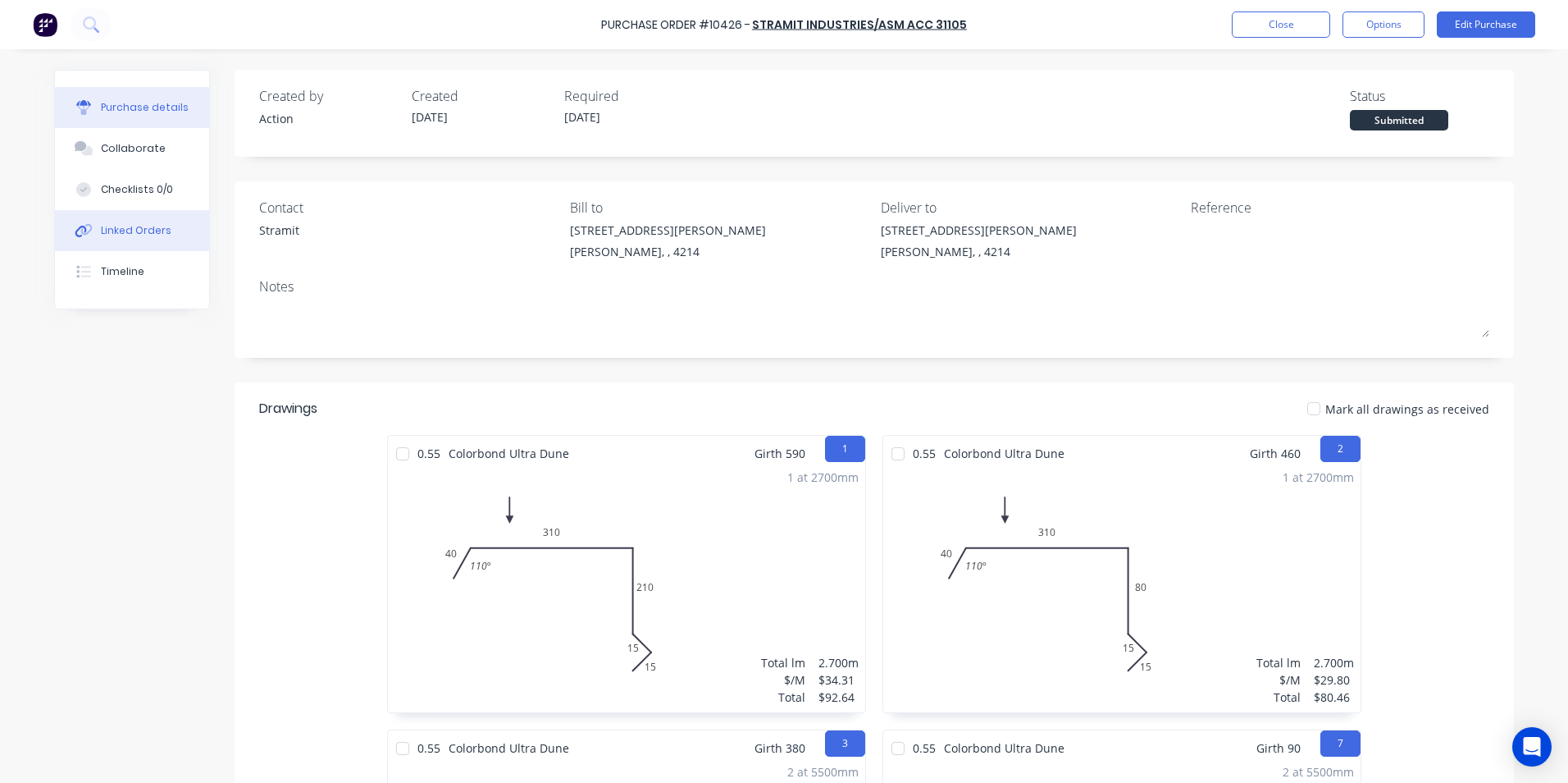
click at [108, 239] on button "Linked Orders" at bounding box center [132, 230] width 154 height 41
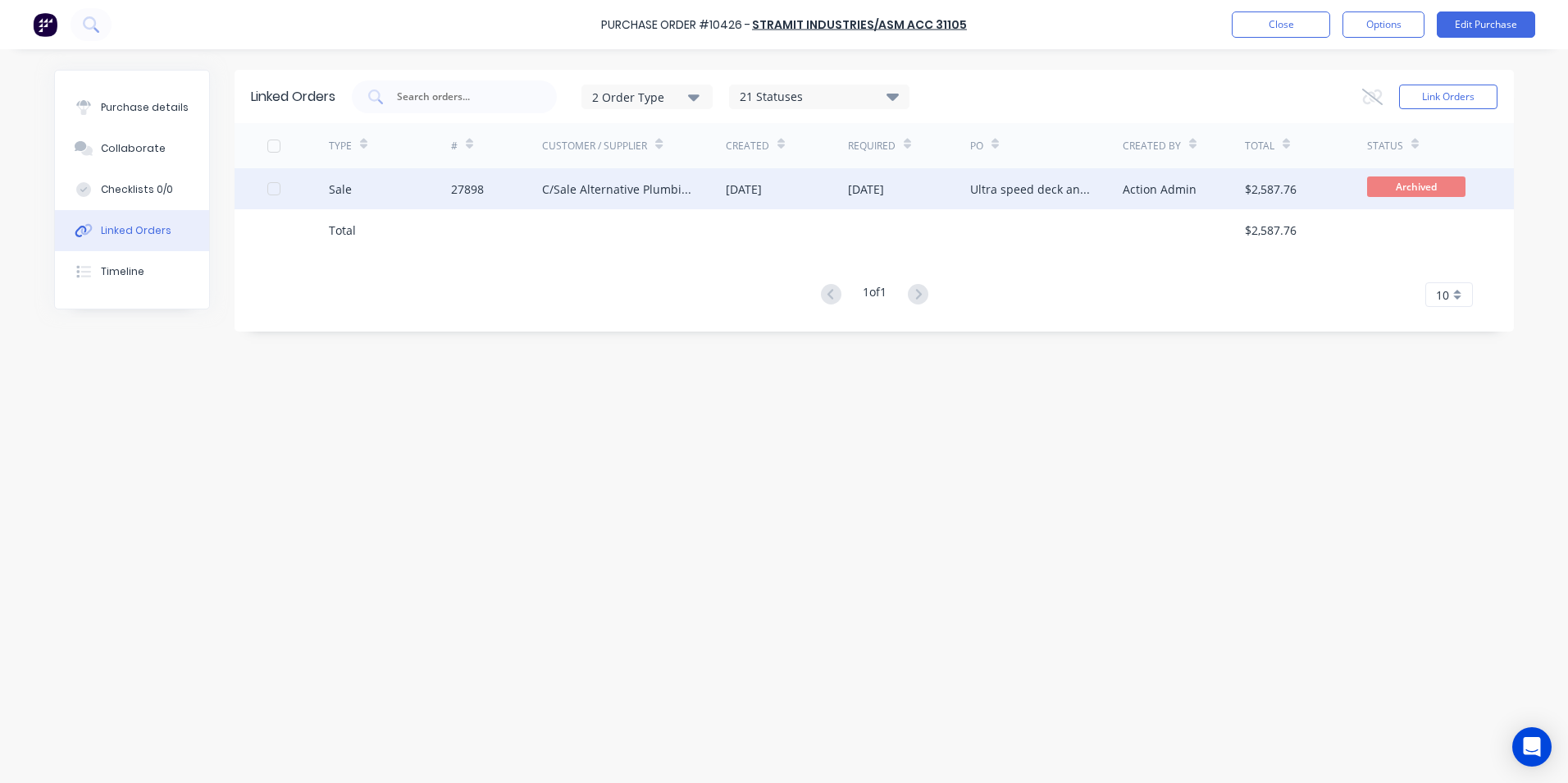
click at [385, 196] on div "Sale" at bounding box center [390, 188] width 122 height 41
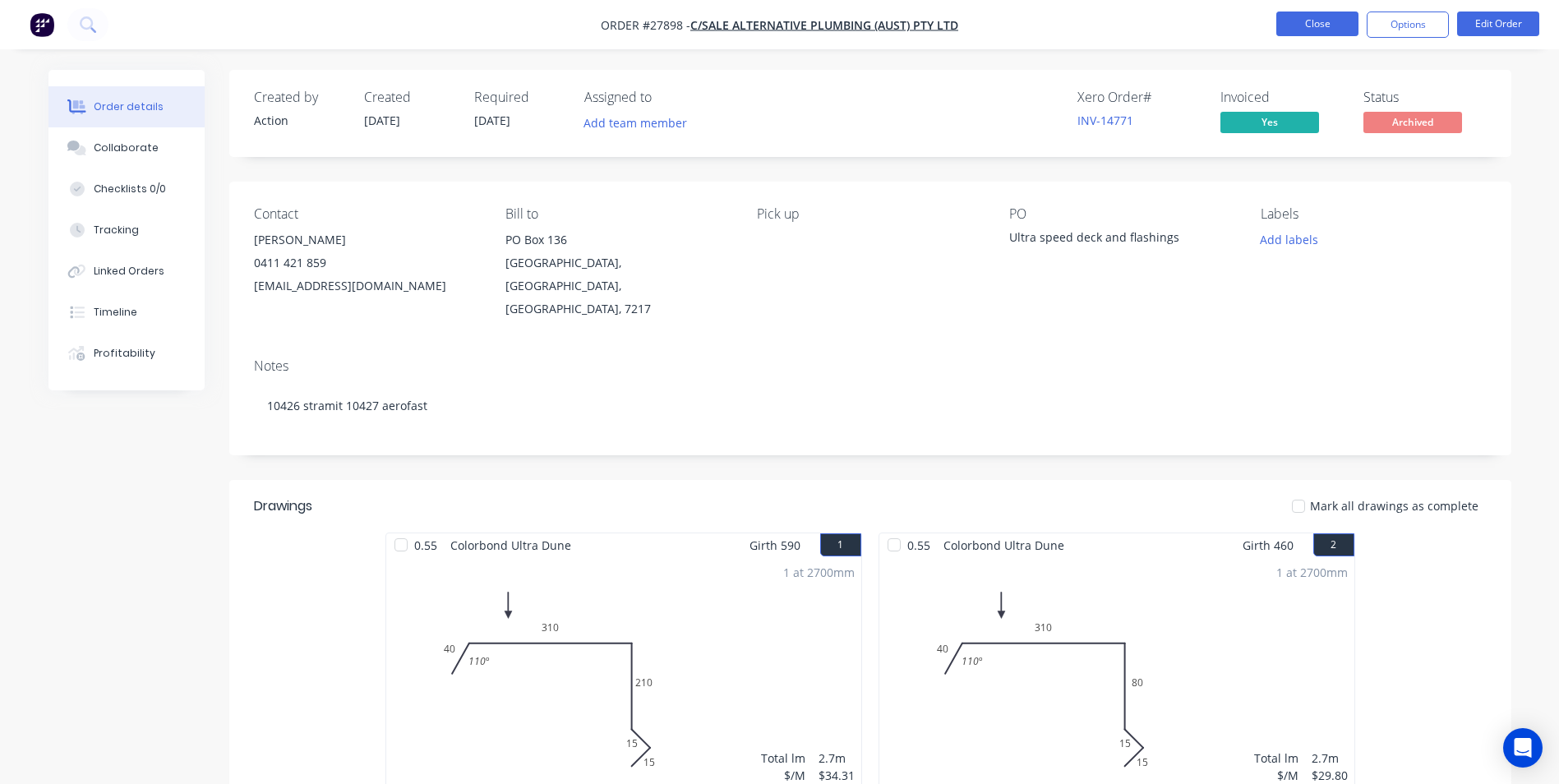
click at [1316, 17] on button "Close" at bounding box center [1317, 24] width 82 height 25
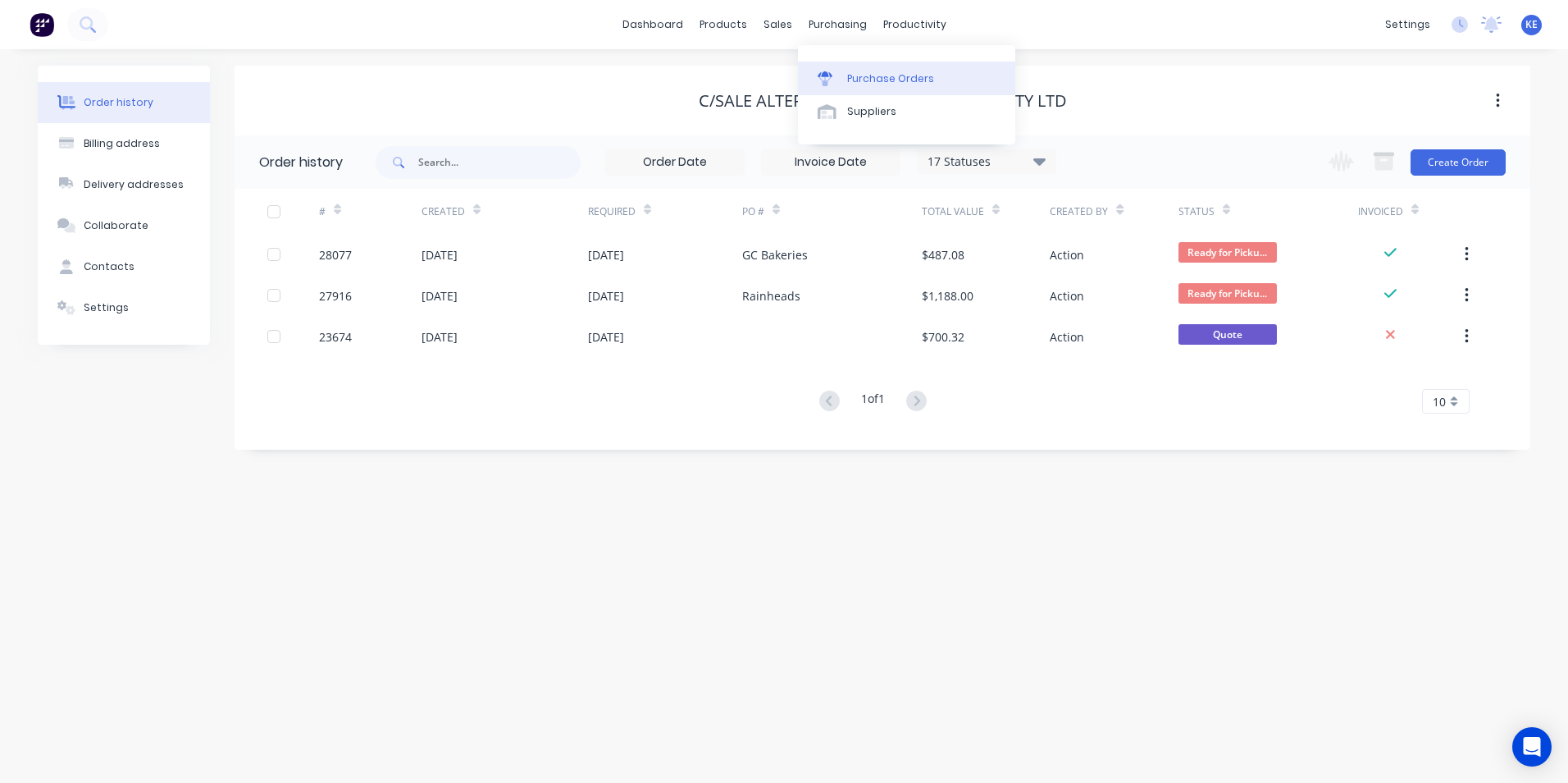
click at [854, 85] on div "Purchase Orders" at bounding box center [891, 79] width 87 height 15
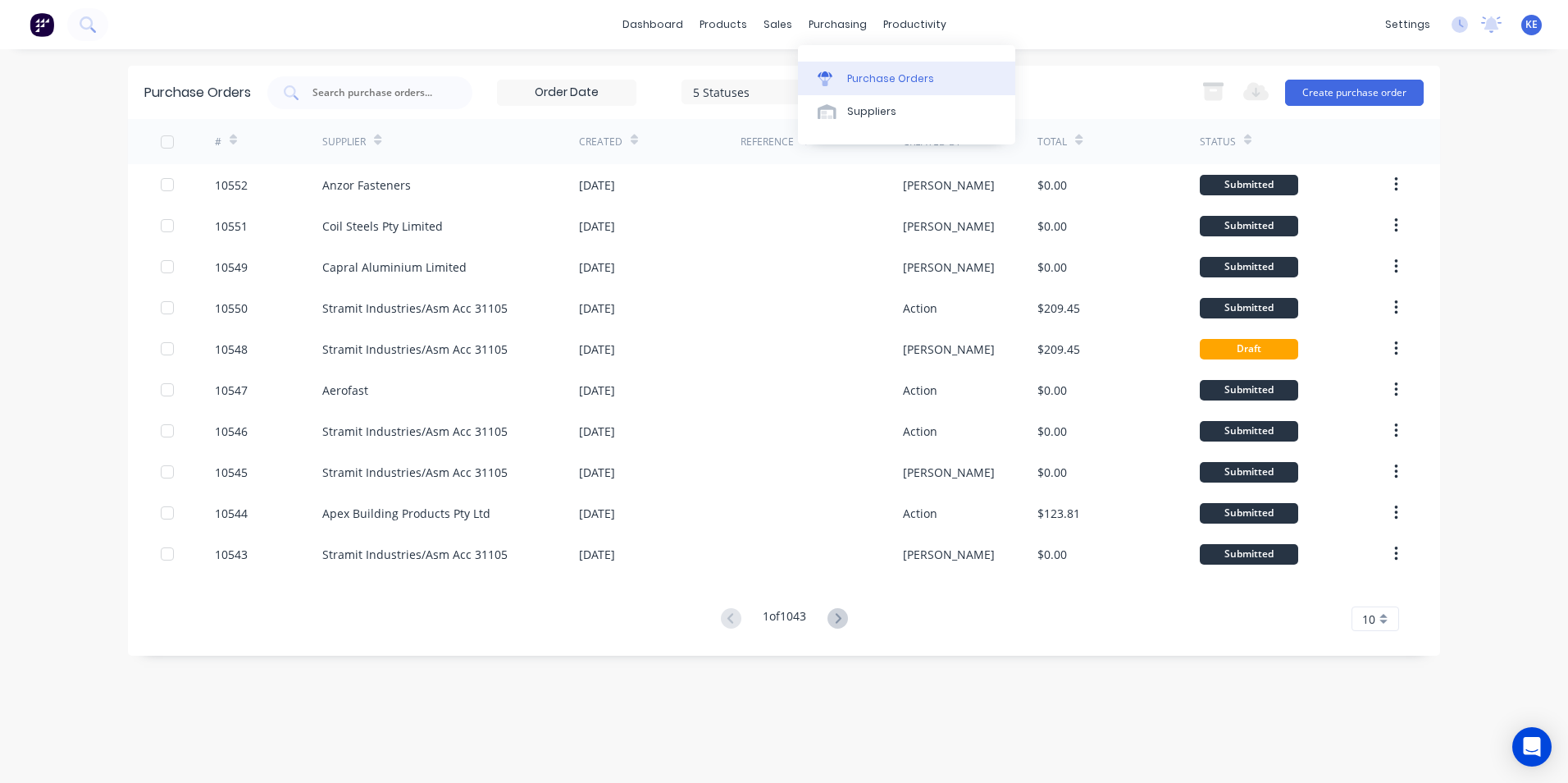
click at [874, 75] on div "Purchase Orders" at bounding box center [891, 79] width 87 height 15
click at [355, 93] on input "text" at bounding box center [379, 93] width 136 height 16
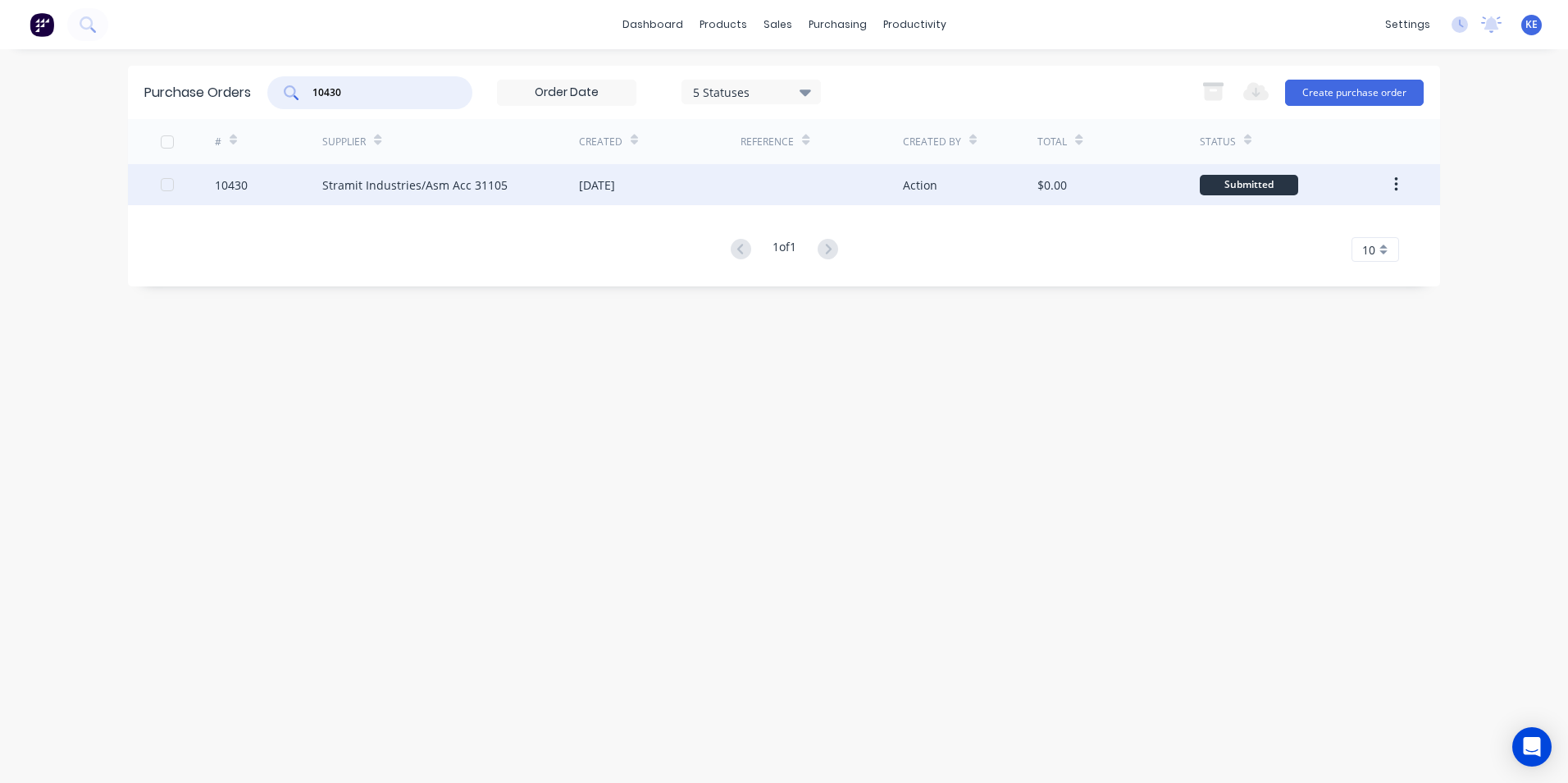
type input "10430"
click at [275, 176] on div "10430" at bounding box center [268, 184] width 108 height 41
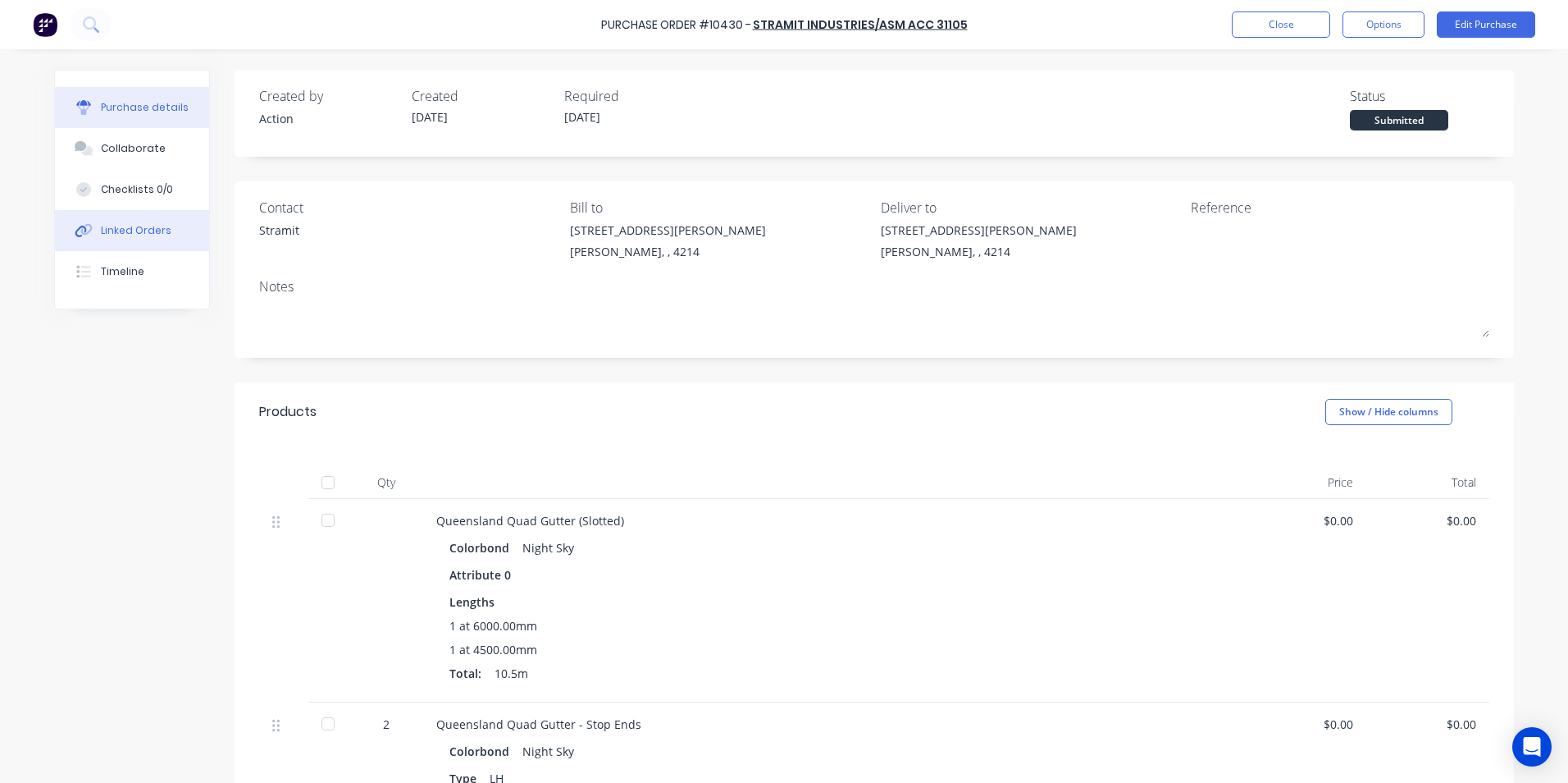
click at [126, 239] on button "Linked Orders" at bounding box center [132, 230] width 154 height 41
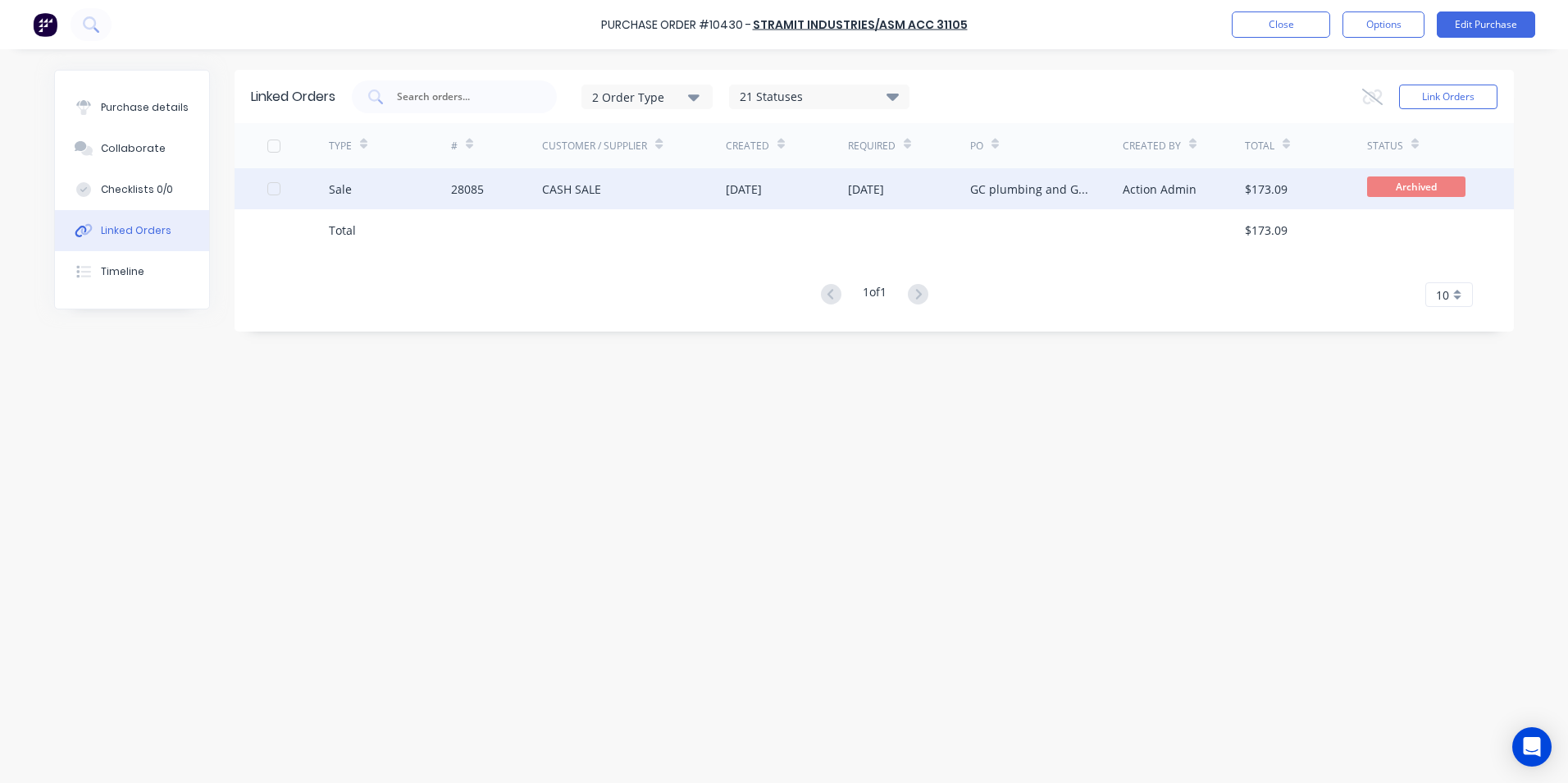
click at [380, 201] on div "Sale" at bounding box center [390, 188] width 122 height 41
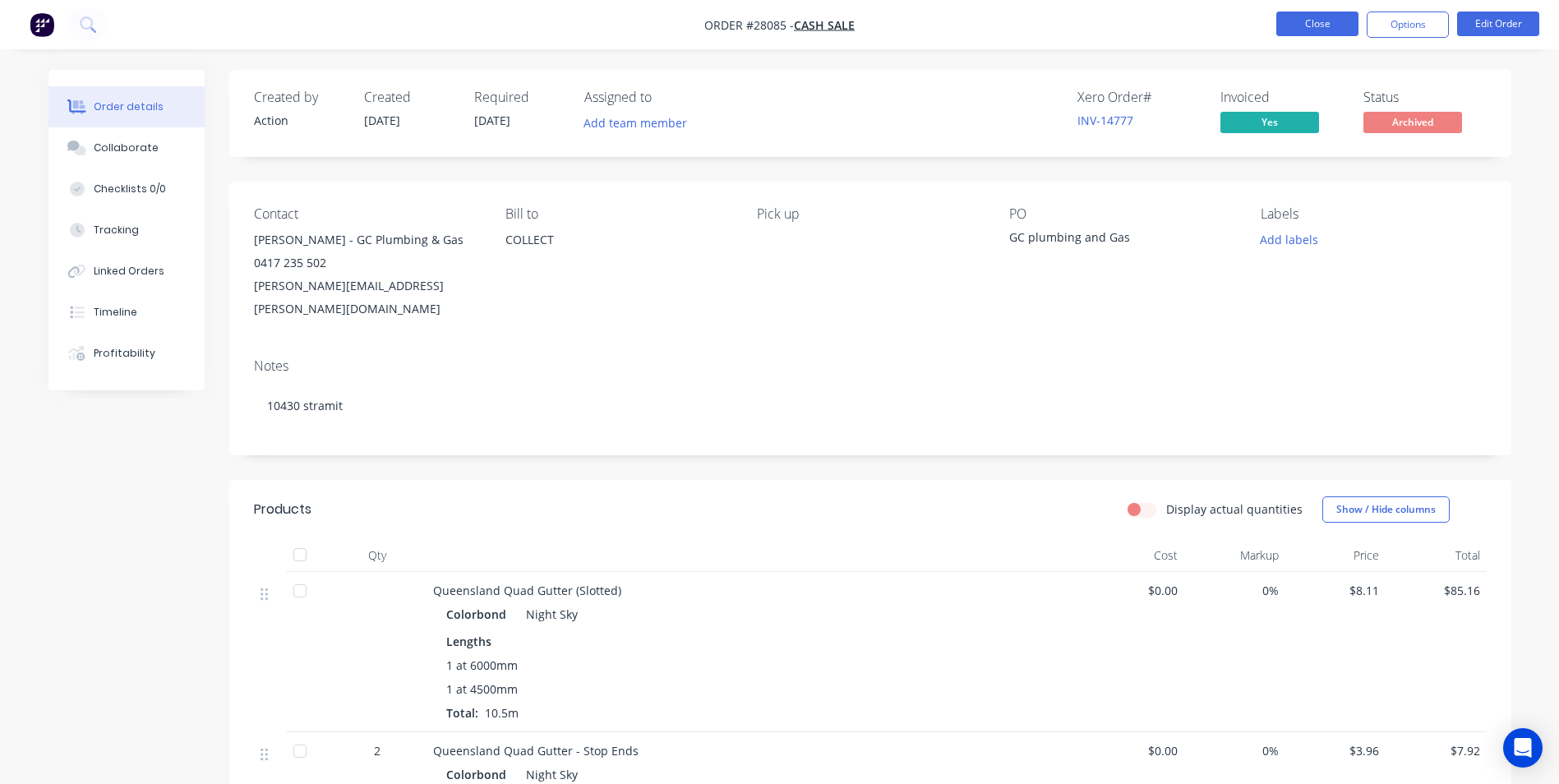
click at [1313, 21] on button "Close" at bounding box center [1317, 24] width 82 height 25
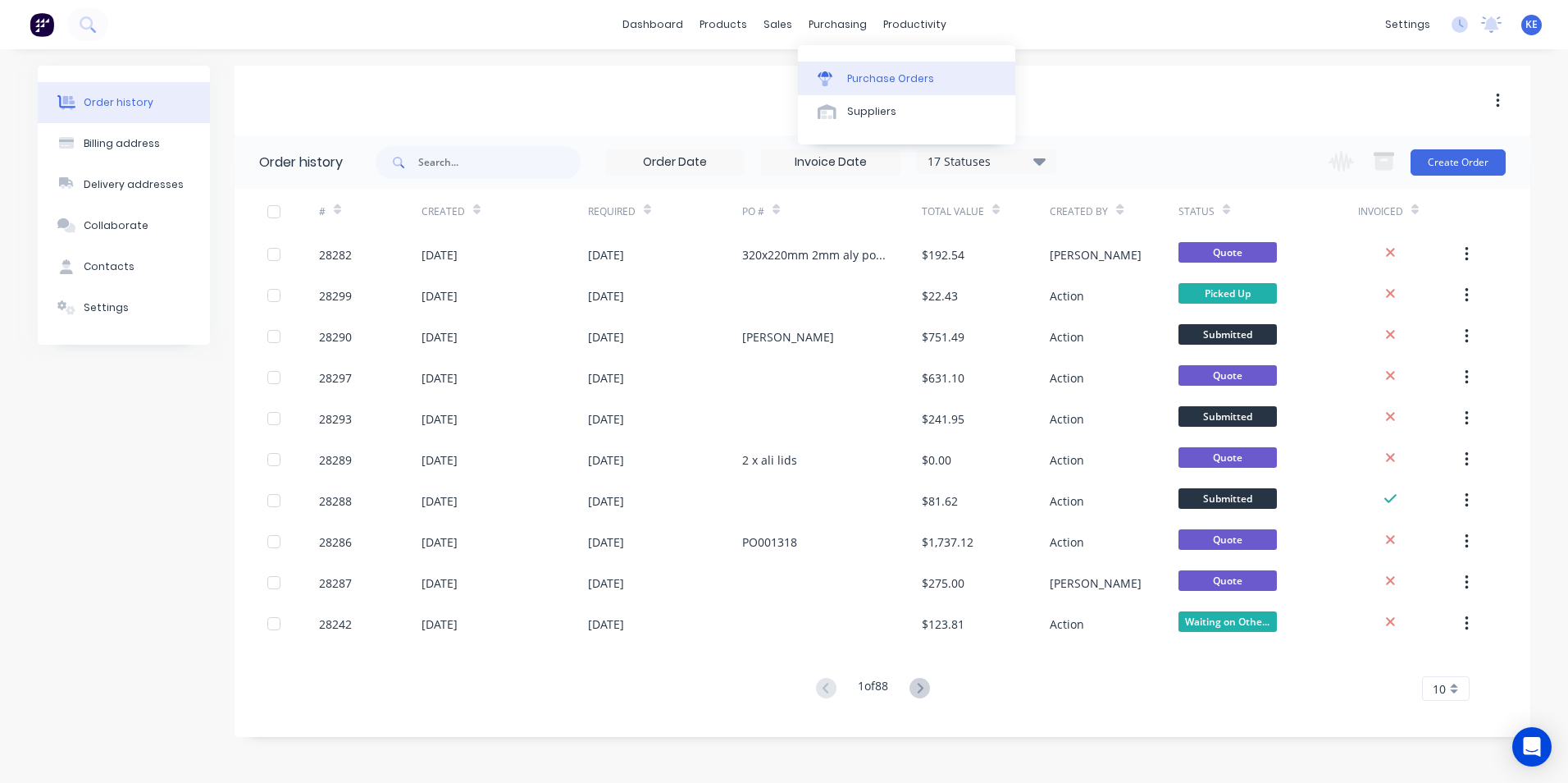
click at [876, 78] on div "Purchase Orders" at bounding box center [891, 79] width 87 height 15
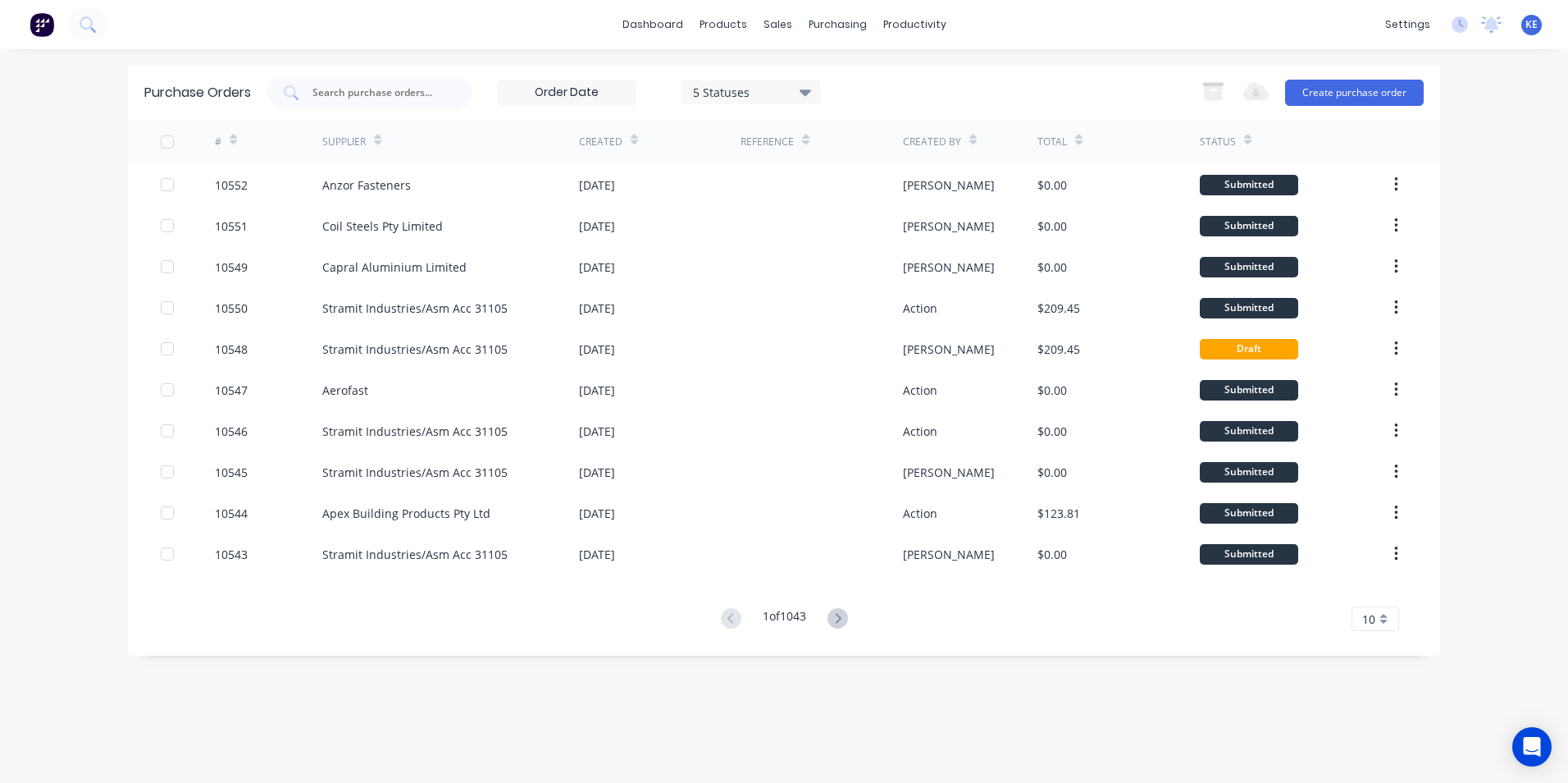
click at [366, 93] on input "text" at bounding box center [379, 93] width 136 height 16
type input "10409"
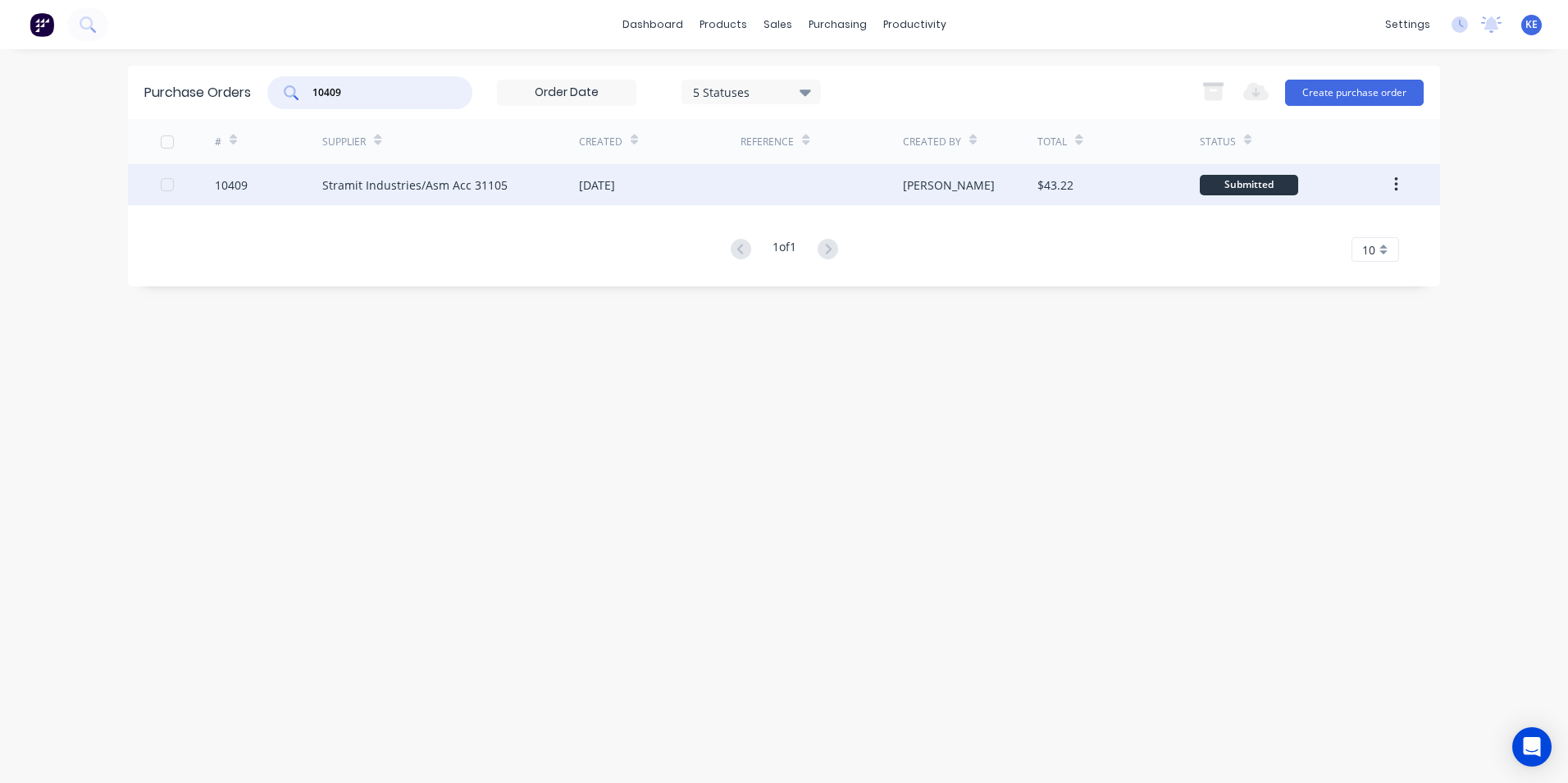
click at [284, 191] on div "10409" at bounding box center [268, 184] width 108 height 41
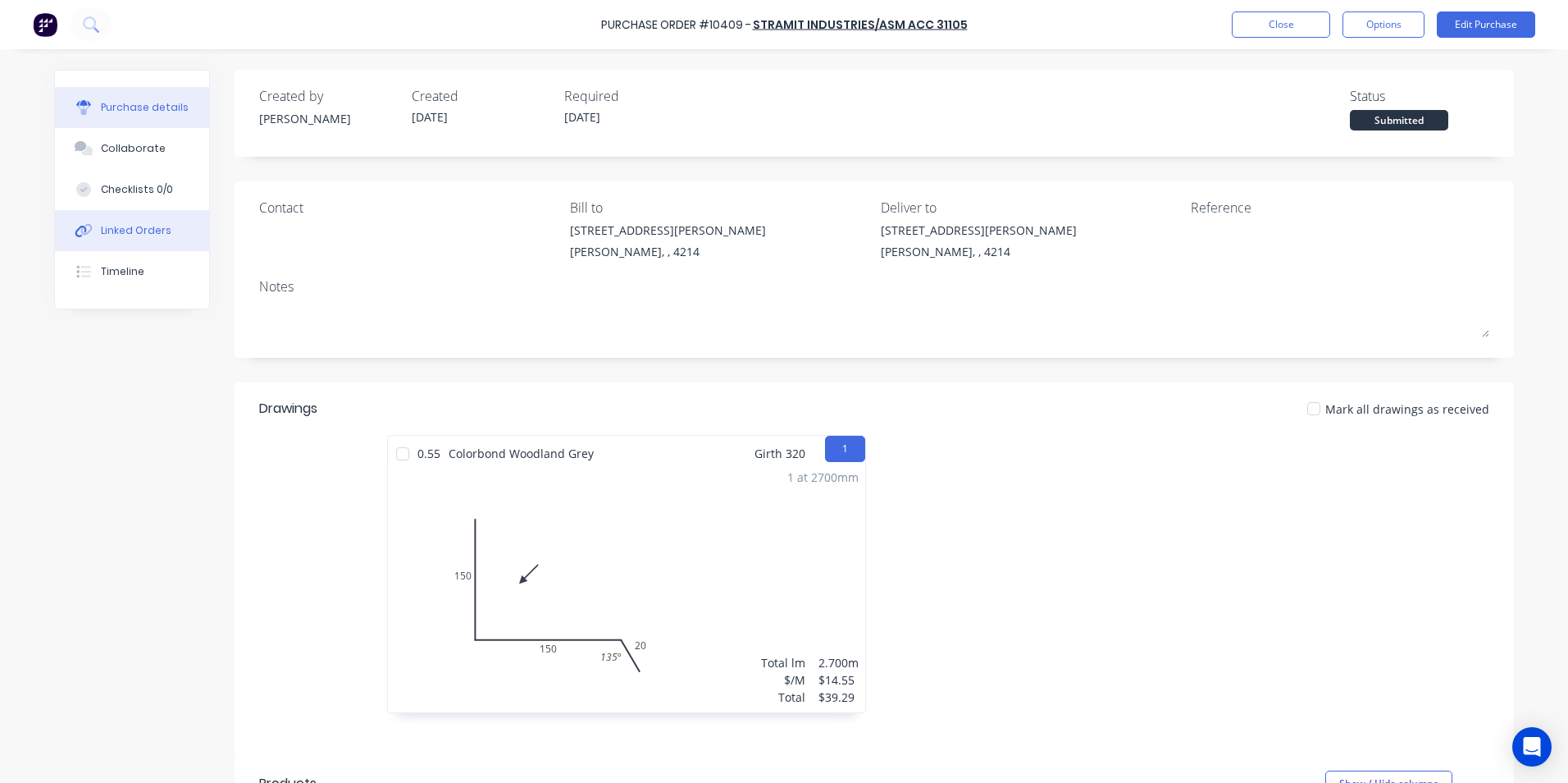
click at [123, 230] on div "Linked Orders" at bounding box center [136, 230] width 71 height 15
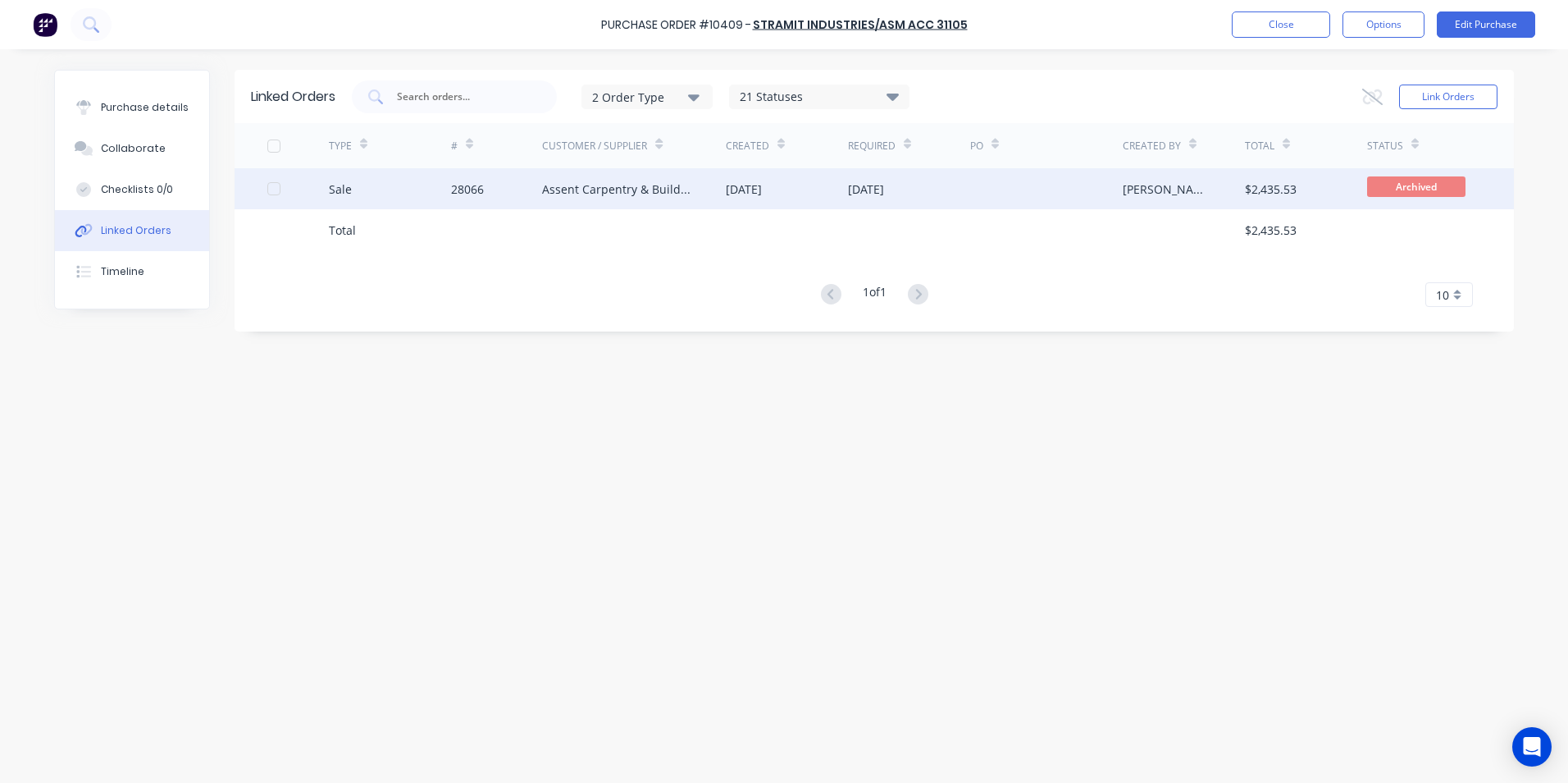
click at [382, 184] on div "Sale" at bounding box center [390, 188] width 122 height 41
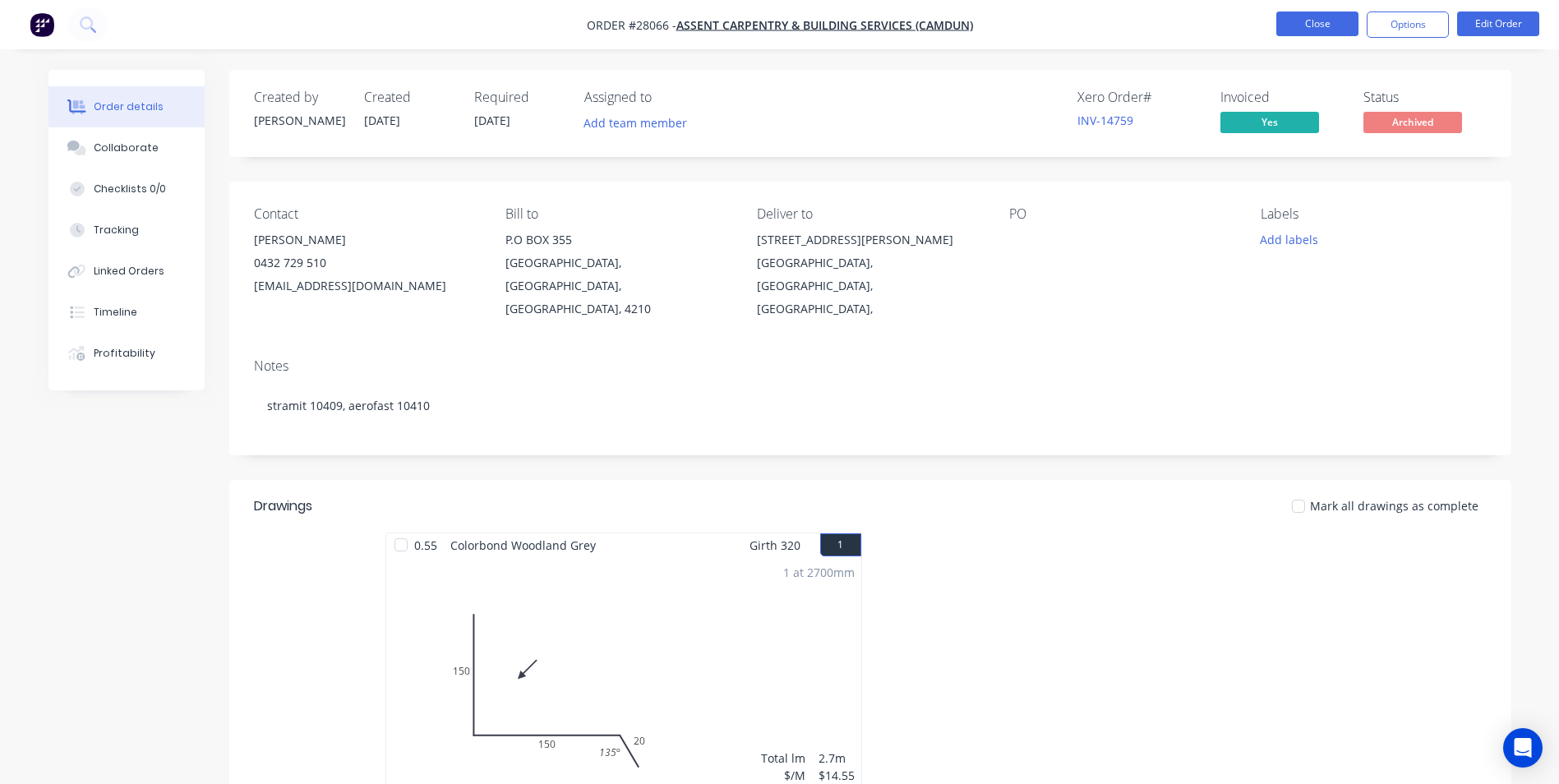
click at [1306, 24] on button "Close" at bounding box center [1317, 24] width 82 height 25
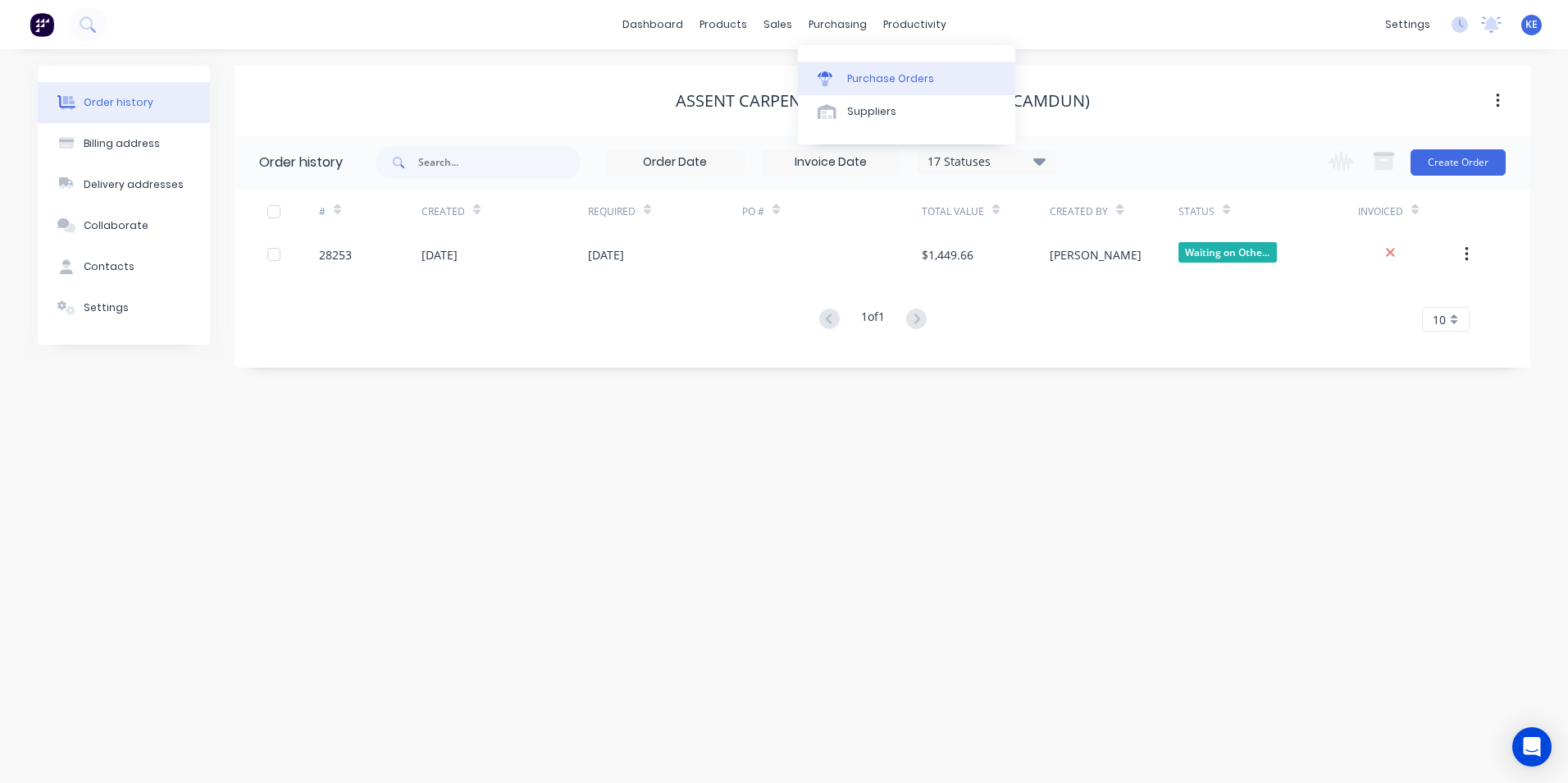
click at [853, 86] on link "Purchase Orders" at bounding box center [907, 78] width 218 height 33
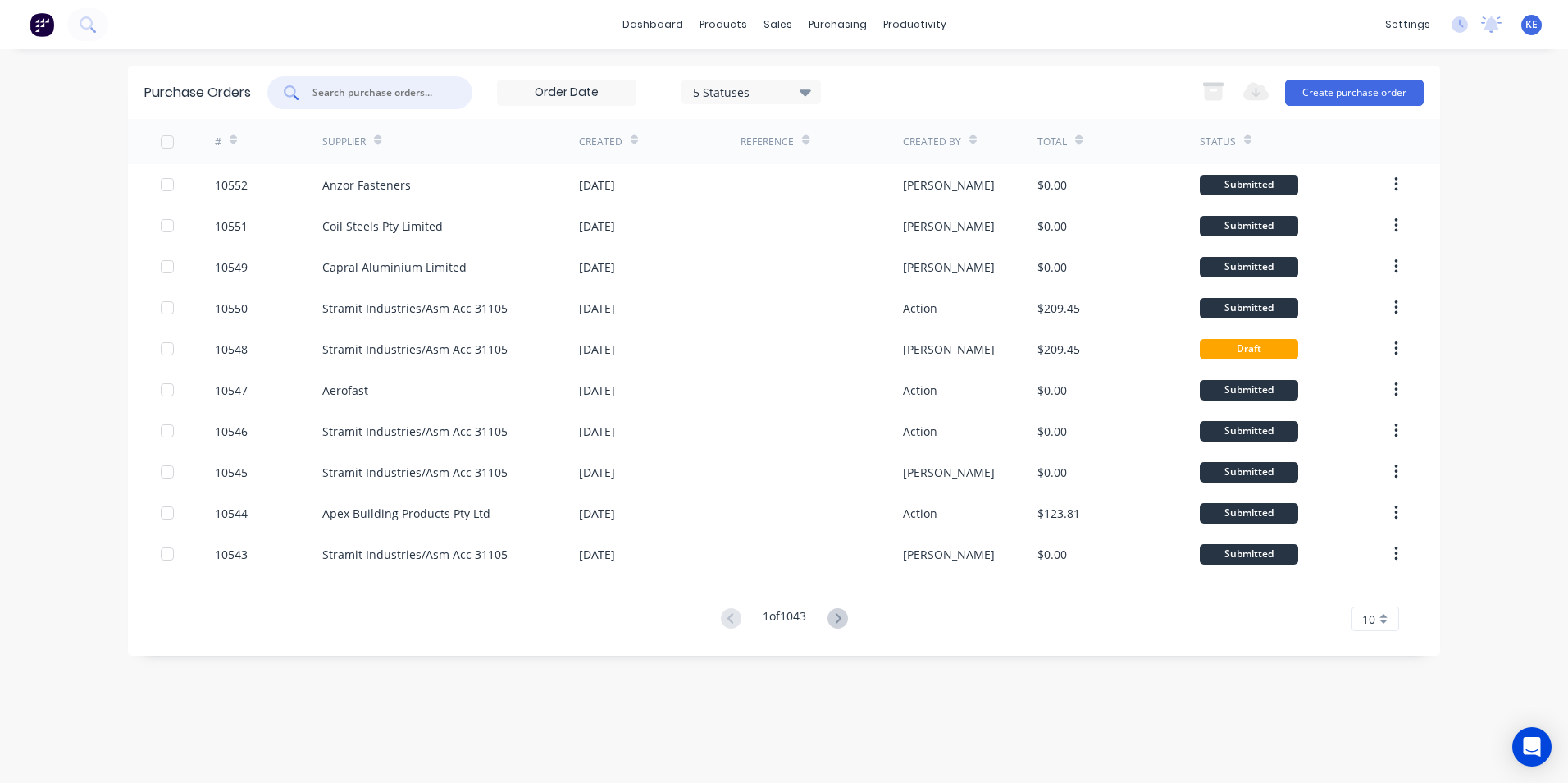
click at [348, 95] on input "text" at bounding box center [379, 93] width 136 height 16
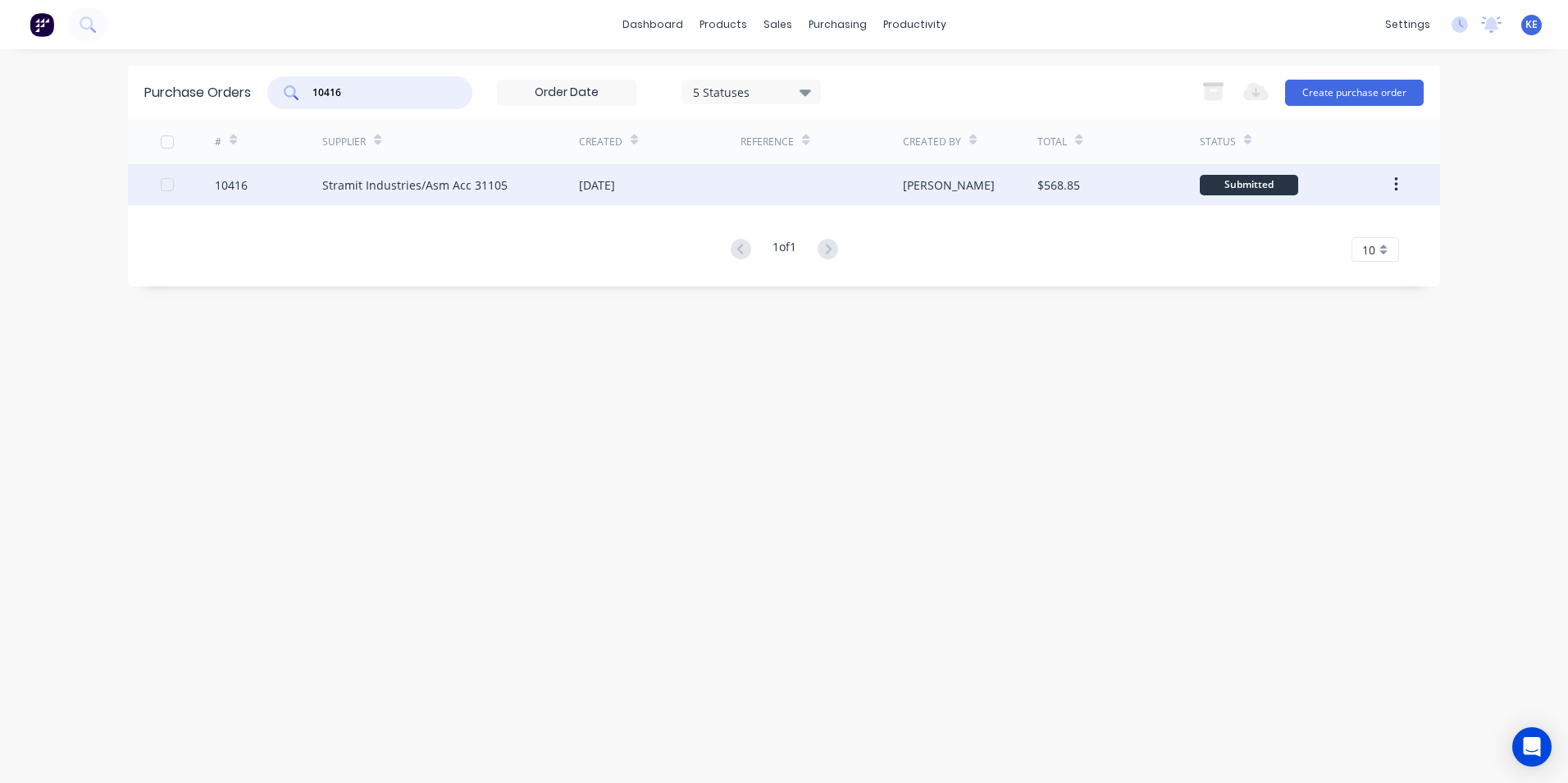
type input "10416"
click at [278, 182] on div "10416" at bounding box center [268, 184] width 108 height 41
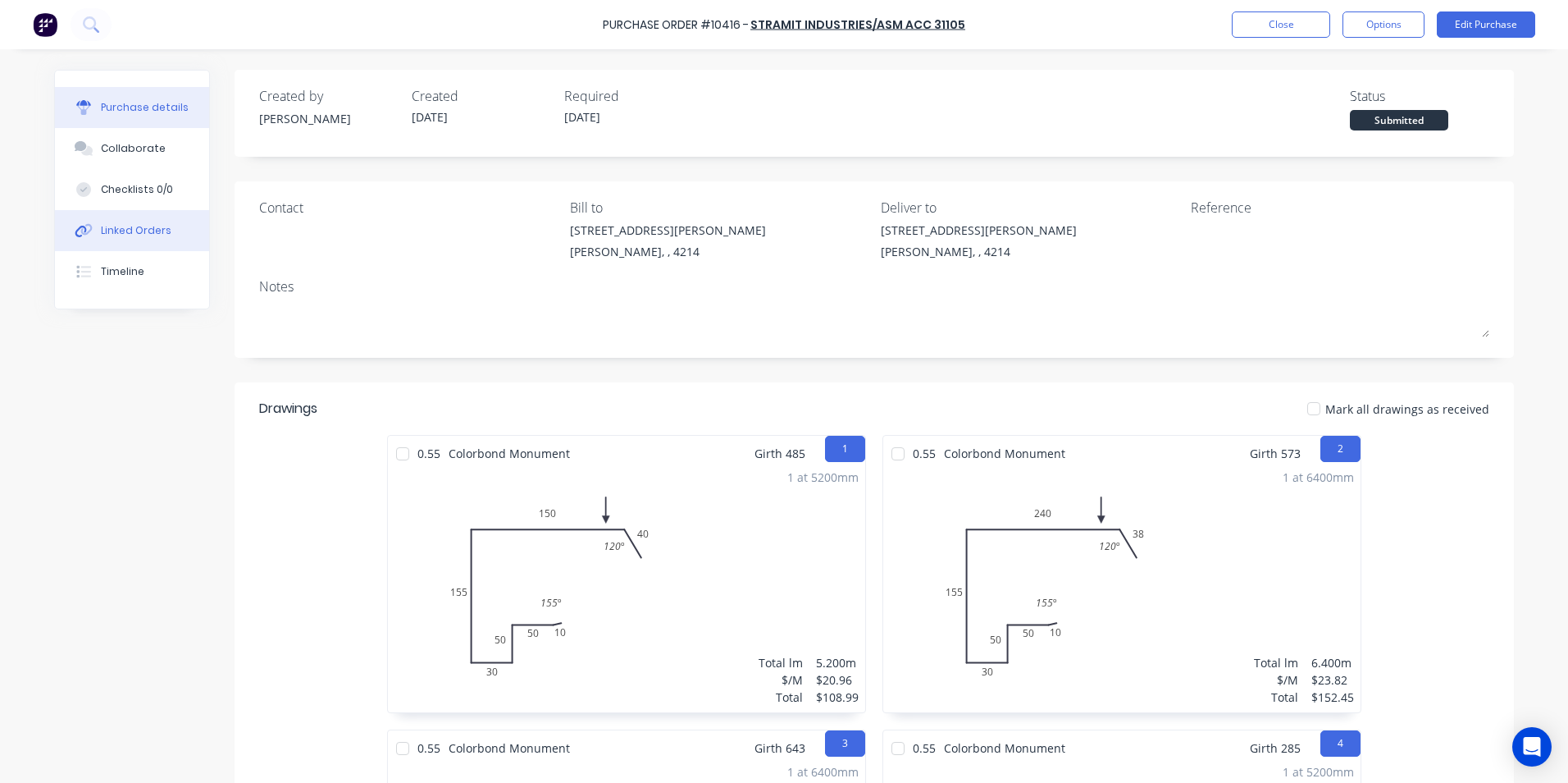
click at [122, 222] on button "Linked Orders" at bounding box center [132, 230] width 154 height 41
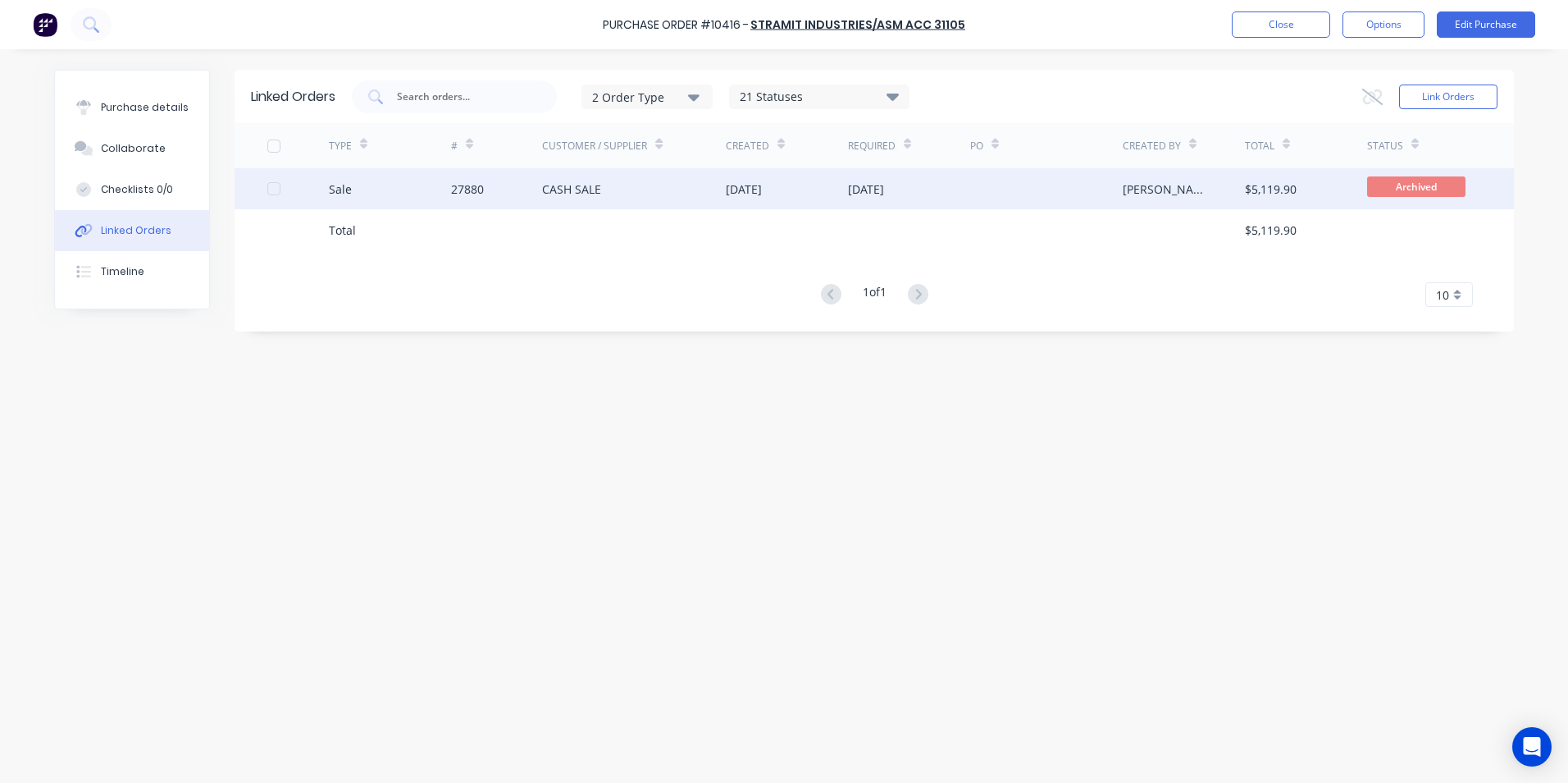
click at [390, 197] on div "Sale" at bounding box center [390, 188] width 122 height 41
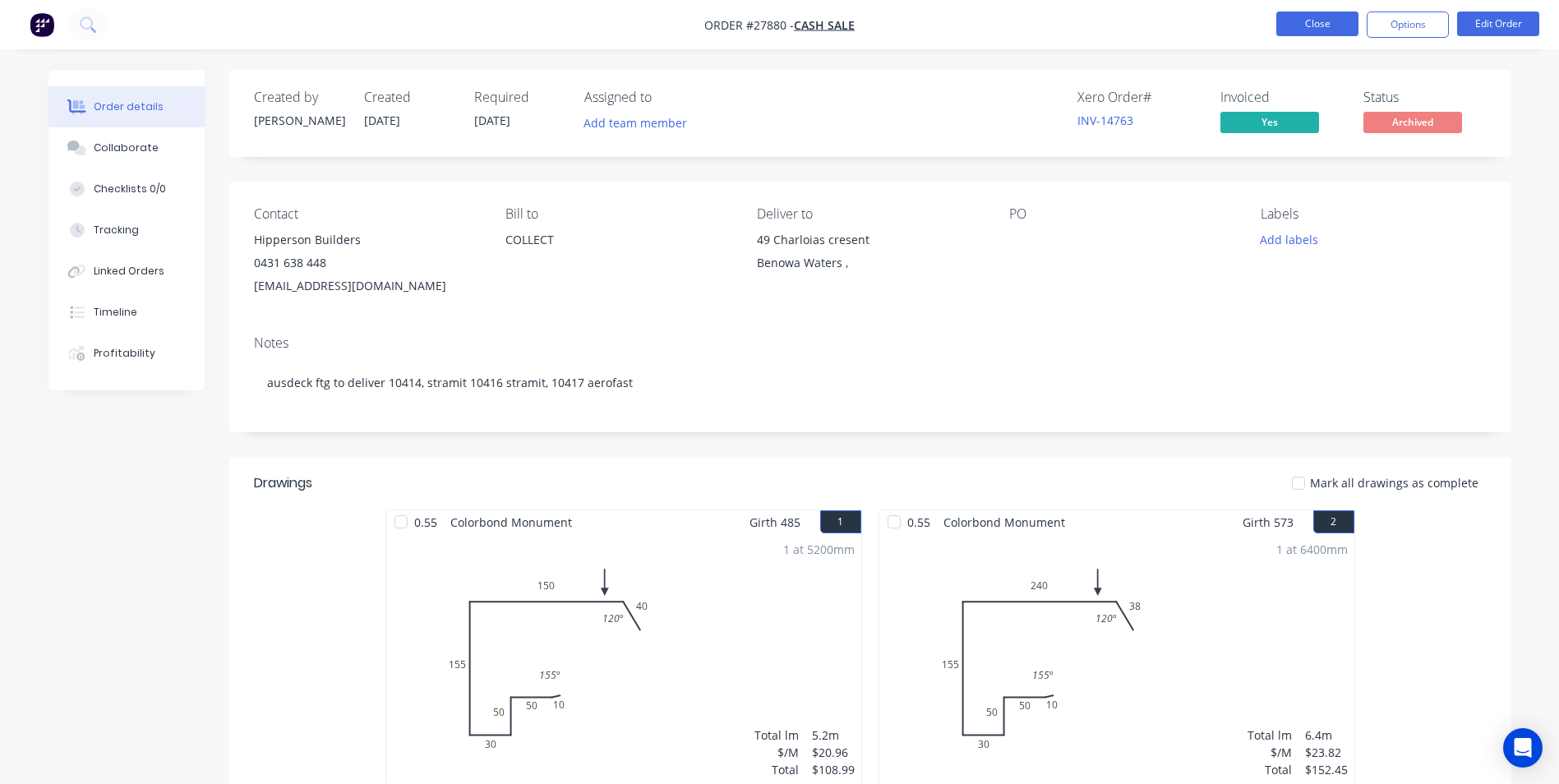
click at [1316, 25] on button "Close" at bounding box center [1317, 24] width 82 height 25
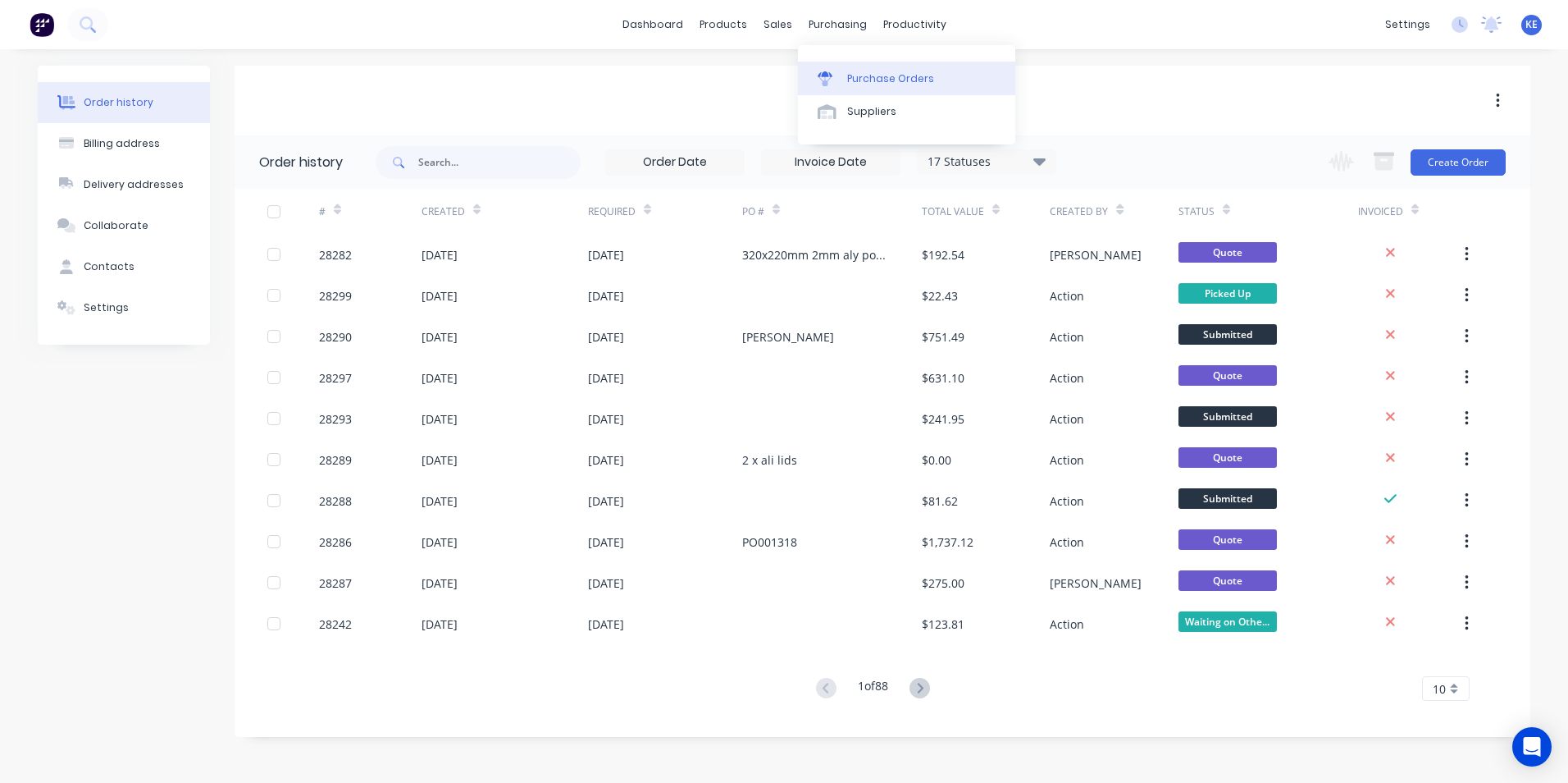
click at [866, 72] on div "Purchase Orders" at bounding box center [891, 79] width 87 height 15
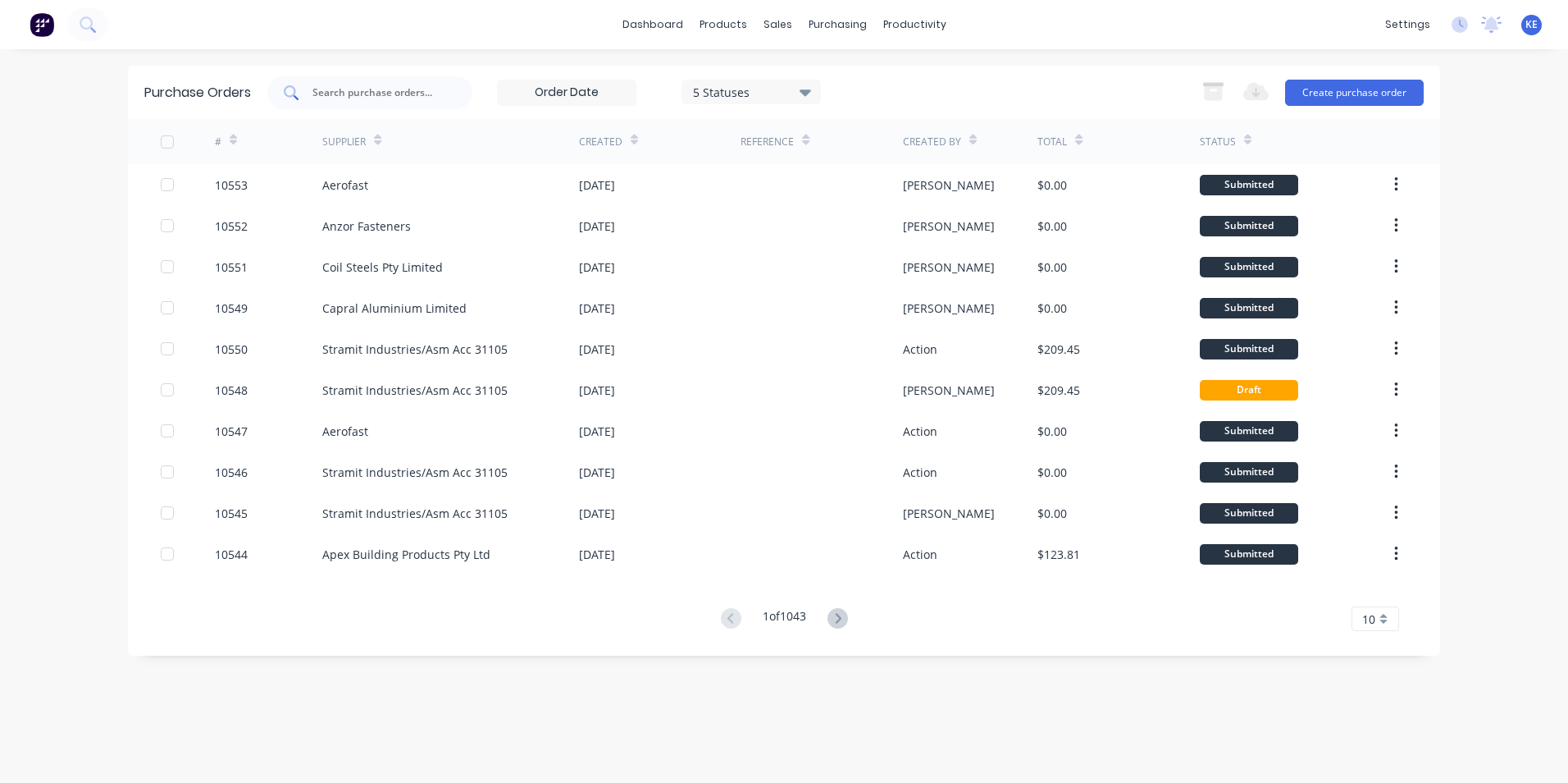
click at [383, 90] on input "text" at bounding box center [379, 93] width 136 height 16
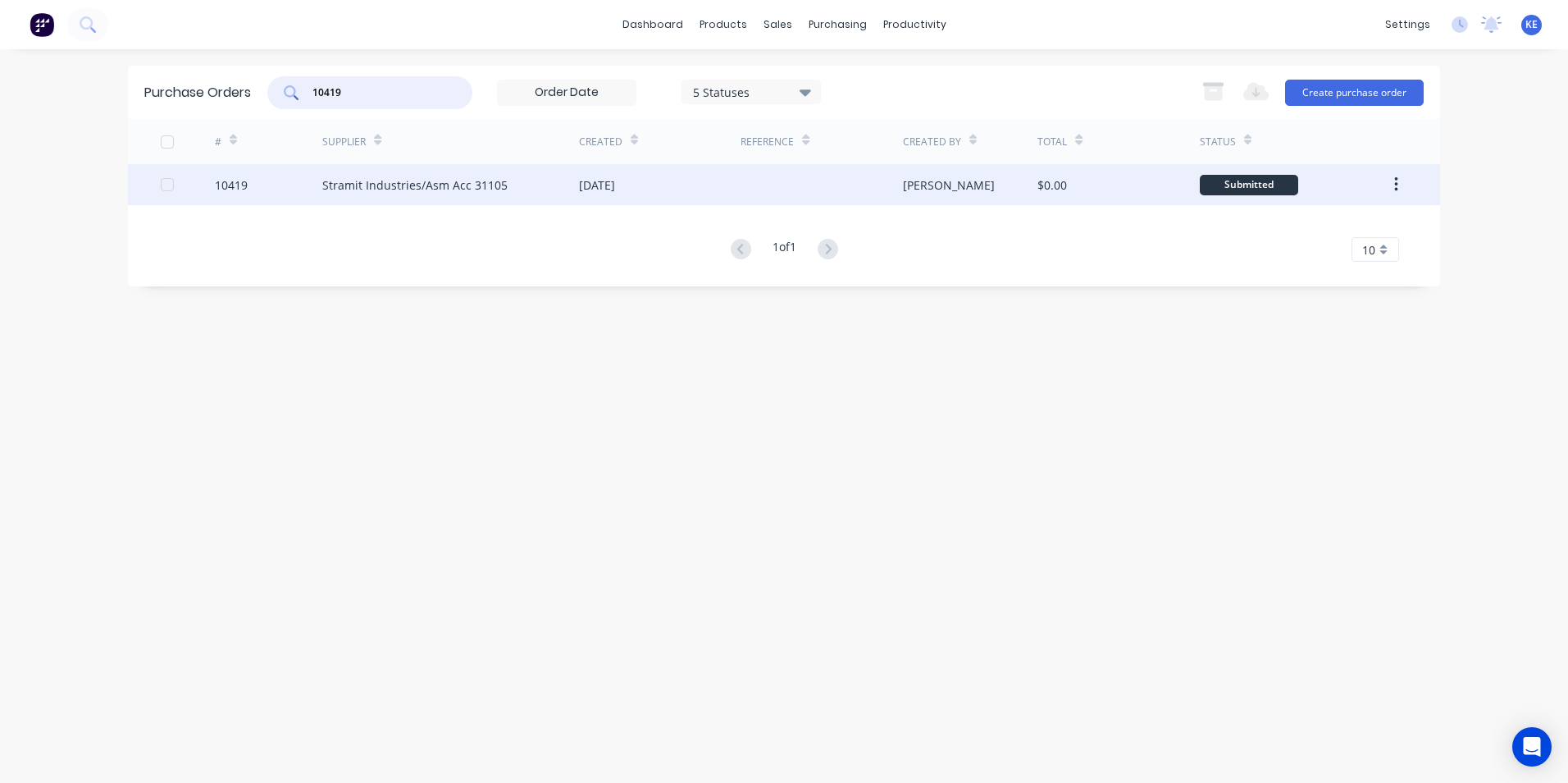
type input "10419"
click at [270, 178] on div "10419" at bounding box center [268, 184] width 108 height 41
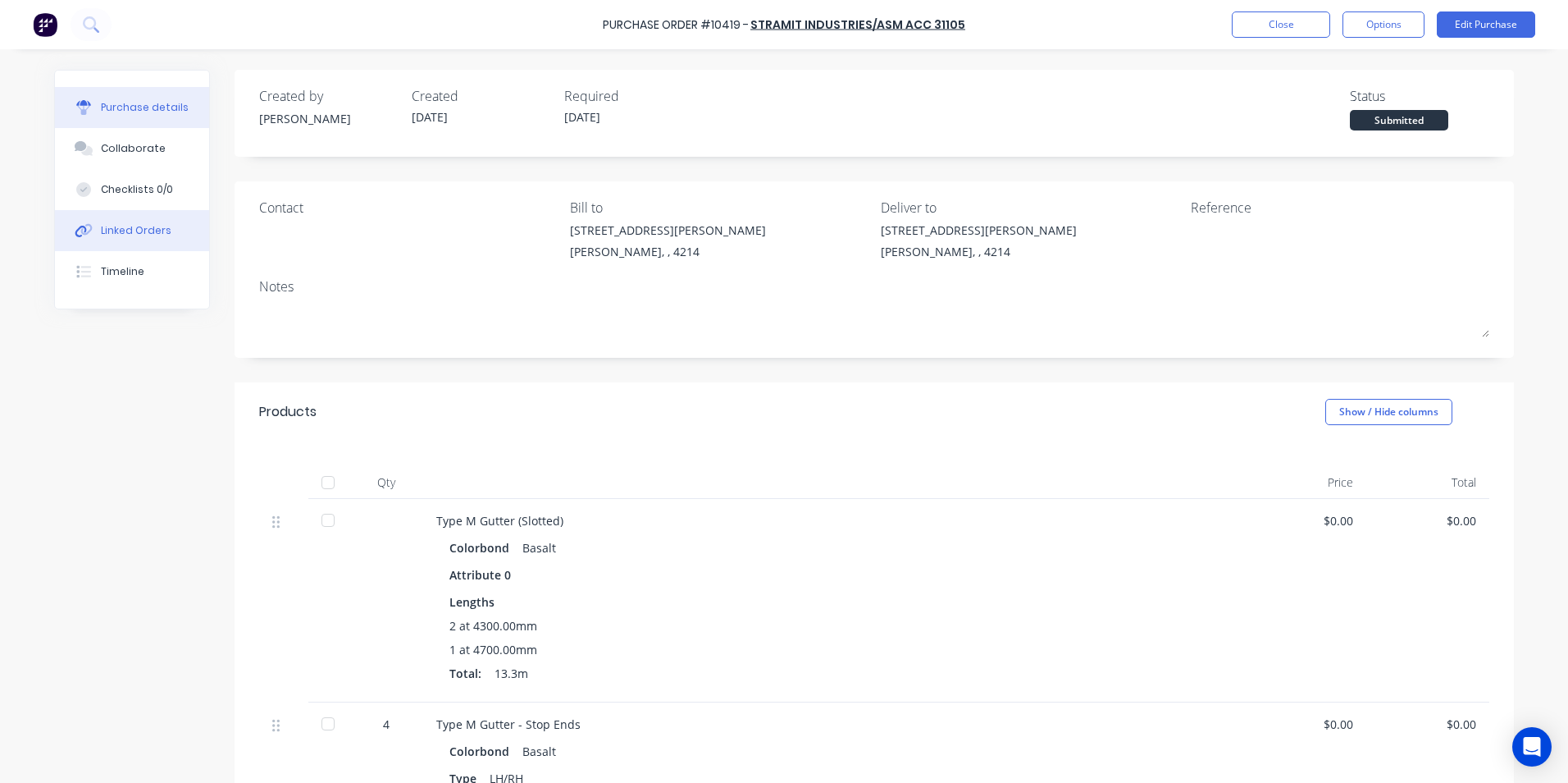
click at [113, 223] on div "Linked Orders" at bounding box center [136, 230] width 71 height 15
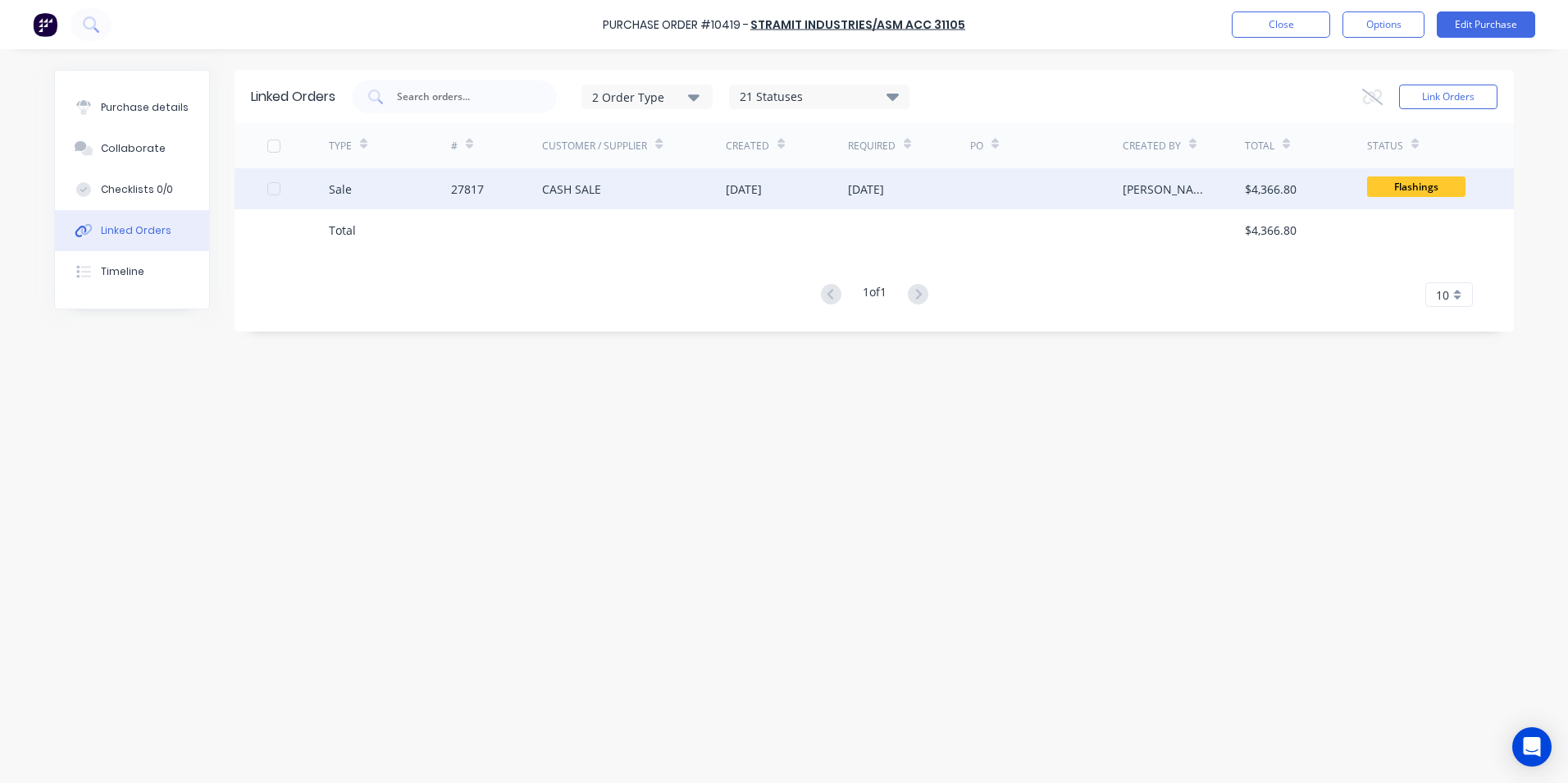
click at [387, 184] on div "Sale" at bounding box center [390, 188] width 122 height 41
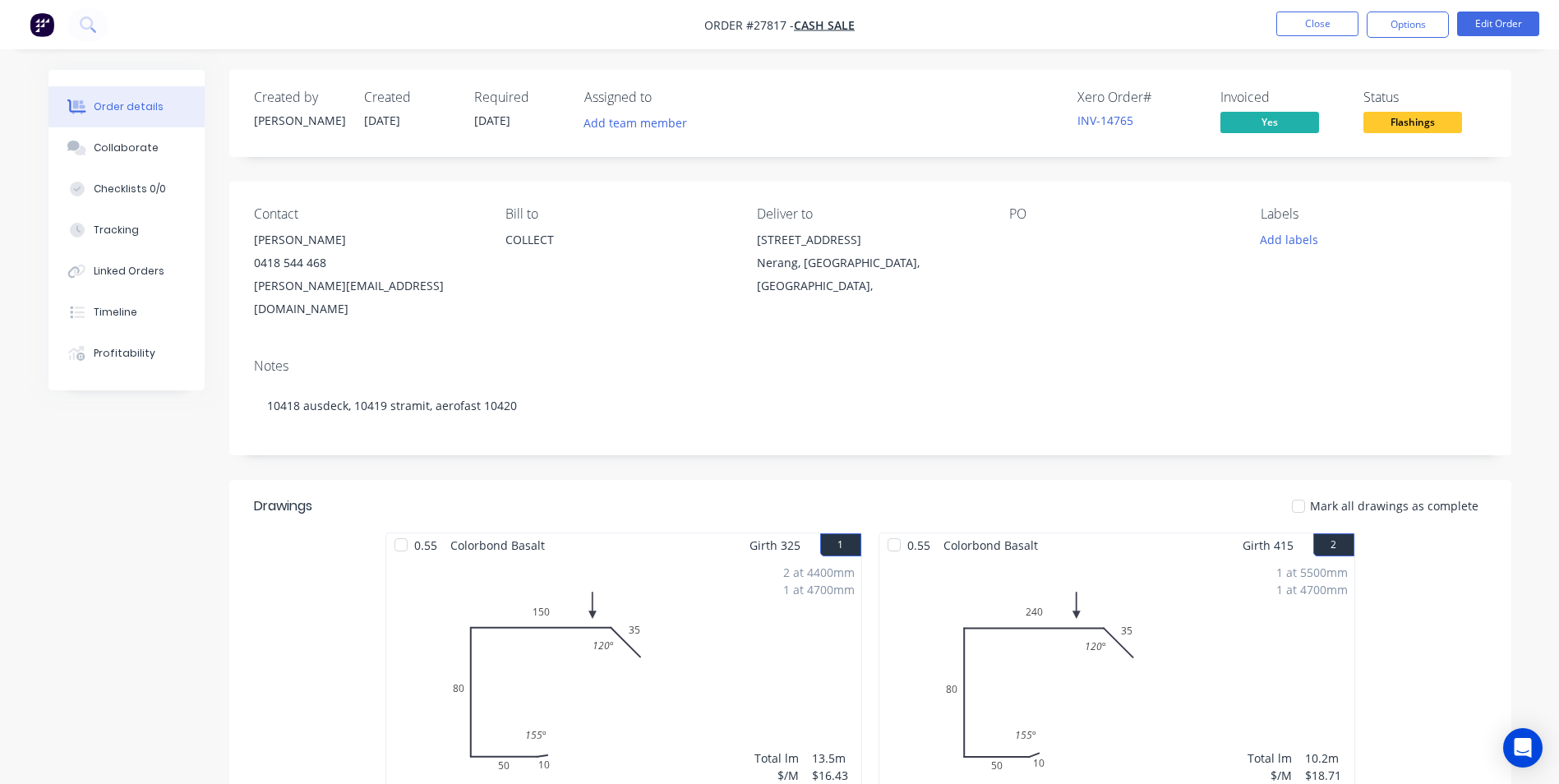
click at [1318, 10] on nav "Order #27817 - CASH SALE Close Options Edit Order" at bounding box center [780, 25] width 1559 height 49
click at [1316, 15] on button "Close" at bounding box center [1317, 24] width 82 height 25
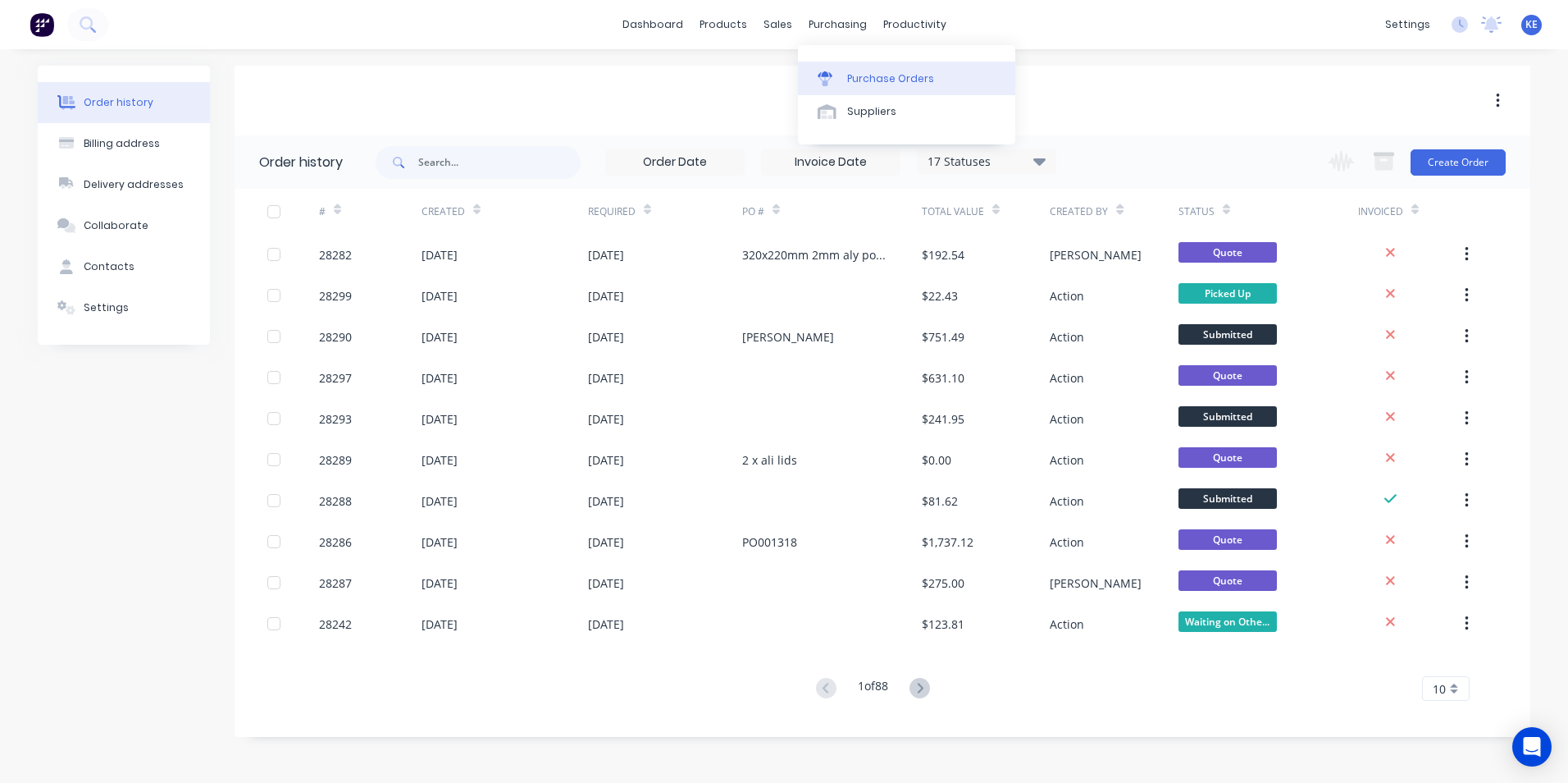
click at [858, 65] on link "Purchase Orders" at bounding box center [907, 78] width 218 height 33
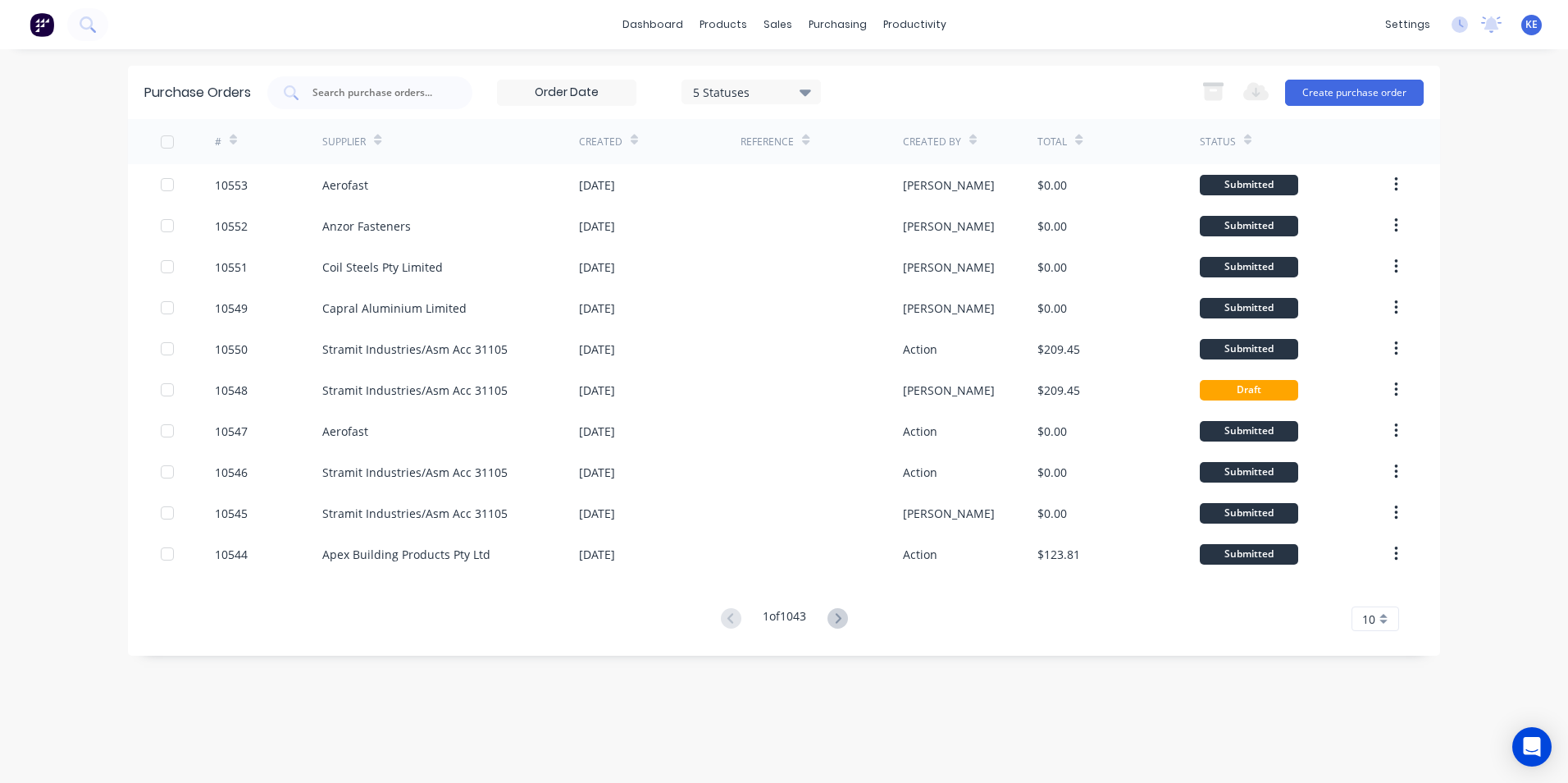
click at [375, 103] on div at bounding box center [370, 93] width 205 height 33
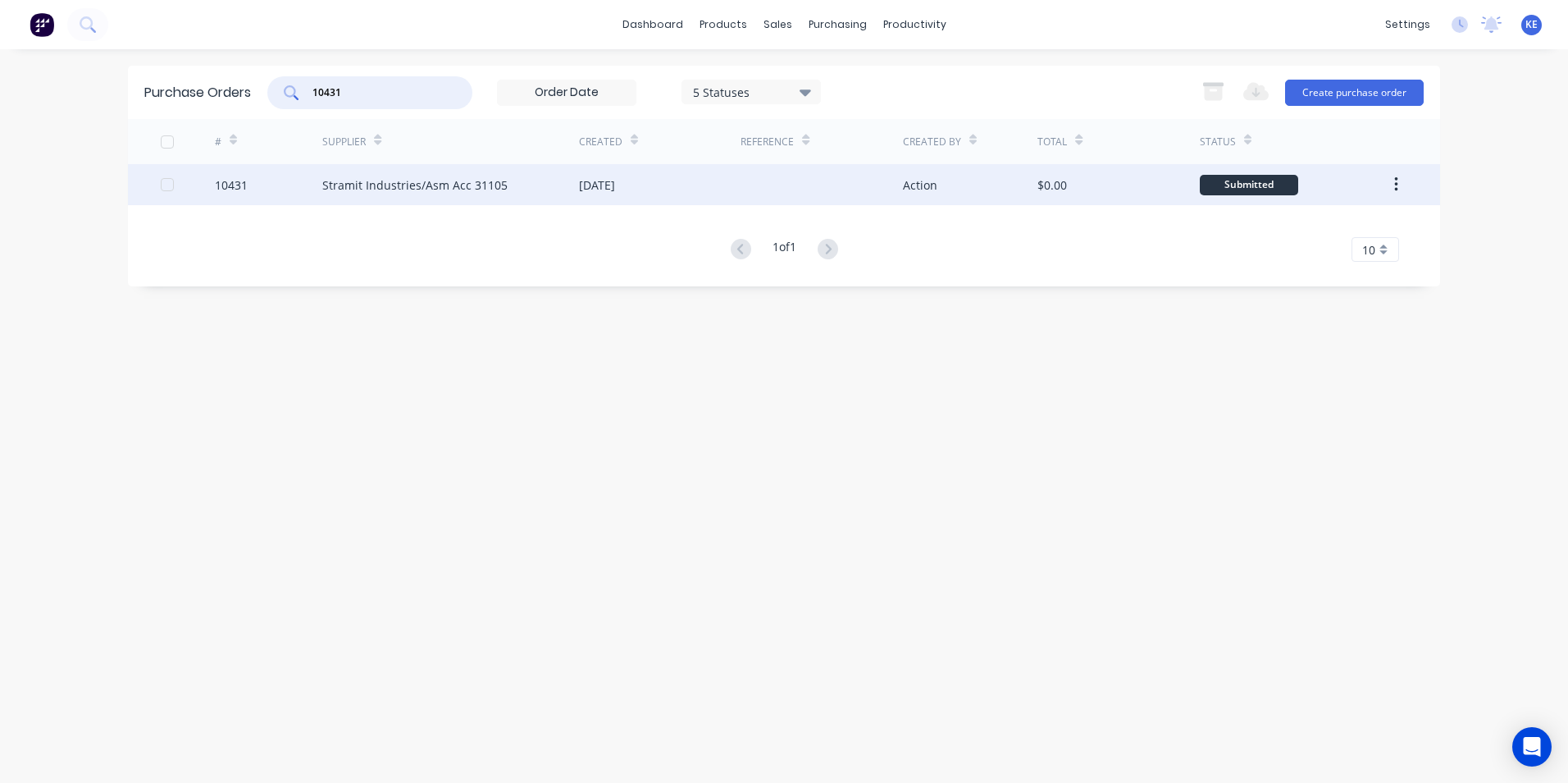
type input "10431"
click at [287, 192] on div "10431" at bounding box center [268, 184] width 108 height 41
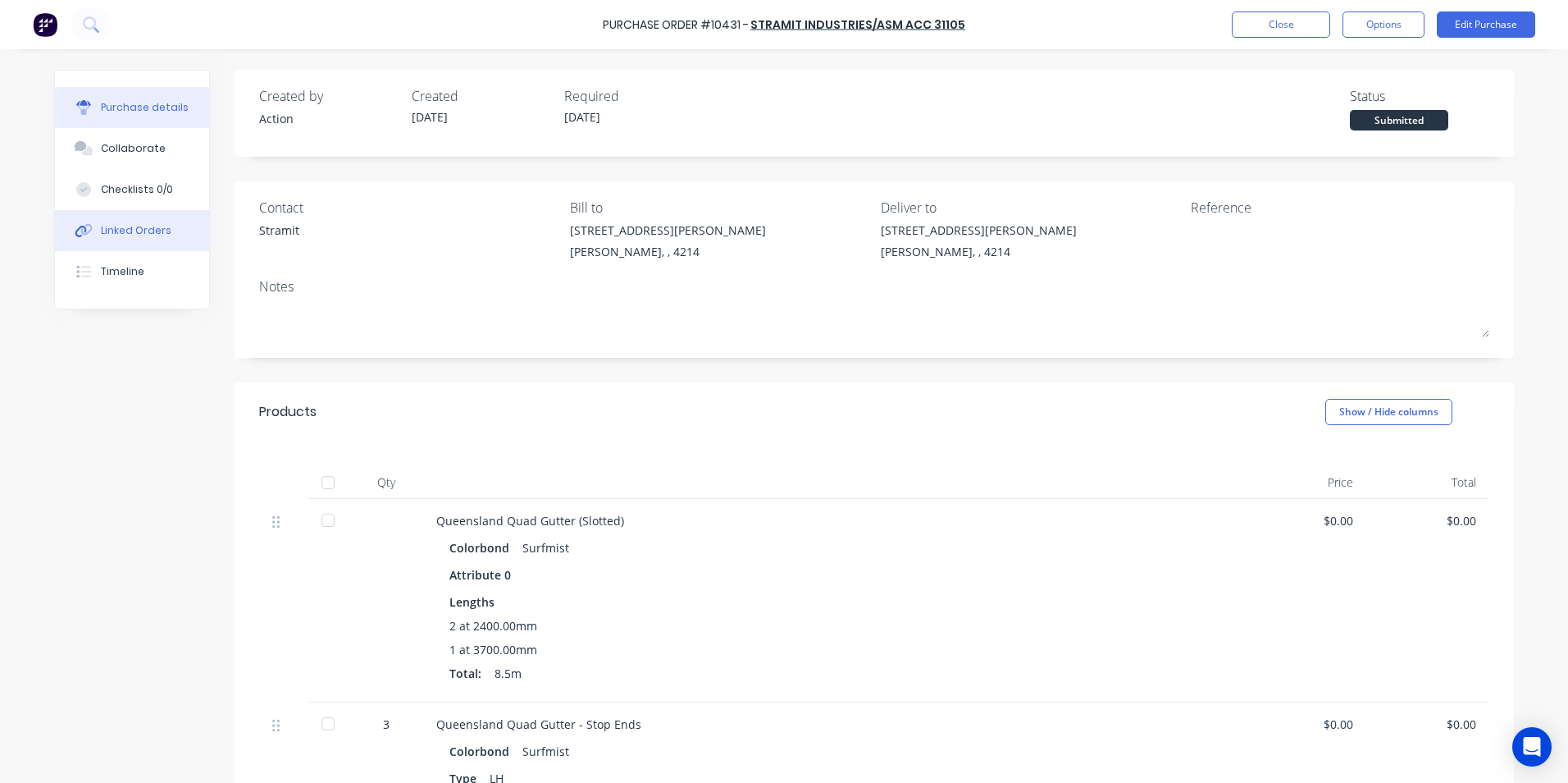
click at [132, 240] on button "Linked Orders" at bounding box center [132, 230] width 154 height 41
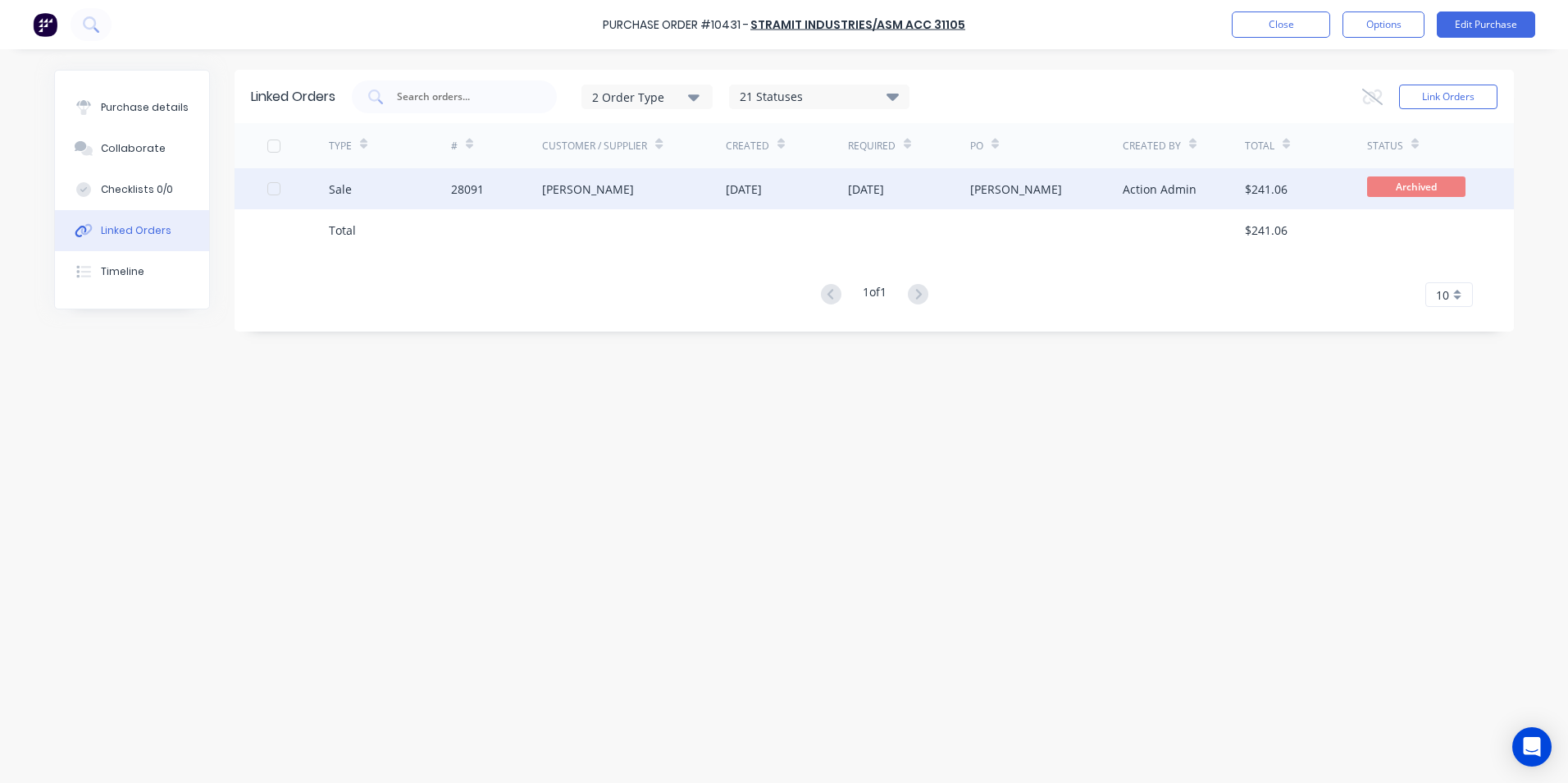
click at [395, 201] on div "Sale" at bounding box center [390, 188] width 122 height 41
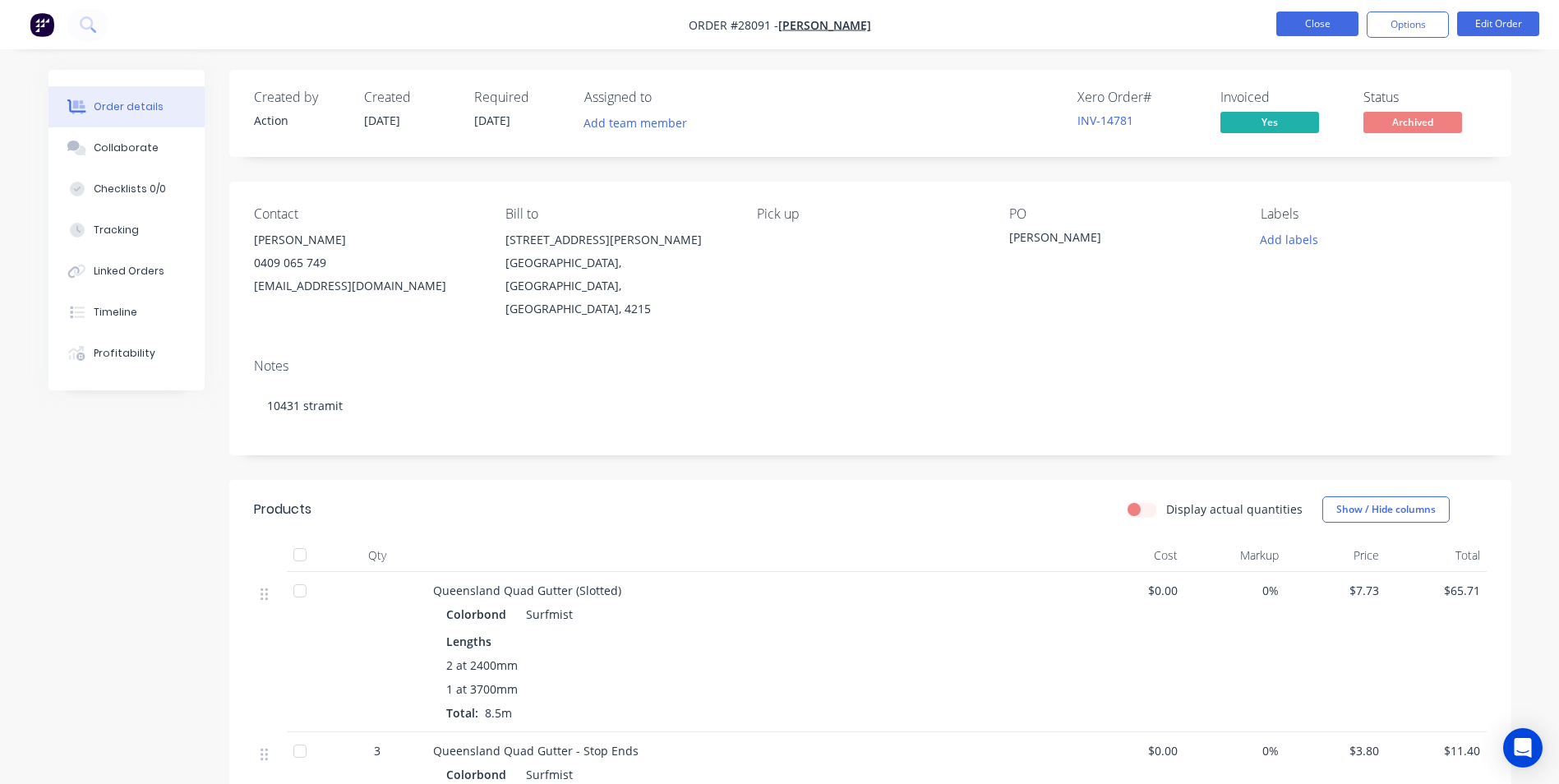
click at [1304, 30] on button "Close" at bounding box center [1317, 24] width 82 height 25
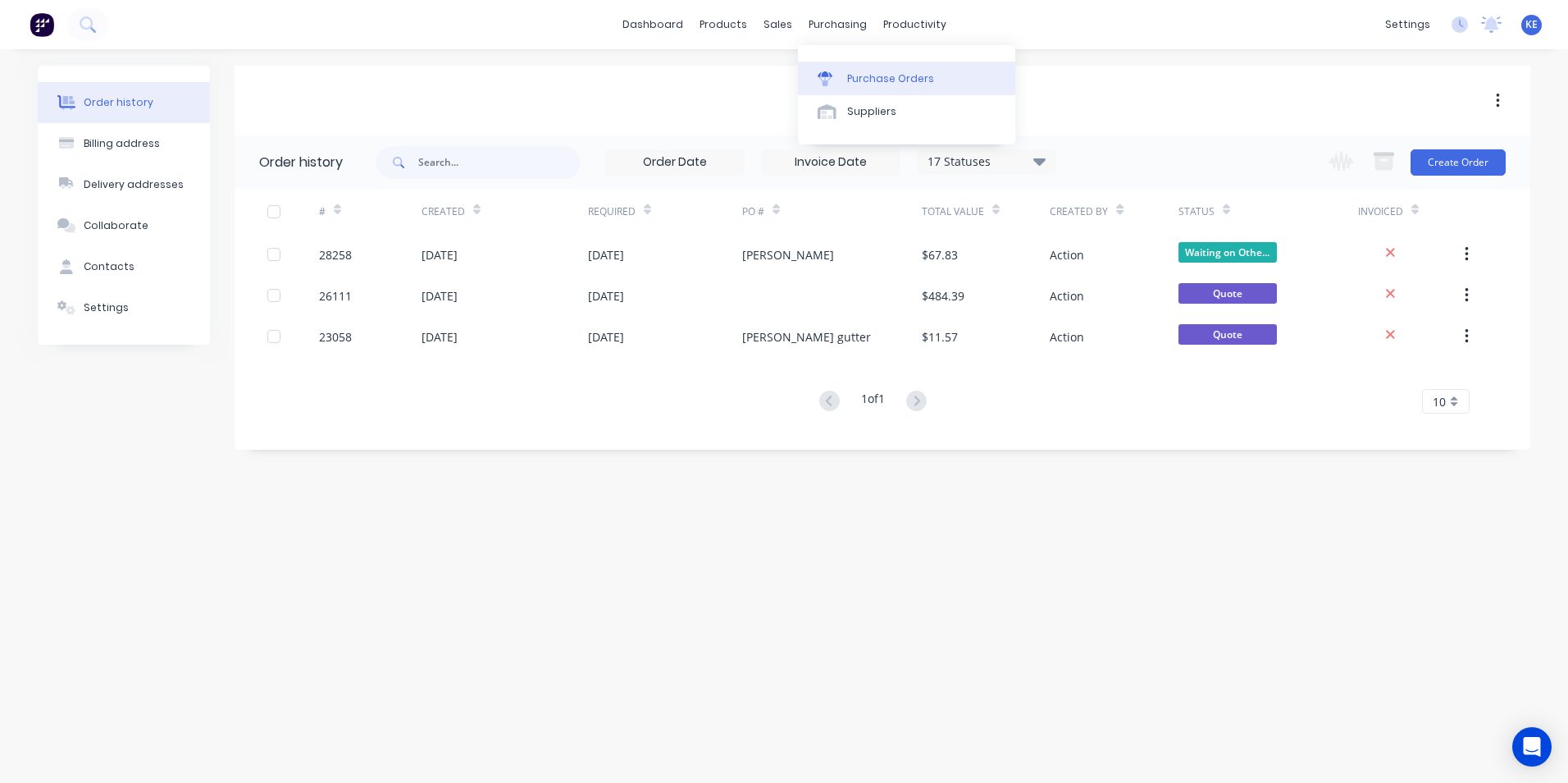
click at [847, 79] on div "Purchase Orders" at bounding box center [891, 79] width 87 height 15
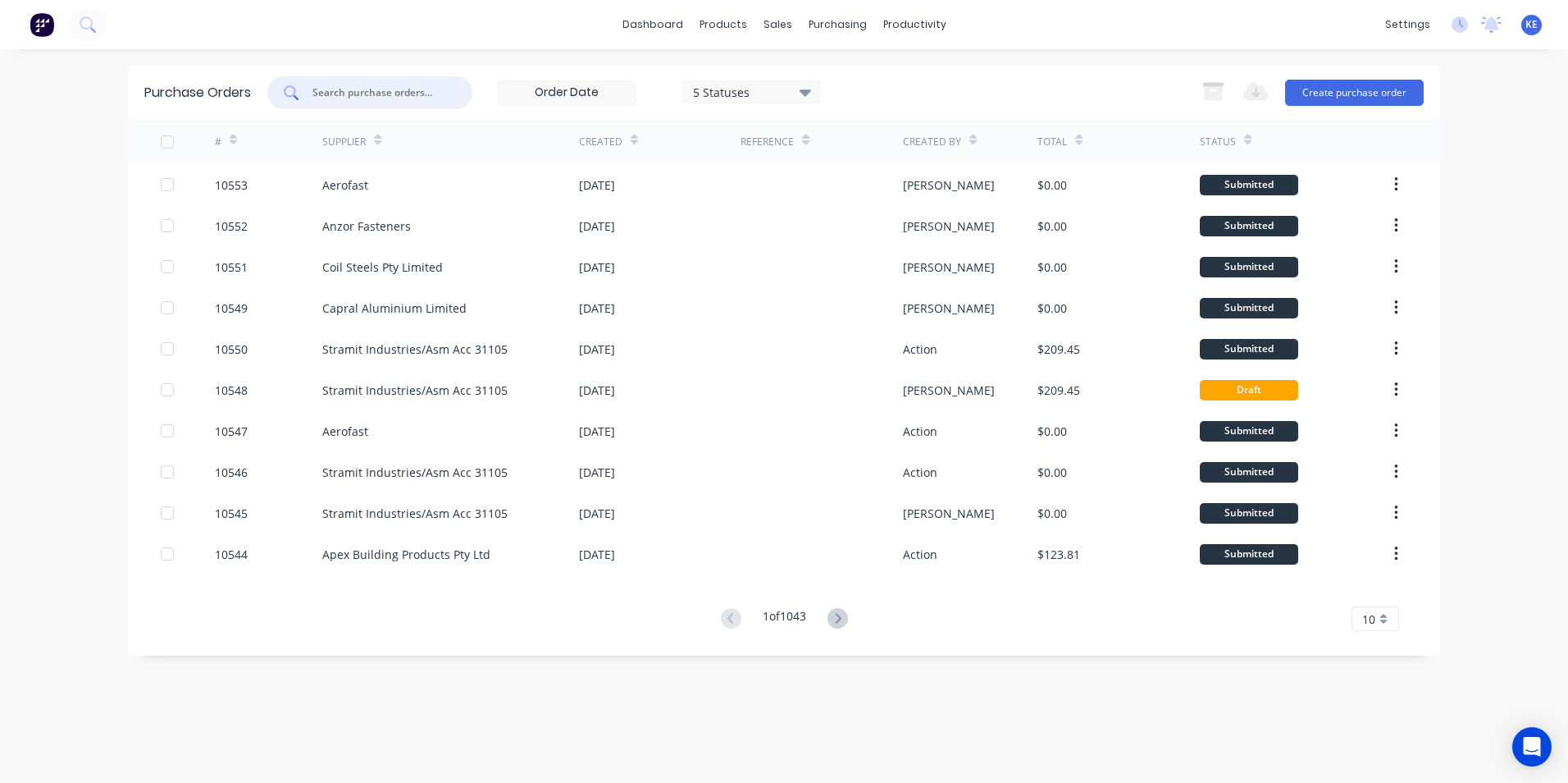
click at [381, 89] on input "text" at bounding box center [379, 93] width 136 height 16
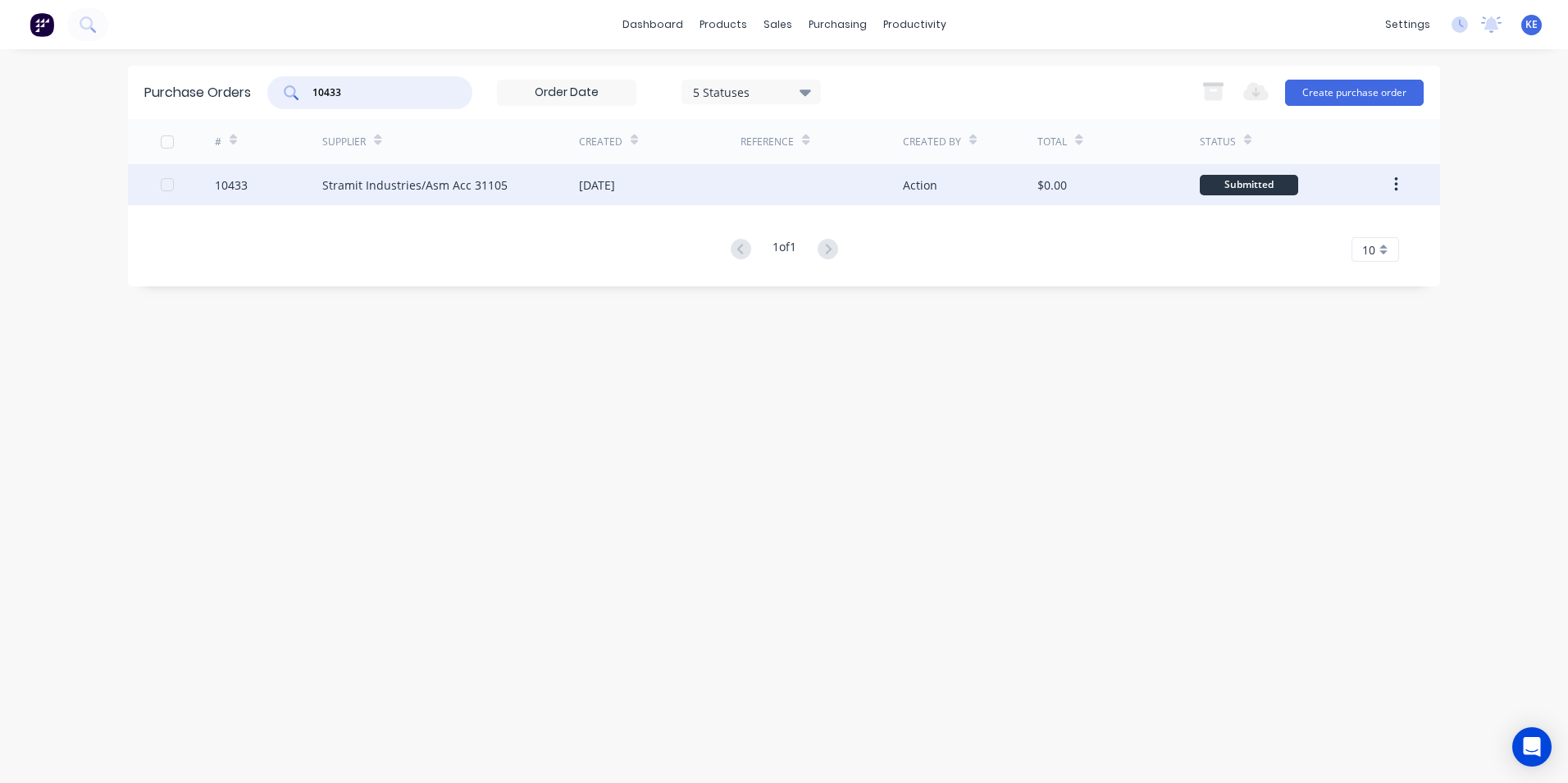
type input "10433"
click at [291, 184] on div "10433" at bounding box center [268, 184] width 108 height 41
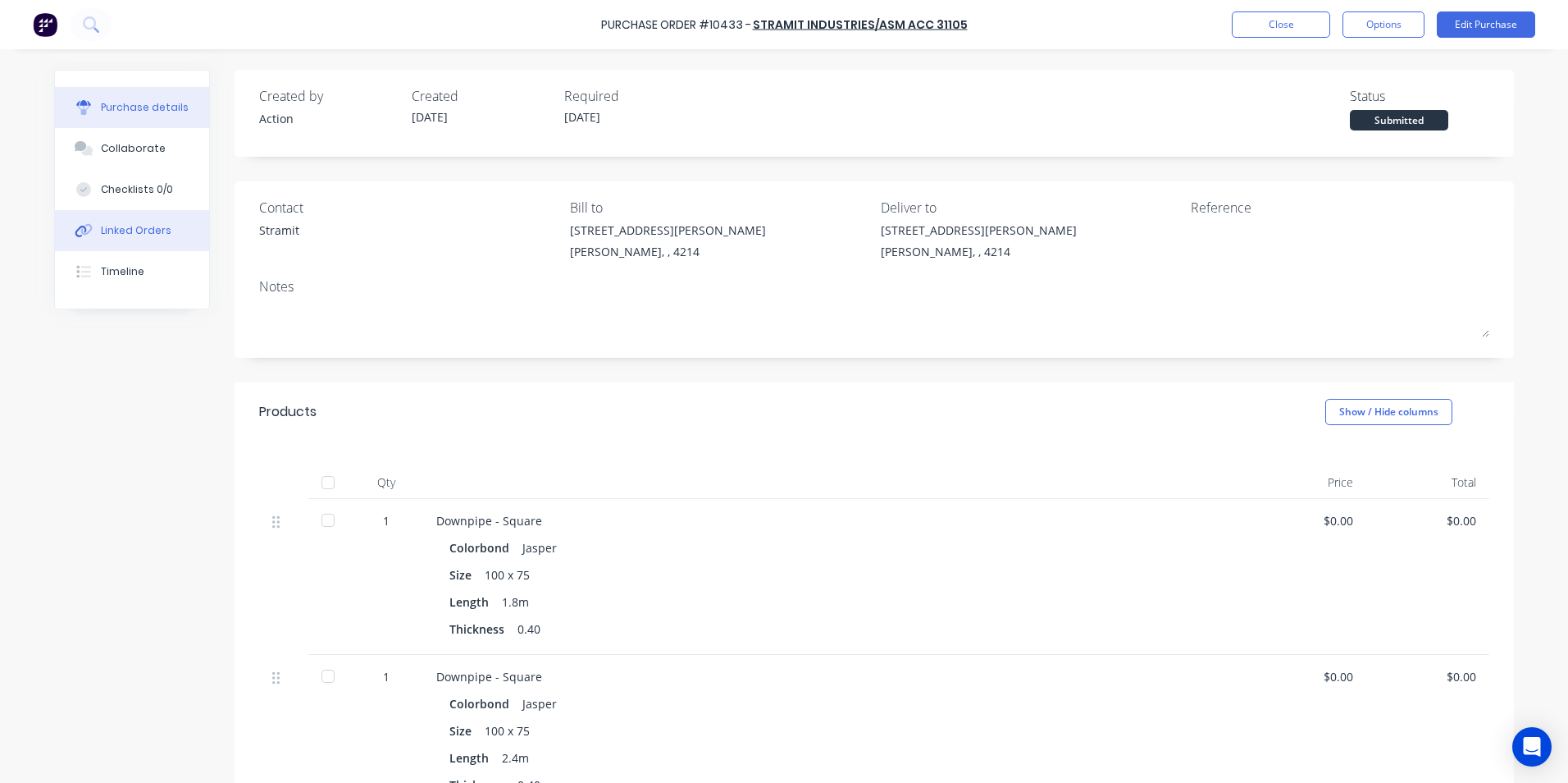
click at [151, 228] on div "Linked Orders" at bounding box center [136, 230] width 71 height 15
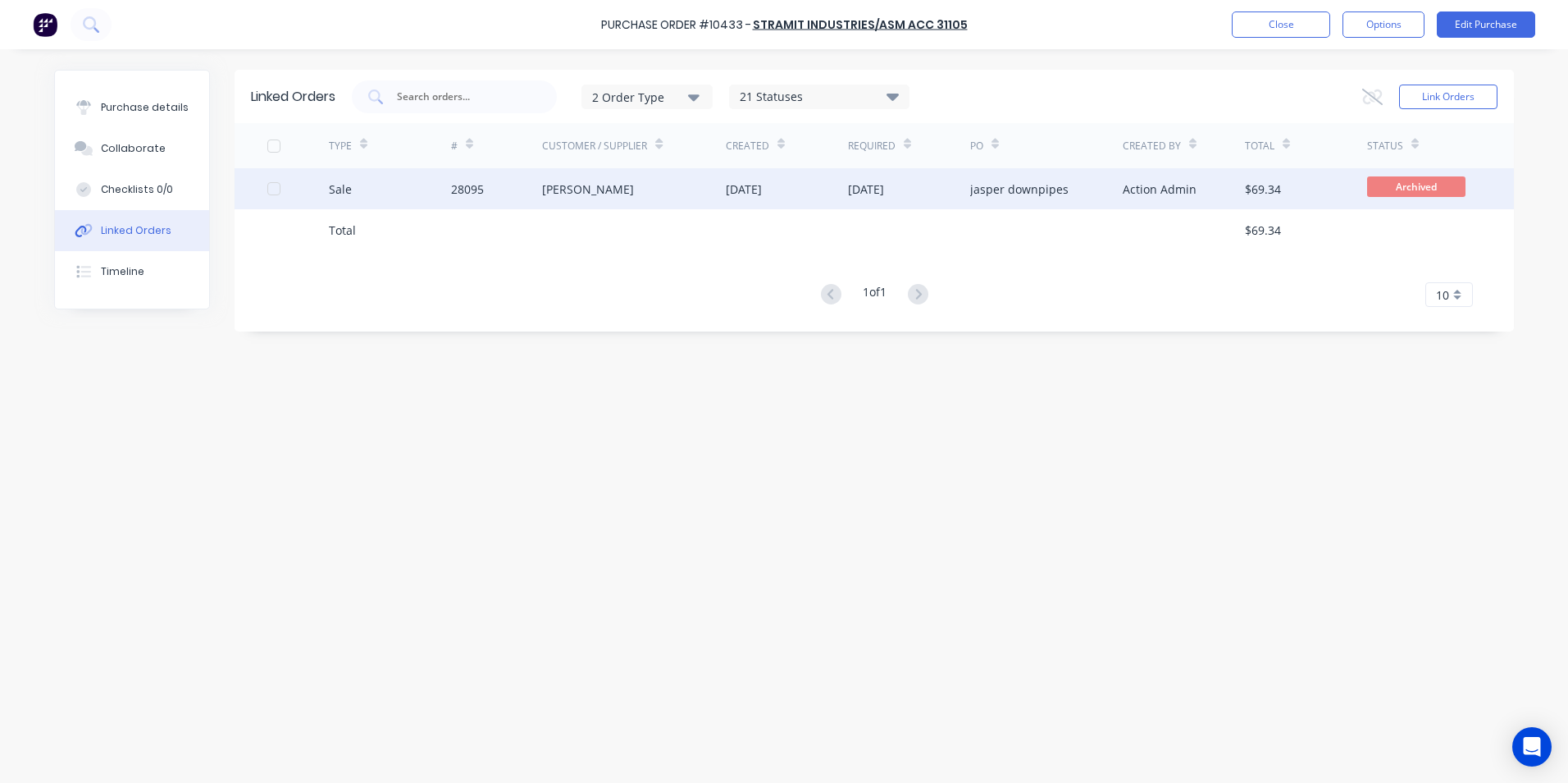
click at [394, 193] on div "Sale" at bounding box center [390, 188] width 122 height 41
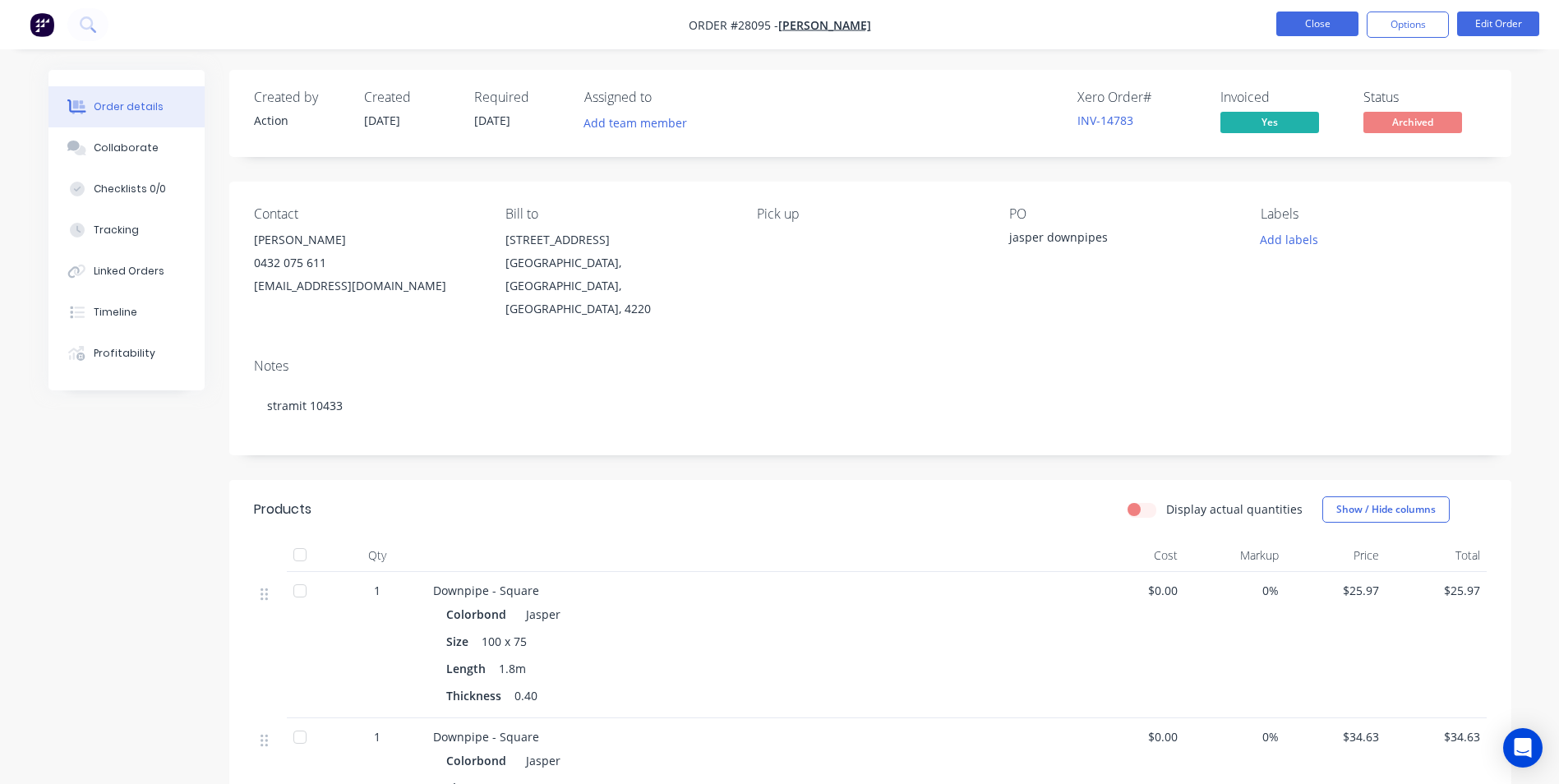
click at [1311, 20] on button "Close" at bounding box center [1317, 24] width 82 height 25
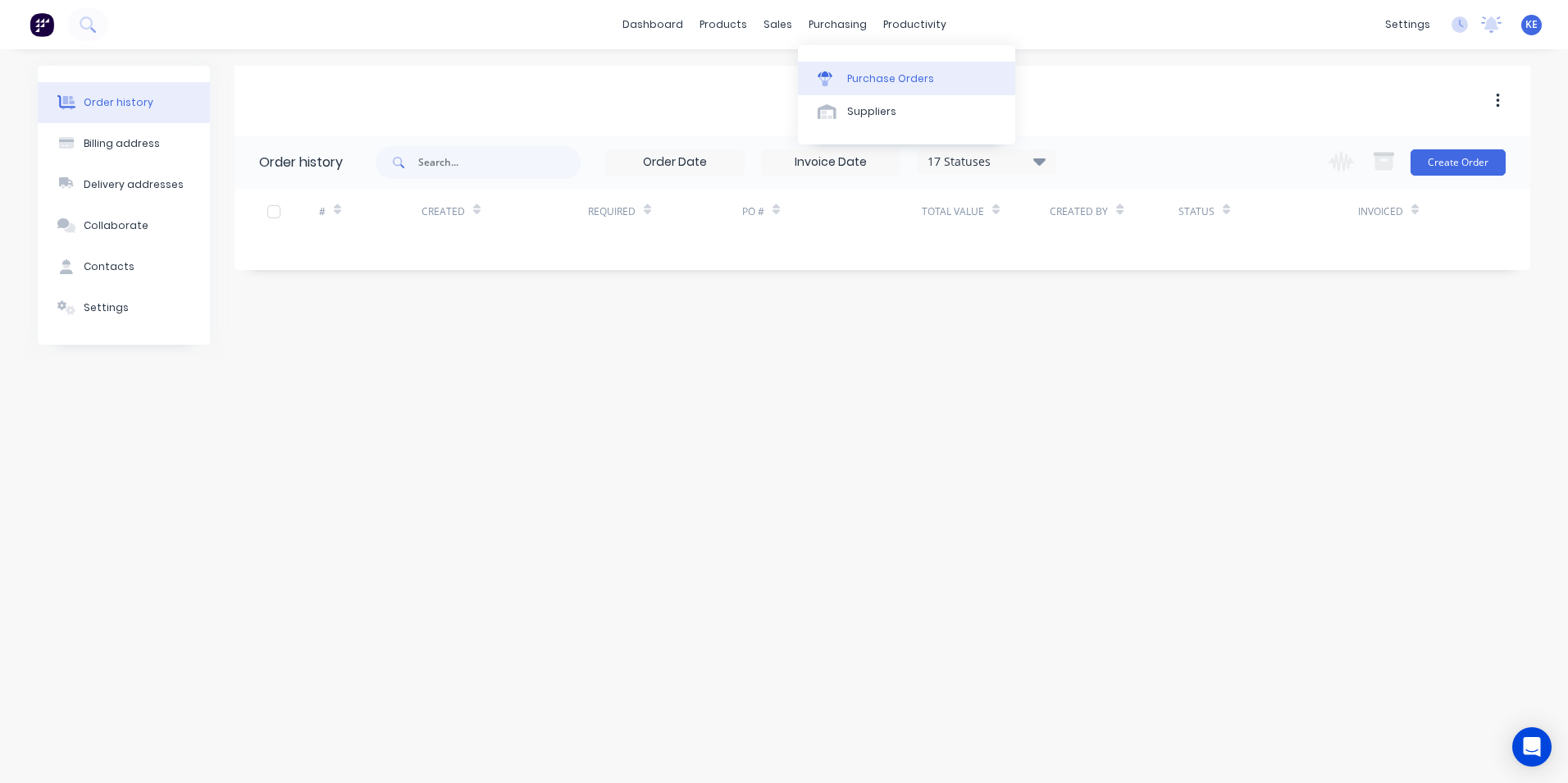
click at [861, 93] on link "Purchase Orders" at bounding box center [907, 78] width 218 height 33
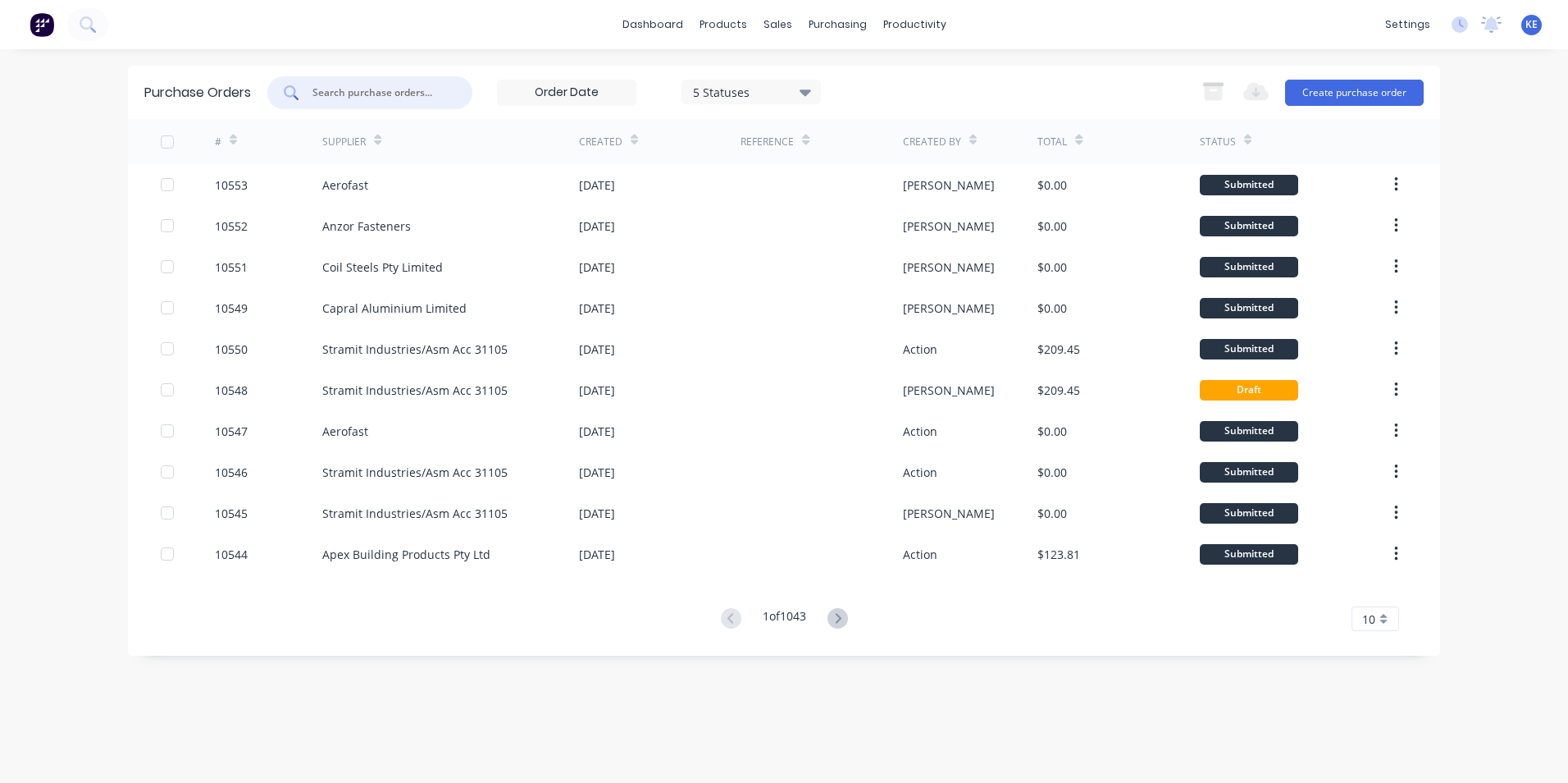
click at [333, 99] on input "text" at bounding box center [379, 93] width 136 height 16
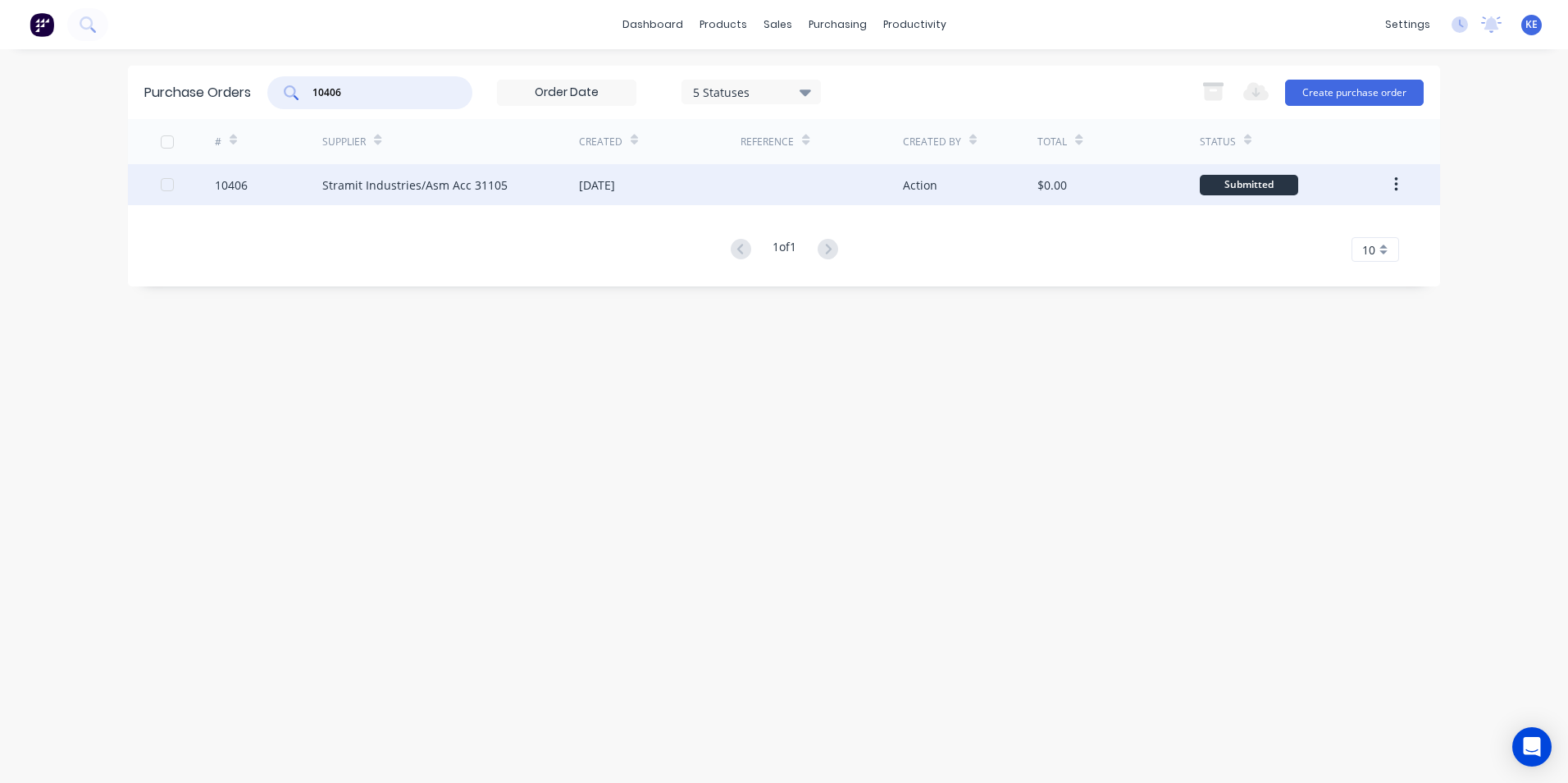
type input "10406"
click at [280, 191] on div "10406" at bounding box center [268, 184] width 108 height 41
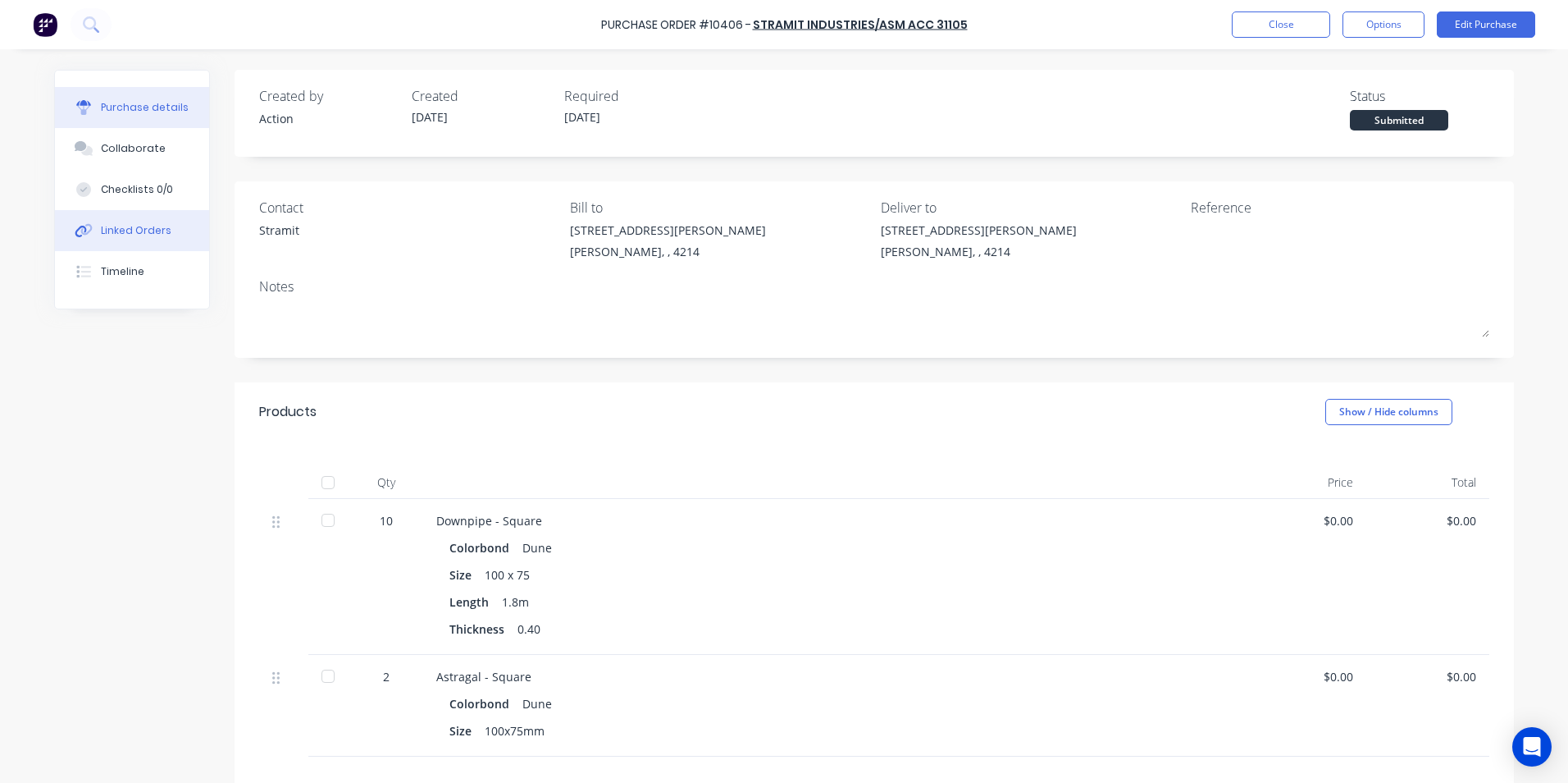
click at [115, 228] on div "Linked Orders" at bounding box center [136, 230] width 71 height 15
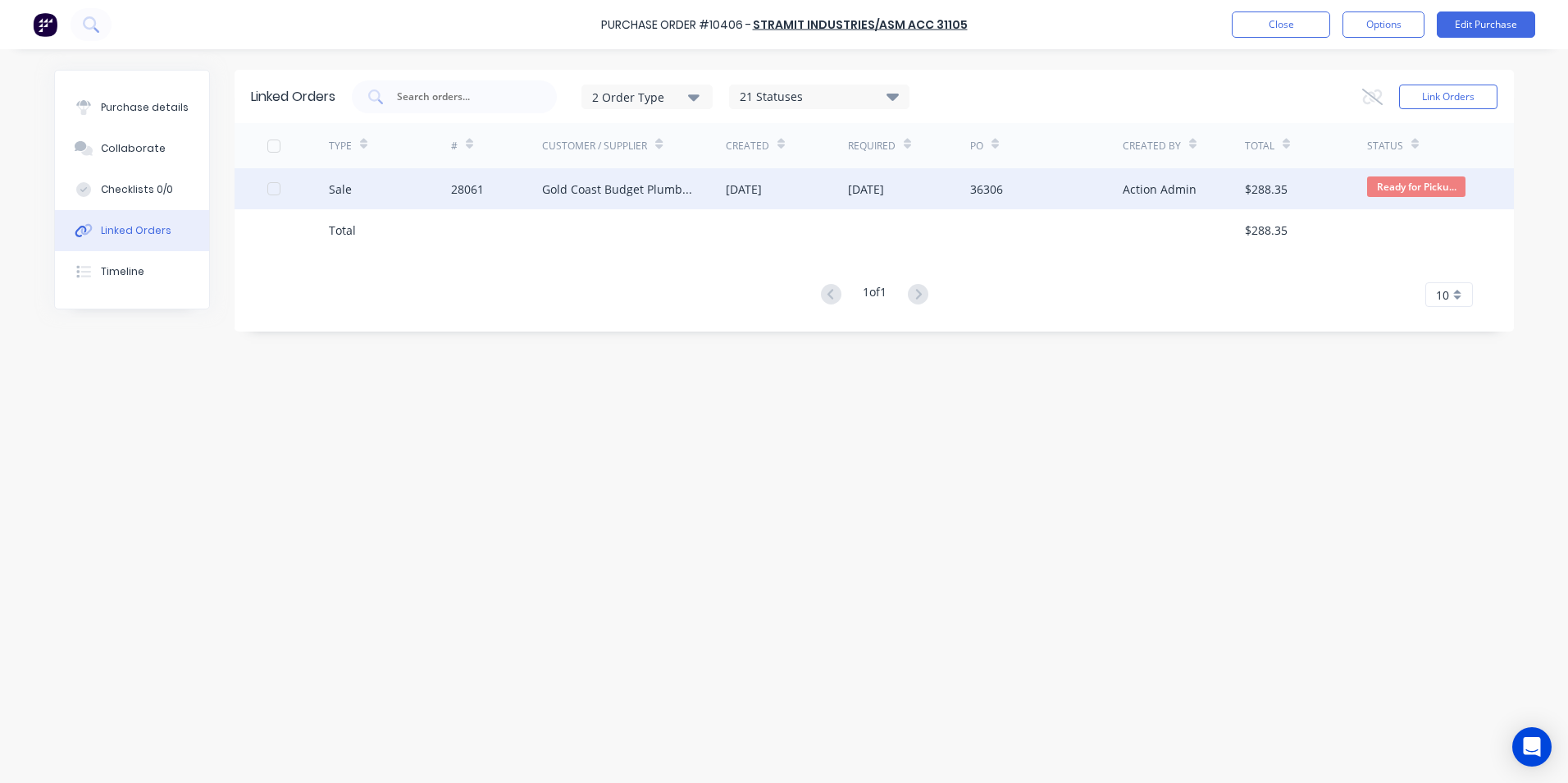
click at [400, 190] on div "Sale" at bounding box center [390, 188] width 122 height 41
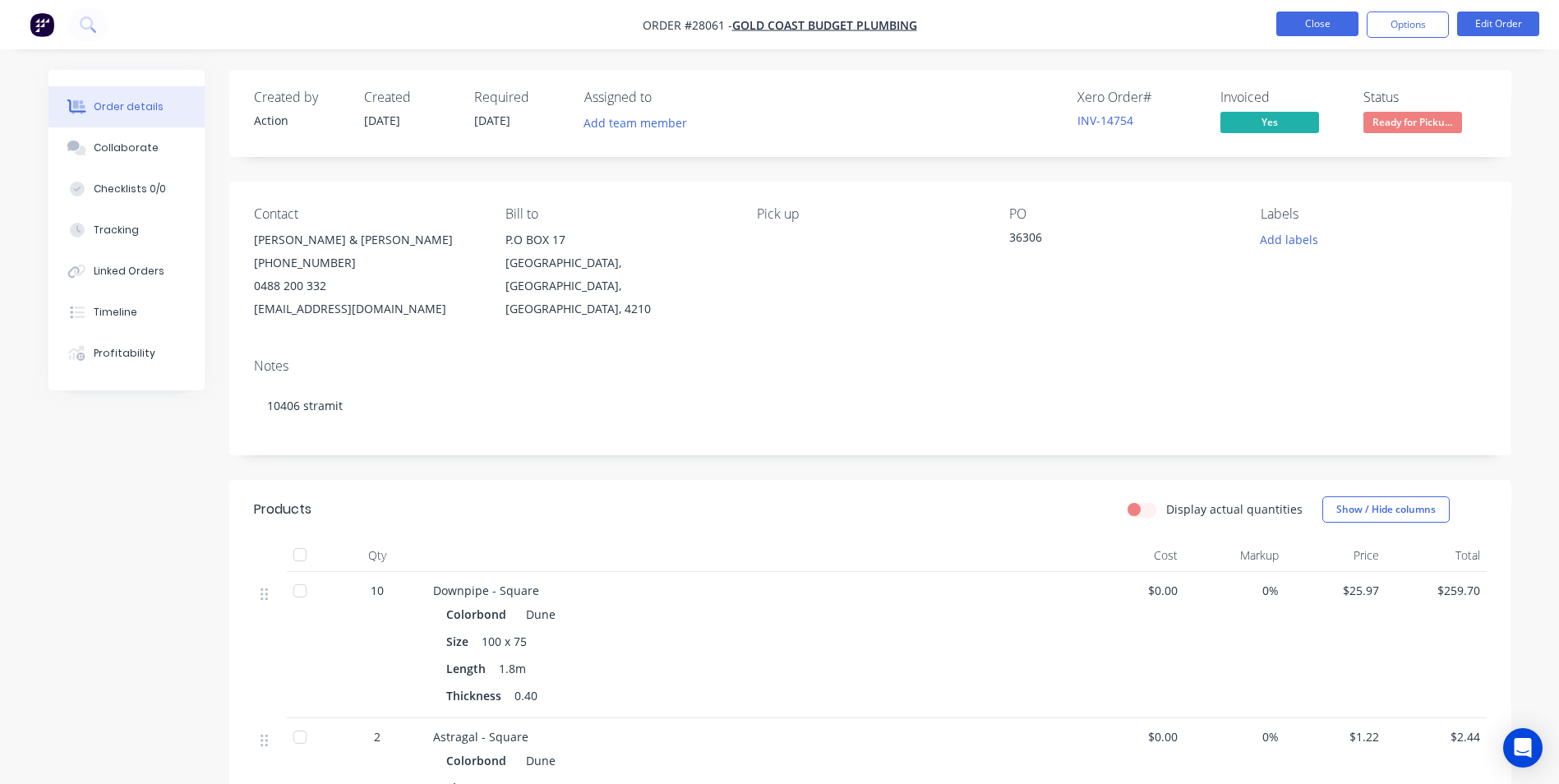
click at [1334, 15] on button "Close" at bounding box center [1317, 24] width 82 height 25
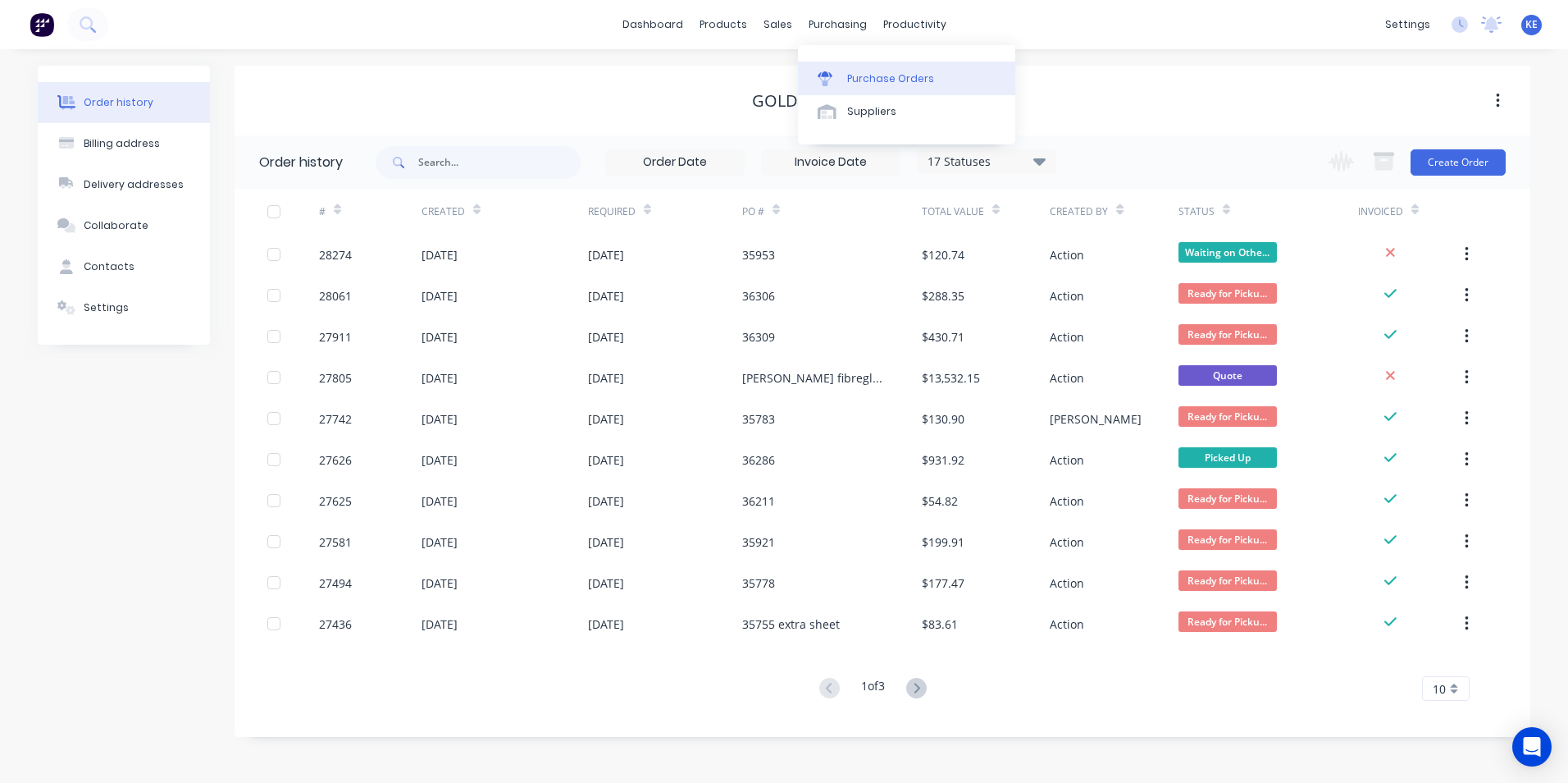
click at [859, 72] on div "Purchase Orders" at bounding box center [891, 79] width 87 height 15
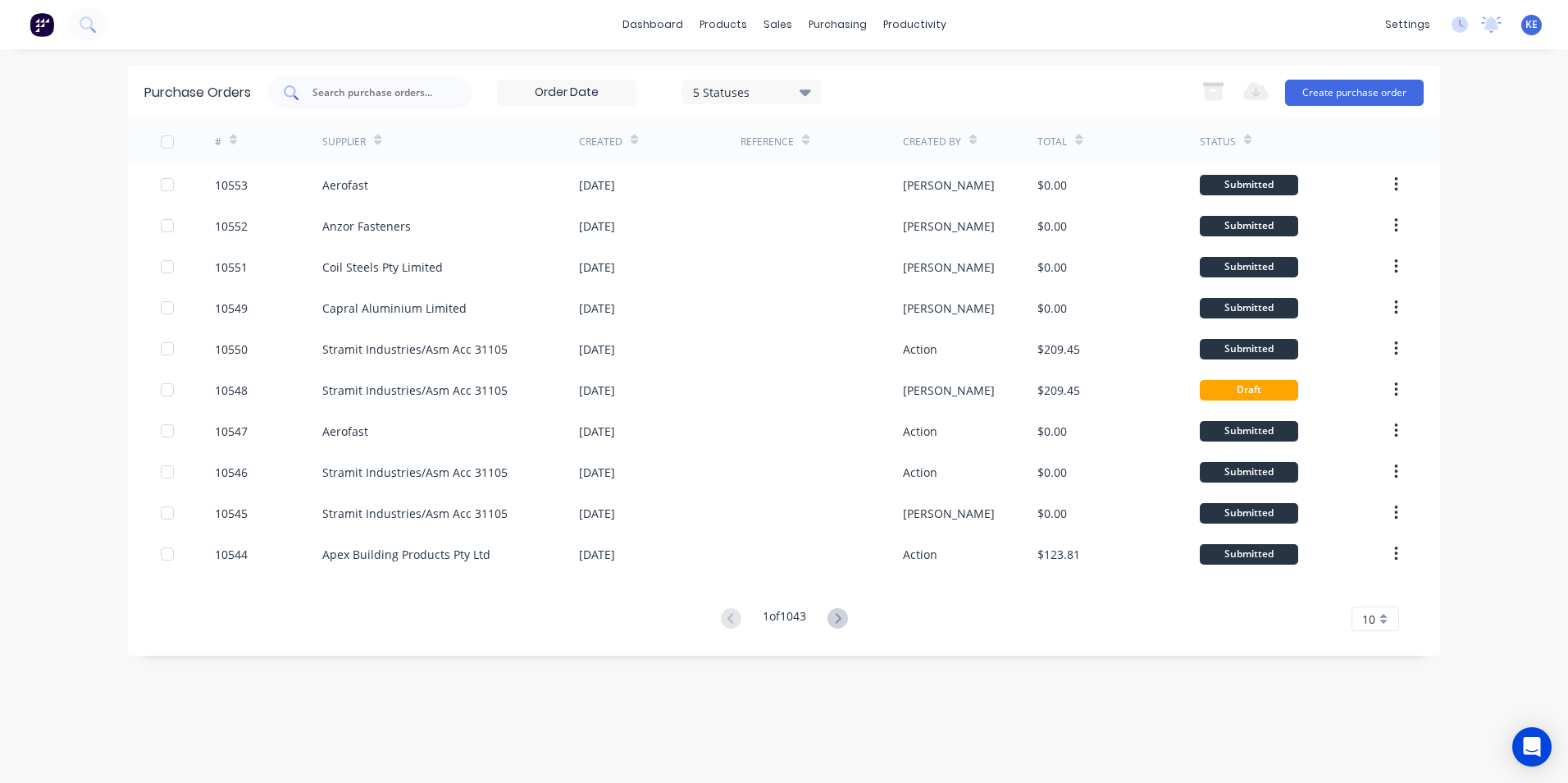
drag, startPoint x: 337, startPoint y: 98, endPoint x: 340, endPoint y: 86, distance: 12.4
click at [339, 92] on input "text" at bounding box center [379, 93] width 136 height 16
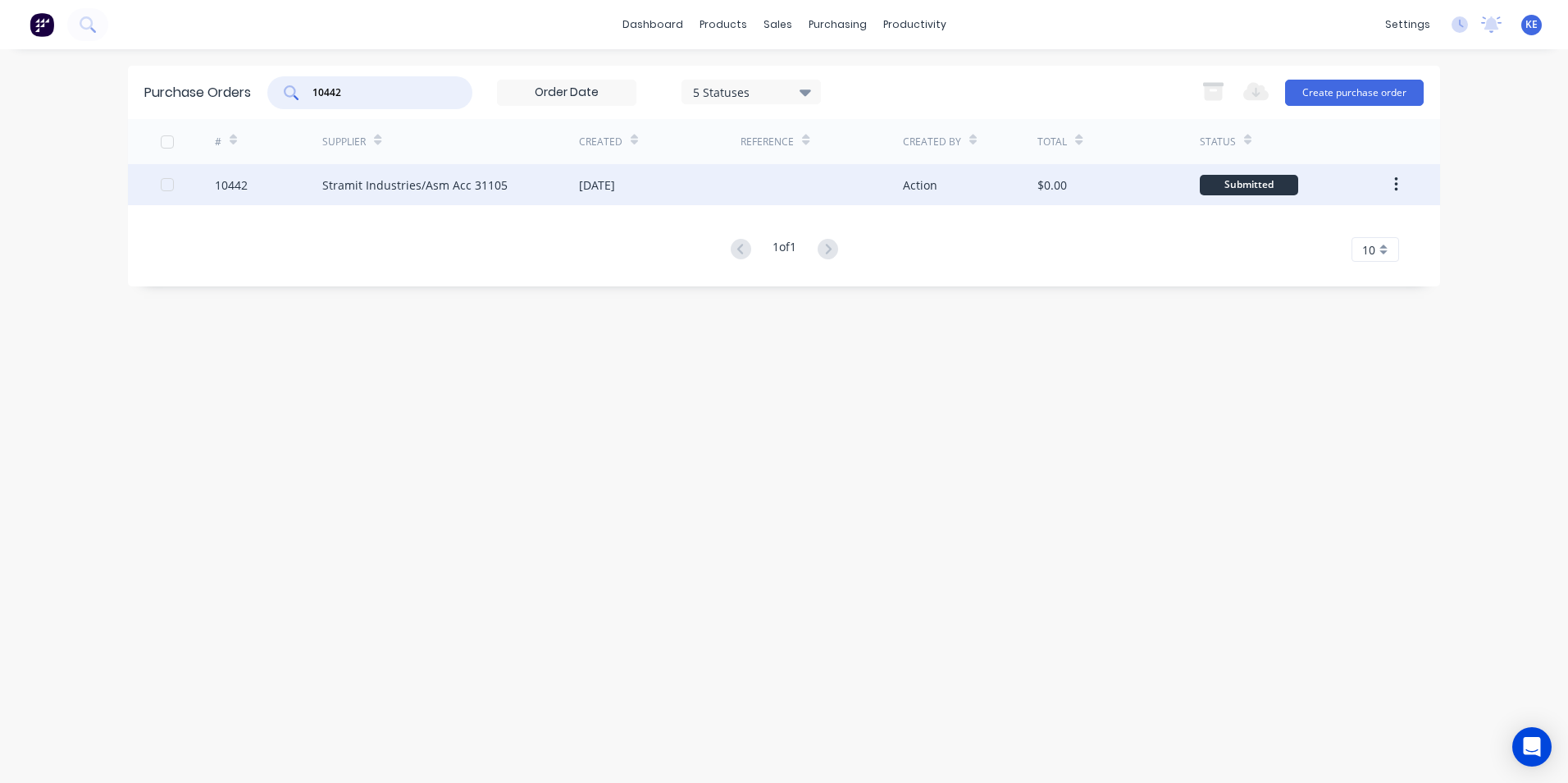
type input "10442"
click at [278, 176] on div "10442" at bounding box center [268, 184] width 108 height 41
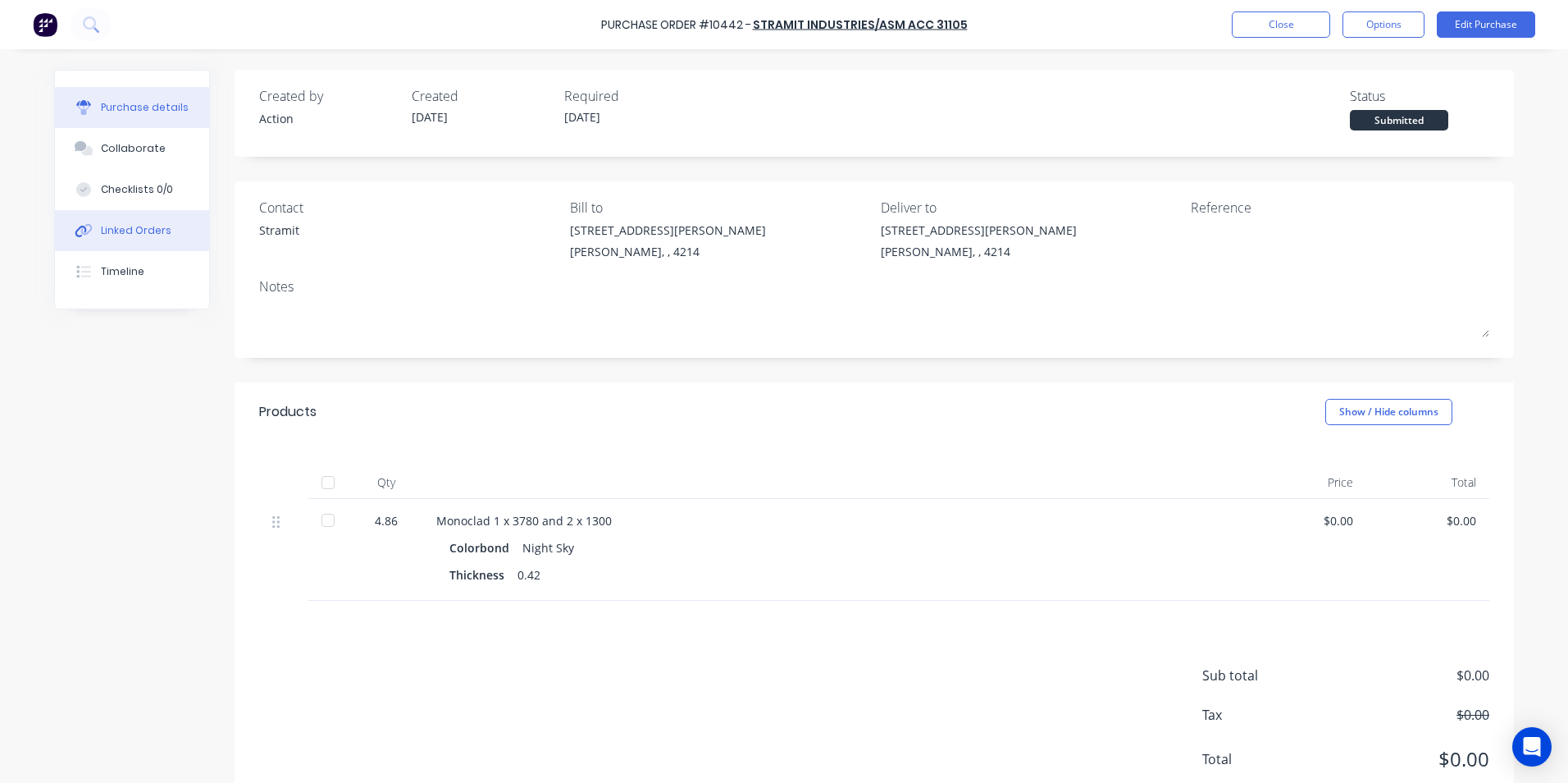
click at [119, 232] on div "Linked Orders" at bounding box center [136, 230] width 71 height 15
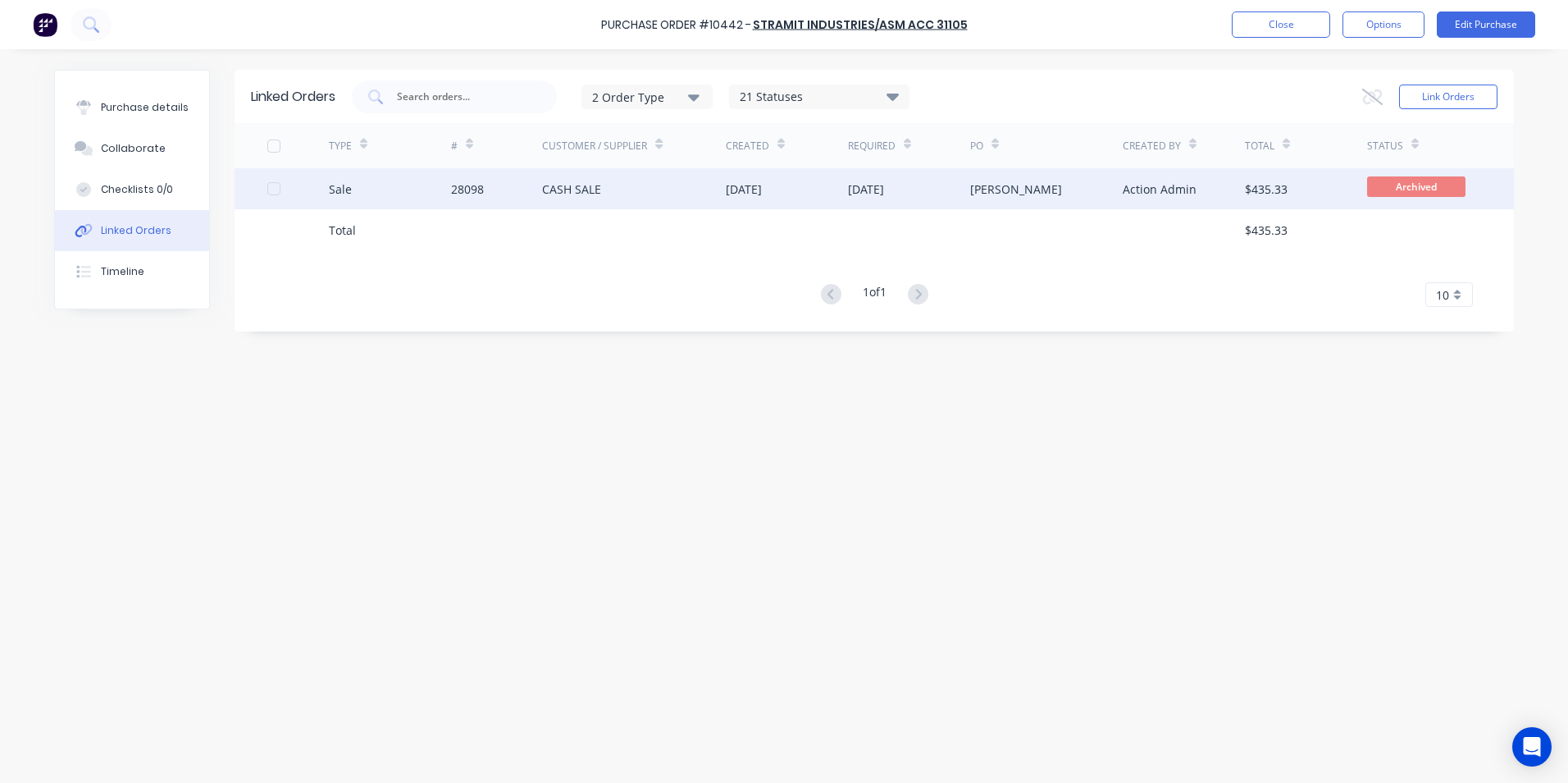
click at [385, 197] on div "Sale" at bounding box center [390, 188] width 122 height 41
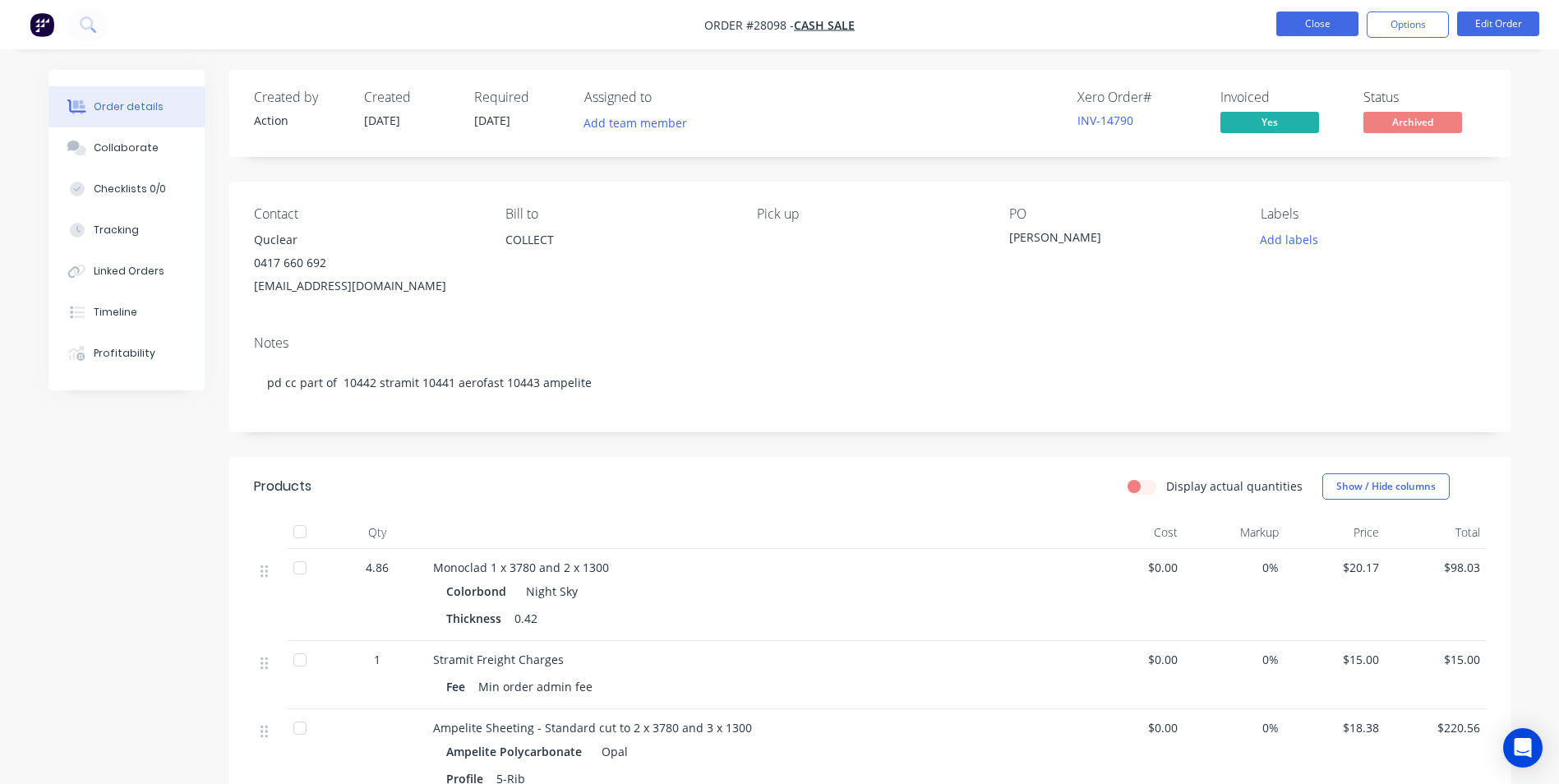
click at [1333, 23] on button "Close" at bounding box center [1317, 24] width 82 height 25
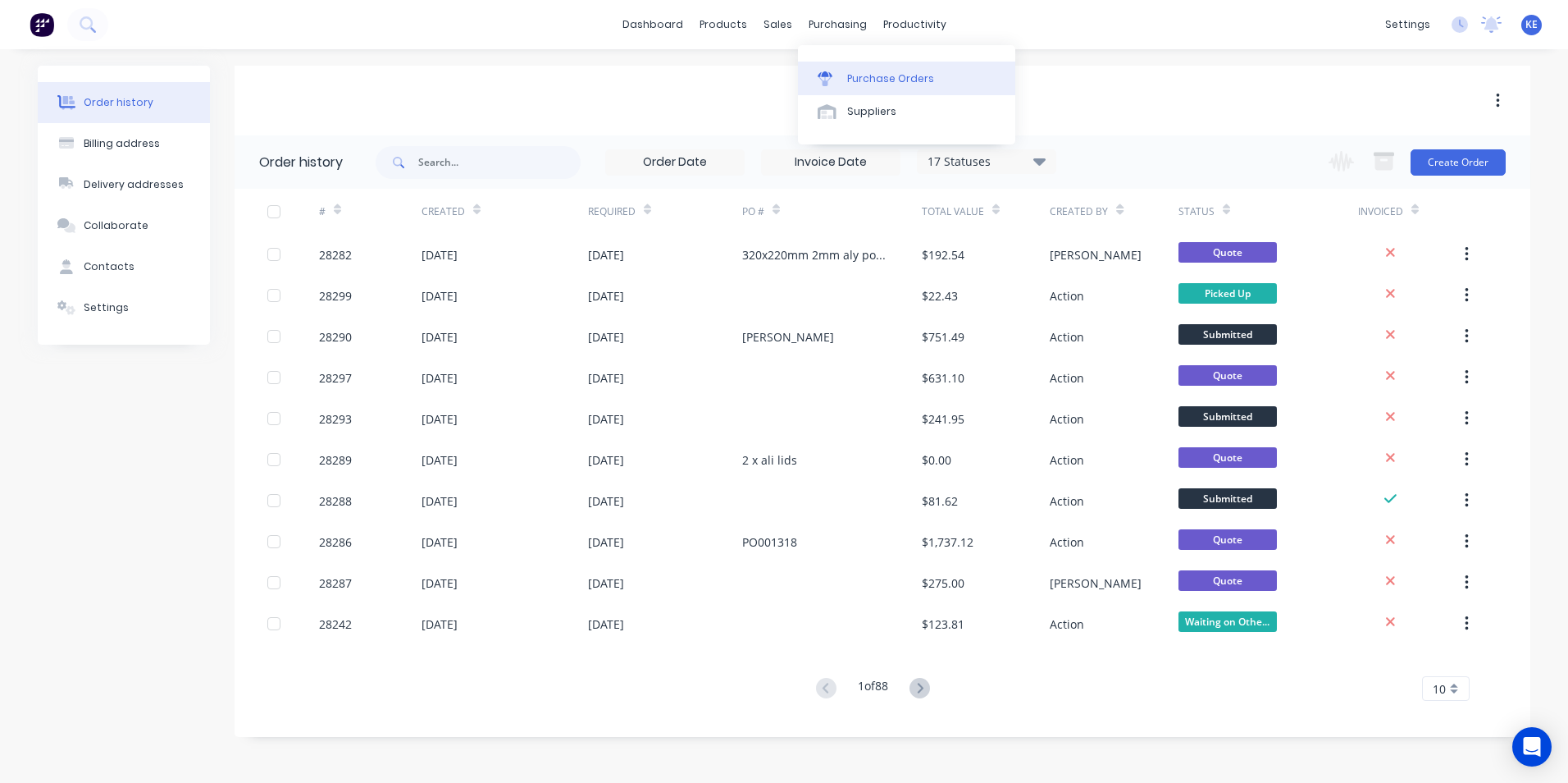
click at [849, 80] on div "Purchase Orders" at bounding box center [891, 79] width 87 height 15
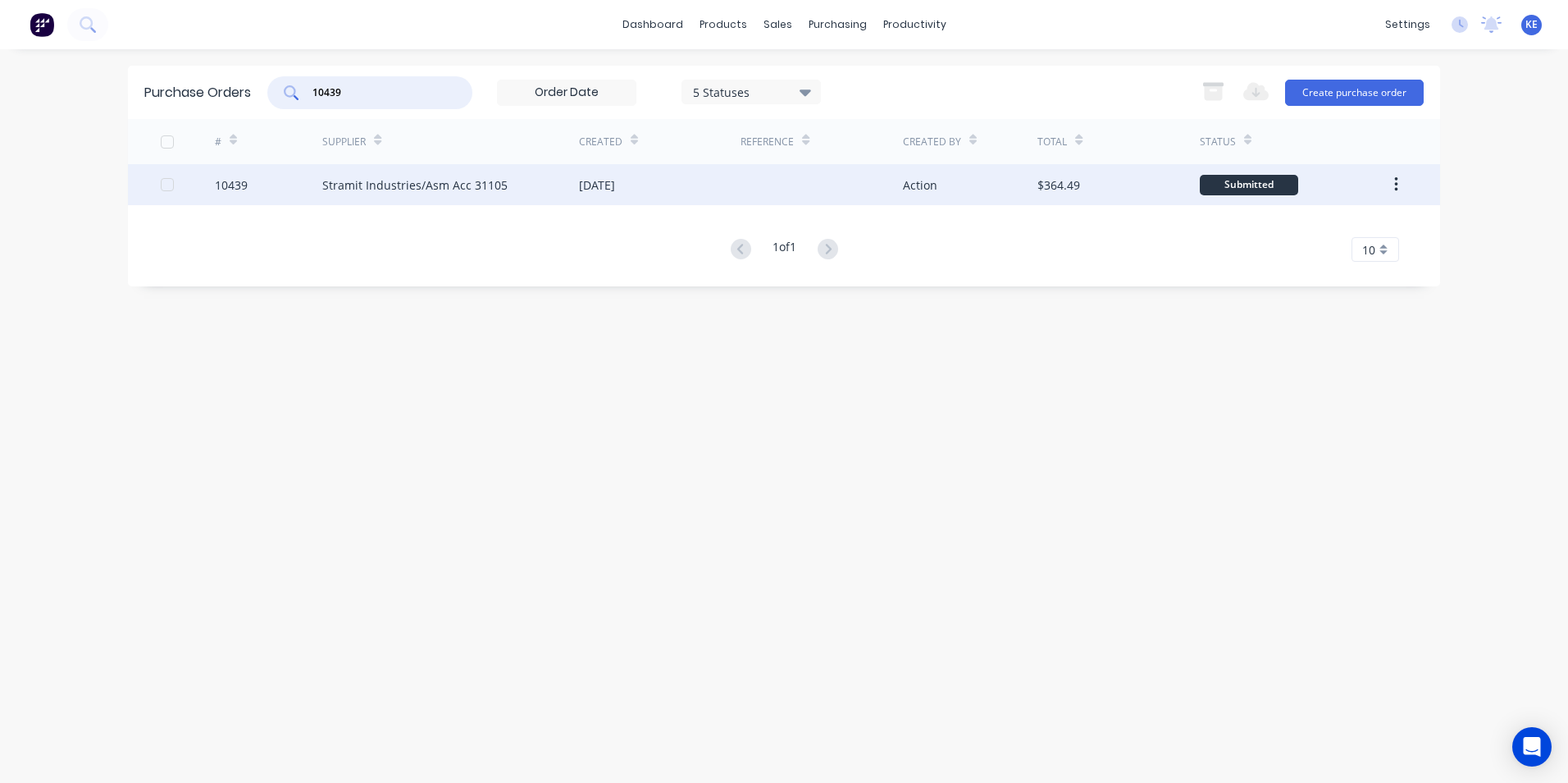
type input "10439"
click at [282, 197] on div "10439" at bounding box center [268, 184] width 108 height 41
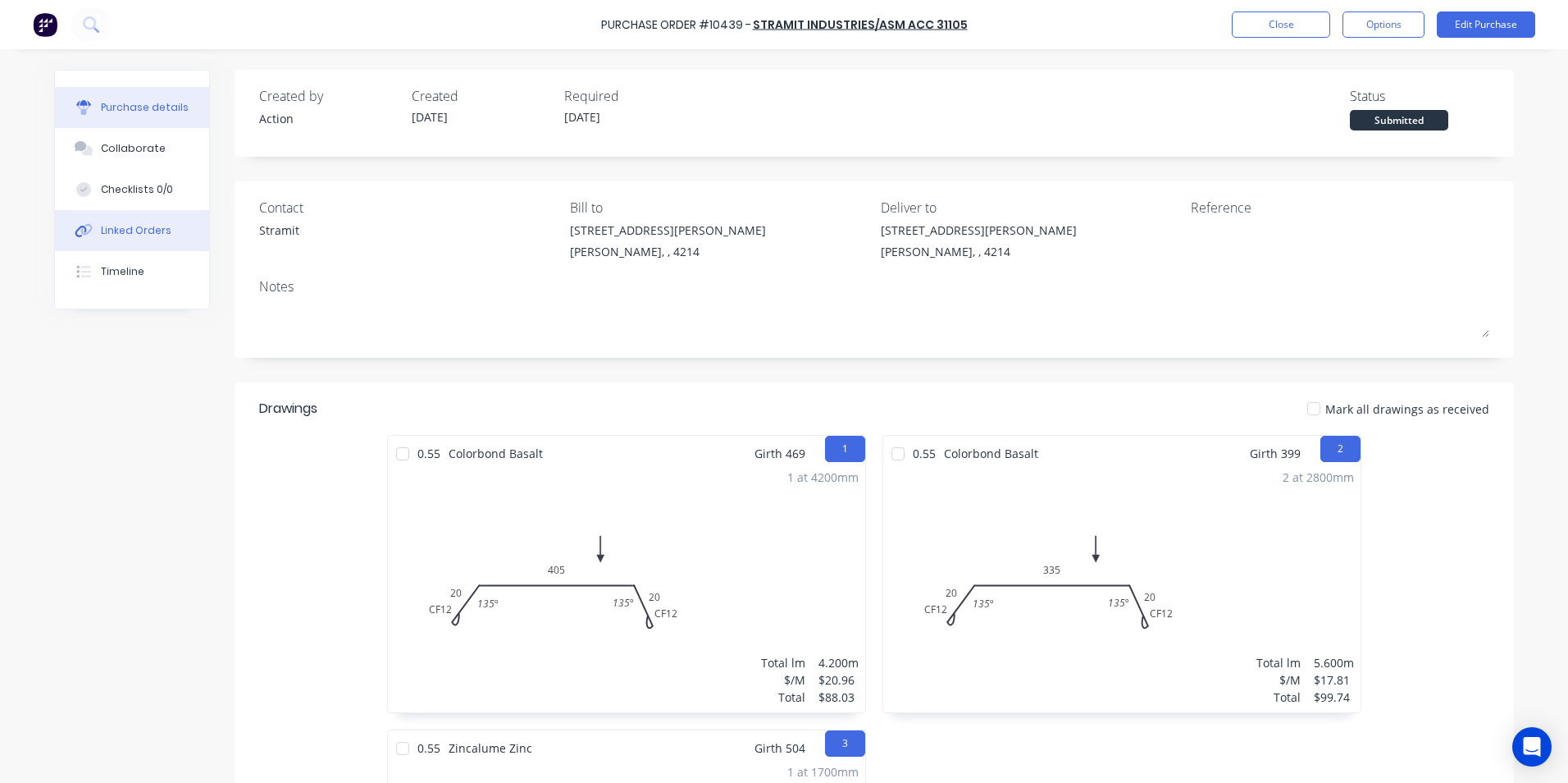
click at [130, 224] on div "Linked Orders" at bounding box center [136, 230] width 71 height 15
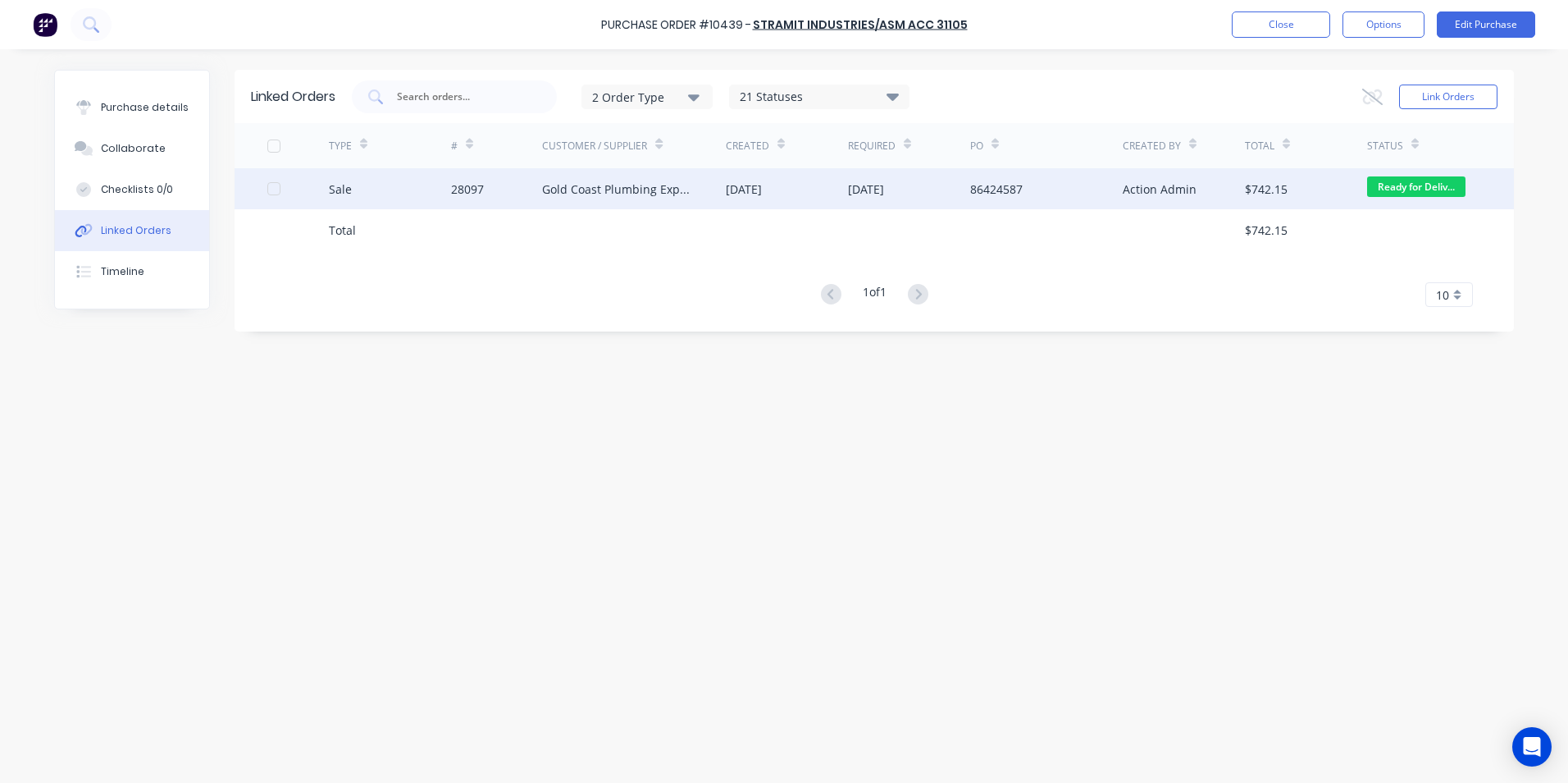
click at [400, 193] on div "Sale" at bounding box center [390, 188] width 122 height 41
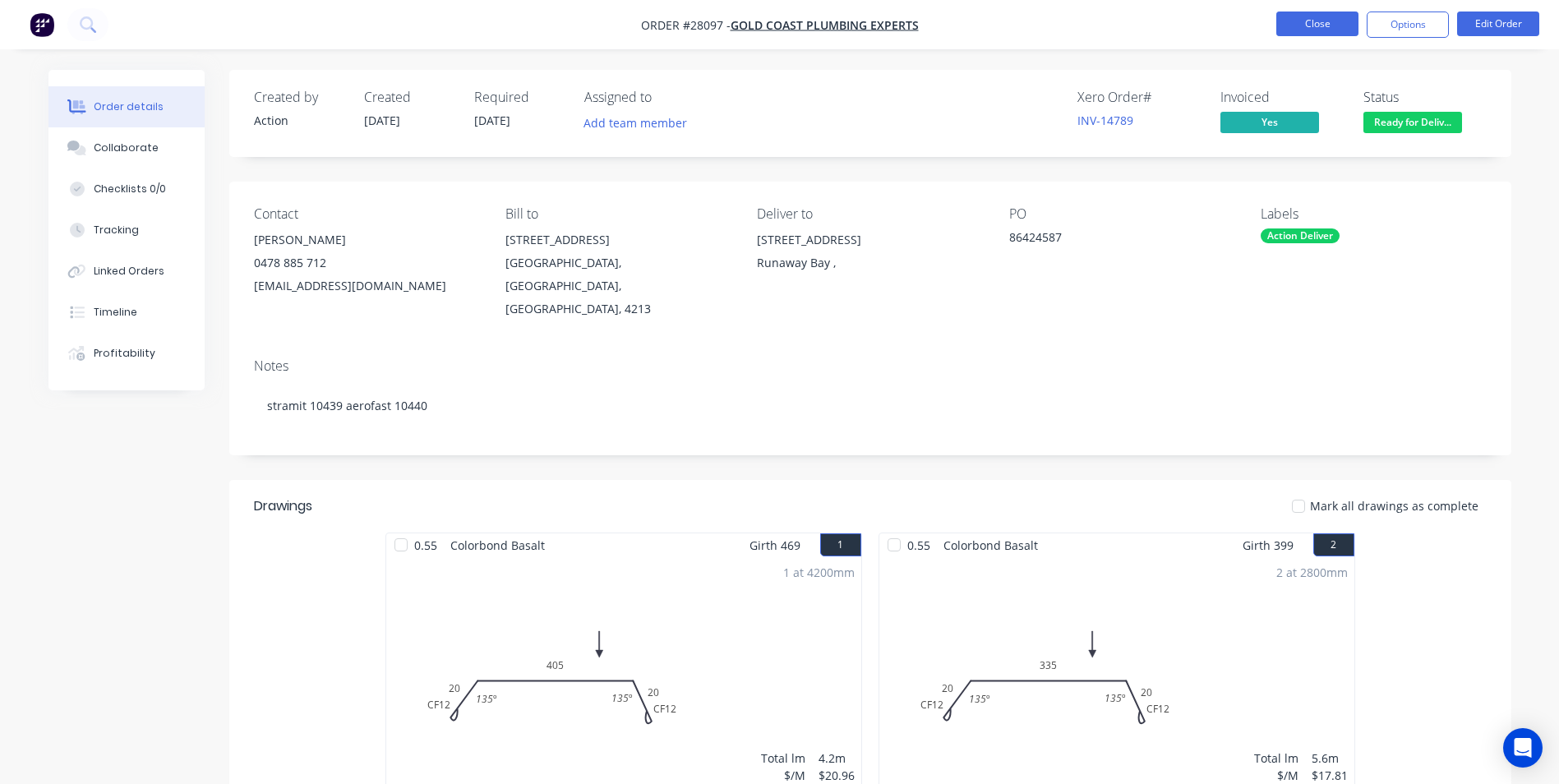
click at [1313, 19] on button "Close" at bounding box center [1317, 24] width 82 height 25
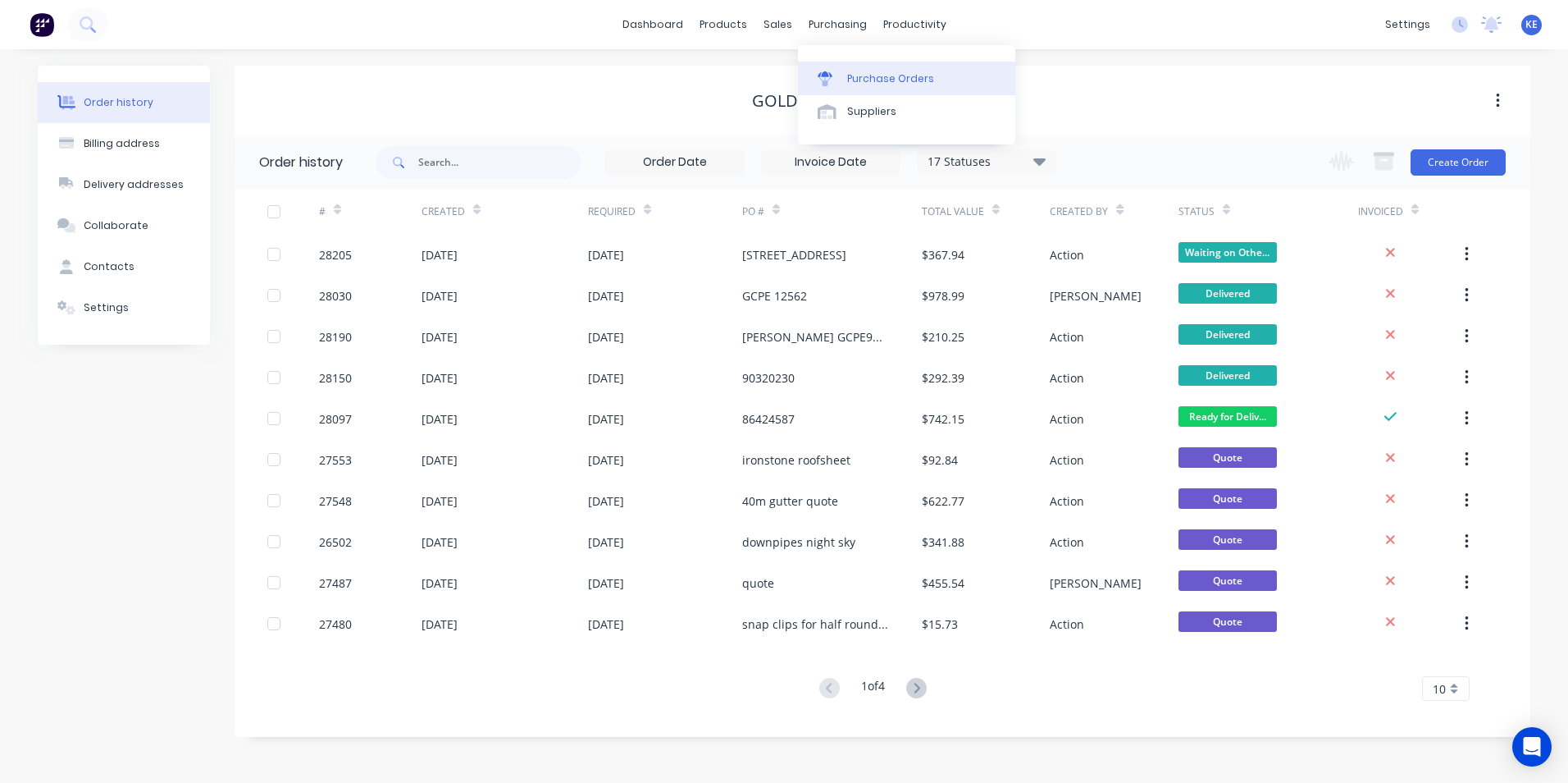
click at [872, 72] on div "Purchase Orders" at bounding box center [891, 79] width 87 height 15
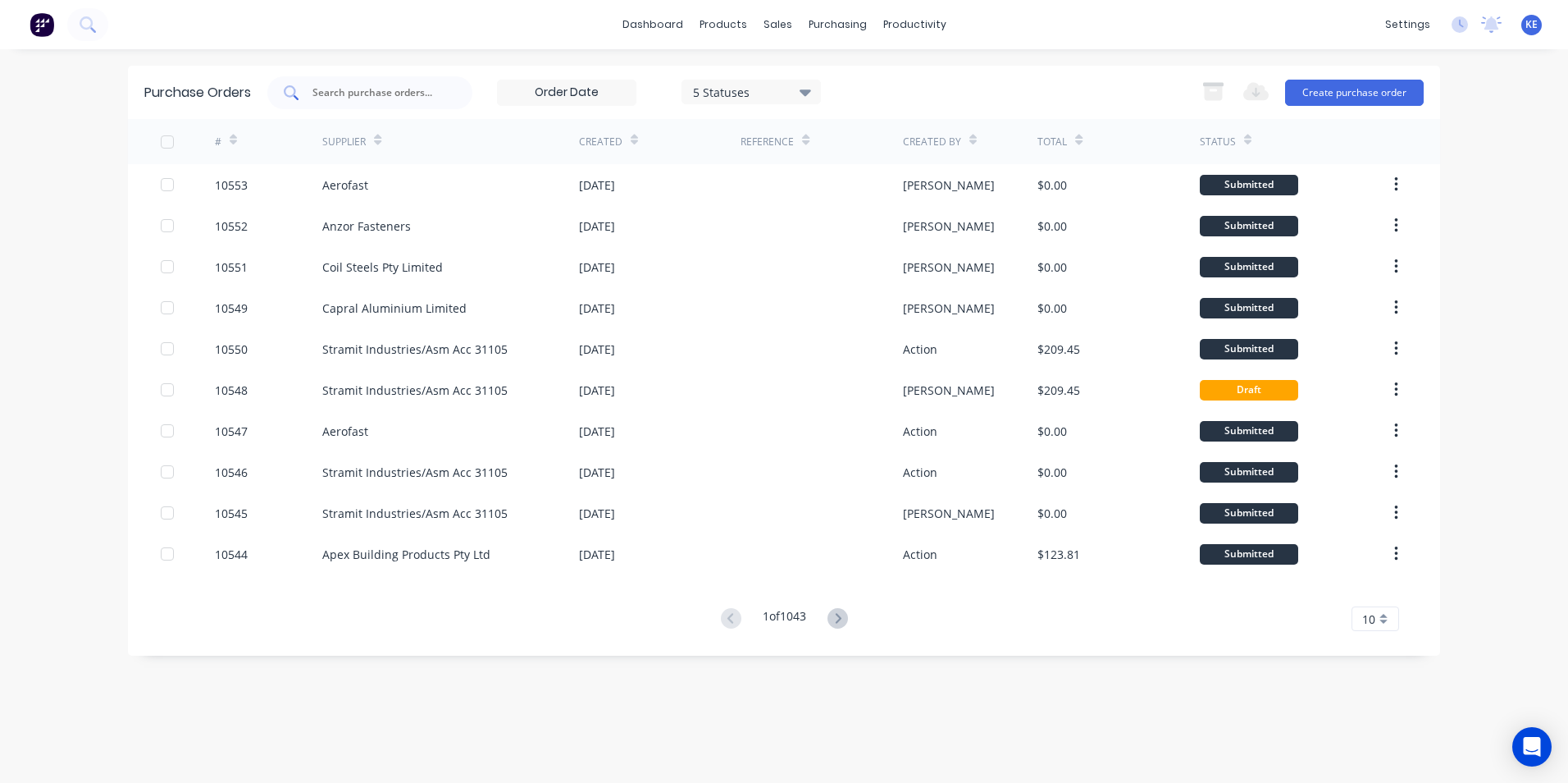
click at [395, 89] on input "text" at bounding box center [379, 93] width 136 height 16
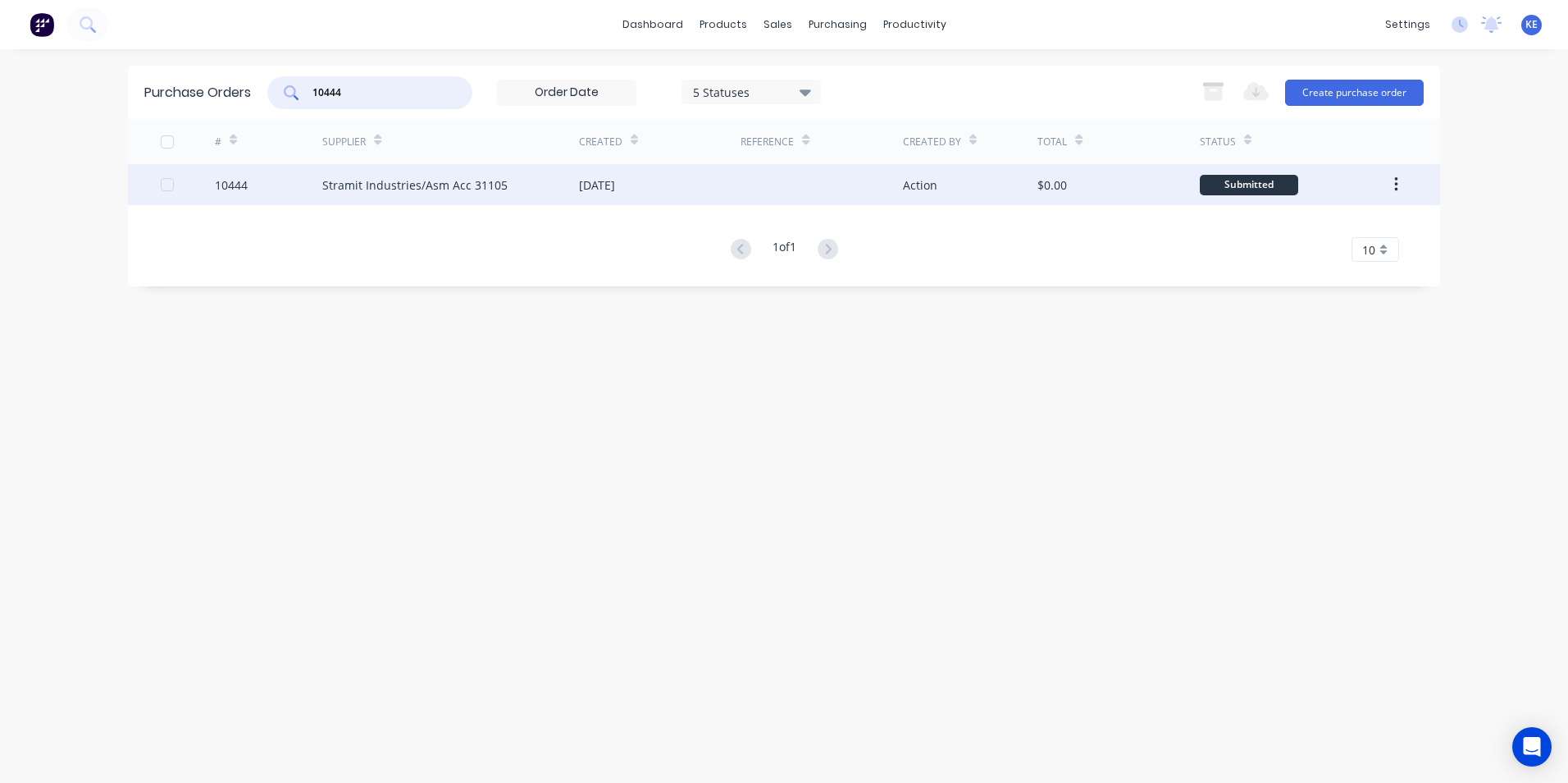
type input "10444"
click at [267, 185] on div "10444" at bounding box center [268, 184] width 108 height 41
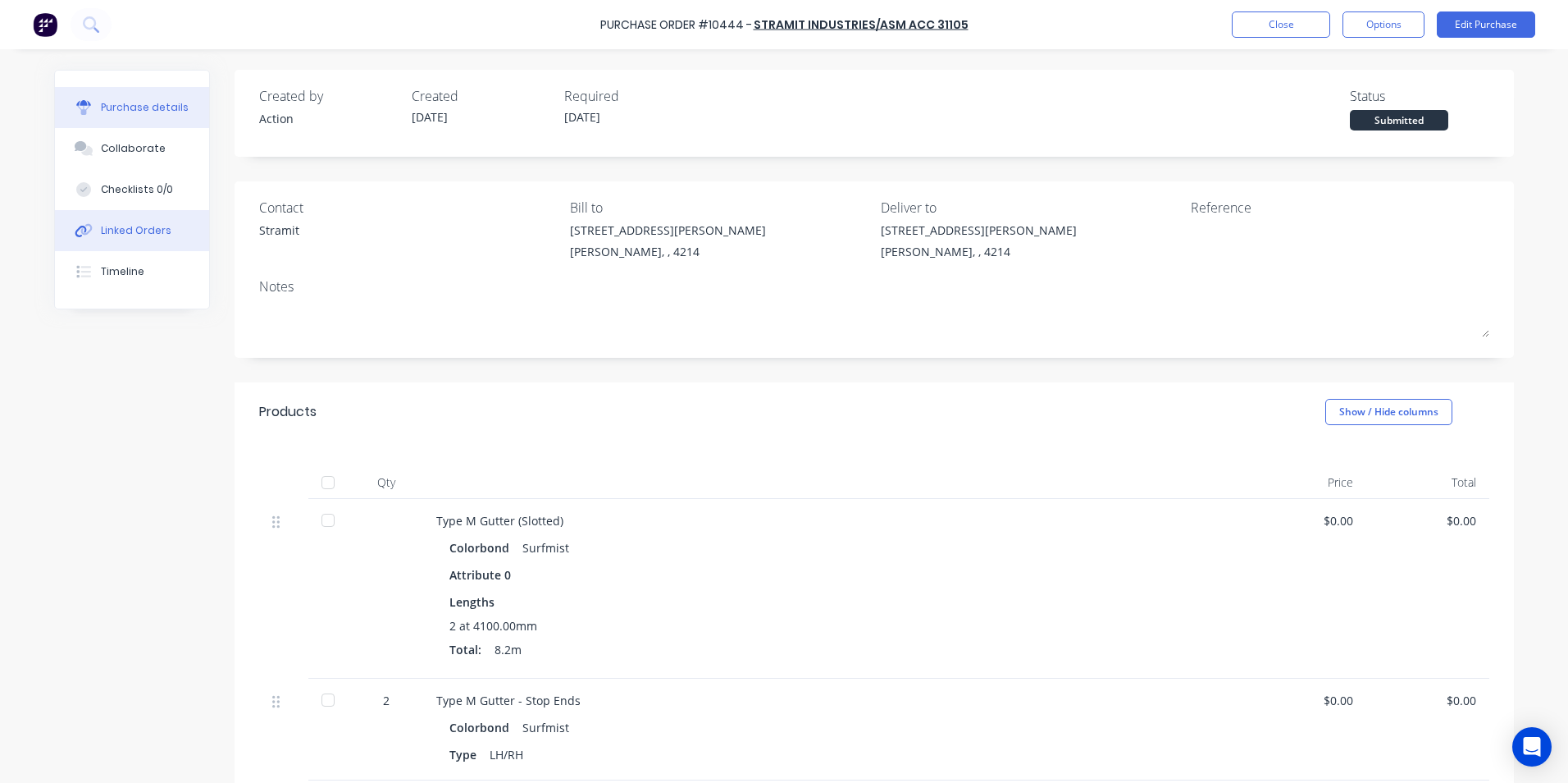
click at [153, 233] on div "Linked Orders" at bounding box center [136, 230] width 71 height 15
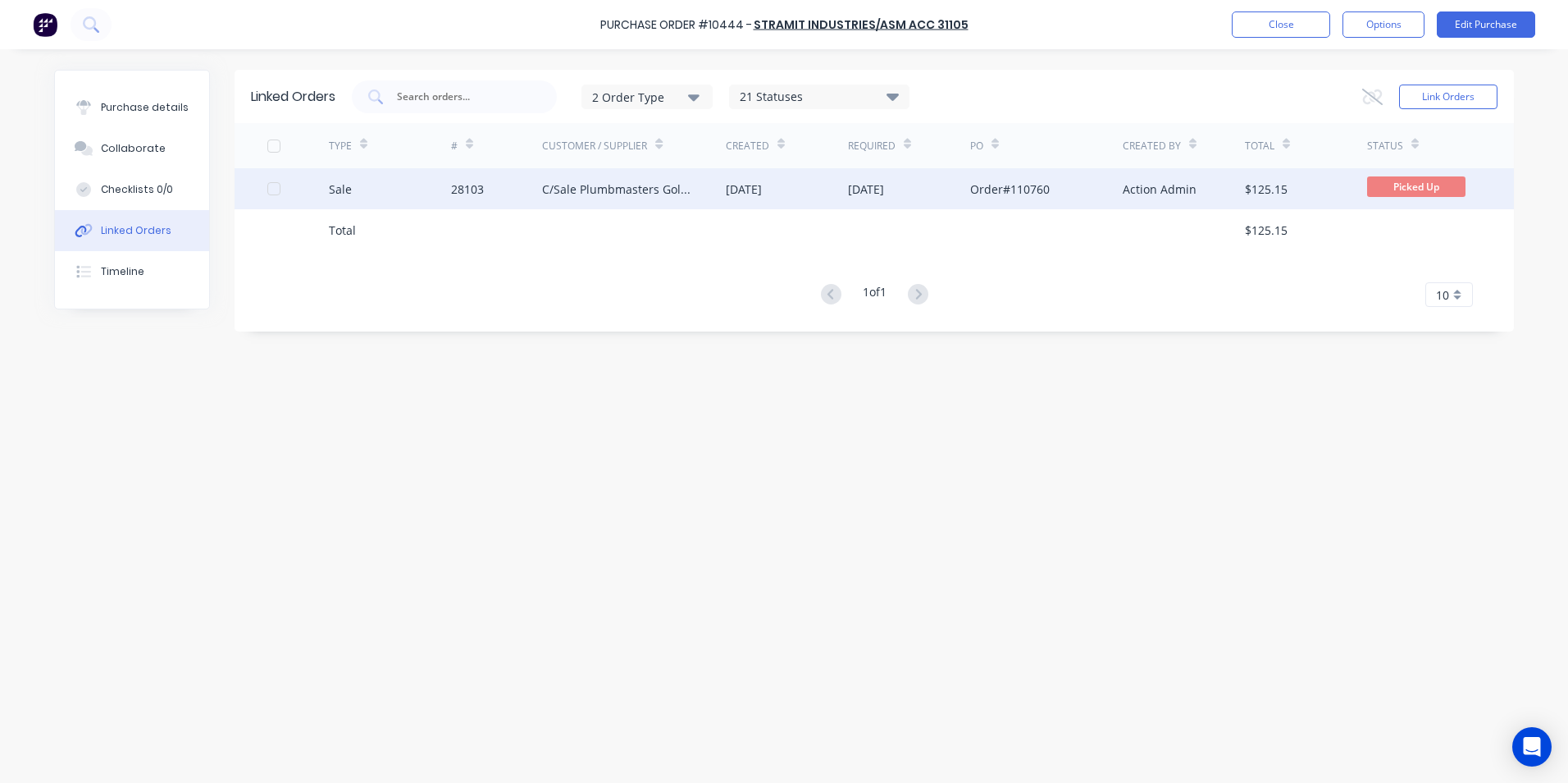
click at [383, 199] on div "Sale" at bounding box center [390, 188] width 122 height 41
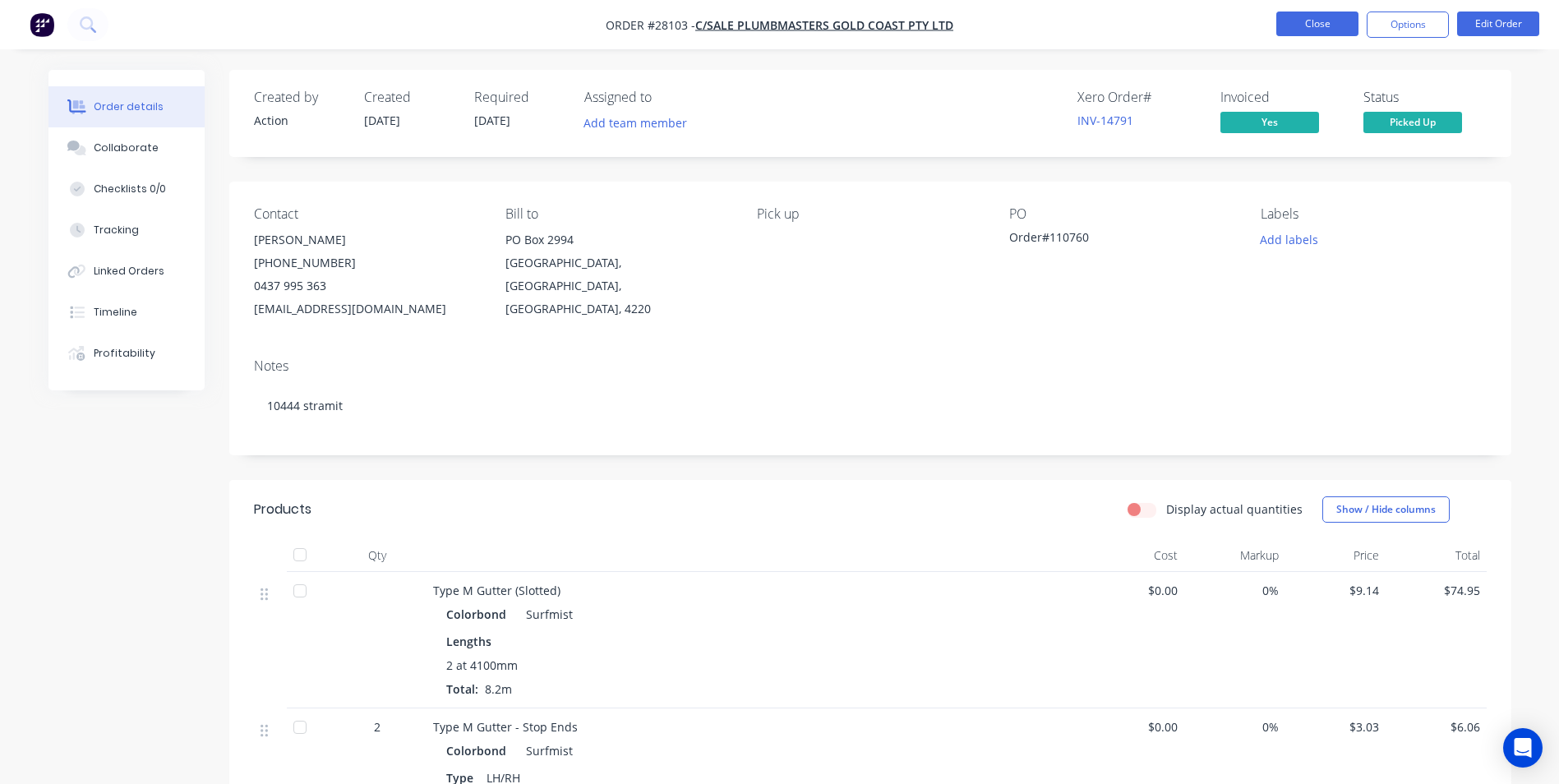
click at [1306, 18] on button "Close" at bounding box center [1317, 24] width 82 height 25
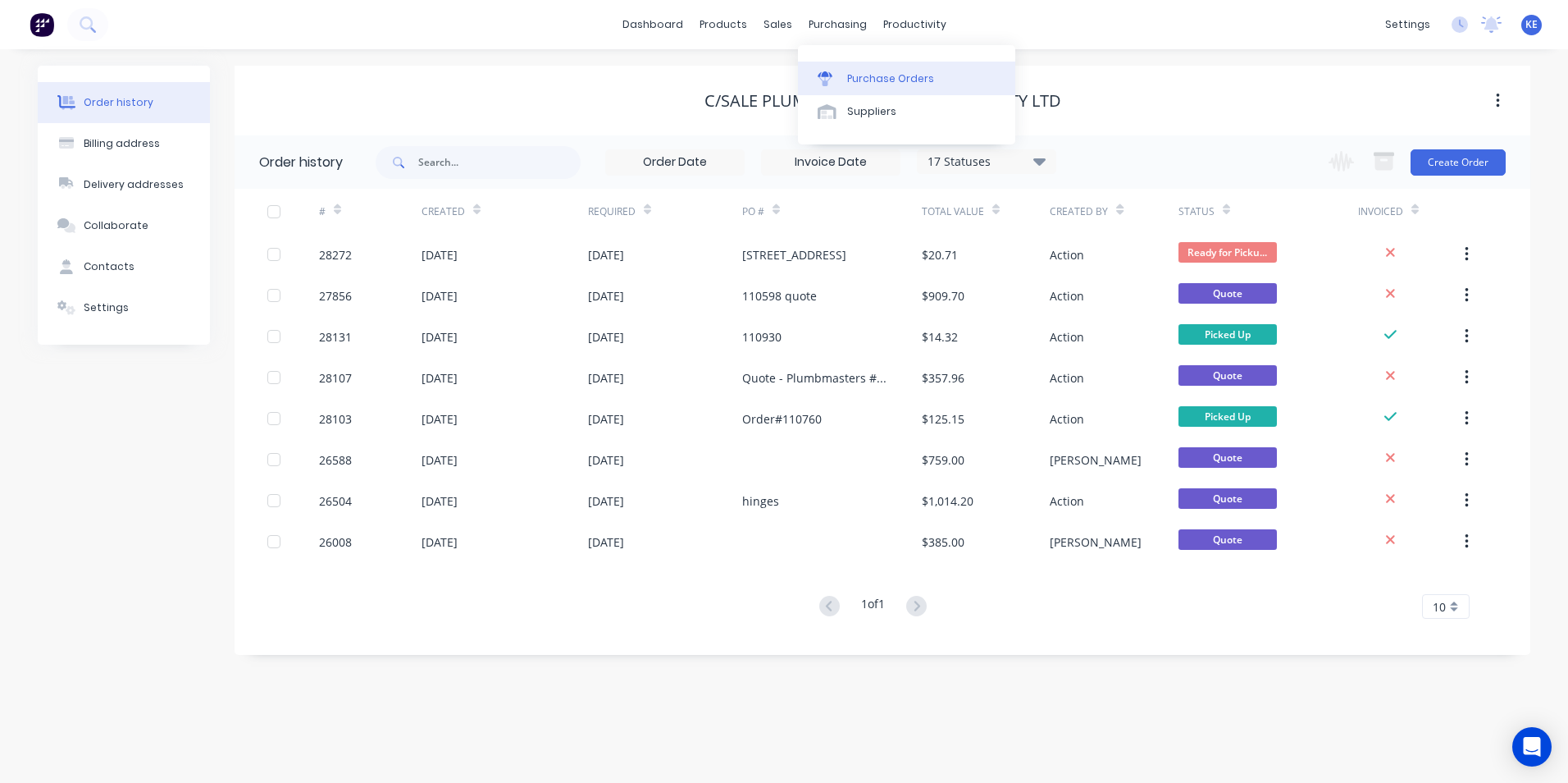
click at [862, 77] on div "Purchase Orders" at bounding box center [891, 79] width 87 height 15
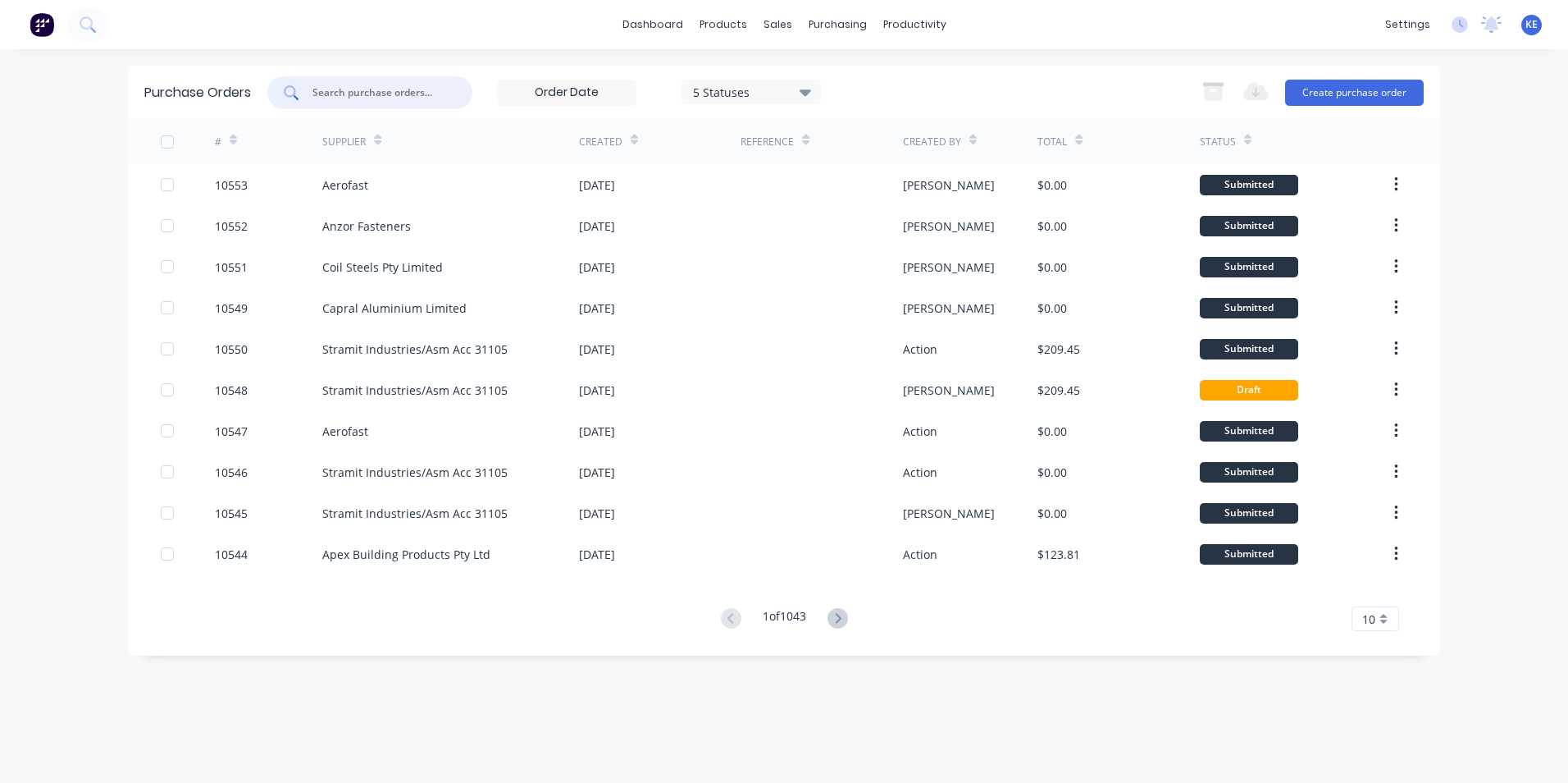
click at [337, 90] on input "text" at bounding box center [379, 93] width 136 height 16
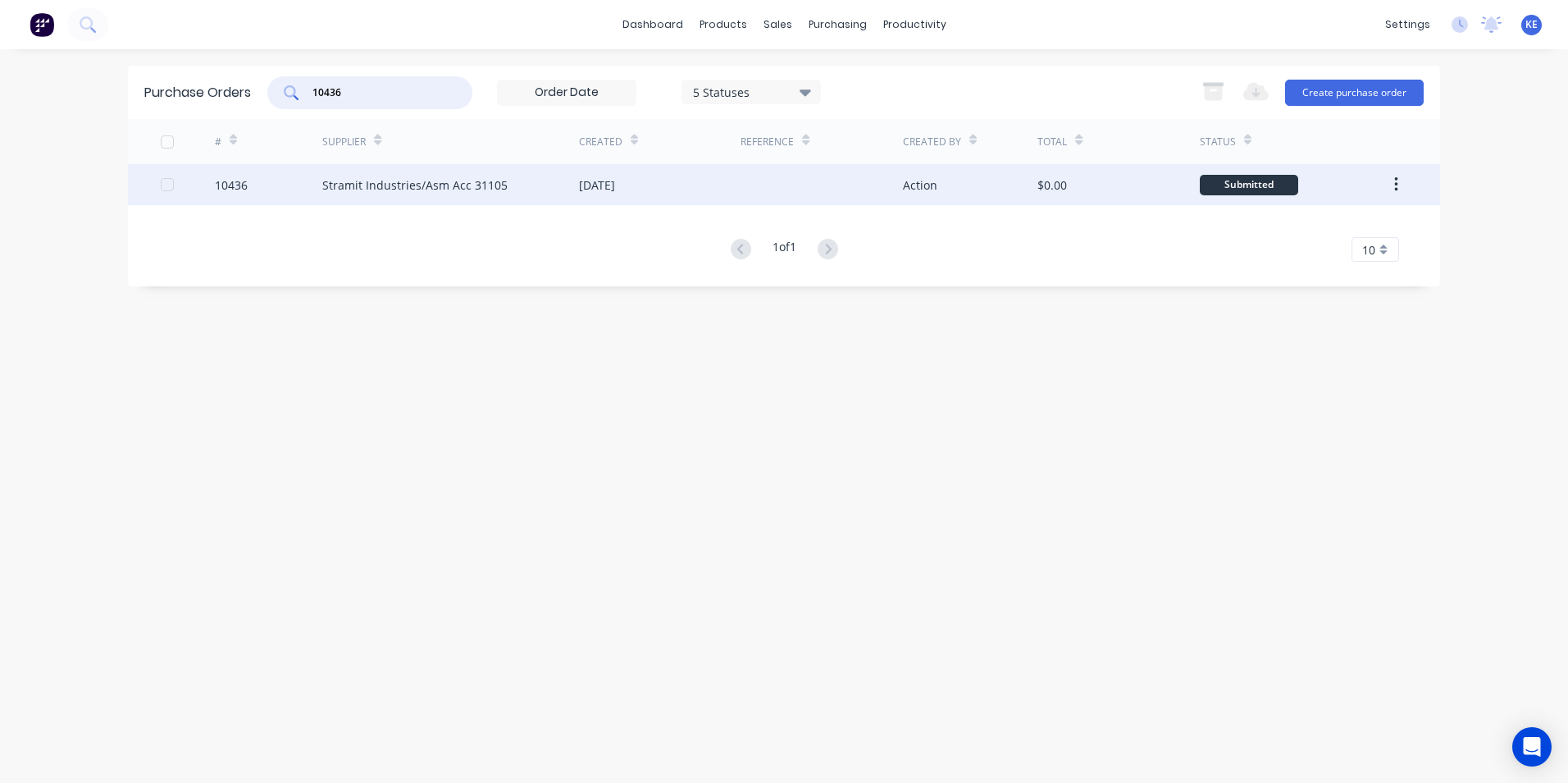
type input "10436"
click at [258, 187] on div "10436" at bounding box center [268, 184] width 108 height 41
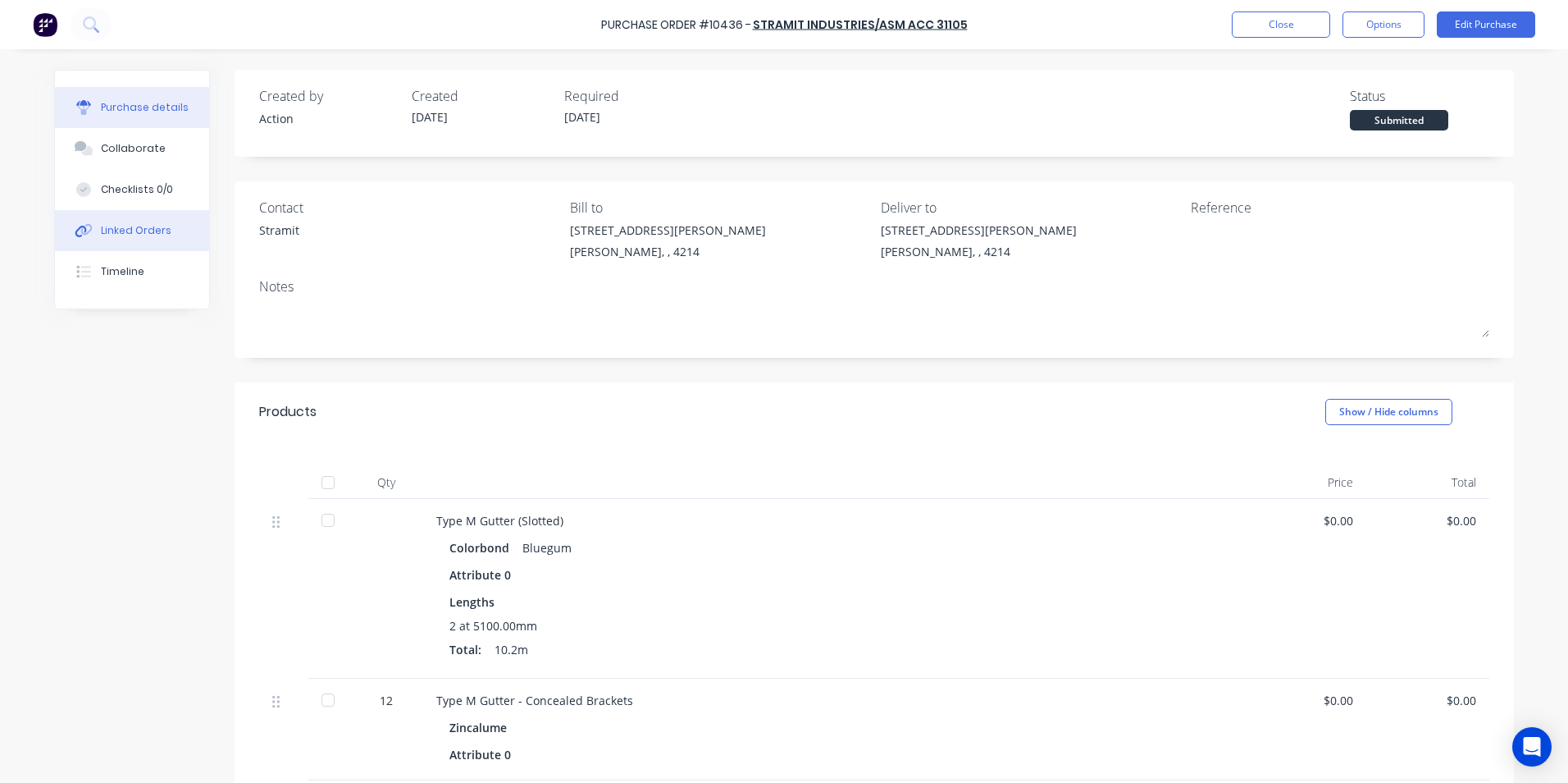
click at [102, 215] on button "Linked Orders" at bounding box center [132, 230] width 154 height 41
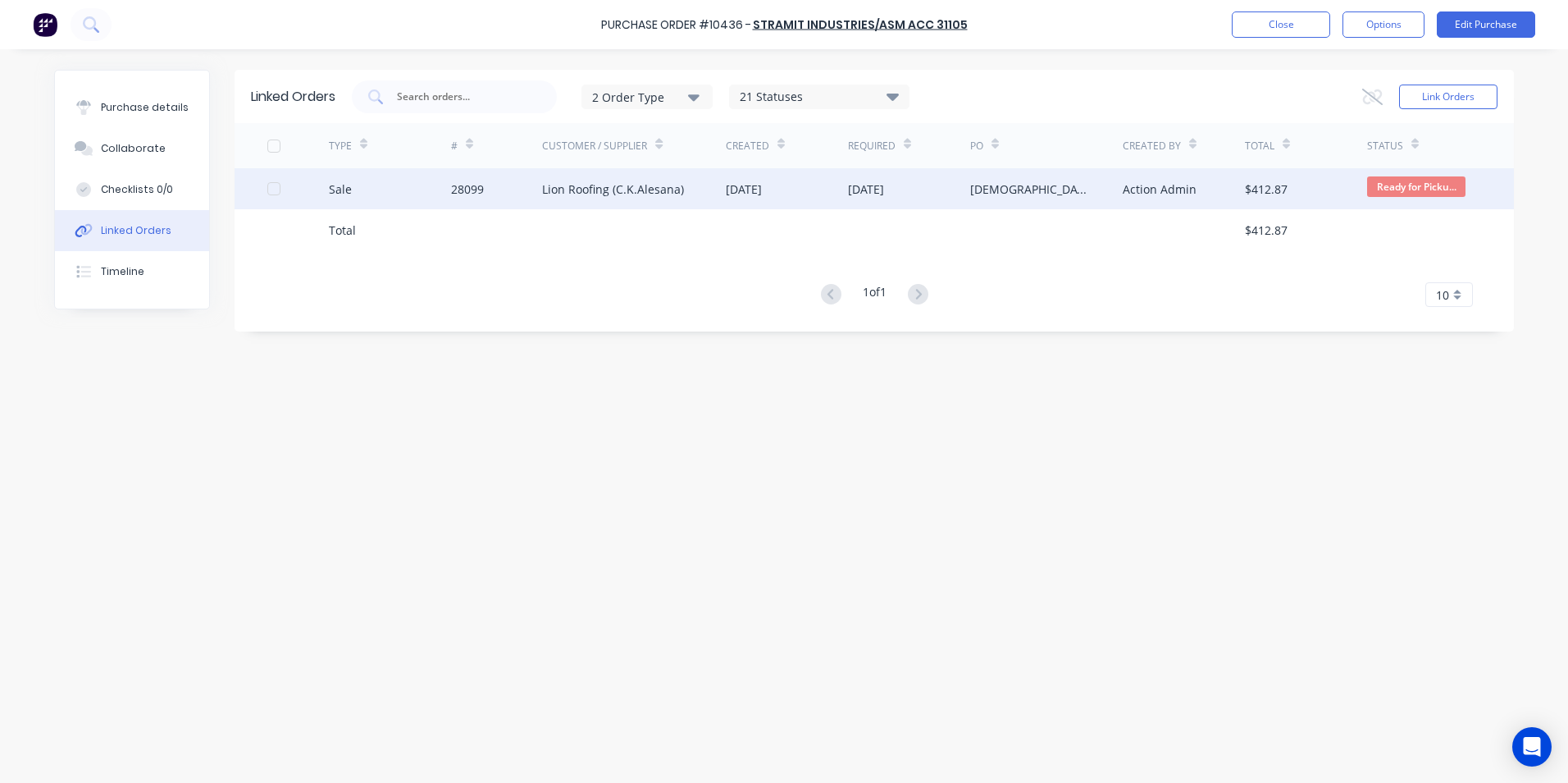
click at [396, 194] on div "Sale" at bounding box center [390, 188] width 122 height 41
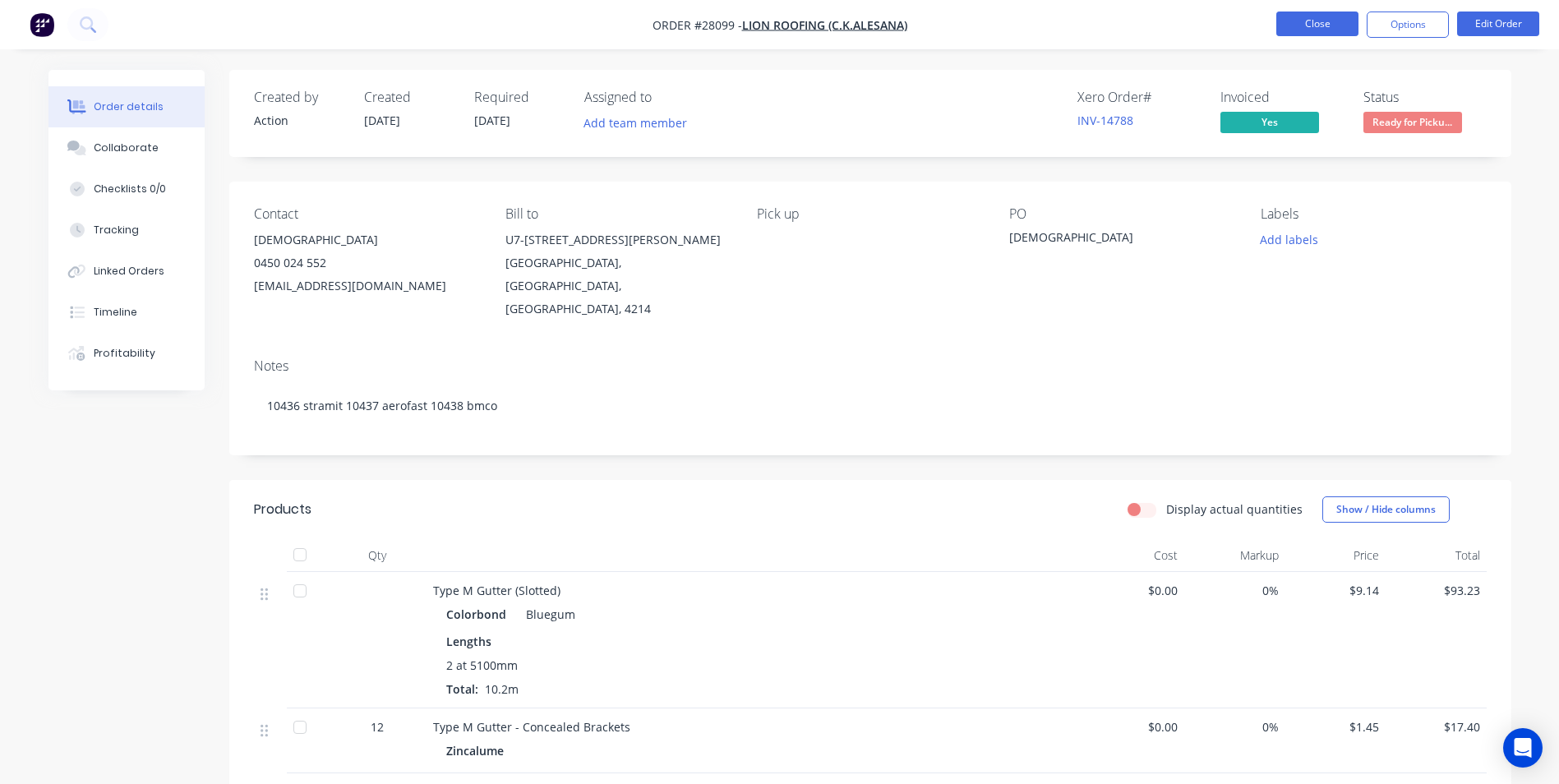
click at [1339, 16] on button "Close" at bounding box center [1317, 24] width 82 height 25
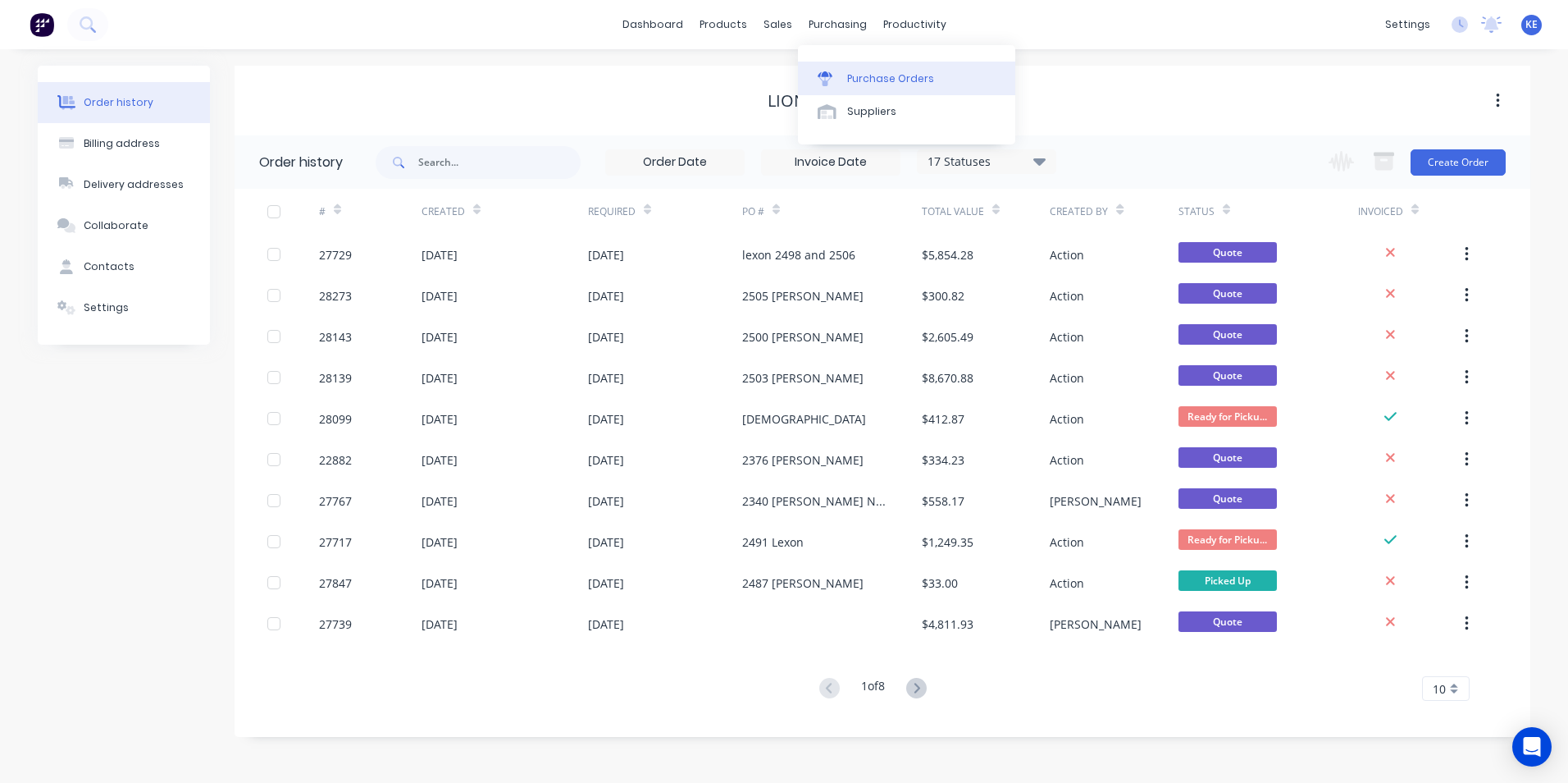
click at [860, 81] on div "Purchase Orders" at bounding box center [891, 79] width 87 height 15
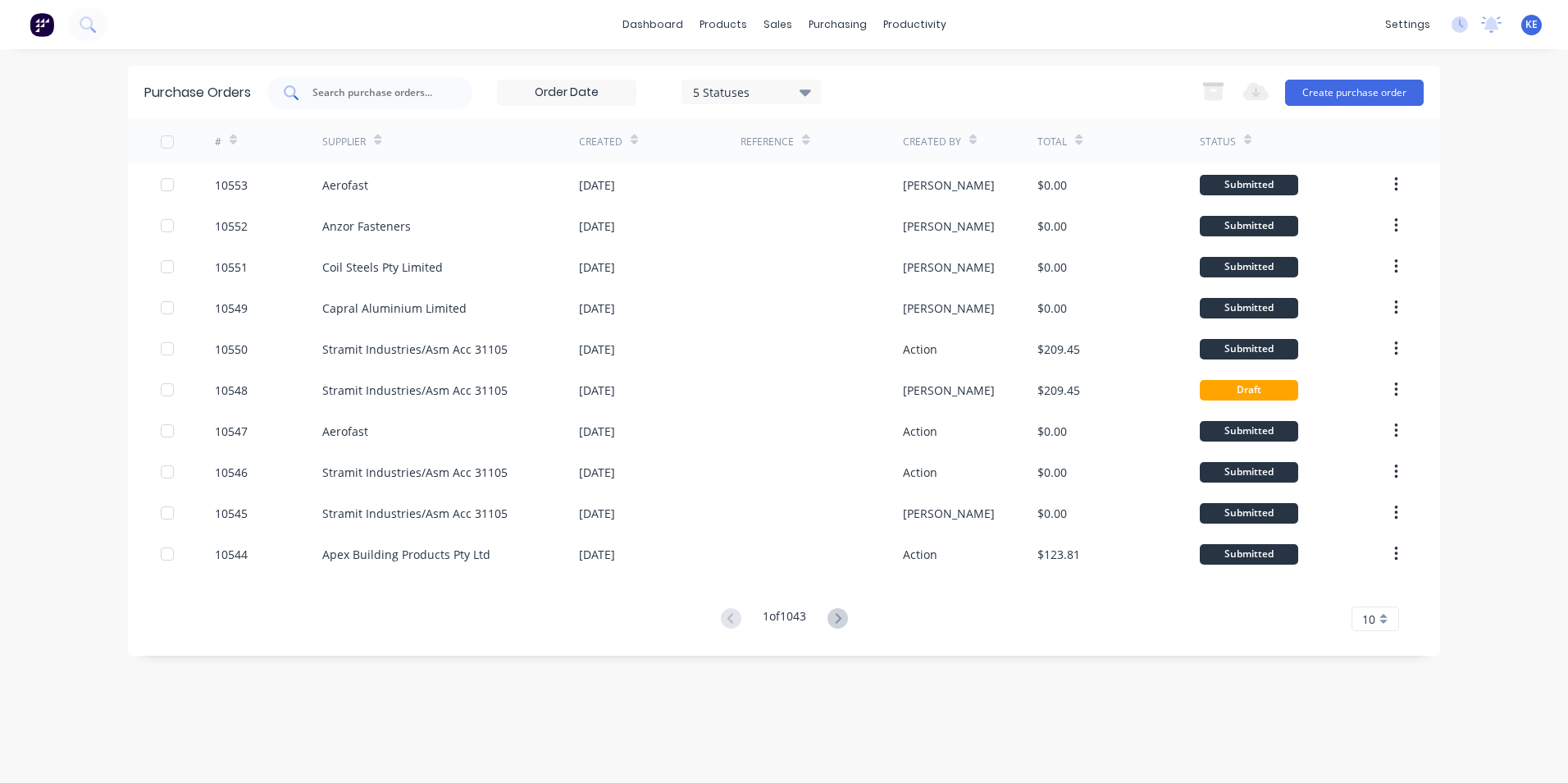
click at [361, 82] on div at bounding box center [370, 93] width 205 height 33
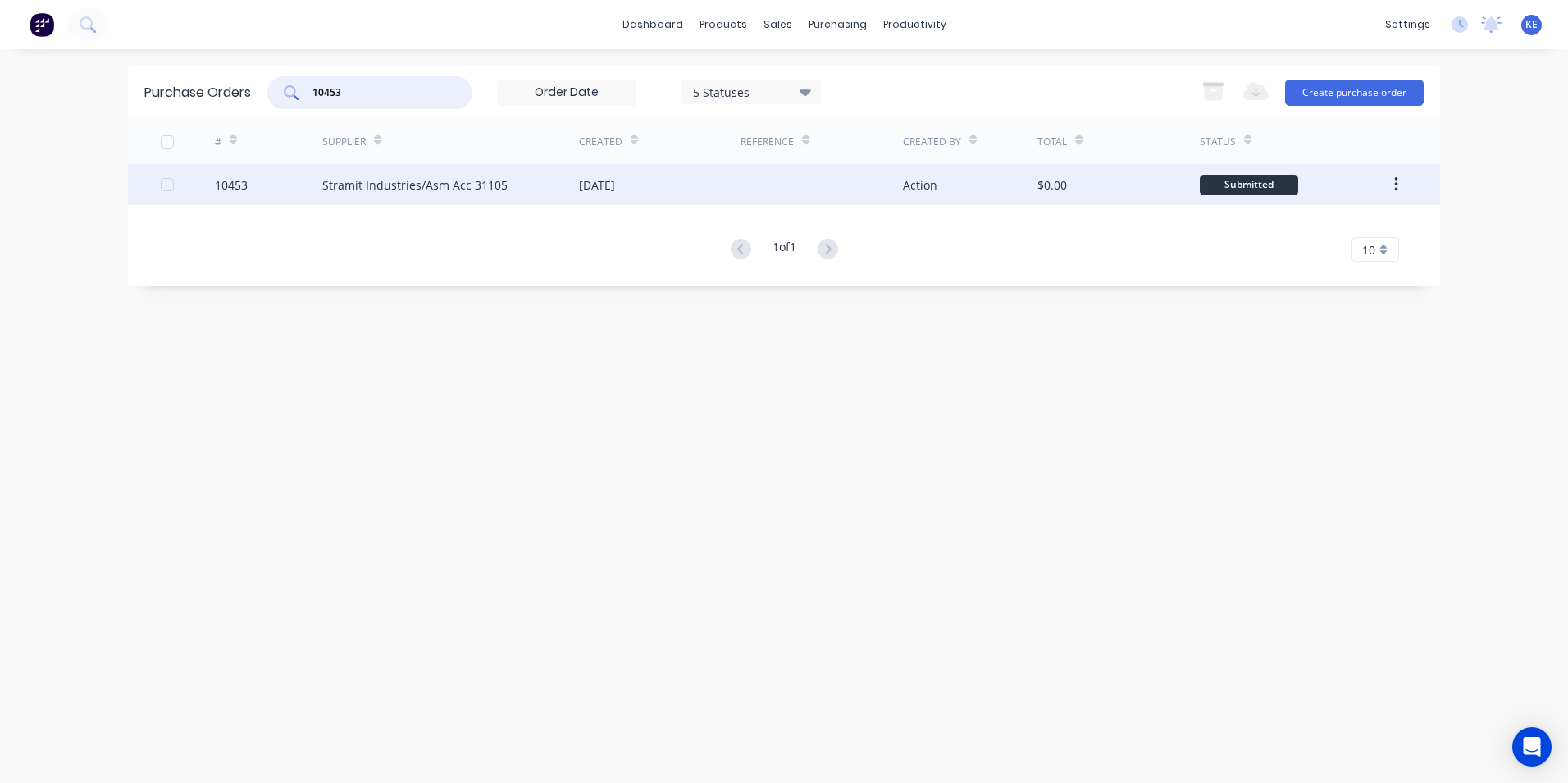
type input "10453"
click at [279, 173] on div "10453" at bounding box center [268, 184] width 108 height 41
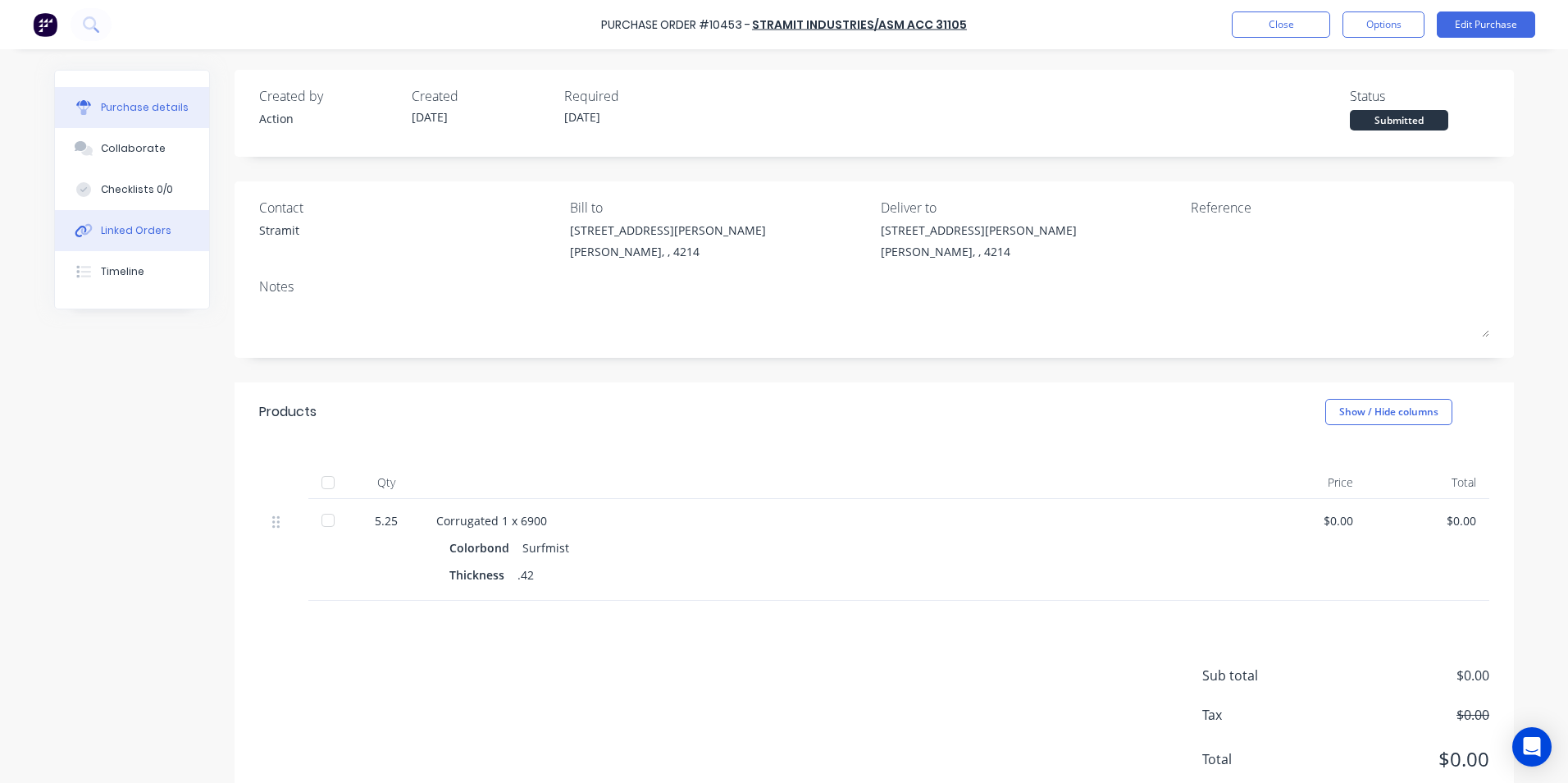
click at [116, 226] on div "Linked Orders" at bounding box center [136, 230] width 71 height 15
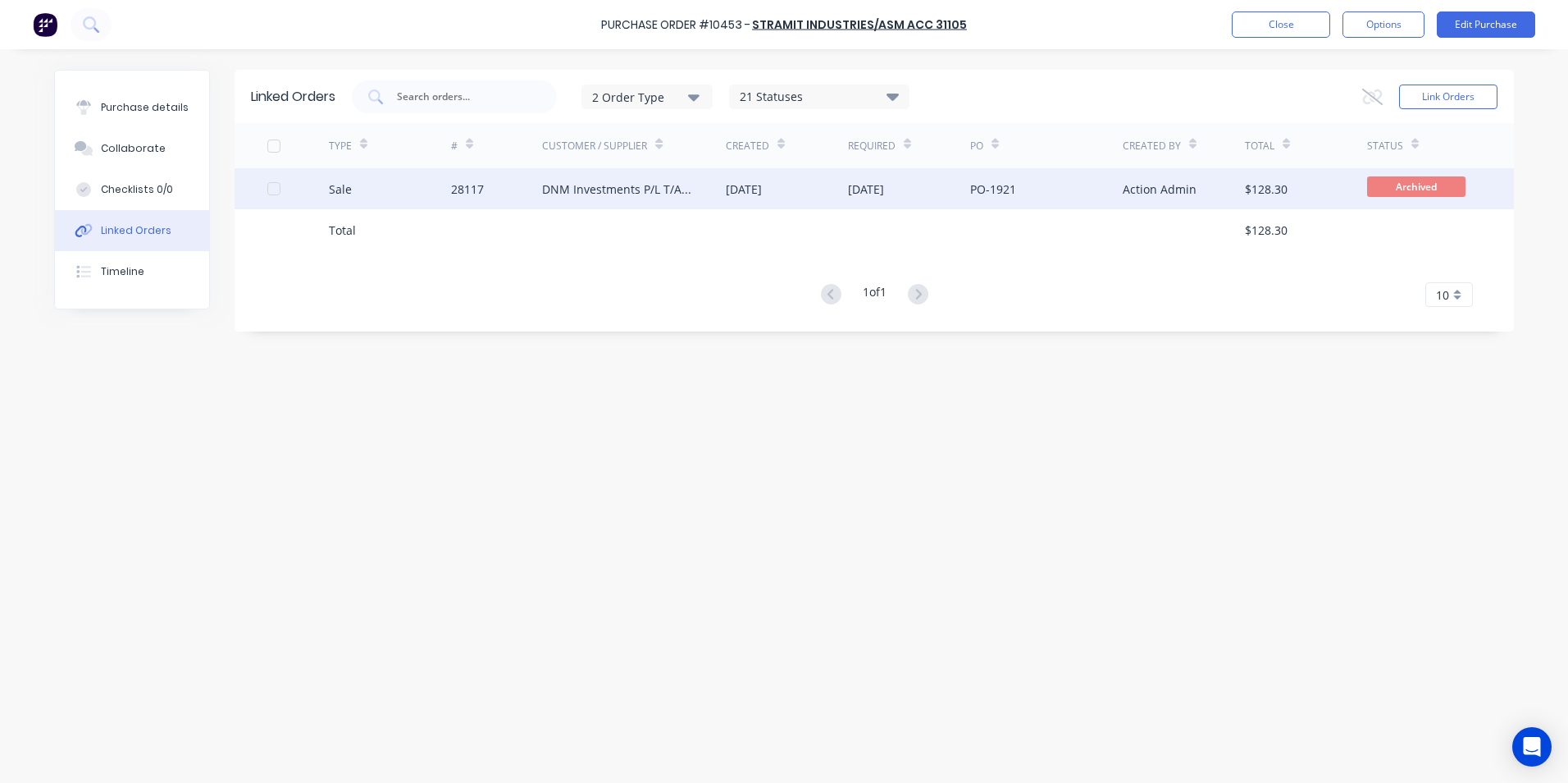
click at [398, 200] on div "Sale" at bounding box center [390, 188] width 122 height 41
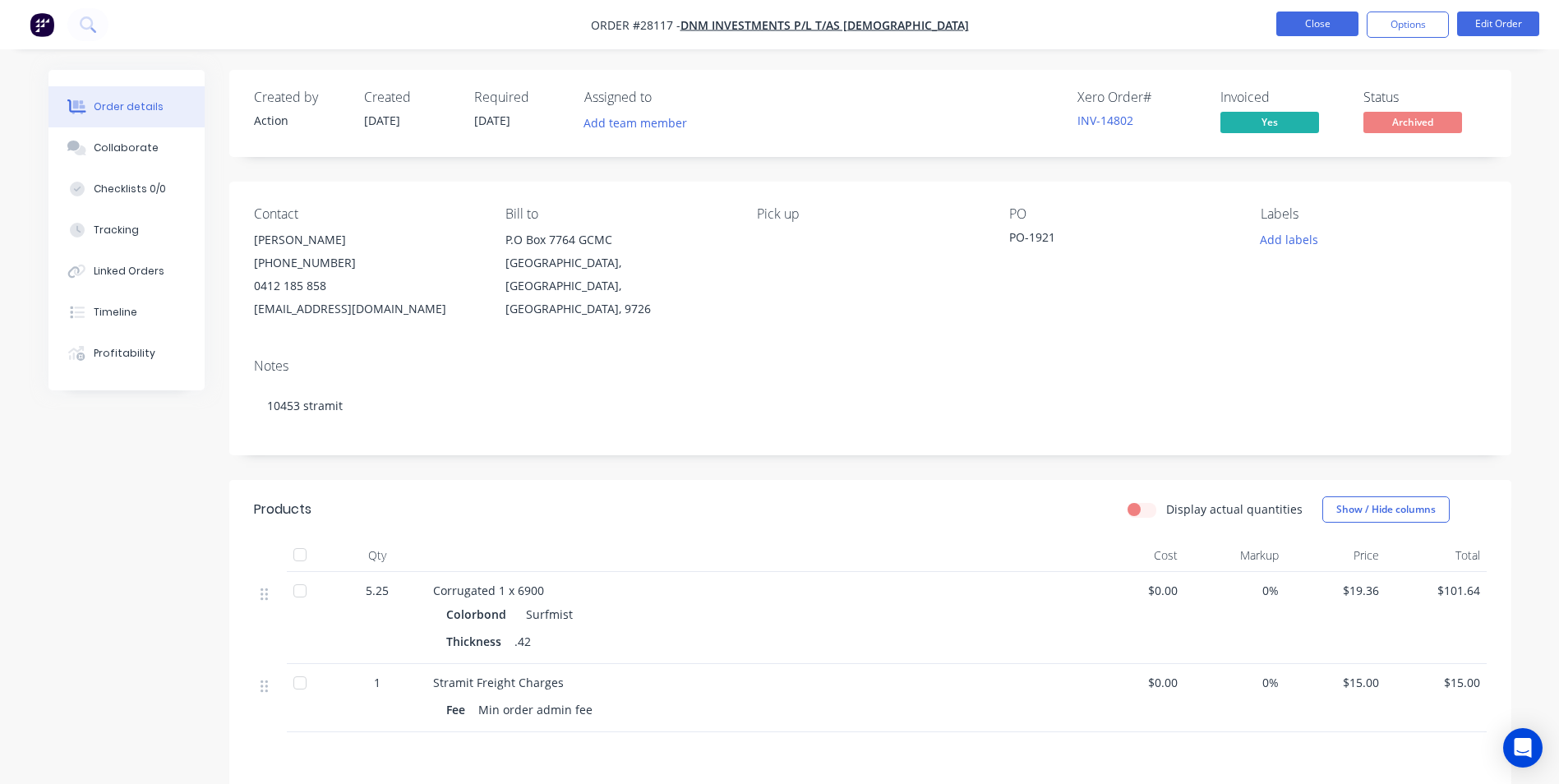
click at [1318, 20] on button "Close" at bounding box center [1317, 24] width 82 height 25
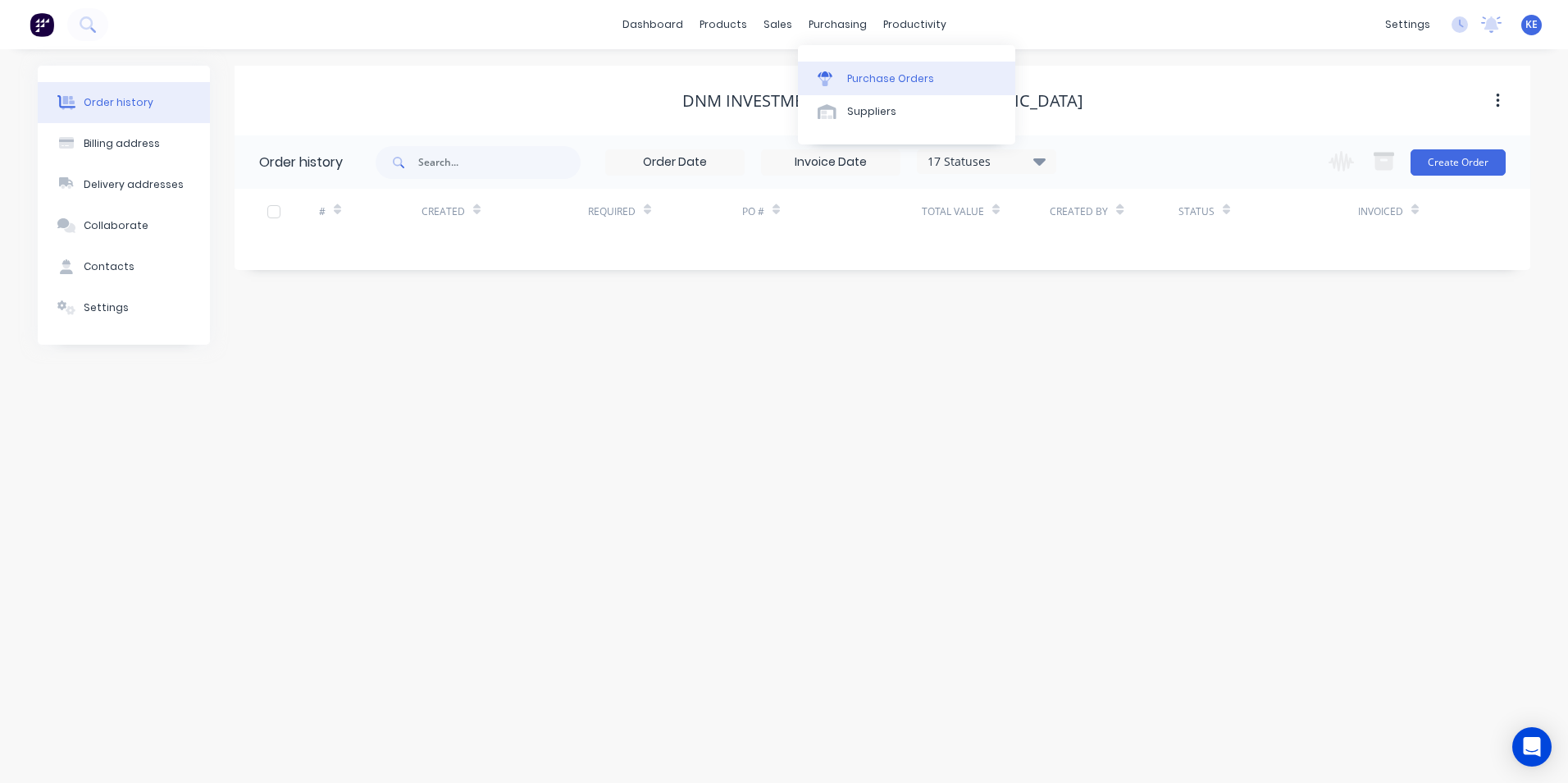
click at [862, 77] on div "Purchase Orders" at bounding box center [891, 79] width 87 height 15
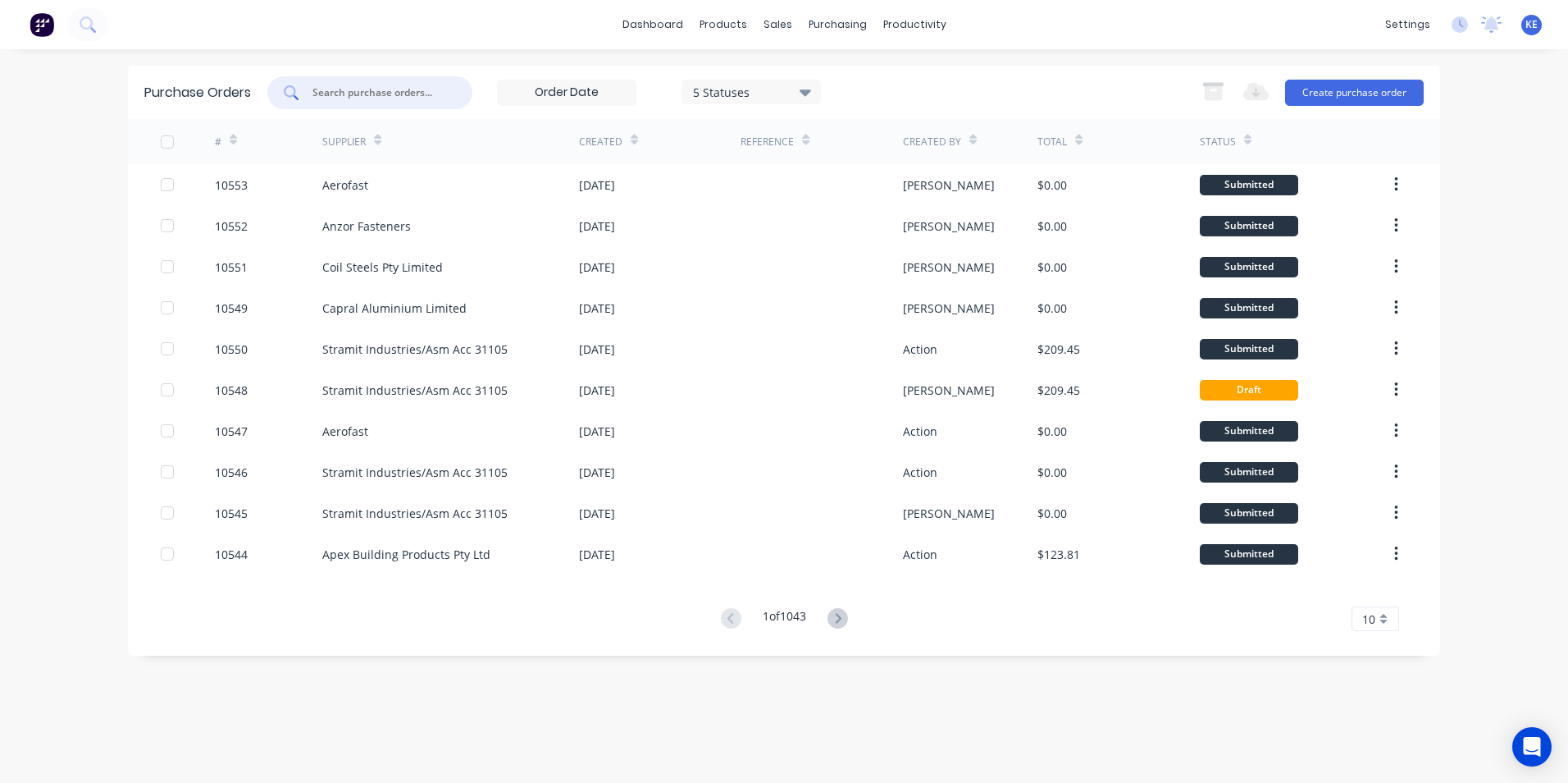
click at [313, 92] on input "text" at bounding box center [379, 93] width 136 height 16
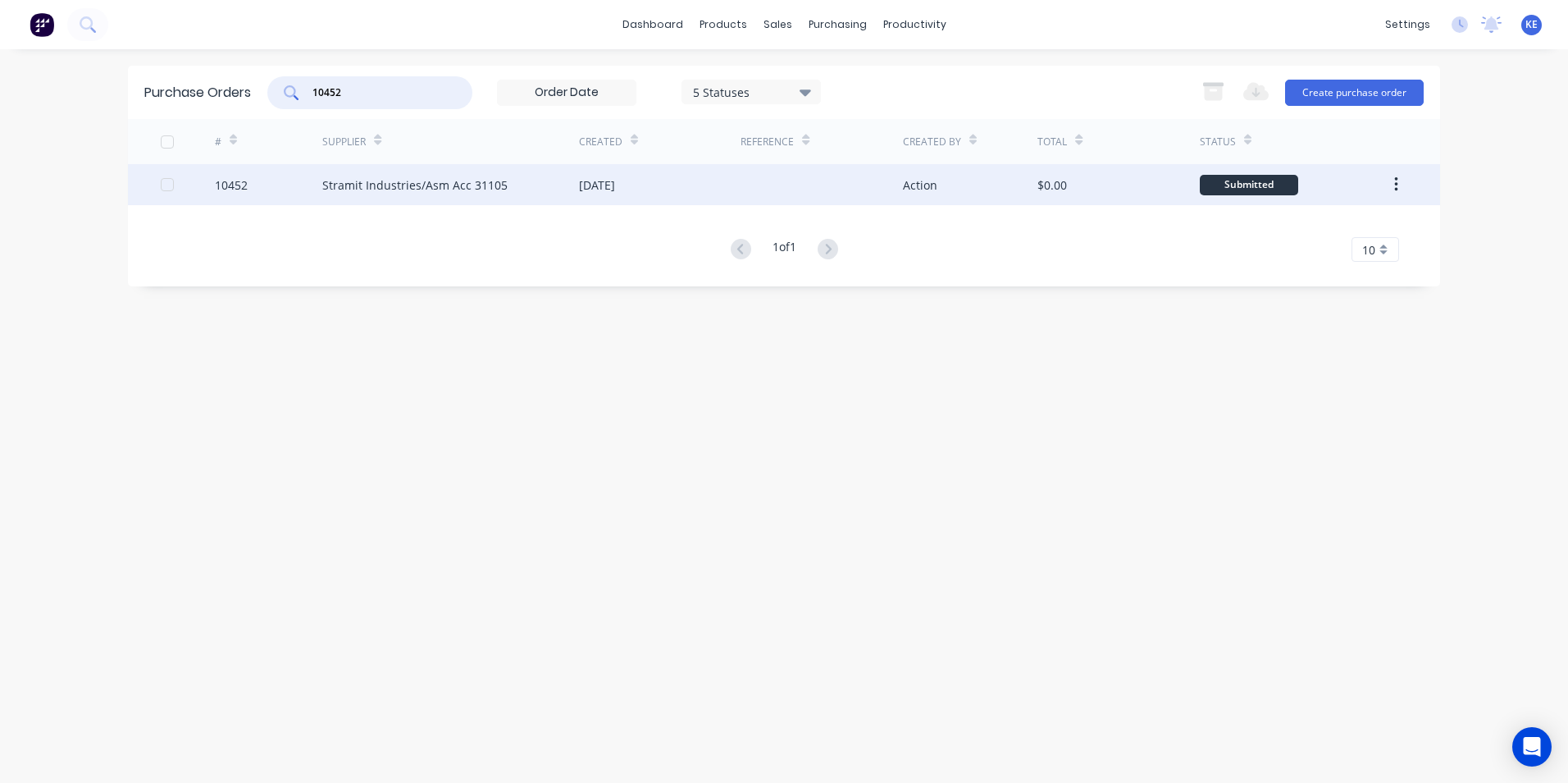
type input "10452"
click at [303, 181] on div "10452" at bounding box center [268, 184] width 108 height 41
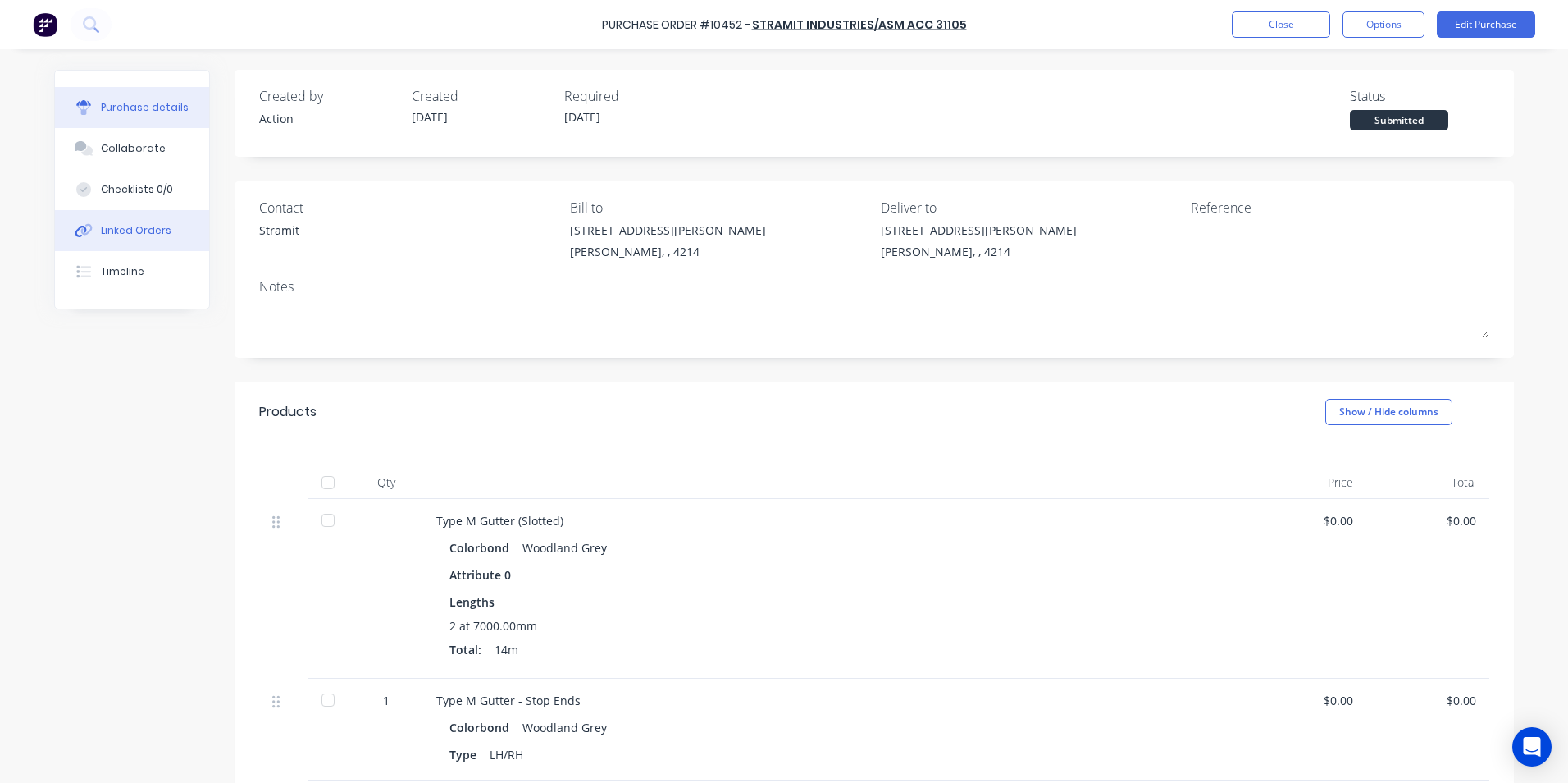
drag, startPoint x: 133, startPoint y: 230, endPoint x: 201, endPoint y: 226, distance: 68.1
click at [132, 229] on div "Linked Orders" at bounding box center [136, 230] width 71 height 15
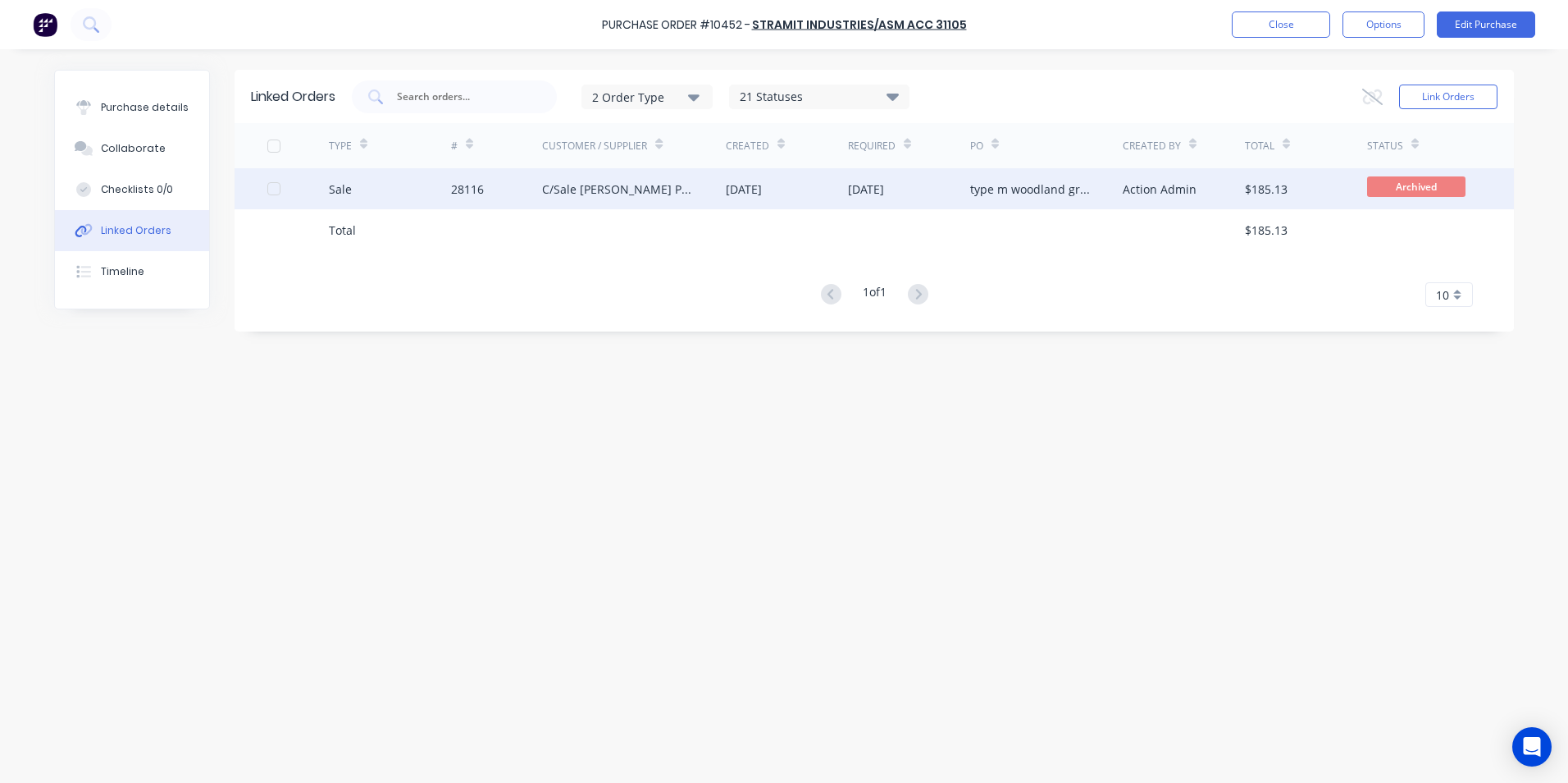
click at [400, 195] on div "Sale" at bounding box center [390, 188] width 122 height 41
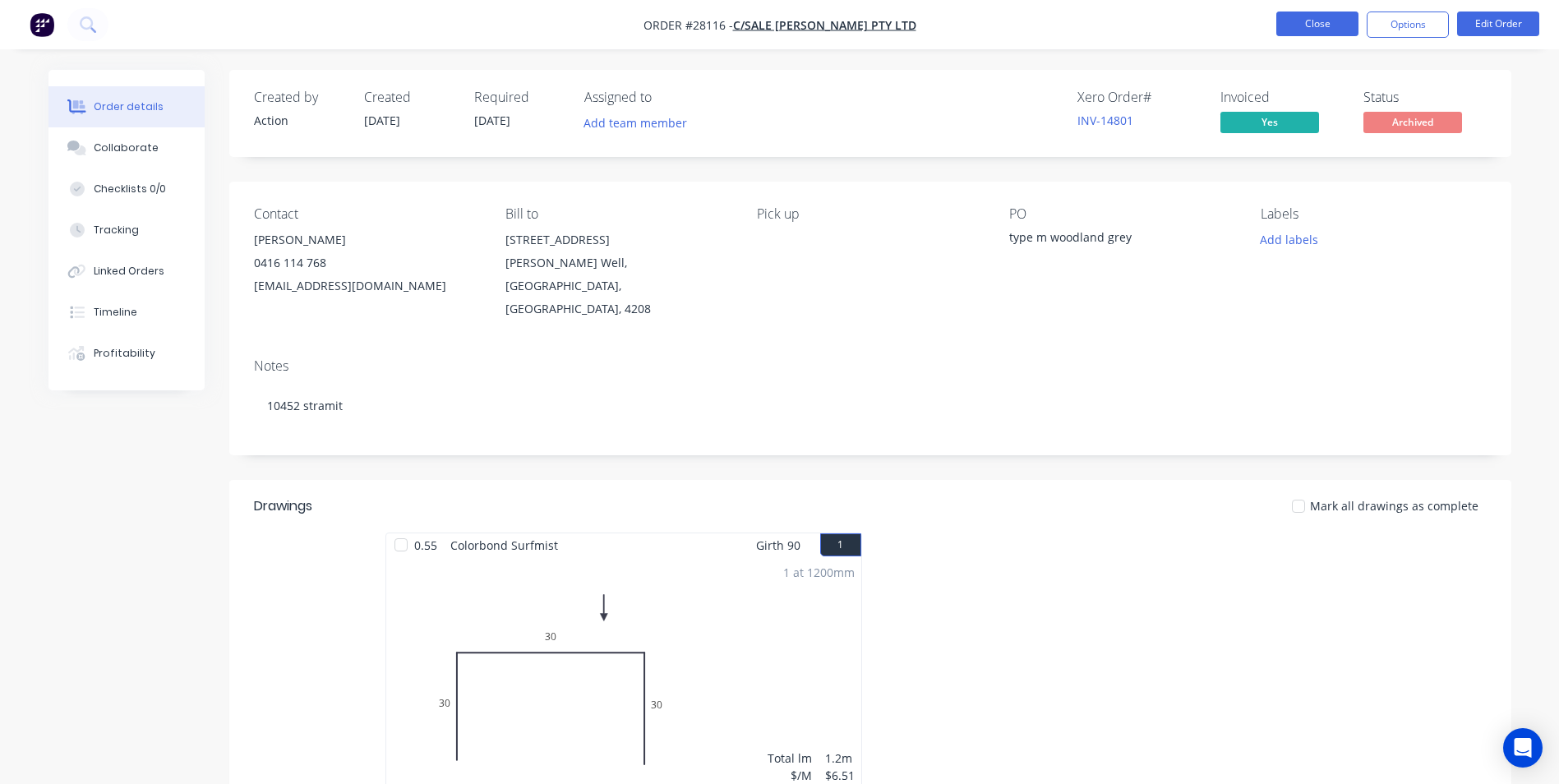
click at [1334, 21] on button "Close" at bounding box center [1317, 24] width 82 height 25
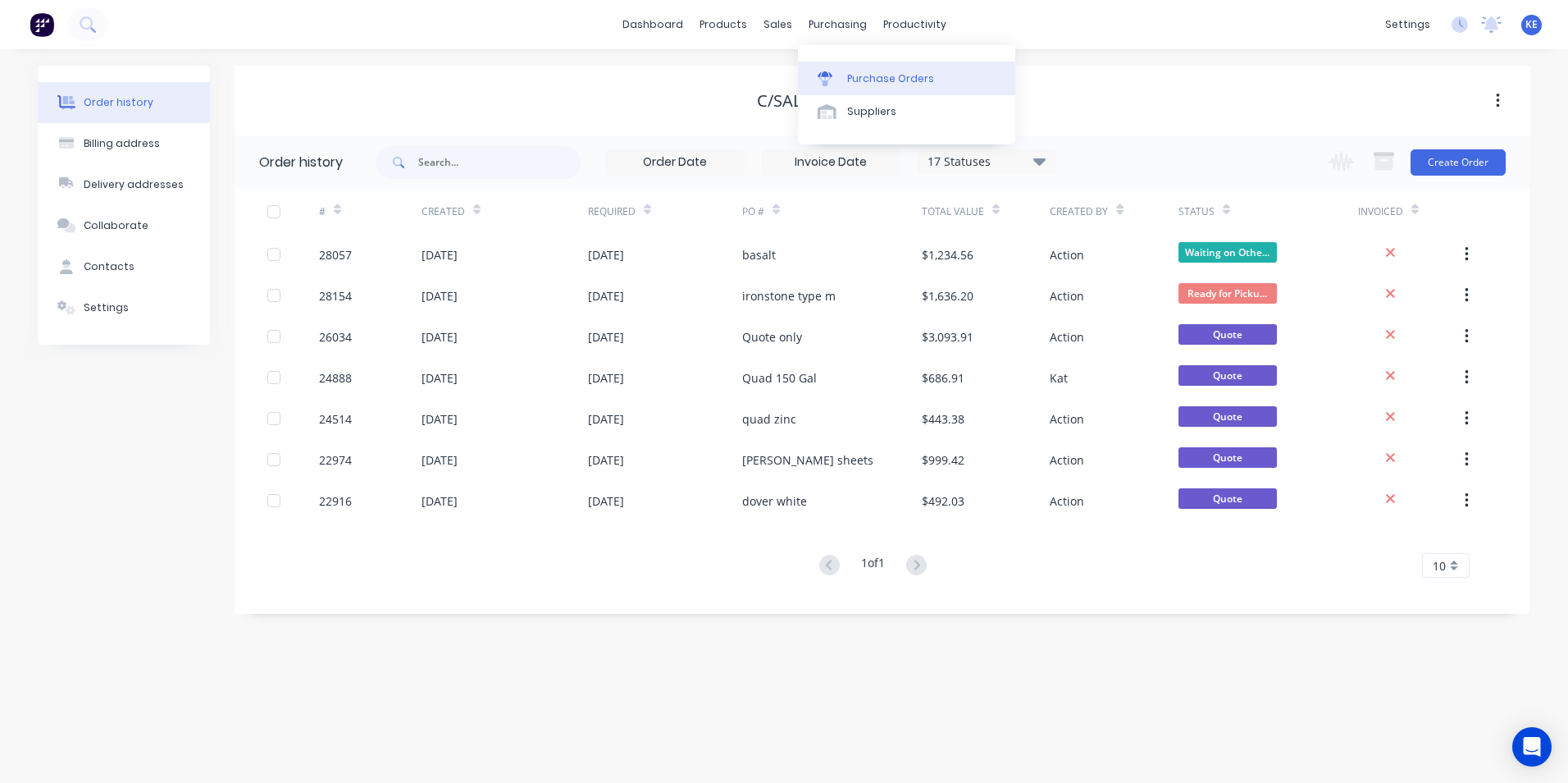
click at [862, 75] on div "Purchase Orders" at bounding box center [891, 79] width 87 height 15
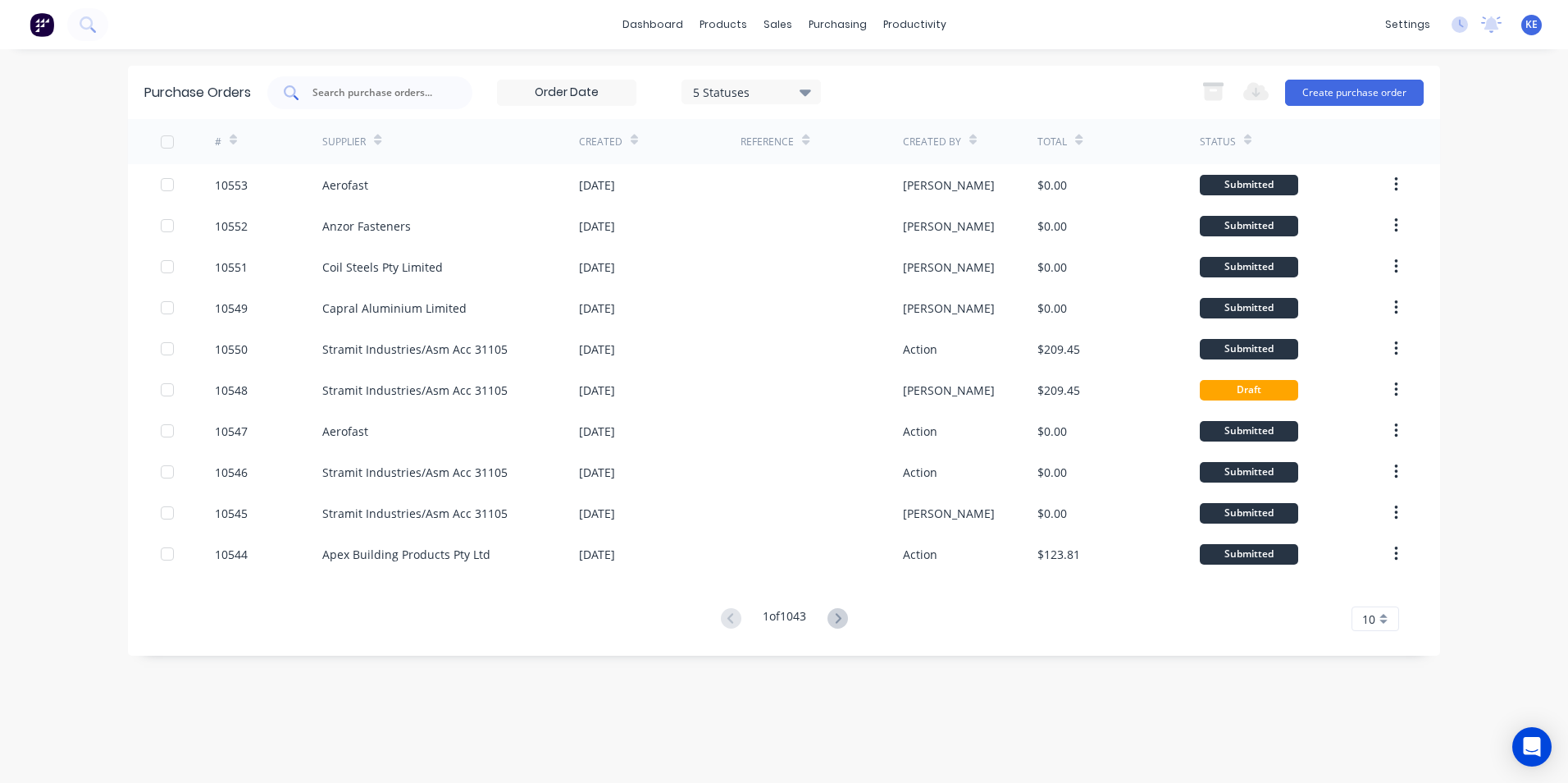
click at [374, 83] on div at bounding box center [370, 93] width 205 height 33
type input "10456"
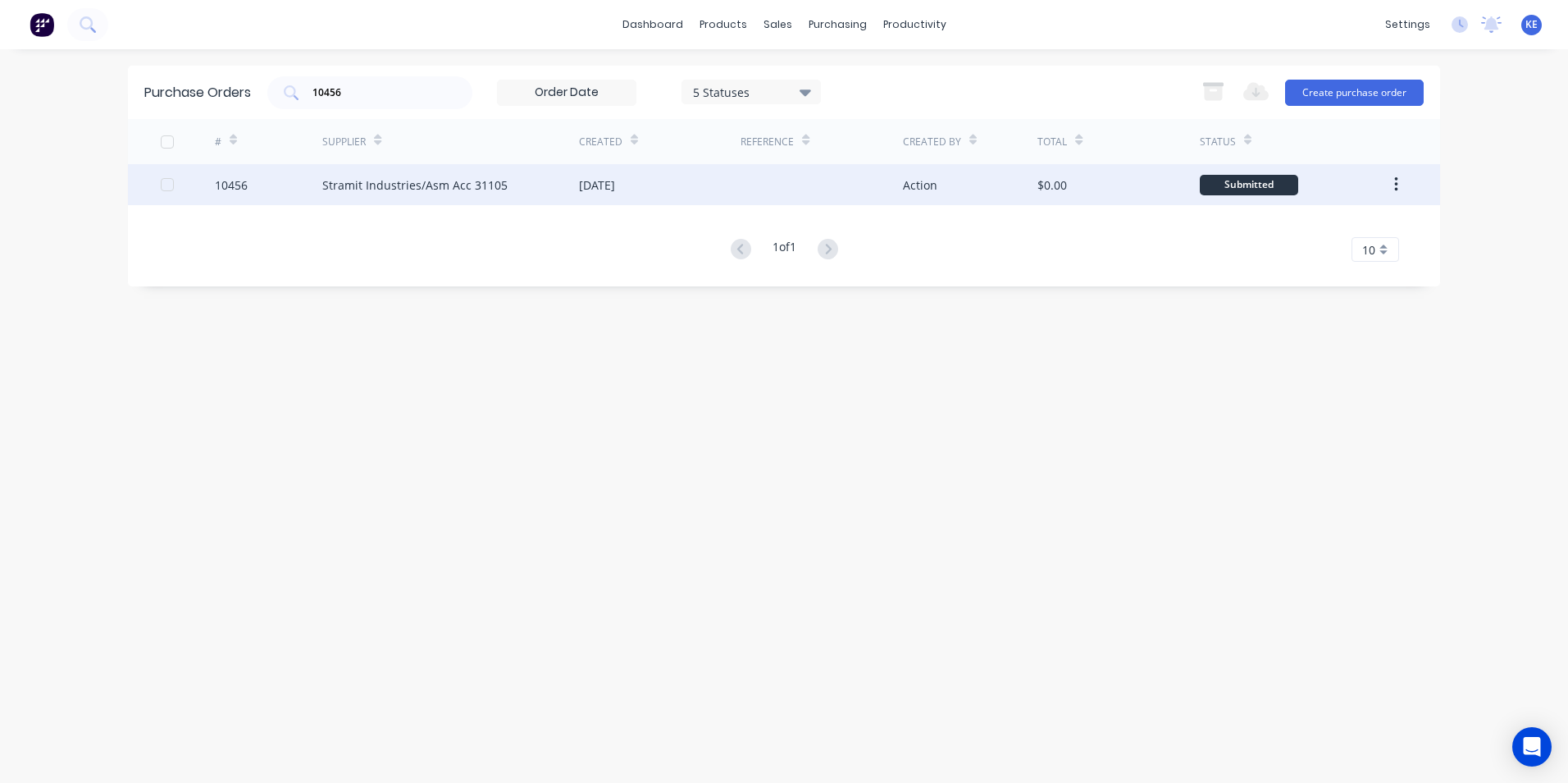
click at [277, 185] on div "10456" at bounding box center [268, 184] width 108 height 41
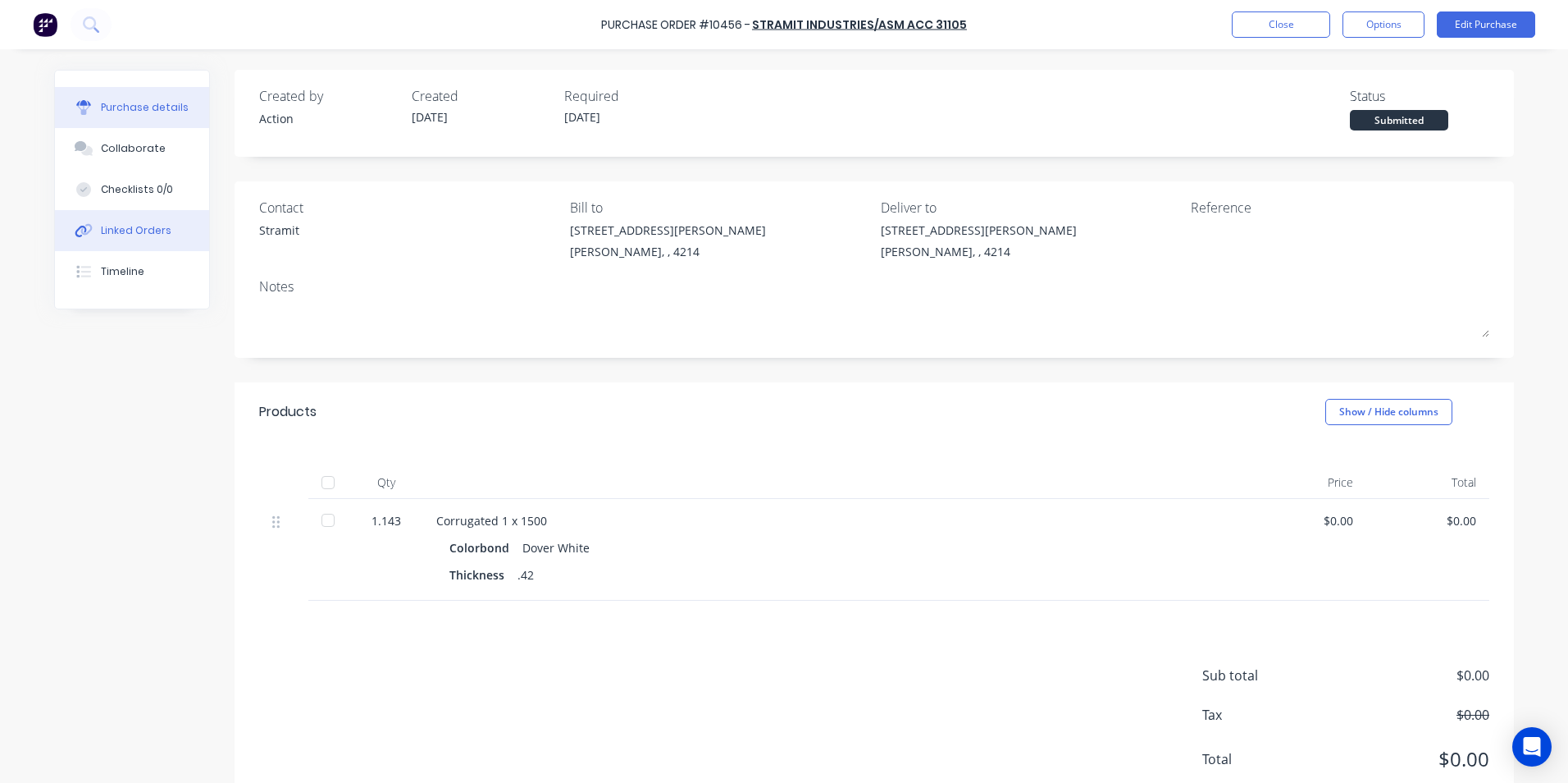
click at [103, 228] on div "Linked Orders" at bounding box center [136, 230] width 71 height 15
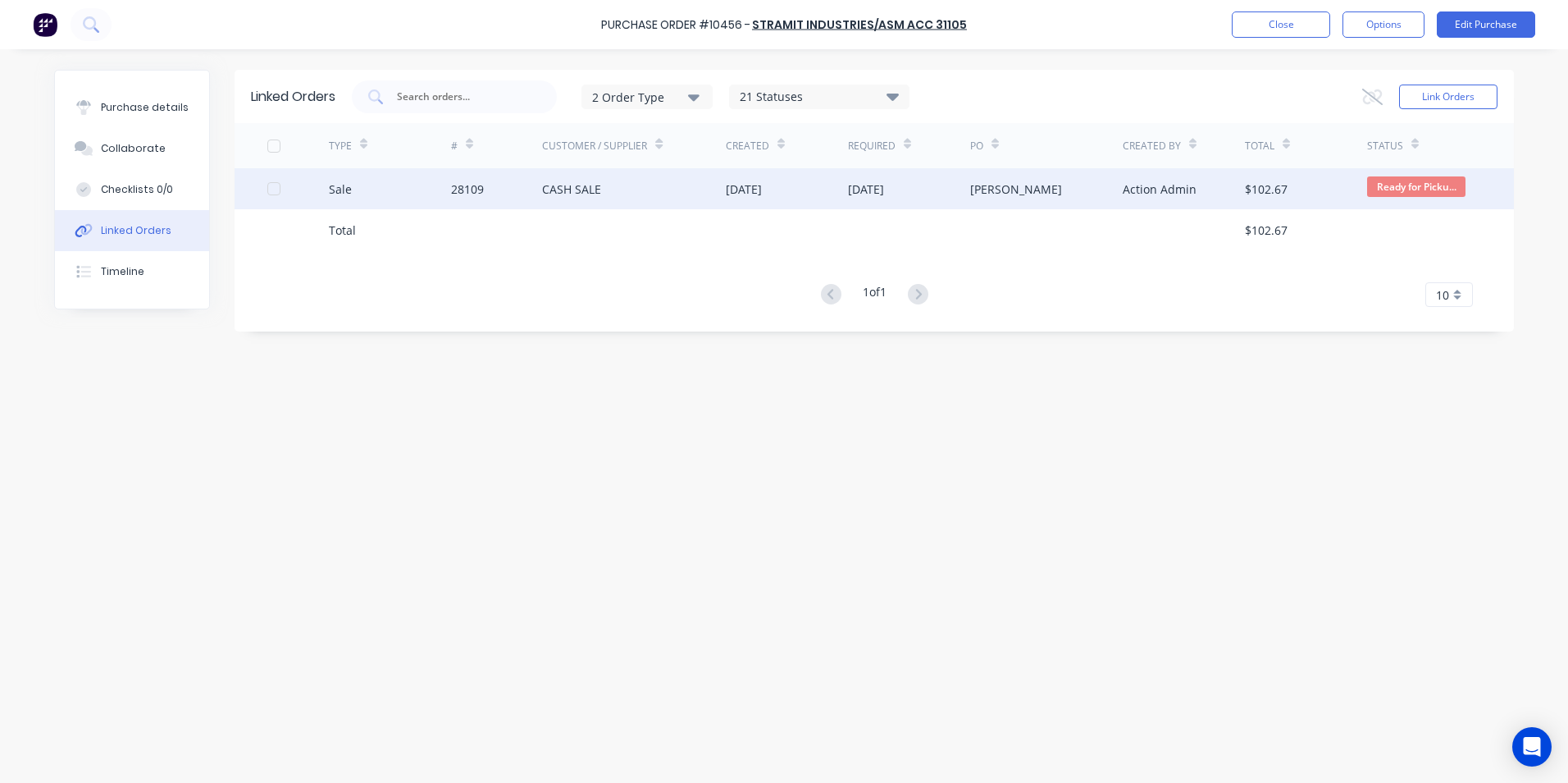
click at [394, 204] on div "Sale" at bounding box center [390, 188] width 122 height 41
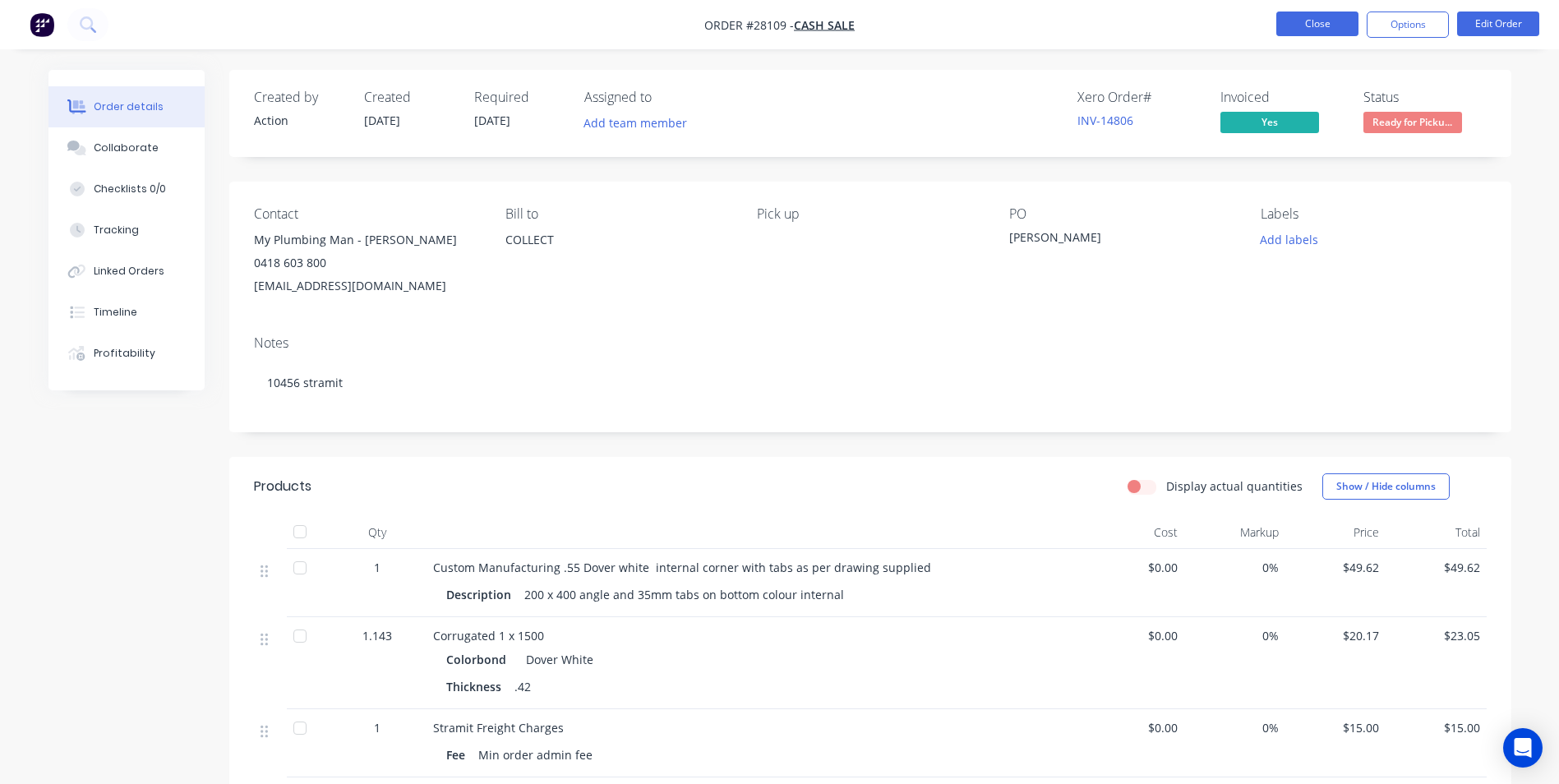
click at [1325, 13] on button "Close" at bounding box center [1317, 24] width 82 height 25
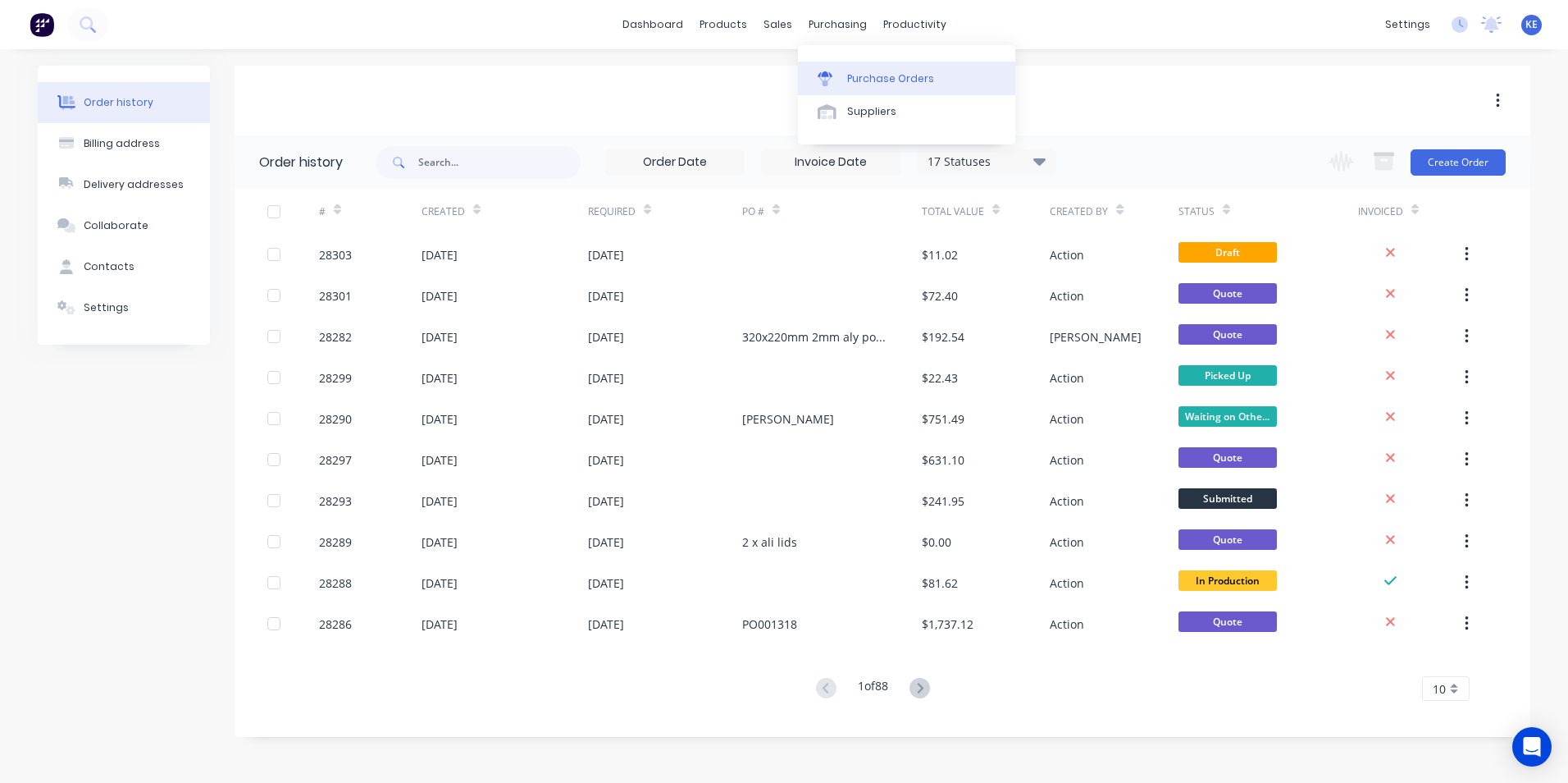
click at [842, 81] on link "Purchase Orders" at bounding box center [907, 78] width 218 height 33
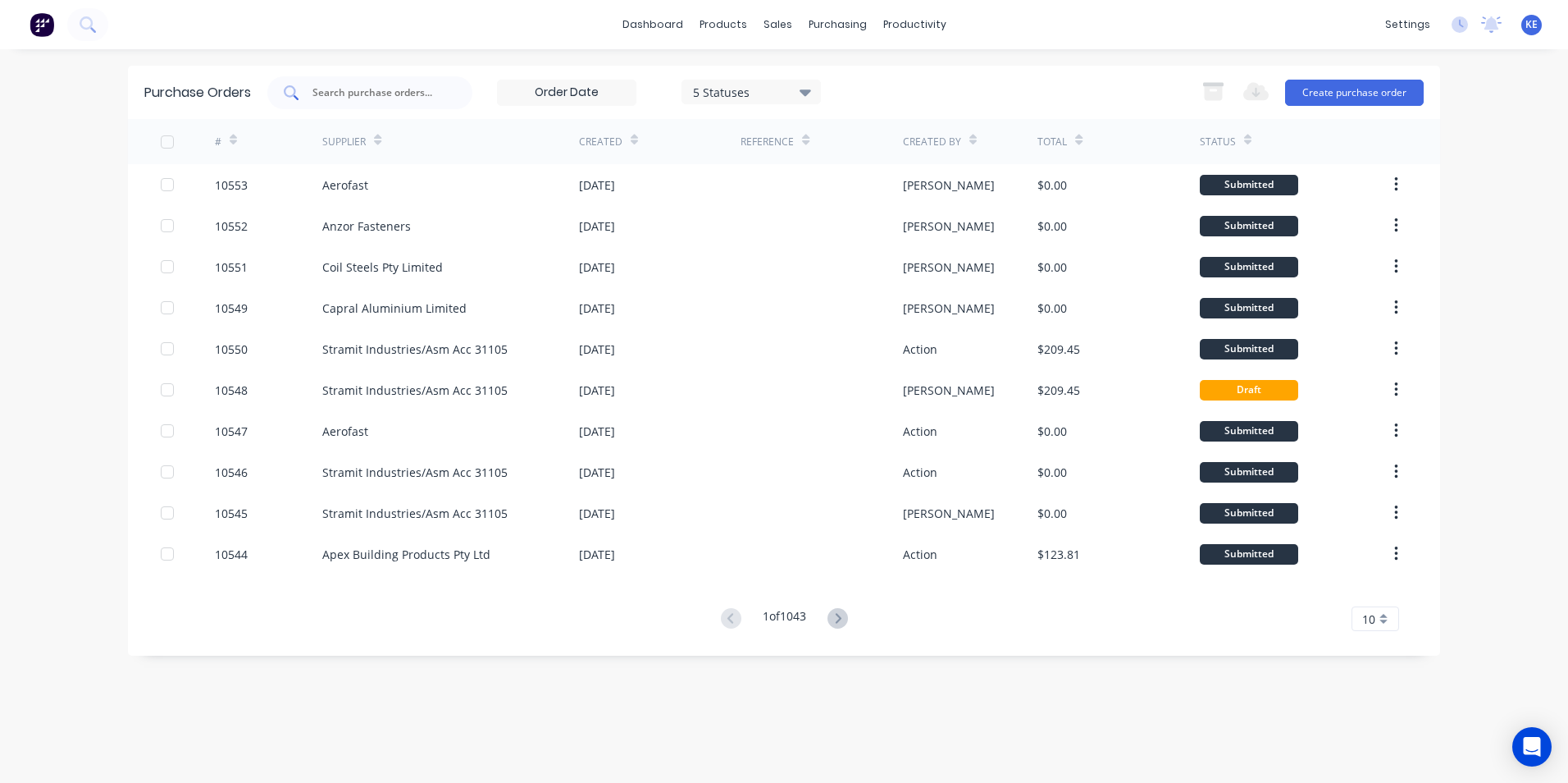
click at [383, 96] on input "text" at bounding box center [379, 93] width 136 height 16
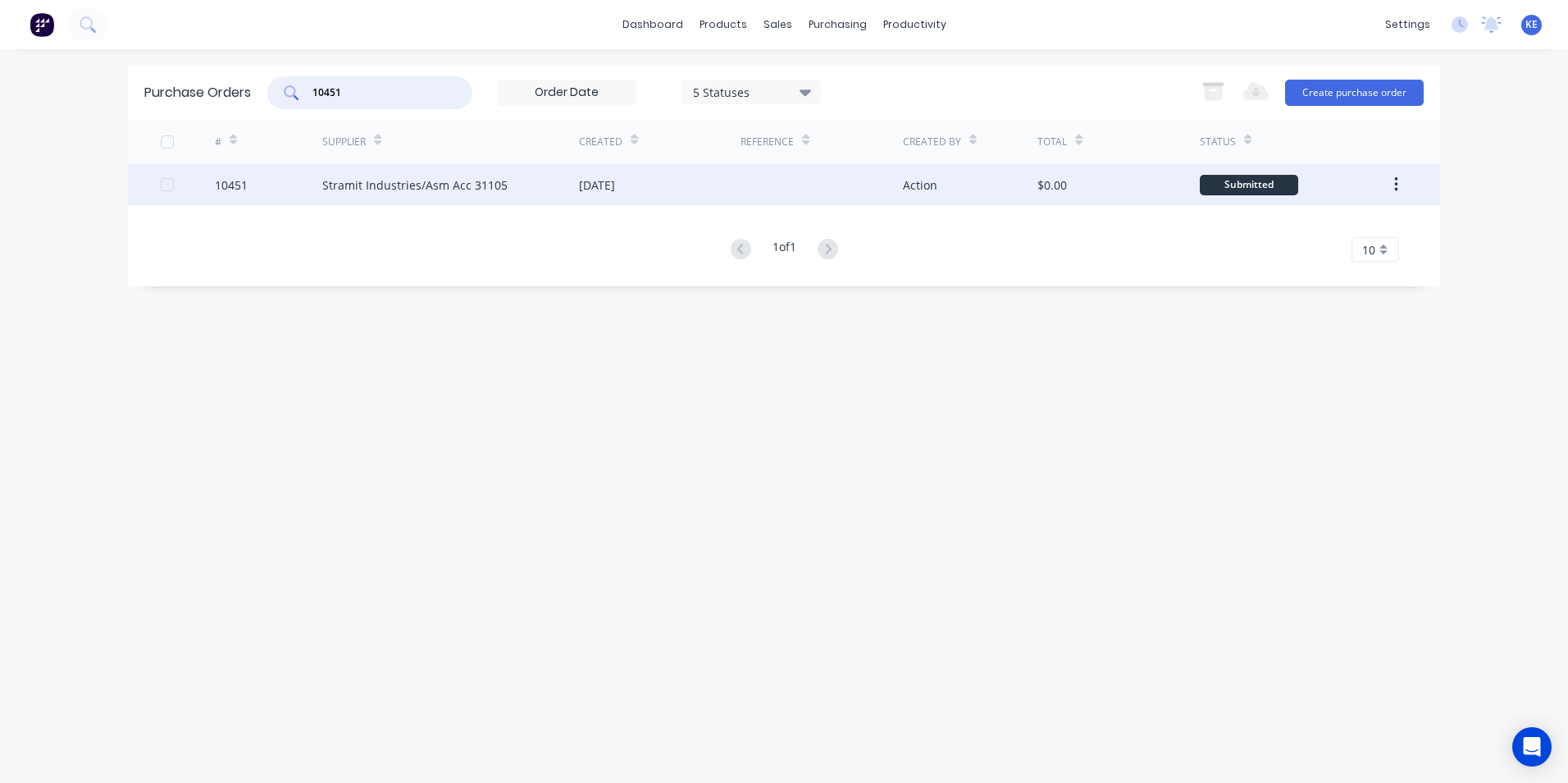
type input "10451"
click at [278, 183] on div "10451" at bounding box center [268, 184] width 108 height 41
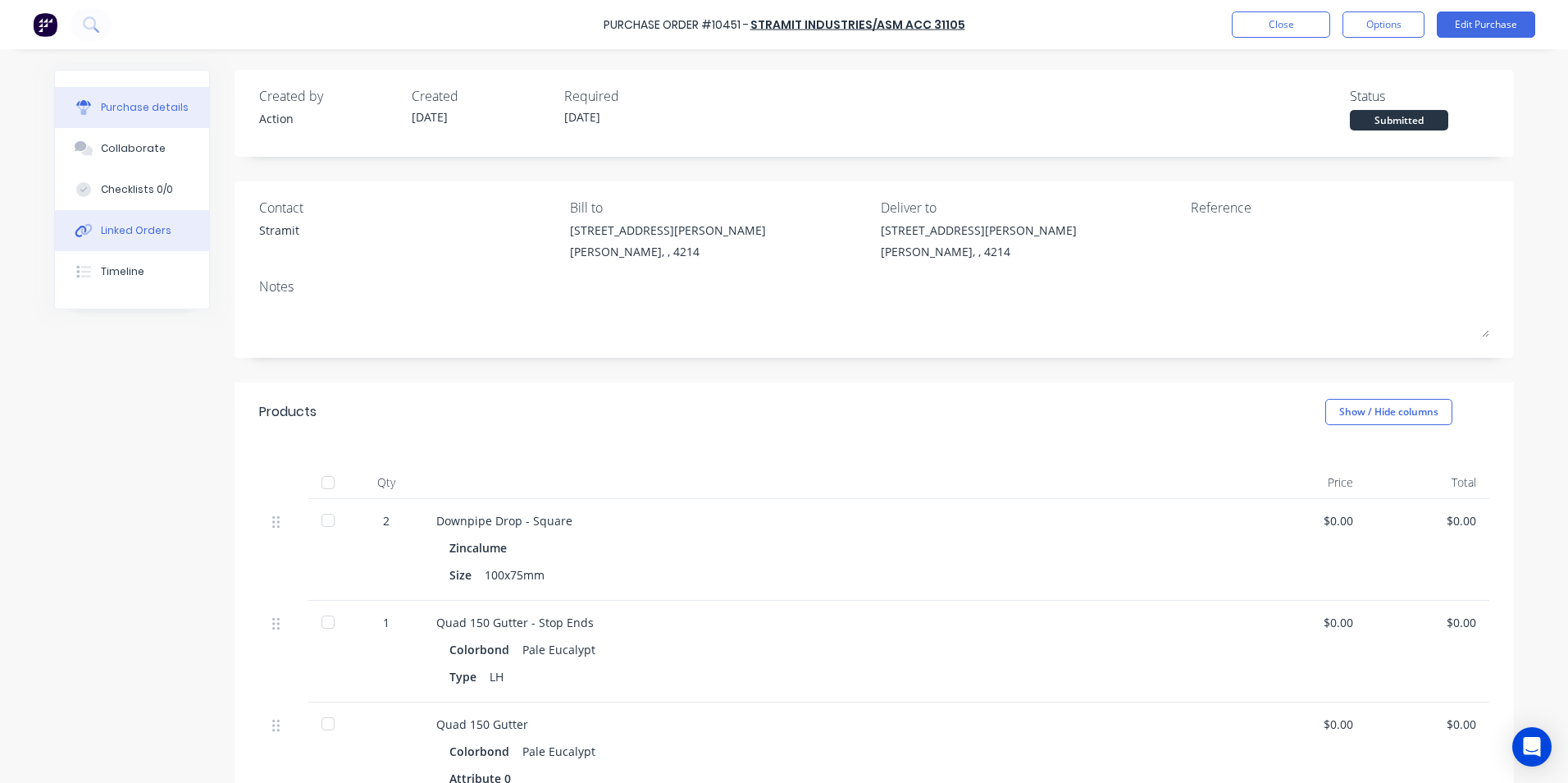
click at [111, 220] on button "Linked Orders" at bounding box center [132, 230] width 154 height 41
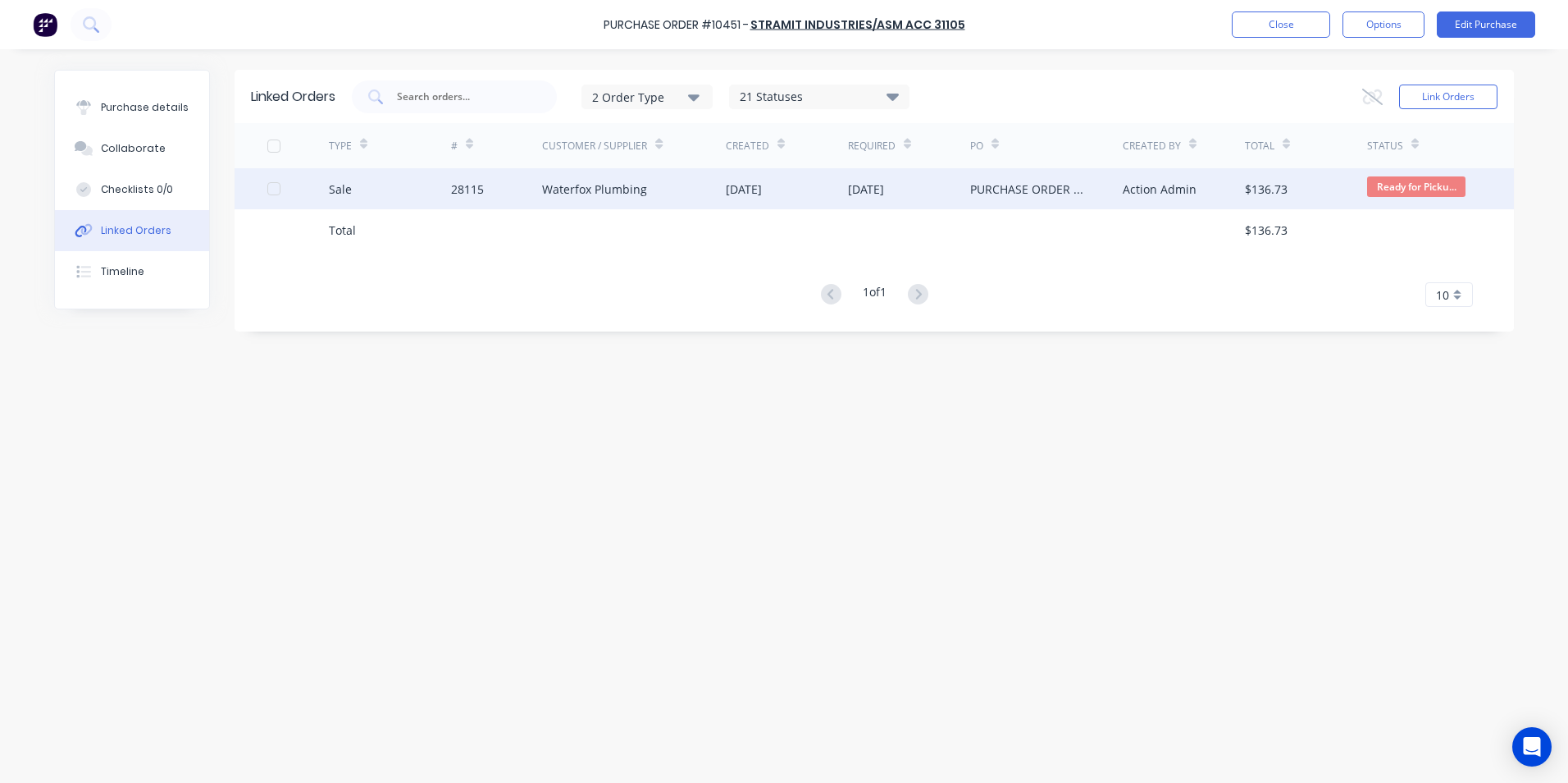
click at [396, 199] on div "Sale" at bounding box center [390, 188] width 122 height 41
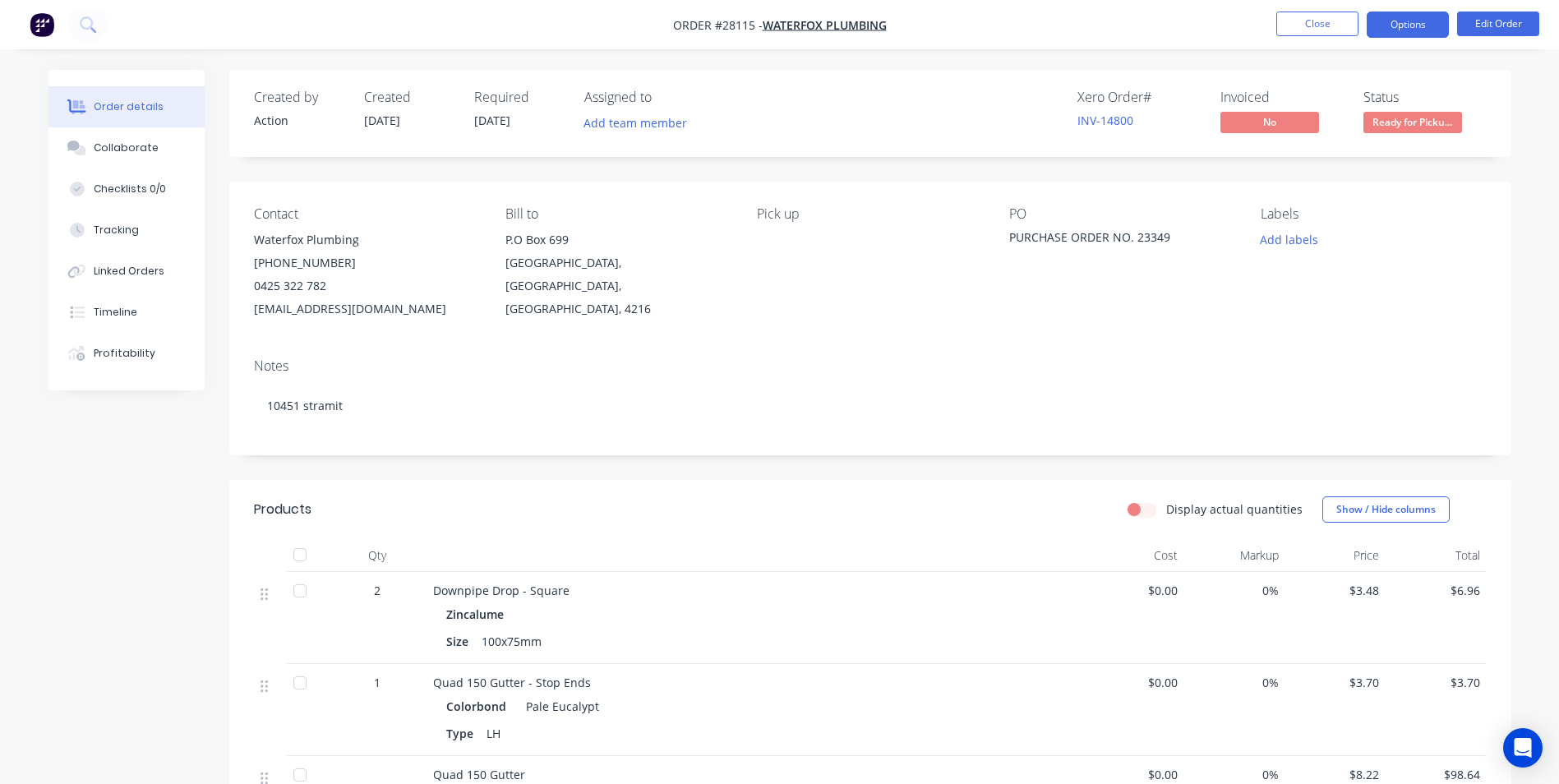
click at [1412, 27] on button "Options" at bounding box center [1407, 25] width 82 height 26
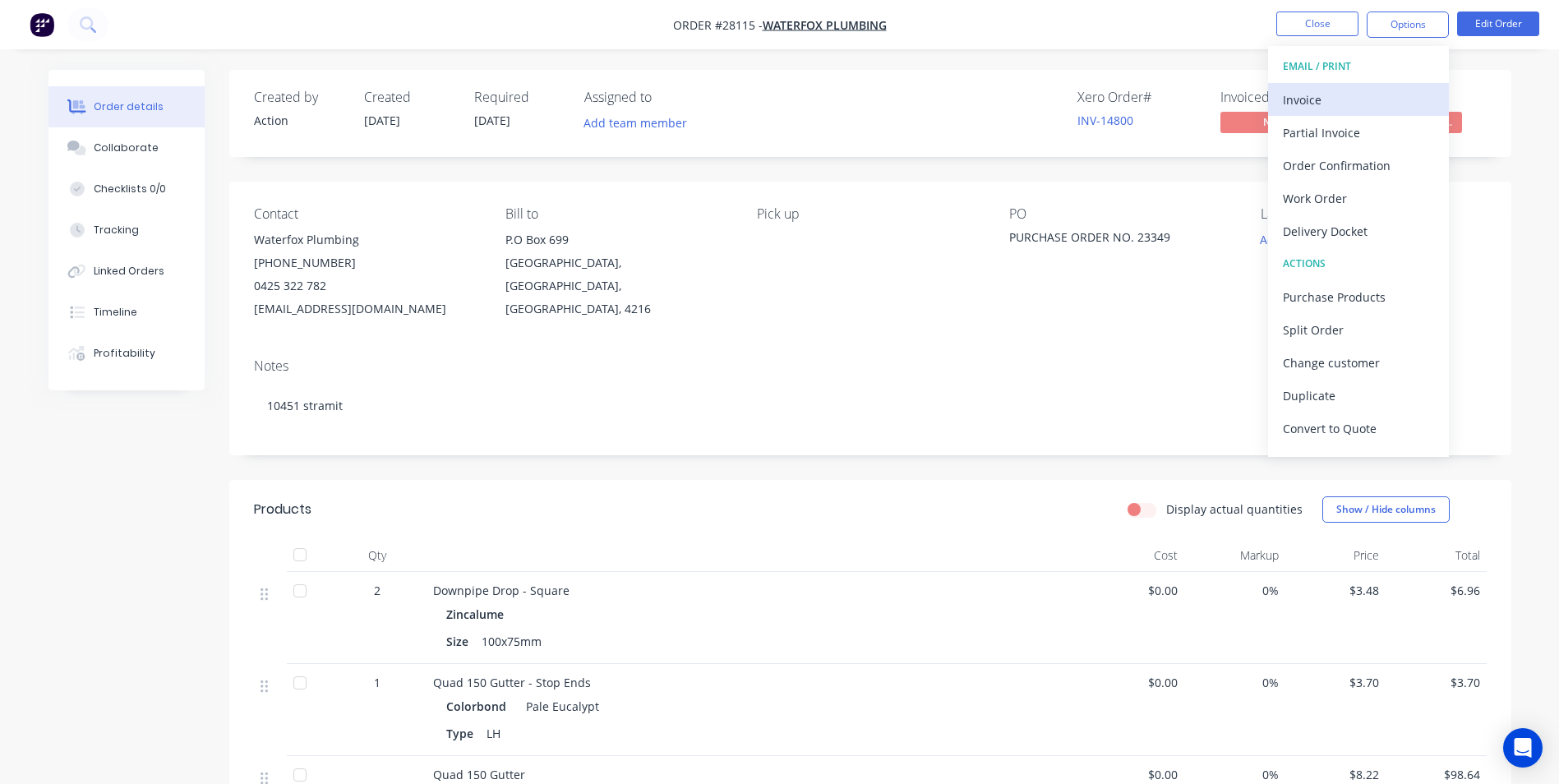
click at [1336, 101] on div "Invoice" at bounding box center [1358, 100] width 151 height 24
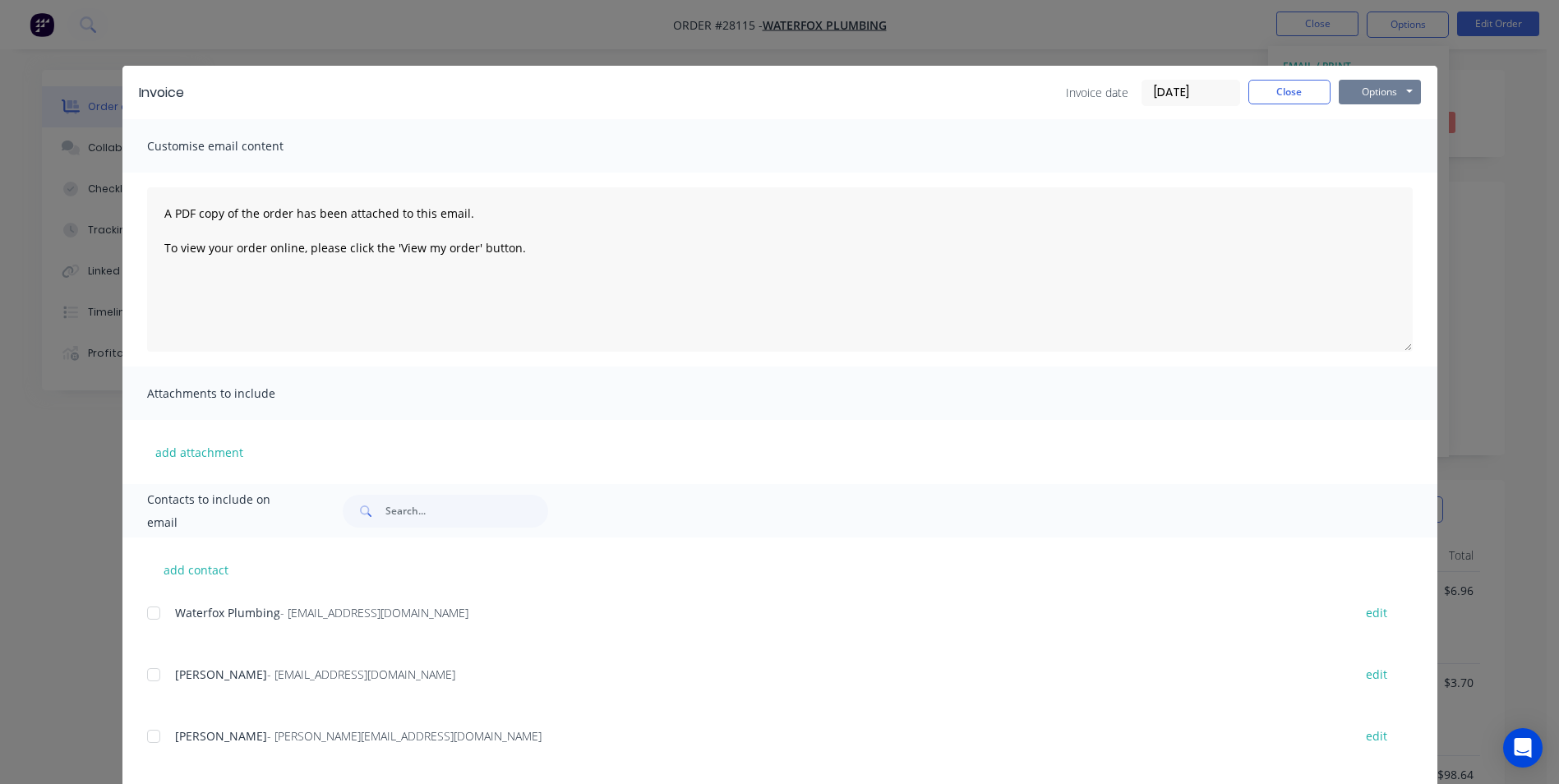
click at [1365, 90] on button "Options" at bounding box center [1379, 92] width 82 height 25
click at [1372, 151] on button "Print" at bounding box center [1391, 148] width 105 height 27
click at [1289, 93] on button "Close" at bounding box center [1289, 92] width 82 height 25
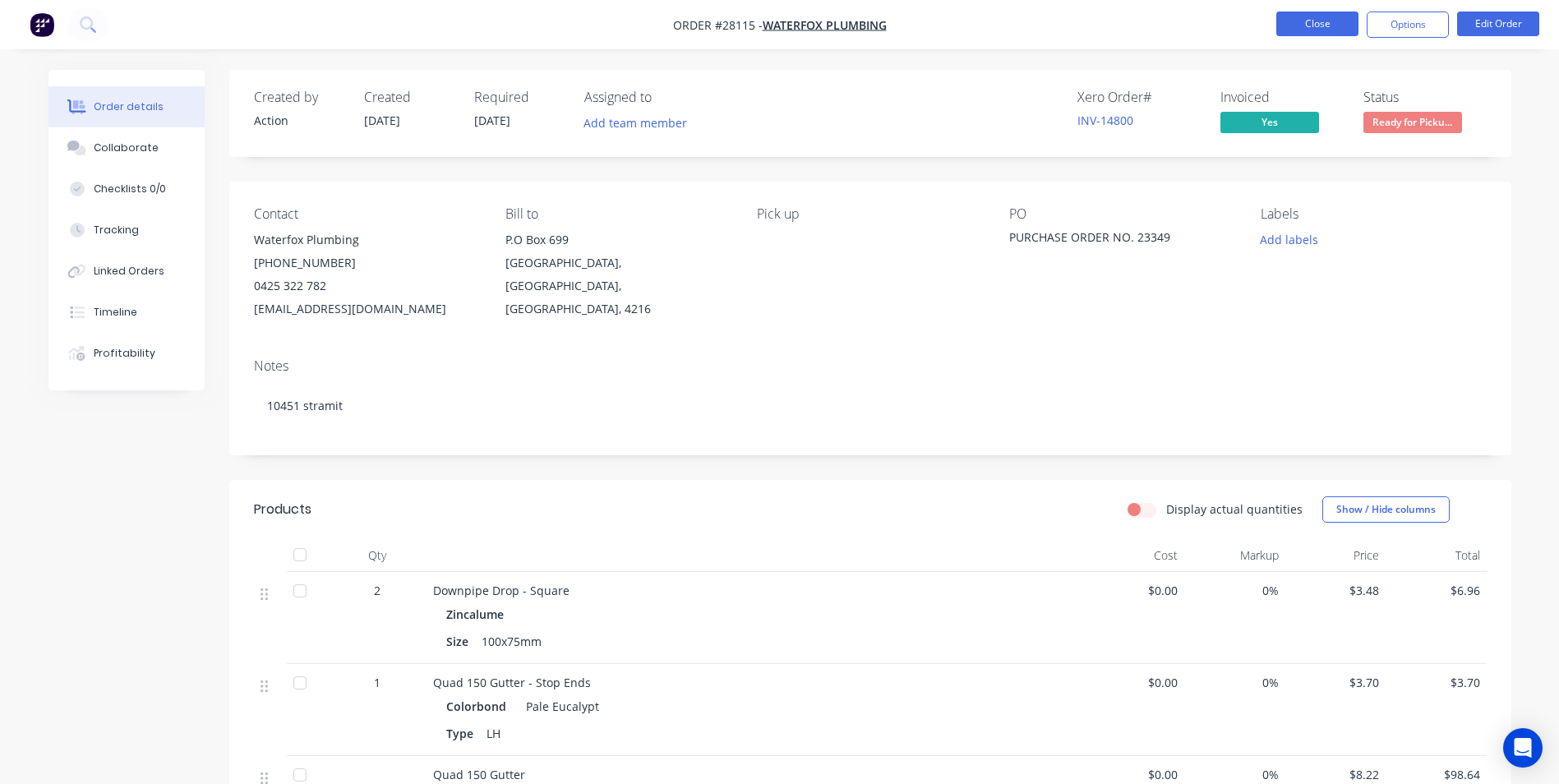
click at [1309, 30] on button "Close" at bounding box center [1317, 24] width 82 height 25
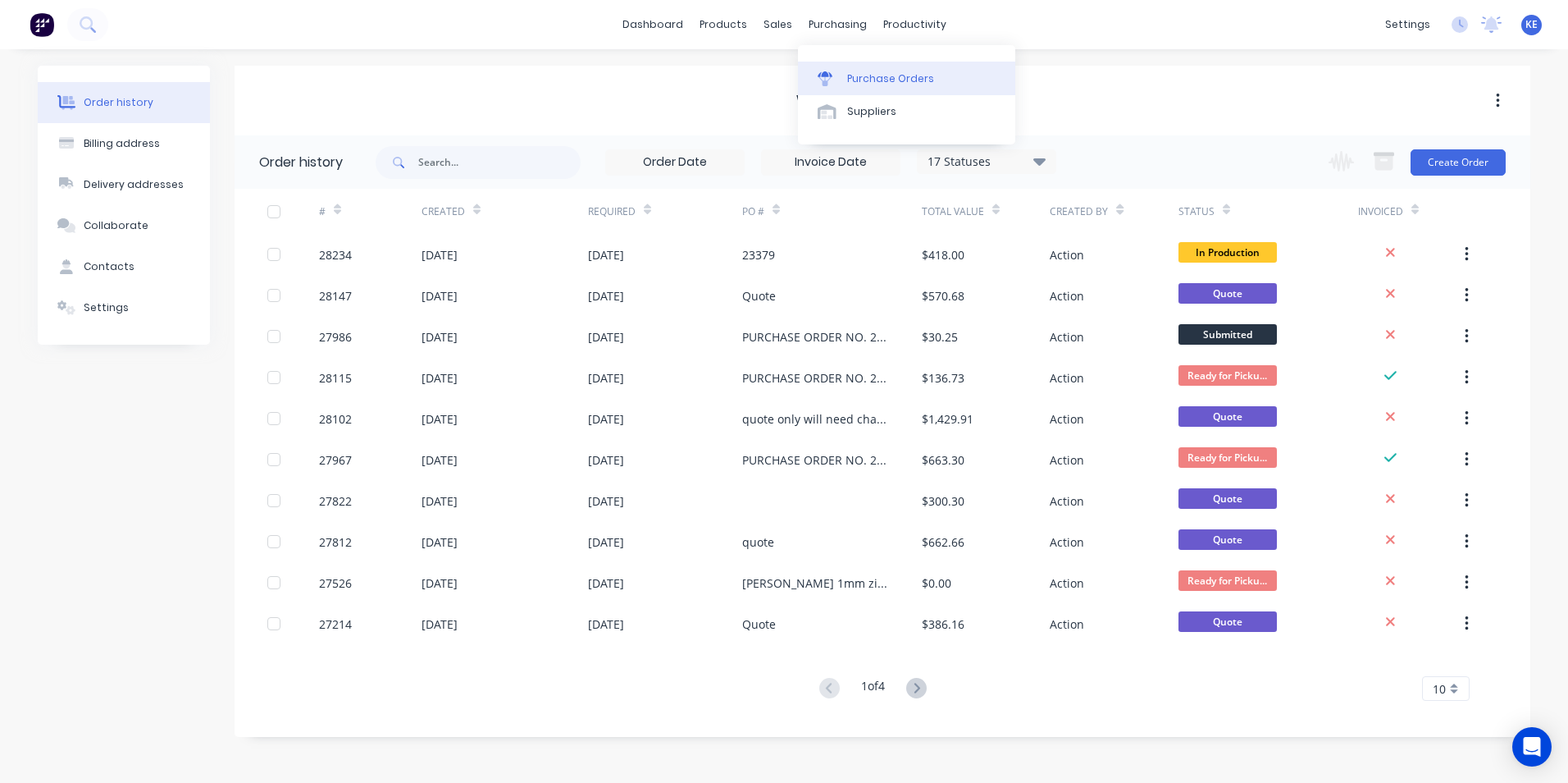
click at [844, 85] on link "Purchase Orders" at bounding box center [907, 78] width 218 height 33
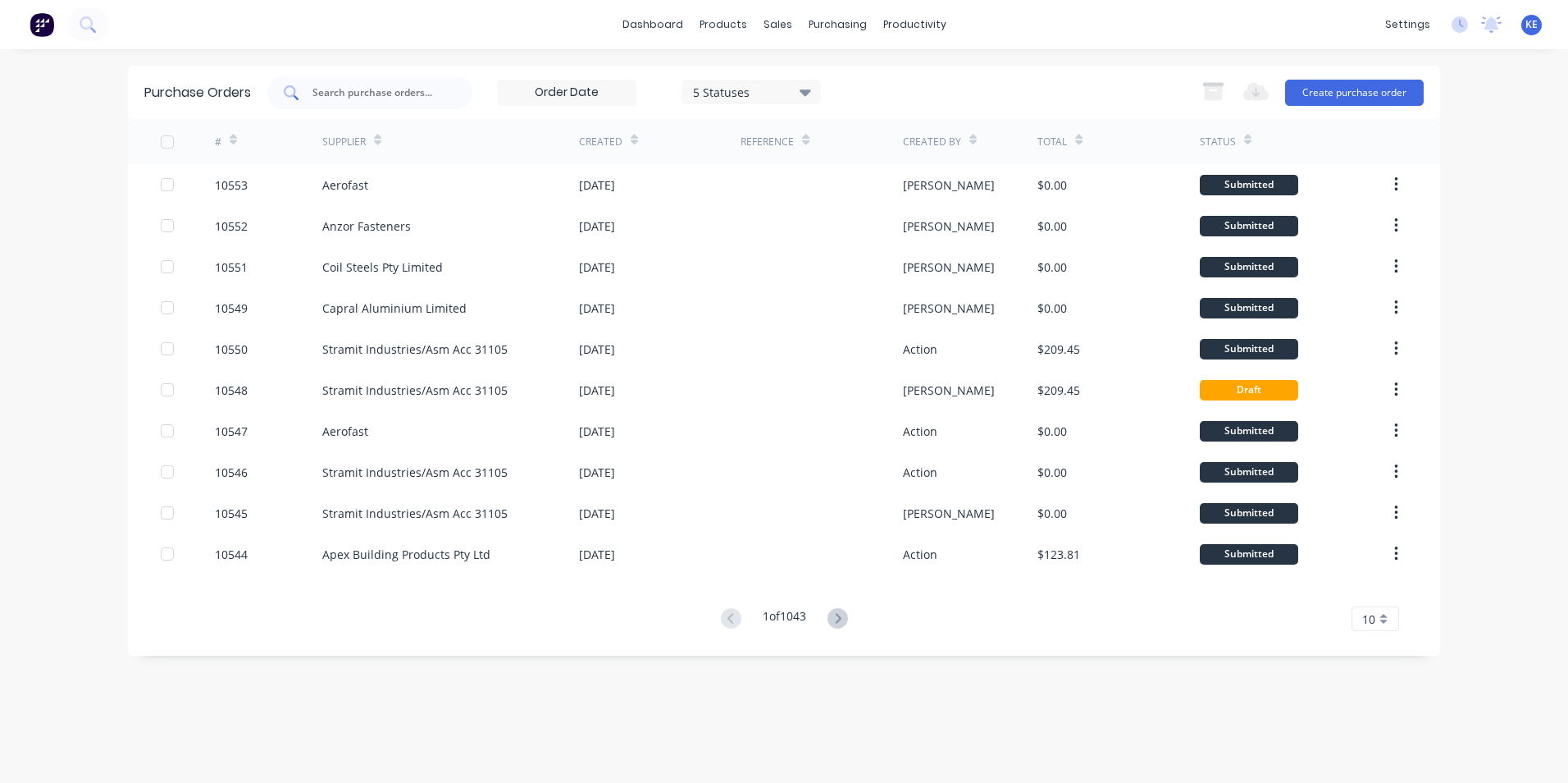
click at [386, 91] on input "text" at bounding box center [379, 93] width 136 height 16
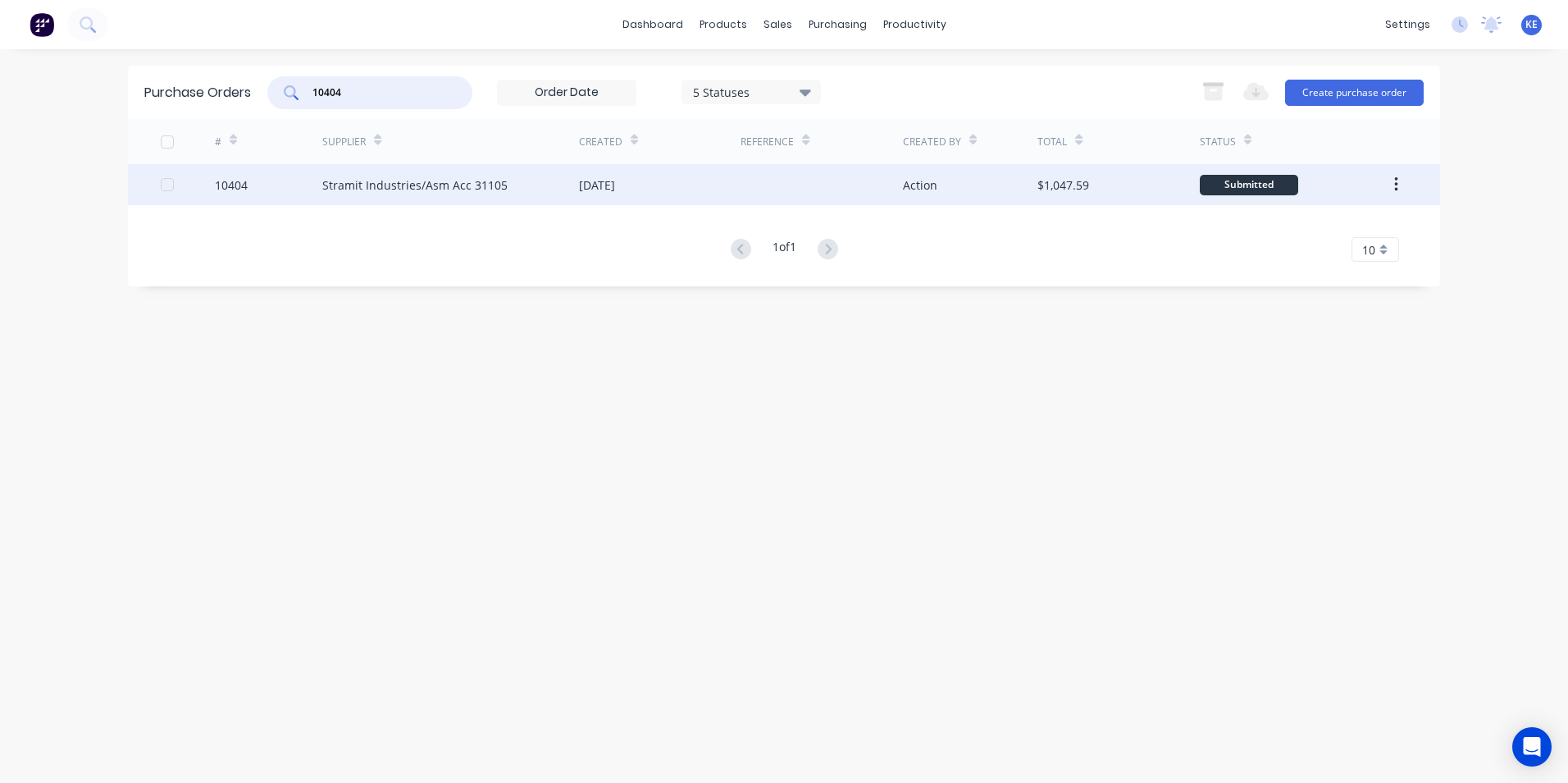
type input "10404"
click at [286, 181] on div "10404" at bounding box center [268, 184] width 108 height 41
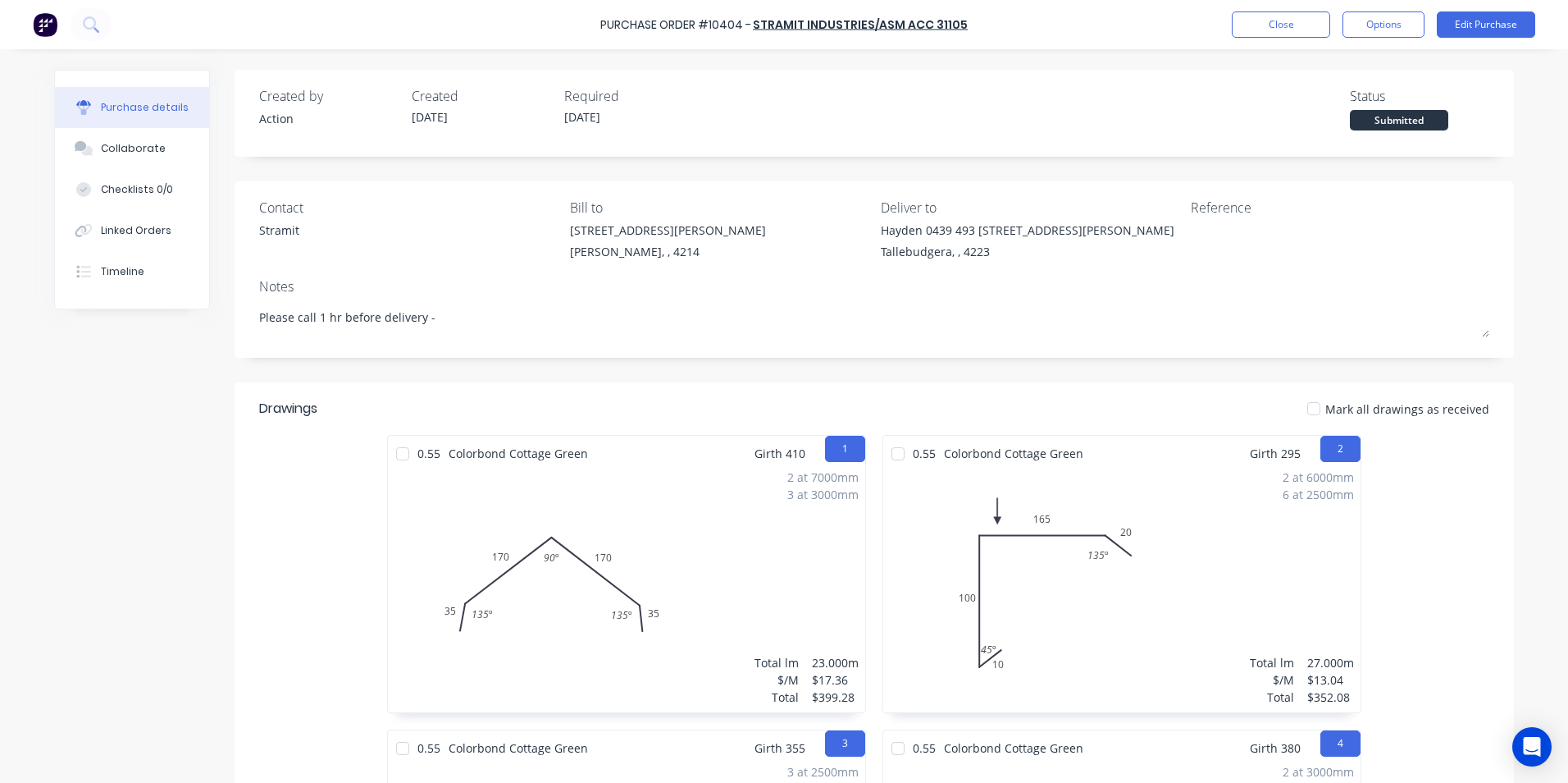
type textarea "x"
click at [119, 224] on div "Linked Orders" at bounding box center [136, 230] width 71 height 15
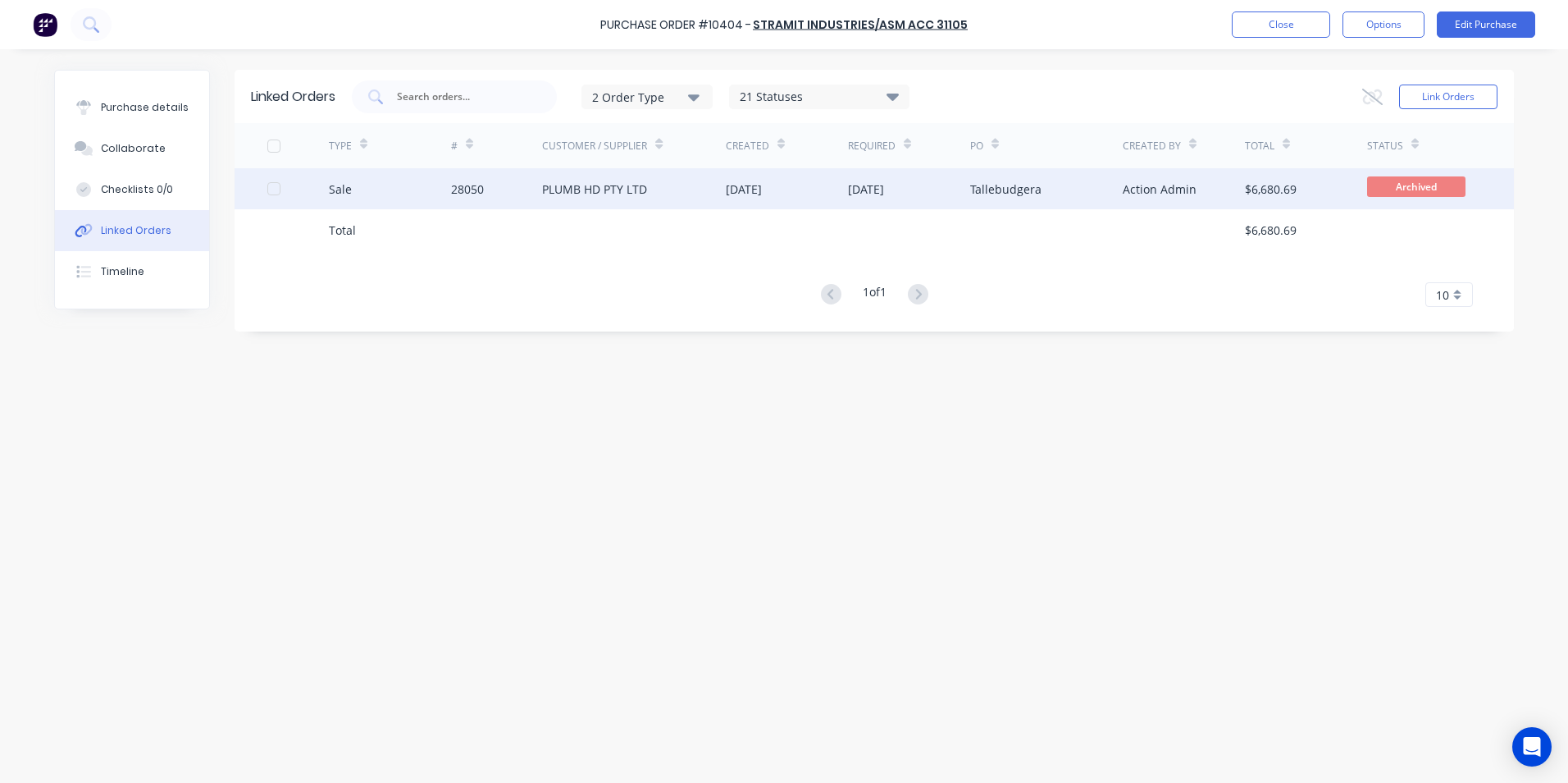
click at [369, 200] on div "Sale" at bounding box center [390, 188] width 122 height 41
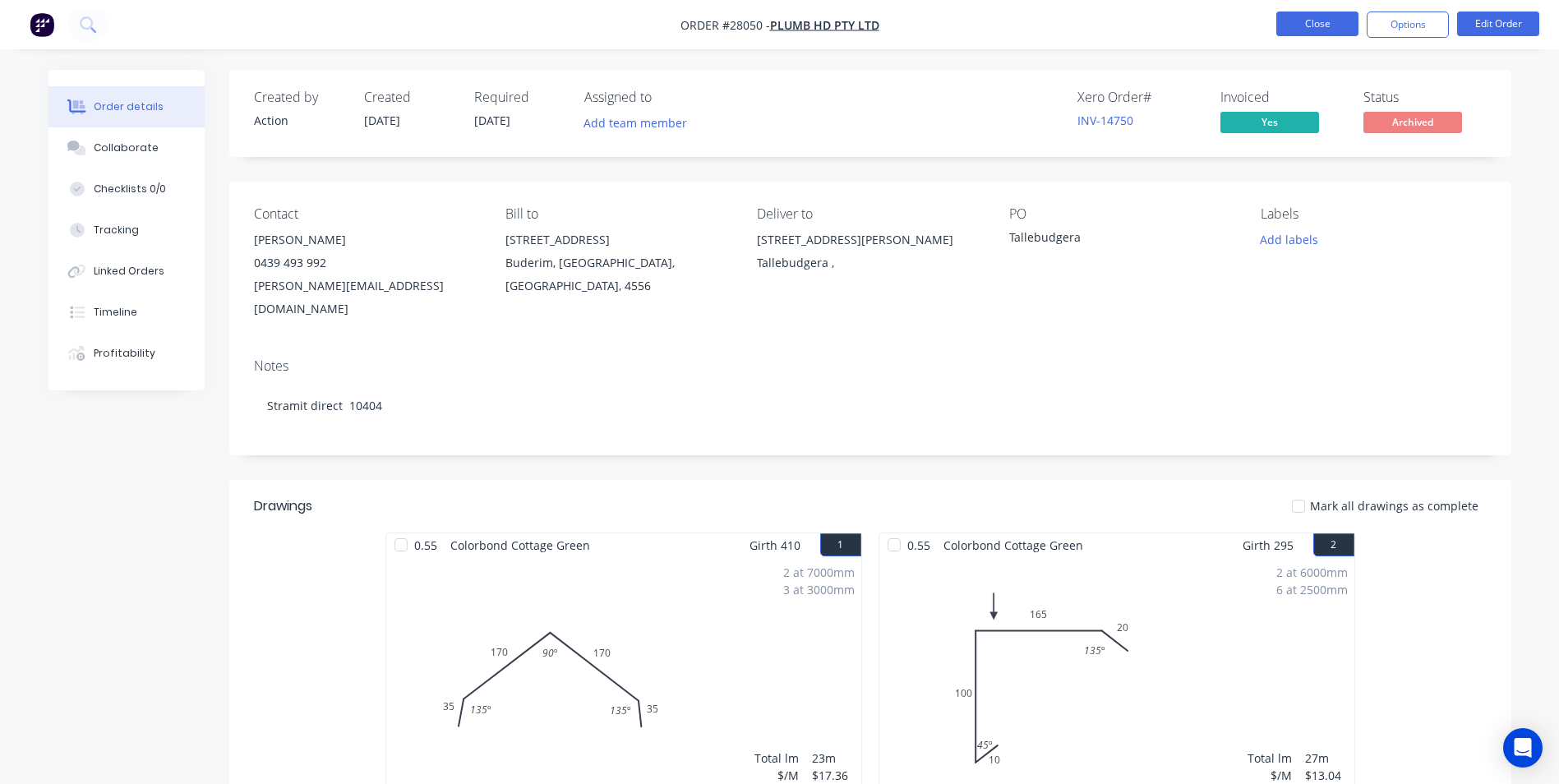
click at [1336, 25] on button "Close" at bounding box center [1317, 24] width 82 height 25
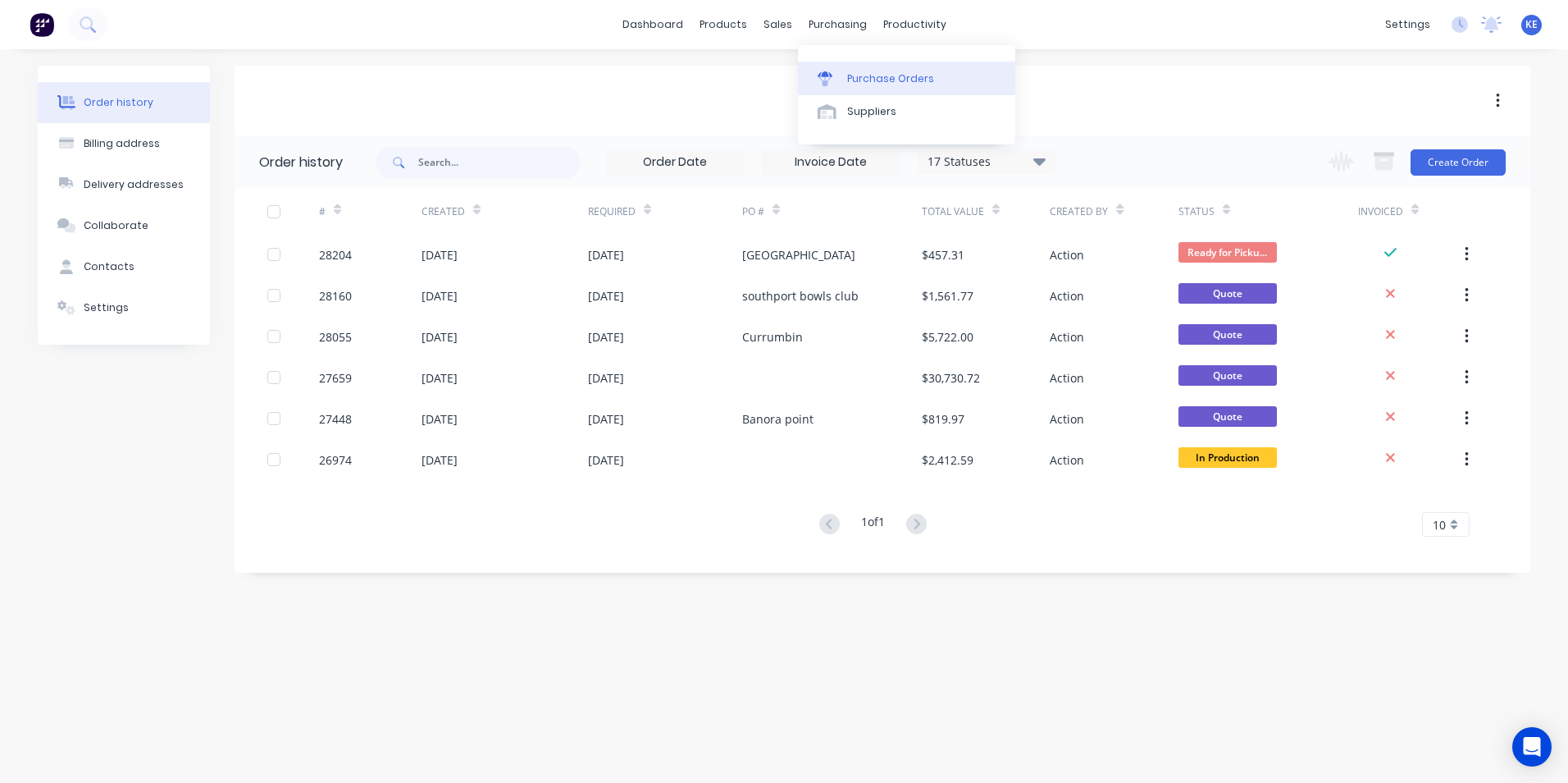
click at [862, 70] on link "Purchase Orders" at bounding box center [907, 78] width 218 height 33
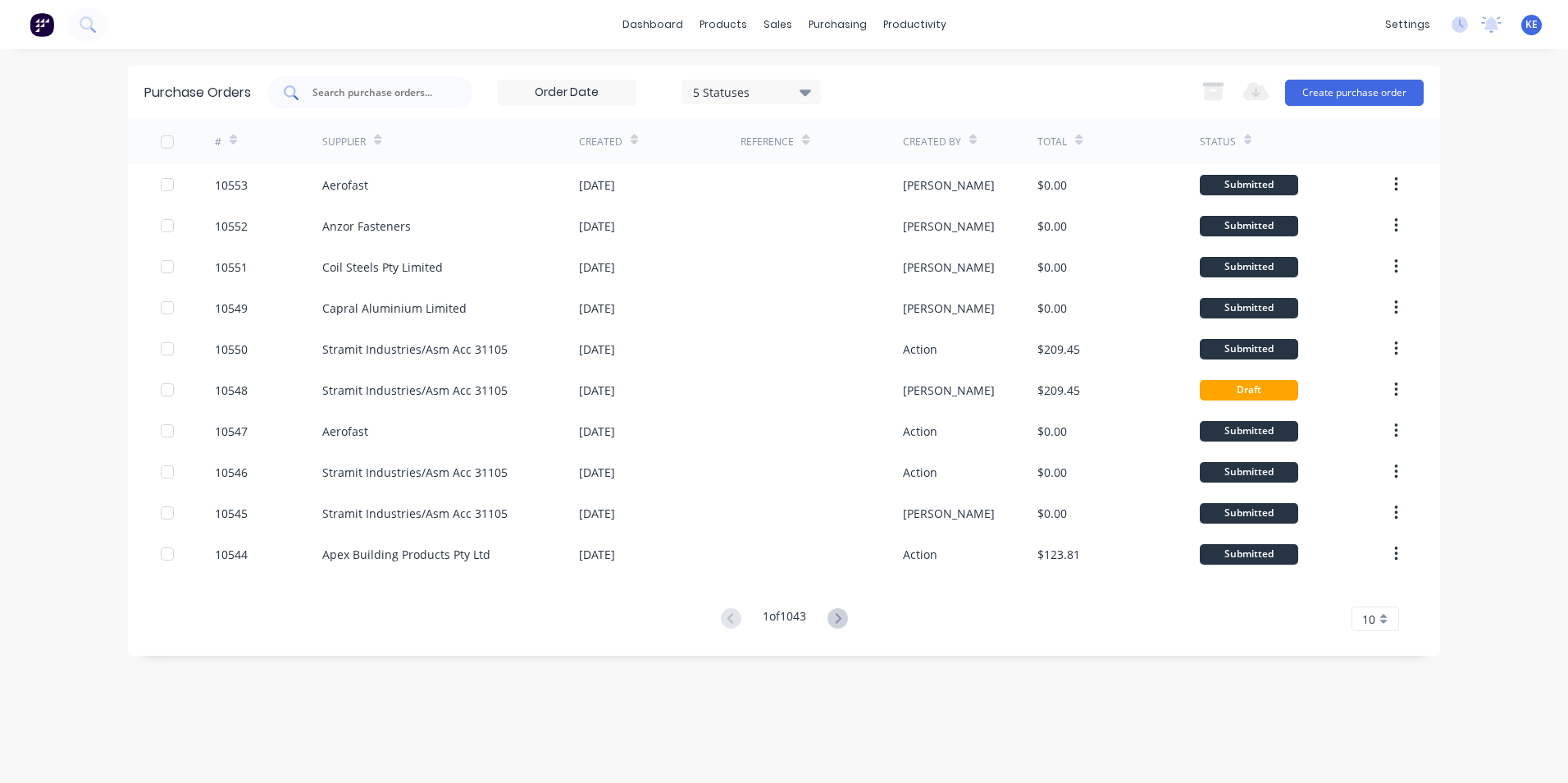
click at [397, 103] on div at bounding box center [370, 93] width 205 height 33
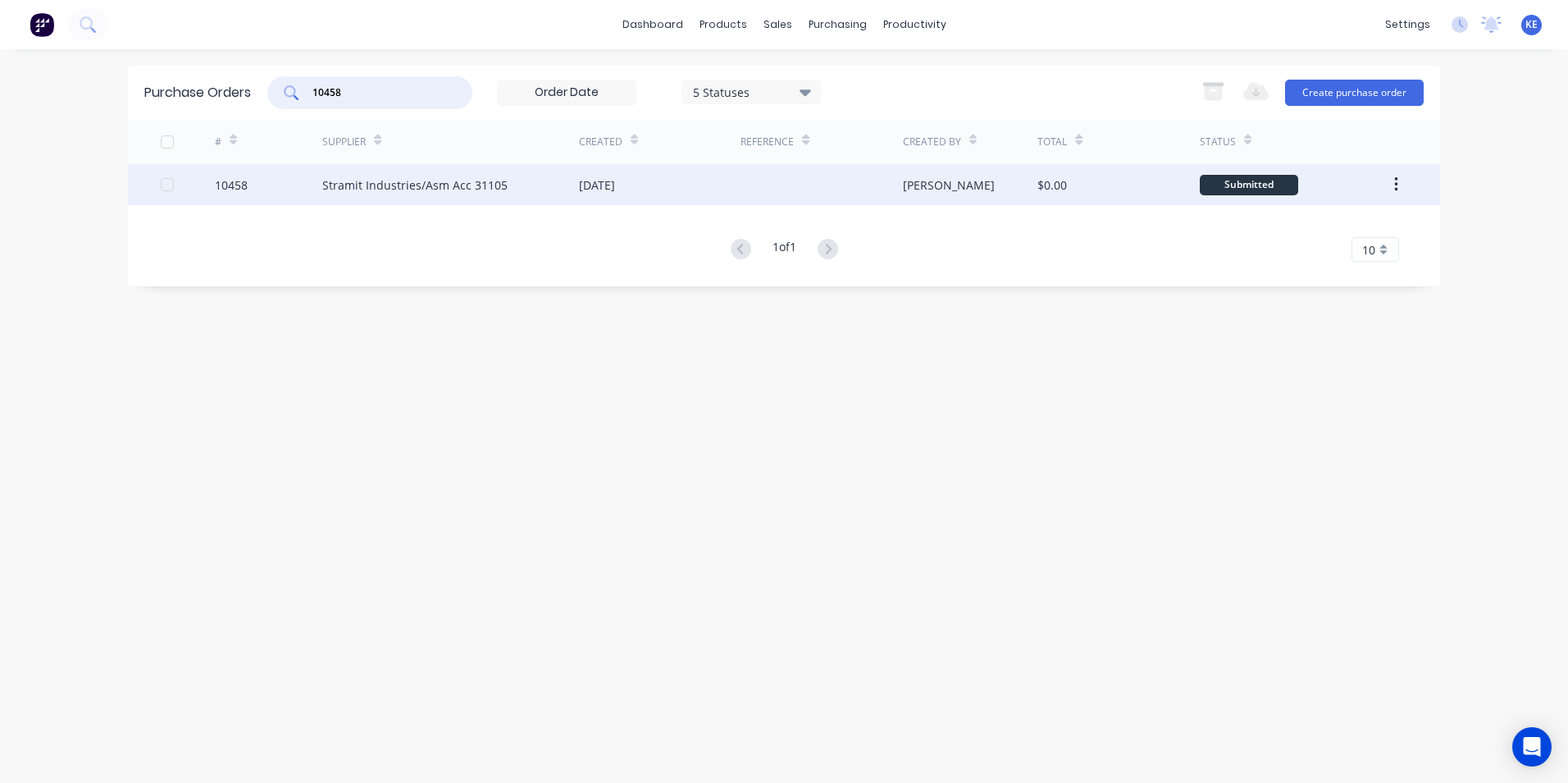
type input "10458"
click at [271, 178] on div "10458" at bounding box center [268, 184] width 108 height 41
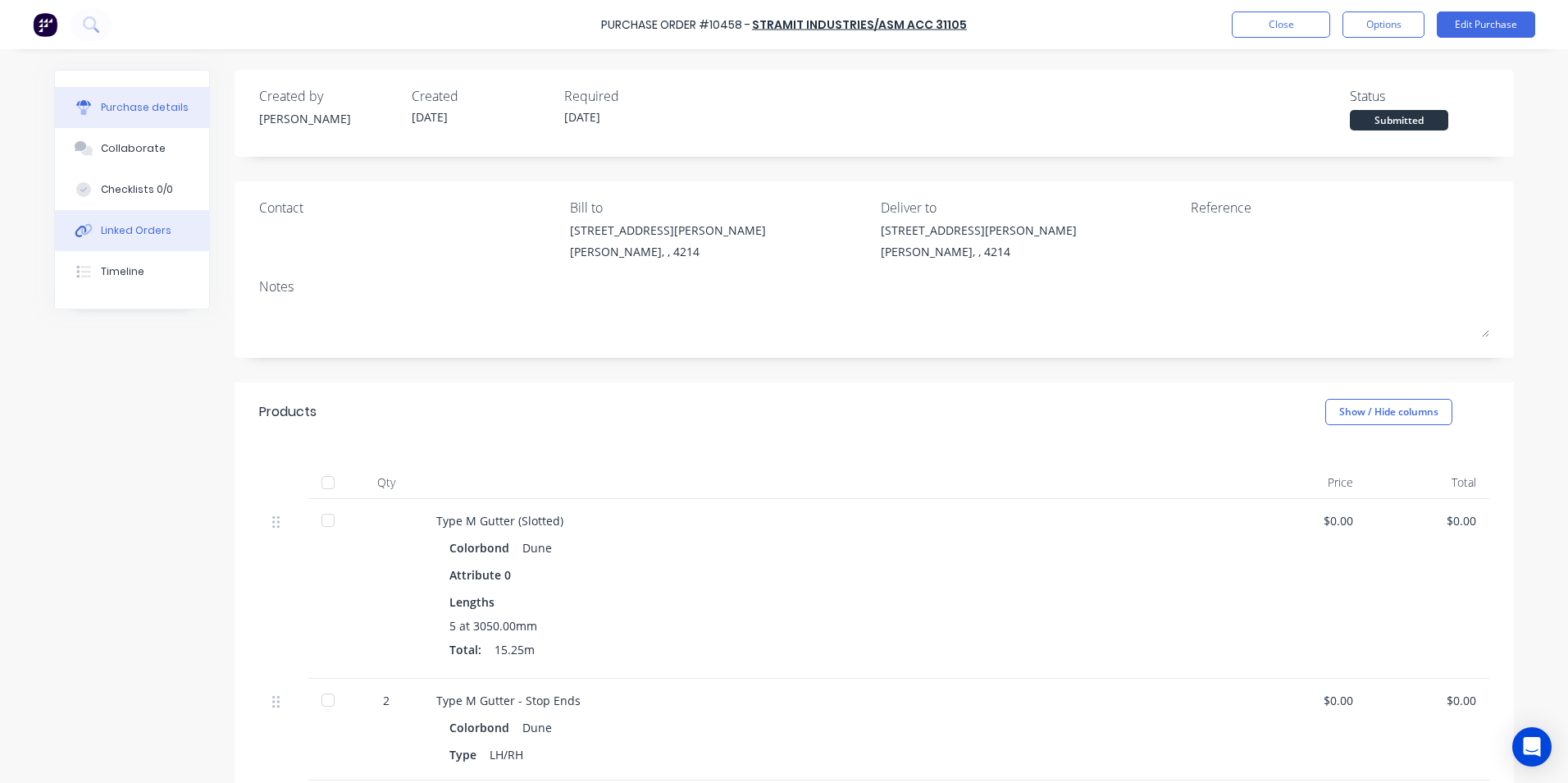
click at [111, 228] on div "Linked Orders" at bounding box center [136, 230] width 71 height 15
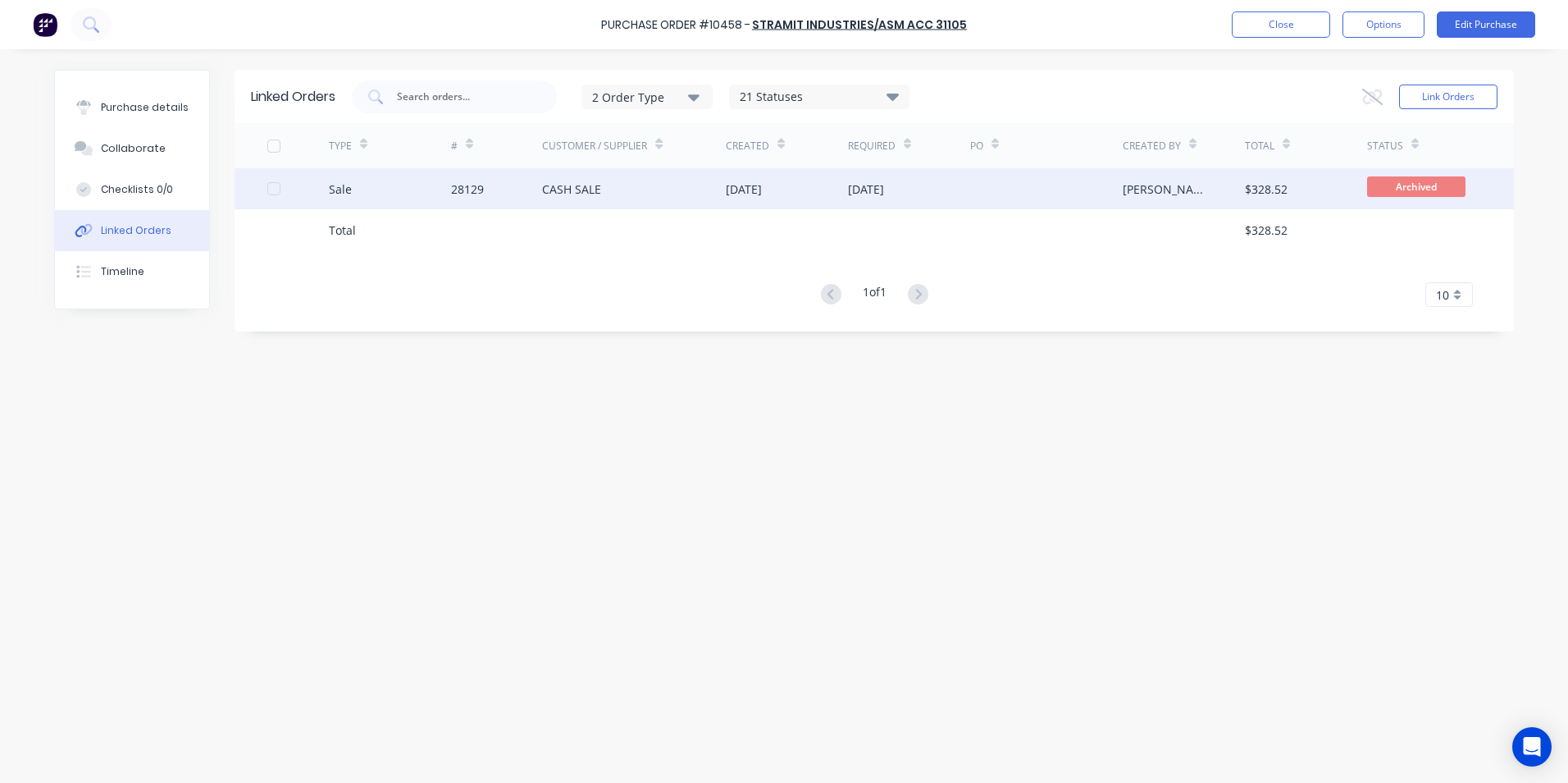
click at [417, 197] on div "Sale" at bounding box center [390, 188] width 122 height 41
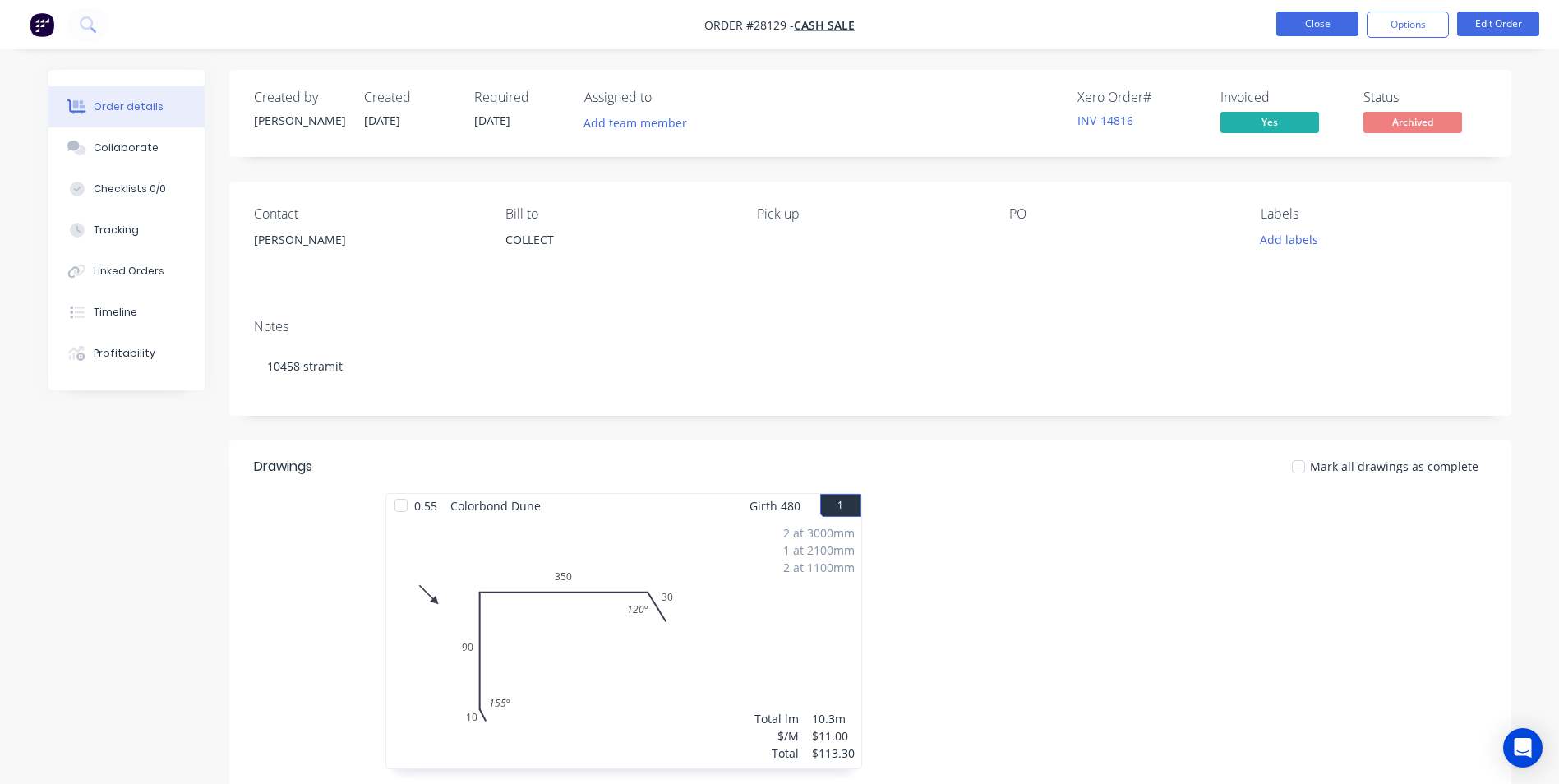
click at [1285, 19] on button "Close" at bounding box center [1317, 24] width 82 height 25
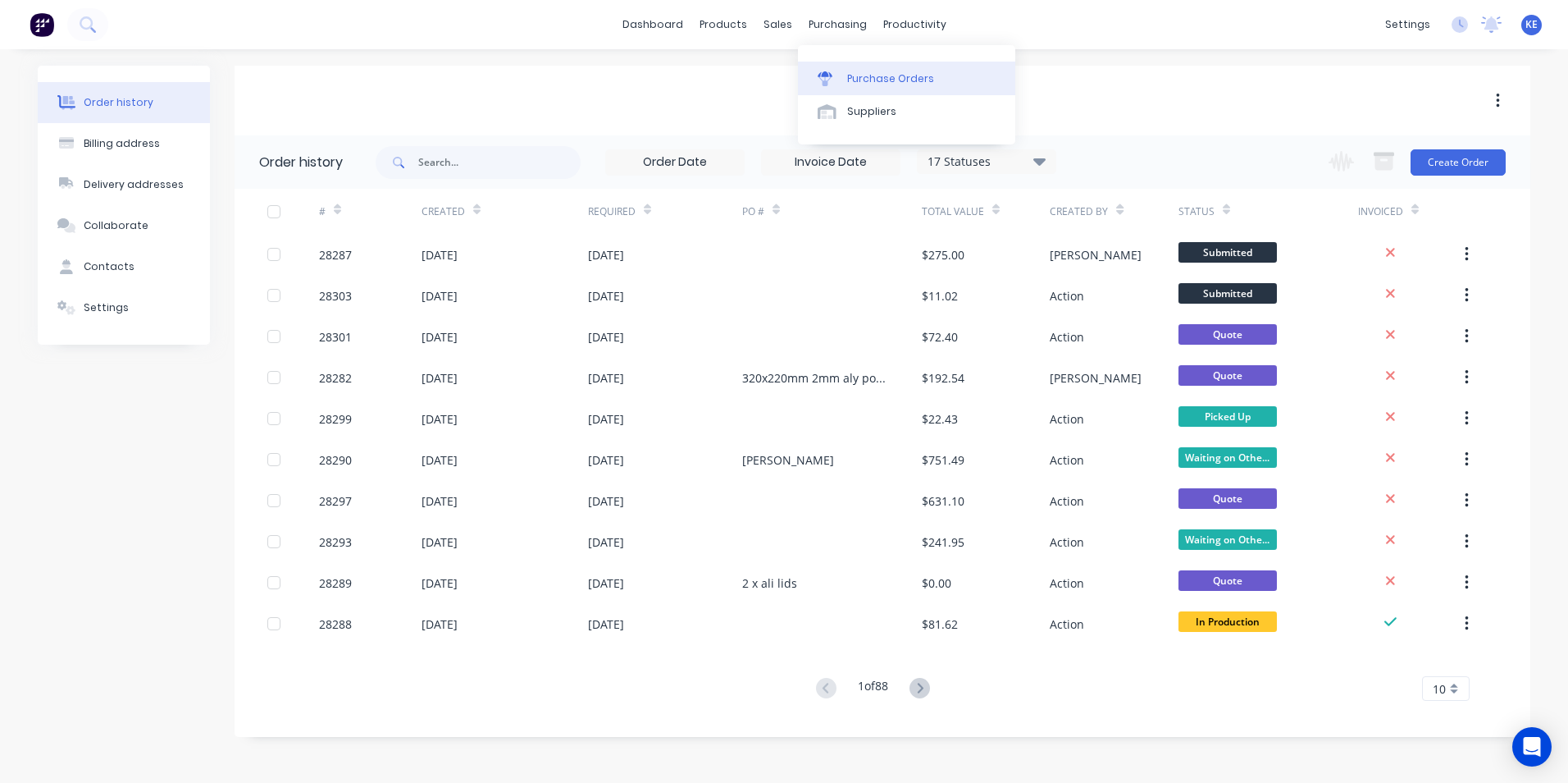
click at [843, 83] on link "Purchase Orders" at bounding box center [907, 78] width 218 height 33
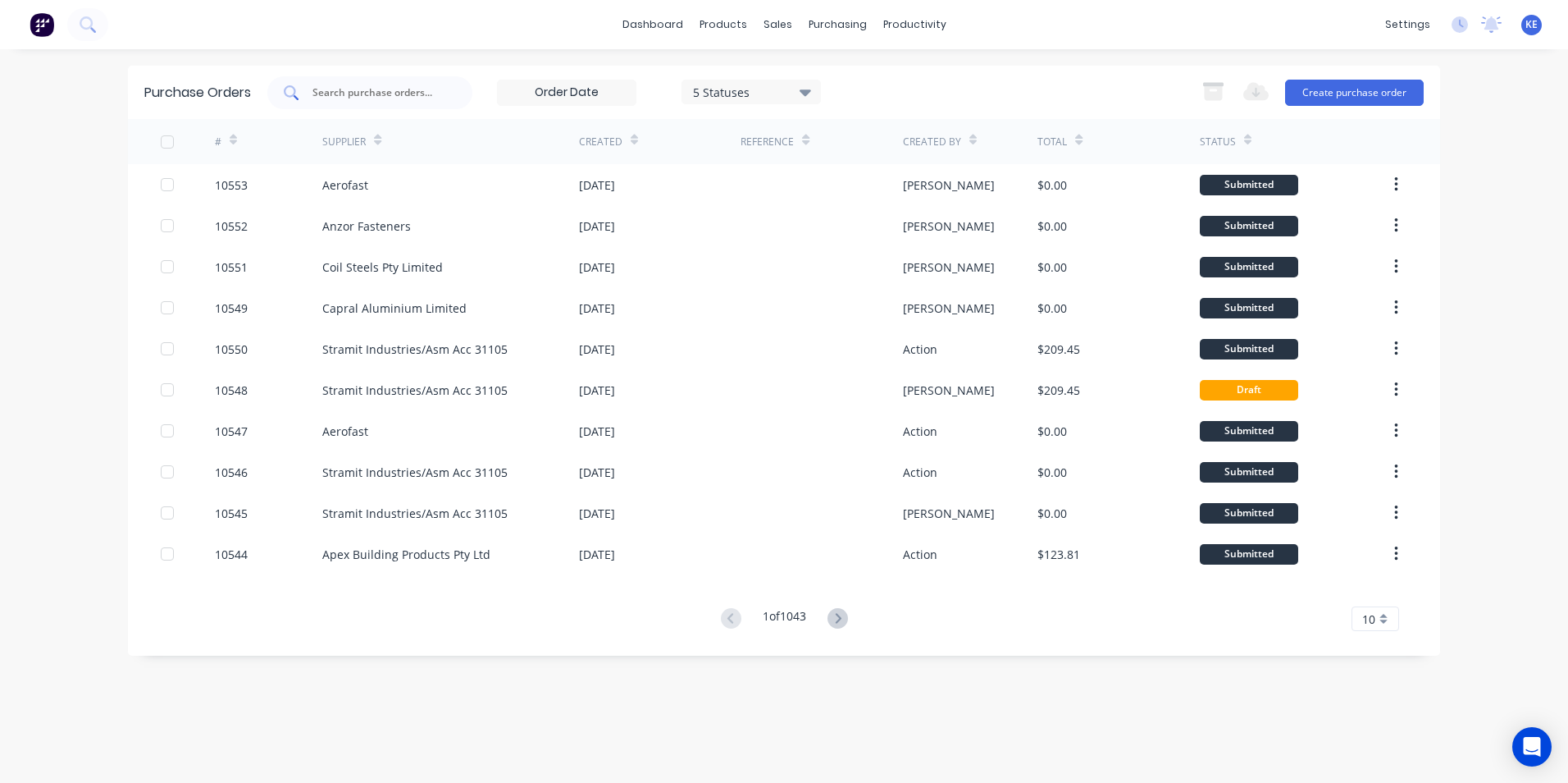
click at [374, 84] on input "text" at bounding box center [379, 93] width 136 height 16
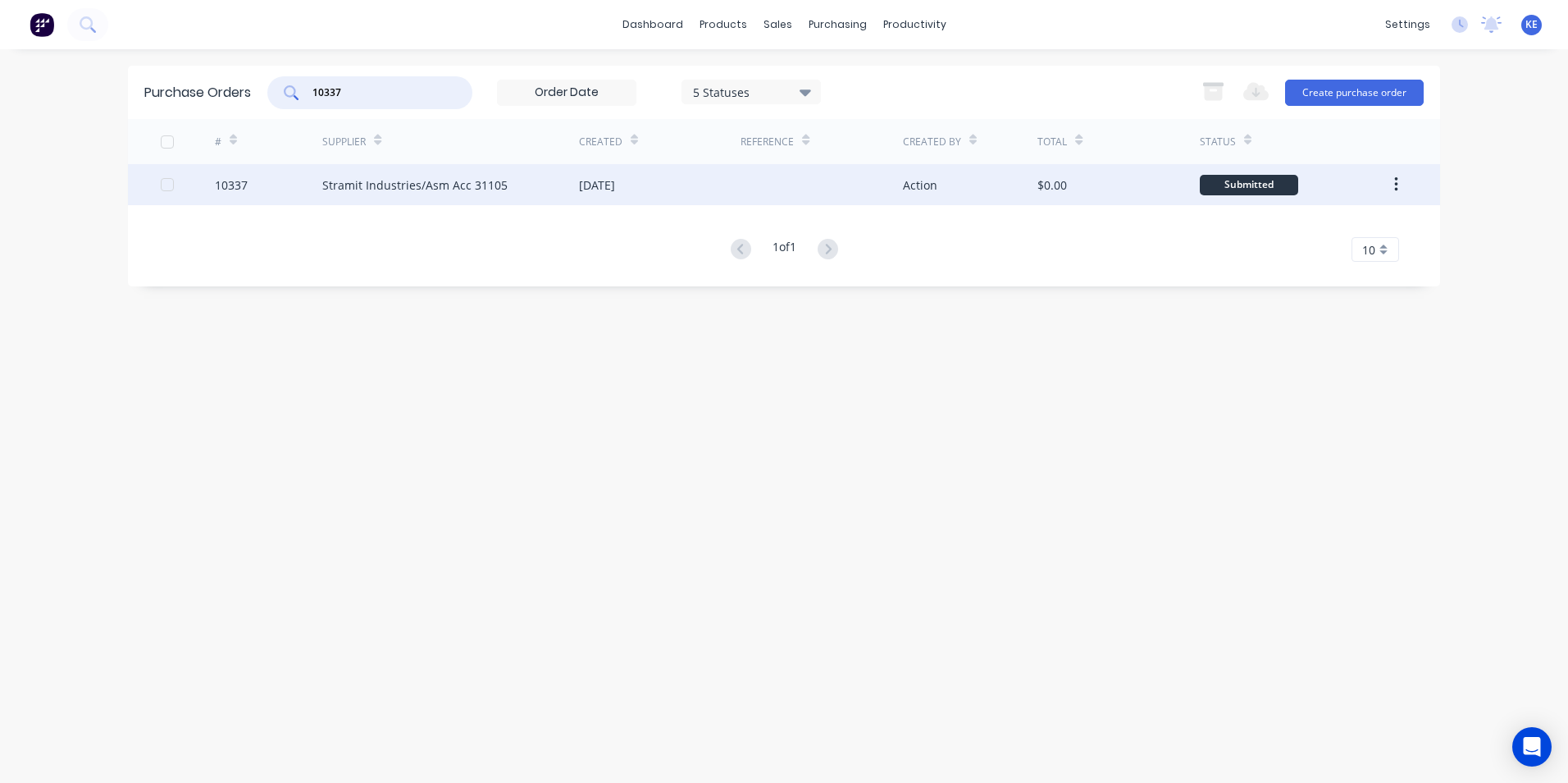
type input "10337"
click at [296, 178] on div "10337" at bounding box center [268, 184] width 108 height 41
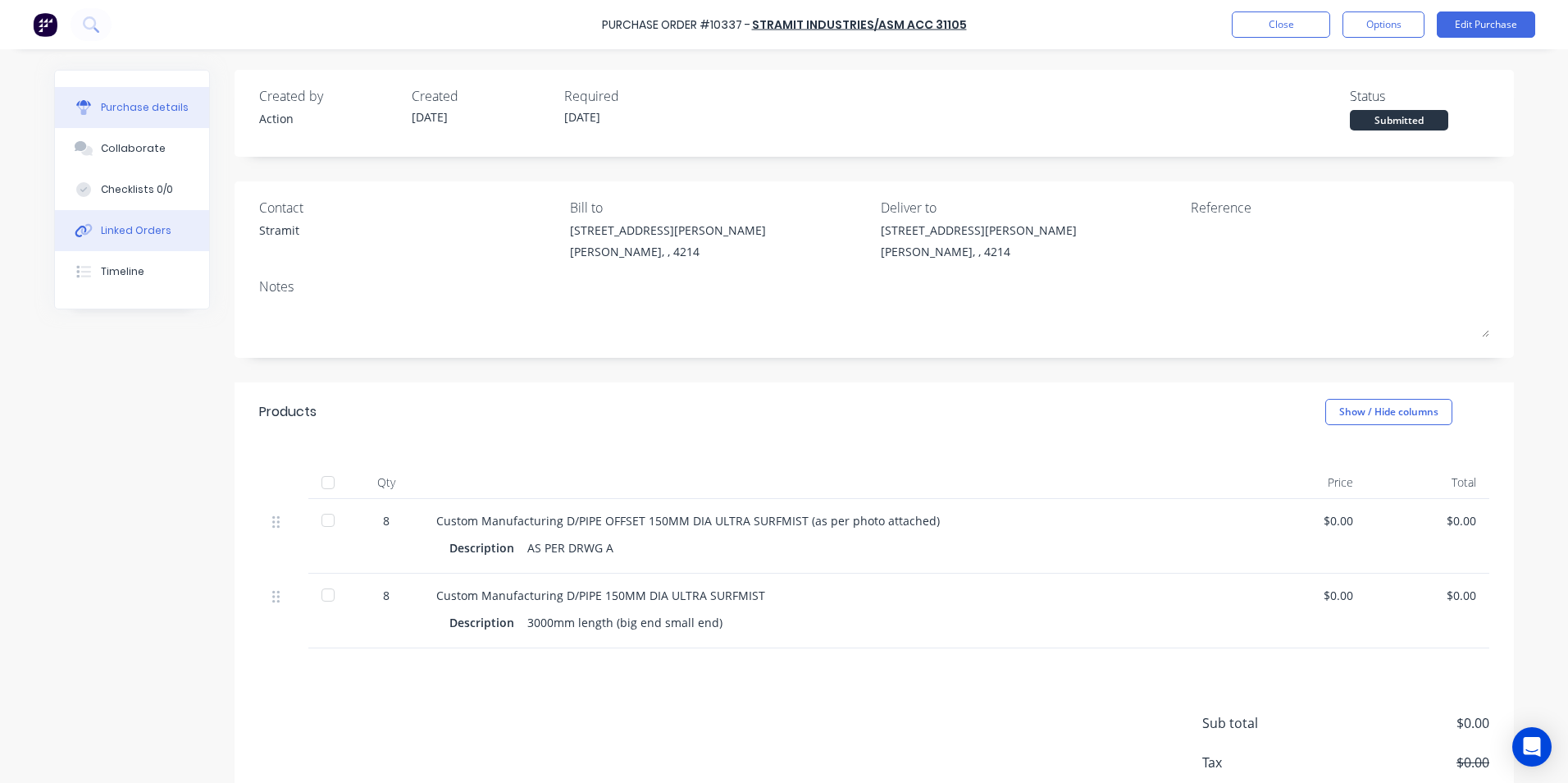
click at [122, 239] on button "Linked Orders" at bounding box center [132, 230] width 154 height 41
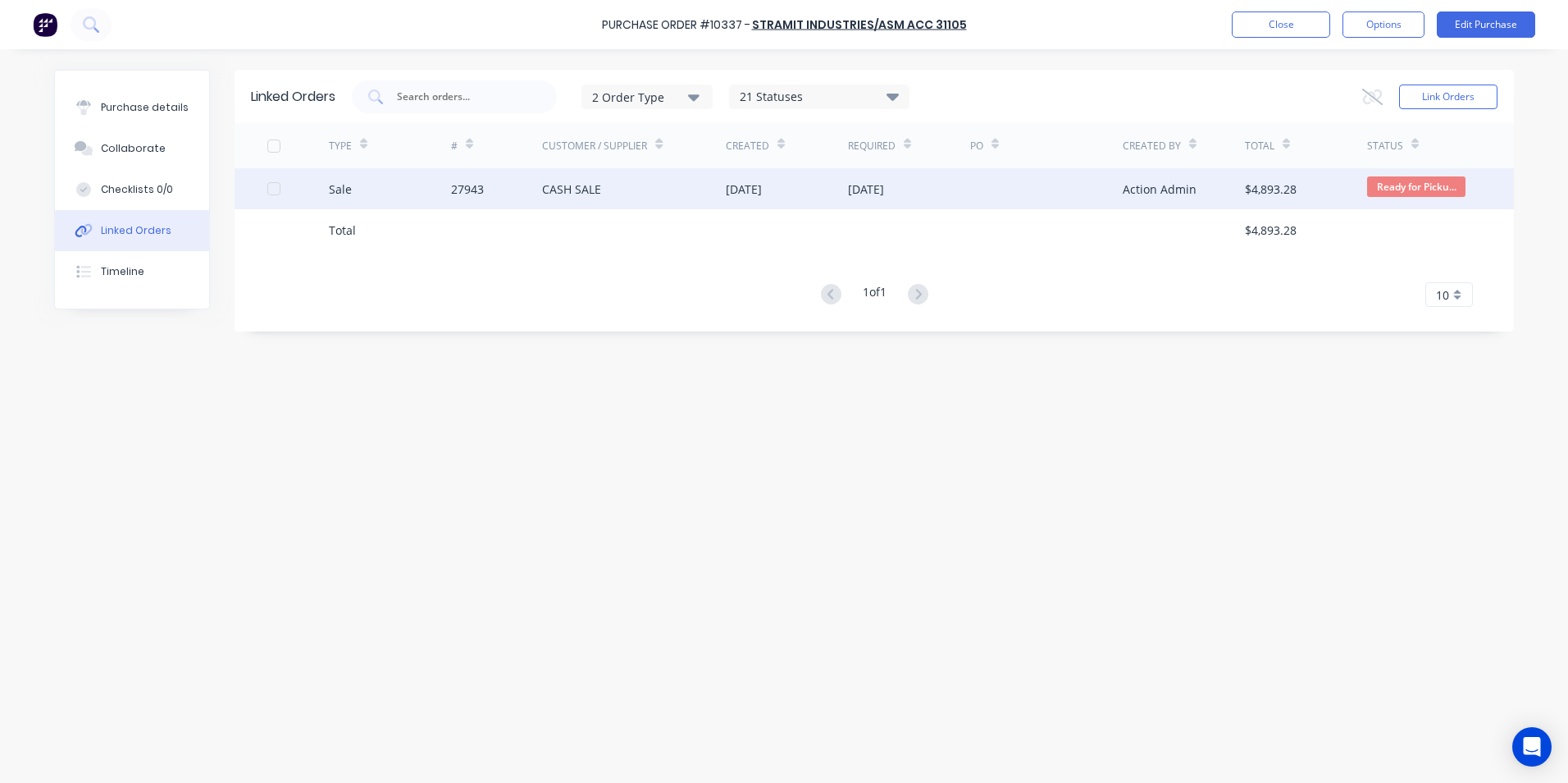
click at [384, 199] on div "Sale" at bounding box center [390, 188] width 122 height 41
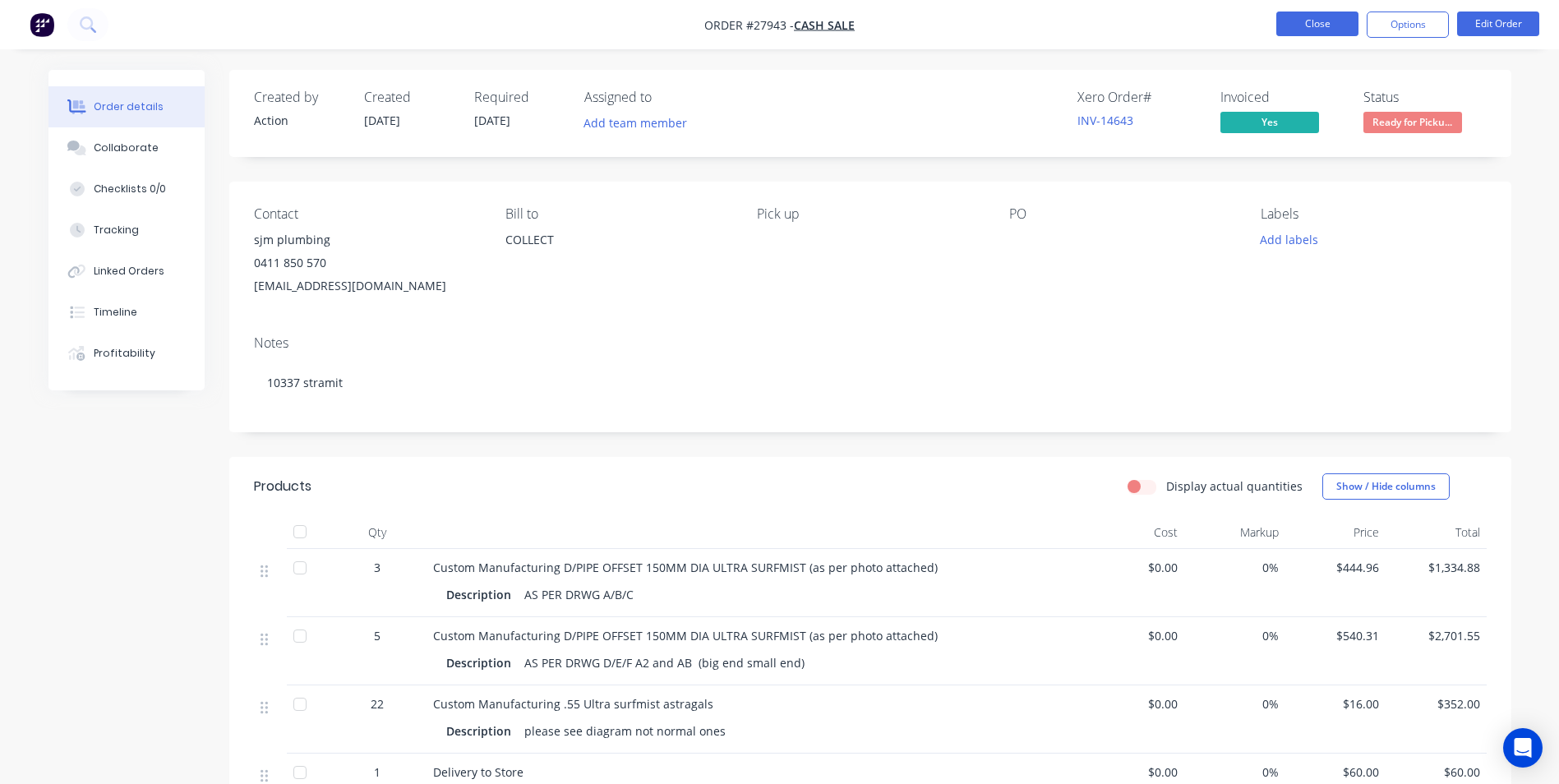
click at [1342, 18] on button "Close" at bounding box center [1317, 24] width 82 height 25
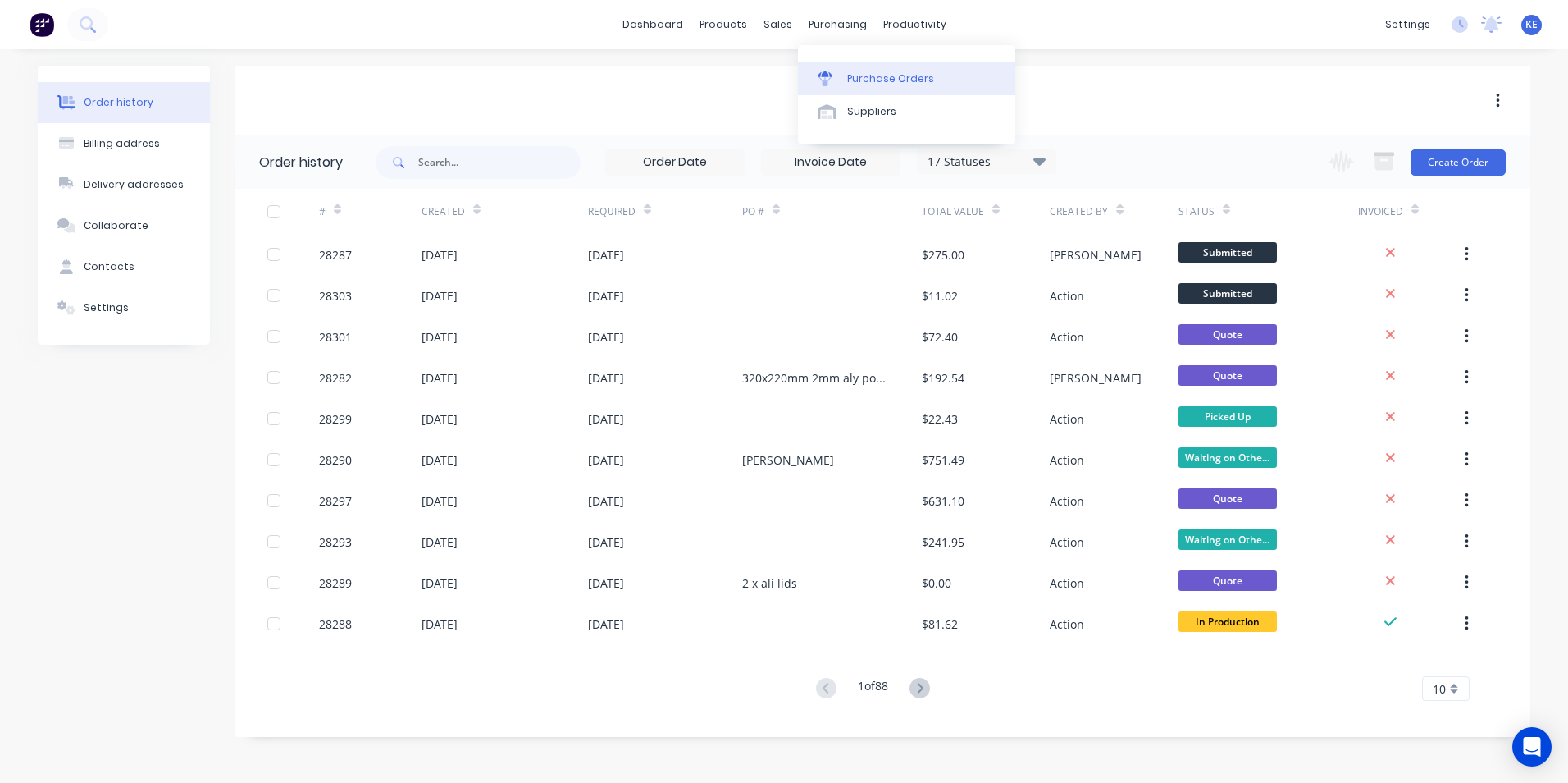
click at [859, 72] on div "Purchase Orders" at bounding box center [891, 79] width 87 height 15
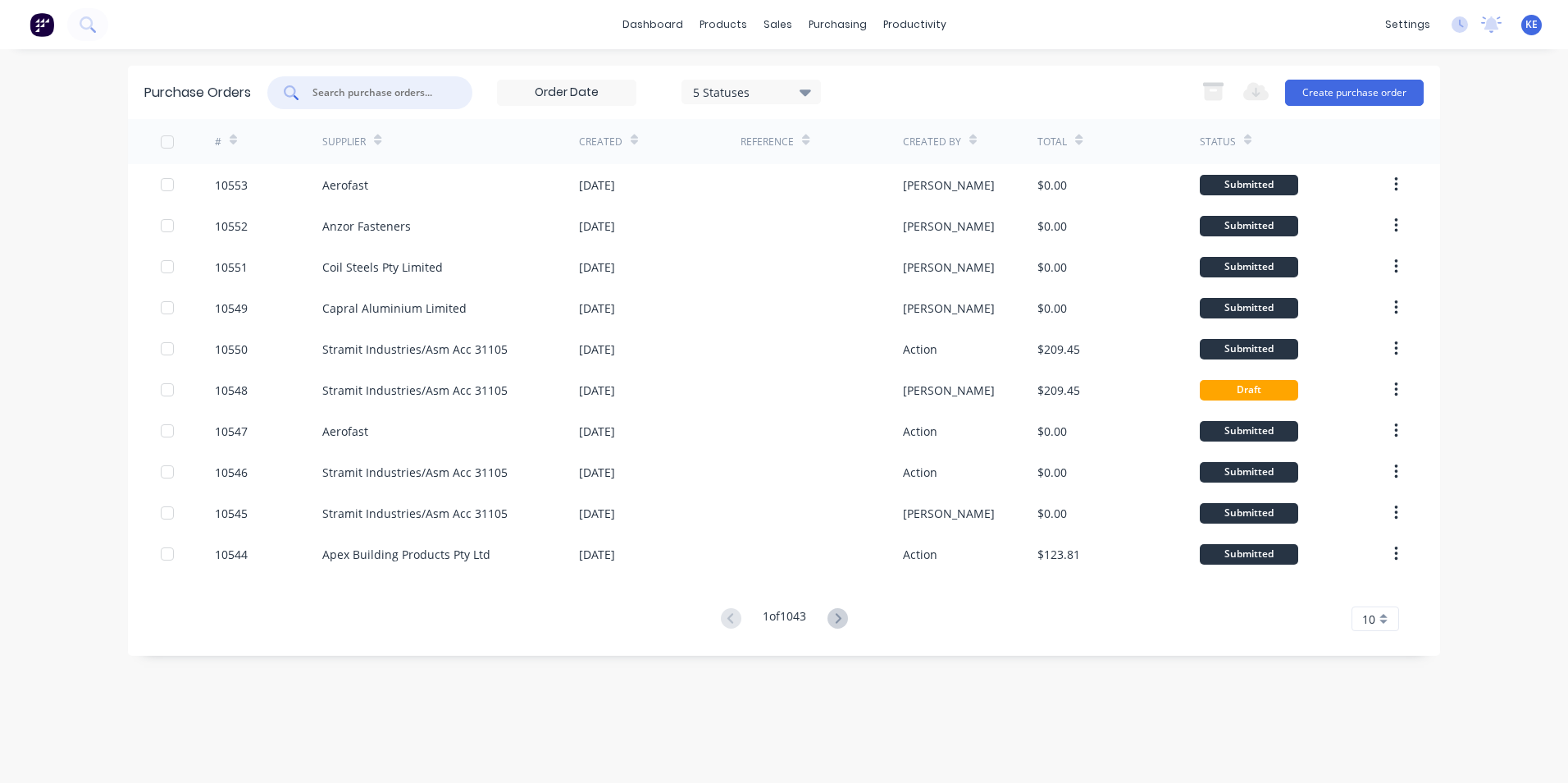
click at [334, 97] on input "text" at bounding box center [379, 93] width 136 height 16
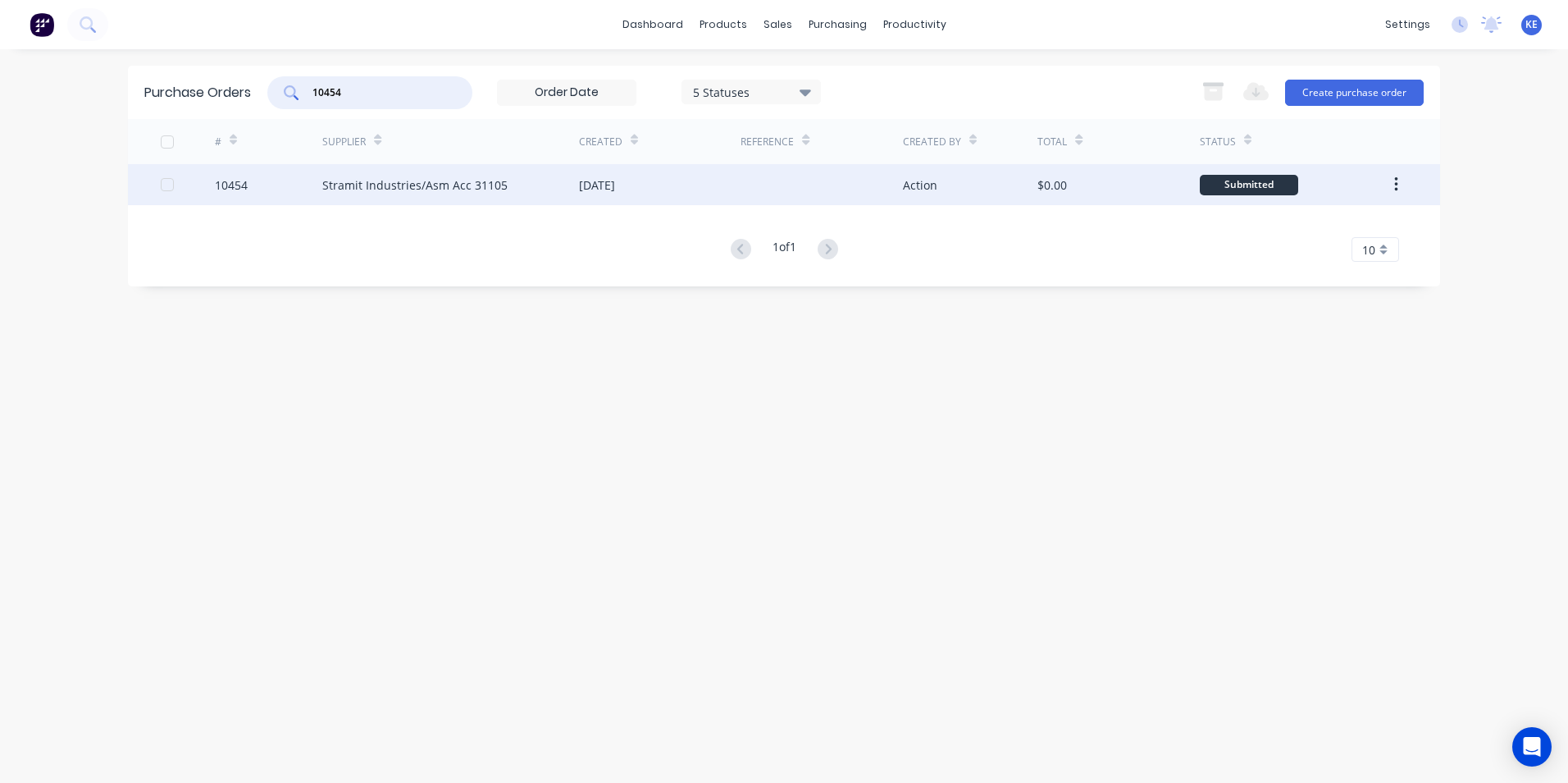
type input "10454"
click at [285, 186] on div "10454" at bounding box center [268, 184] width 108 height 41
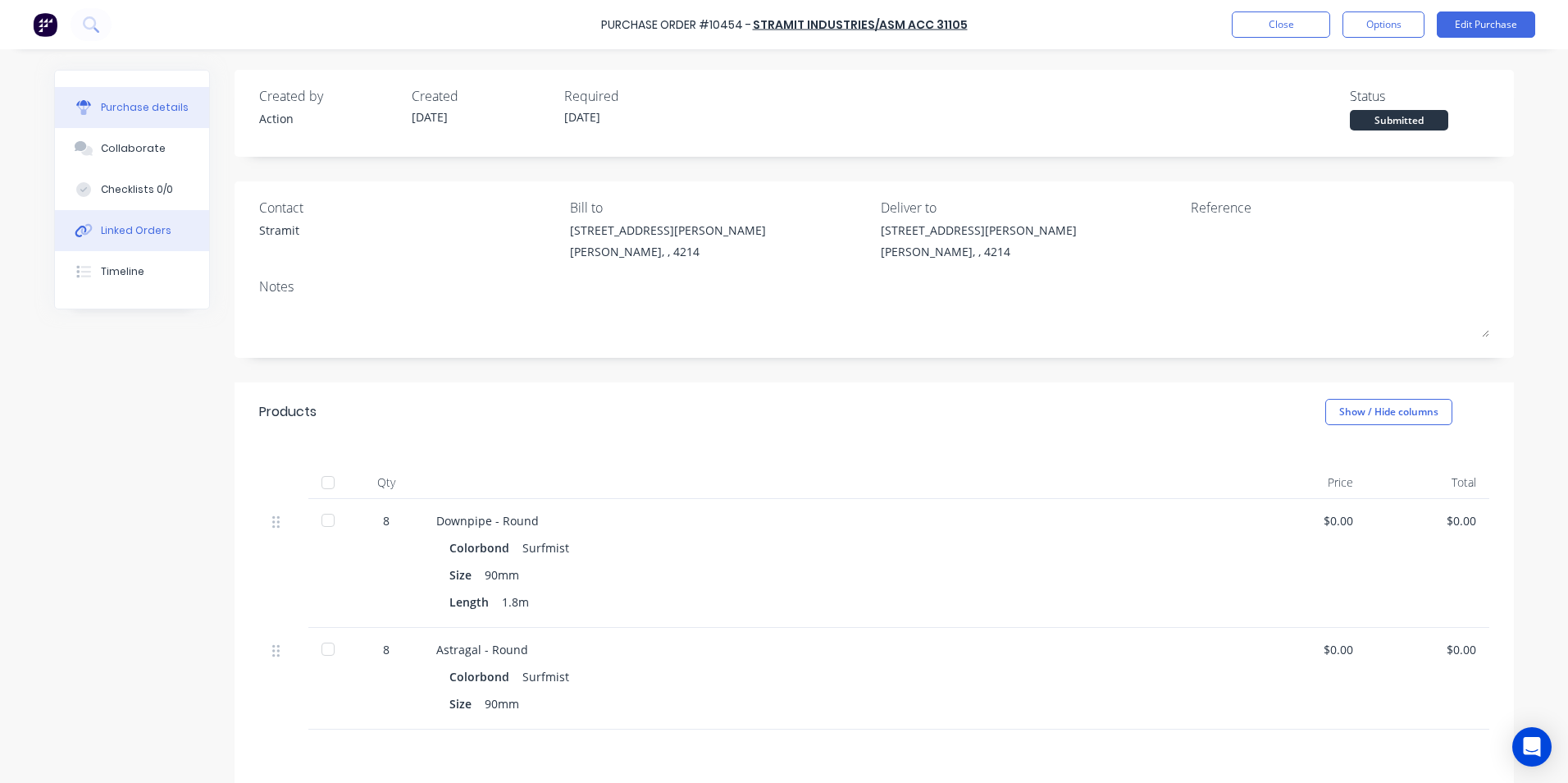
click at [164, 226] on button "Linked Orders" at bounding box center [132, 230] width 154 height 41
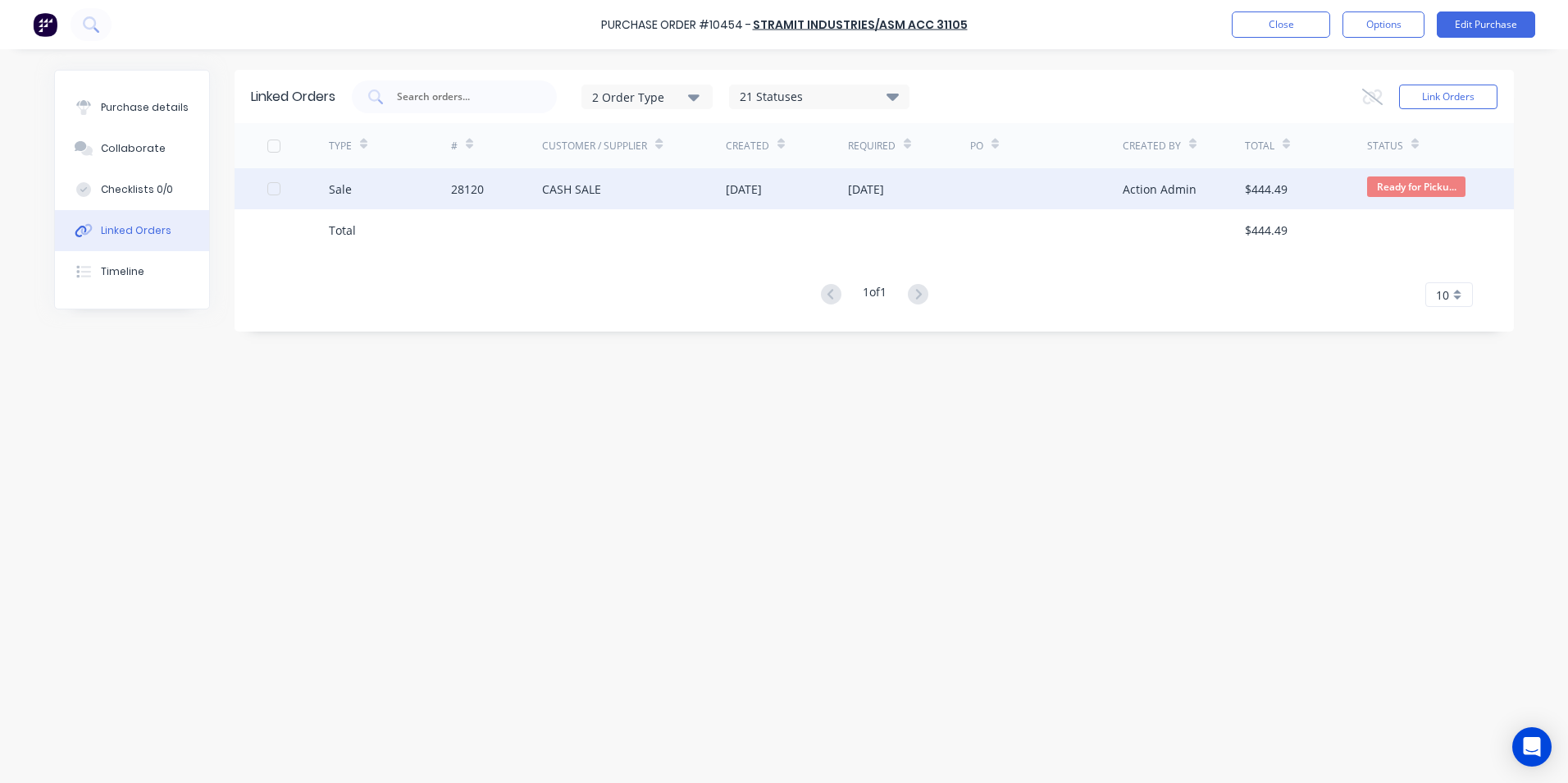
click at [366, 185] on div "Sale" at bounding box center [390, 188] width 122 height 41
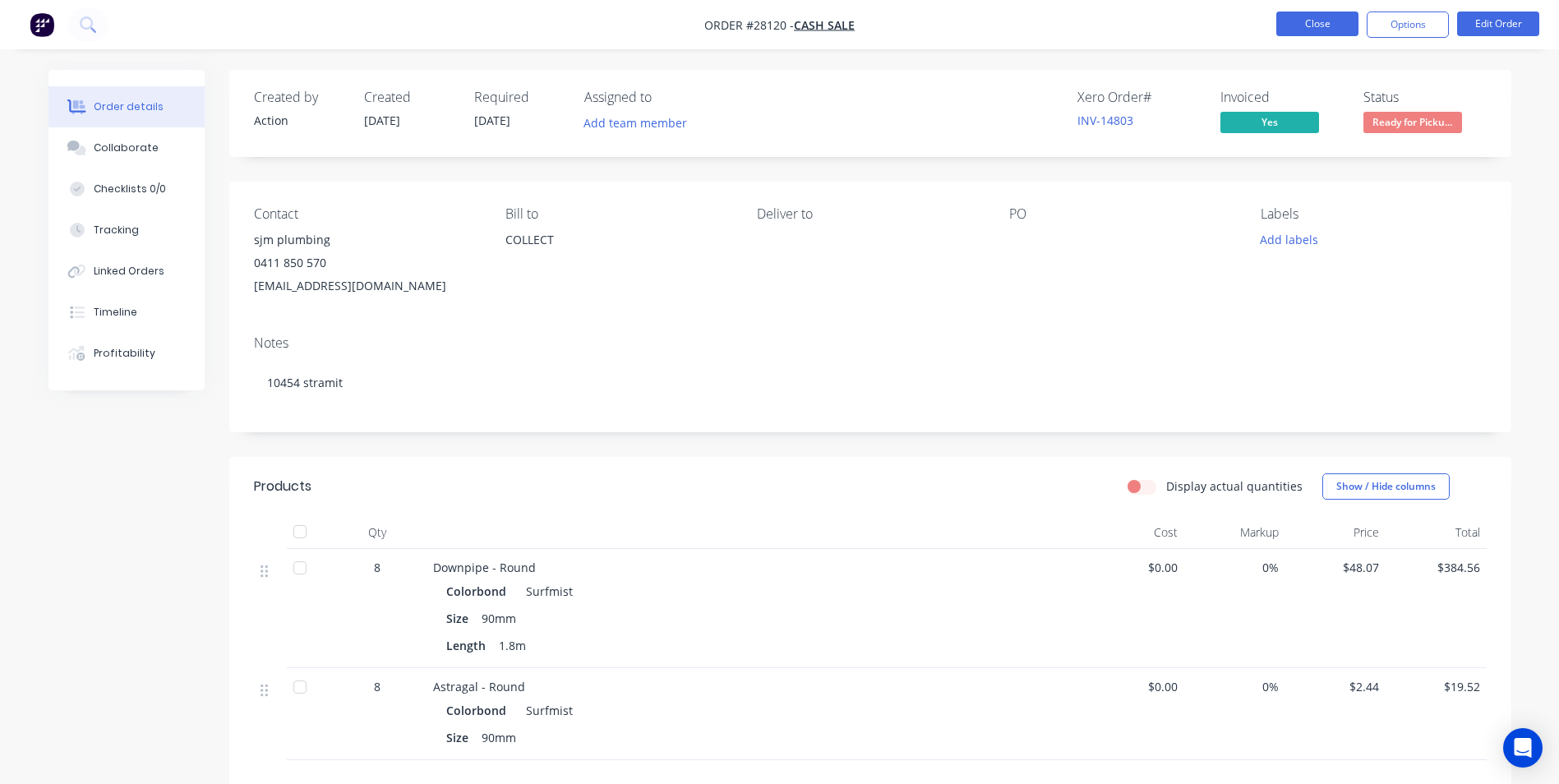
click at [1335, 23] on button "Close" at bounding box center [1317, 24] width 82 height 25
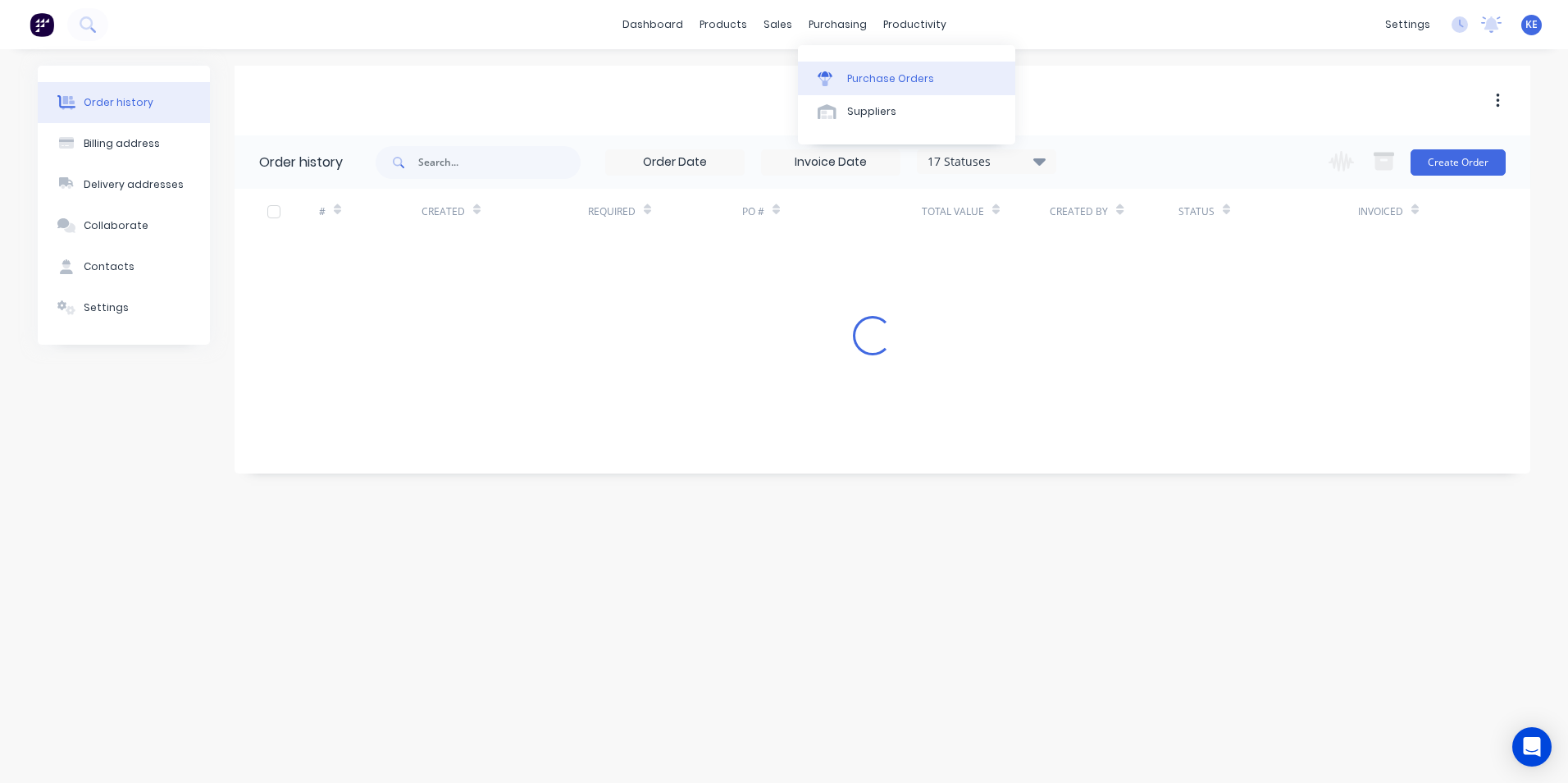
click at [861, 73] on div "Purchase Orders" at bounding box center [891, 79] width 87 height 15
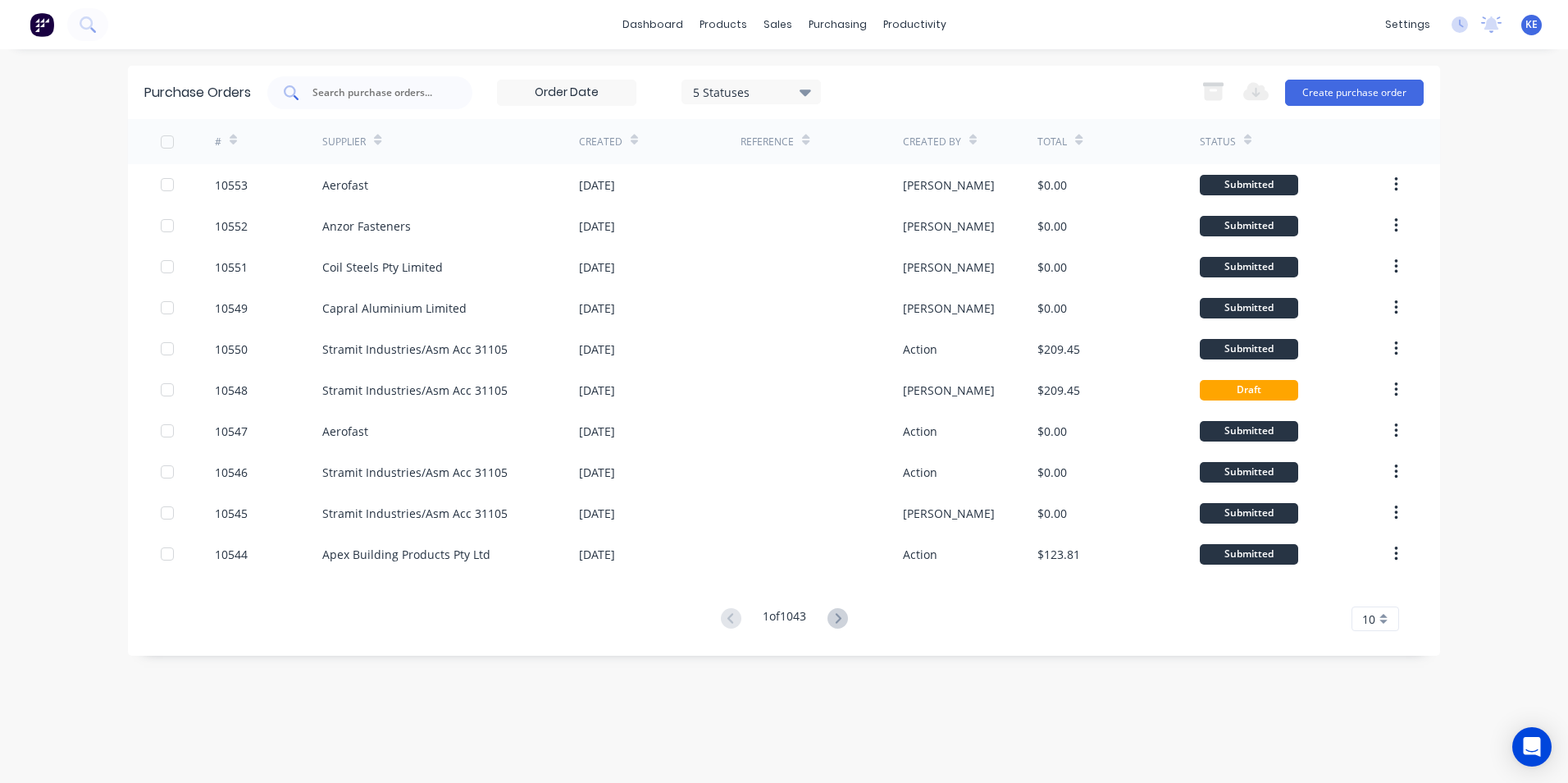
click at [407, 84] on input "text" at bounding box center [379, 93] width 136 height 16
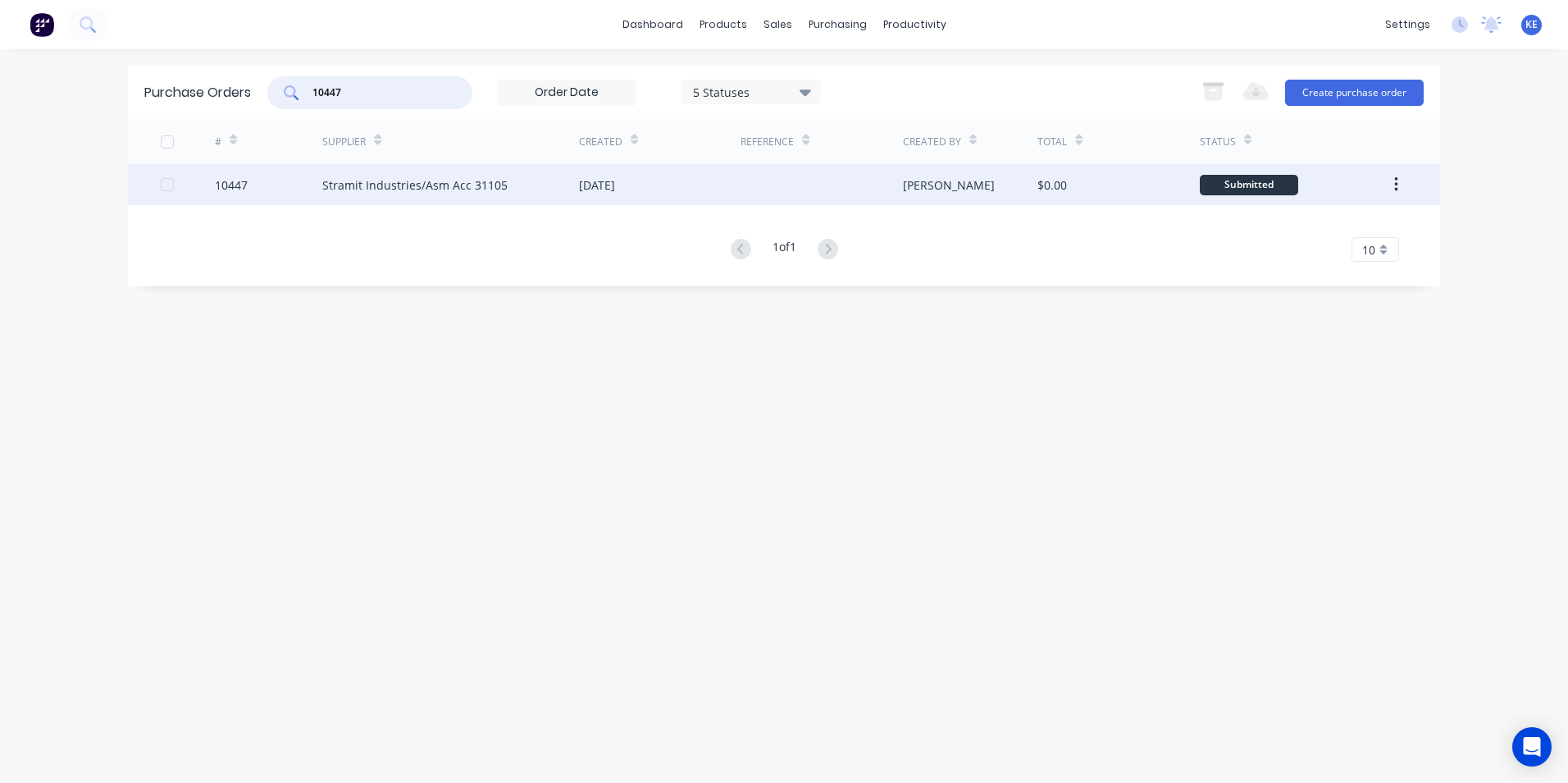
type input "10447"
click at [296, 179] on div "10447" at bounding box center [268, 184] width 108 height 41
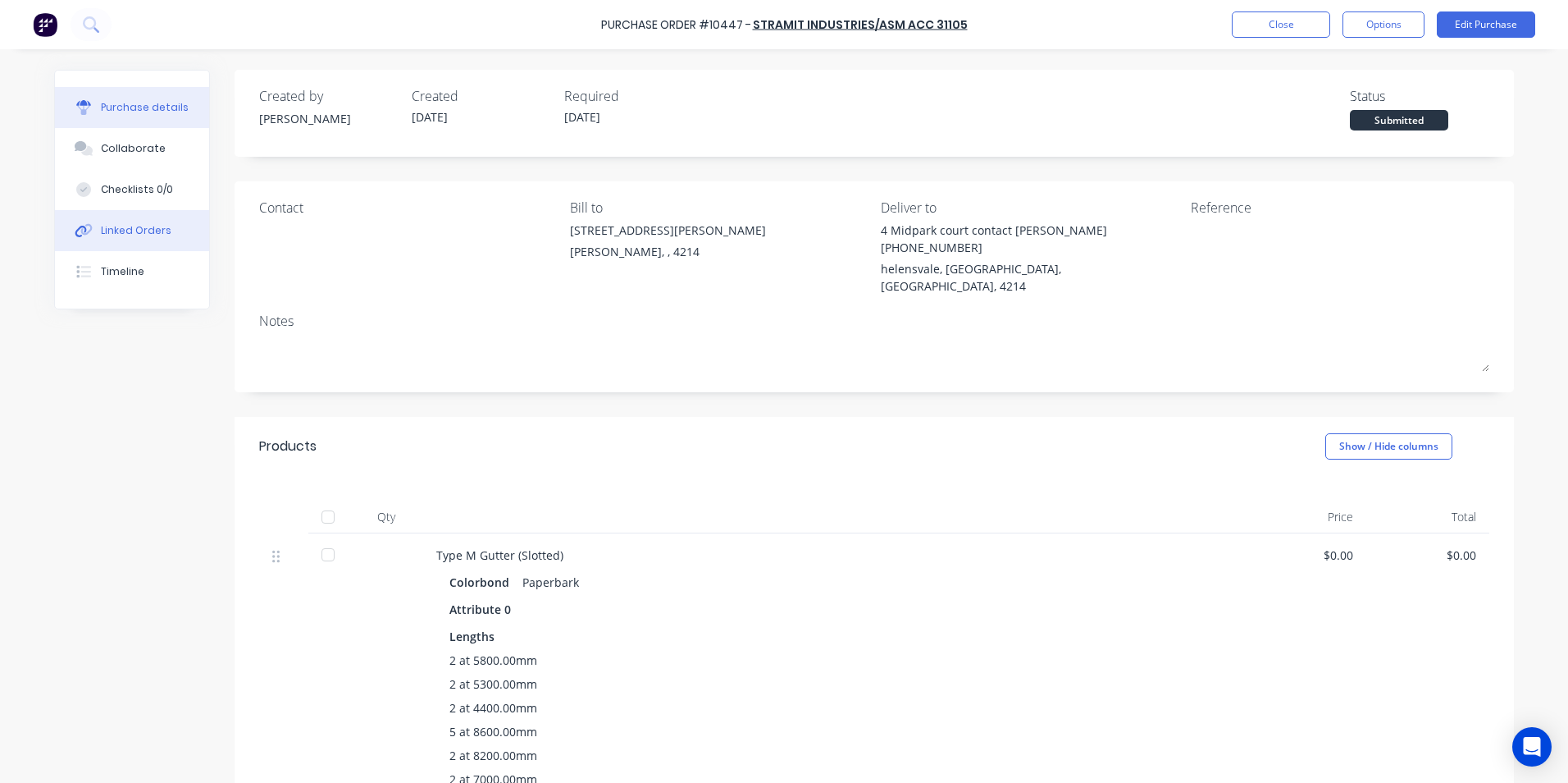
click at [169, 224] on button "Linked Orders" at bounding box center [132, 230] width 154 height 41
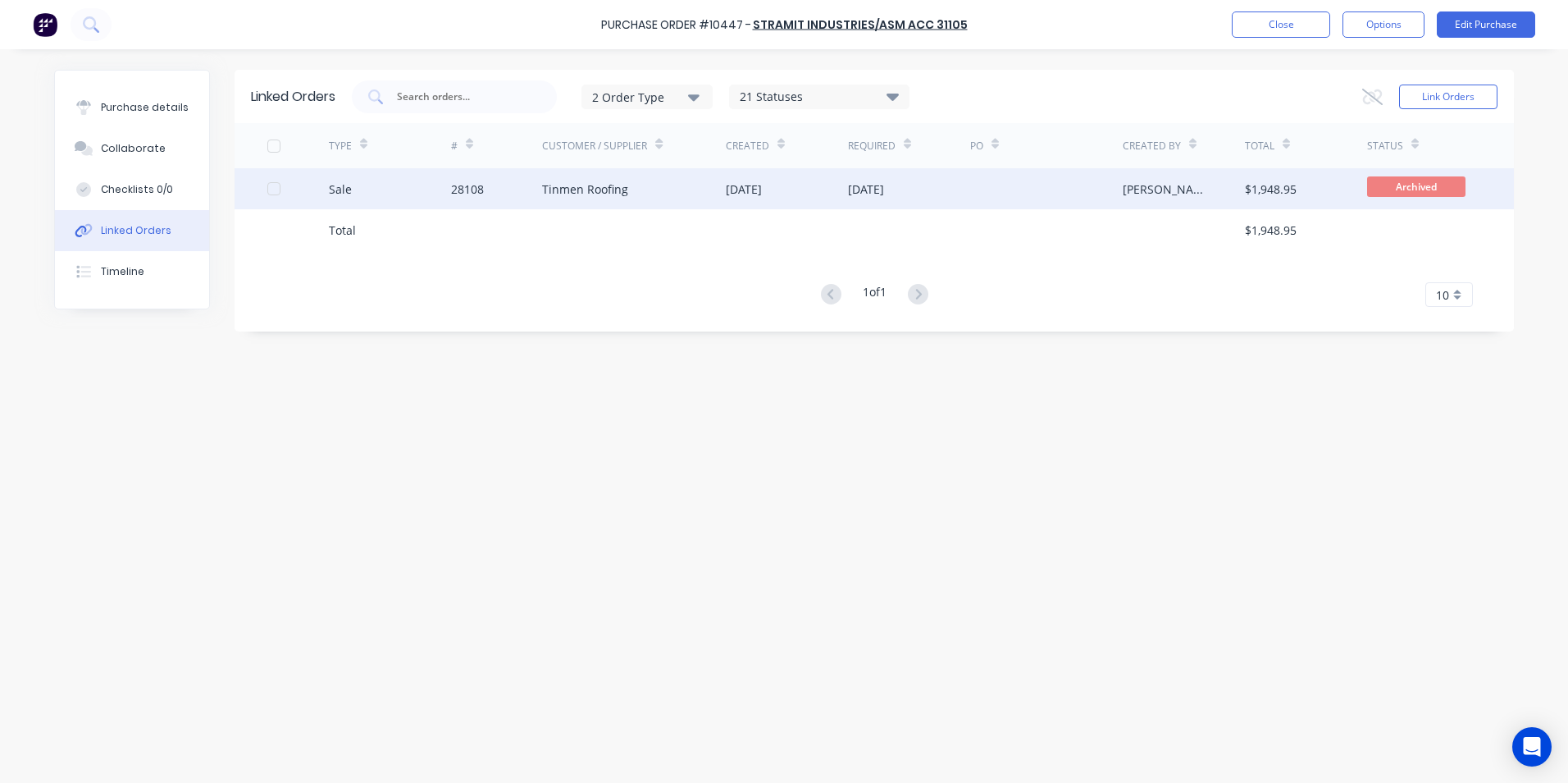
click at [381, 195] on div "Sale" at bounding box center [390, 188] width 122 height 41
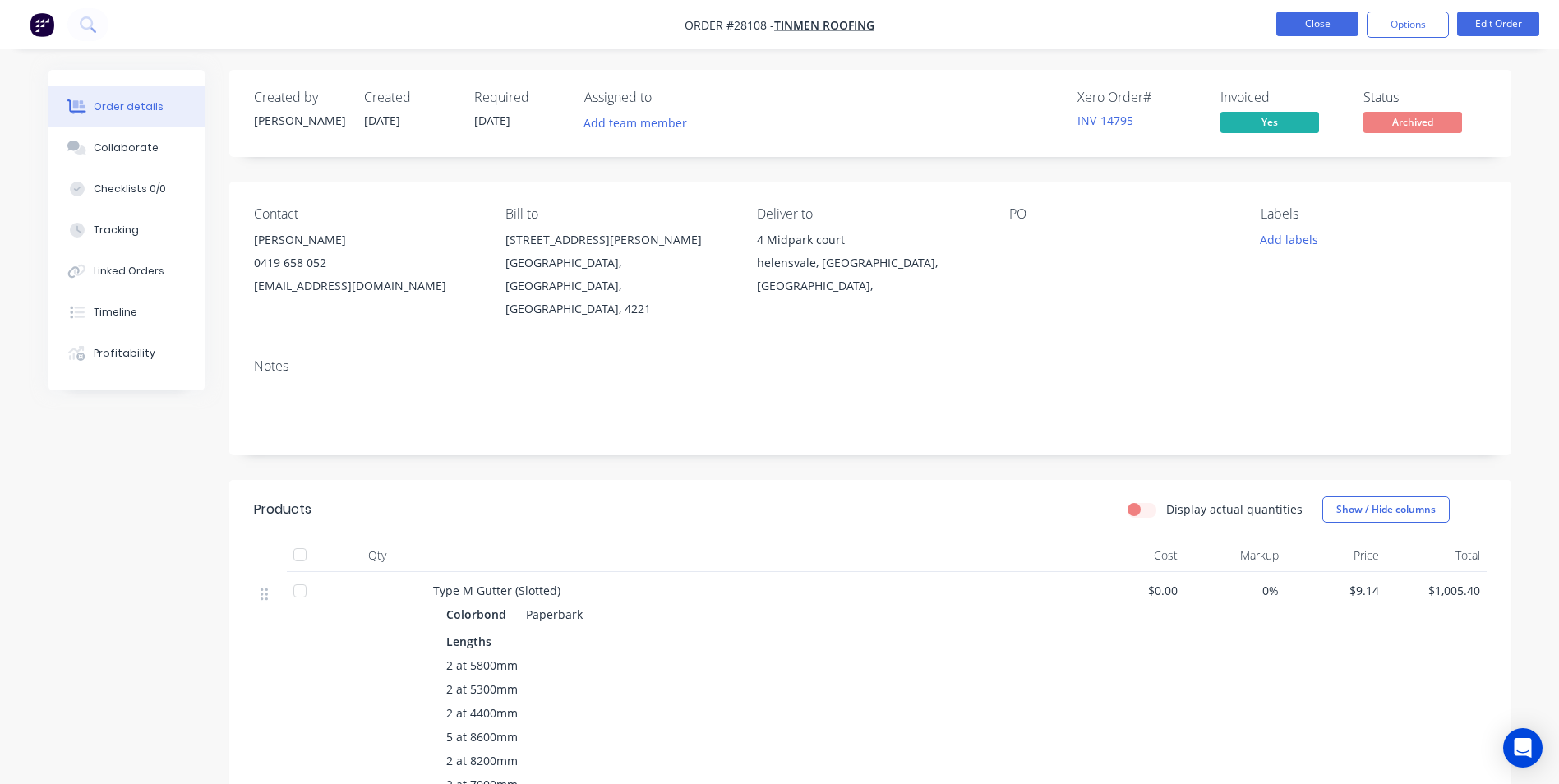
click at [1302, 15] on button "Close" at bounding box center [1317, 24] width 82 height 25
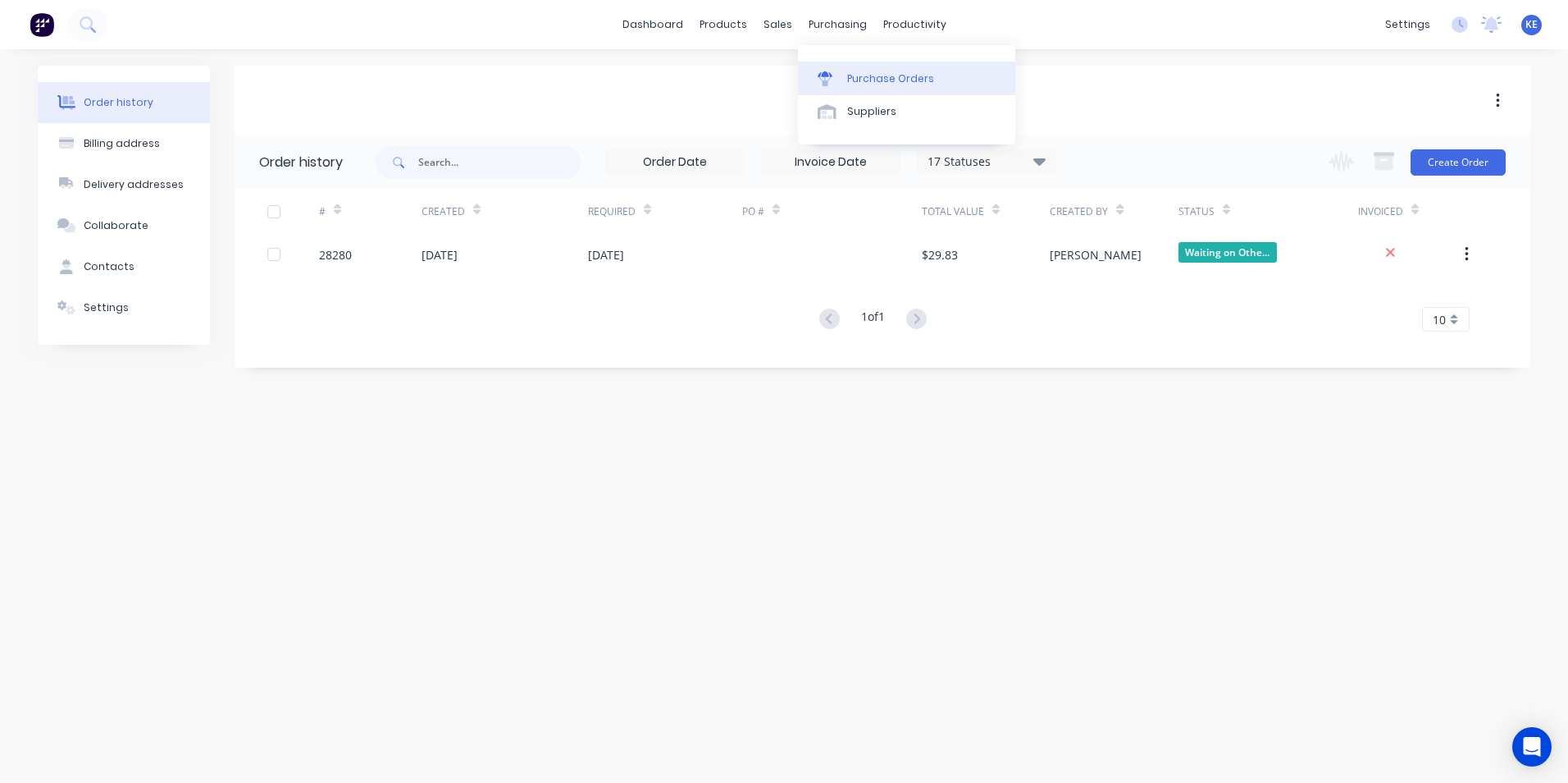
click at [861, 73] on div "Purchase Orders" at bounding box center [891, 79] width 87 height 15
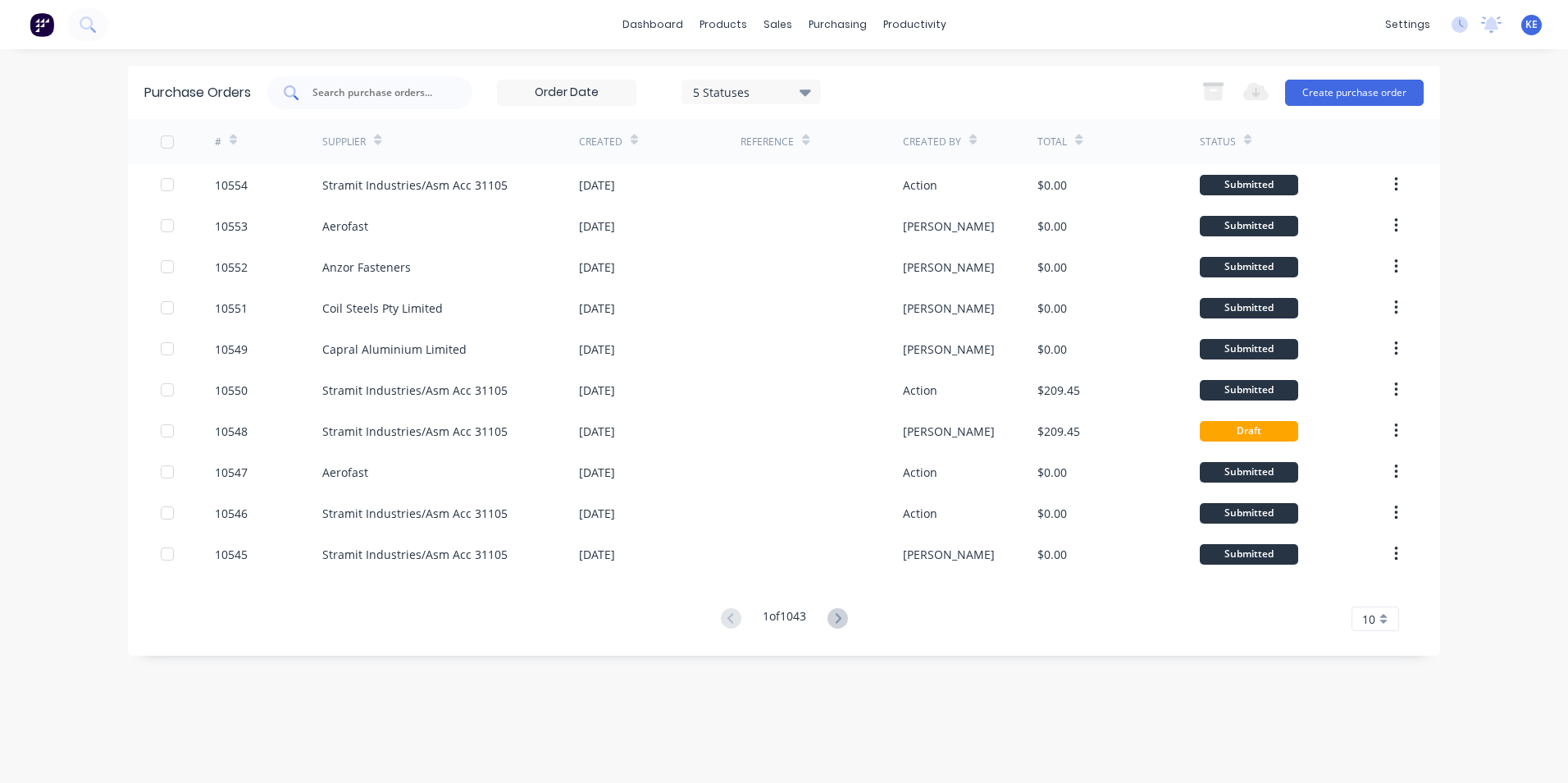
click at [382, 89] on input "text" at bounding box center [379, 93] width 136 height 16
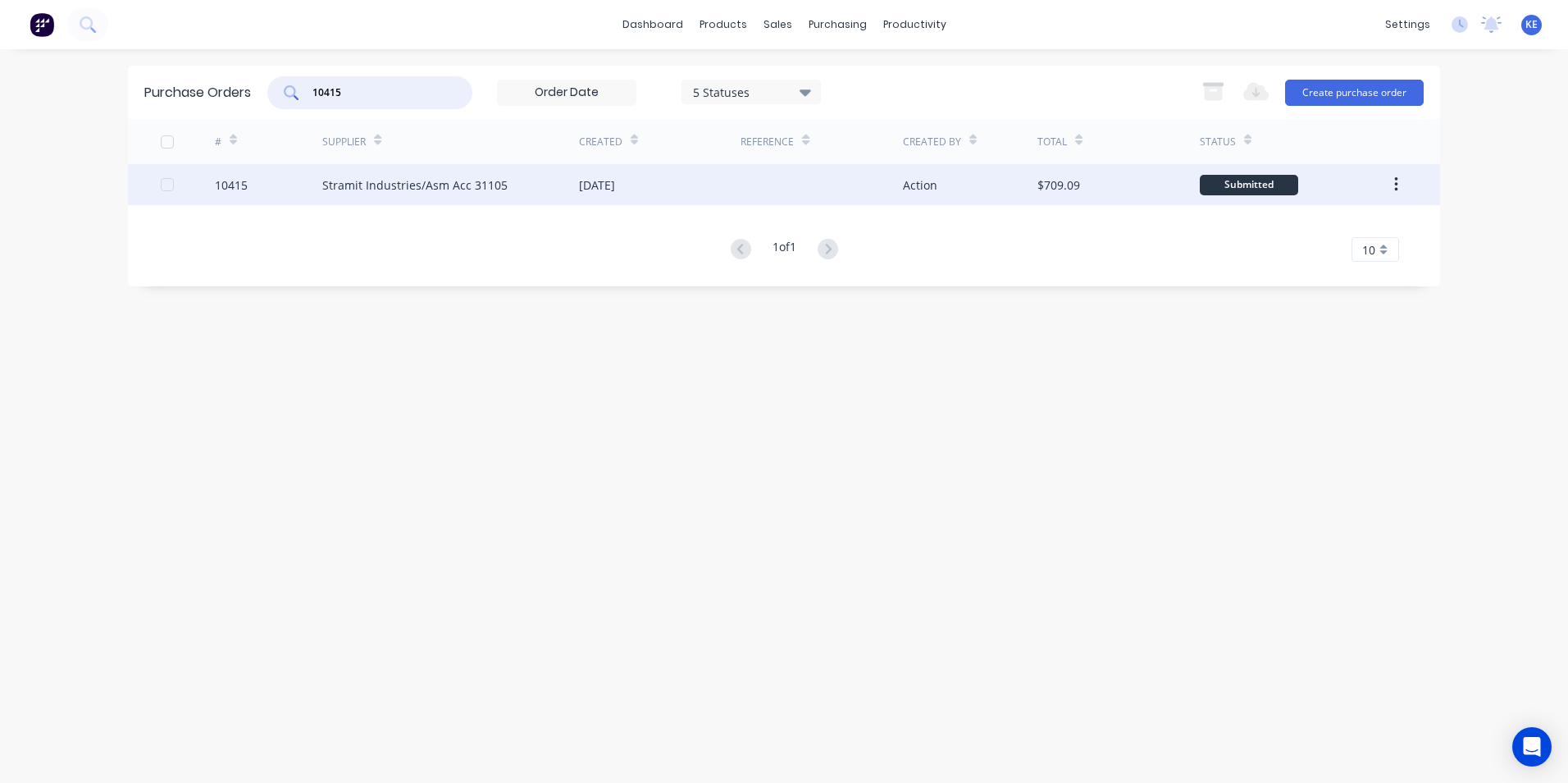
type input "10415"
click at [294, 184] on div "10415" at bounding box center [268, 184] width 108 height 41
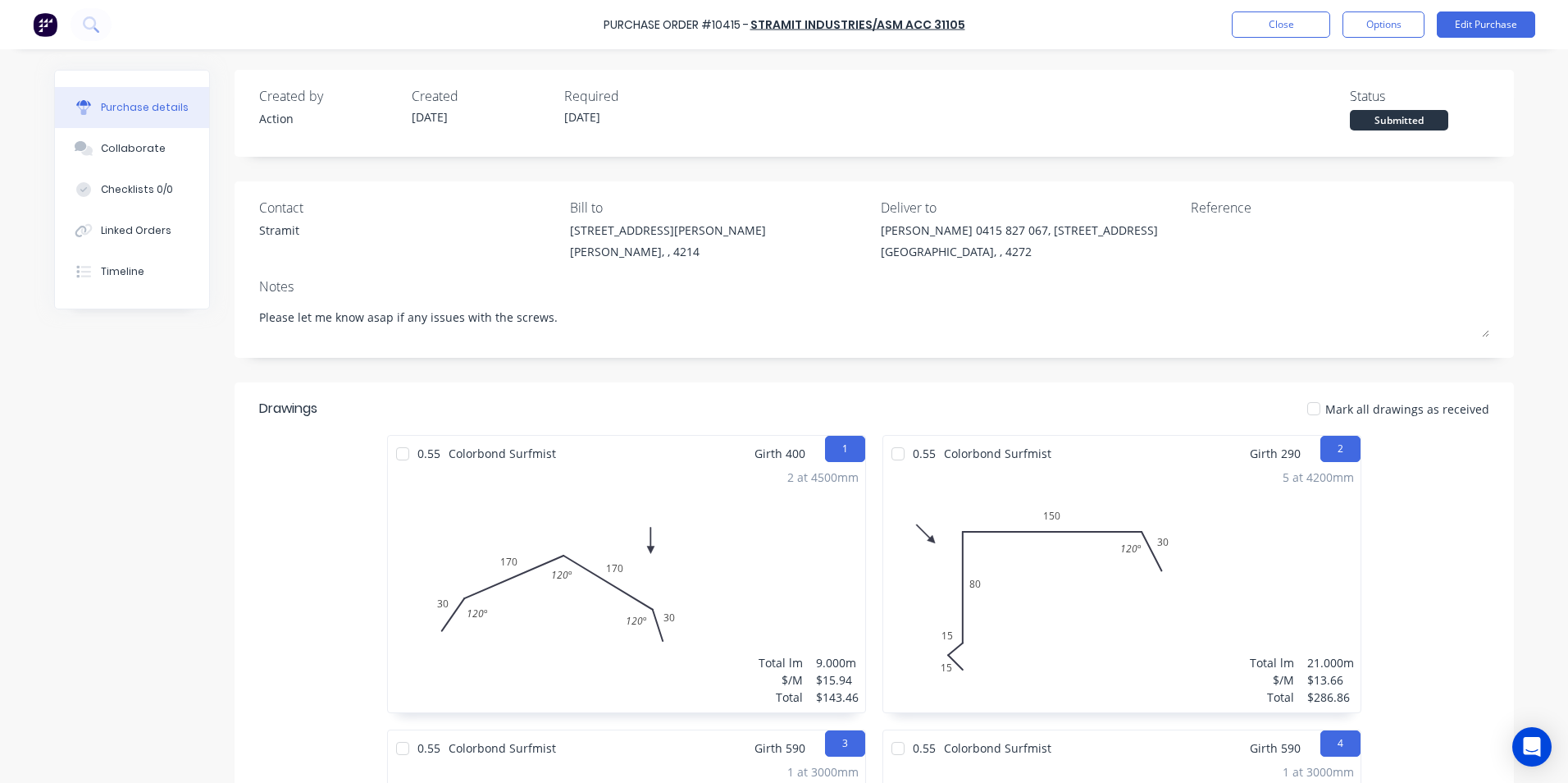
type textarea "x"
click at [113, 230] on div "Linked Orders" at bounding box center [136, 230] width 71 height 15
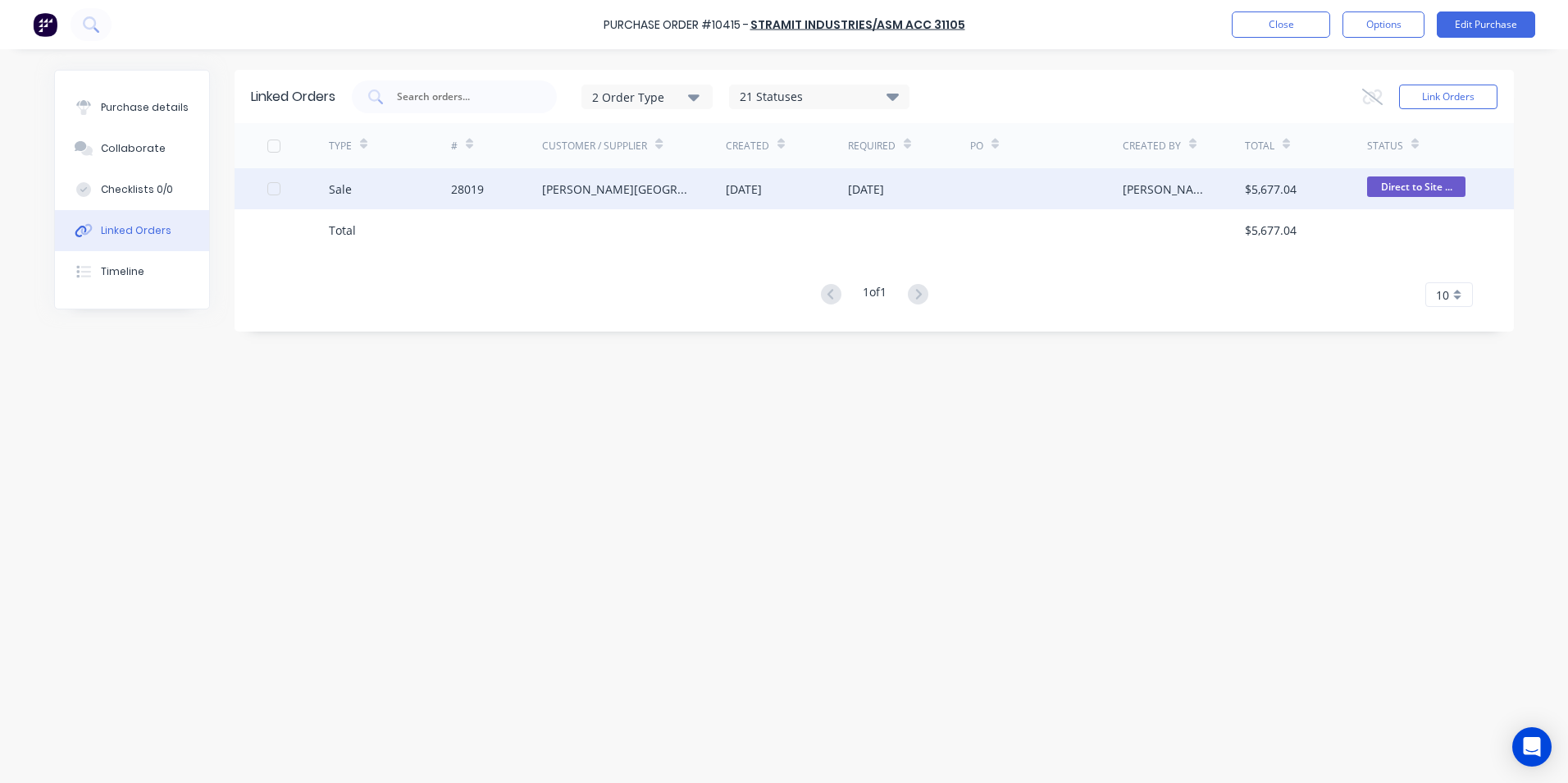
click at [376, 200] on div "Sale" at bounding box center [390, 188] width 122 height 41
